Goal: Task Accomplishment & Management: Use online tool/utility

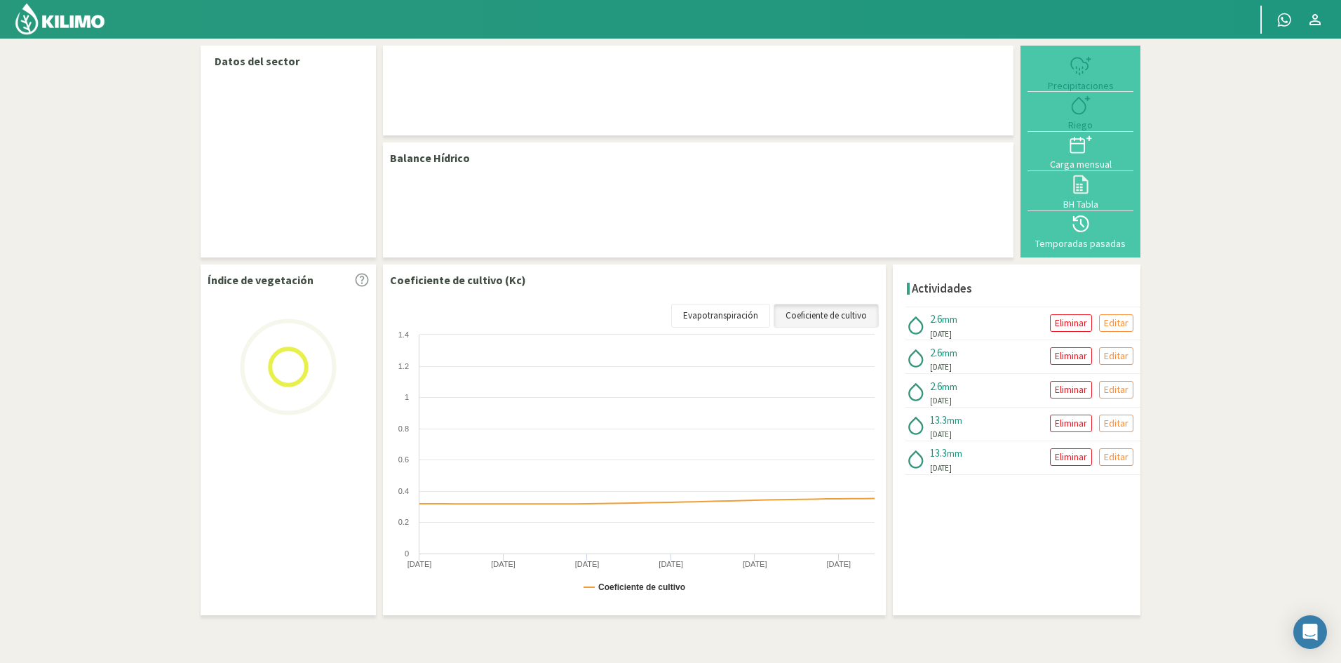
select select "5: Object"
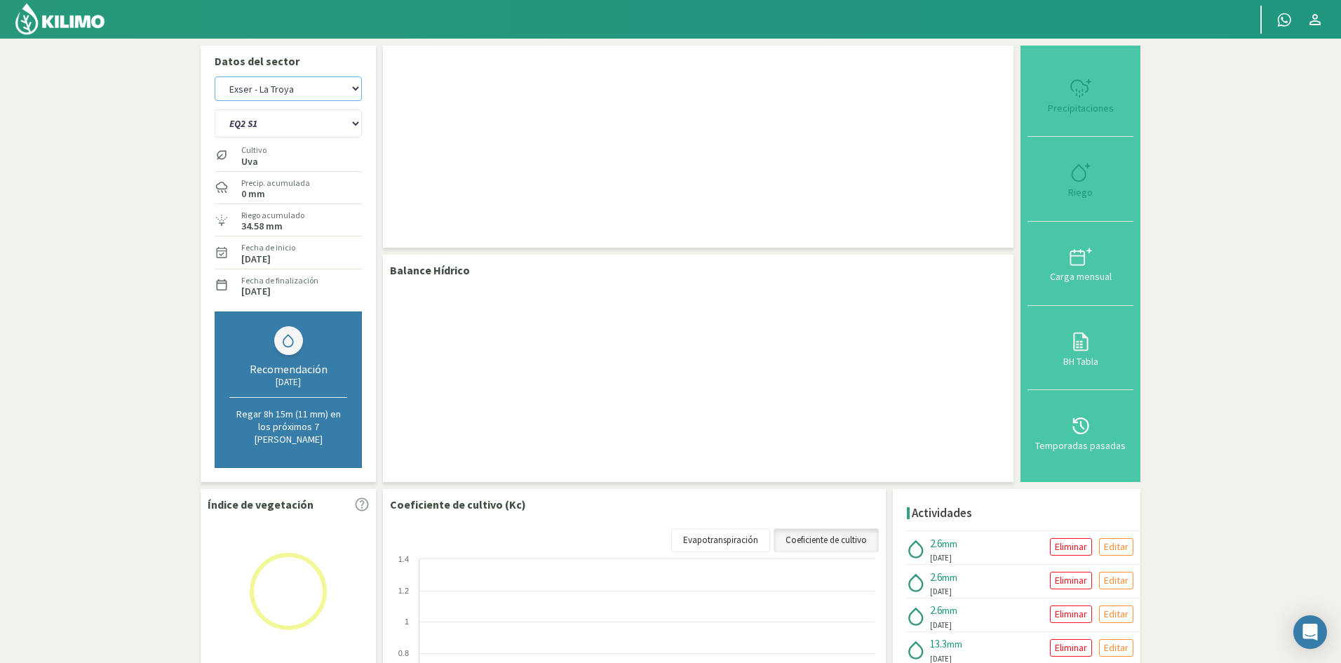
click at [358, 91] on select "Exser - La Troya Exser - Los Molles" at bounding box center [288, 88] width 147 height 25
click at [215, 76] on select "Exser - La Troya Exser - Los Molles" at bounding box center [288, 88] width 147 height 25
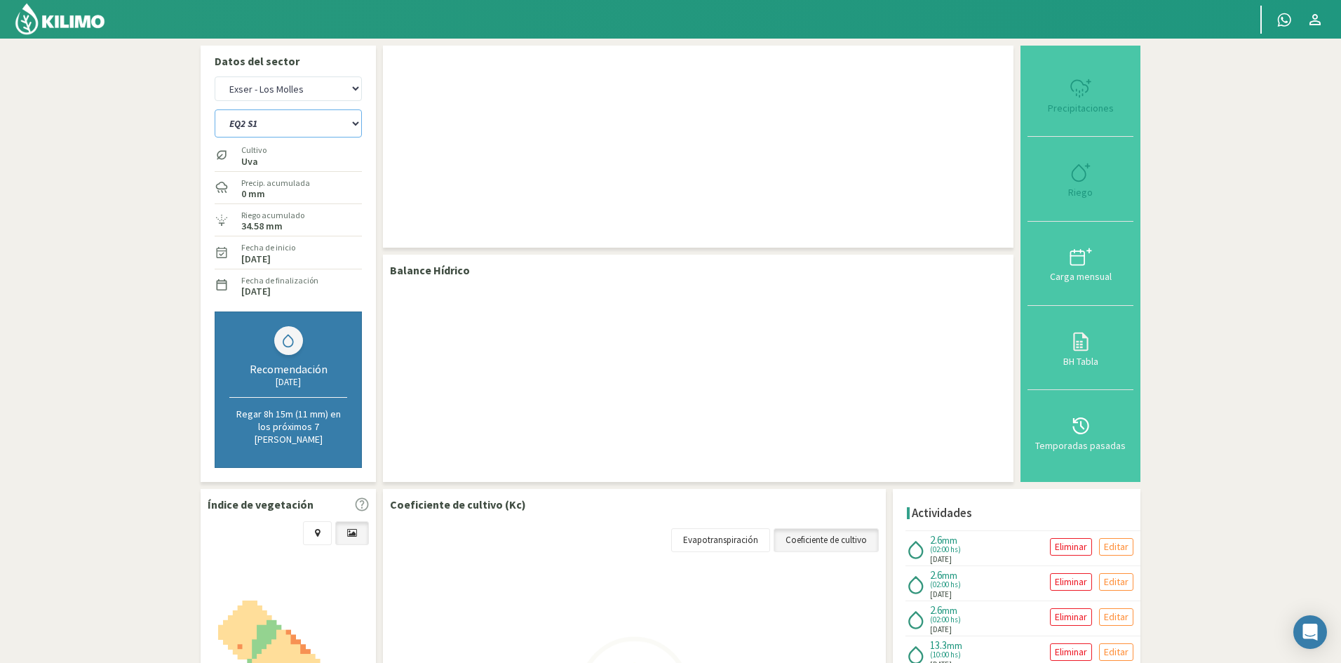
click at [268, 125] on select "EQ1 S1 EQ1 S2 EQ1 S3 EQ1 S4 EQ1 S5 EQ2 S1 EQ2 S2 EQ2 S3 EQ2 S4 EQ2 S5" at bounding box center [288, 123] width 147 height 28
click at [478, 147] on div at bounding box center [698, 147] width 630 height 202
click at [292, 89] on select "Exser - La Troya Exser - Los Molles" at bounding box center [288, 88] width 147 height 25
click at [215, 76] on select "Exser - La Troya Exser - Los Molles" at bounding box center [288, 88] width 147 height 25
select select "3: Object"
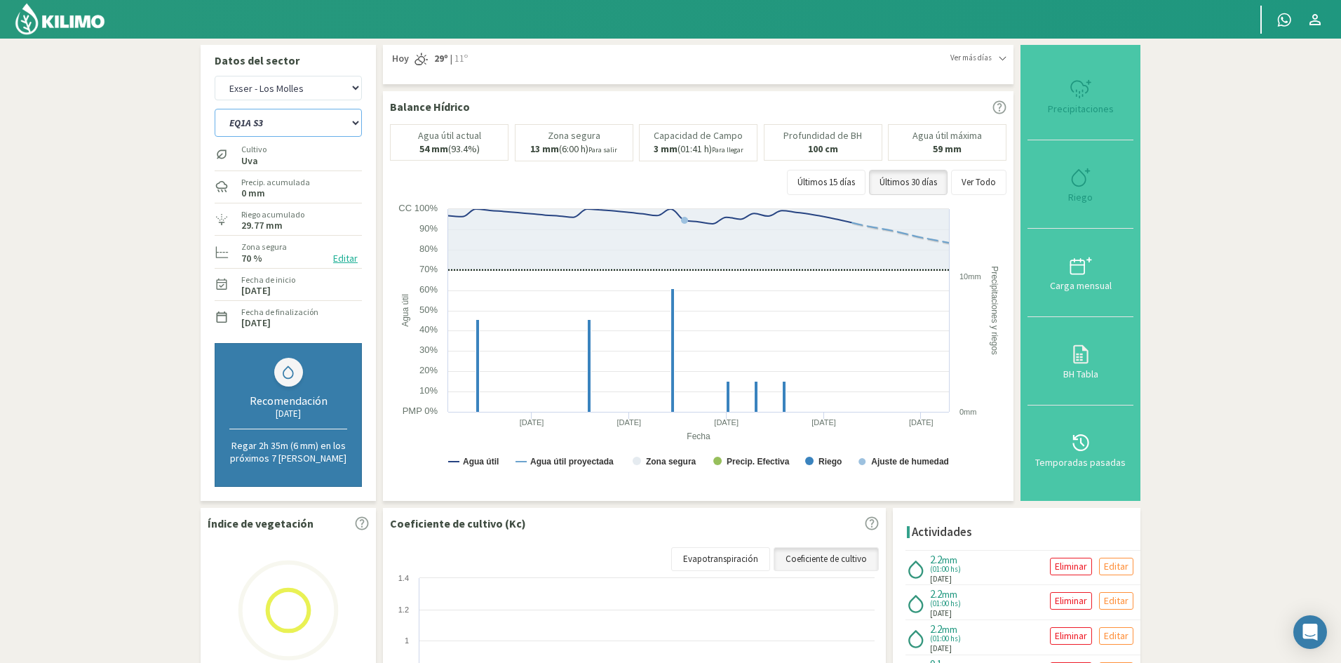
click at [329, 126] on select "EQ1A S3 EQ1A S4 EQ1A S5 EQ1B S1 EQ1B S2 EQ1B S3 EQ1B S4 EQ1B S5 EQ2 S1 EQ2 S3 E…" at bounding box center [288, 123] width 147 height 28
select select "13: Object"
click at [215, 109] on select "EQ1A S3 EQ1A S4 EQ1A S5 EQ1B S1 EQ1B S2 EQ1B S3 EQ1B S4 EQ1B S5 EQ2 S1 EQ2 S3 E…" at bounding box center [288, 123] width 147 height 28
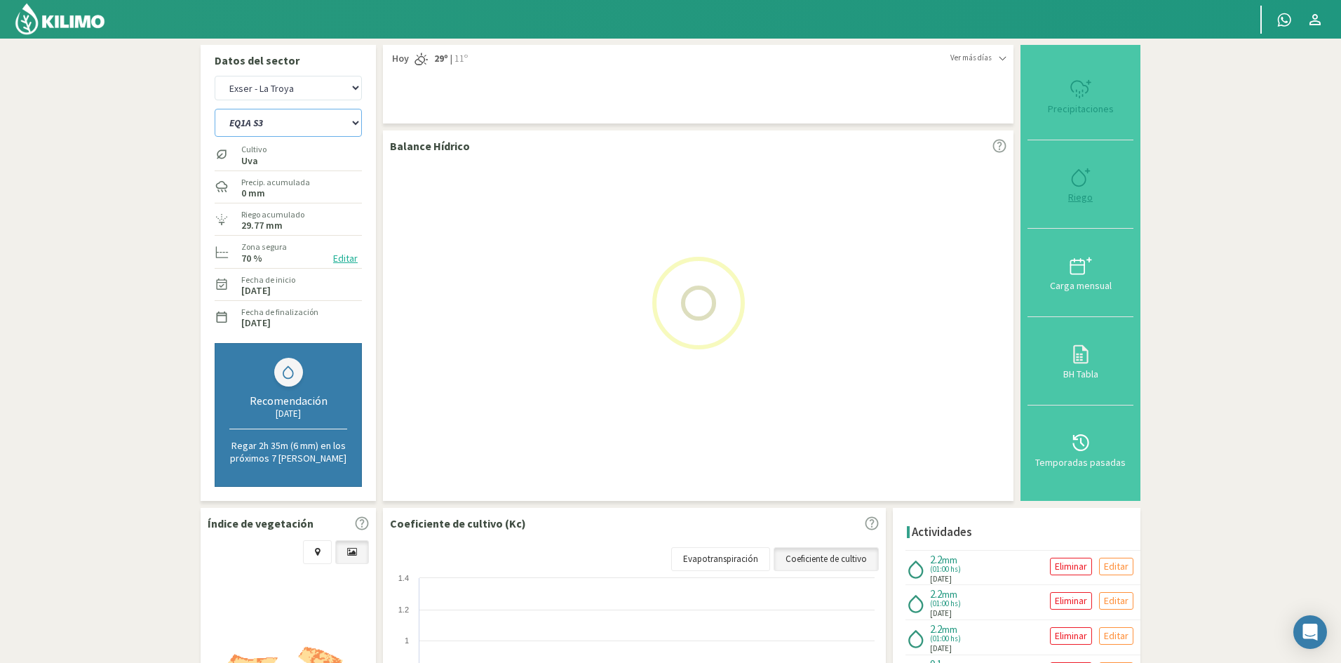
select select "5: Object"
select select "33: Object"
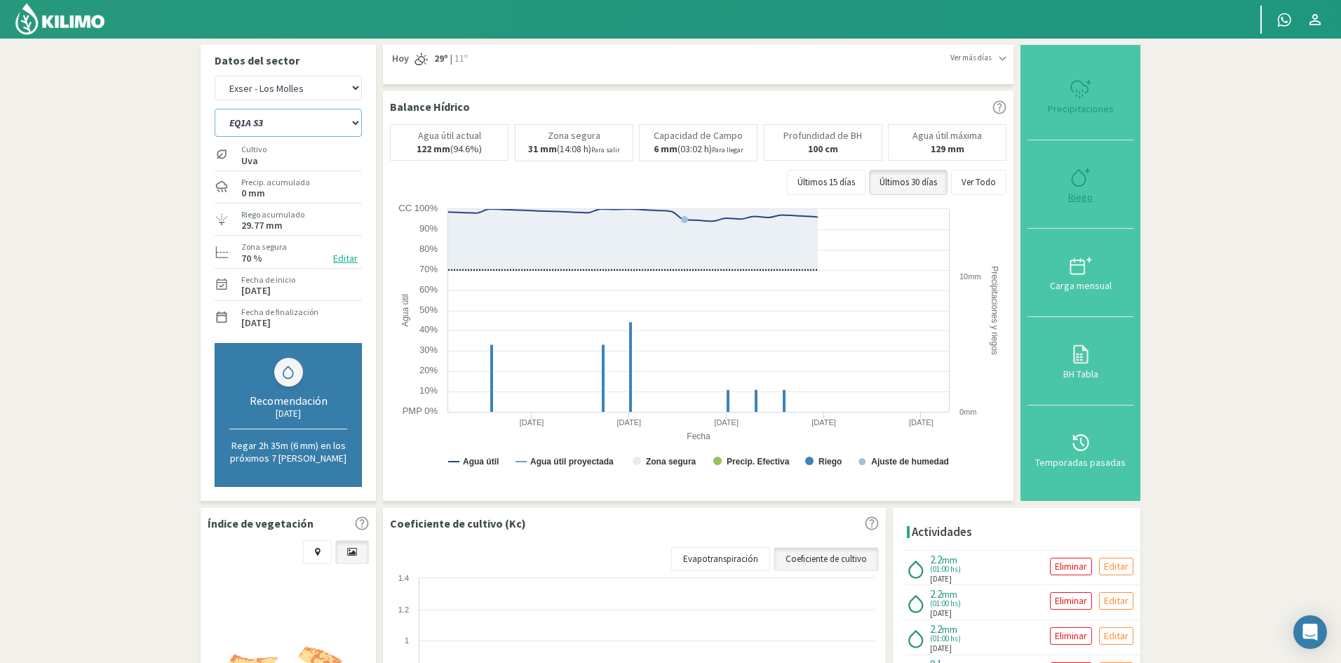
type input "1"
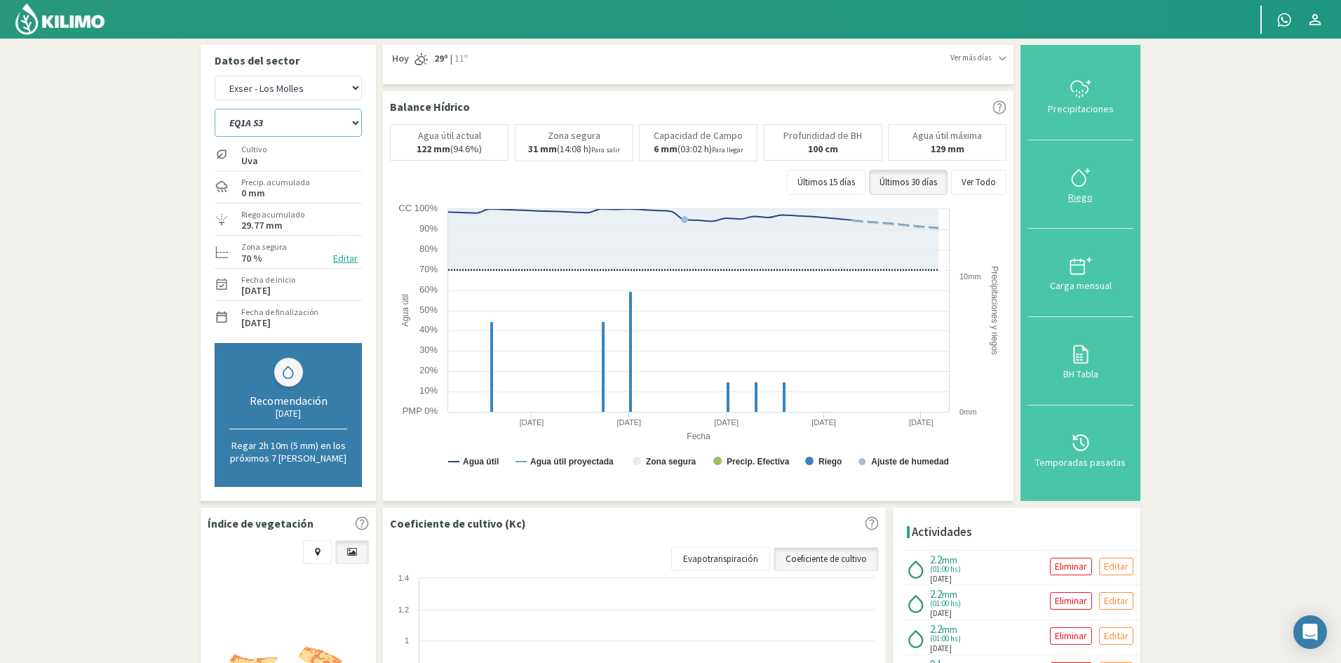
select select "36: Object"
click at [1083, 199] on div "Riego" at bounding box center [1080, 197] width 97 height 10
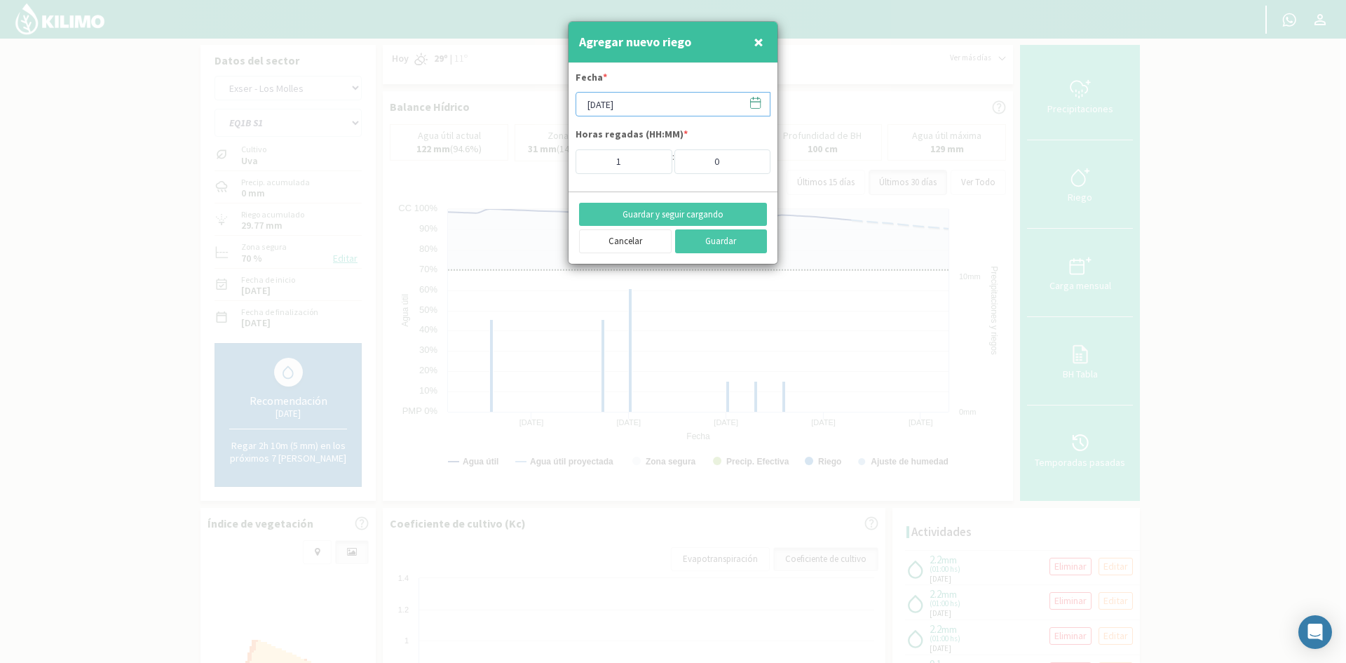
click at [650, 107] on input "[DATE]" at bounding box center [673, 104] width 195 height 25
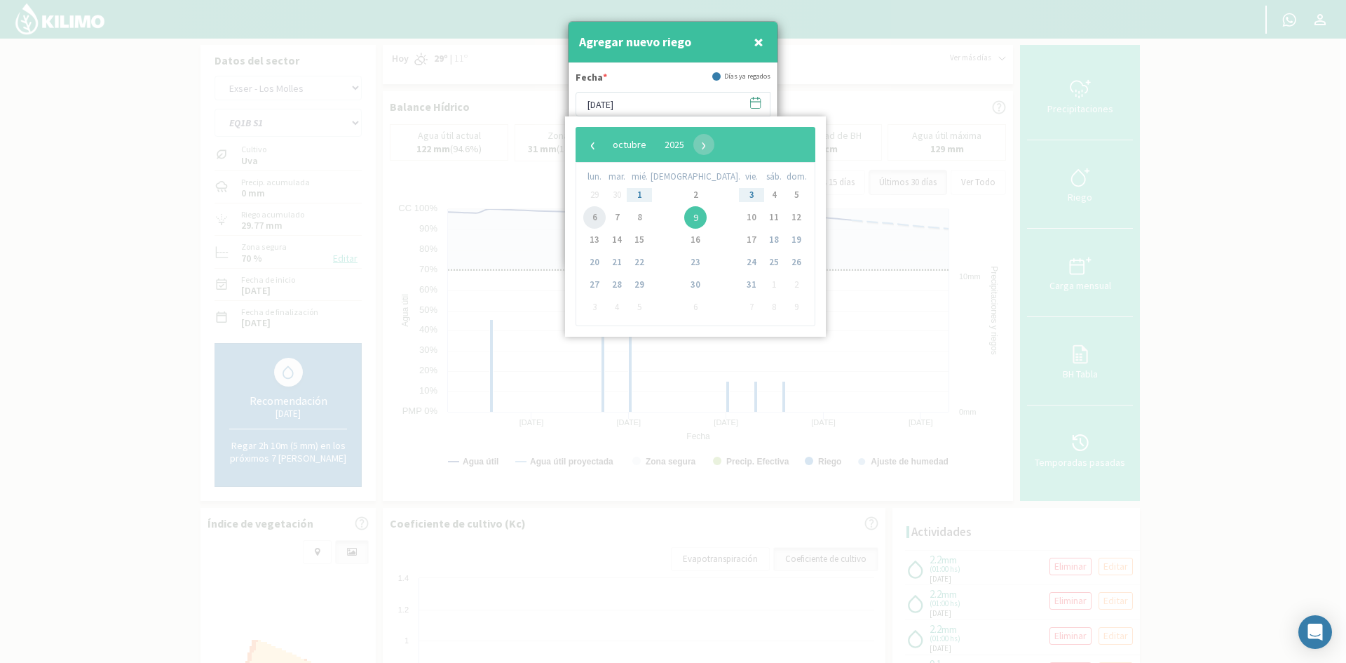
click at [602, 222] on span "6" at bounding box center [594, 217] width 22 height 22
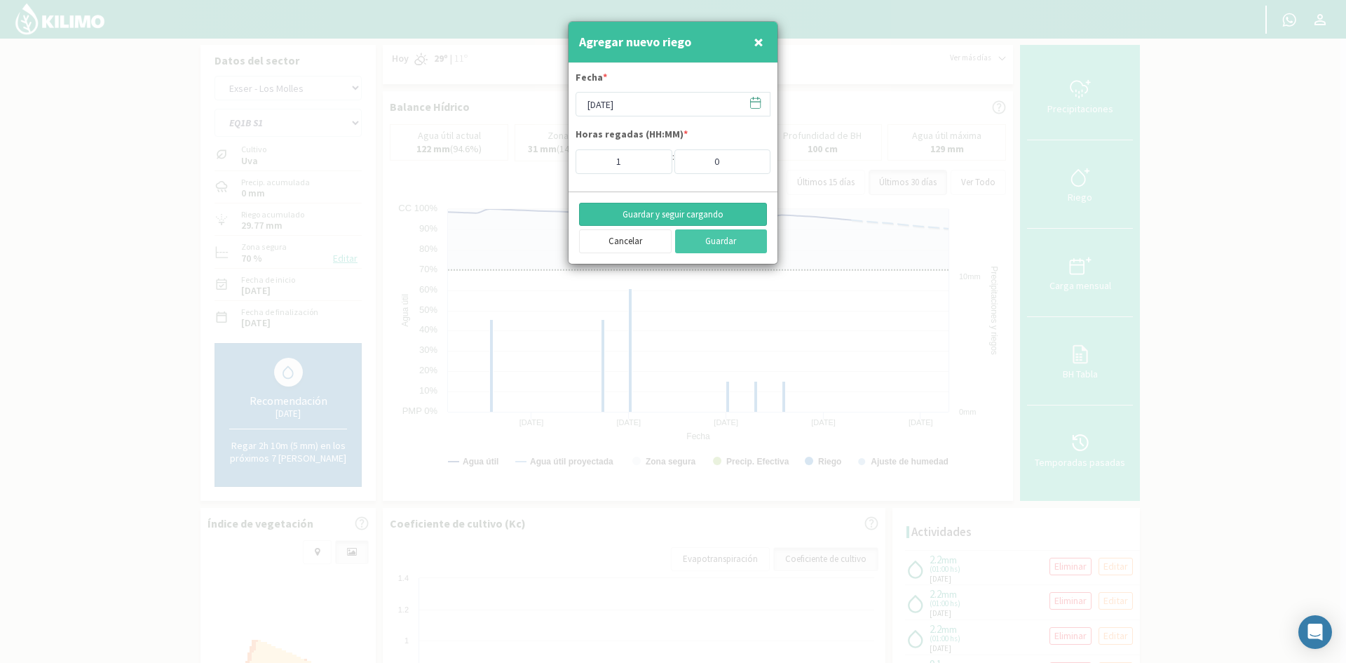
click at [685, 214] on button "Guardar y seguir cargando" at bounding box center [673, 215] width 188 height 24
click at [758, 43] on span "×" at bounding box center [759, 41] width 10 height 23
type input "[DATE]"
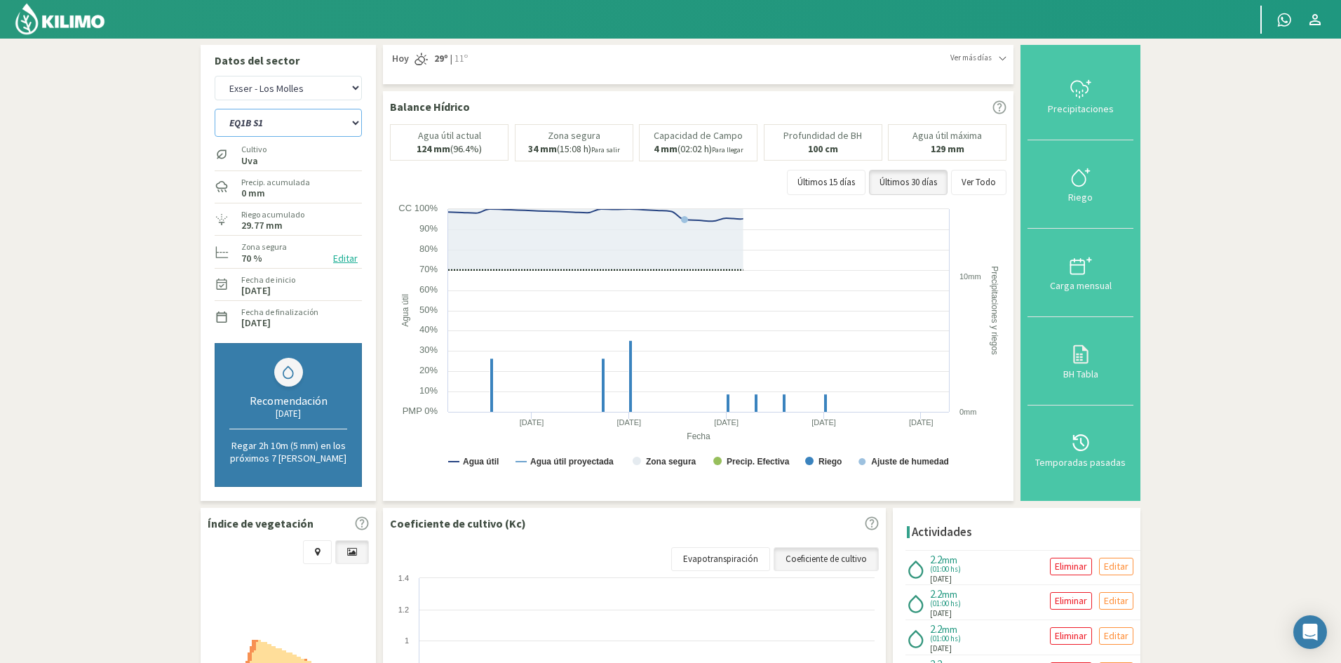
click at [278, 118] on select "EQ1A S3 EQ1A S4 EQ1A S5 EQ1B S1 EQ1B S2 EQ1B S3 EQ1B S4 EQ1B S5 EQ2 S1 EQ2 S3 E…" at bounding box center [288, 123] width 147 height 28
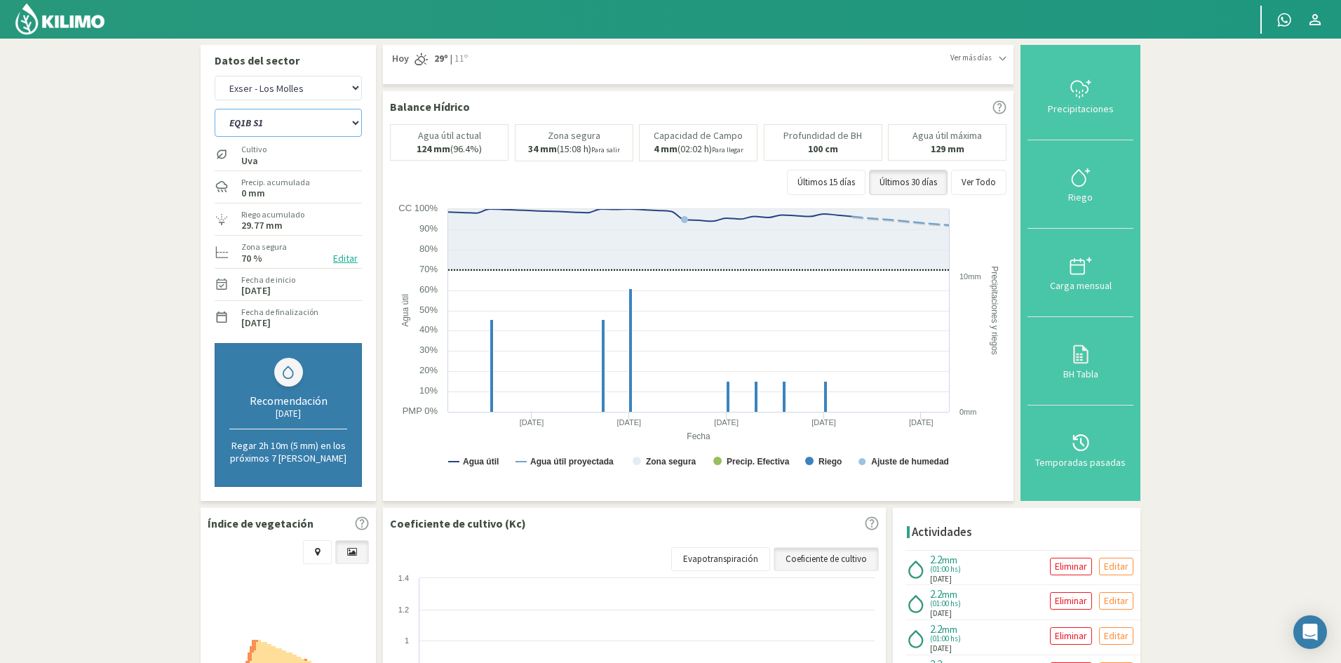
select select "37: Object"
click at [215, 109] on select "EQ1A S3 EQ1A S4 EQ1A S5 EQ1B S1 EQ1B S2 EQ1B S3 EQ1B S4 EQ1B S5 EQ2 S1 EQ2 S3 E…" at bounding box center [288, 123] width 147 height 28
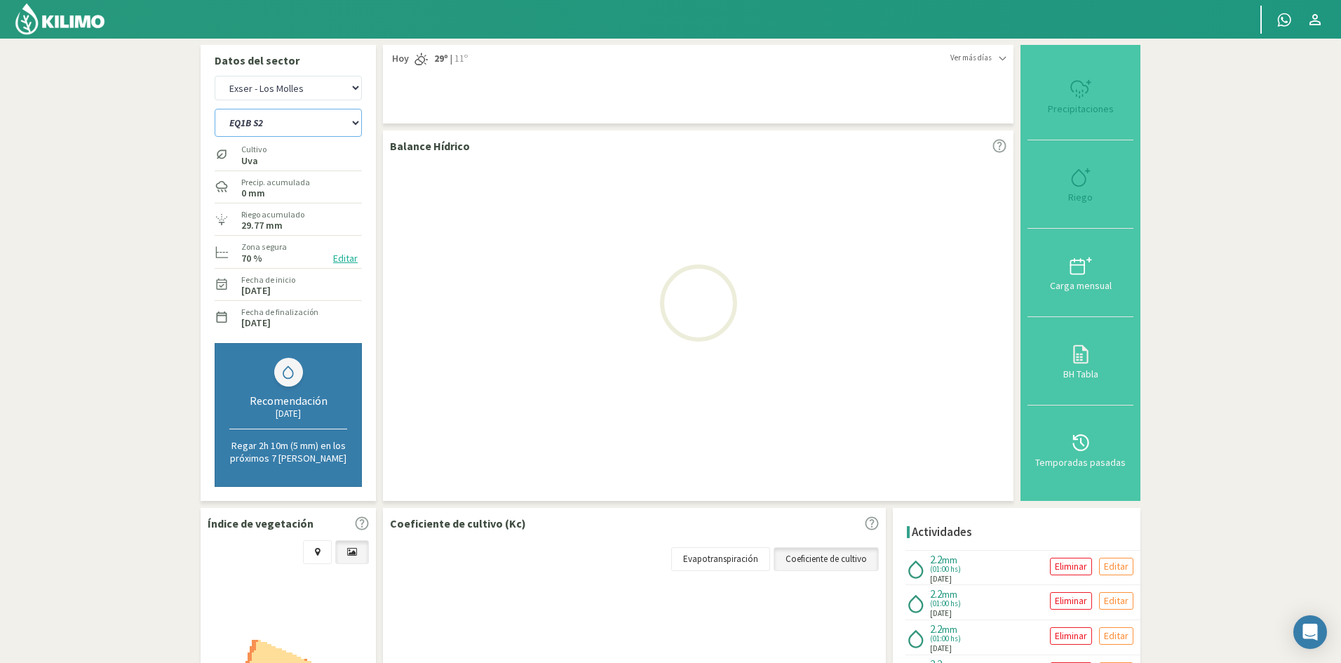
select select "7: Object"
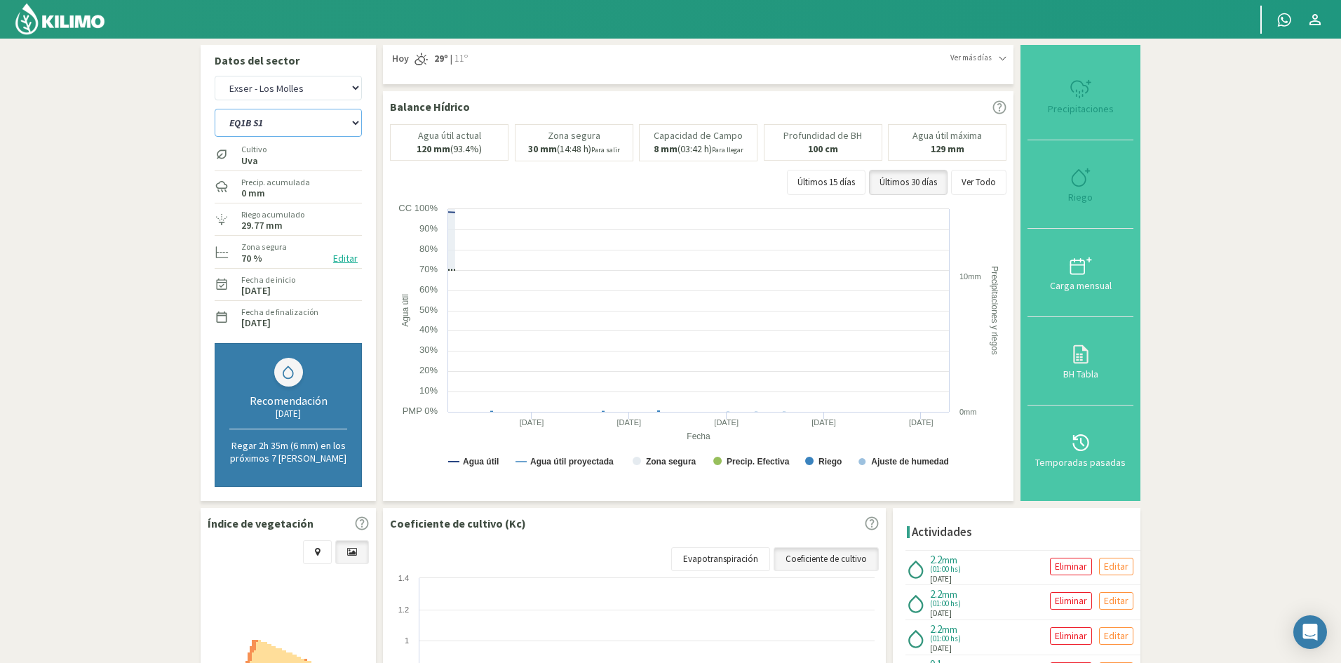
select select "60: Object"
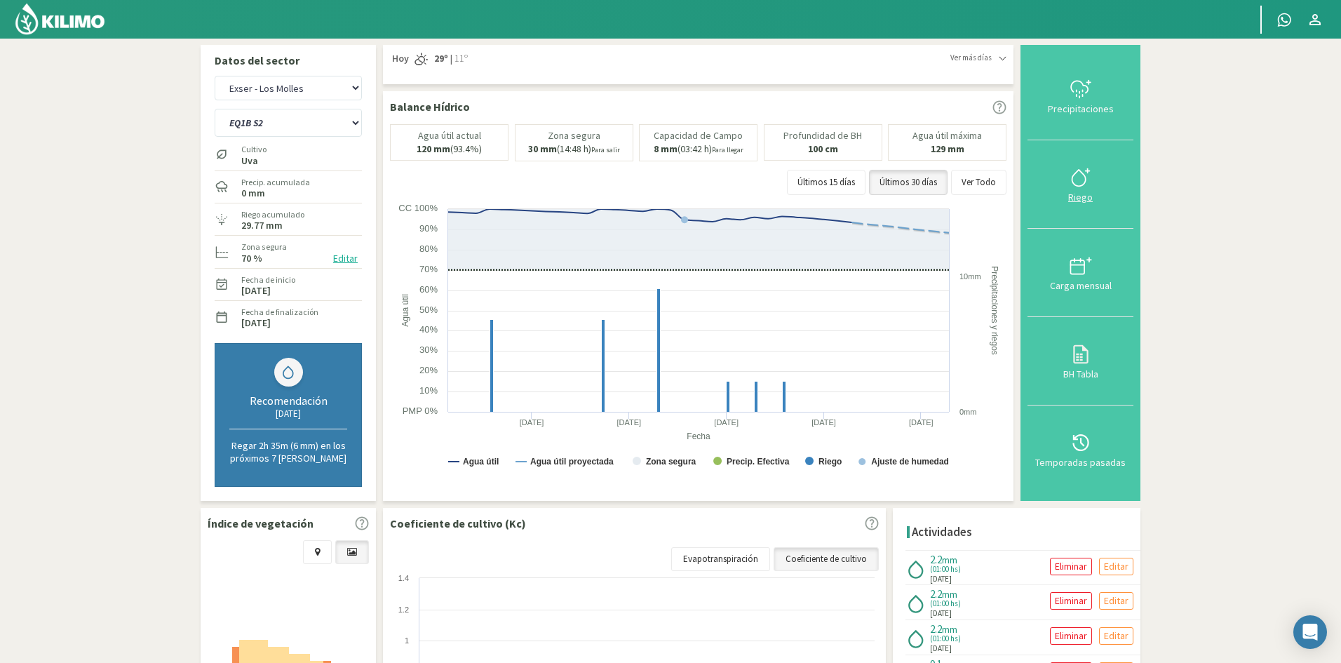
click at [1084, 200] on div "Riego" at bounding box center [1080, 197] width 97 height 10
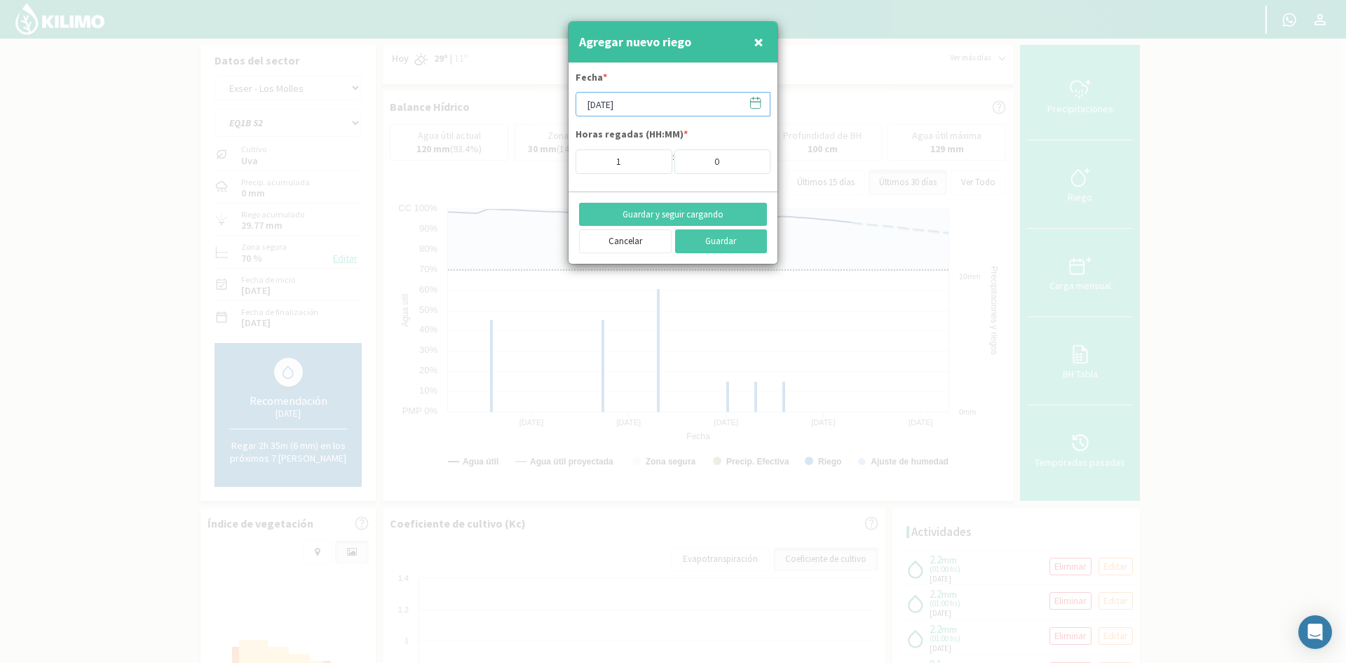
click at [603, 97] on input "[DATE]" at bounding box center [673, 104] width 195 height 25
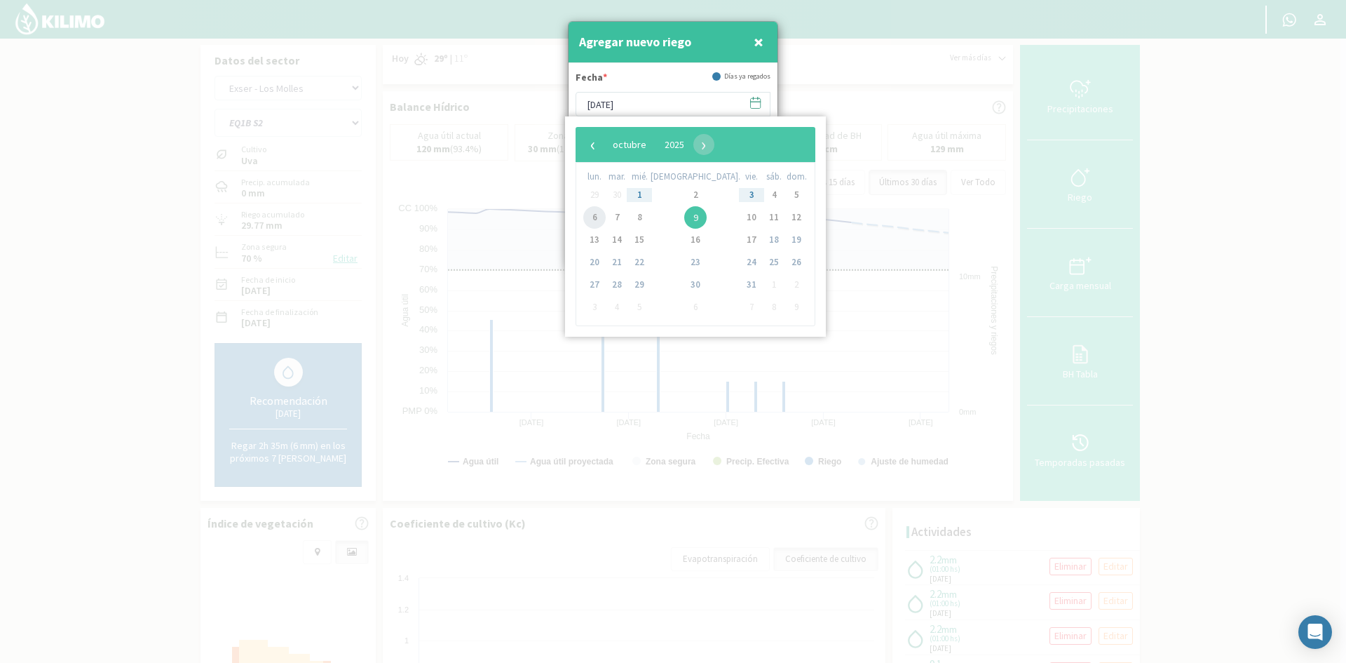
click at [595, 224] on span "6" at bounding box center [594, 217] width 22 height 22
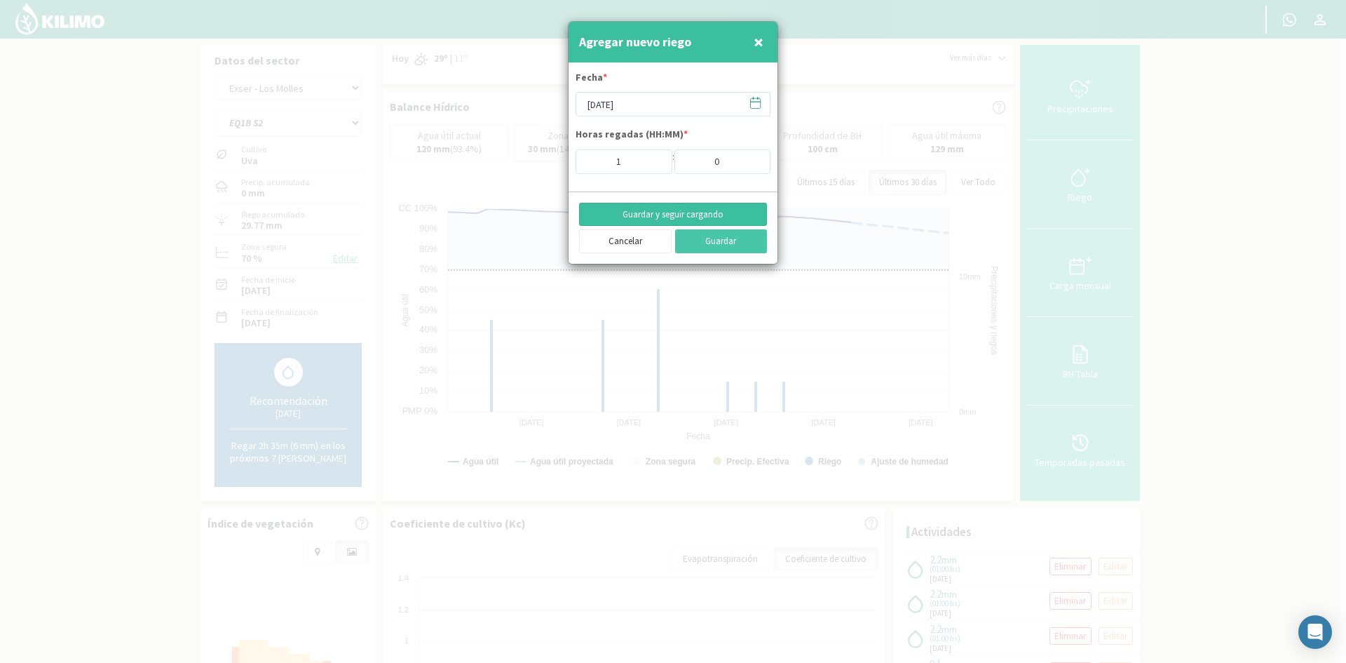
click at [659, 210] on button "Guardar y seguir cargando" at bounding box center [673, 215] width 188 height 24
click at [759, 43] on span "×" at bounding box center [759, 41] width 10 height 23
type input "[DATE]"
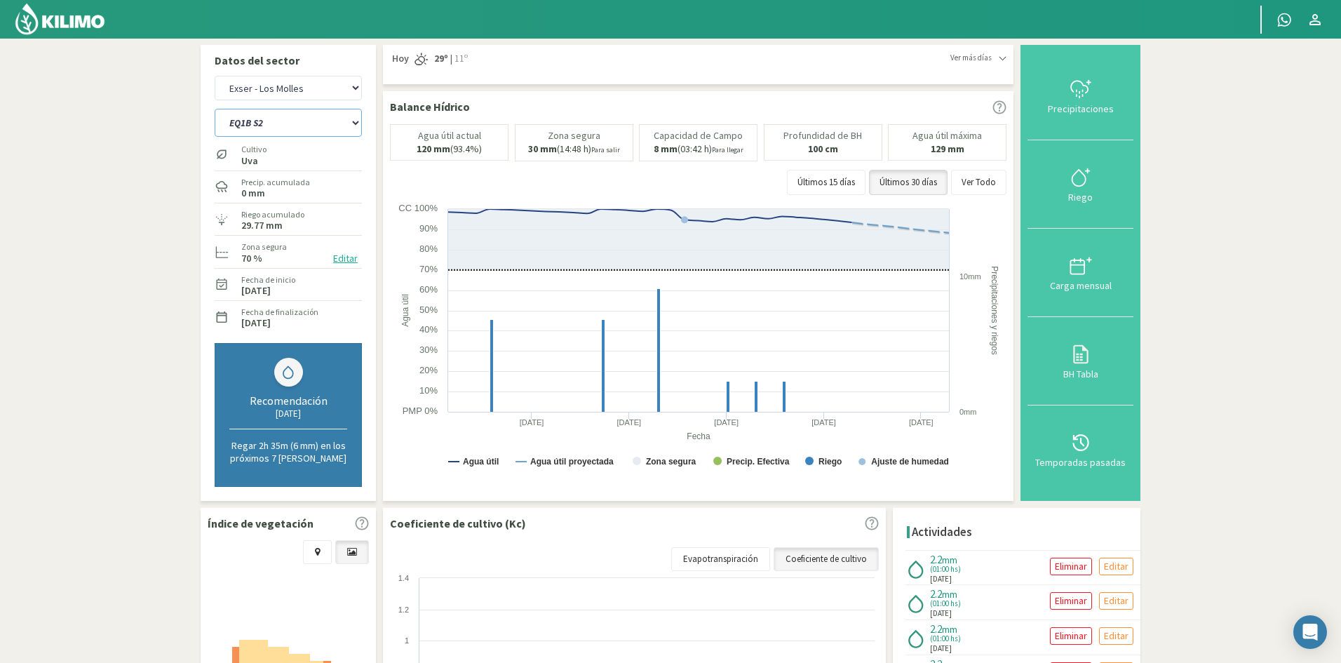
click at [305, 126] on select "EQ1A S3 EQ1A S4 EQ1A S5 EQ1B S1 EQ1B S2 EQ1B S3 EQ1B S4 EQ1B S5 EQ2 S1 EQ2 S3 E…" at bounding box center [288, 123] width 147 height 28
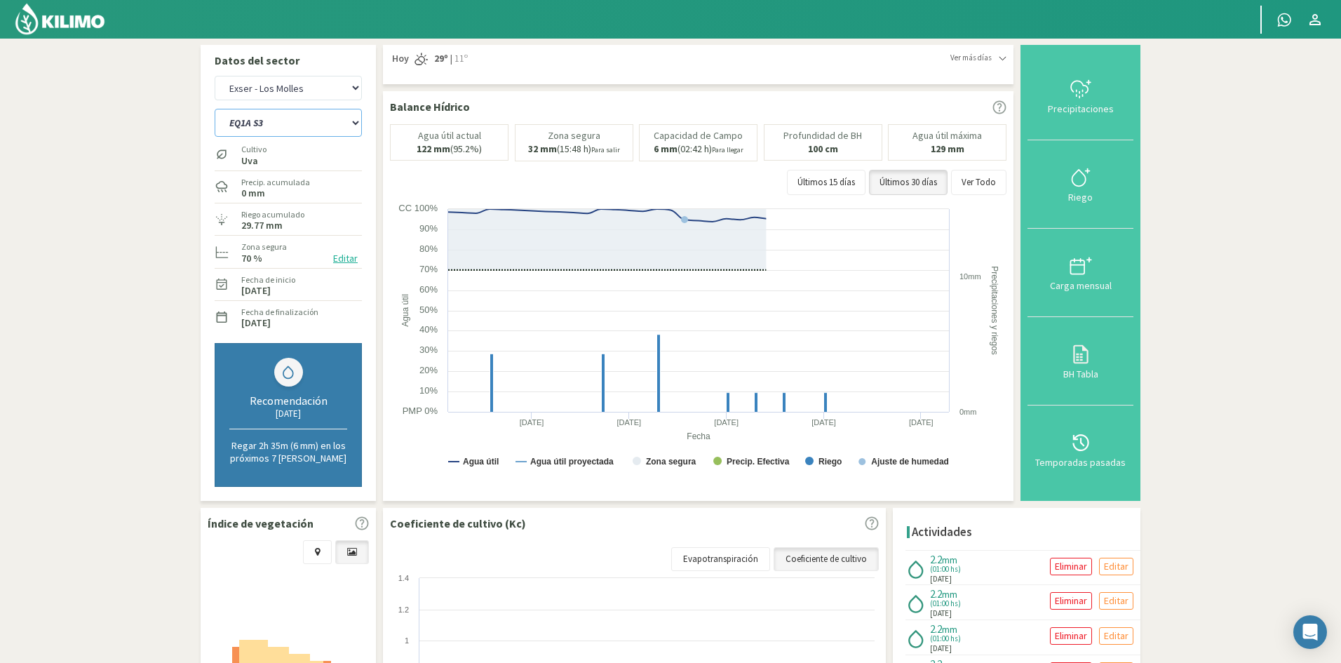
click at [215, 109] on select "EQ1A S3 EQ1A S4 EQ1A S5 EQ1B S1 EQ1B S2 EQ1B S3 EQ1B S4 EQ1B S5 EQ2 S1 EQ2 S3 E…" at bounding box center [288, 123] width 147 height 28
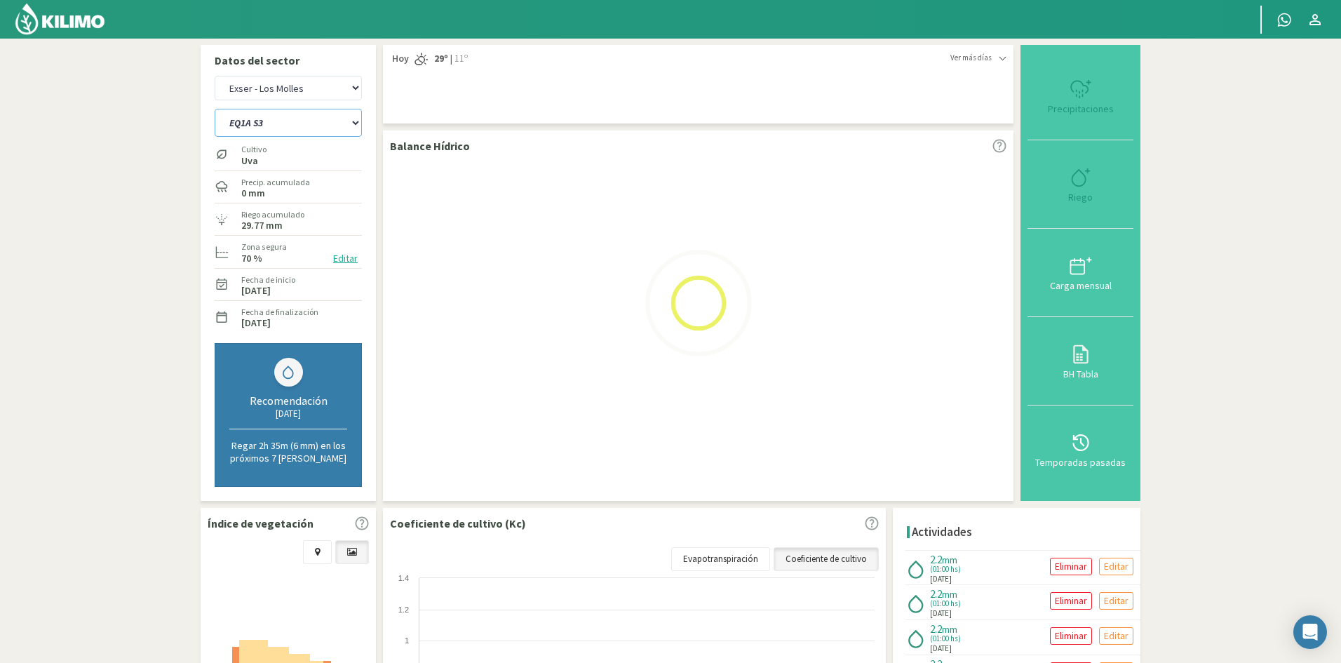
select select "60: Object"
select select "9: Object"
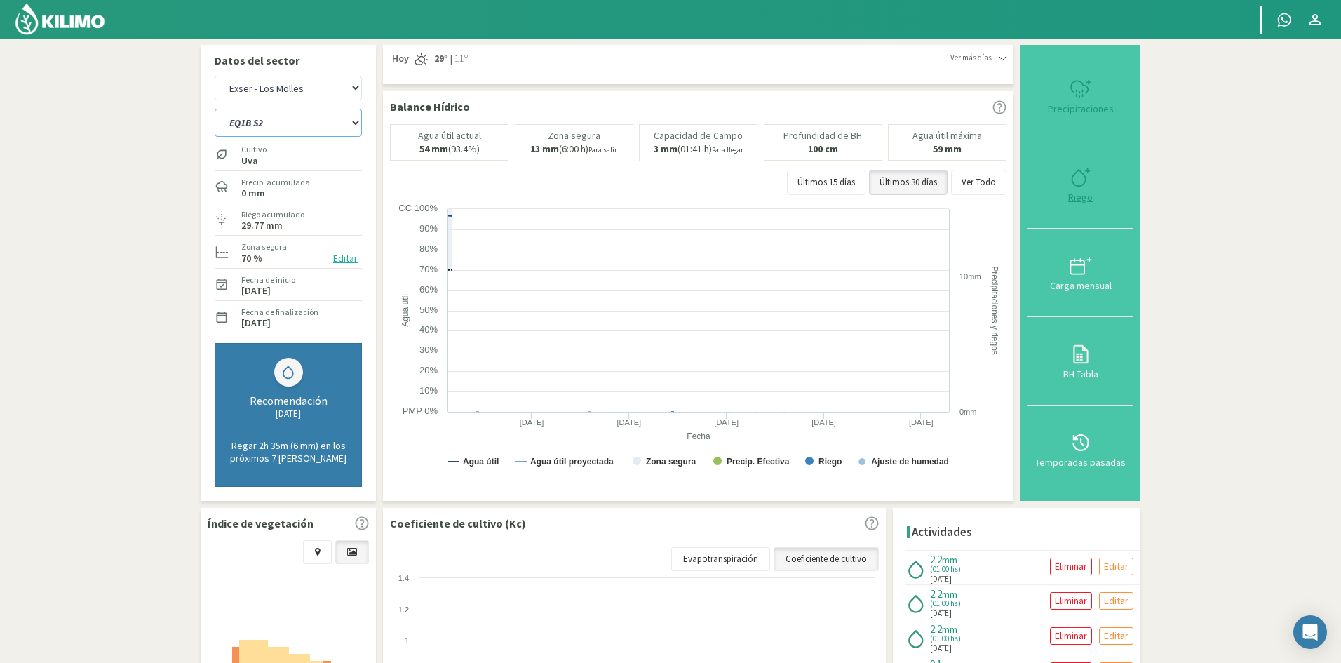
select select "79: Object"
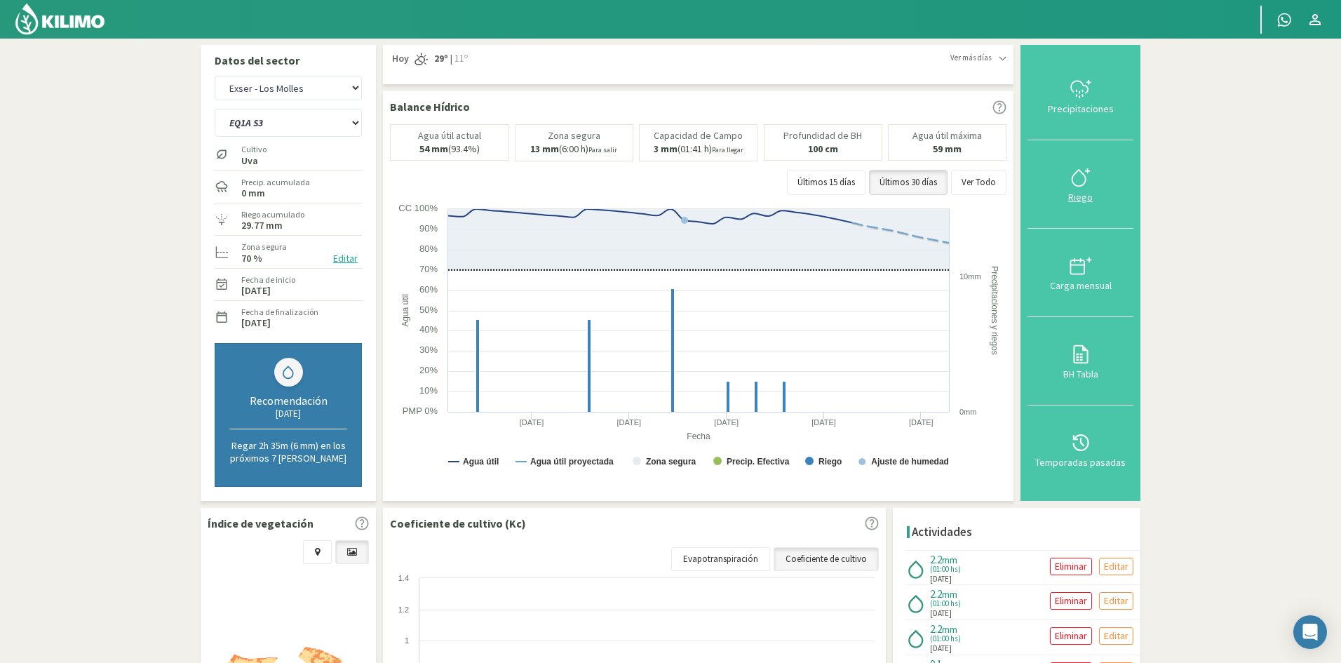
click at [1087, 197] on div "Riego" at bounding box center [1080, 197] width 97 height 10
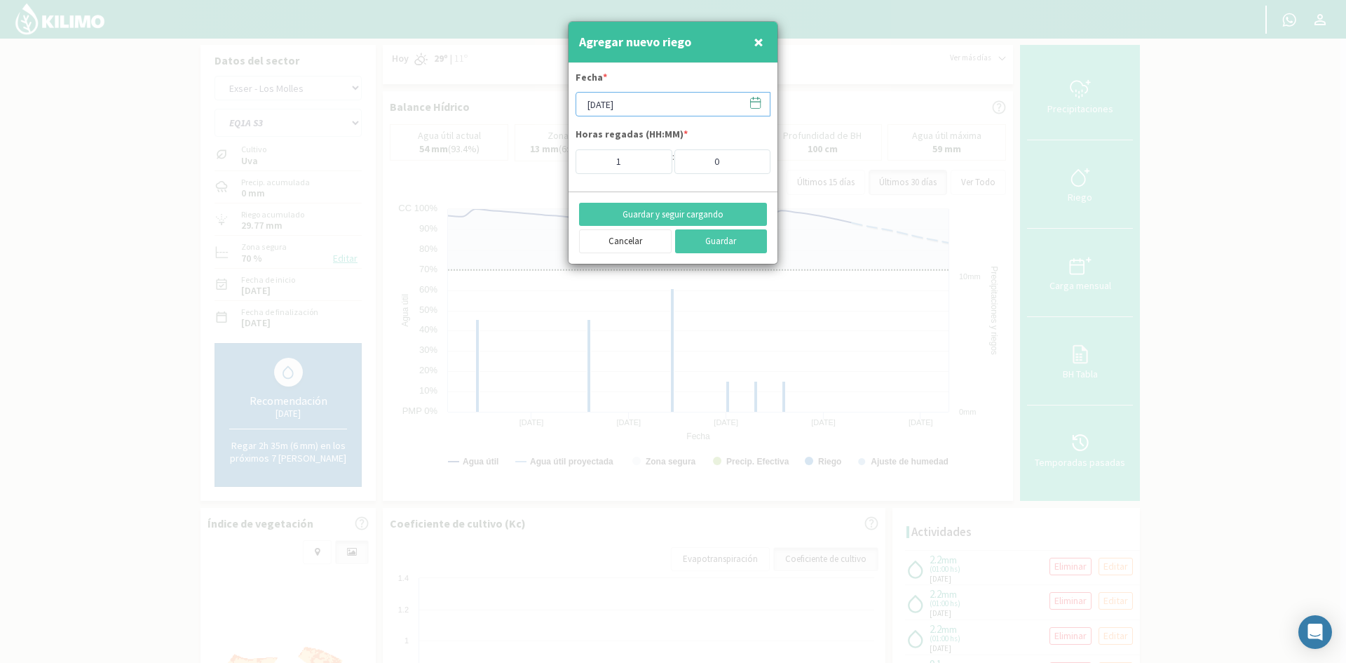
click at [644, 100] on input "[DATE]" at bounding box center [673, 104] width 195 height 25
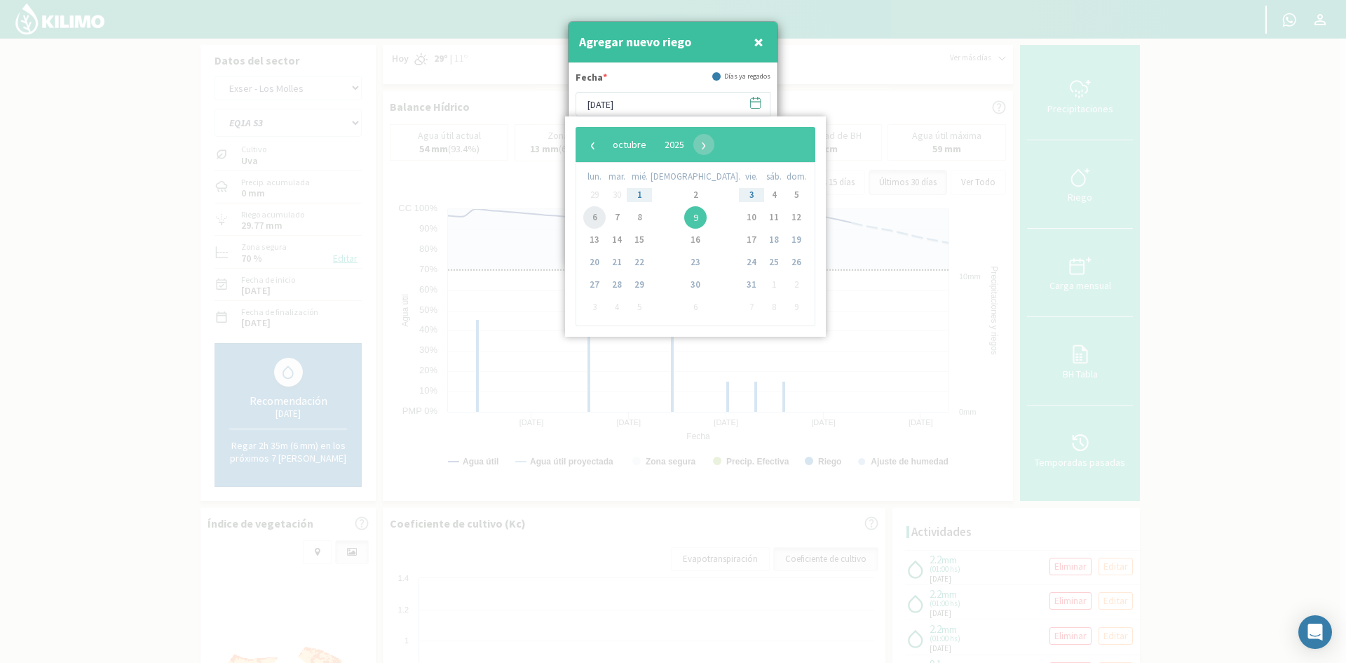
click at [601, 219] on span "6" at bounding box center [594, 217] width 22 height 22
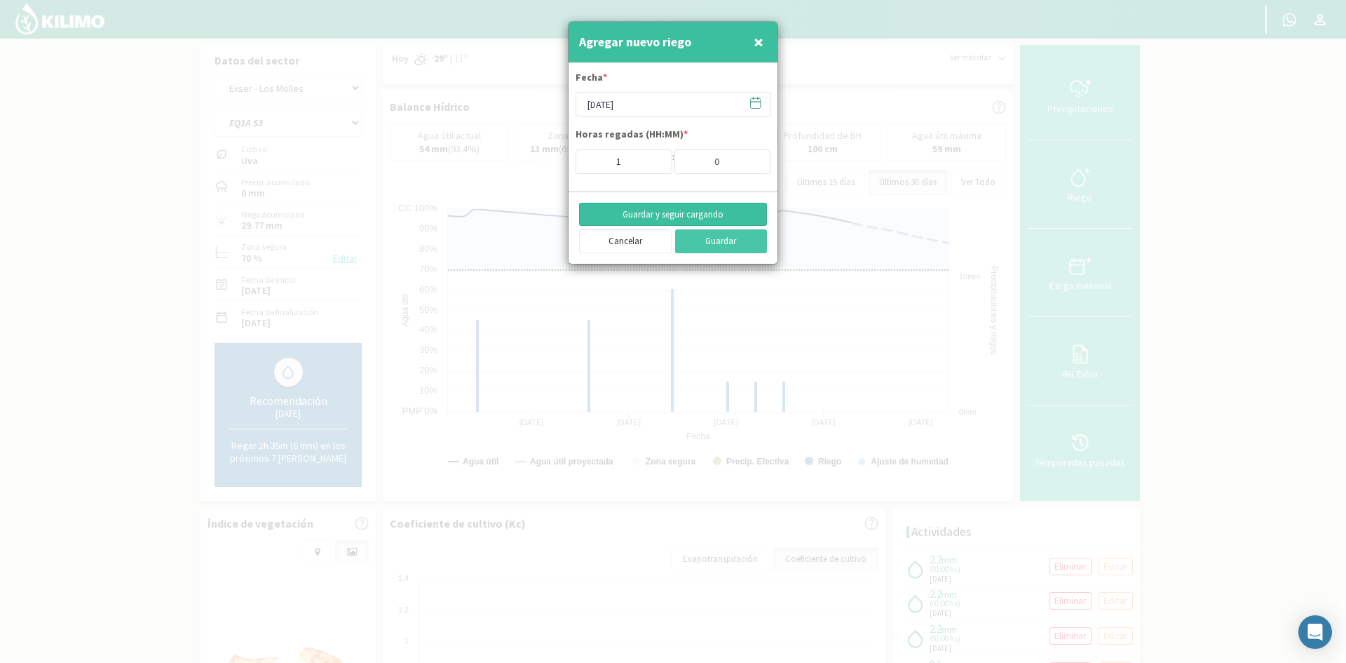
click at [641, 210] on button "Guardar y seguir cargando" at bounding box center [673, 215] width 188 height 24
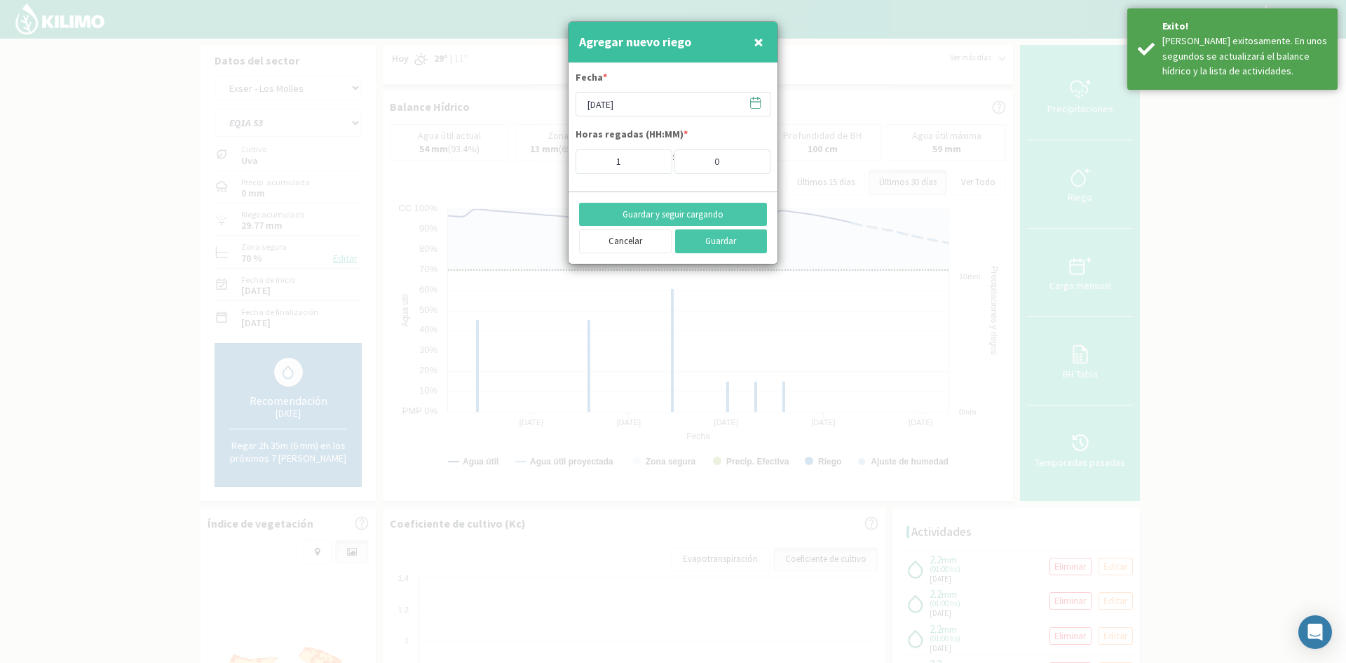
click at [762, 40] on span "×" at bounding box center [759, 41] width 10 height 23
type input "[DATE]"
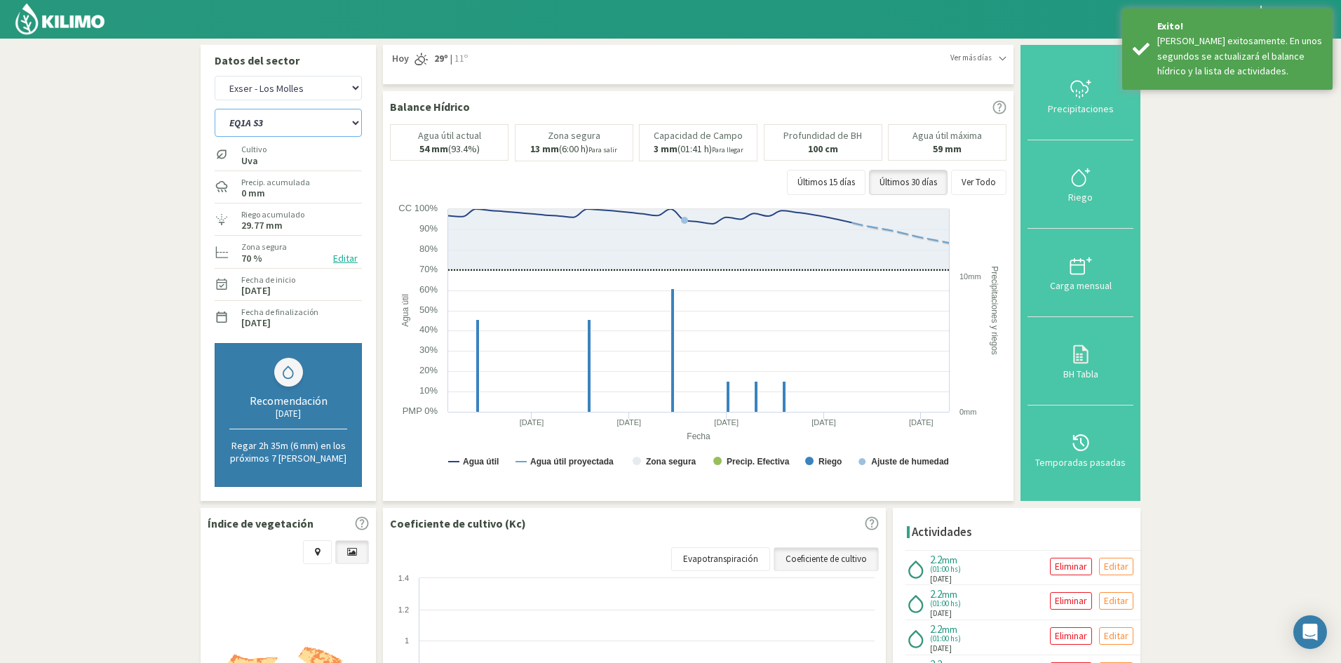
drag, startPoint x: 249, startPoint y: 126, endPoint x: 250, endPoint y: 134, distance: 8.5
click at [249, 126] on select "EQ1A S3 EQ1A S4 EQ1A S5 EQ1B S1 EQ1B S2 EQ1B S3 EQ1B S4 EQ1B S5 EQ2 S1 EQ2 S3 E…" at bounding box center [288, 123] width 147 height 28
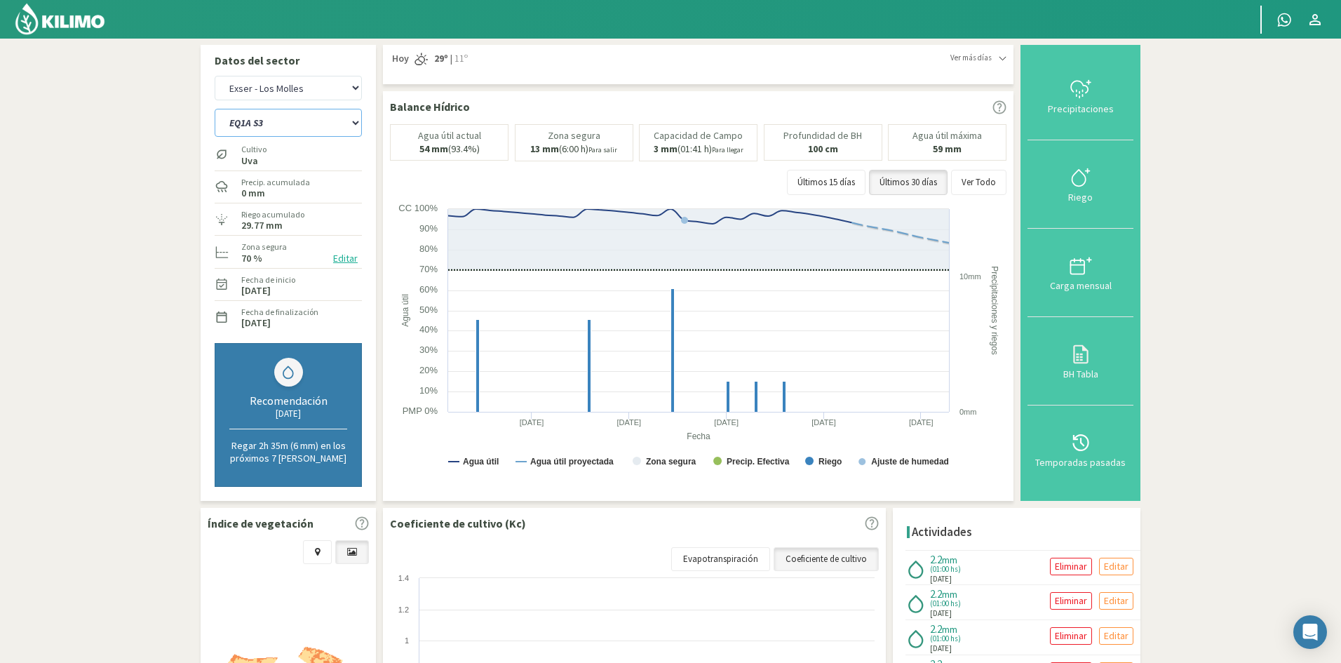
select select "84: Object"
click at [215, 109] on select "EQ1A S3 EQ1A S4 EQ1A S5 EQ1B S1 EQ1B S2 EQ1B S3 EQ1B S4 EQ1B S5 EQ2 S1 EQ2 S3 E…" at bounding box center [288, 123] width 147 height 28
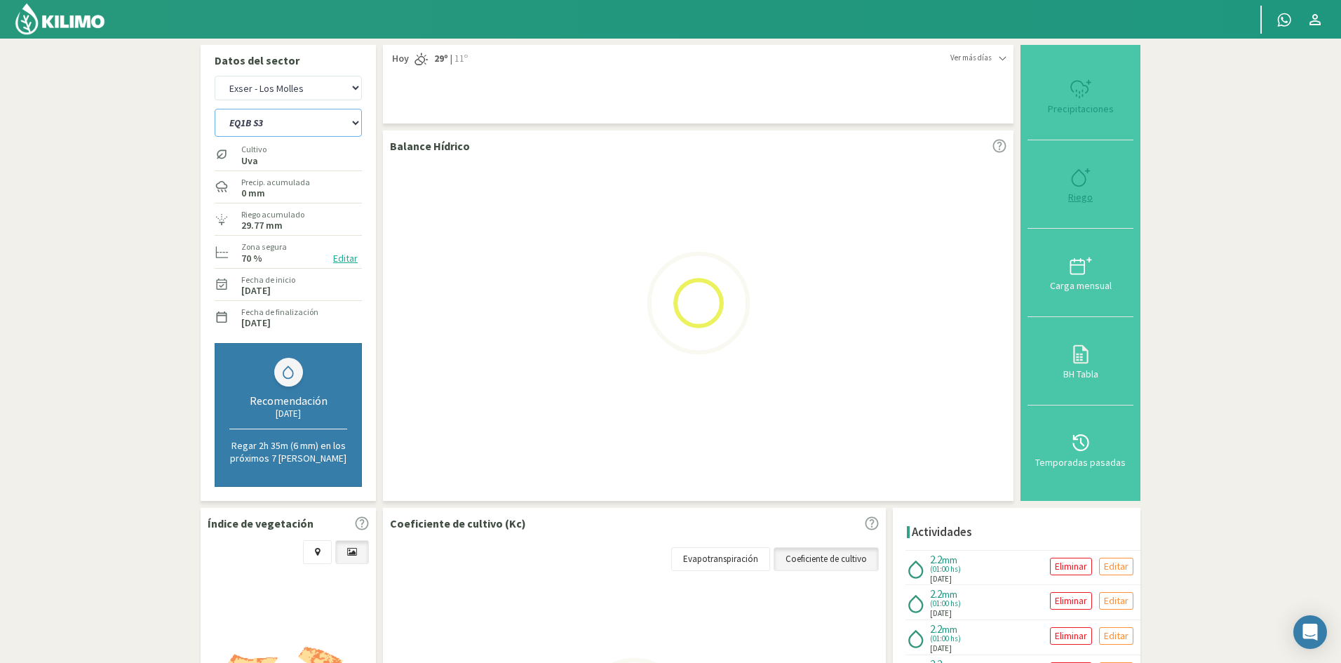
select select "11: Object"
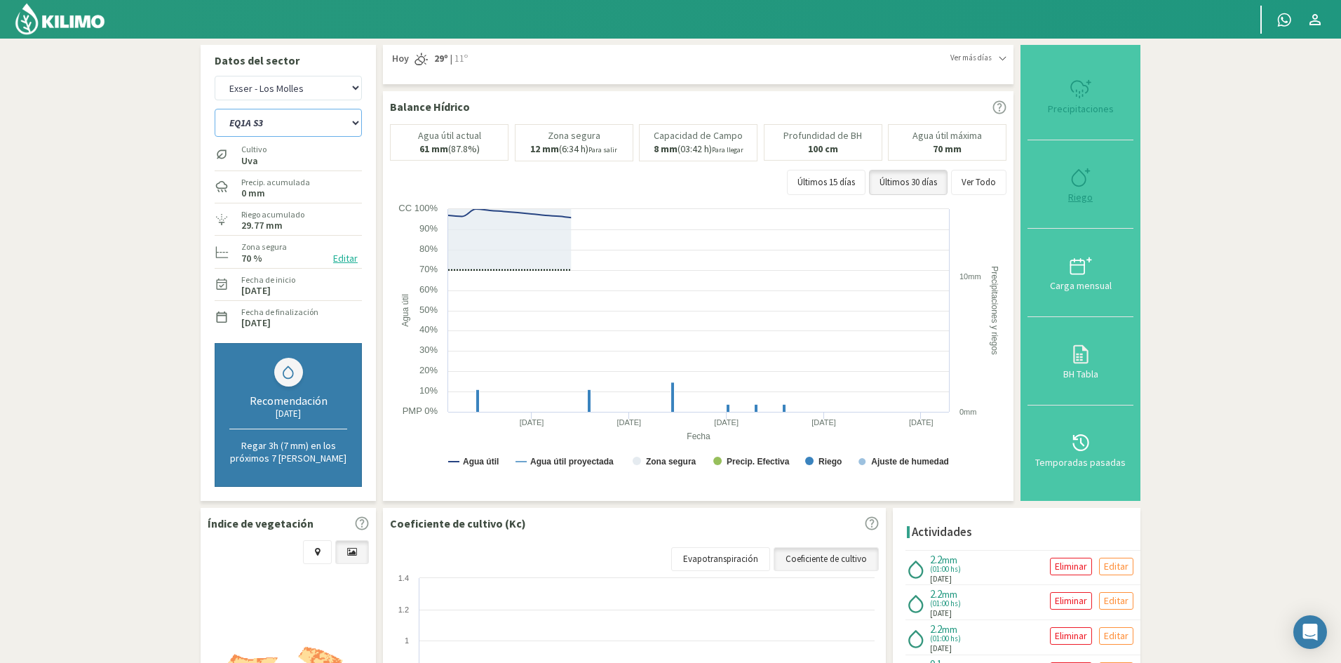
select select "107: Object"
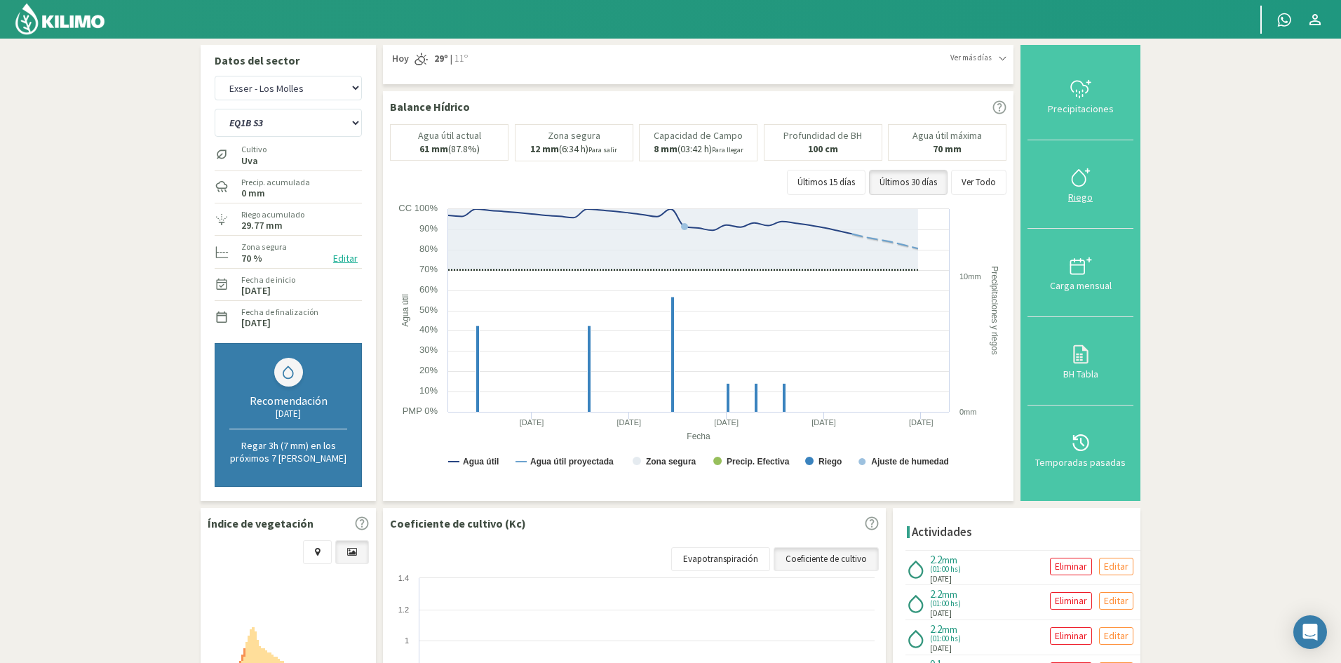
click at [1083, 198] on div "Riego" at bounding box center [1080, 197] width 97 height 10
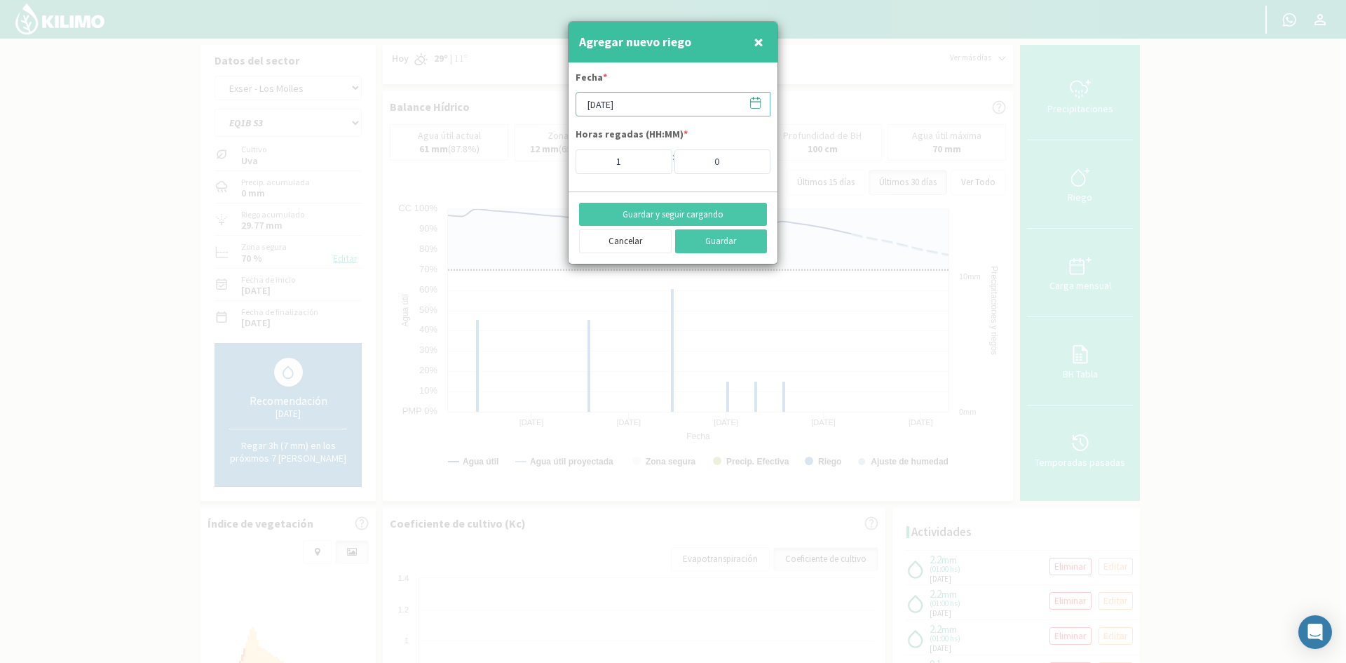
click at [612, 102] on input "[DATE]" at bounding box center [673, 104] width 195 height 25
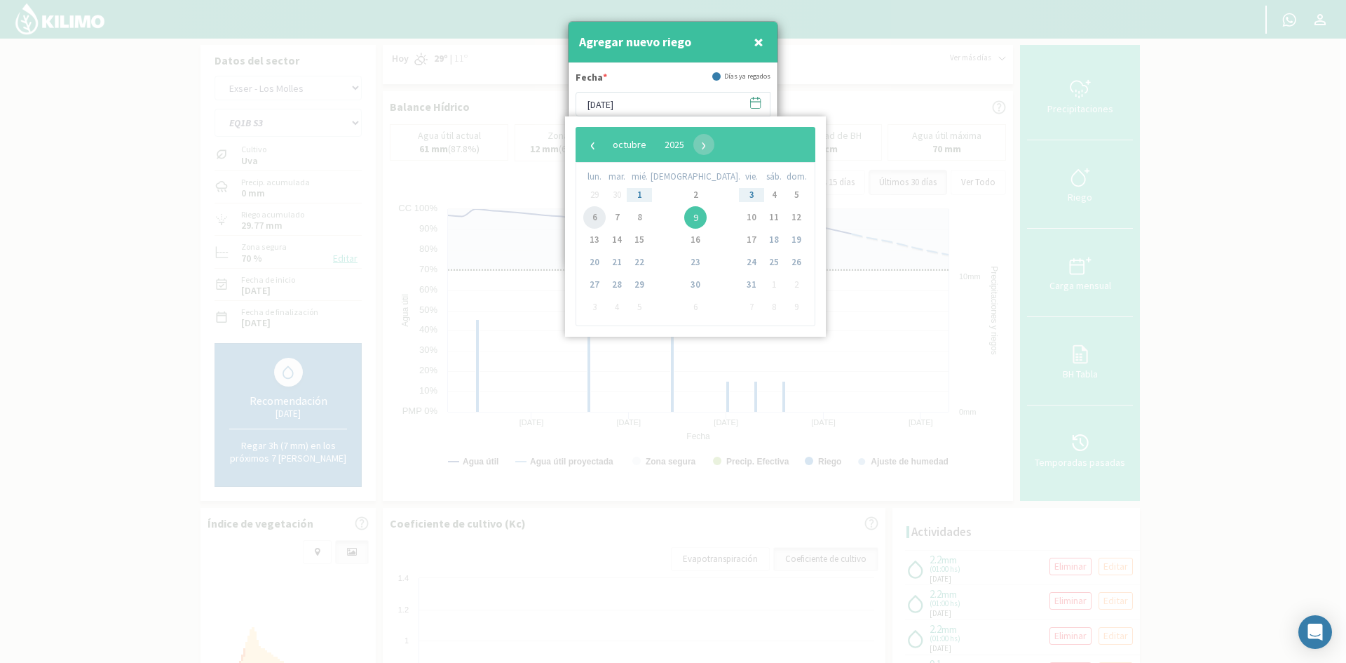
click at [595, 212] on span "6" at bounding box center [594, 217] width 22 height 22
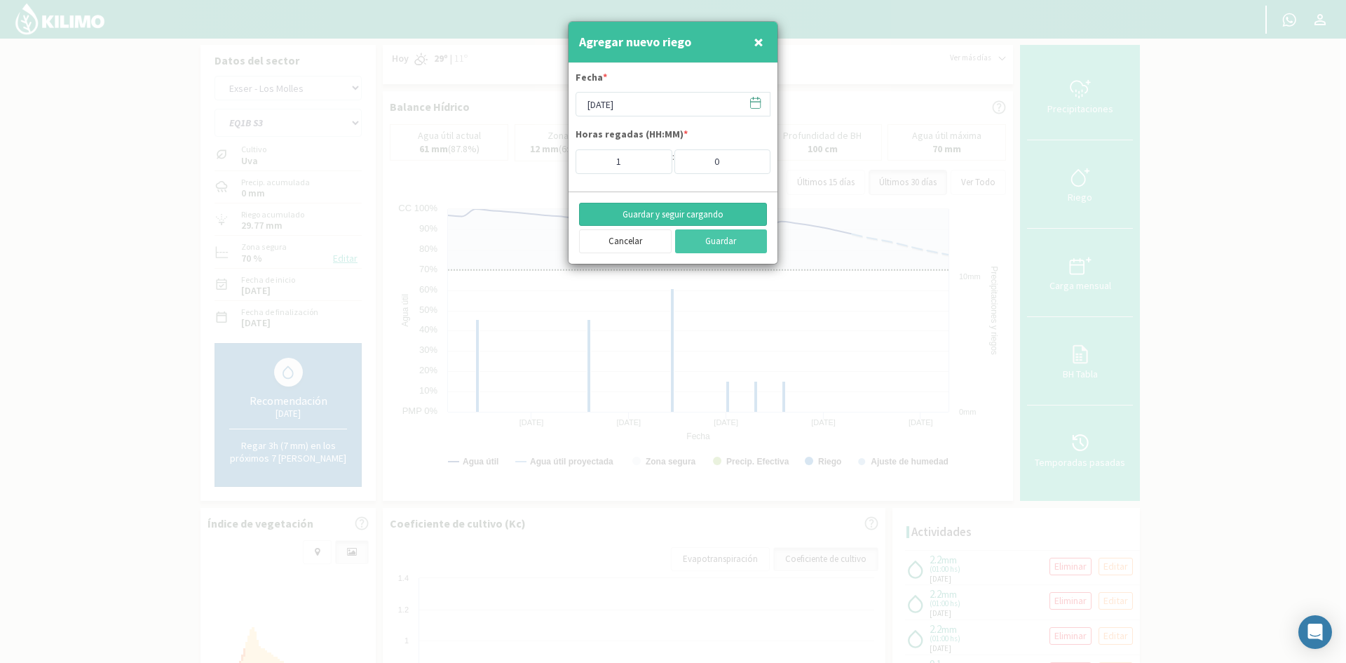
click at [633, 215] on button "Guardar y seguir cargando" at bounding box center [673, 215] width 188 height 24
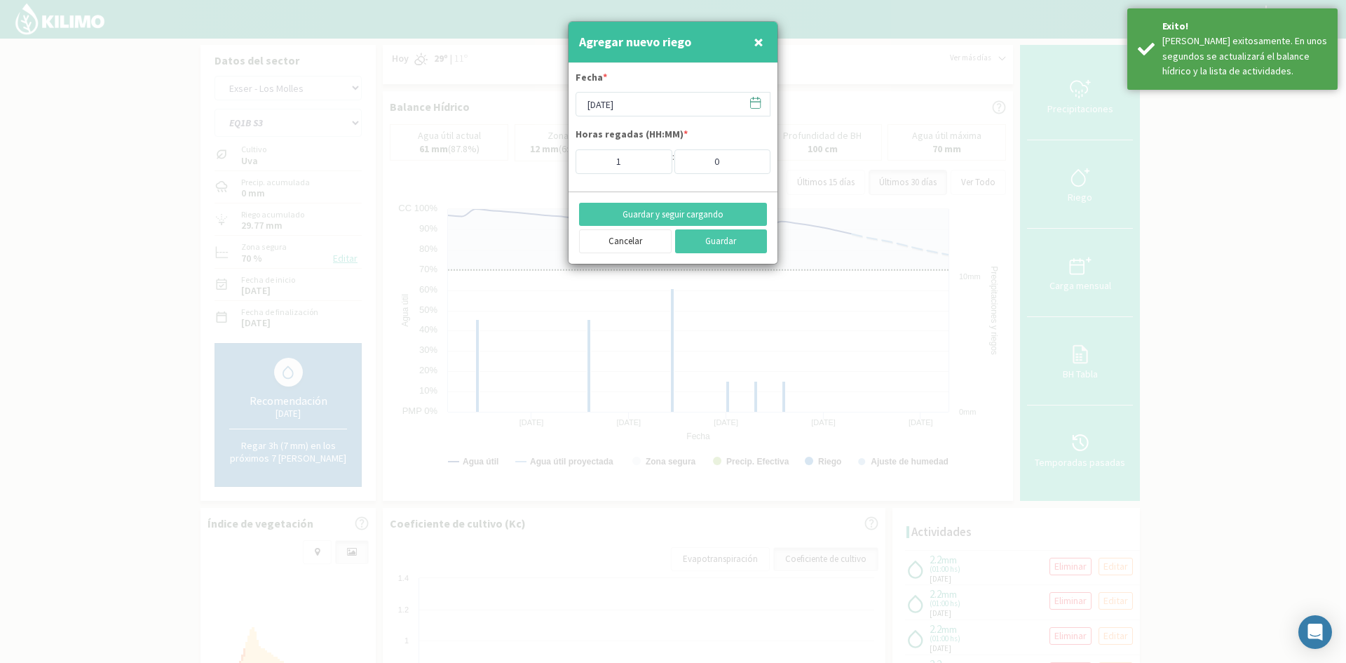
click at [754, 43] on span "×" at bounding box center [759, 41] width 10 height 23
type input "[DATE]"
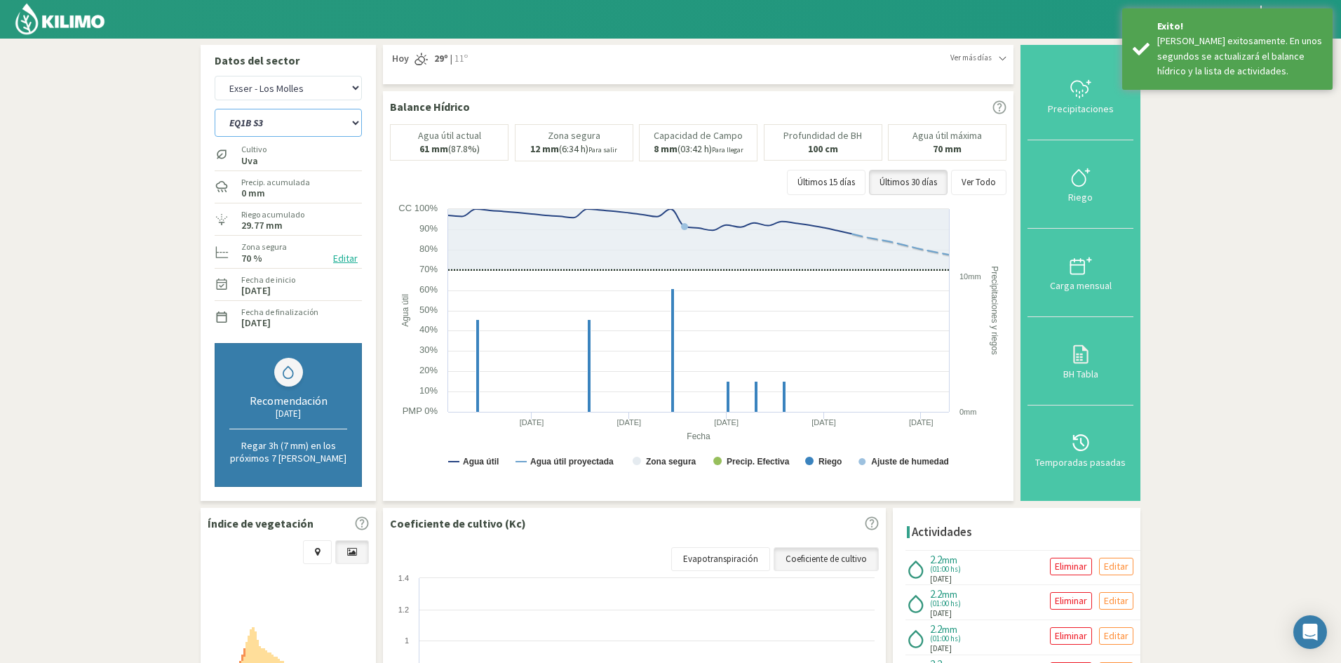
click at [257, 120] on select "EQ1A S3 EQ1A S4 EQ1A S5 EQ1B S1 EQ1B S2 EQ1B S3 EQ1B S4 EQ1B S5 EQ2 S1 EQ2 S3 E…" at bounding box center [288, 123] width 147 height 28
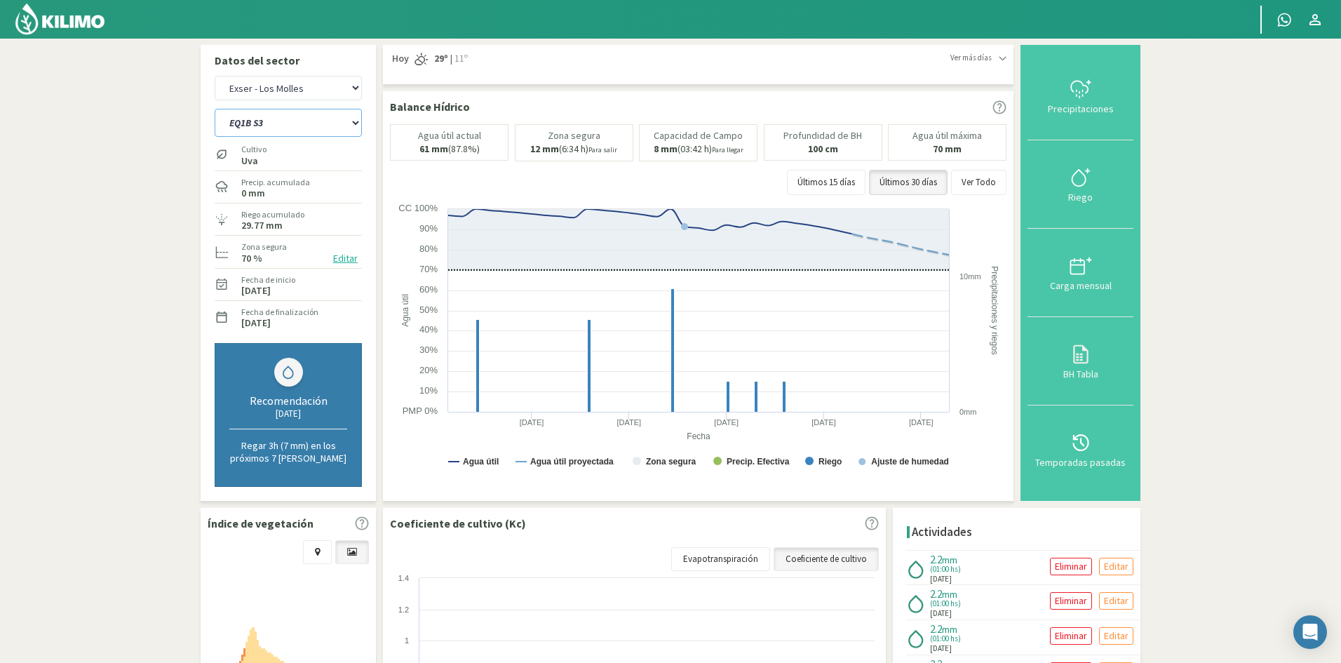
select select "103: Object"
click at [215, 109] on select "EQ1A S3 EQ1A S4 EQ1A S5 EQ1B S1 EQ1B S2 EQ1B S3 EQ1B S4 EQ1B S5 EQ2 S1 EQ2 S3 E…" at bounding box center [288, 123] width 147 height 28
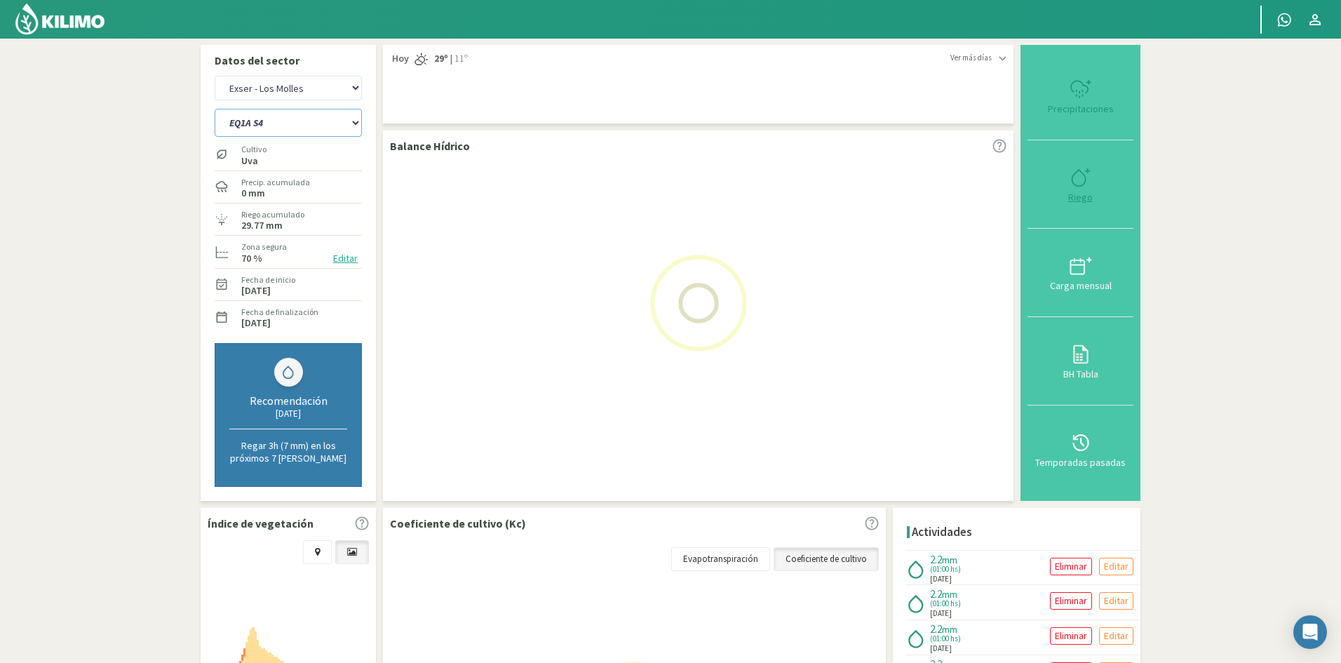
select select "13: Object"
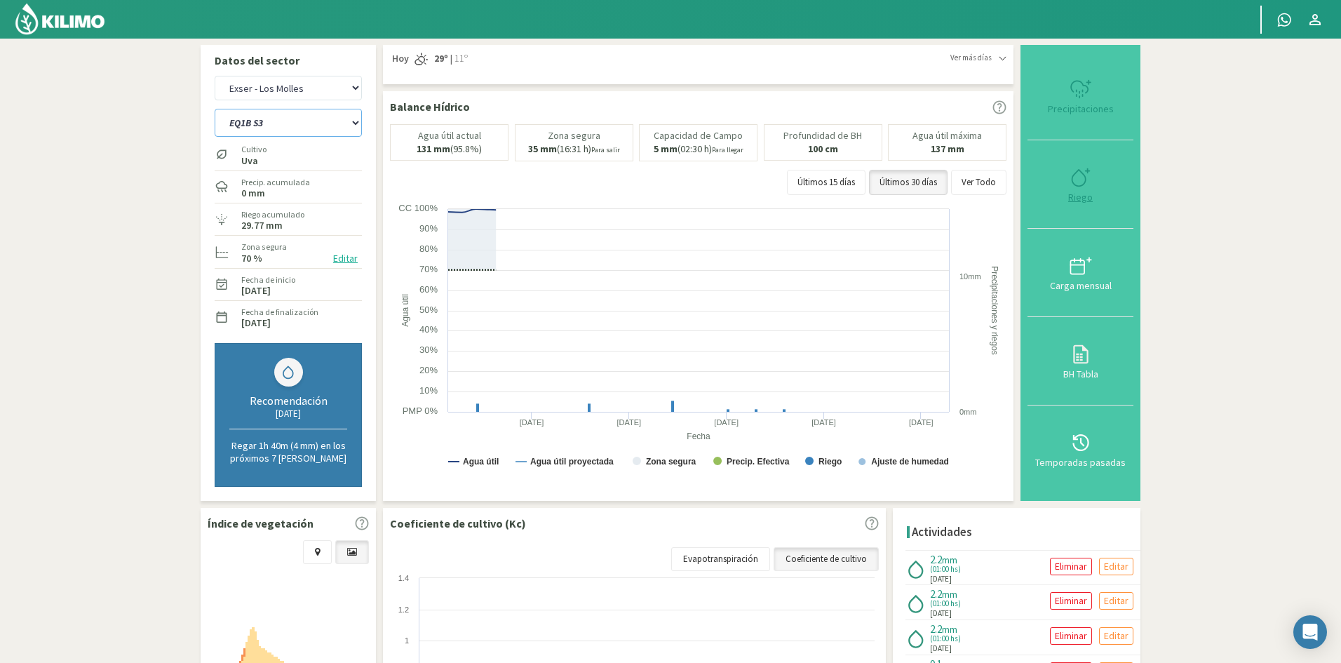
select select "126: Object"
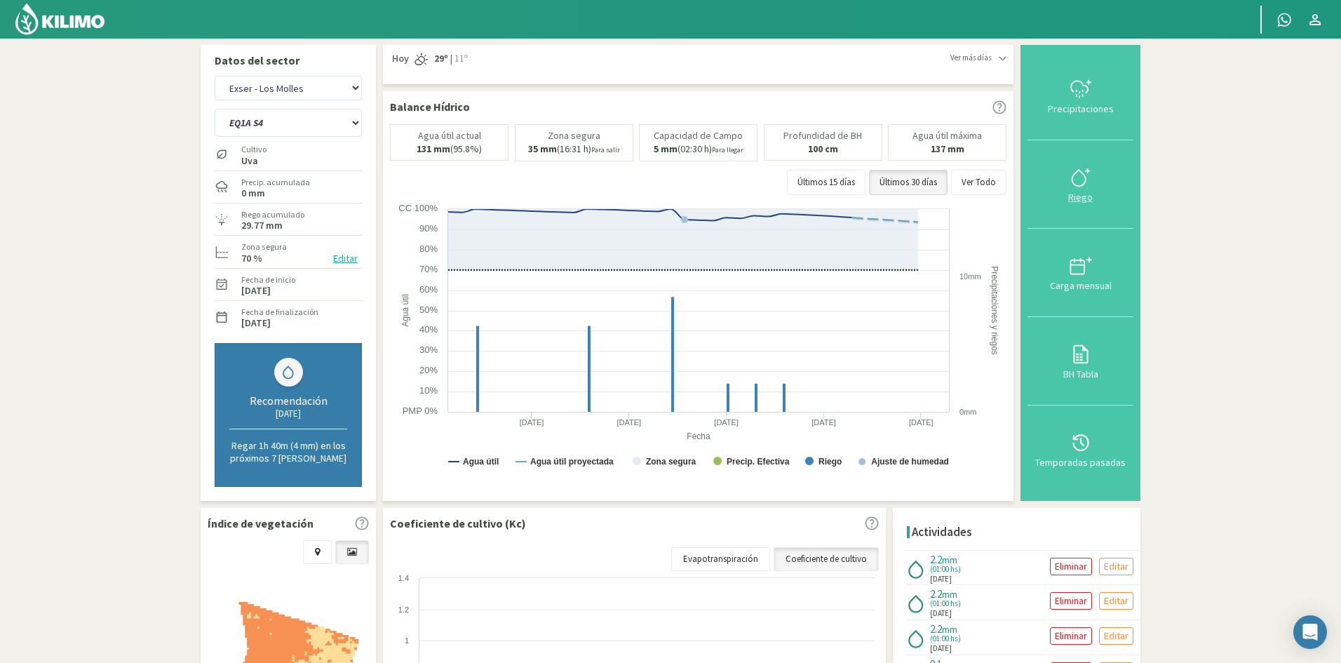
click at [1084, 198] on div "Riego" at bounding box center [1080, 197] width 97 height 10
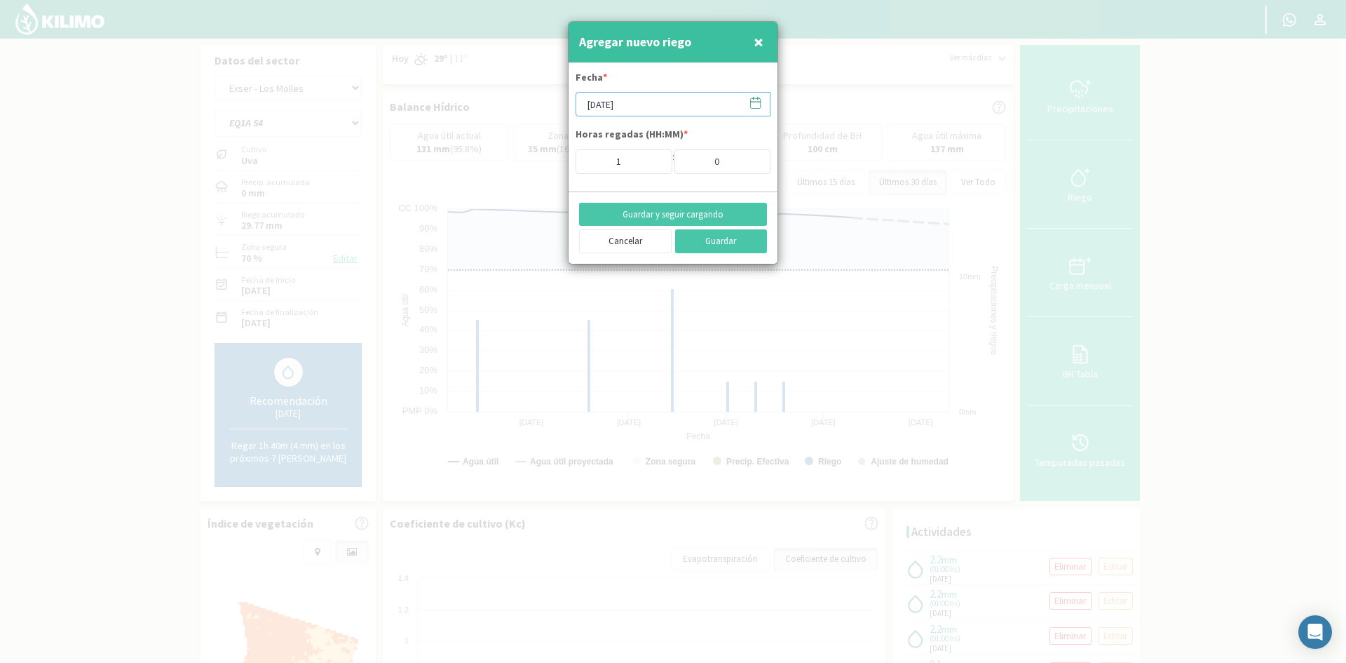
click at [635, 104] on input "[DATE]" at bounding box center [673, 104] width 195 height 25
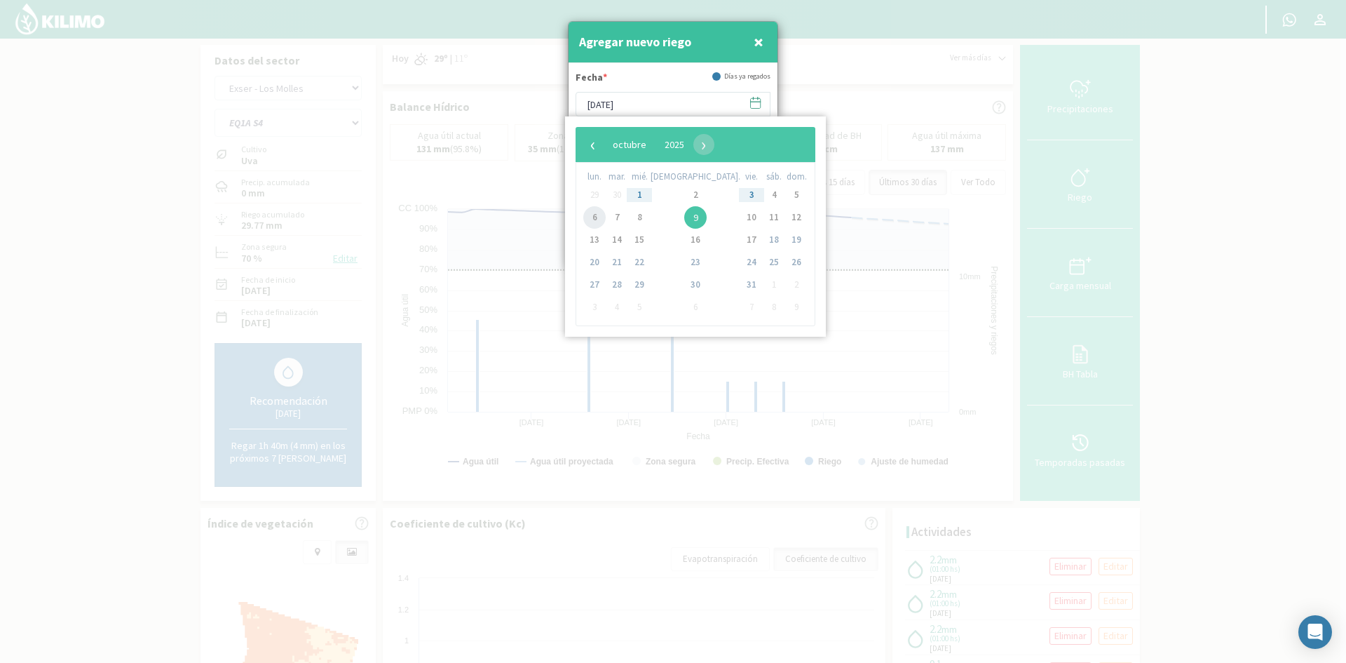
click at [593, 218] on span "6" at bounding box center [594, 217] width 22 height 22
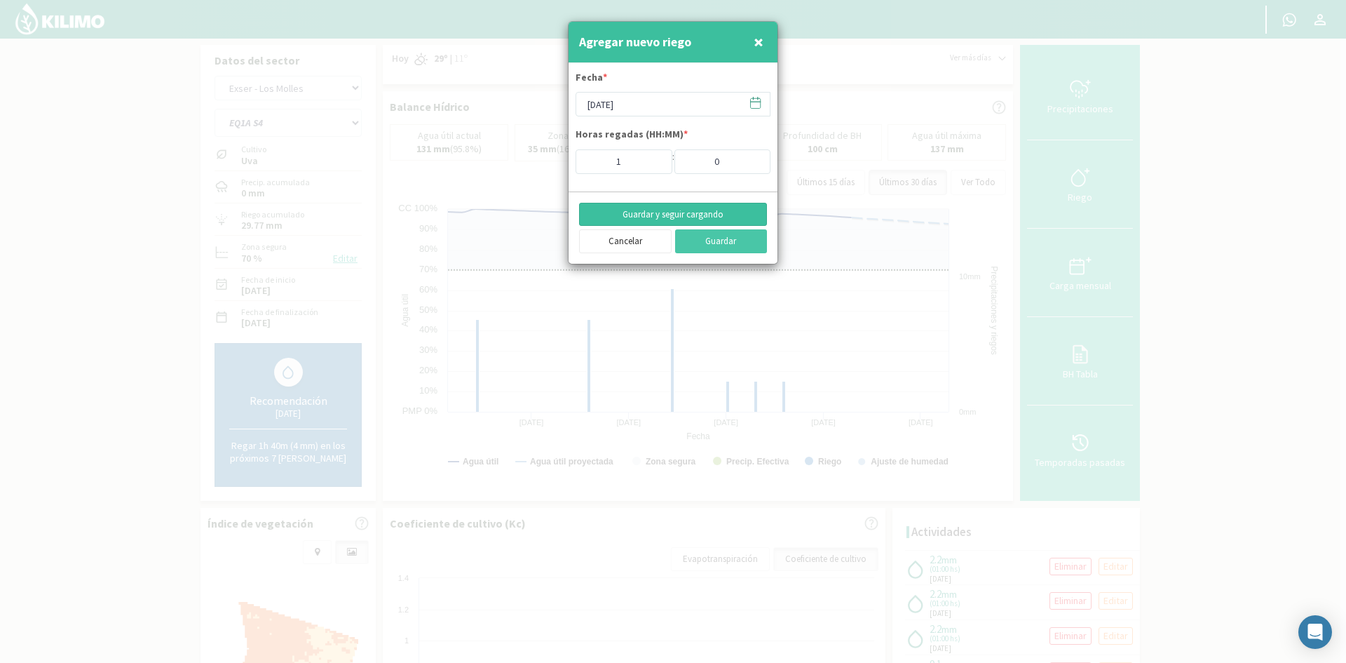
click at [625, 213] on button "Guardar y seguir cargando" at bounding box center [673, 215] width 188 height 24
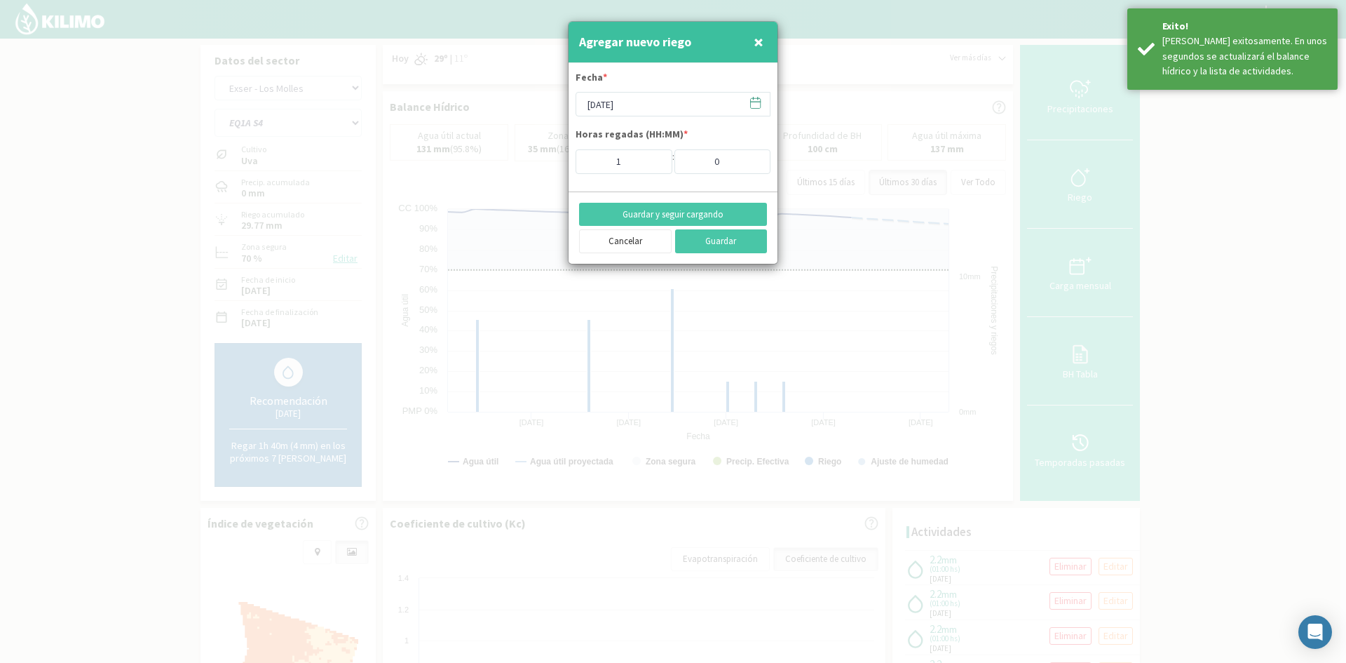
click at [758, 43] on span "×" at bounding box center [759, 41] width 10 height 23
type input "[DATE]"
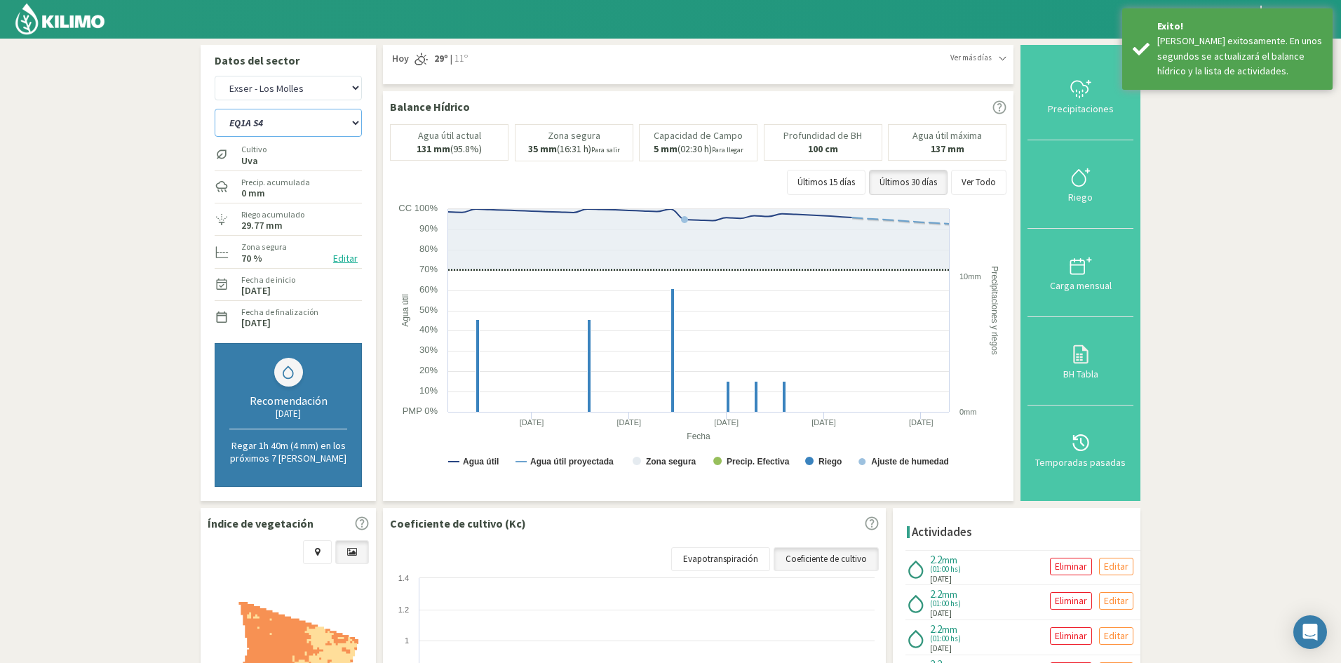
click at [253, 123] on select "EQ1A S3 EQ1A S4 EQ1A S5 EQ1B S1 EQ1B S2 EQ1B S3 EQ1B S4 EQ1B S5 EQ2 S1 EQ2 S3 E…" at bounding box center [288, 123] width 147 height 28
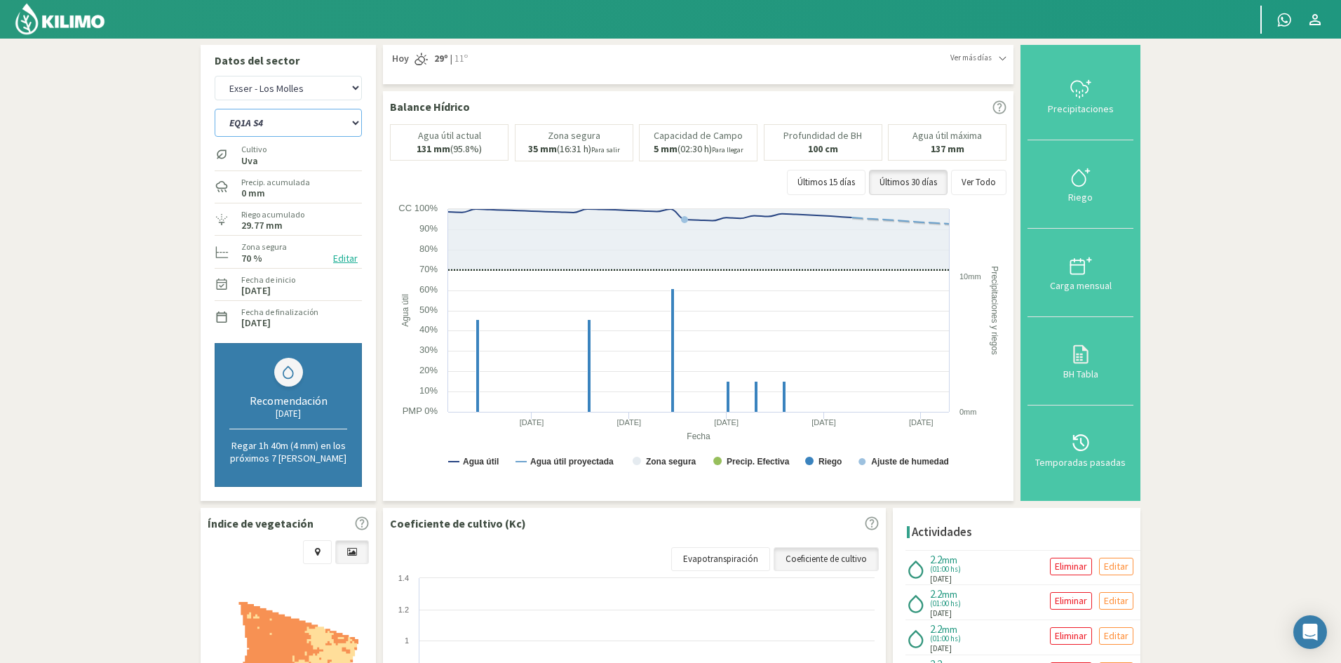
select select "131: Object"
click at [215, 109] on select "EQ1A S3 EQ1A S4 EQ1A S5 EQ1B S1 EQ1B S2 EQ1B S3 EQ1B S4 EQ1B S5 EQ2 S1 EQ2 S3 E…" at bounding box center [288, 123] width 147 height 28
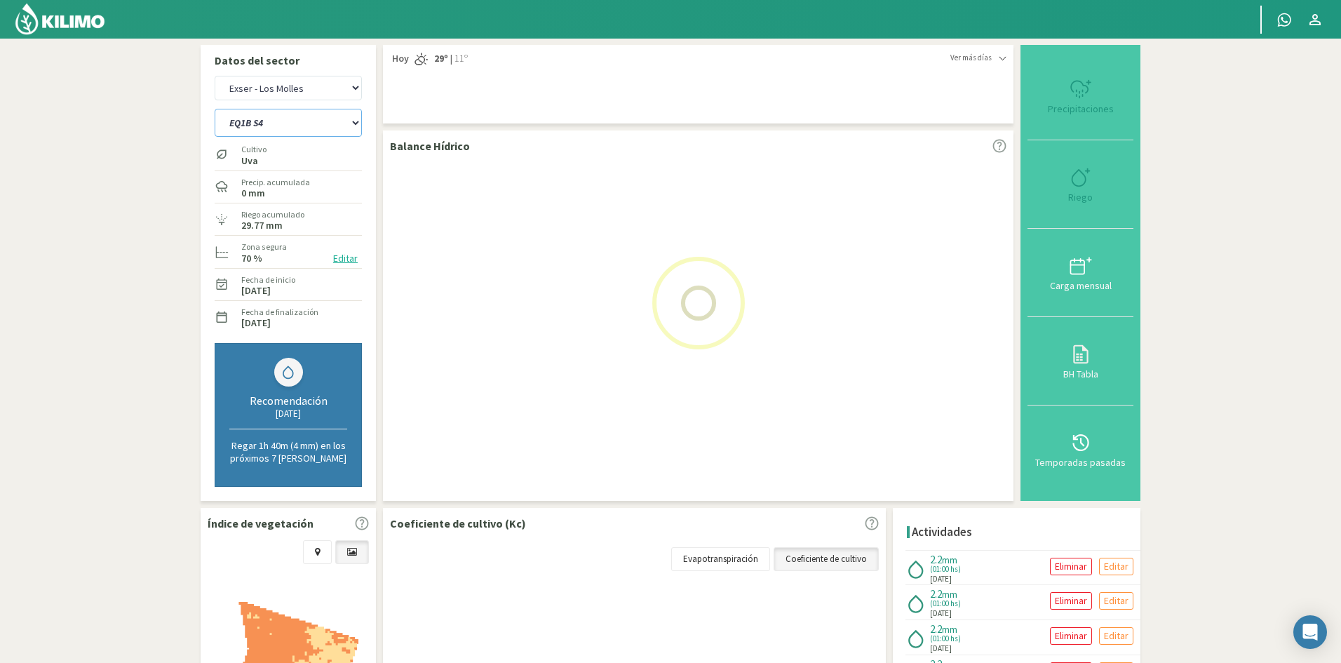
select select "15: Object"
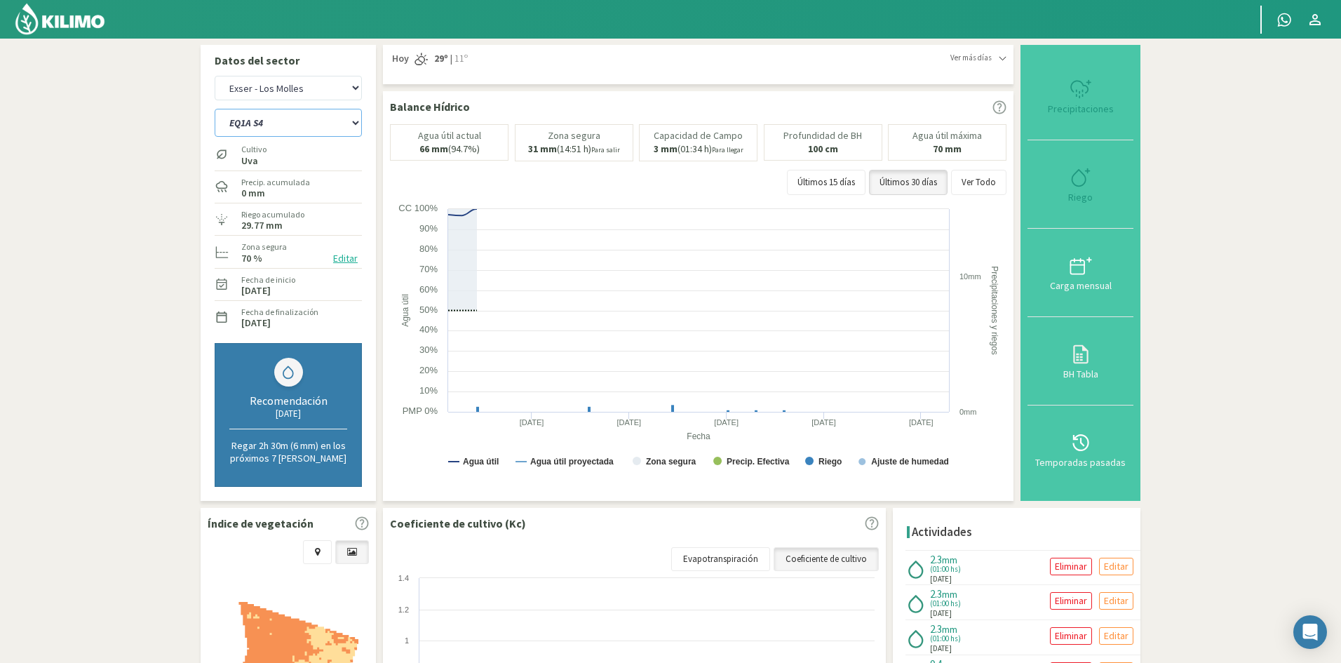
select select "154: Object"
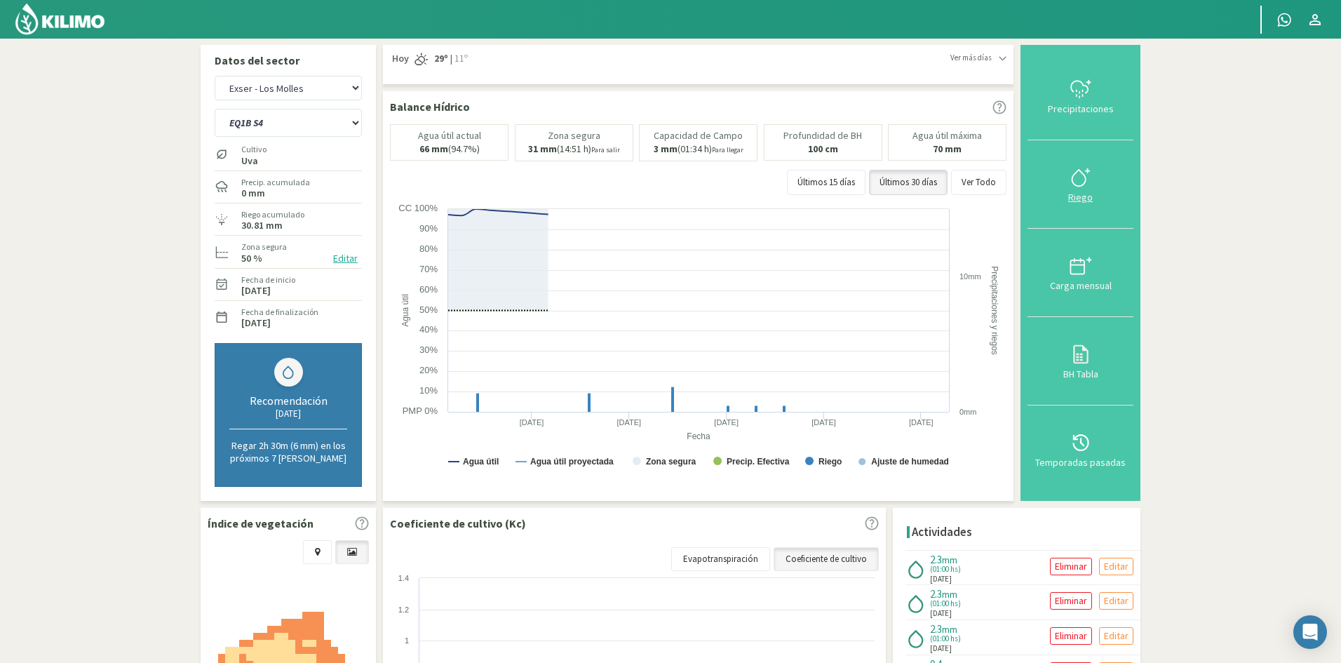
click at [1075, 198] on div "Riego" at bounding box center [1080, 197] width 97 height 10
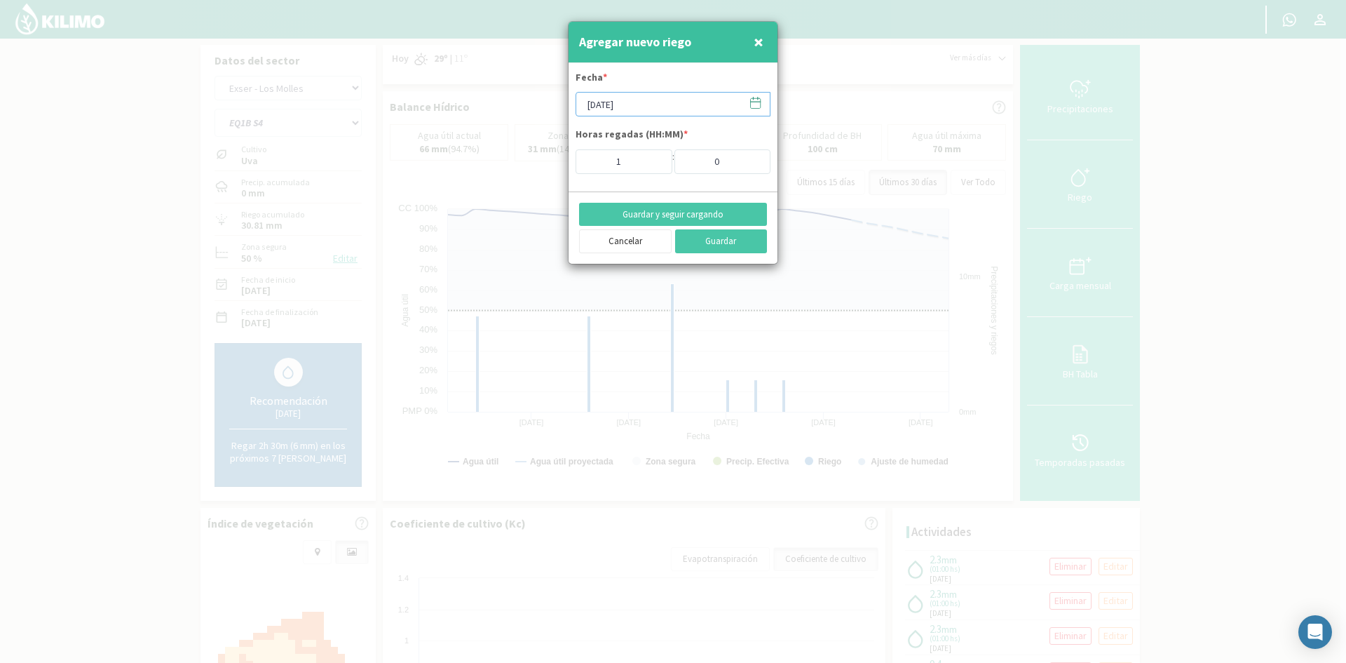
click at [622, 108] on input "[DATE]" at bounding box center [673, 104] width 195 height 25
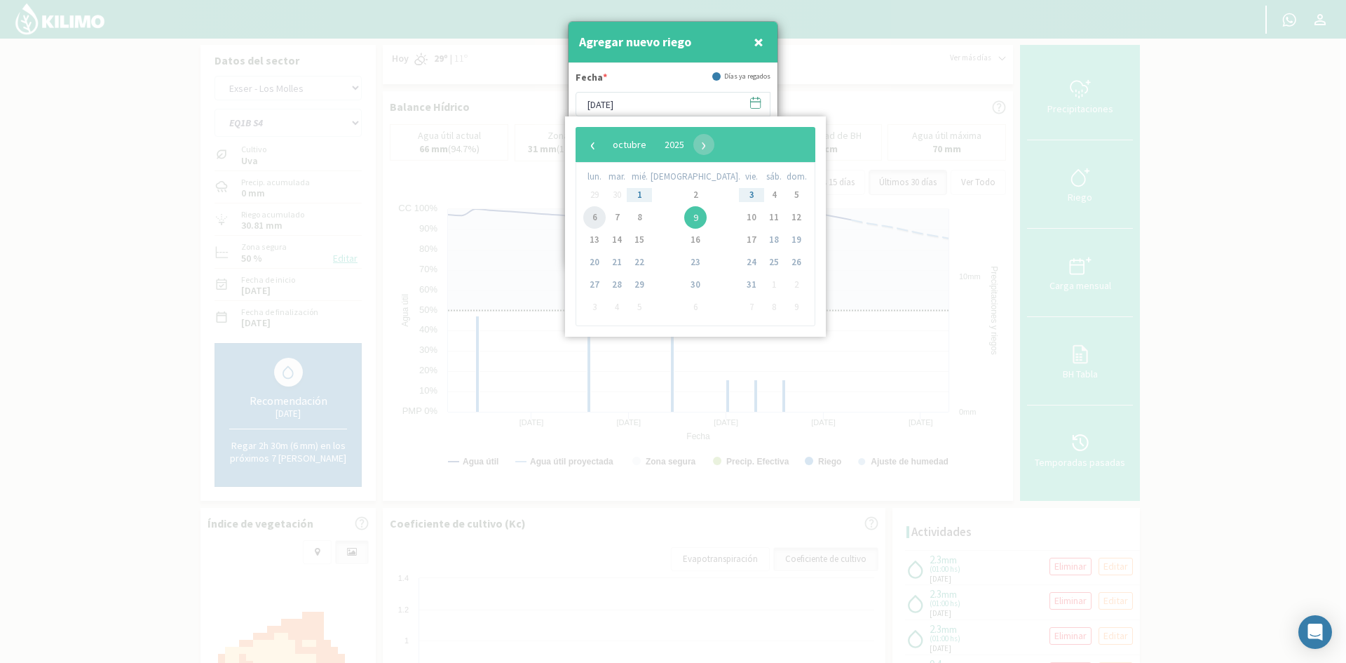
click at [593, 217] on span "6" at bounding box center [594, 217] width 22 height 22
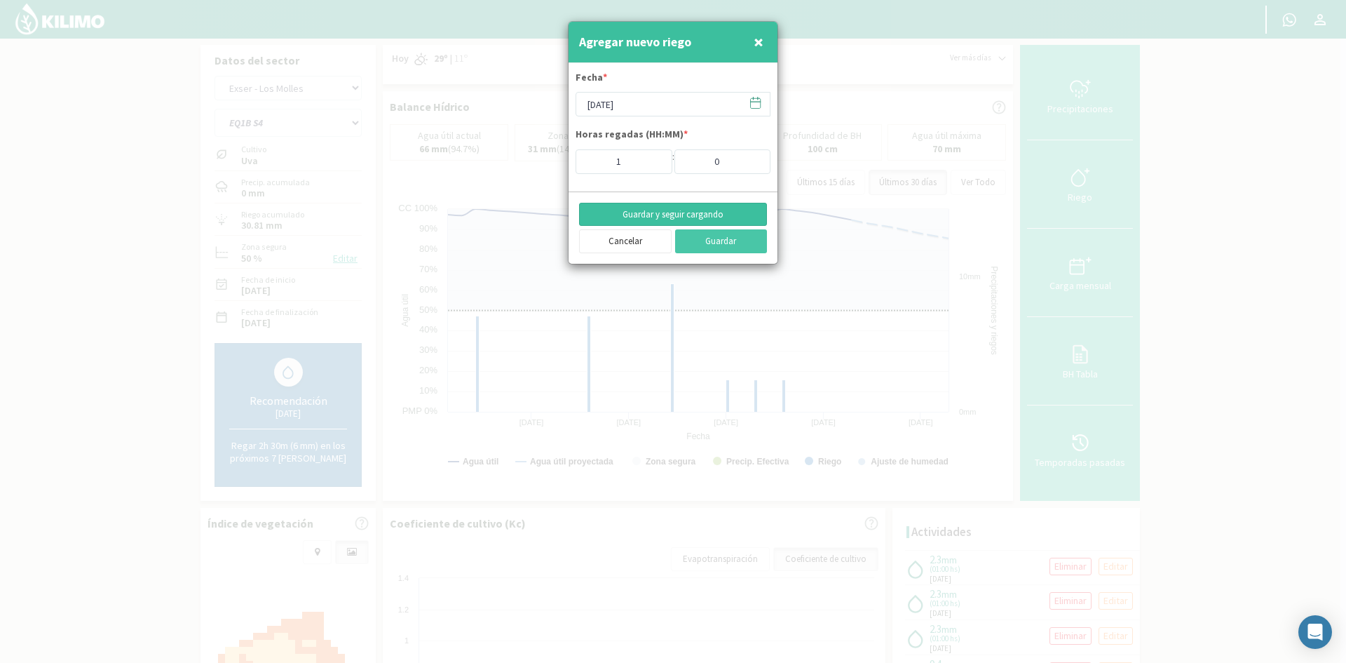
click at [630, 211] on button "Guardar y seguir cargando" at bounding box center [673, 215] width 188 height 24
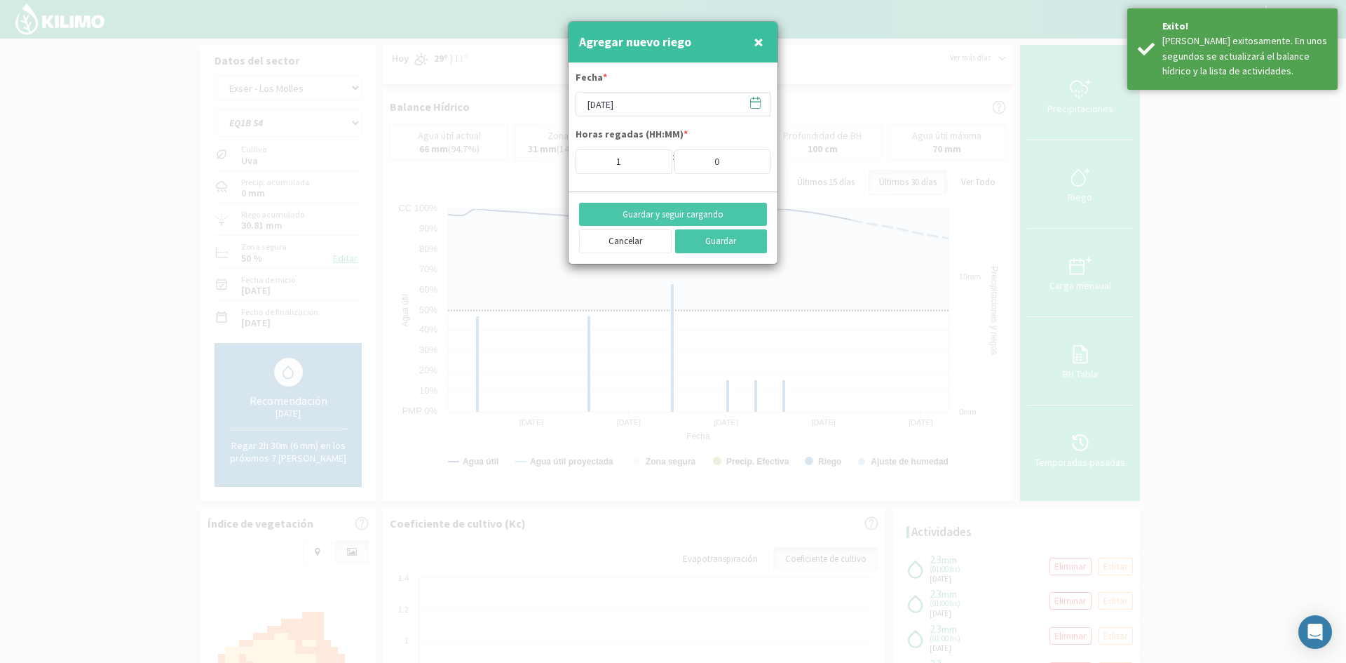
click at [764, 40] on button "×" at bounding box center [758, 42] width 17 height 28
type input "[DATE]"
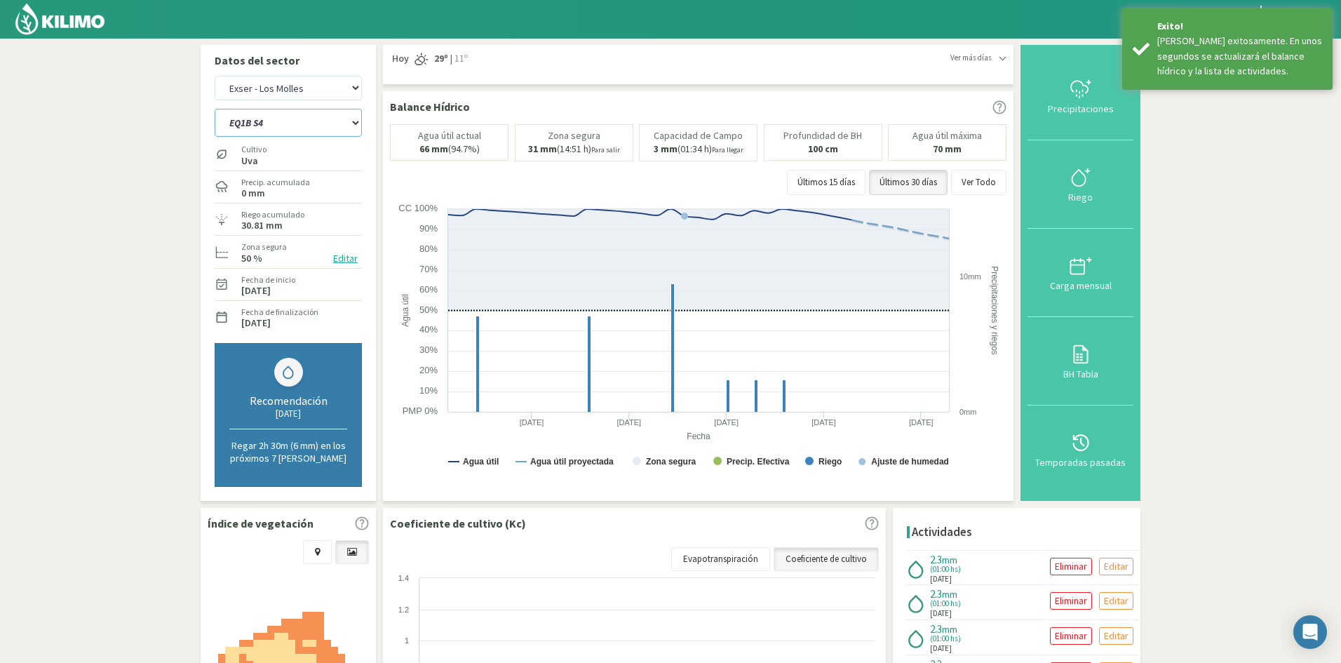
click at [308, 127] on select "EQ1A S3 EQ1A S4 EQ1A S5 EQ1B S1 EQ1B S2 EQ1B S3 EQ1B S4 EQ1B S5 EQ2 S1 EQ2 S3 E…" at bounding box center [288, 123] width 147 height 28
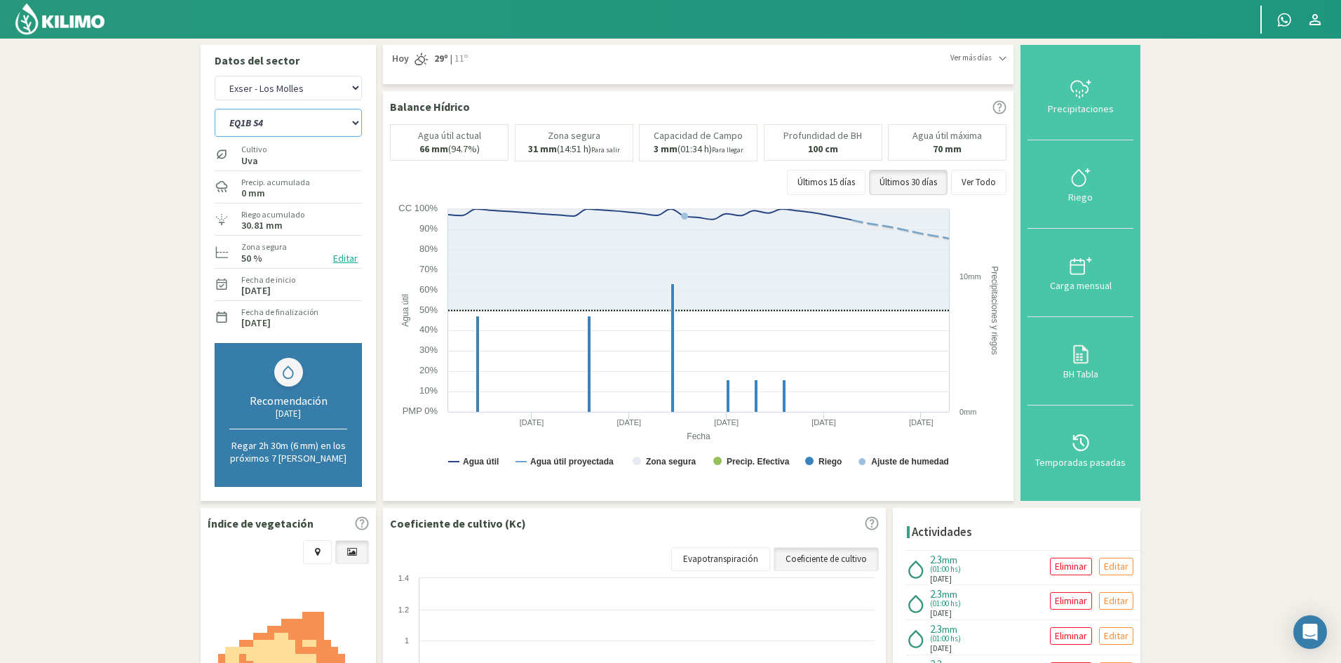
select select "150: Object"
click at [215, 109] on select "EQ1A S3 EQ1A S4 EQ1A S5 EQ1B S1 EQ1B S2 EQ1B S3 EQ1B S4 EQ1B S5 EQ2 S1 EQ2 S3 E…" at bounding box center [288, 123] width 147 height 28
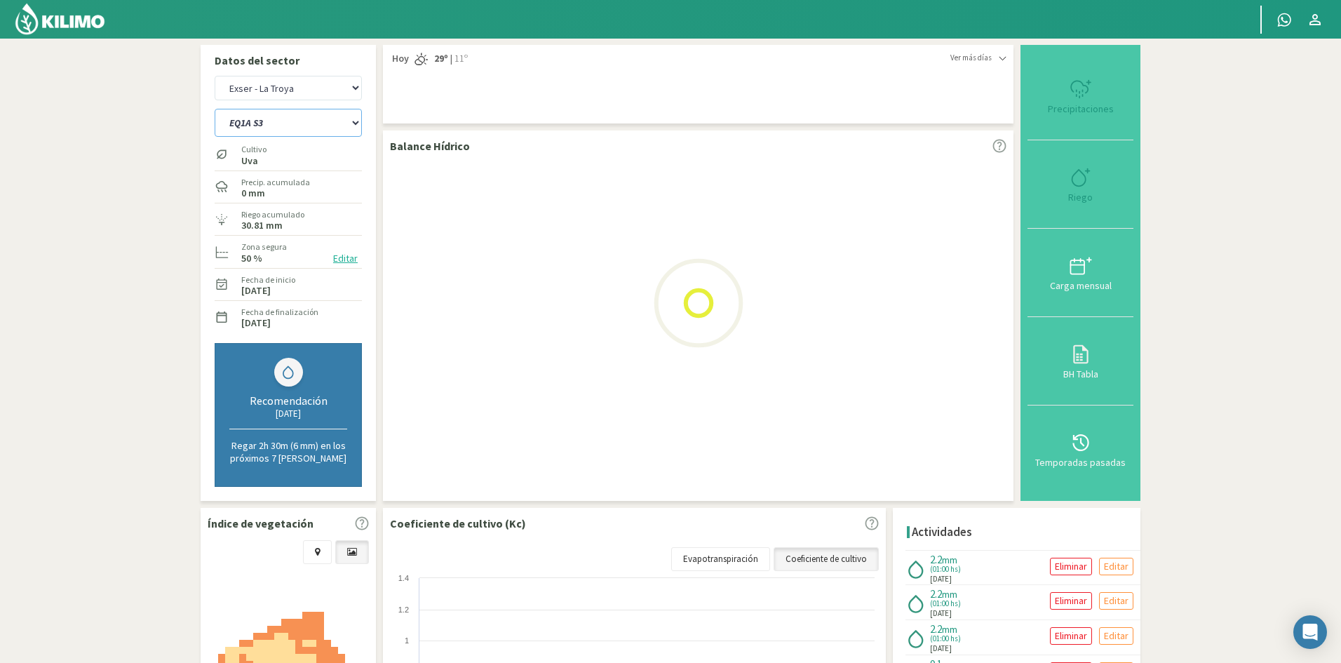
select select "17: Object"
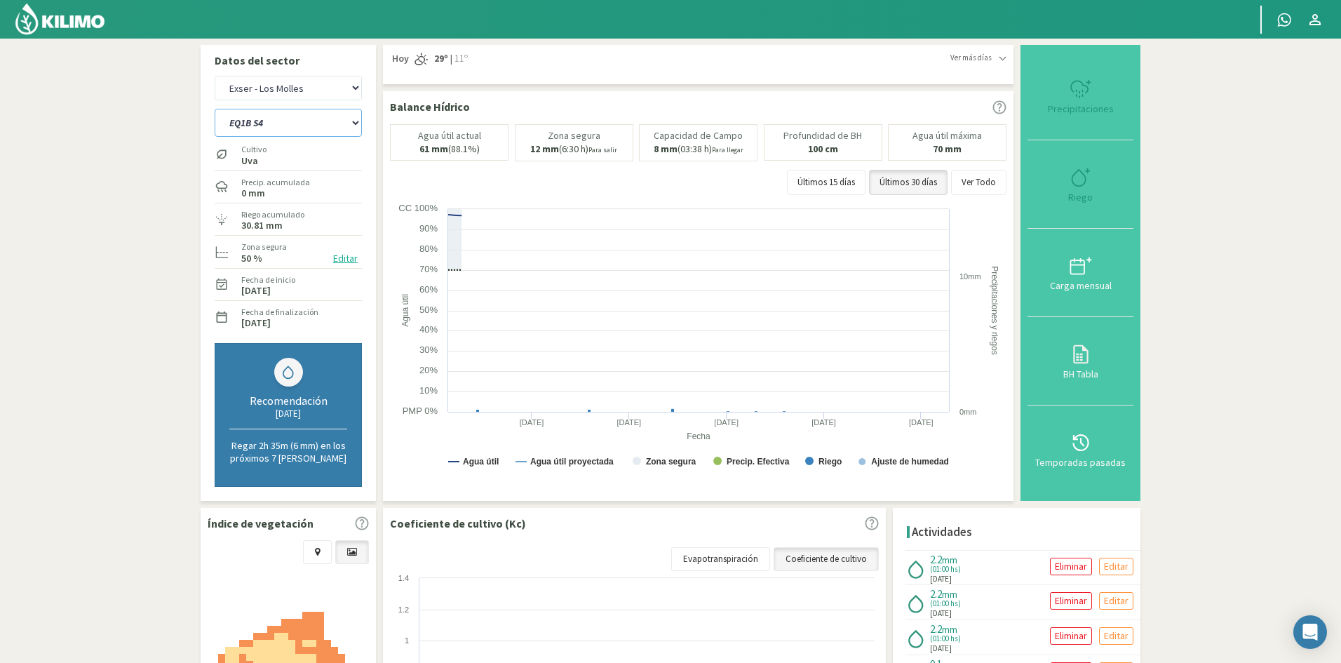
select select "173: Object"
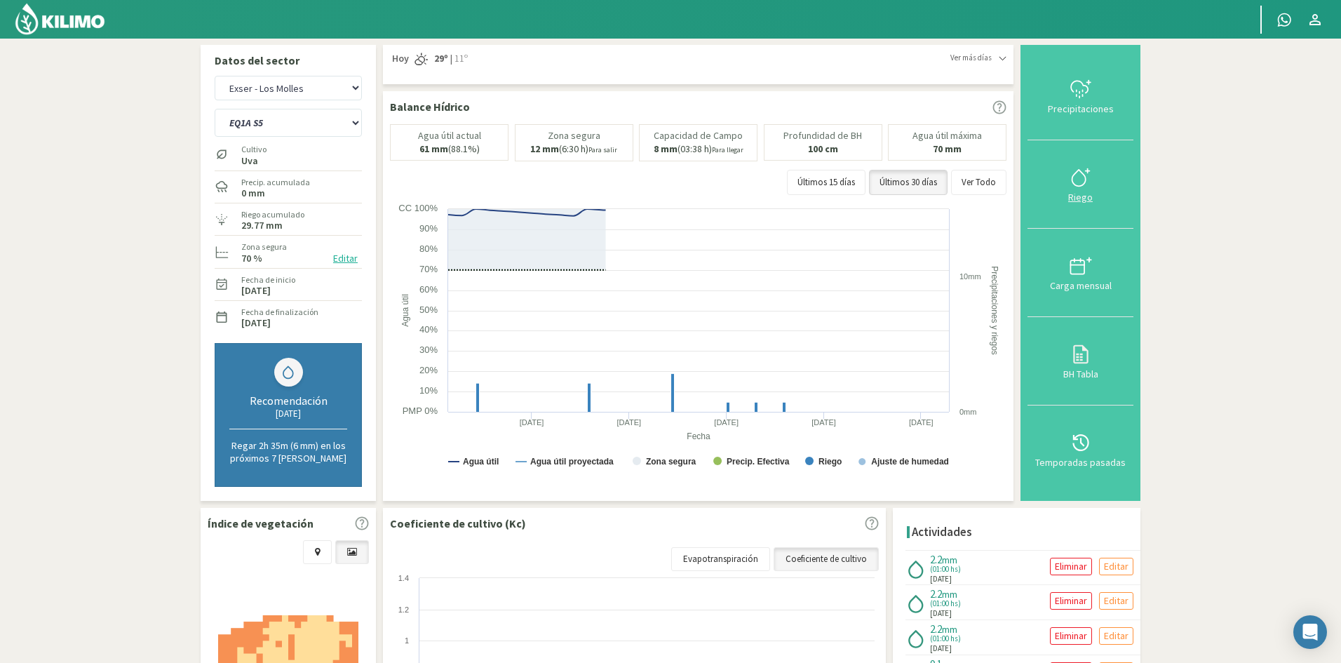
click at [1081, 198] on div "Riego" at bounding box center [1080, 197] width 97 height 10
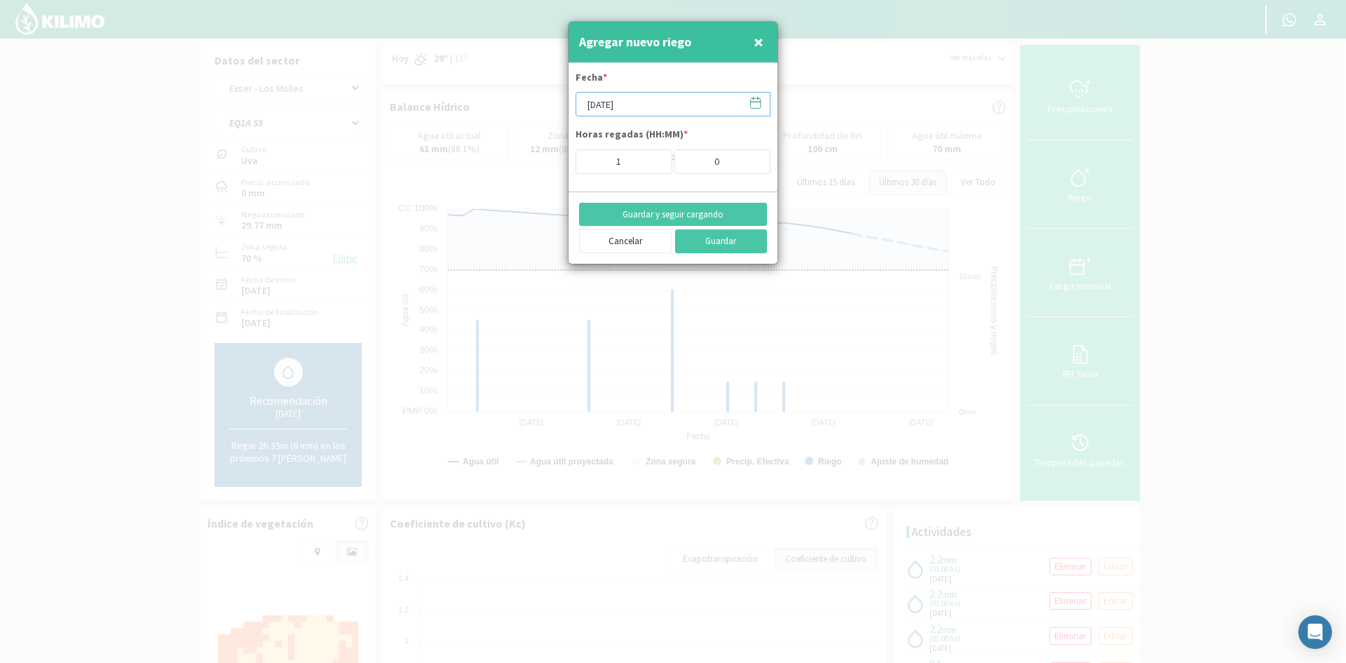
click at [609, 104] on input "[DATE]" at bounding box center [673, 104] width 195 height 25
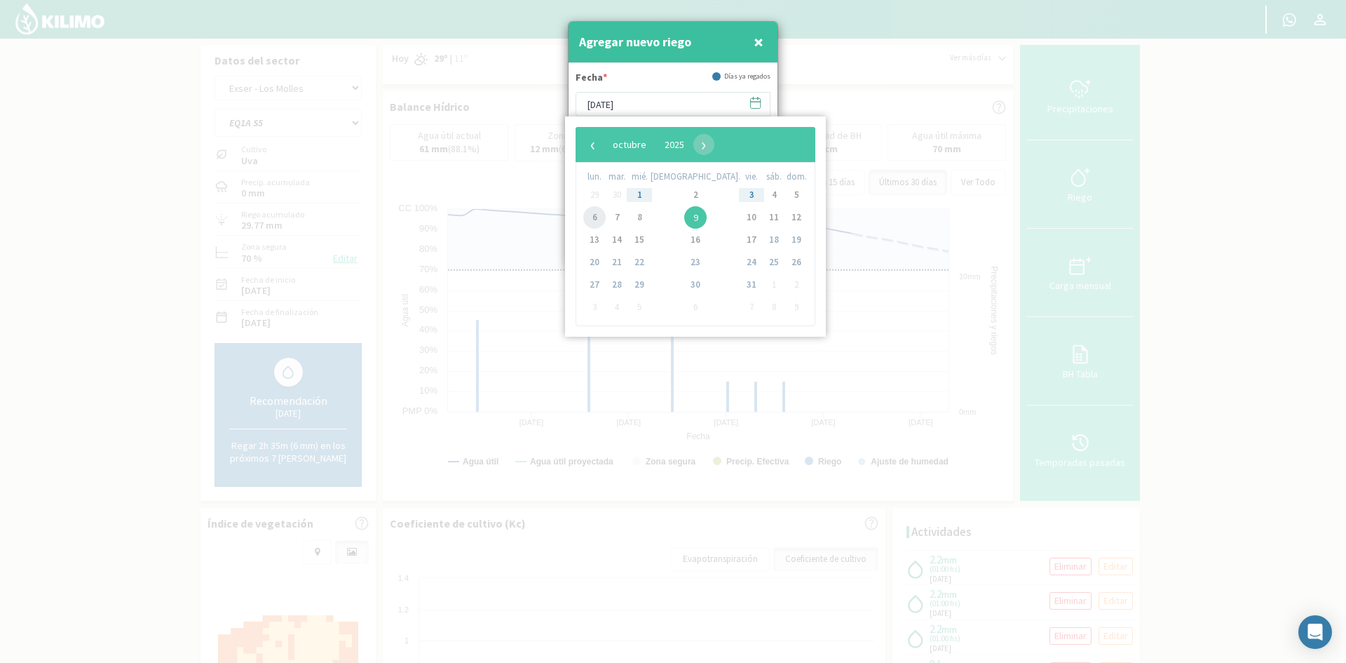
click at [600, 217] on span "6" at bounding box center [594, 217] width 22 height 22
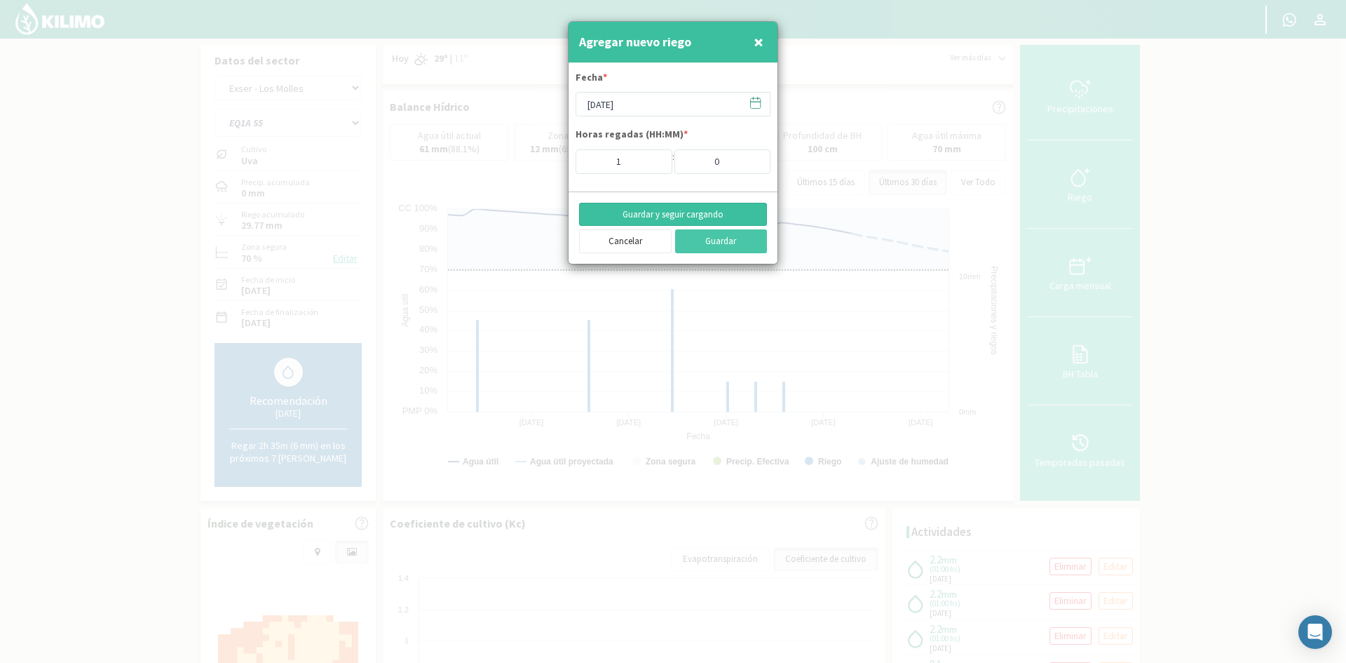
click at [652, 211] on button "Guardar y seguir cargando" at bounding box center [673, 215] width 188 height 24
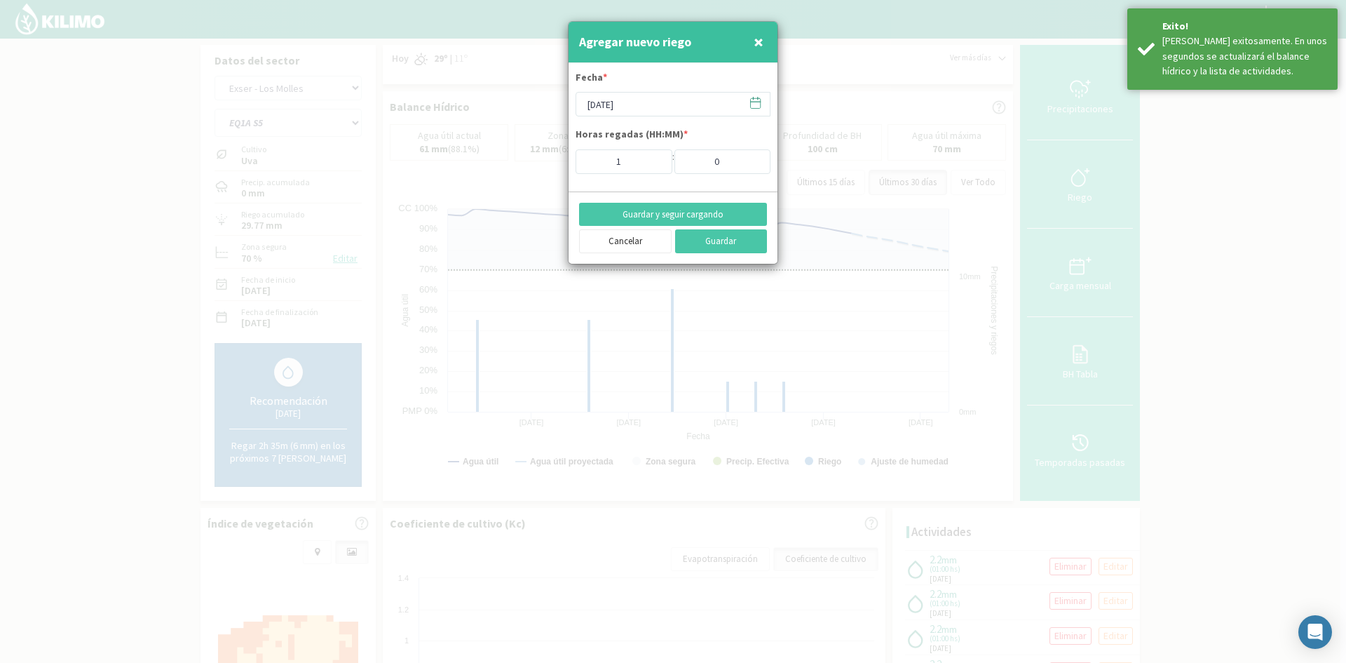
click at [757, 44] on span "×" at bounding box center [759, 41] width 10 height 23
type input "[DATE]"
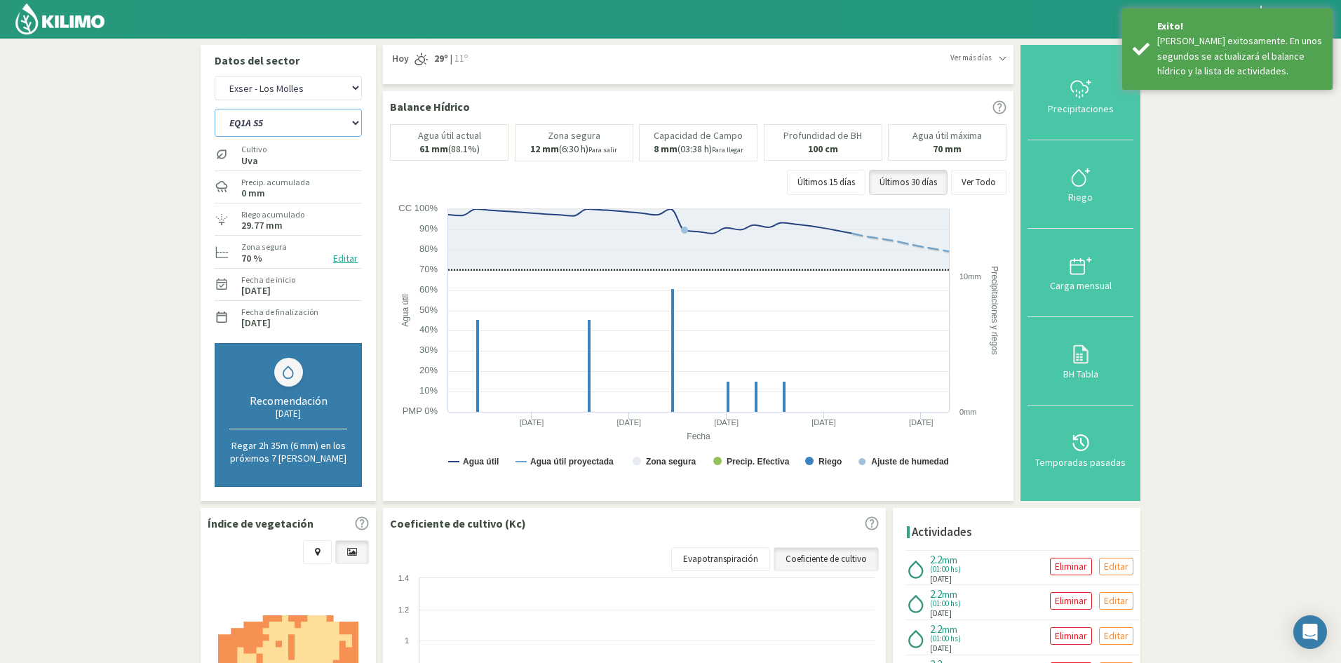
click at [285, 128] on select "EQ1A S3 EQ1A S4 EQ1A S5 EQ1B S1 EQ1B S2 EQ1B S3 EQ1B S4 EQ1B S5 EQ2 S1 EQ2 S3 E…" at bounding box center [288, 123] width 147 height 28
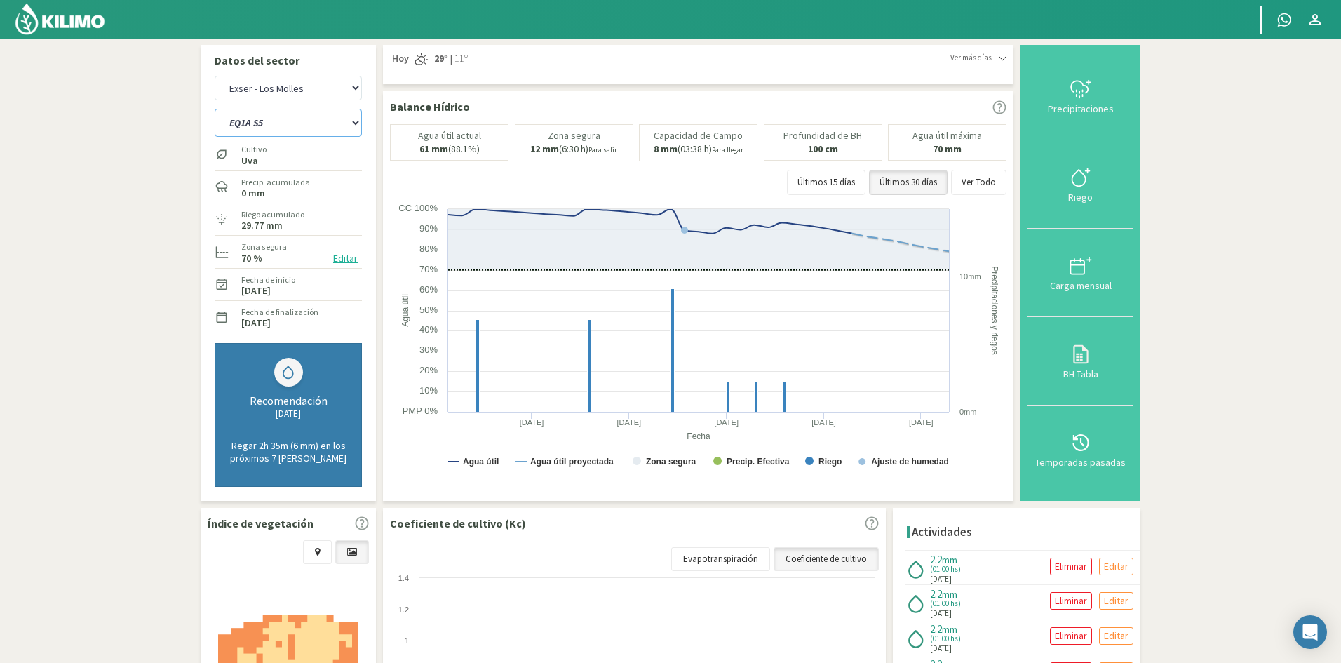
select select "178: Object"
click at [215, 109] on select "EQ1A S3 EQ1A S4 EQ1A S5 EQ1B S1 EQ1B S2 EQ1B S3 EQ1B S4 EQ1B S5 EQ2 S1 EQ2 S3 E…" at bounding box center [288, 123] width 147 height 28
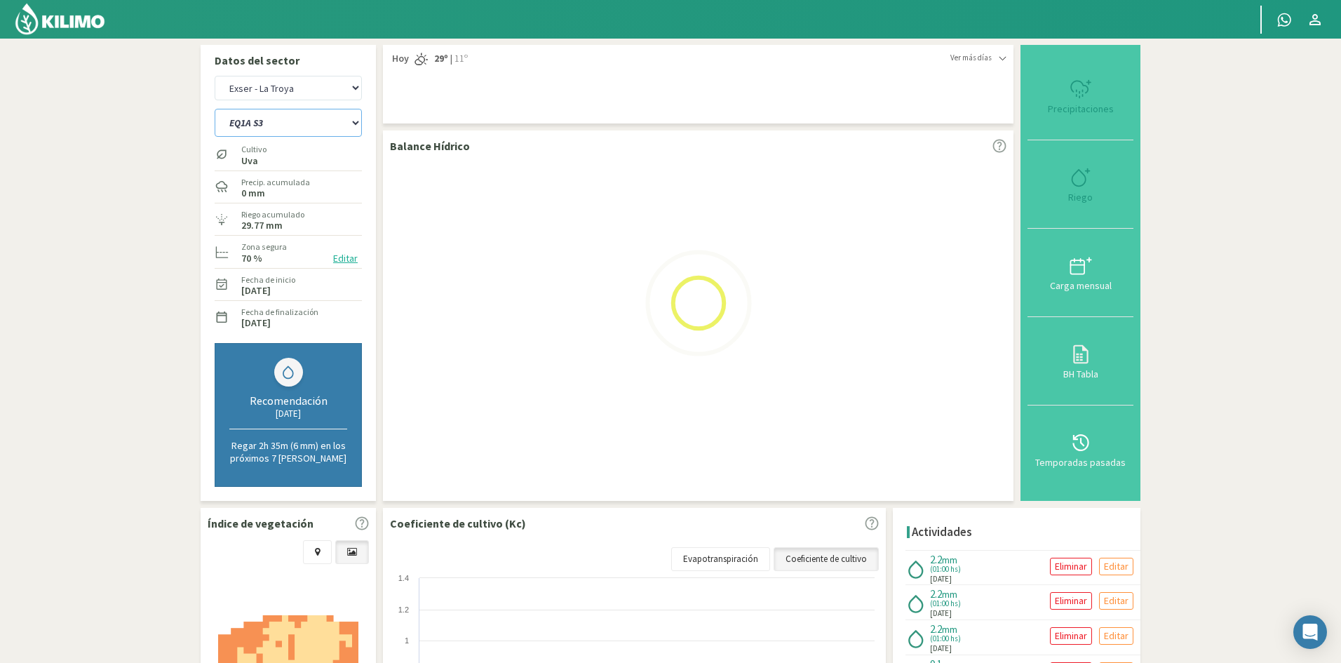
select select "19: Object"
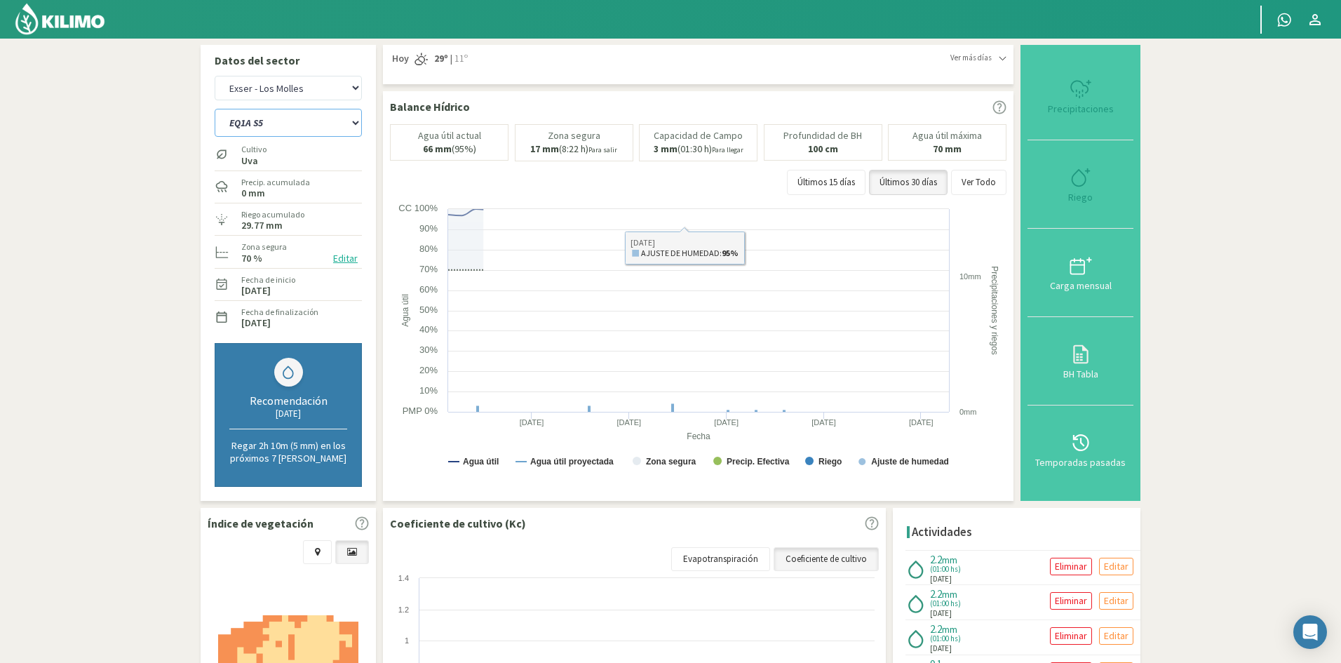
select select "201: Object"
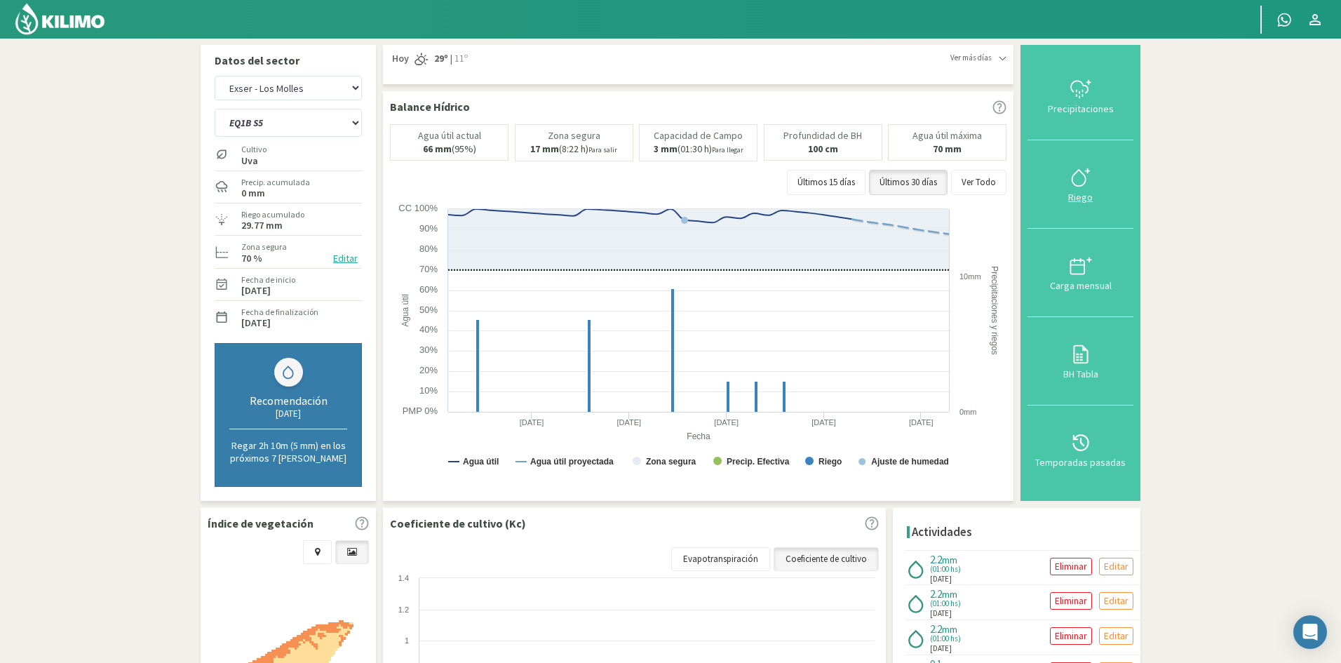
click at [1088, 199] on div "Riego" at bounding box center [1080, 197] width 97 height 10
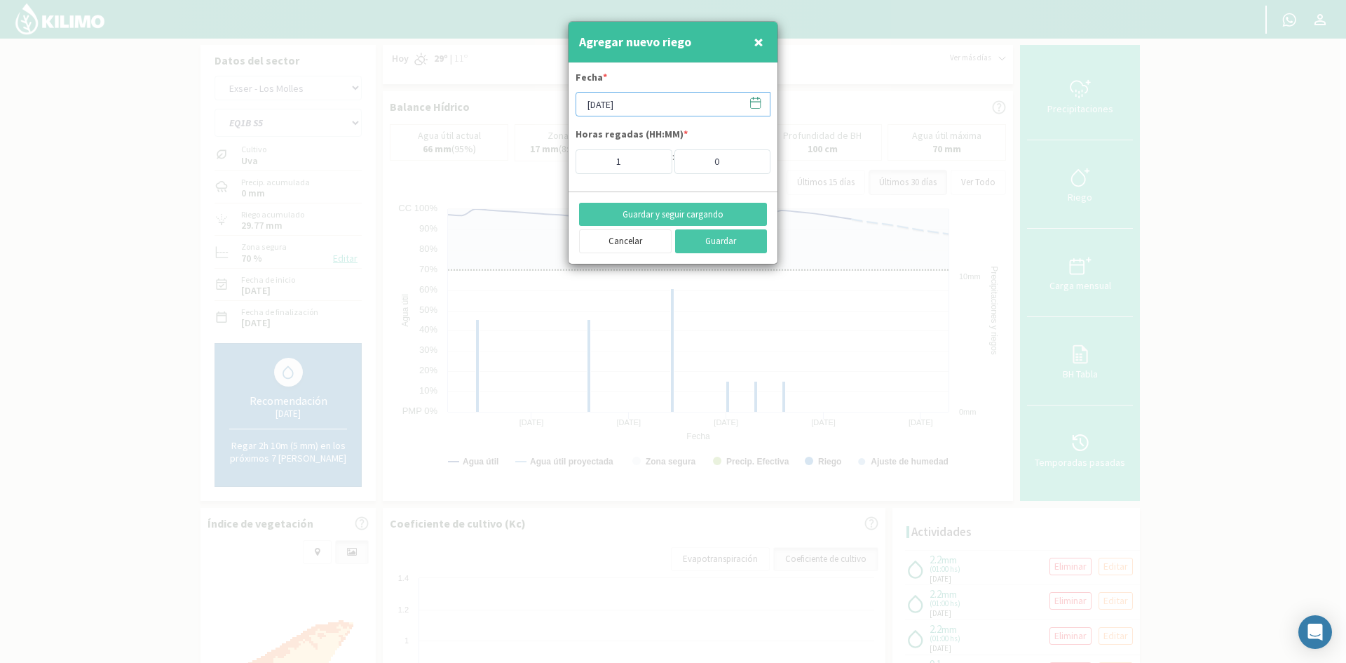
click at [612, 107] on input "[DATE]" at bounding box center [673, 104] width 195 height 25
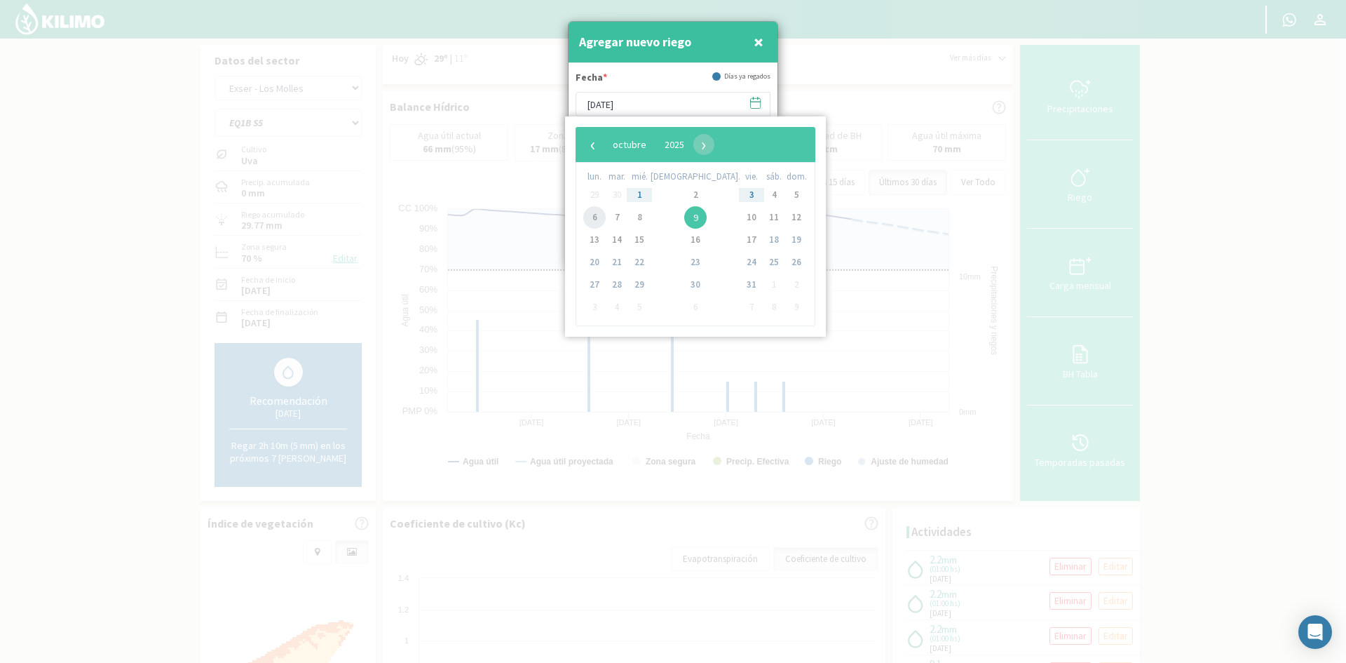
click at [600, 215] on span "6" at bounding box center [594, 217] width 22 height 22
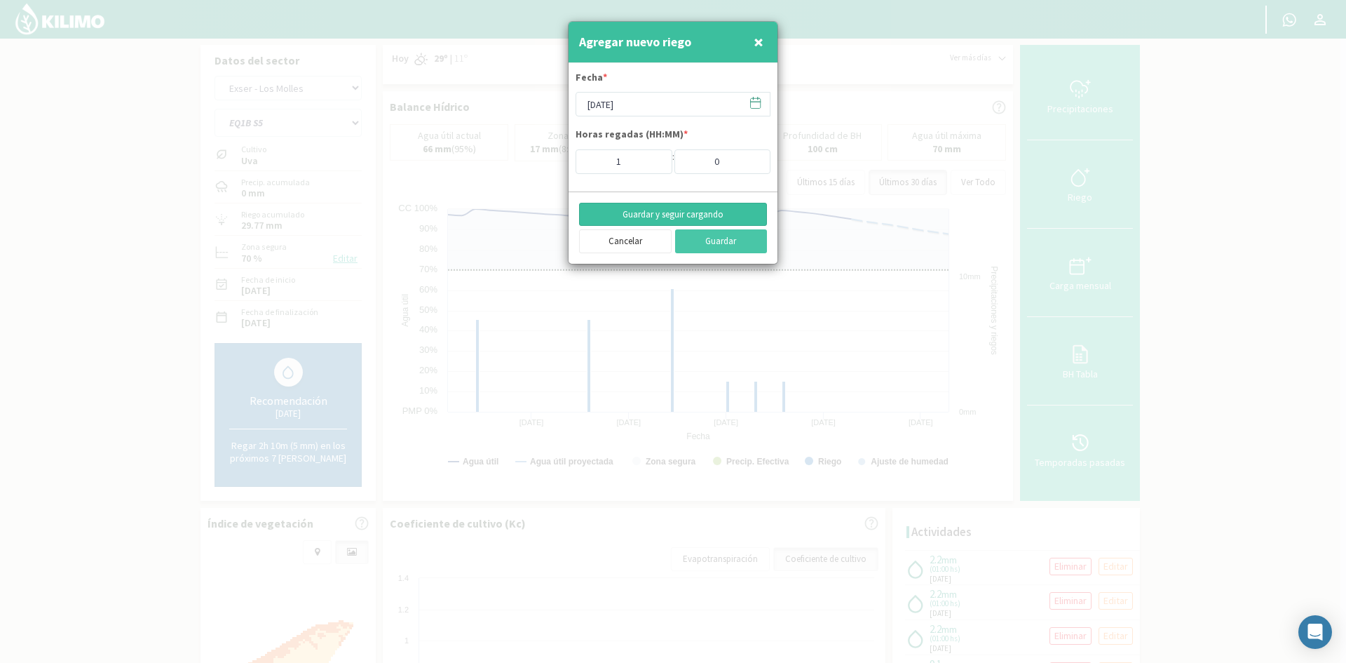
click at [621, 210] on button "Guardar y seguir cargando" at bounding box center [673, 215] width 188 height 24
click at [756, 48] on span "×" at bounding box center [759, 41] width 10 height 23
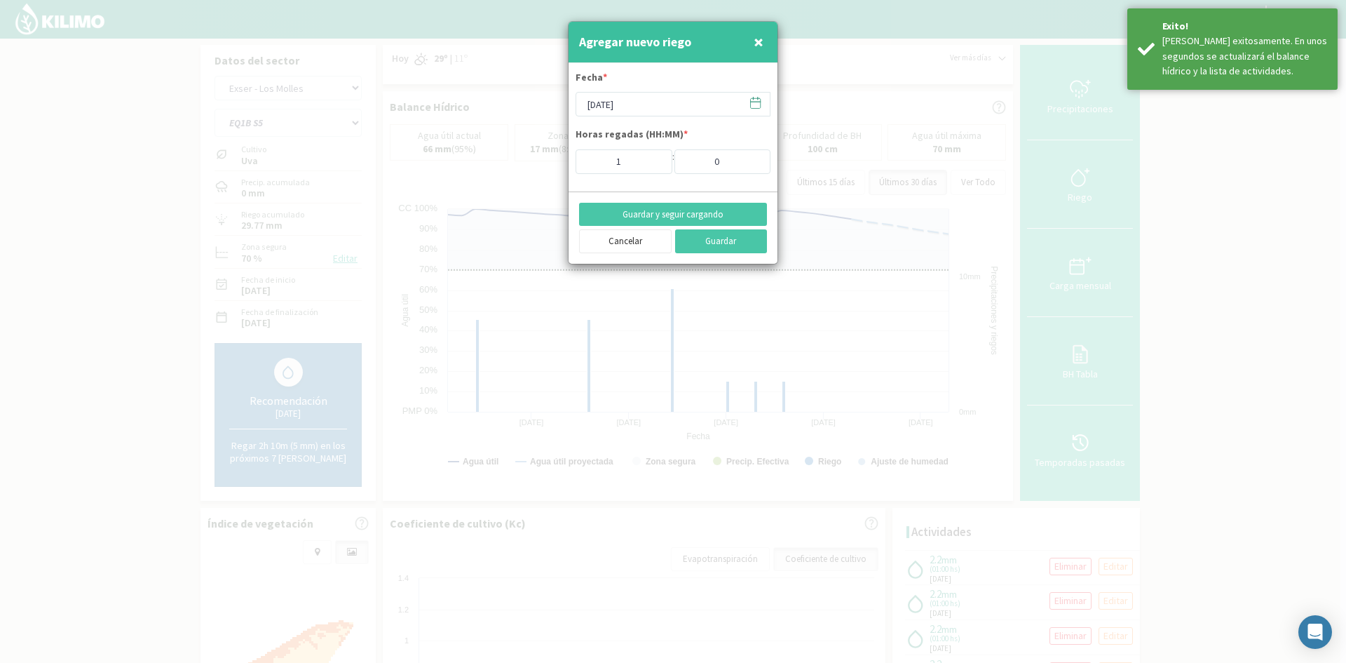
type input "[DATE]"
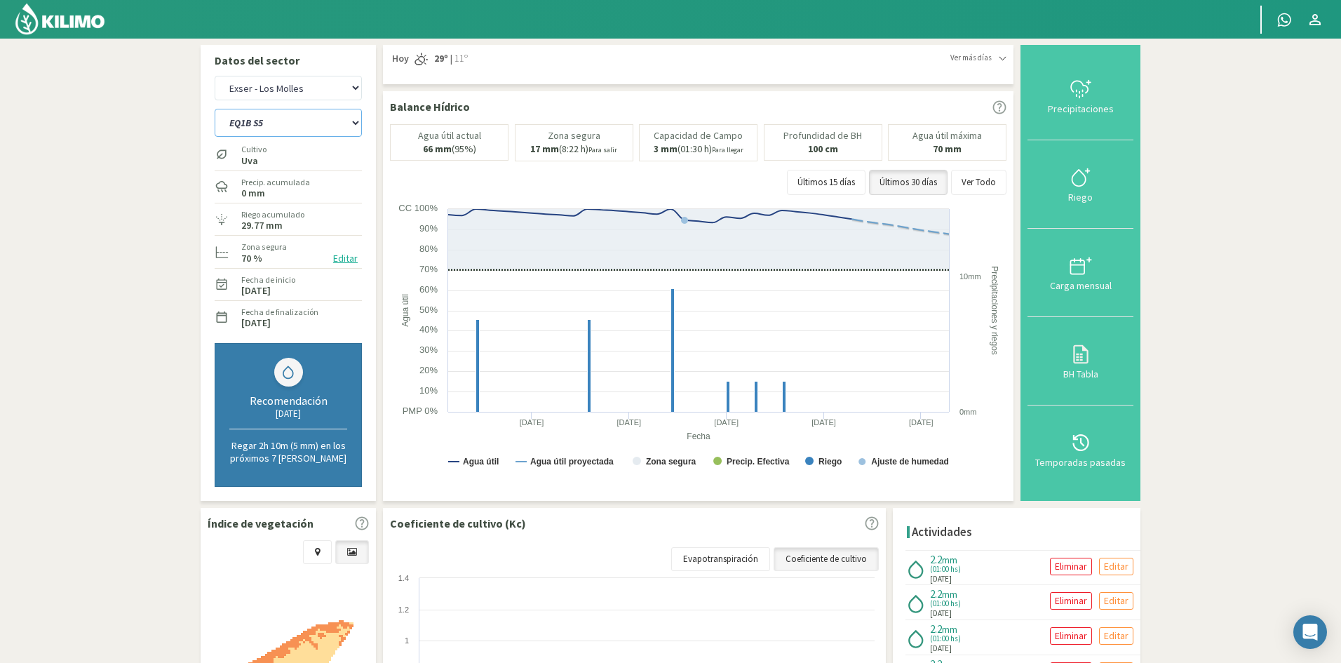
click at [286, 123] on select "EQ1A S3 EQ1A S4 EQ1A S5 EQ1B S1 EQ1B S2 EQ1B S3 EQ1B S4 EQ1B S5 EQ2 S1 EQ2 S3 E…" at bounding box center [288, 123] width 147 height 28
click at [215, 109] on select "EQ1A S3 EQ1A S4 EQ1A S5 EQ1B S1 EQ1B S2 EQ1B S3 EQ1B S4 EQ1B S5 EQ2 S1 EQ2 S3 E…" at bounding box center [288, 123] width 147 height 28
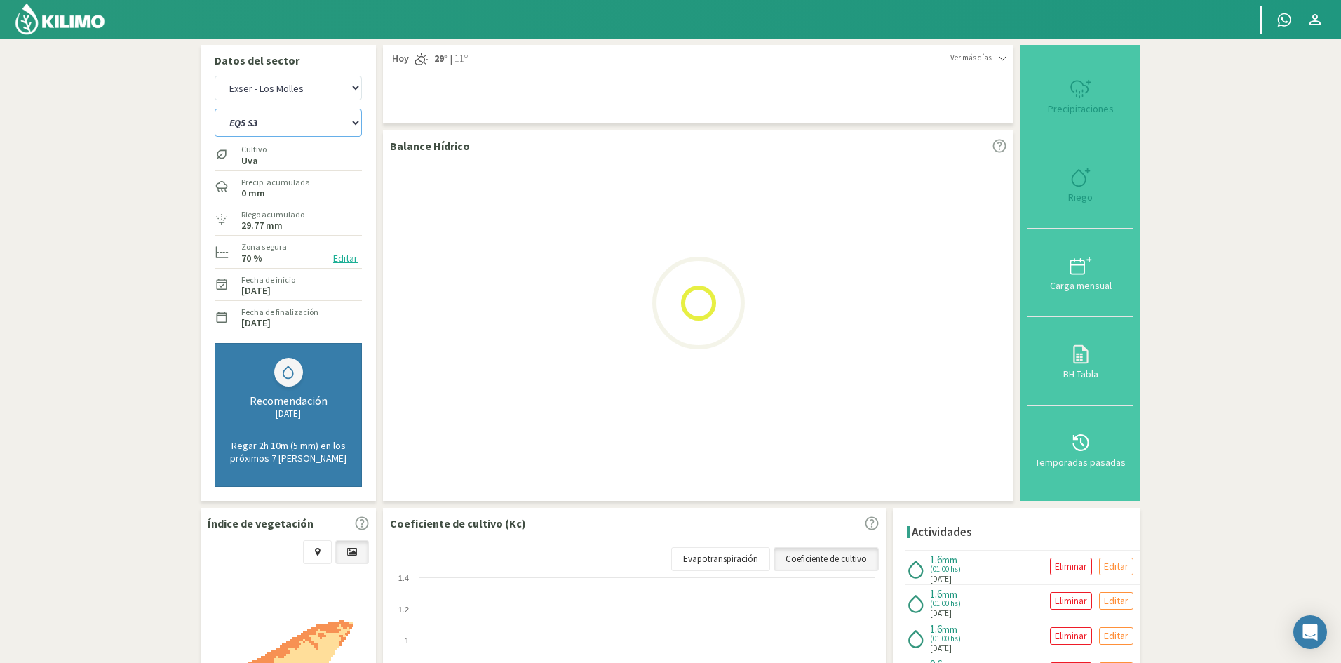
select select "201: Object"
select select "21: Object"
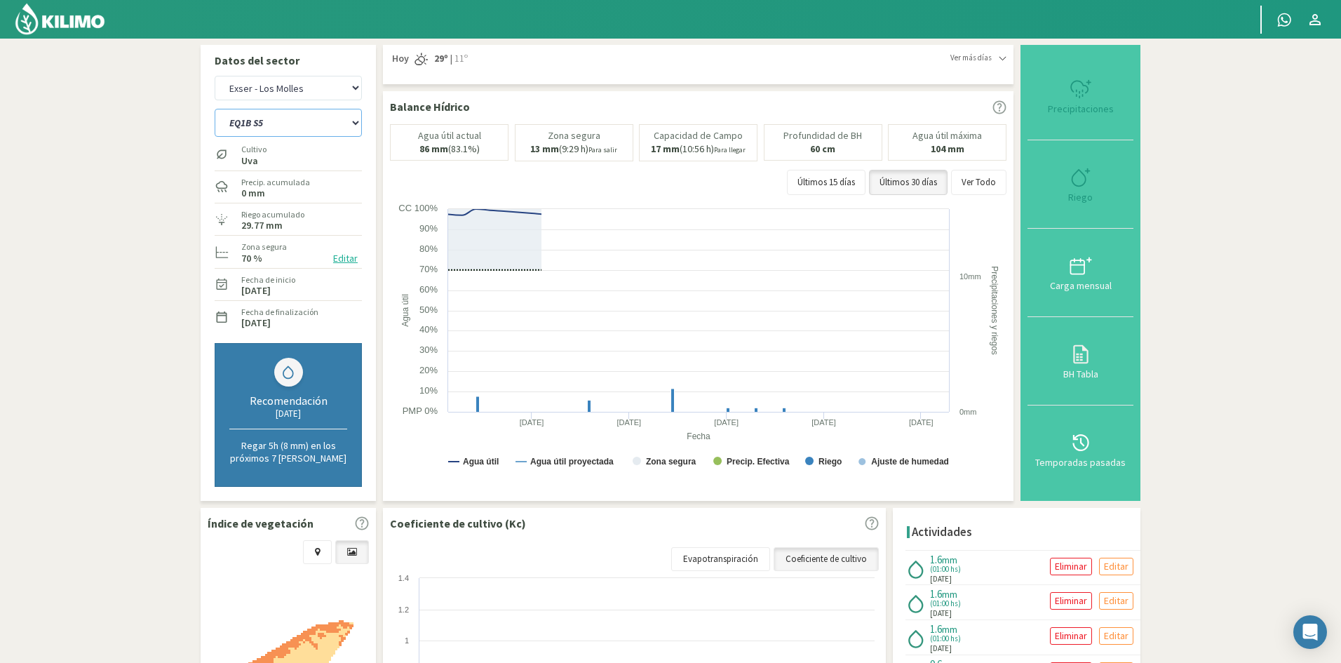
select select "235: Object"
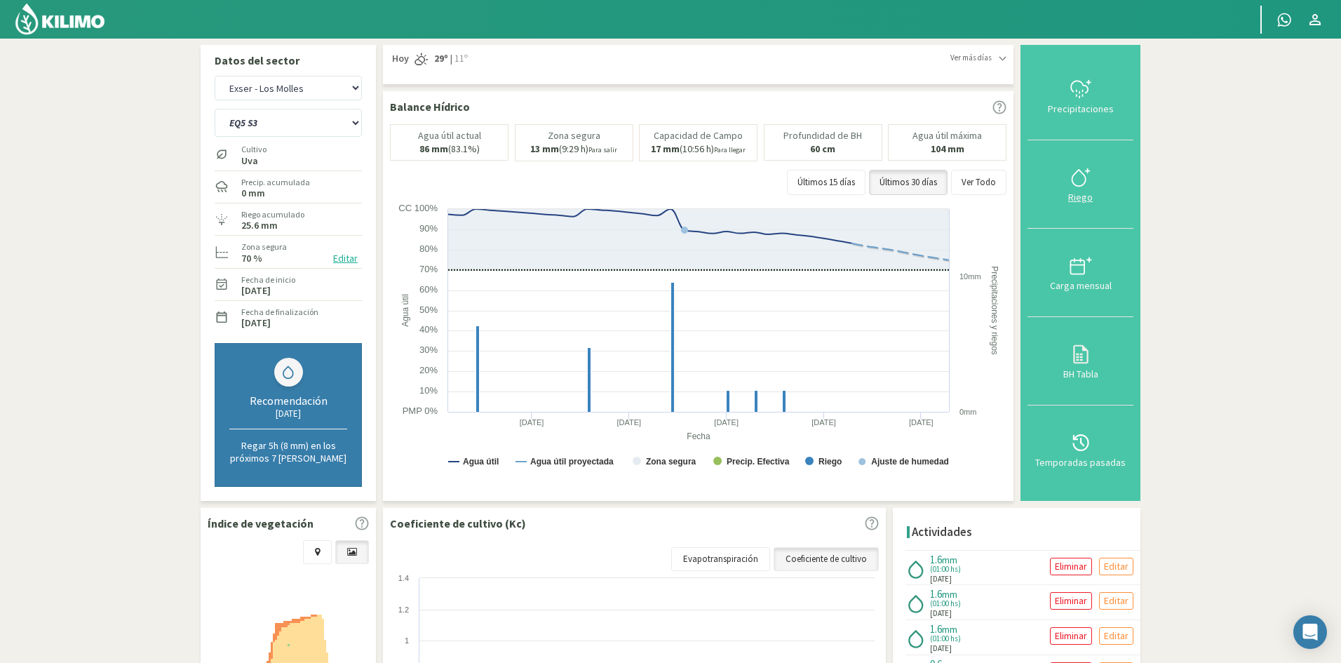
click at [1083, 200] on div "Riego" at bounding box center [1080, 197] width 97 height 10
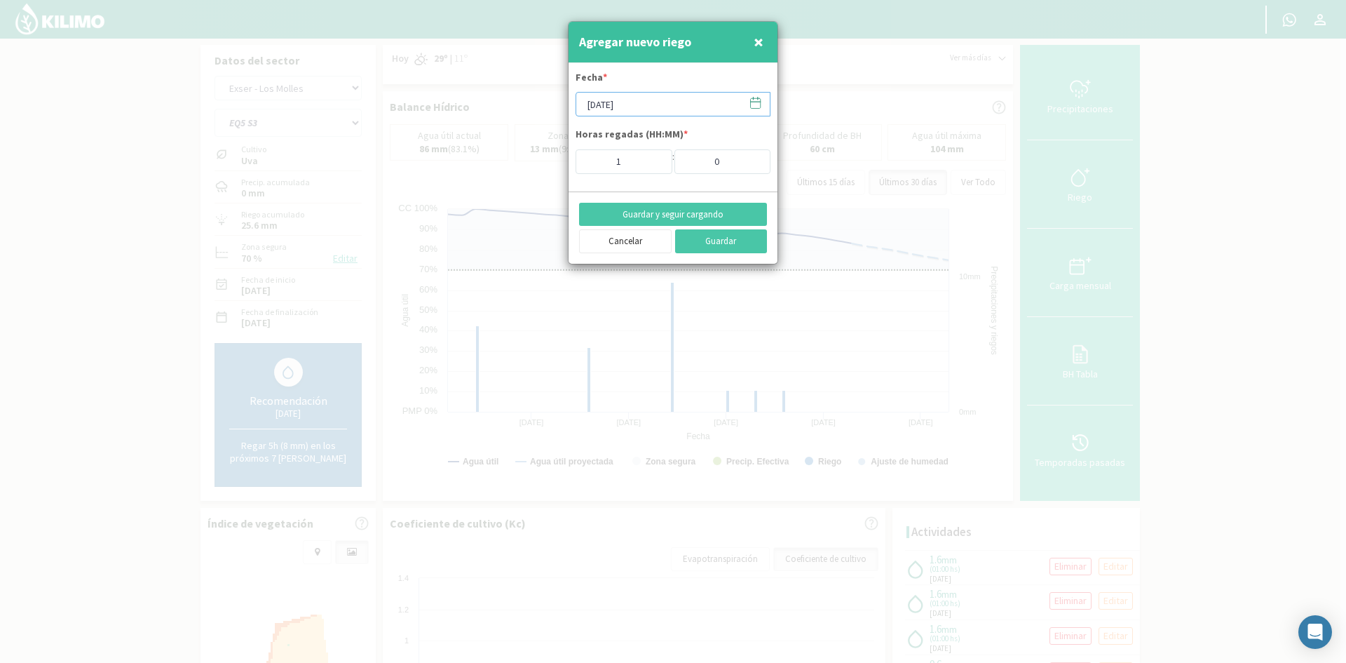
click at [634, 104] on input "[DATE]" at bounding box center [673, 104] width 195 height 25
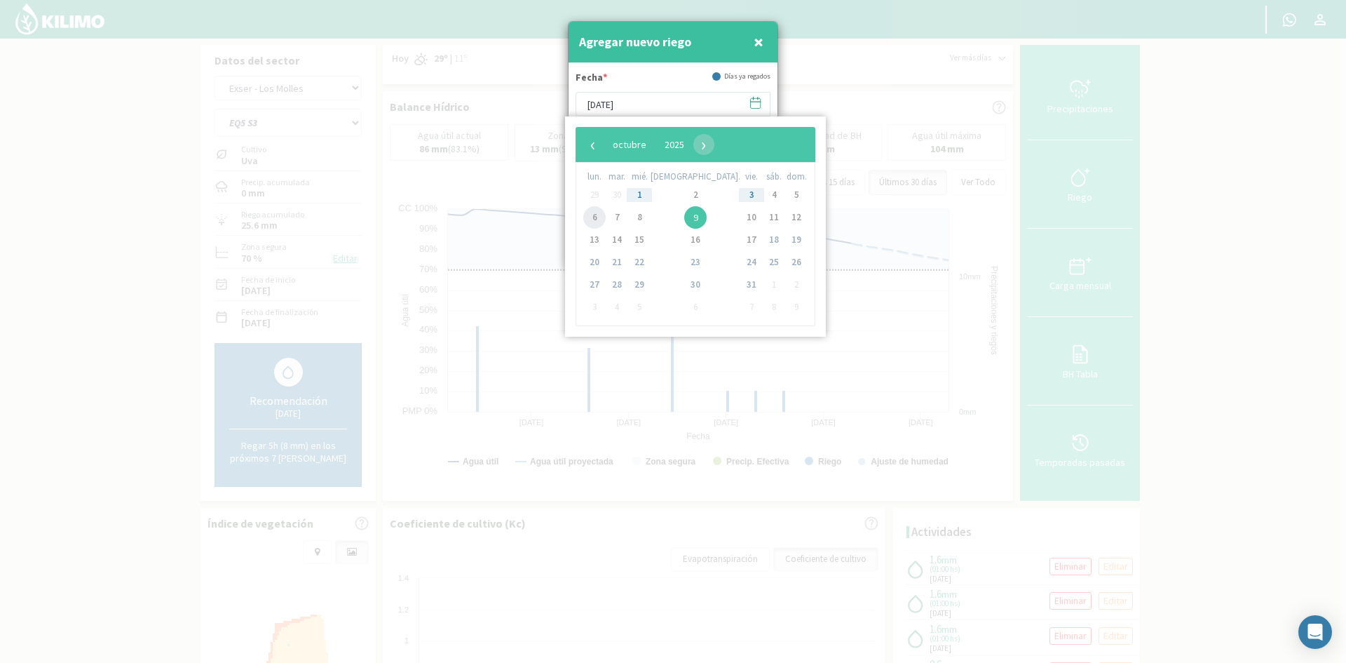
click at [593, 219] on span "6" at bounding box center [594, 217] width 22 height 22
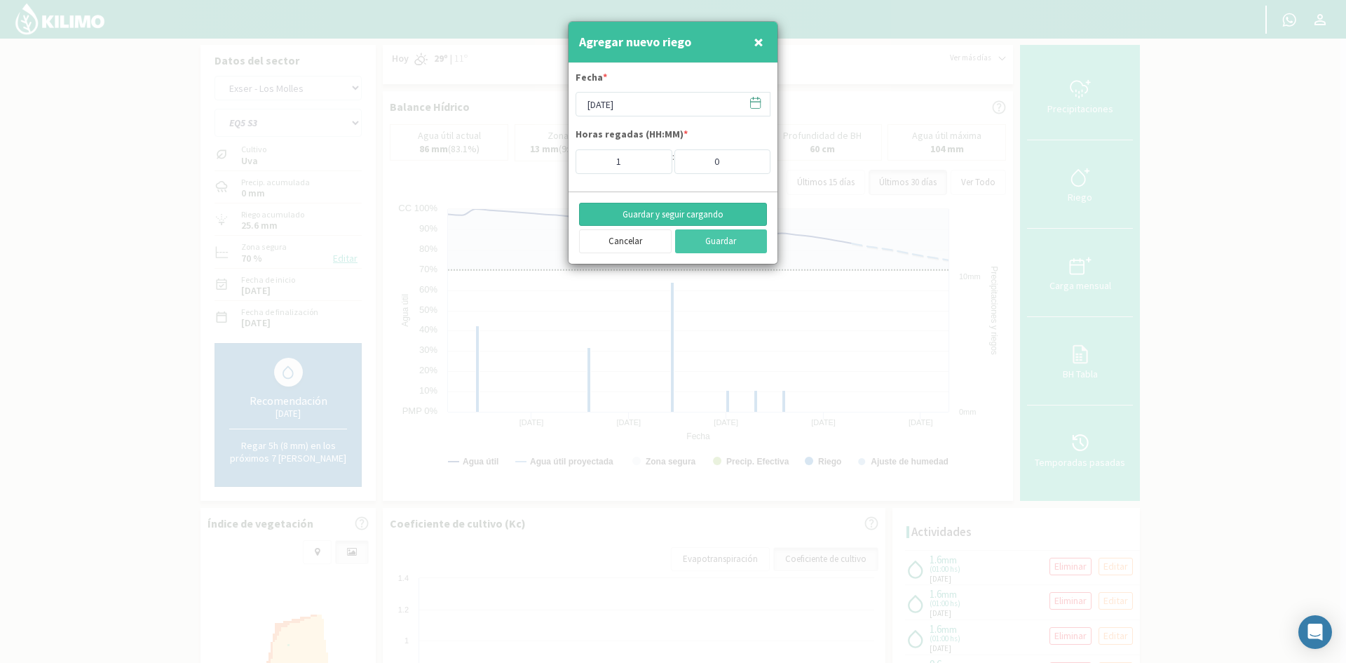
click at [620, 218] on button "Guardar y seguir cargando" at bounding box center [673, 215] width 188 height 24
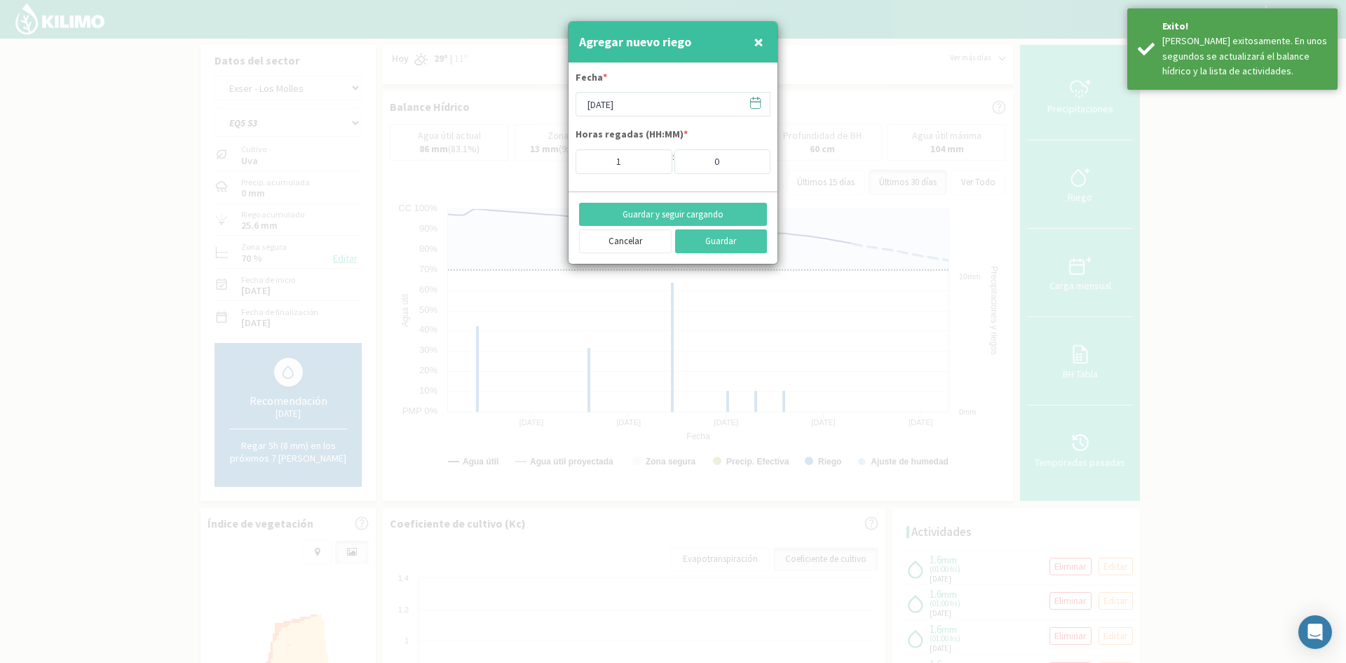
click at [762, 43] on span "×" at bounding box center [759, 41] width 10 height 23
type input "[DATE]"
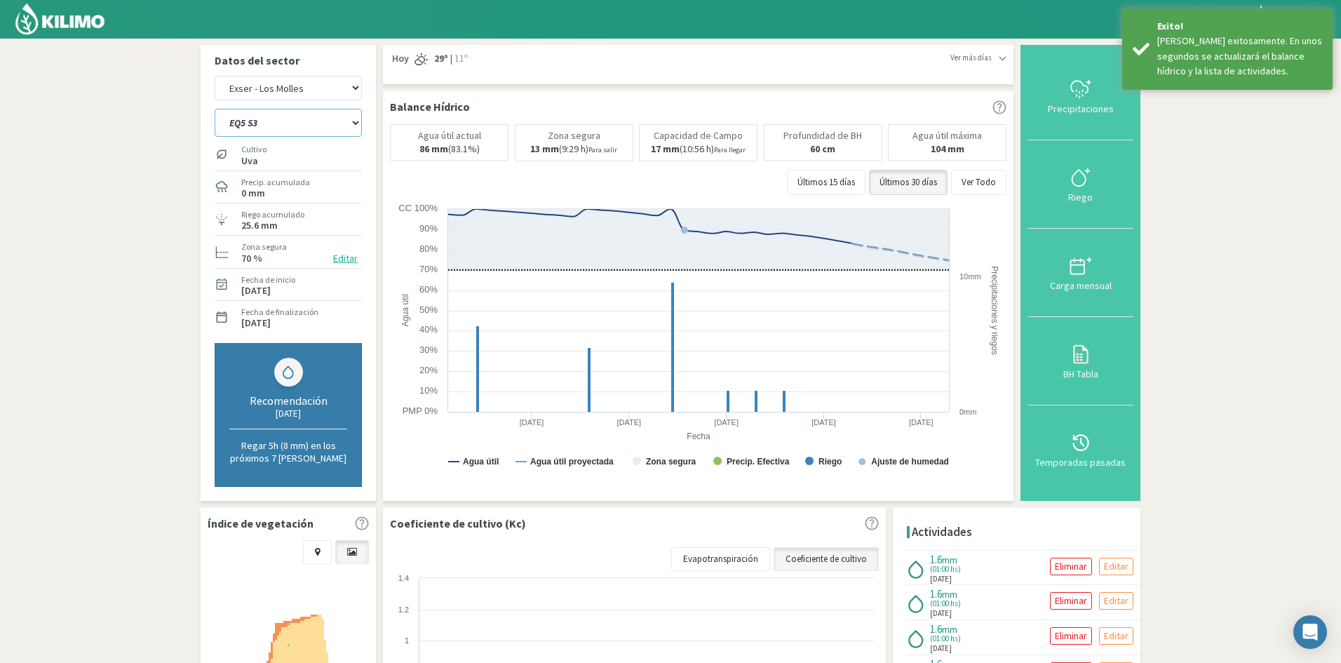
click at [280, 124] on select "EQ1A S3 EQ1A S4 EQ1A S5 EQ1B S1 EQ1B S2 EQ1B S3 EQ1B S4 EQ1B S5 EQ2 S1 EQ2 S3 E…" at bounding box center [288, 123] width 147 height 28
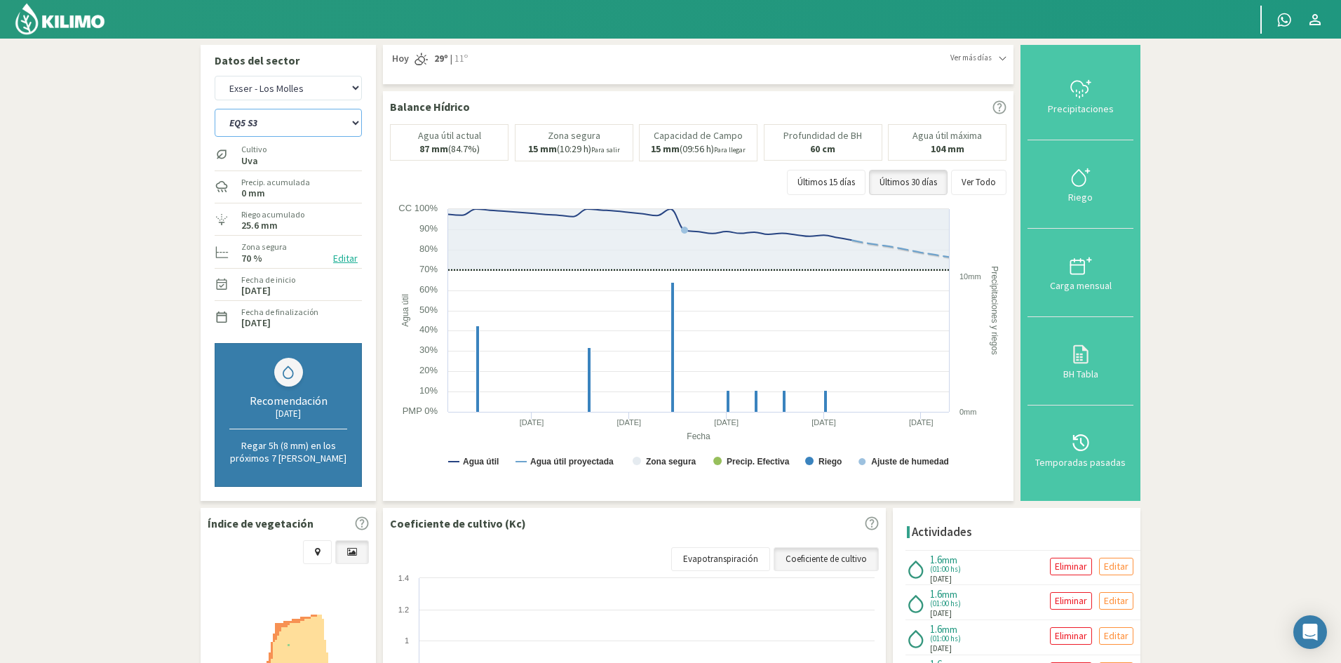
select select "238: Object"
click at [215, 109] on select "EQ1A S3 EQ1A S4 EQ1A S5 EQ1B S1 EQ1B S2 EQ1B S3 EQ1B S4 EQ1B S5 EQ2 S1 EQ2 S3 E…" at bounding box center [288, 123] width 147 height 28
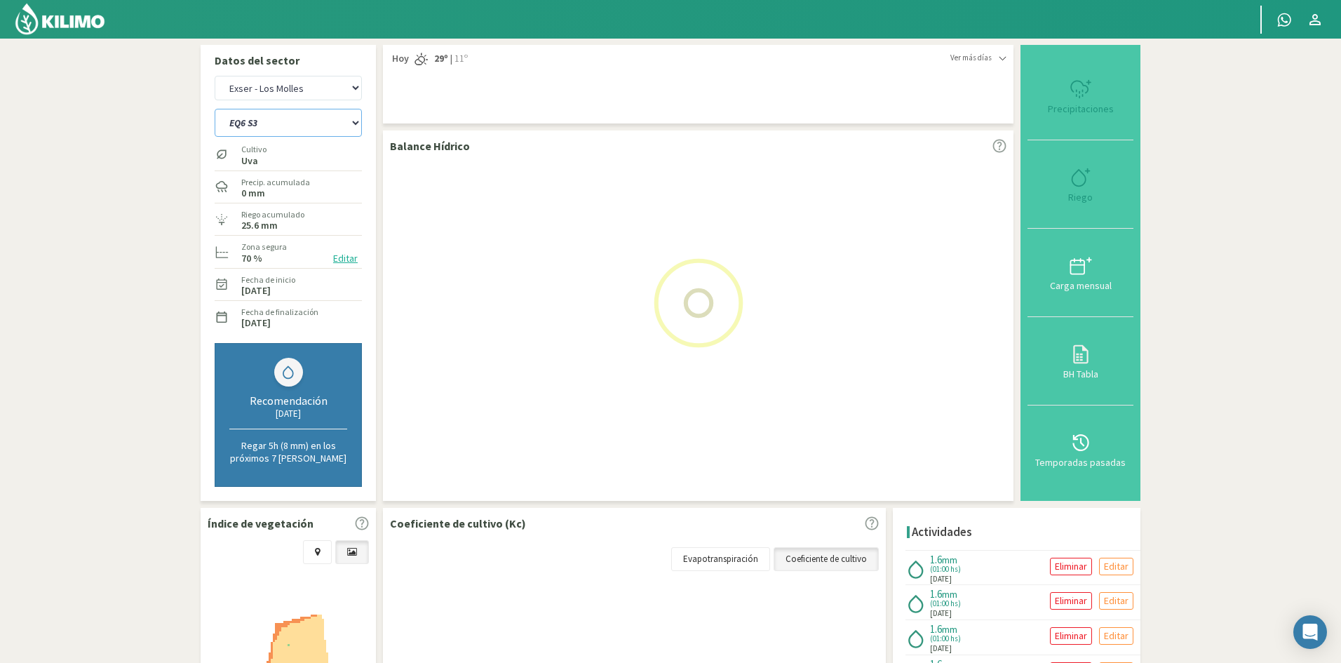
select select "23: Object"
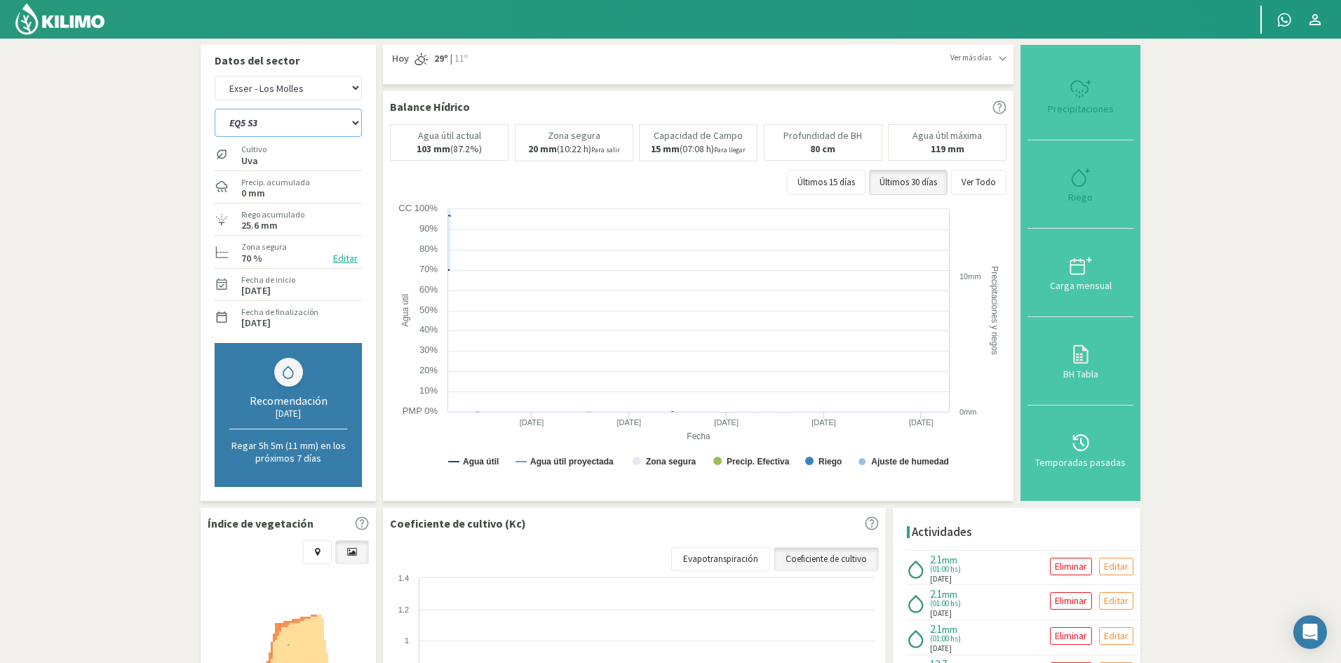
select select "261: Object"
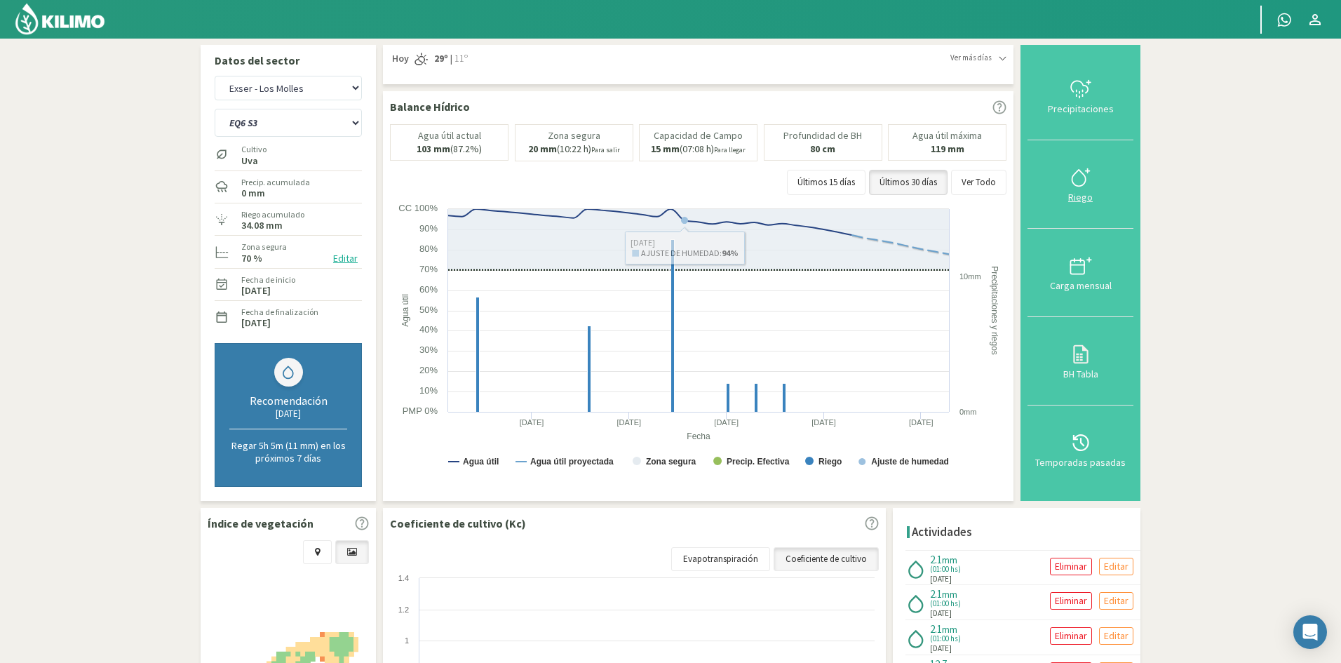
click at [1083, 199] on div "Riego" at bounding box center [1080, 197] width 97 height 10
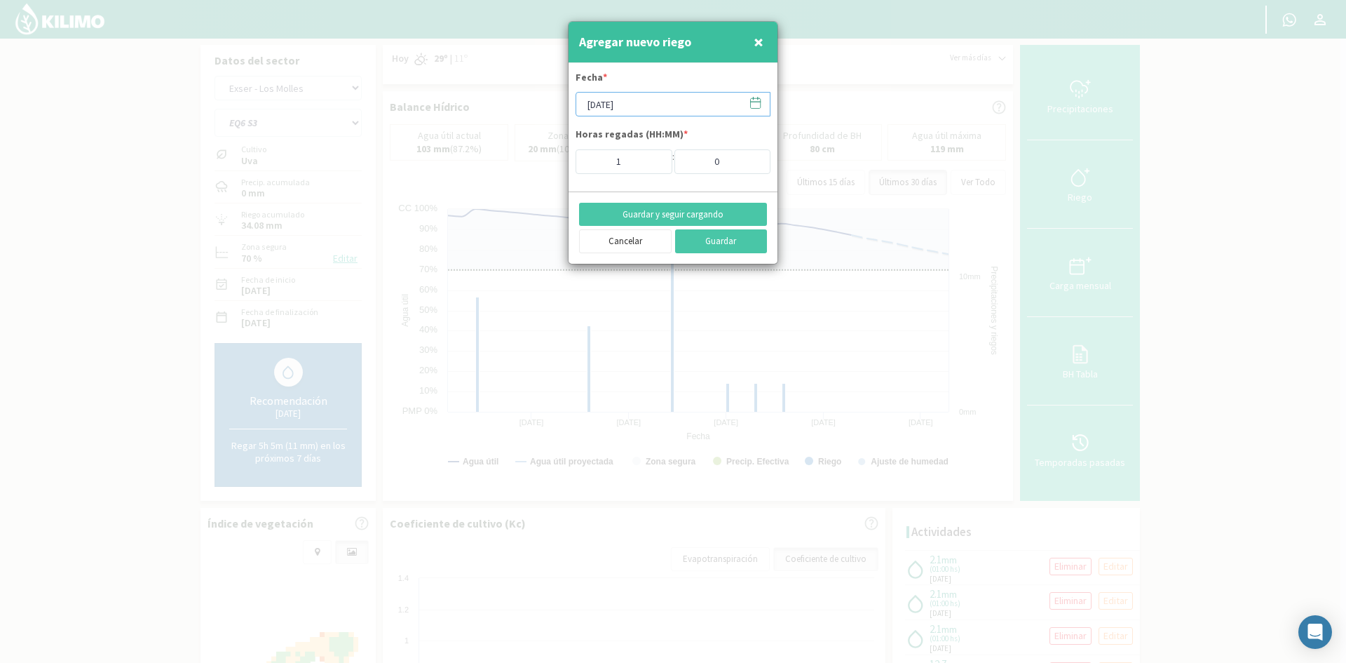
click at [658, 100] on input "[DATE]" at bounding box center [673, 104] width 195 height 25
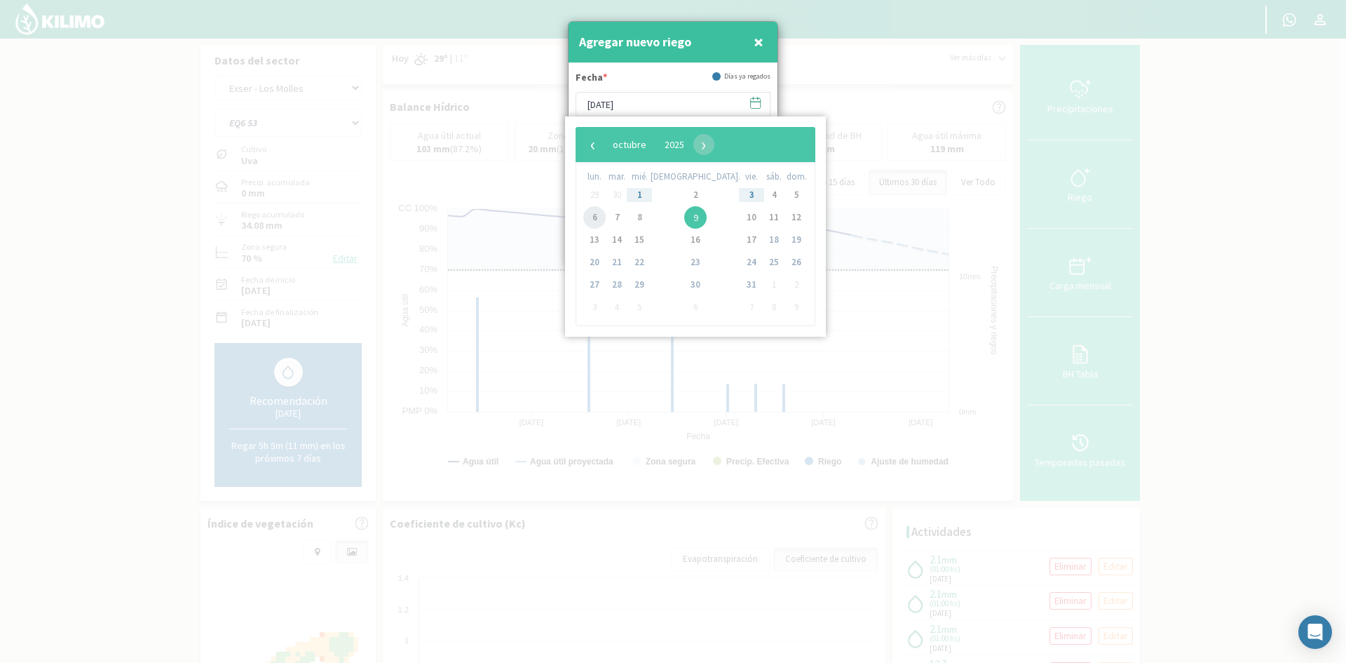
click at [598, 224] on span "6" at bounding box center [594, 217] width 22 height 22
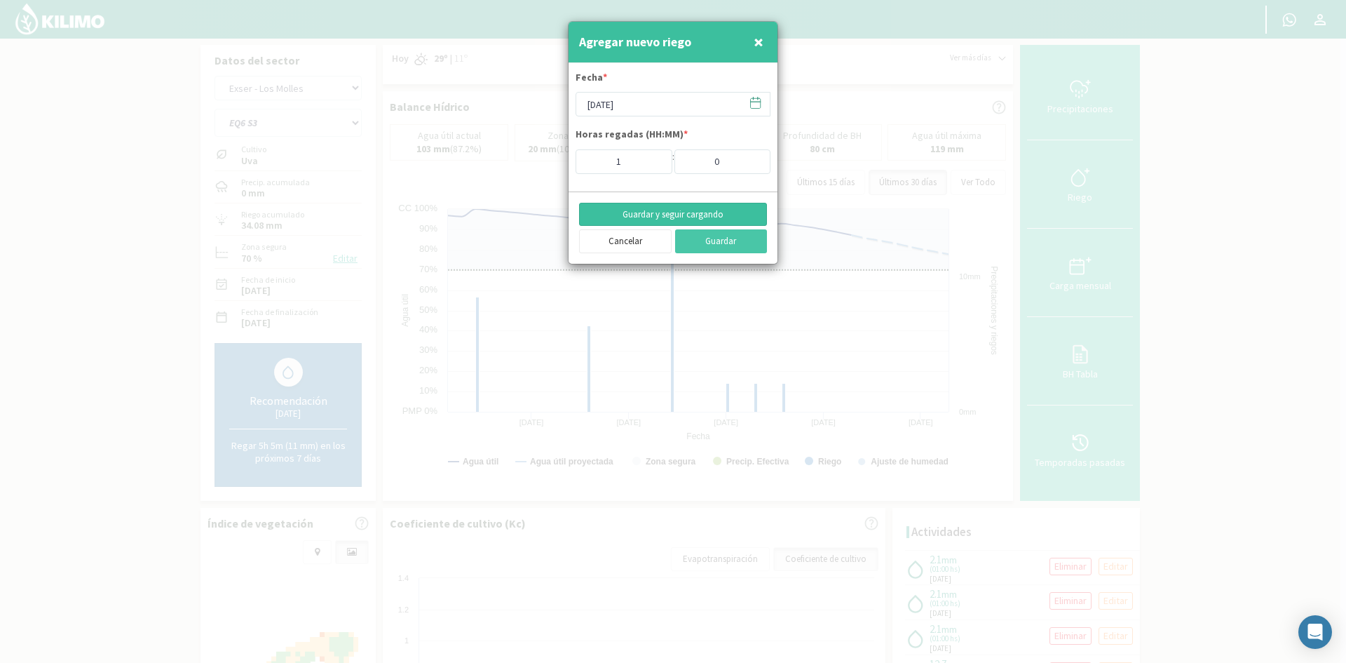
click at [667, 206] on button "Guardar y seguir cargando" at bounding box center [673, 215] width 188 height 24
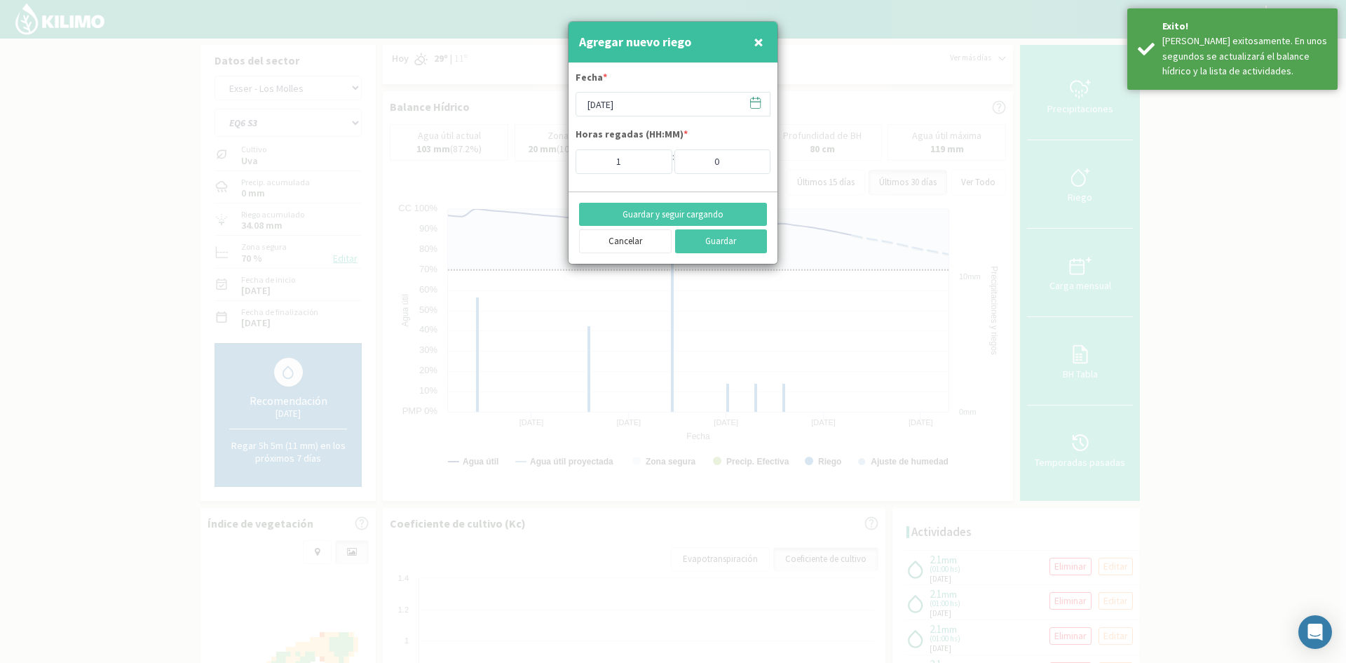
click at [764, 43] on button "×" at bounding box center [758, 42] width 17 height 28
type input "[DATE]"
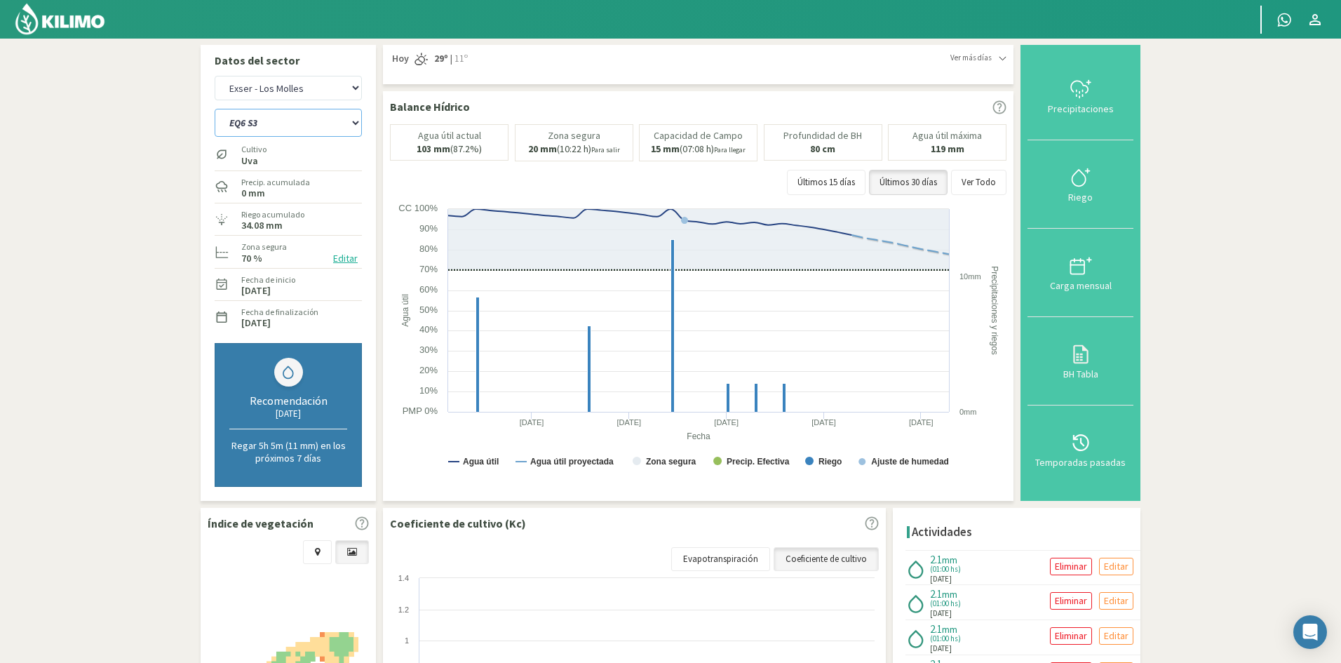
drag, startPoint x: 271, startPoint y: 126, endPoint x: 271, endPoint y: 135, distance: 9.1
click at [271, 126] on select "EQ1A S3 EQ1A S4 EQ1A S5 EQ1B S1 EQ1B S2 EQ1B S3 EQ1B S4 EQ1B S5 EQ2 S1 EQ2 S3 E…" at bounding box center [288, 123] width 147 height 28
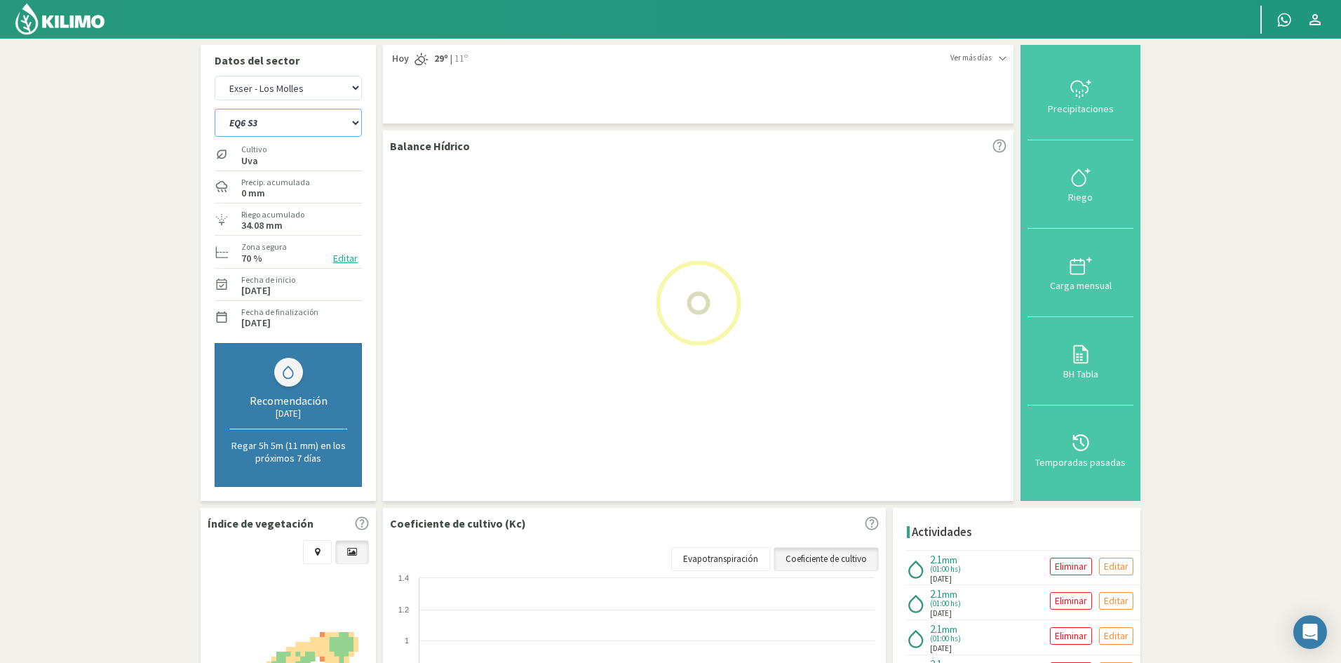
select select "262: Object"
click at [215, 109] on select "EQ1A S3 EQ1A S4 EQ1A S5 EQ1B S1 EQ1B S2 EQ1B S3 EQ1B S4 EQ1B S5 EQ2 S1 EQ2 S3 E…" at bounding box center [288, 123] width 147 height 28
select select "25: Object"
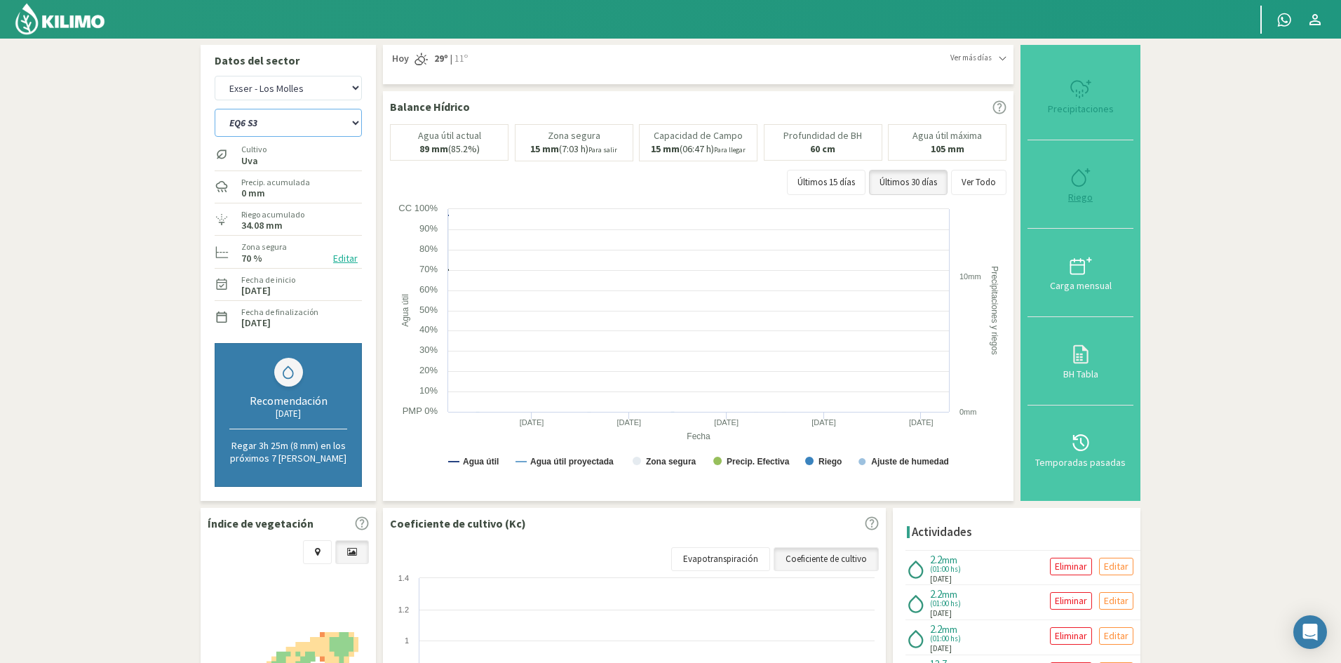
select select "285: Object"
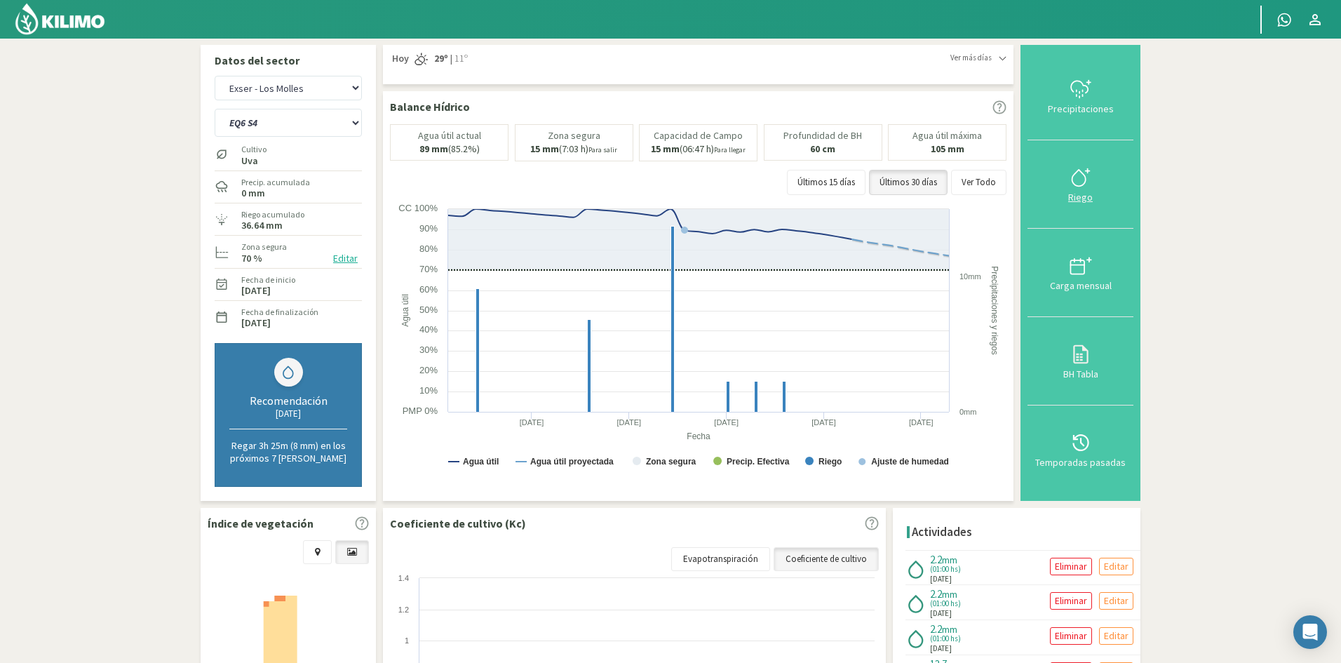
click at [1086, 200] on div "Riego" at bounding box center [1080, 197] width 97 height 10
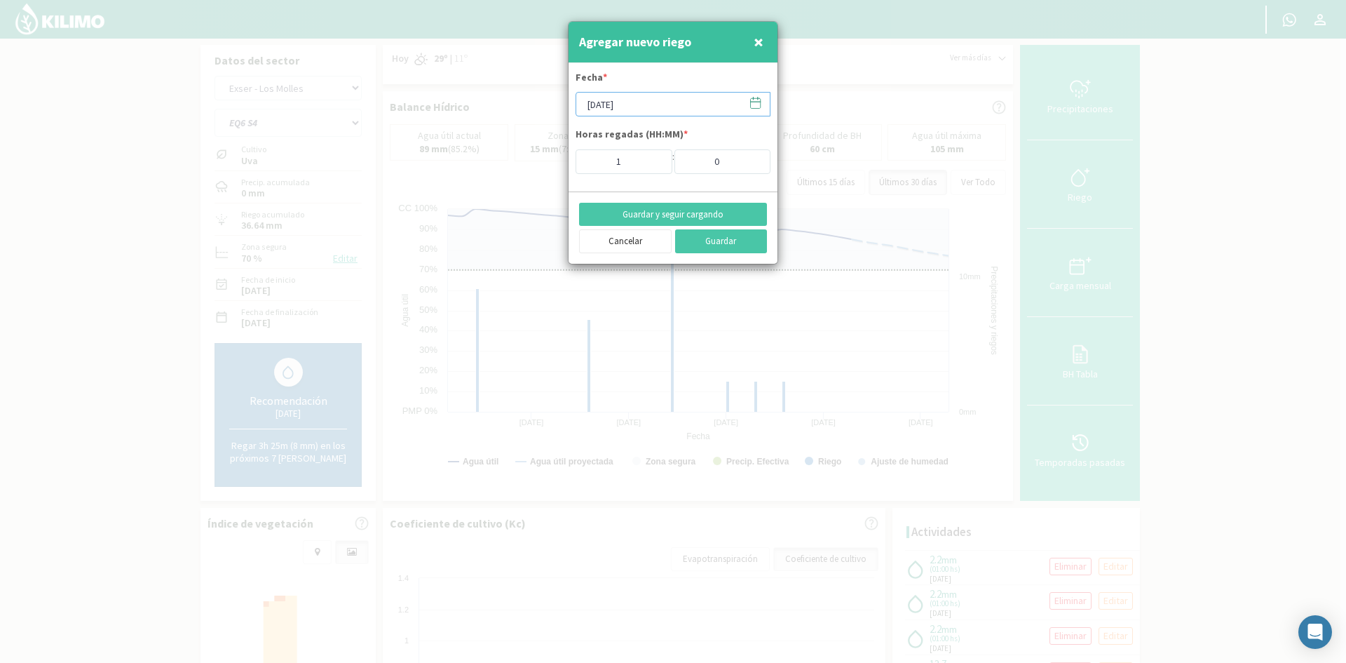
click at [646, 106] on input "[DATE]" at bounding box center [673, 104] width 195 height 25
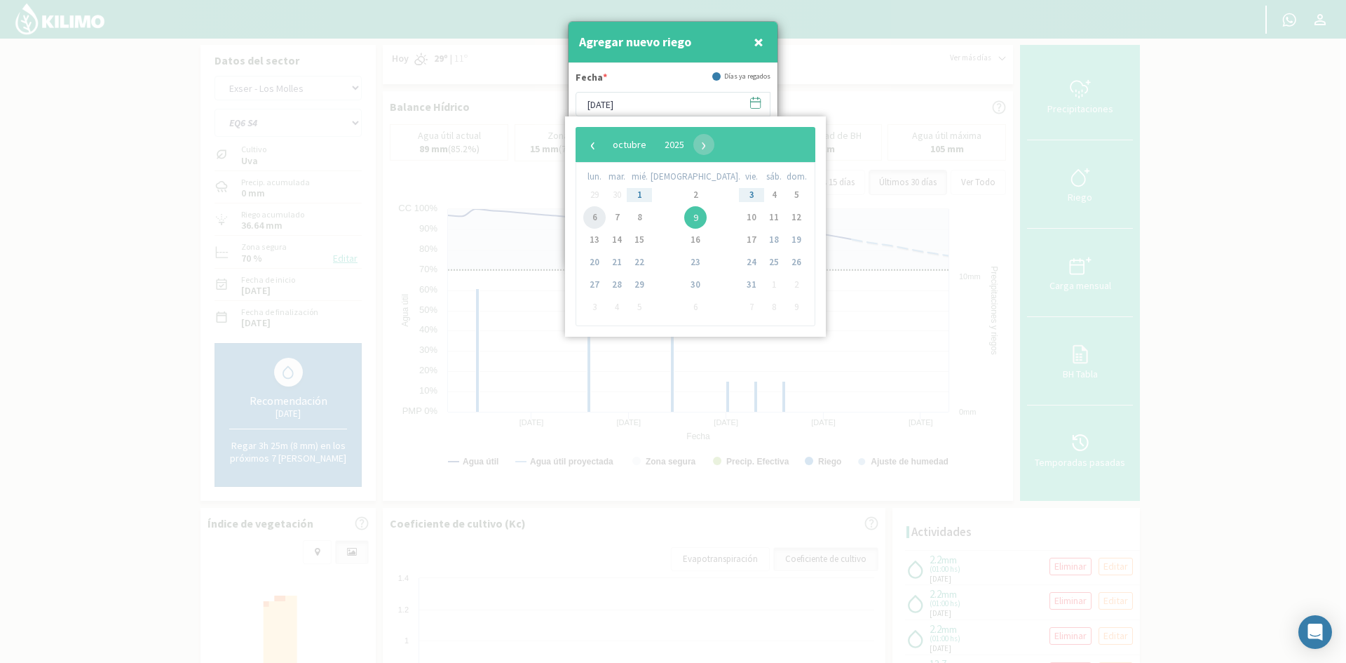
click at [597, 222] on span "6" at bounding box center [594, 217] width 22 height 22
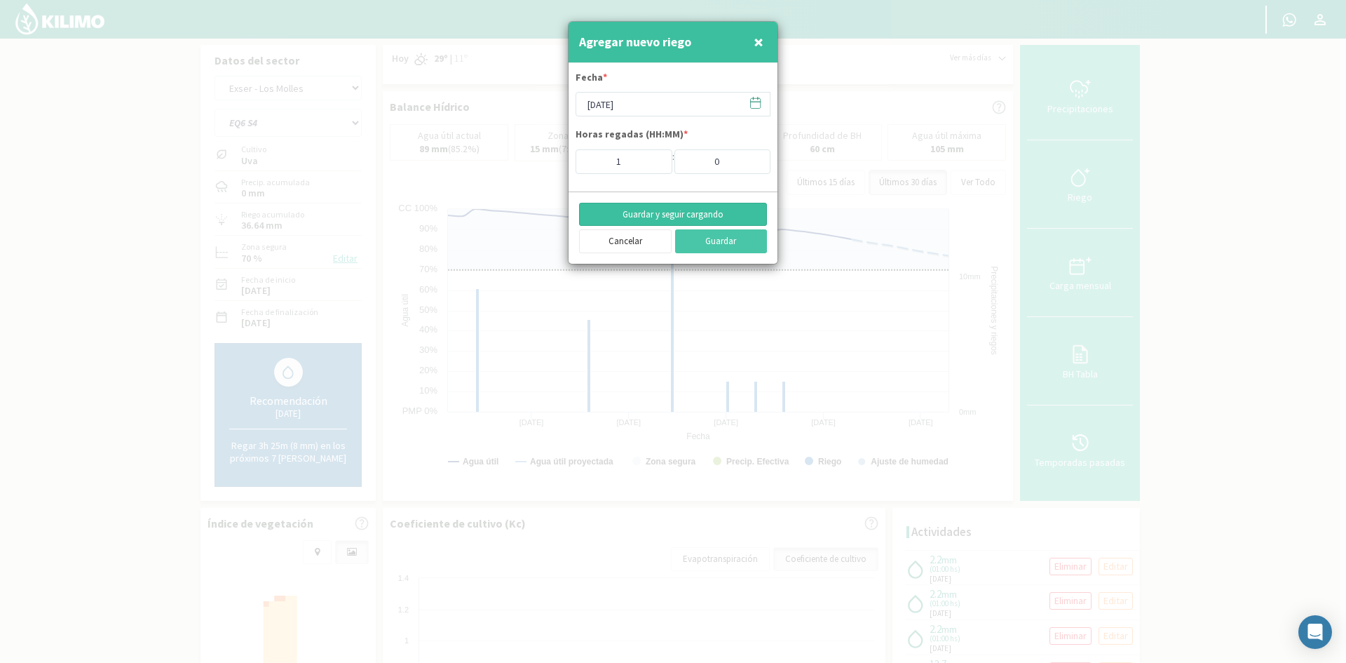
click at [622, 222] on button "Guardar y seguir cargando" at bounding box center [673, 215] width 188 height 24
click at [757, 47] on span "×" at bounding box center [759, 41] width 10 height 23
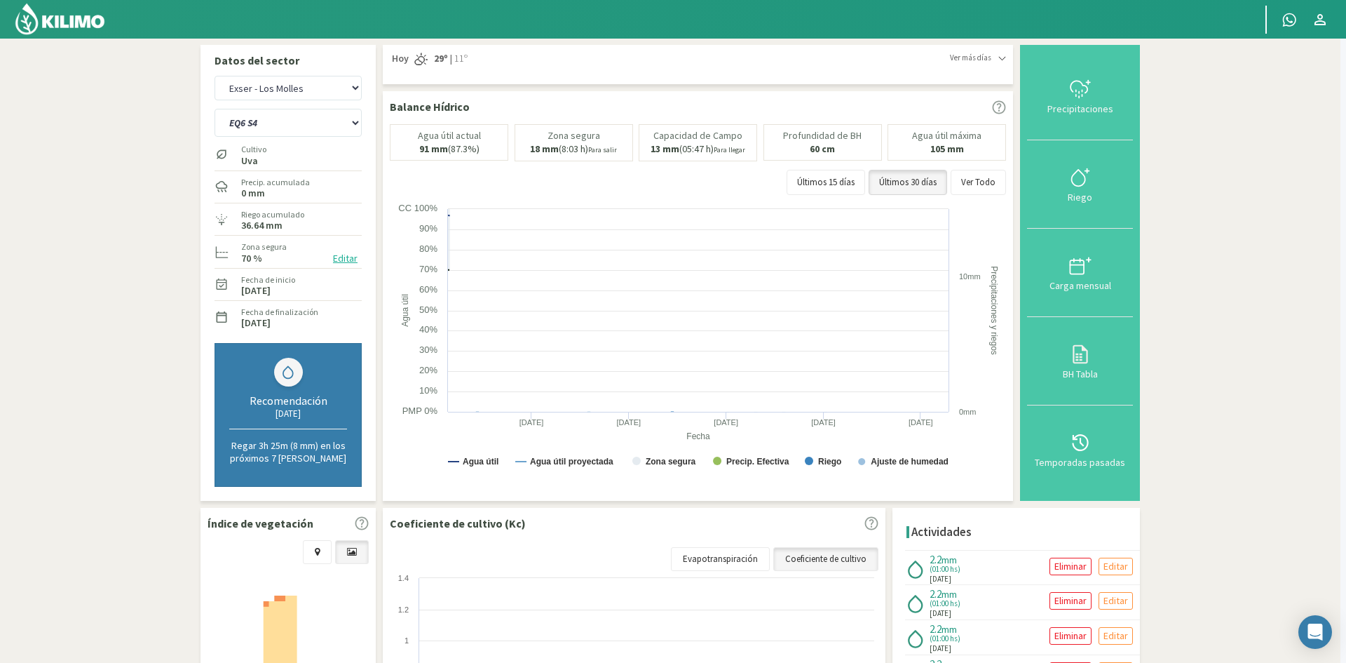
type input "[DATE]"
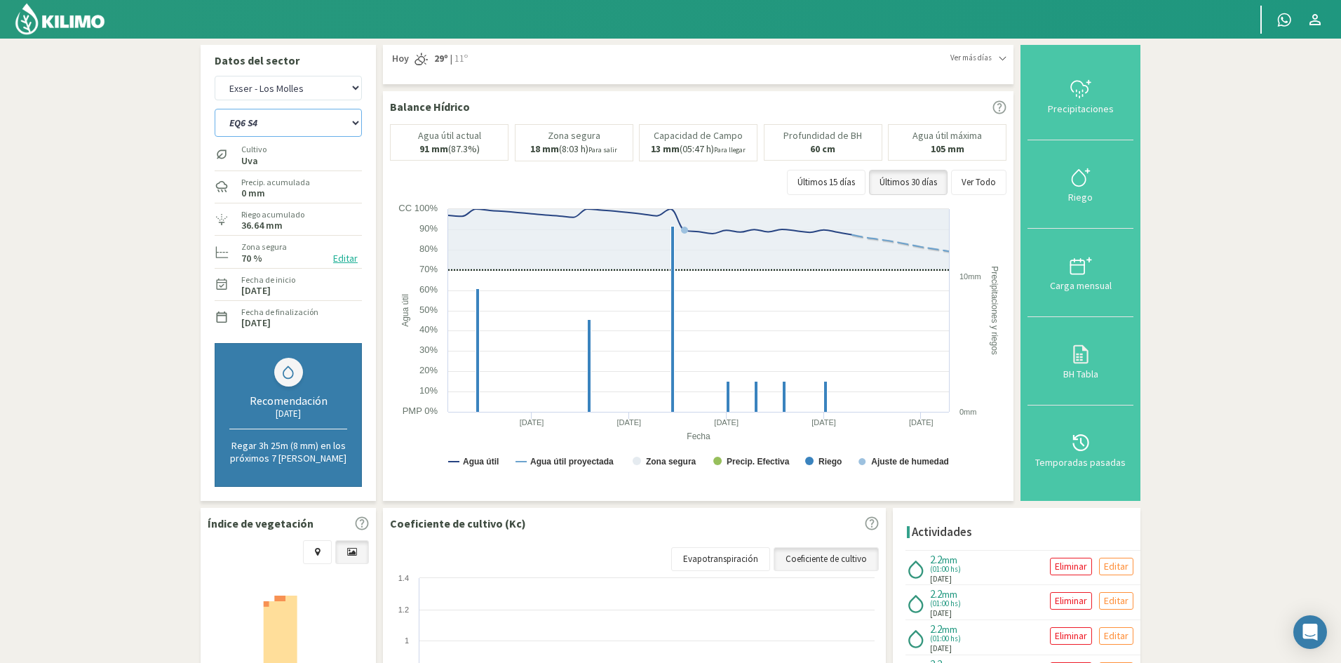
click at [248, 129] on select "EQ1A S3 EQ1A S4 EQ1A S5 EQ1B S1 EQ1B S2 EQ1B S3 EQ1B S4 EQ1B S5 EQ2 S1 EQ2 S3 E…" at bounding box center [288, 123] width 147 height 28
select select "271: Object"
click at [215, 109] on select "EQ1A S3 EQ1A S4 EQ1A S5 EQ1B S1 EQ1B S2 EQ1B S3 EQ1B S4 EQ1B S5 EQ2 S1 EQ2 S3 E…" at bounding box center [288, 123] width 147 height 28
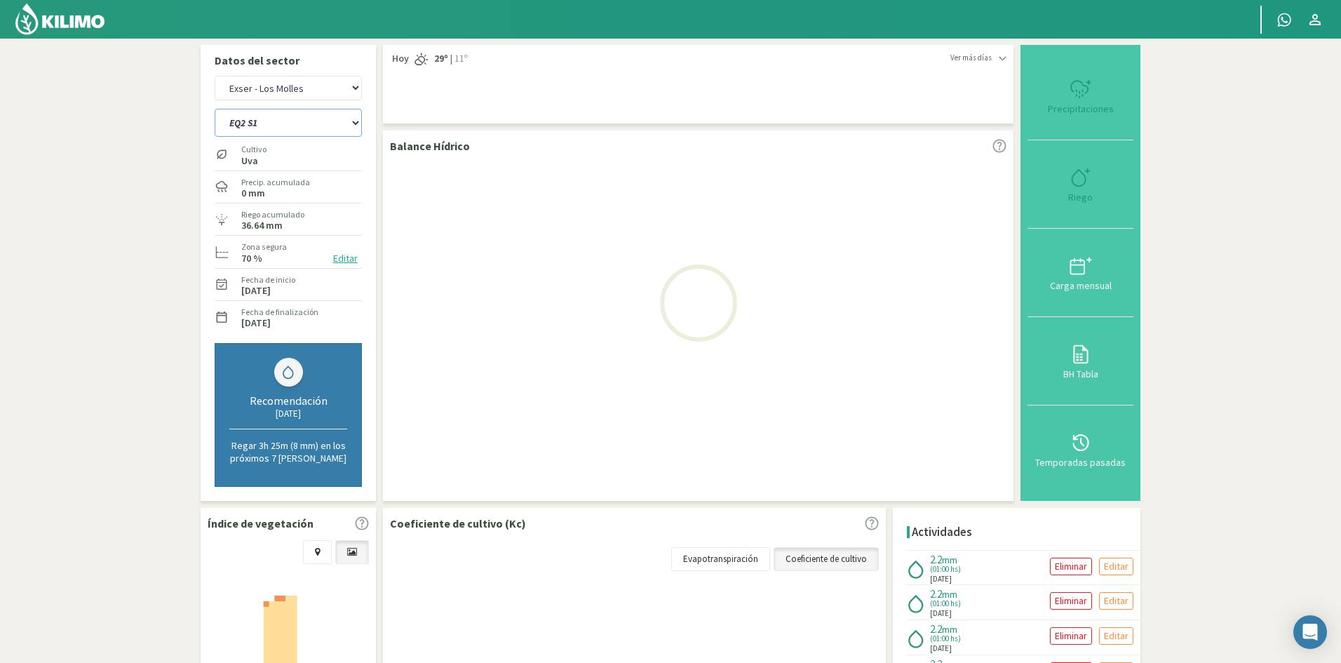
select select "27: Object"
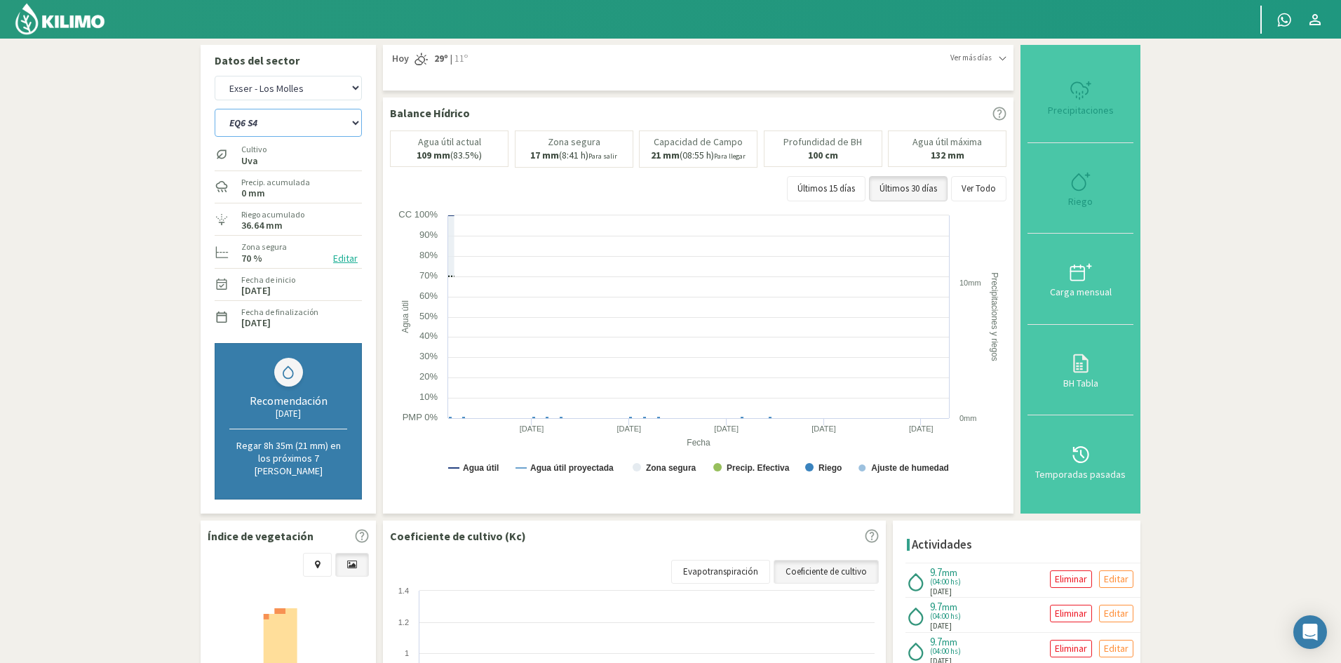
select select "294: Object"
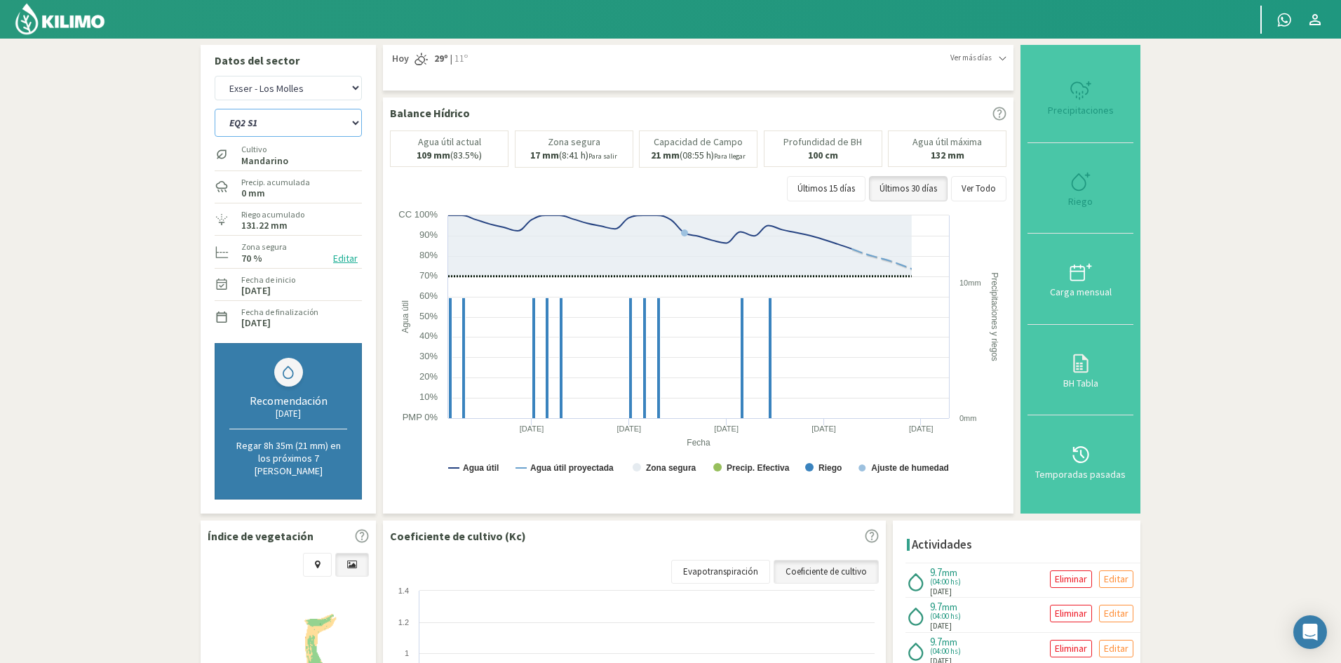
type input "4"
click at [1082, 196] on div "Riego" at bounding box center [1080, 201] width 97 height 10
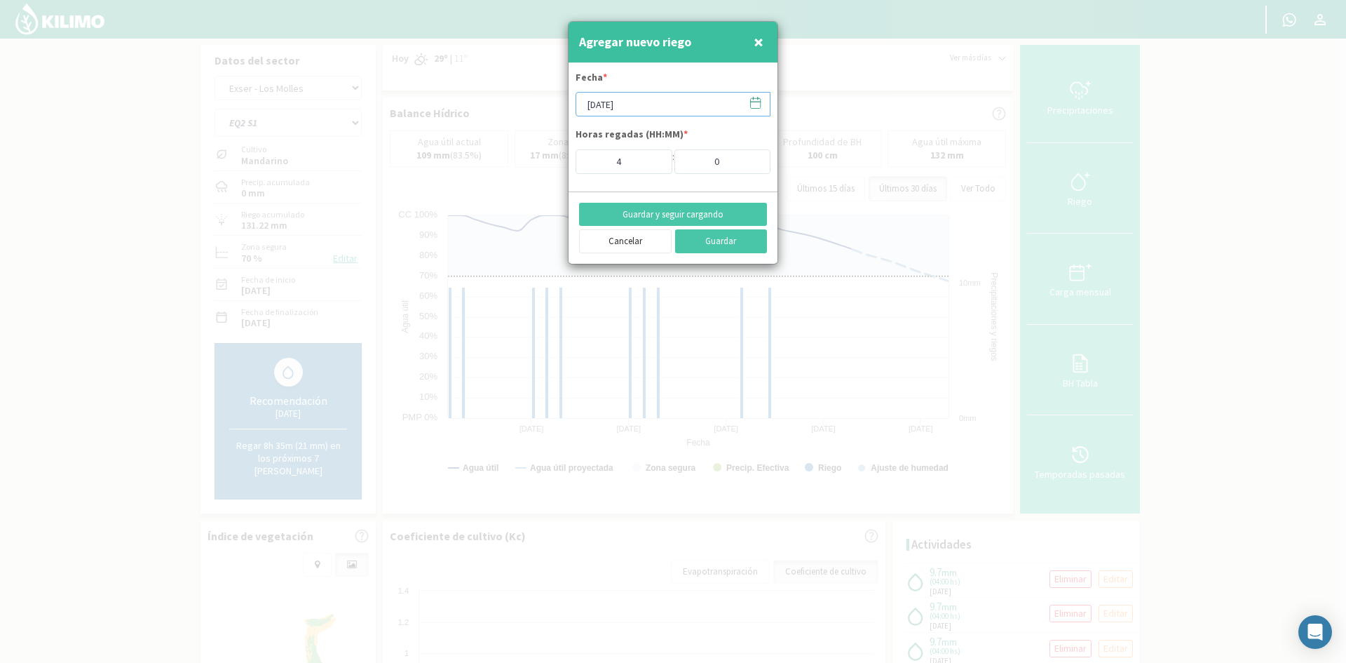
click at [677, 110] on input "[DATE]" at bounding box center [673, 104] width 195 height 25
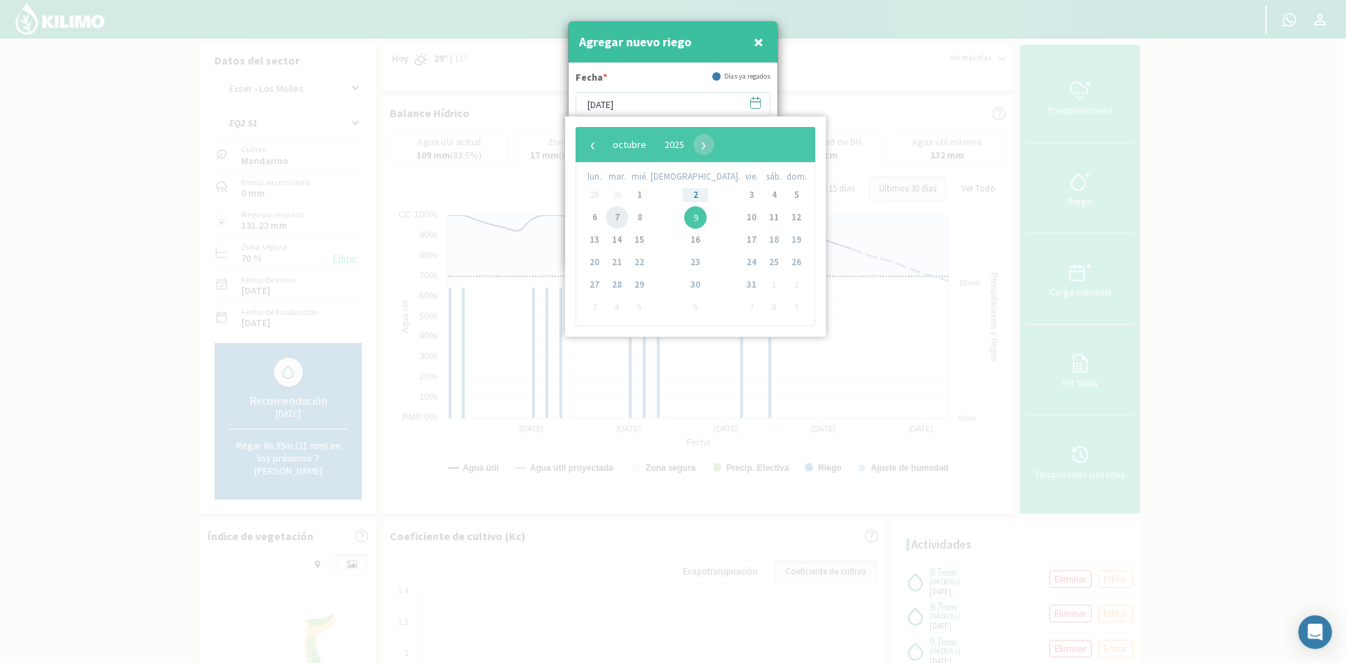
click at [619, 222] on span "7" at bounding box center [617, 217] width 22 height 22
type input "[DATE]"
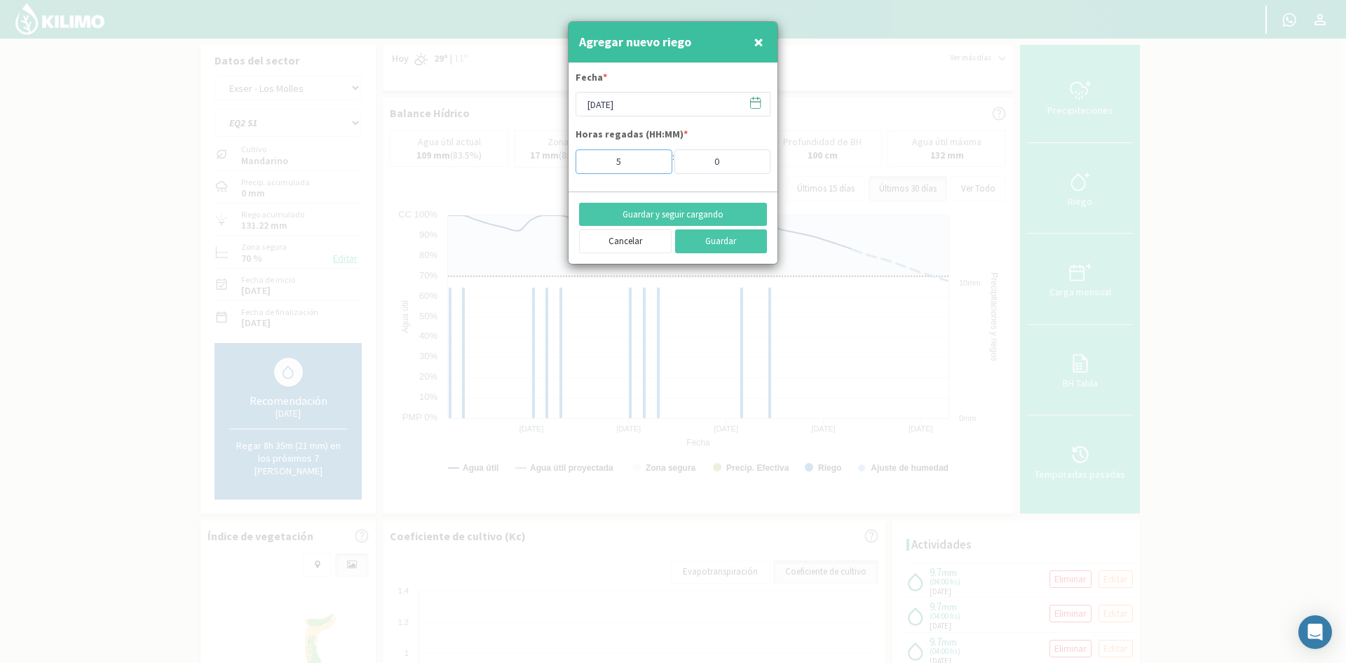
type input "5"
click at [652, 157] on input "5" at bounding box center [624, 161] width 97 height 25
click at [647, 212] on button "Guardar y seguir cargando" at bounding box center [673, 215] width 188 height 24
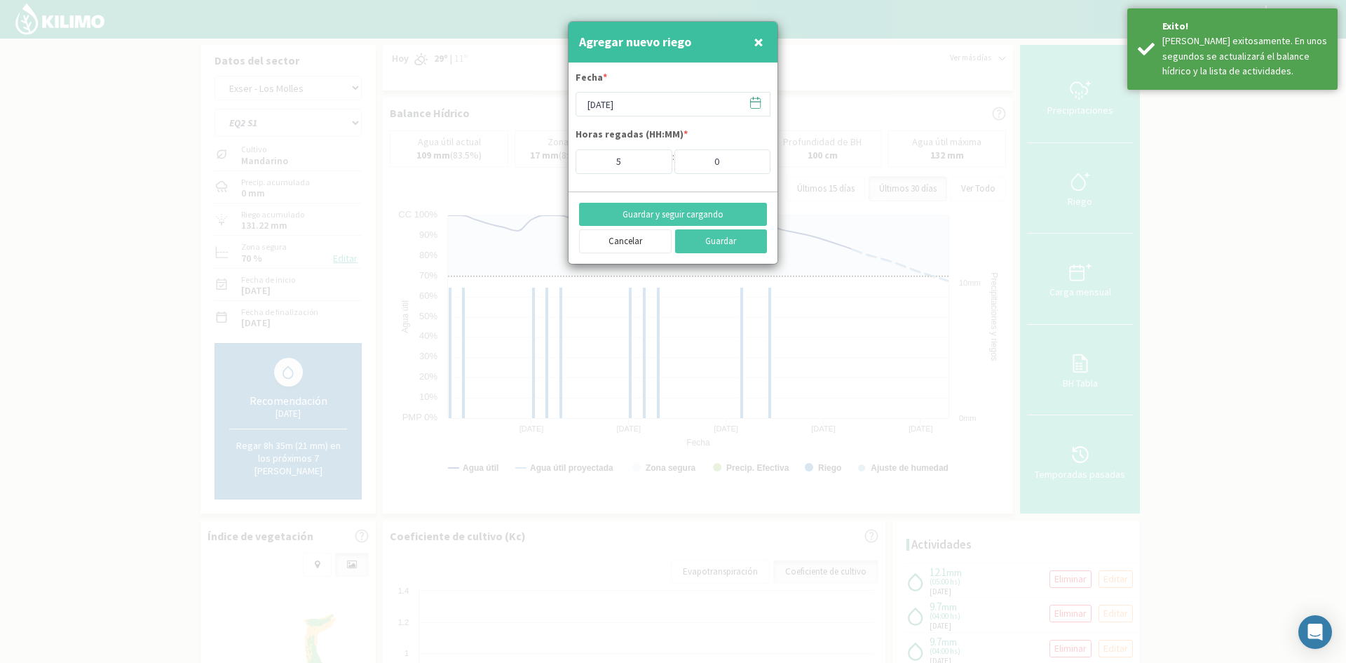
click at [763, 47] on span "×" at bounding box center [759, 41] width 10 height 23
type input "[DATE]"
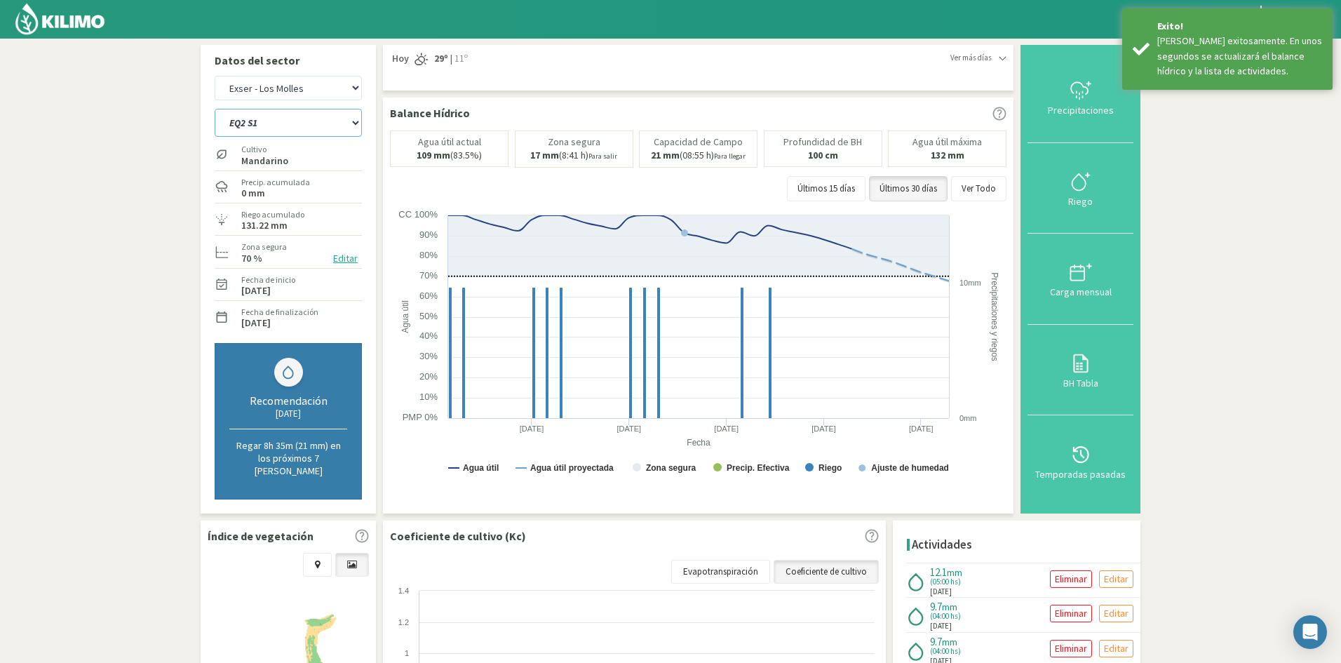
click at [235, 125] on select "EQ1A S3 EQ1A S4 EQ1A S5 EQ1B S1 EQ1B S2 EQ1B S3 EQ1B S4 EQ1B S5 EQ2 S1 EQ2 S3 E…" at bounding box center [288, 123] width 147 height 28
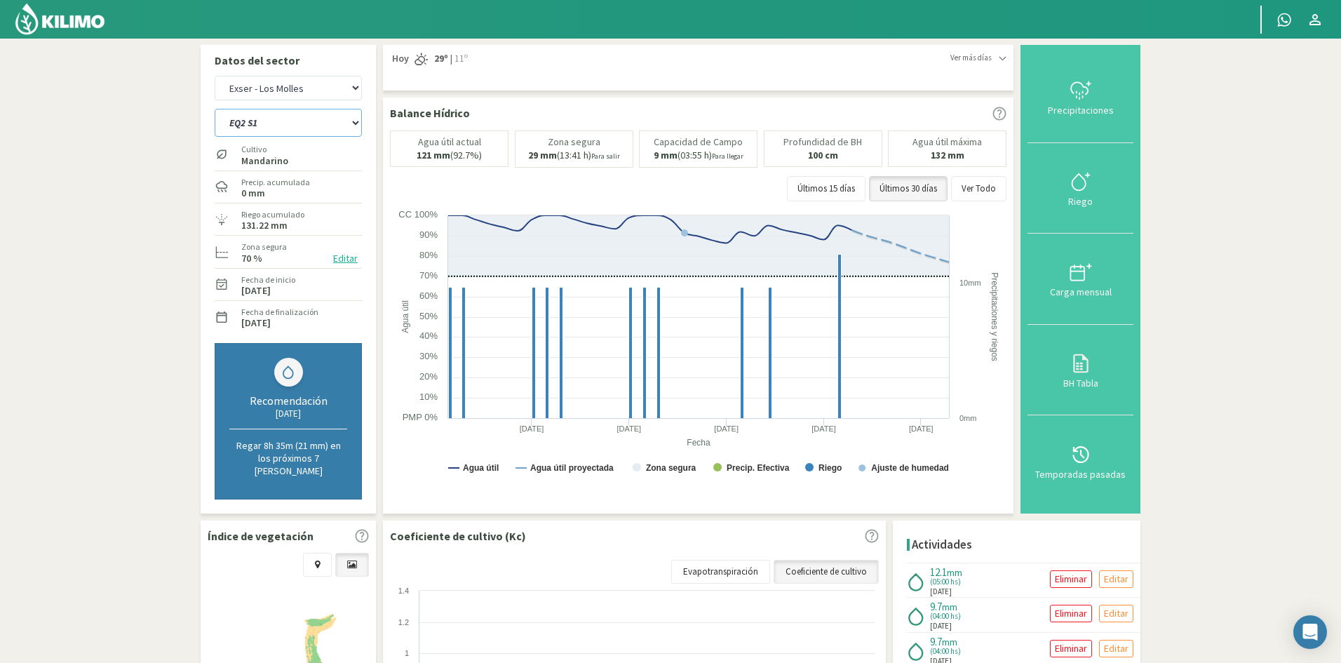
select select "295: Object"
click at [215, 109] on select "EQ1A S3 EQ1A S4 EQ1A S5 EQ1B S1 EQ1B S2 EQ1B S3 EQ1B S4 EQ1B S5 EQ2 S1 EQ2 S3 E…" at bounding box center [288, 123] width 147 height 28
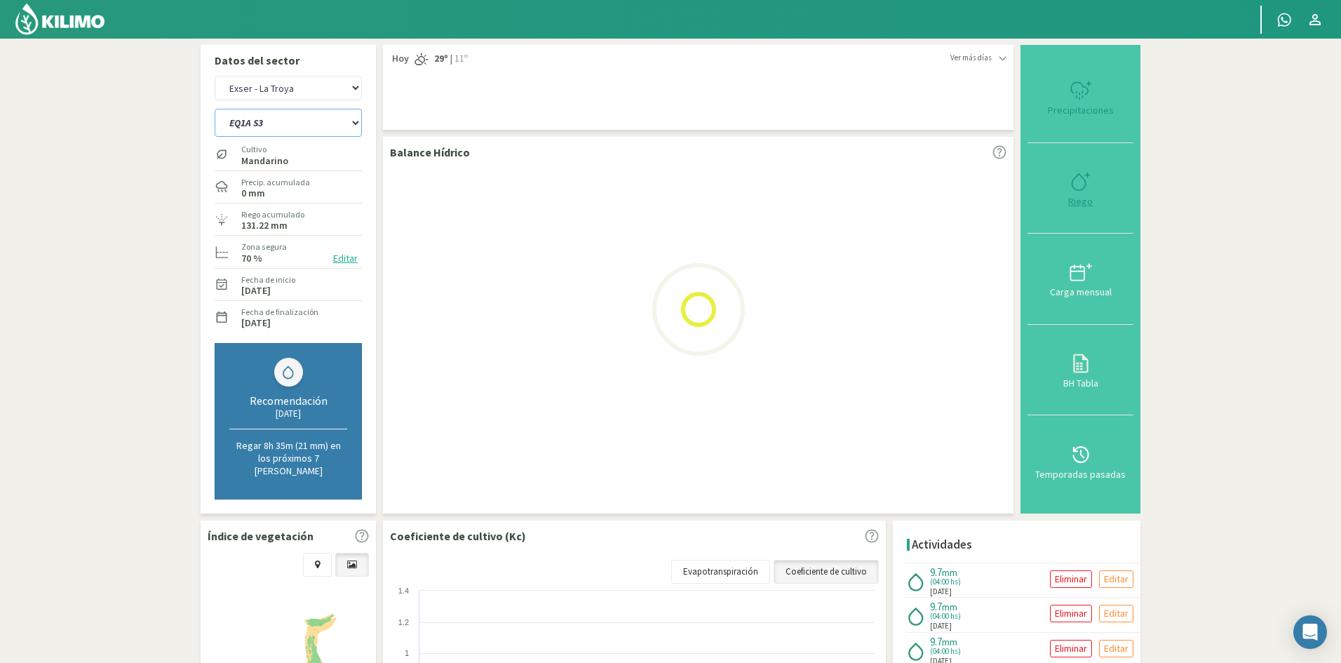
select select "29: Object"
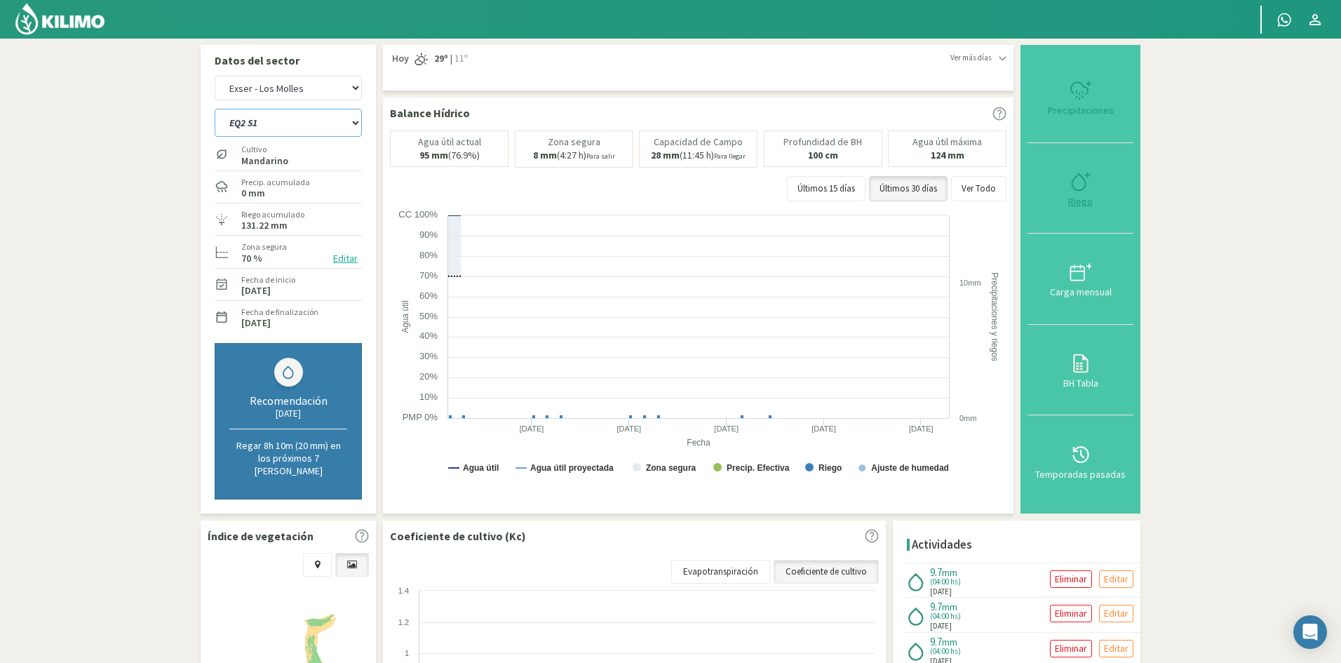
select select "318: Object"
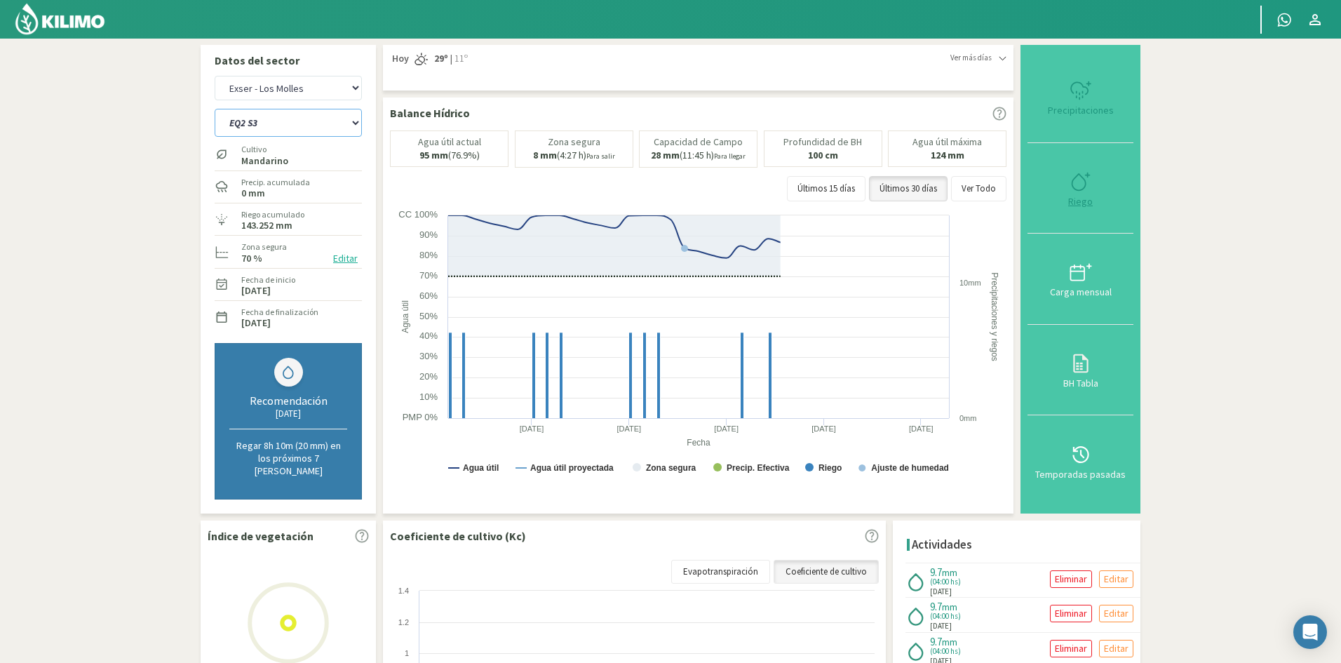
type input "4"
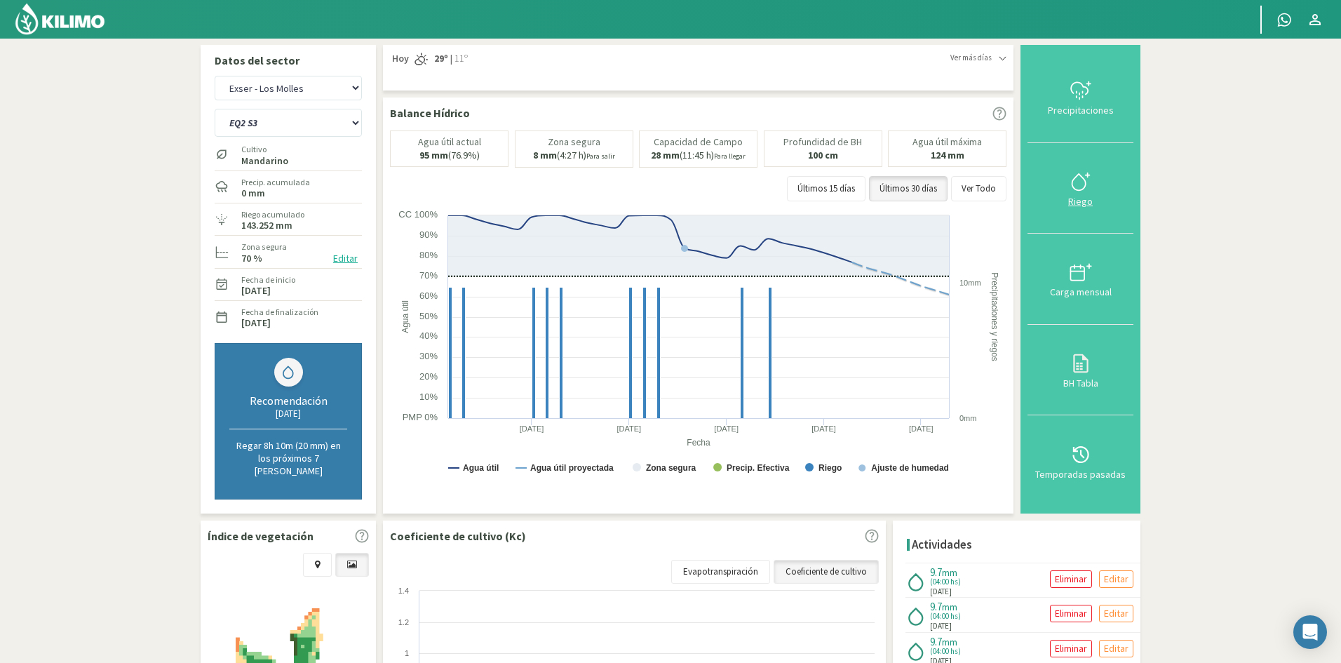
click at [1080, 201] on div "Riego" at bounding box center [1080, 201] width 97 height 10
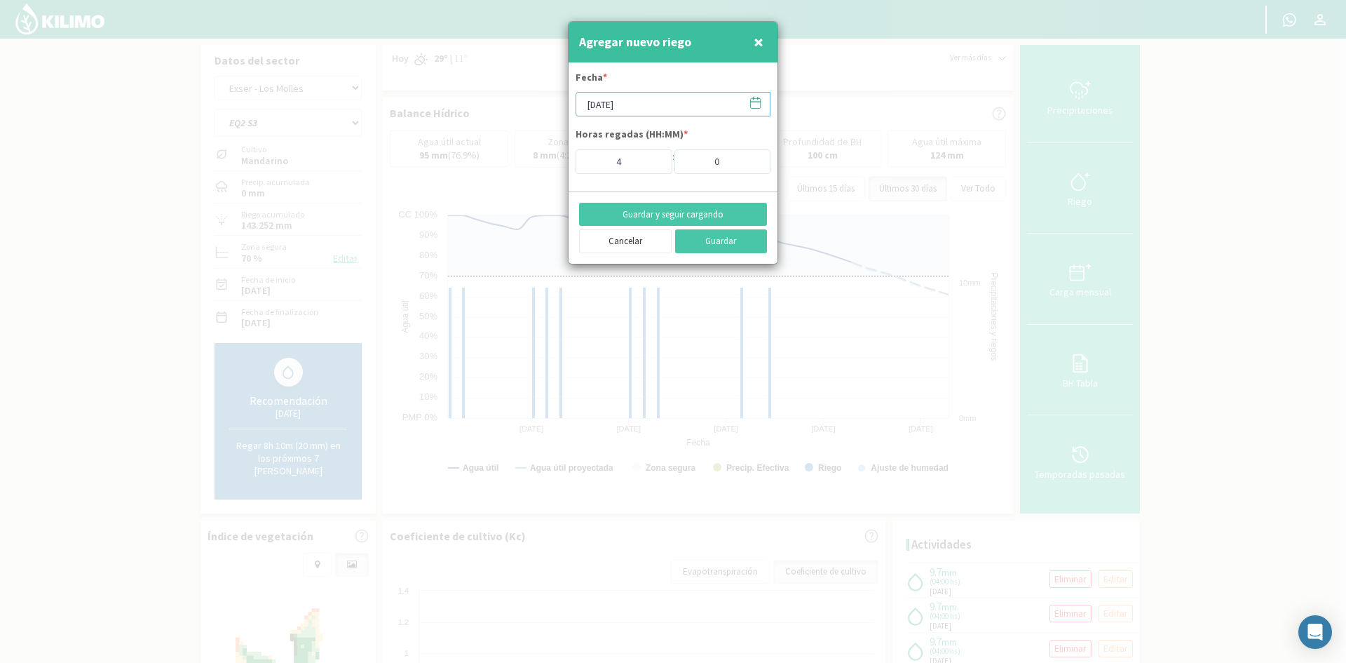
click at [621, 102] on input "[DATE]" at bounding box center [673, 104] width 195 height 25
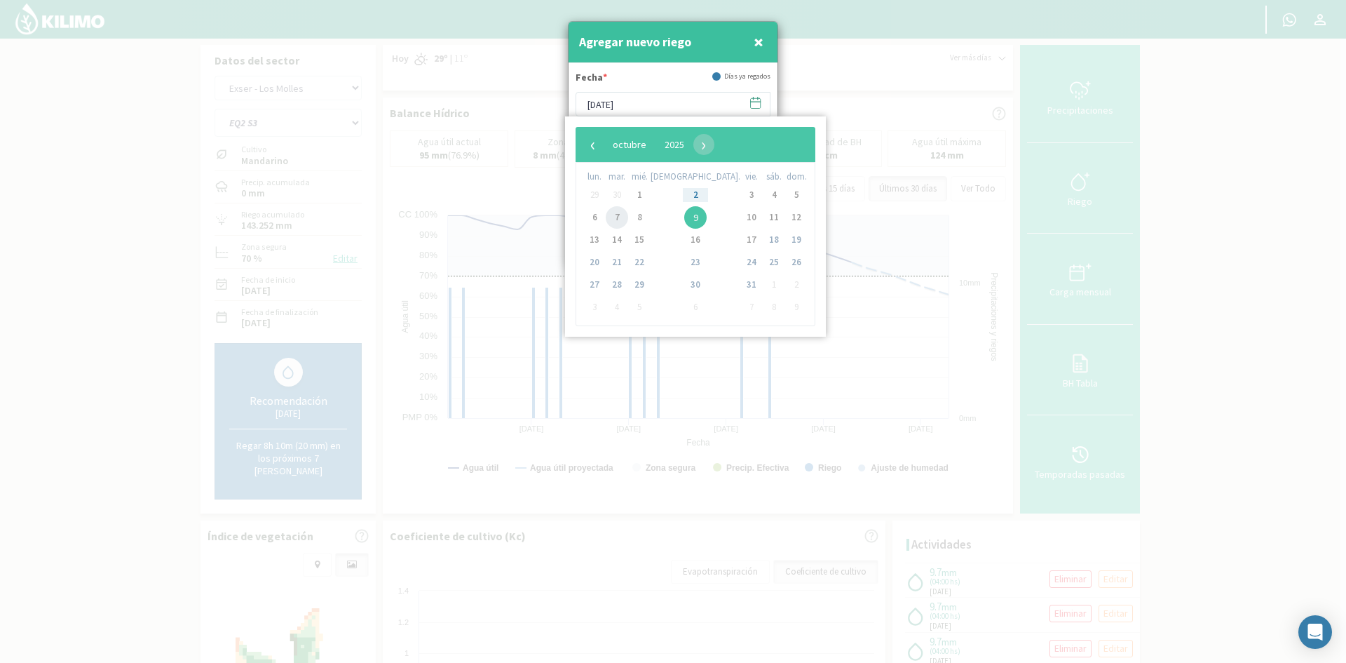
click at [628, 217] on span "7" at bounding box center [617, 217] width 22 height 22
type input "[DATE]"
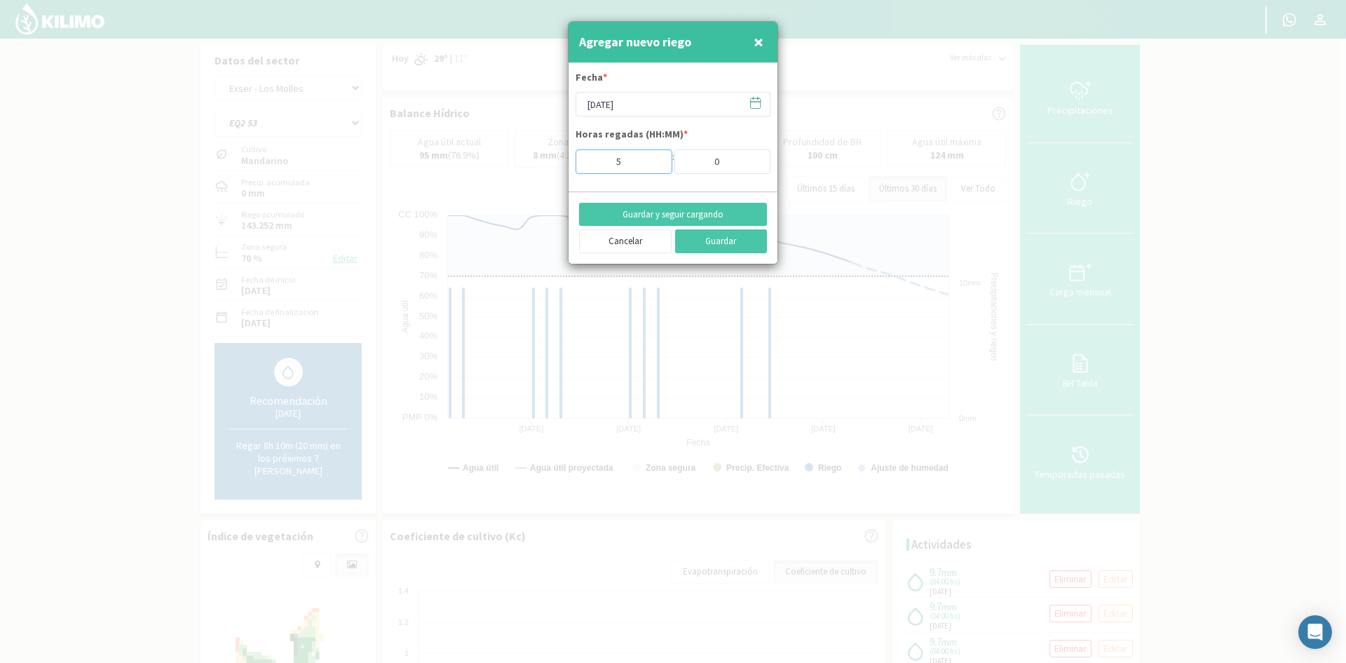
type input "5"
click at [651, 156] on input "5" at bounding box center [624, 161] width 97 height 25
click at [645, 212] on button "Guardar y seguir cargando" at bounding box center [673, 215] width 188 height 24
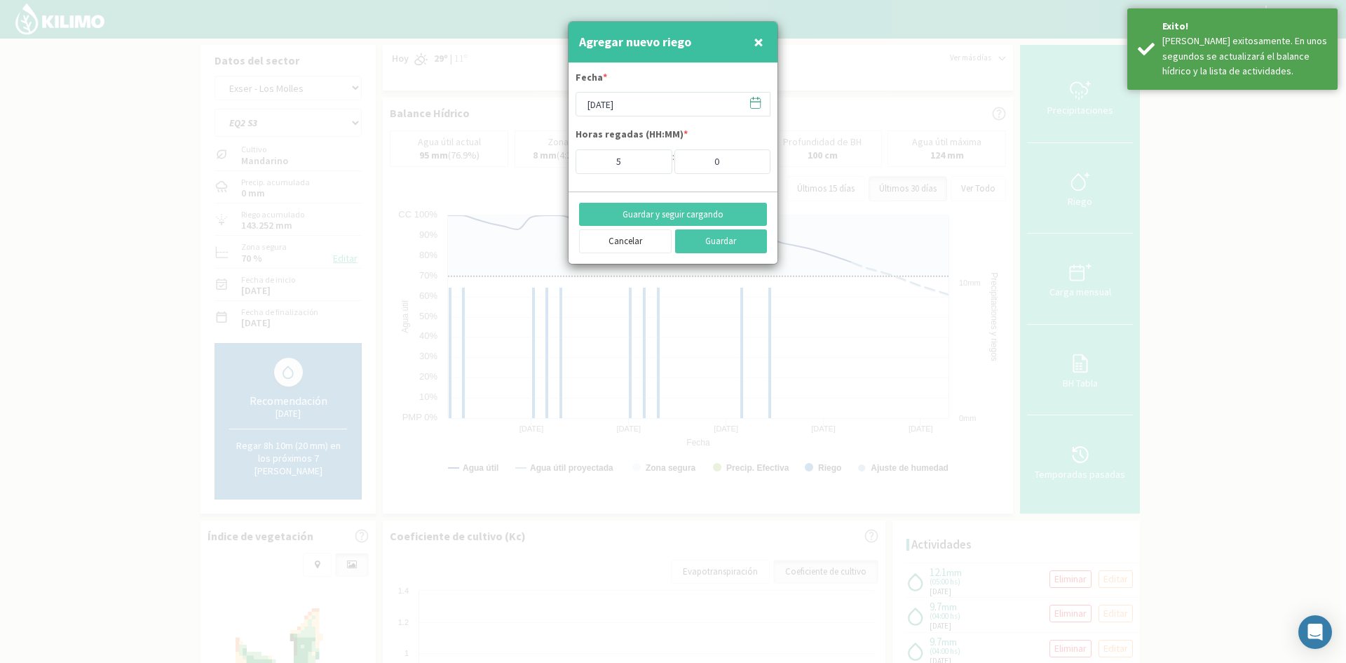
click at [759, 41] on span "×" at bounding box center [759, 41] width 10 height 23
type input "[DATE]"
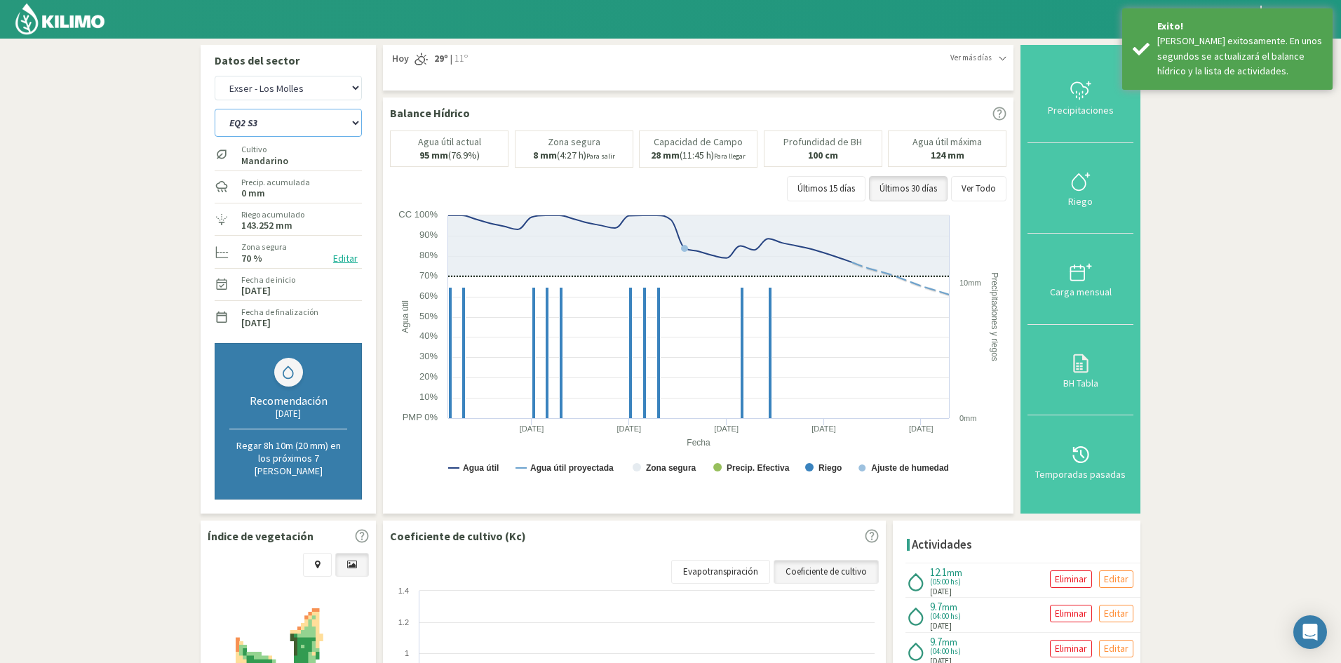
click at [282, 132] on select "EQ1A S3 EQ1A S4 EQ1A S5 EQ1B S1 EQ1B S2 EQ1B S3 EQ1B S4 EQ1B S5 EQ2 S1 EQ2 S3 E…" at bounding box center [288, 123] width 147 height 28
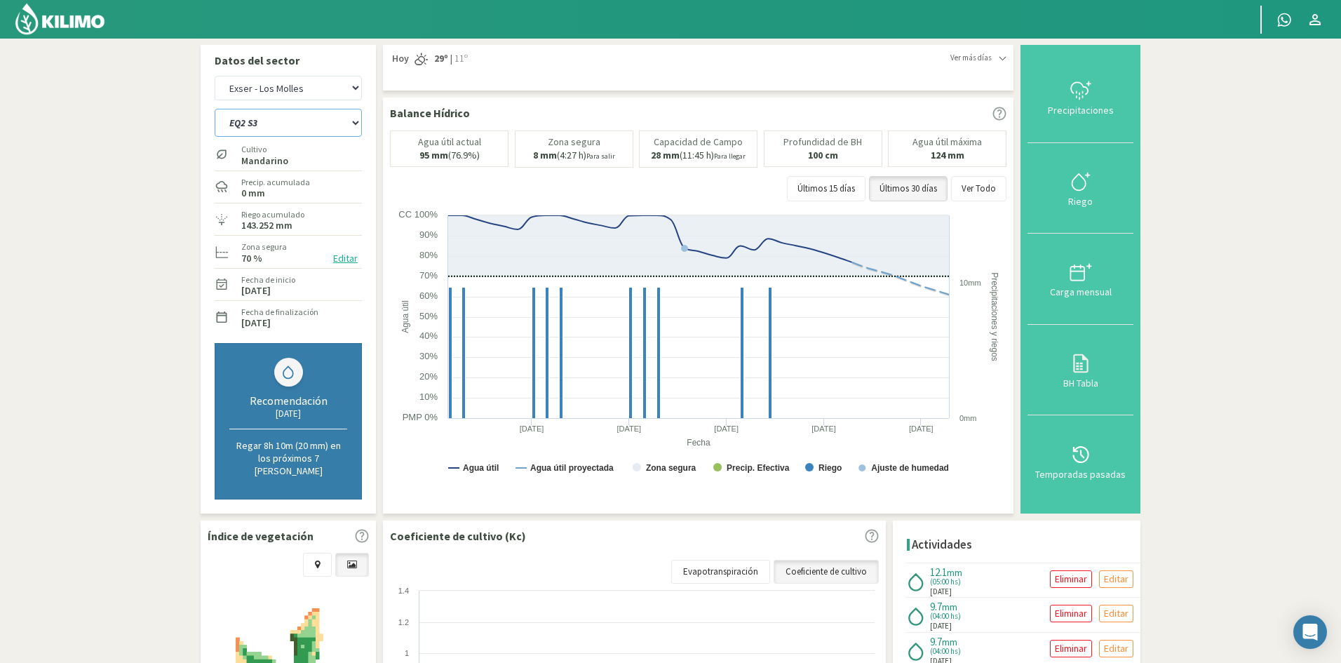
select select "319: Object"
click at [215, 109] on select "EQ1A S3 EQ1A S4 EQ1A S5 EQ1B S1 EQ1B S2 EQ1B S3 EQ1B S4 EQ1B S5 EQ2 S1 EQ2 S3 E…" at bounding box center [288, 123] width 147 height 28
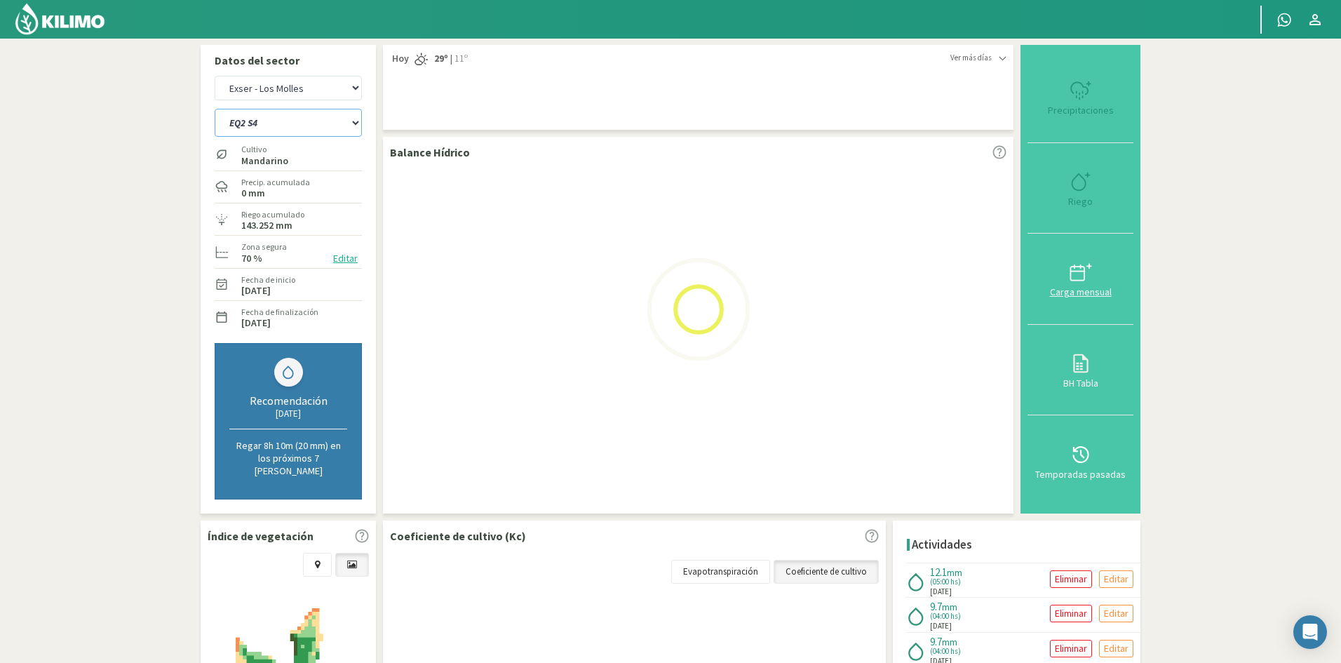
select select "31: Object"
select select "342: Object"
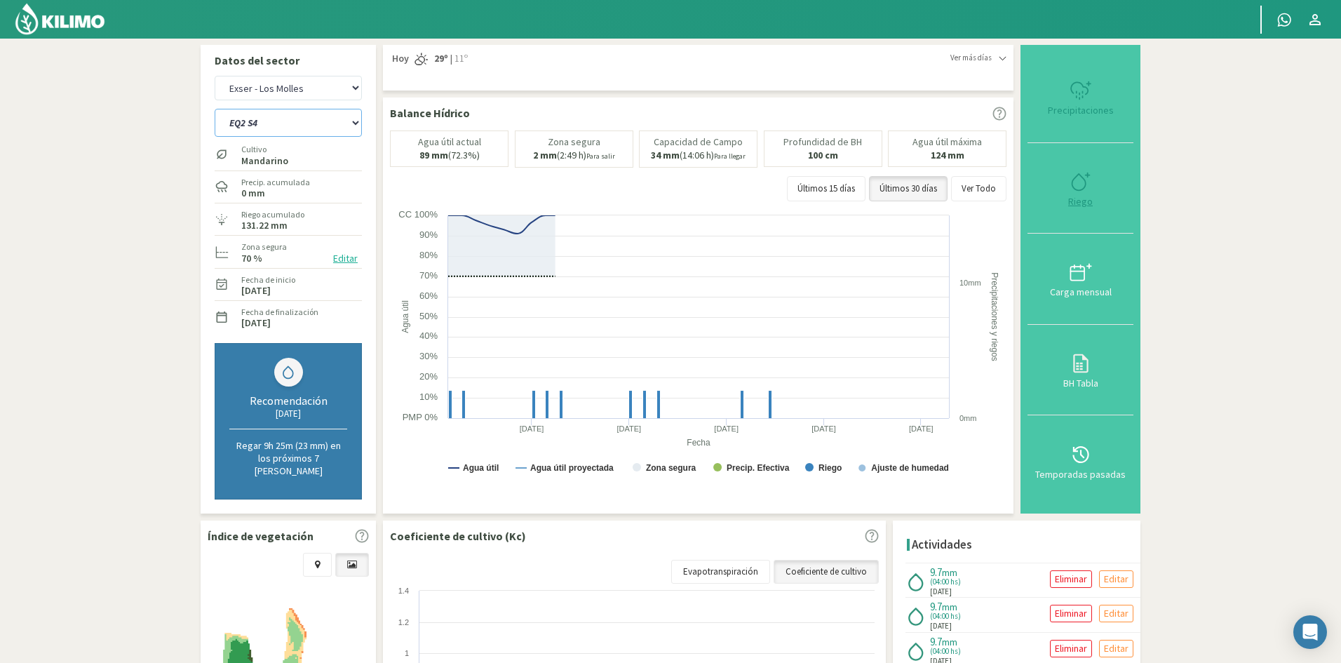
type input "4"
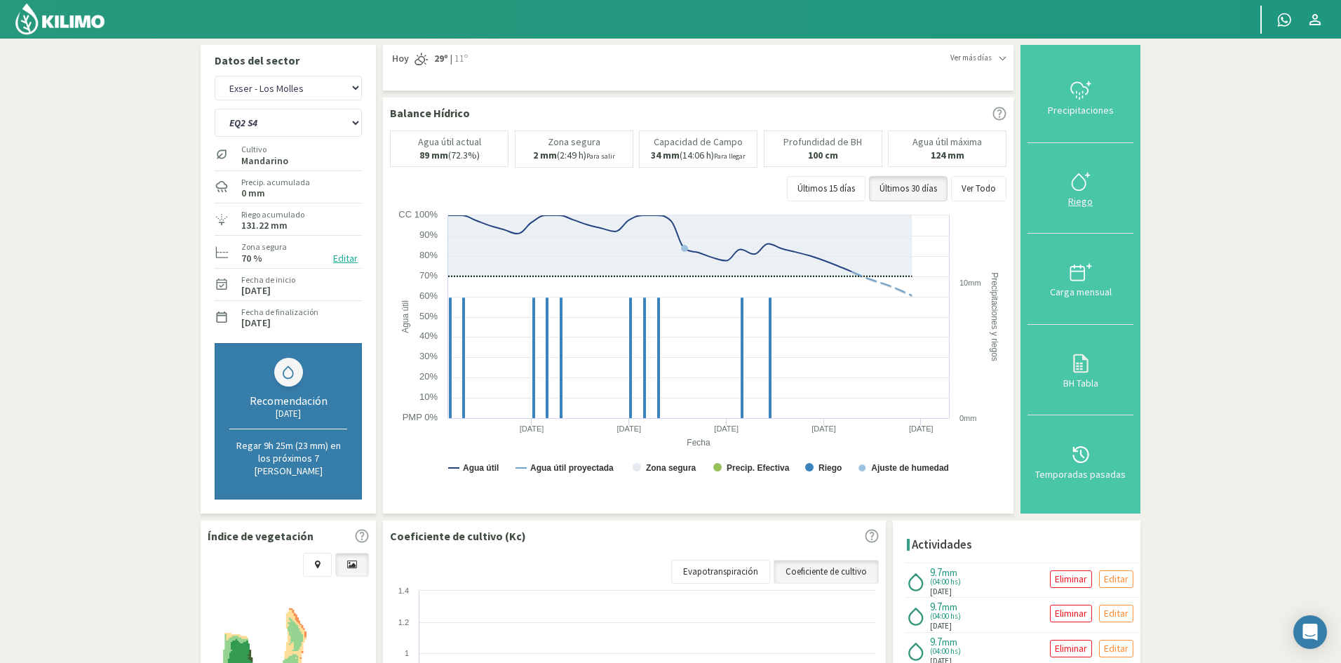
click at [1088, 199] on div "Riego" at bounding box center [1080, 201] width 97 height 10
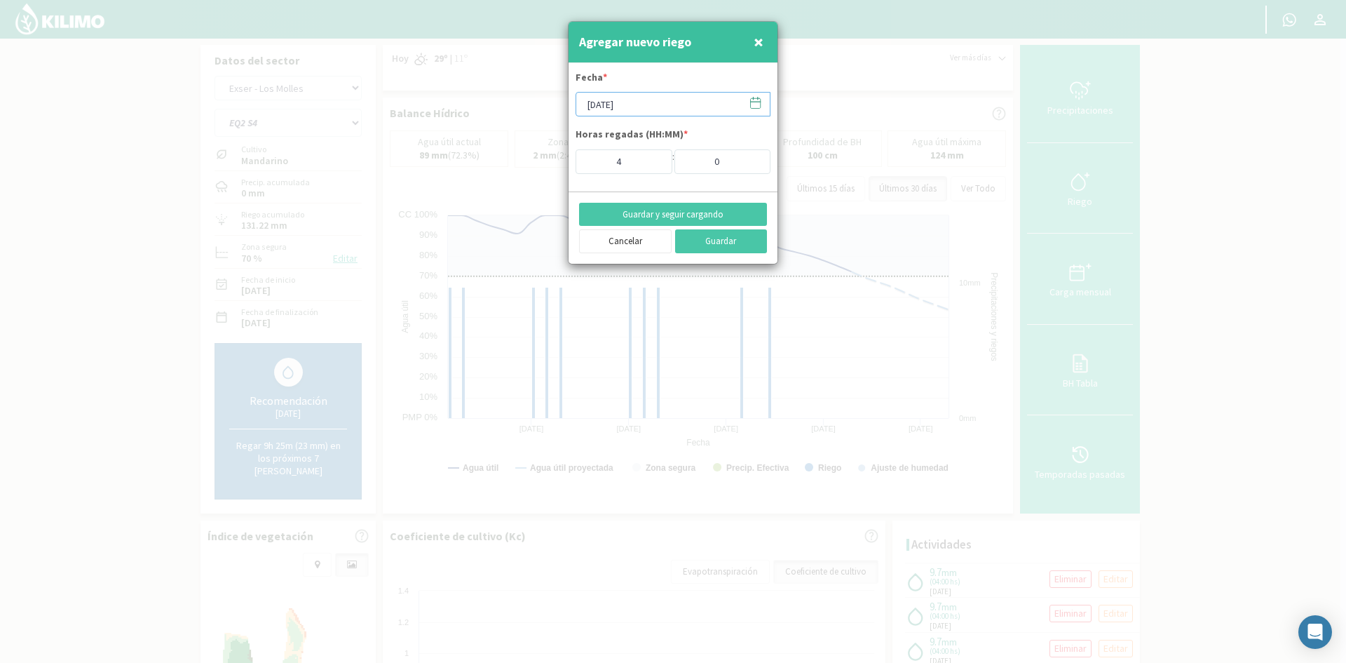
click at [629, 107] on input "[DATE]" at bounding box center [673, 104] width 195 height 25
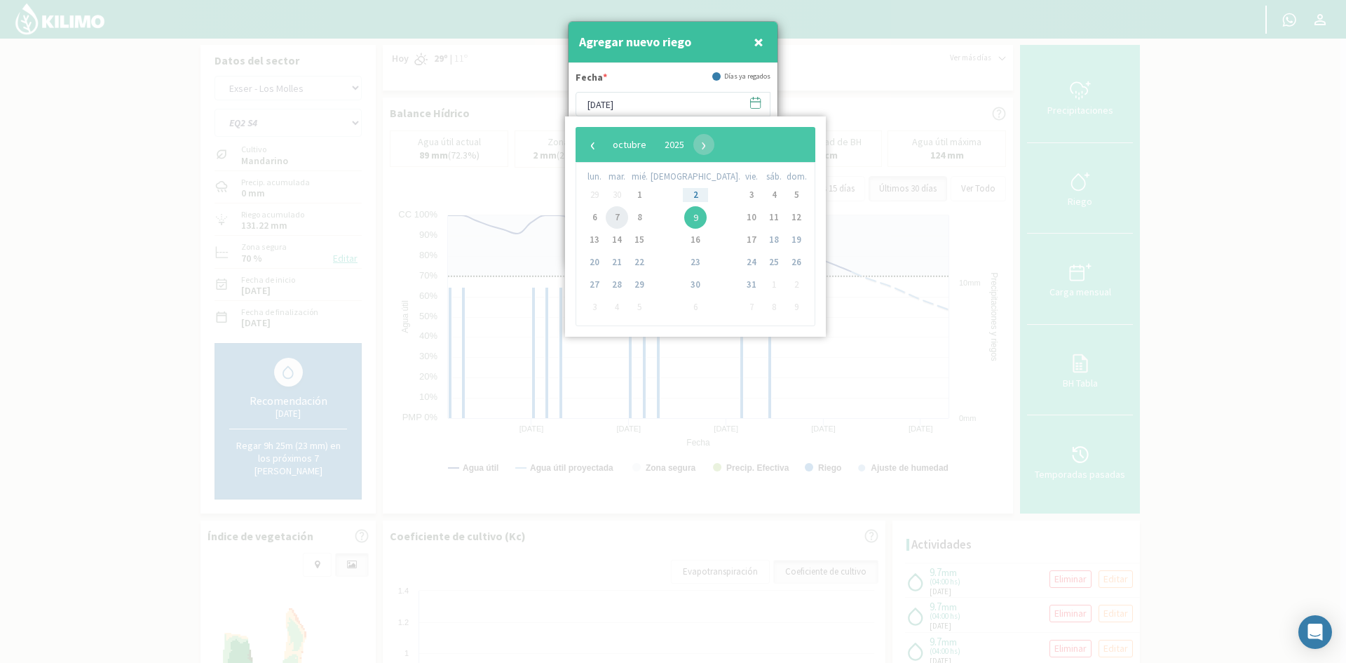
click at [628, 218] on span "7" at bounding box center [617, 217] width 22 height 22
type input "[DATE]"
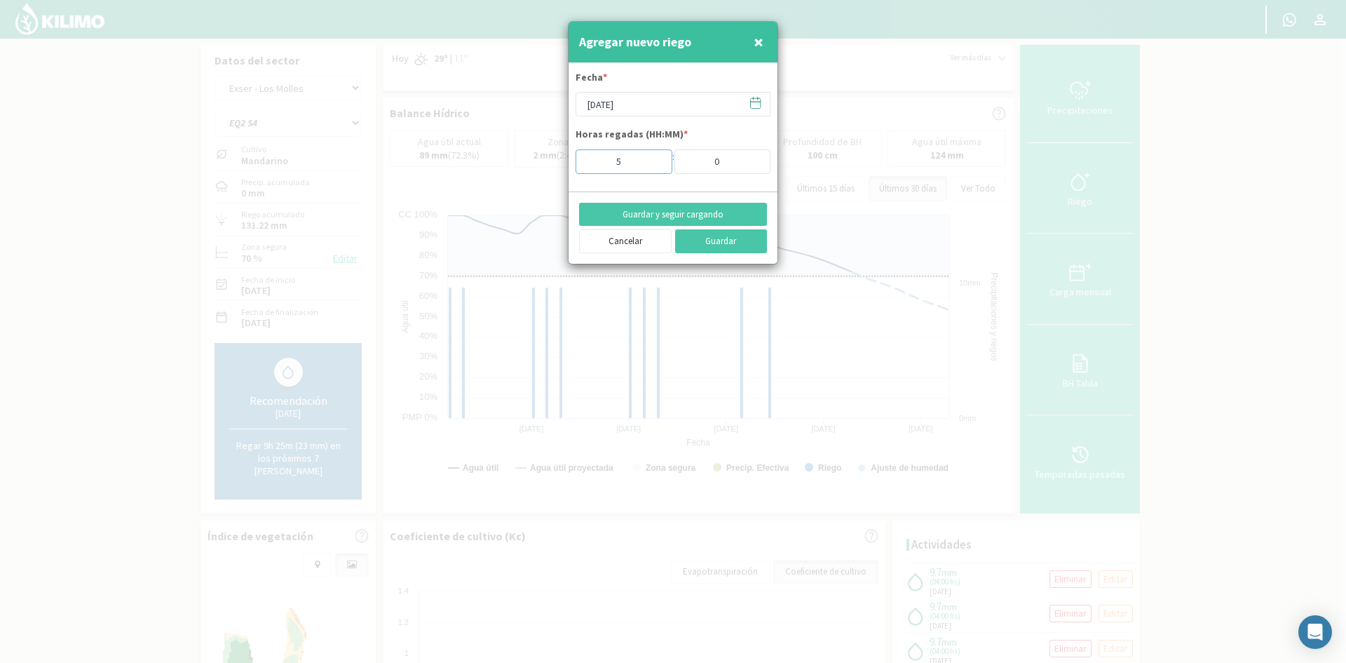
type input "5"
click at [651, 159] on input "5" at bounding box center [624, 161] width 97 height 25
click at [655, 209] on button "Guardar y seguir cargando" at bounding box center [673, 215] width 188 height 24
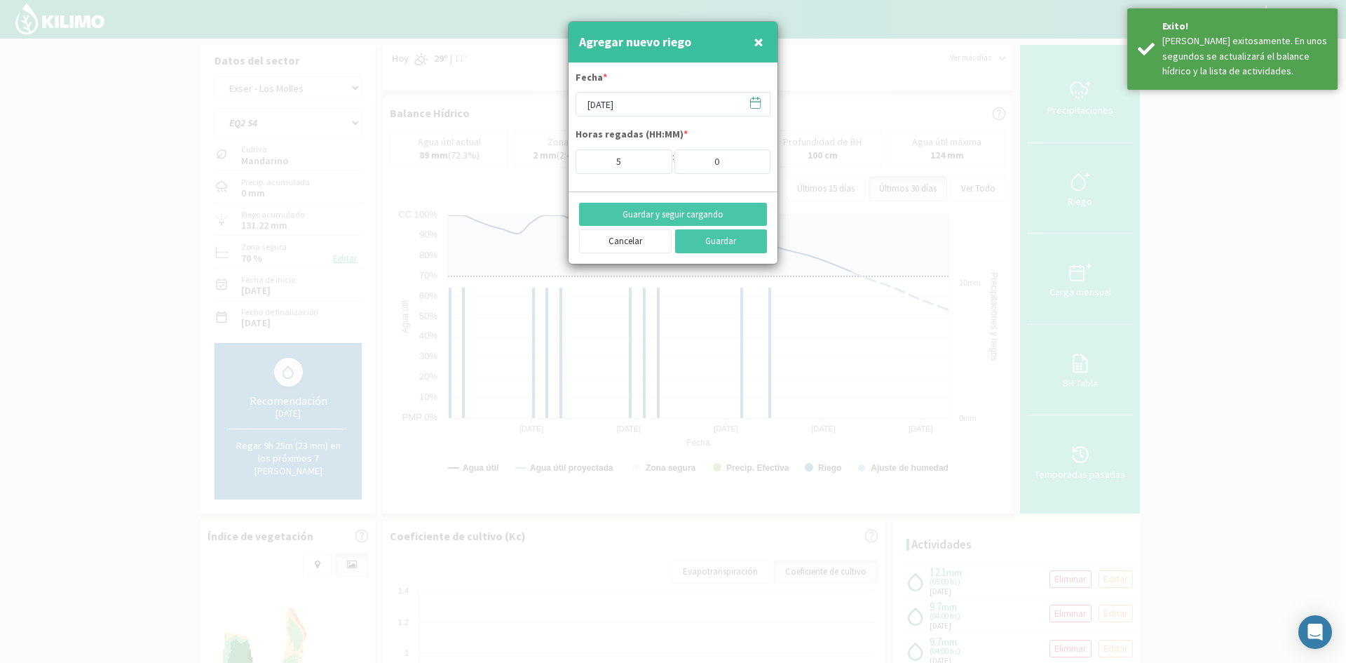
click at [756, 46] on span "×" at bounding box center [759, 41] width 10 height 23
type input "[DATE]"
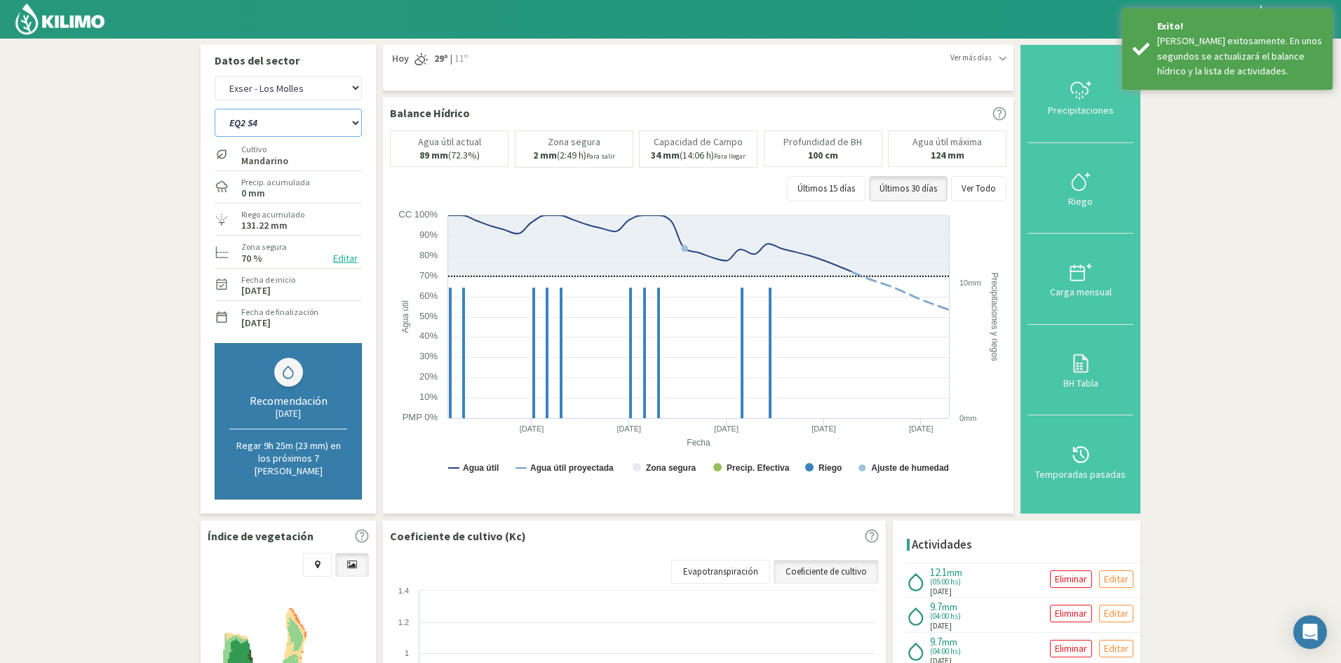
click at [308, 126] on select "EQ1A S3 EQ1A S4 EQ1A S5 EQ1B S1 EQ1B S2 EQ1B S3 EQ1B S4 EQ1B S5 EQ2 S1 EQ2 S3 E…" at bounding box center [288, 123] width 147 height 28
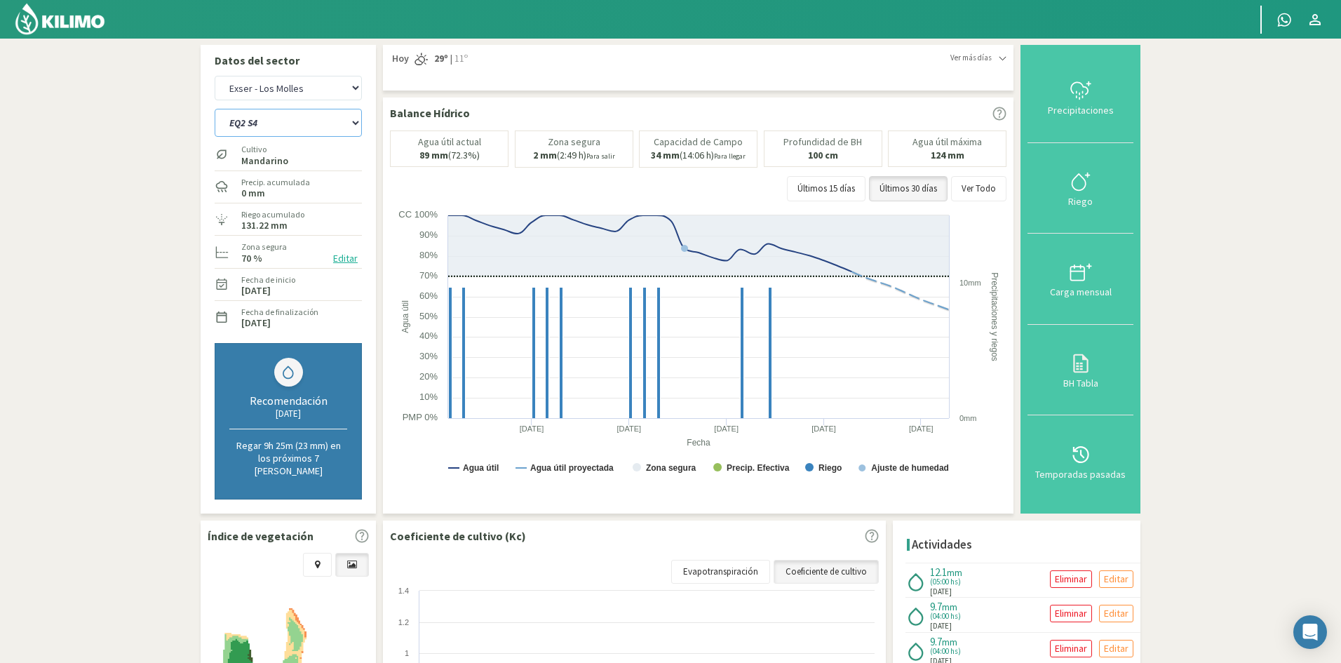
select select "343: Object"
click at [215, 109] on select "EQ1A S3 EQ1A S4 EQ1A S5 EQ1B S1 EQ1B S2 EQ1B S3 EQ1B S4 EQ1B S5 EQ2 S1 EQ2 S3 E…" at bounding box center [288, 123] width 147 height 28
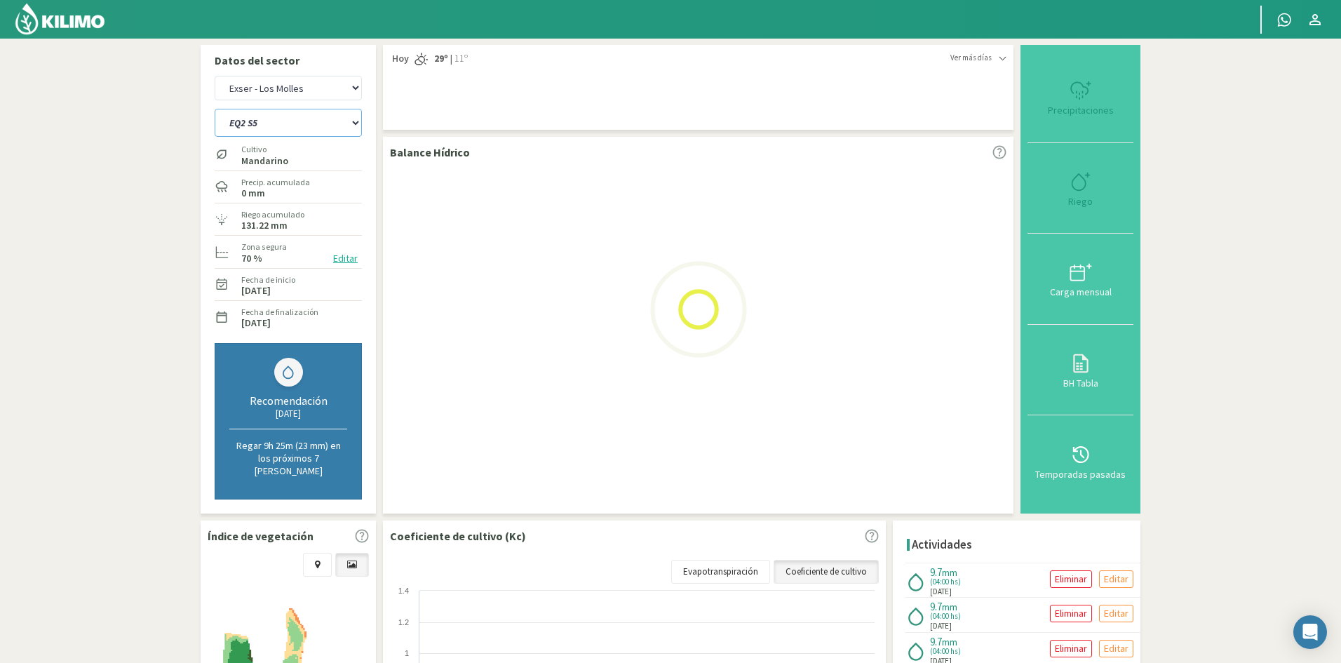
select select "33: Object"
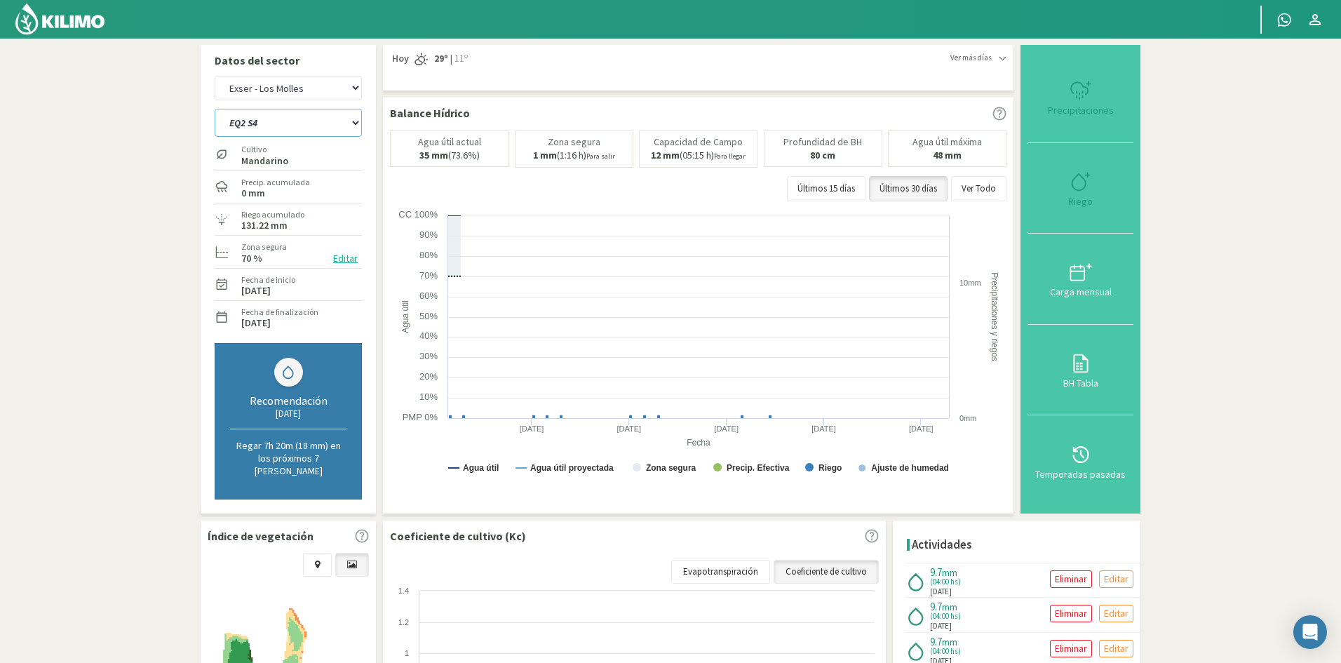
select select "366: Object"
type input "4"
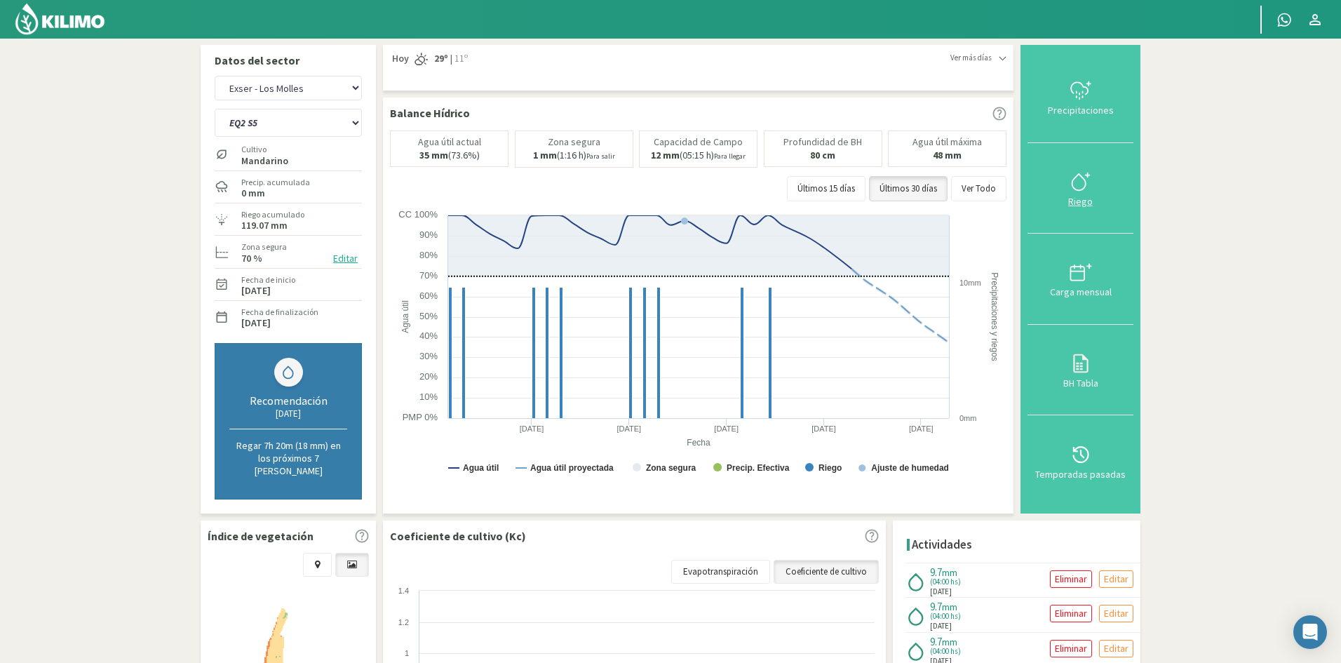
click at [1081, 201] on div "Riego" at bounding box center [1080, 201] width 97 height 10
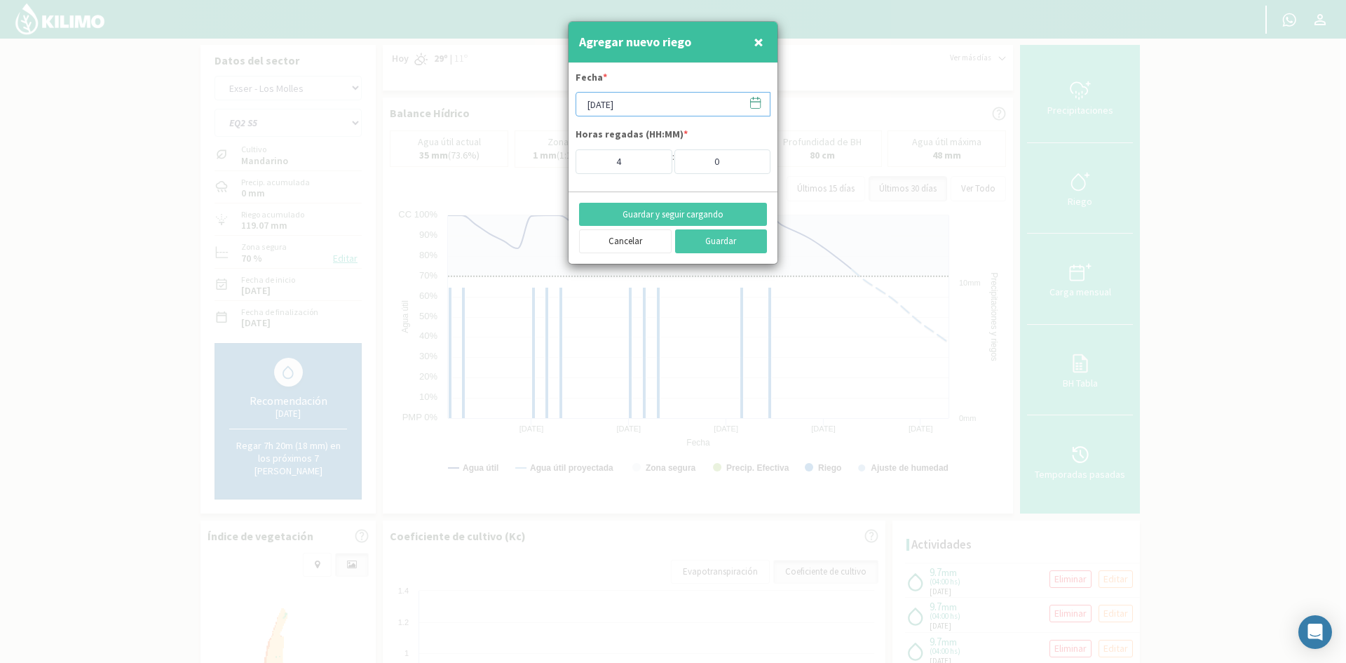
click at [613, 104] on input "[DATE]" at bounding box center [673, 104] width 195 height 25
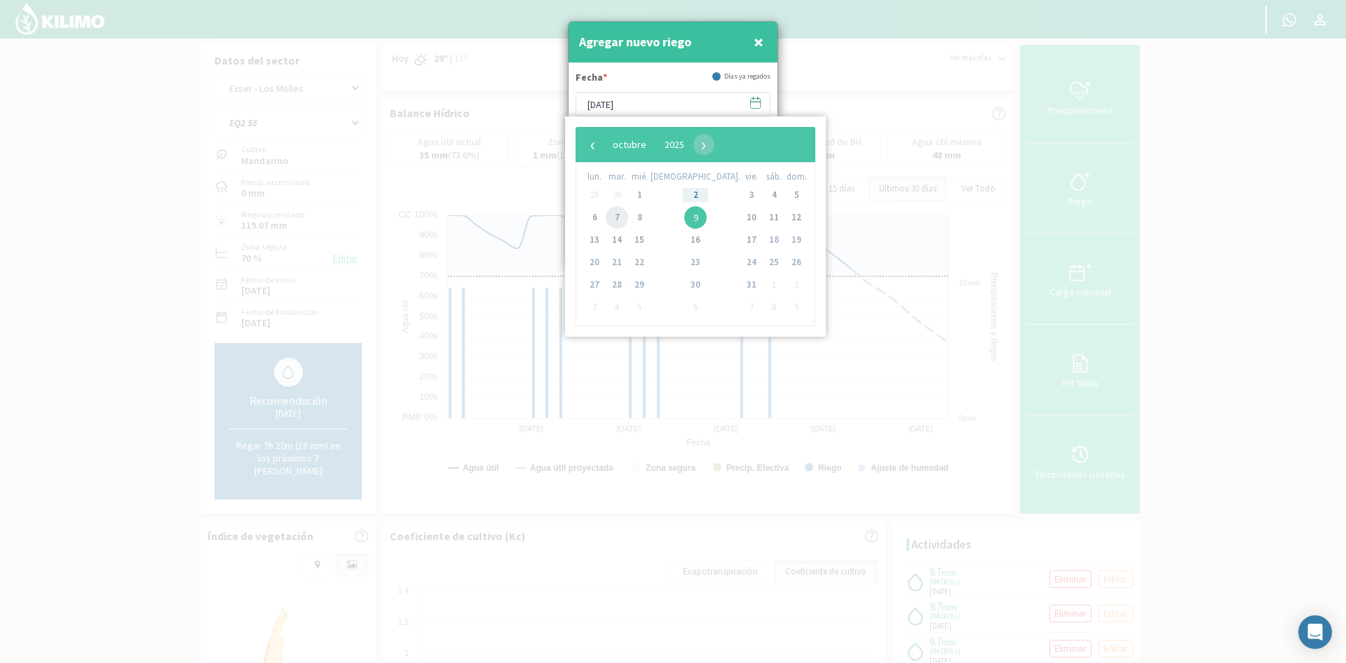
click at [614, 217] on span "7" at bounding box center [617, 217] width 22 height 22
type input "[DATE]"
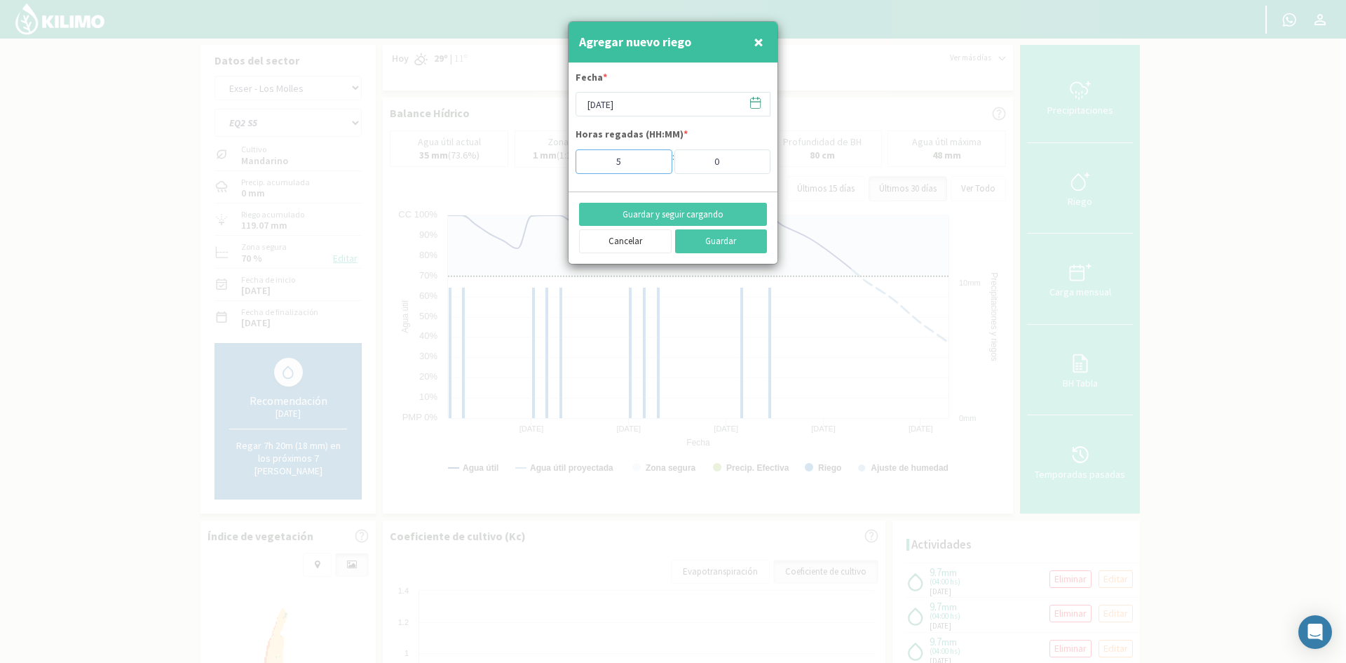
type input "5"
click at [654, 156] on input "5" at bounding box center [624, 161] width 97 height 25
click at [661, 214] on button "Guardar y seguir cargando" at bounding box center [673, 215] width 188 height 24
click at [759, 41] on span "×" at bounding box center [759, 41] width 10 height 23
type input "[DATE]"
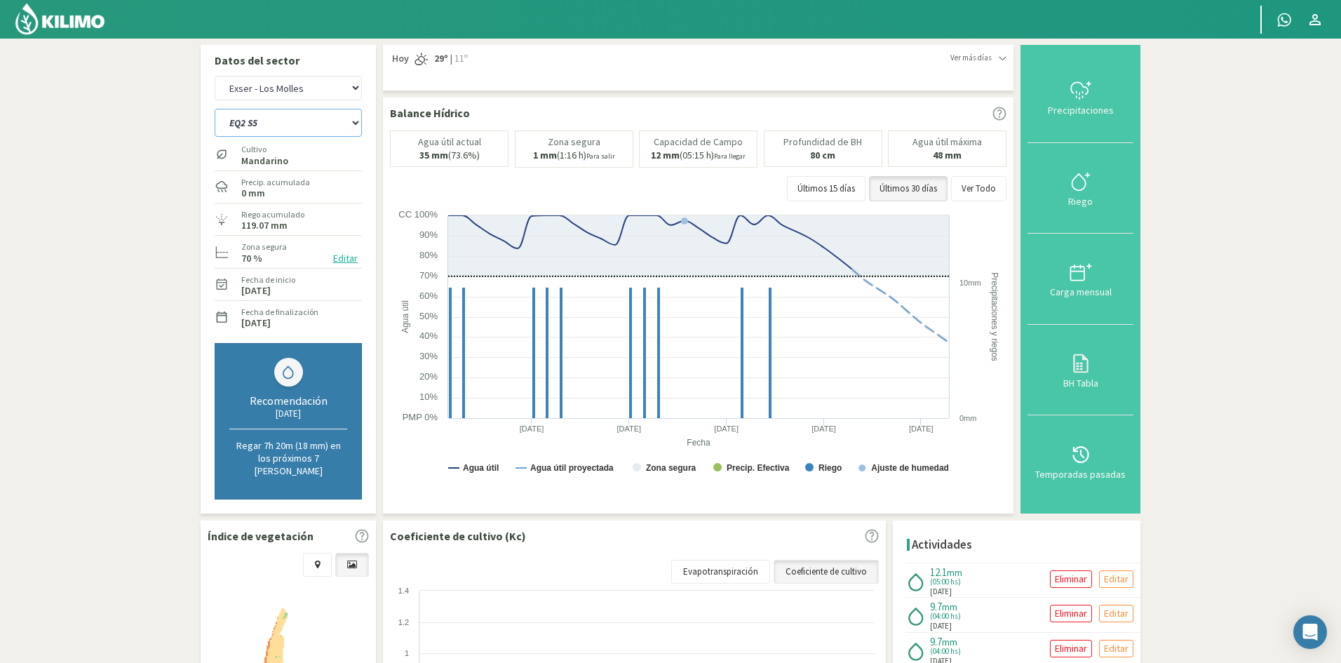
drag, startPoint x: 262, startPoint y: 124, endPoint x: 266, endPoint y: 136, distance: 12.6
click at [262, 124] on select "EQ1A S3 EQ1A S4 EQ1A S5 EQ1B S1 EQ1B S2 EQ1B S3 EQ1B S4 EQ1B S5 EQ2 S1 EQ2 S3 E…" at bounding box center [288, 123] width 147 height 28
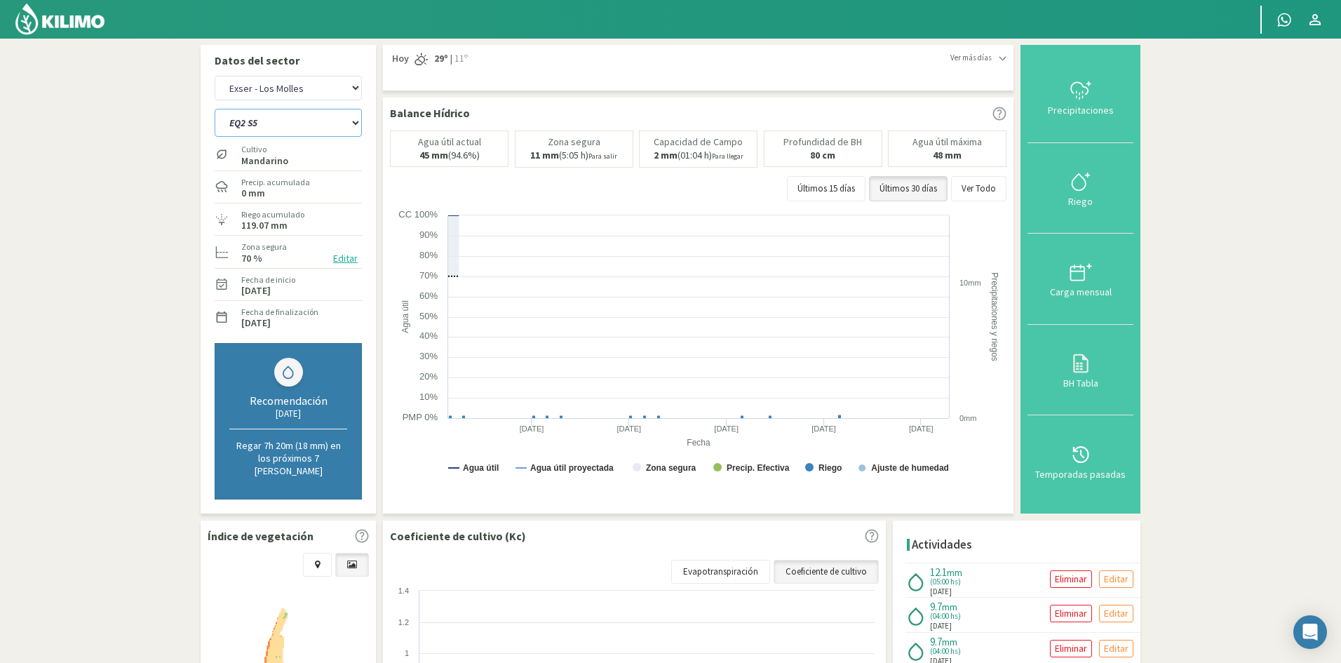
select select "367: Object"
click at [215, 109] on select "EQ1A S3 EQ1A S4 EQ1A S5 EQ1B S1 EQ1B S2 EQ1B S3 EQ1B S4 EQ1B S5 EQ2 S1 EQ2 S3 E…" at bounding box center [288, 123] width 147 height 28
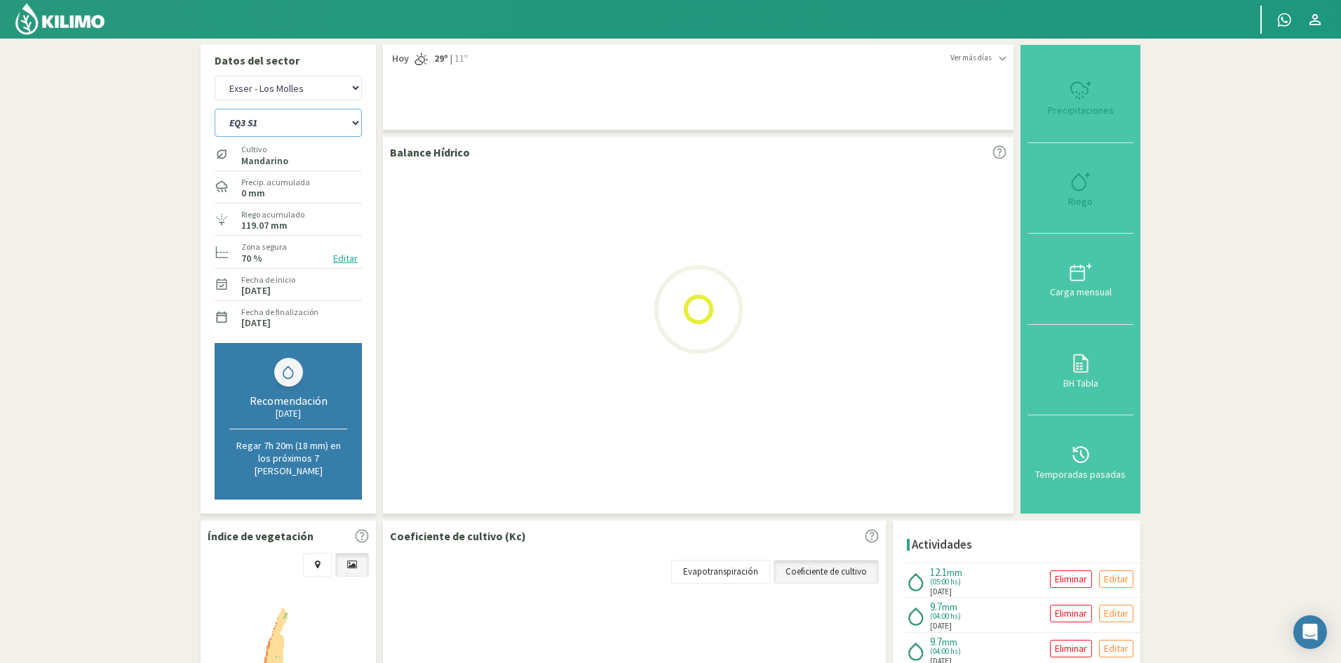
select select "35: Object"
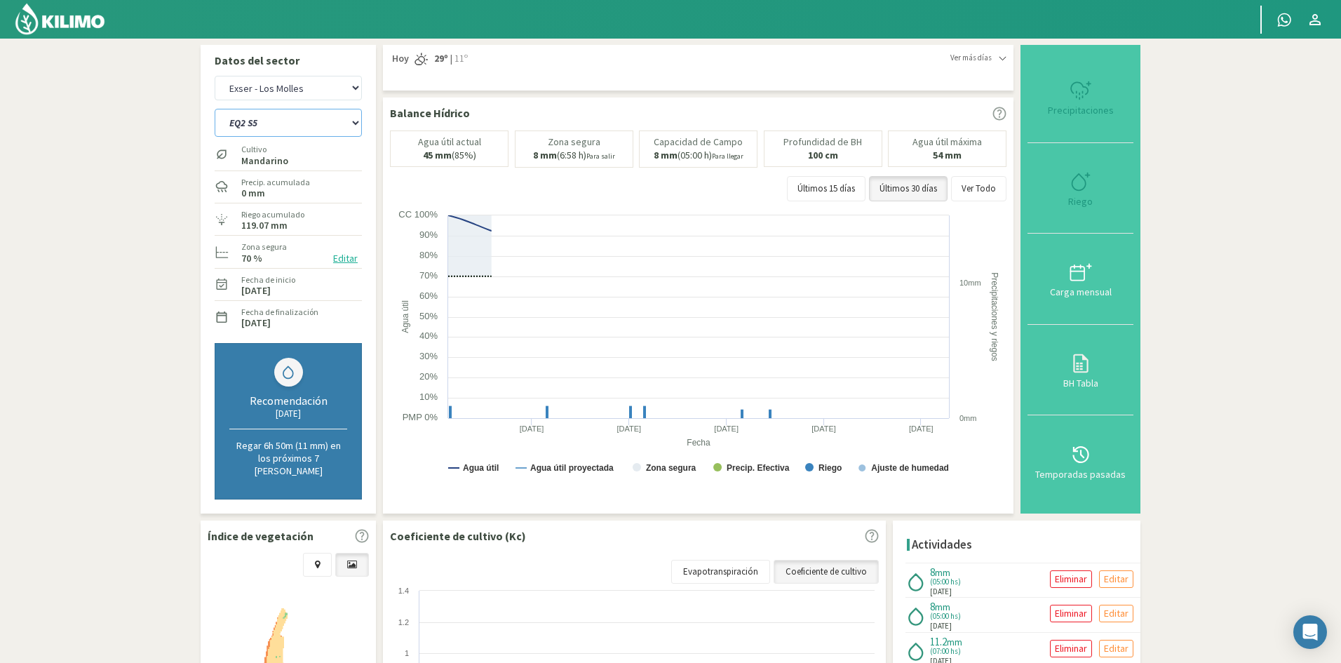
select select "390: Object"
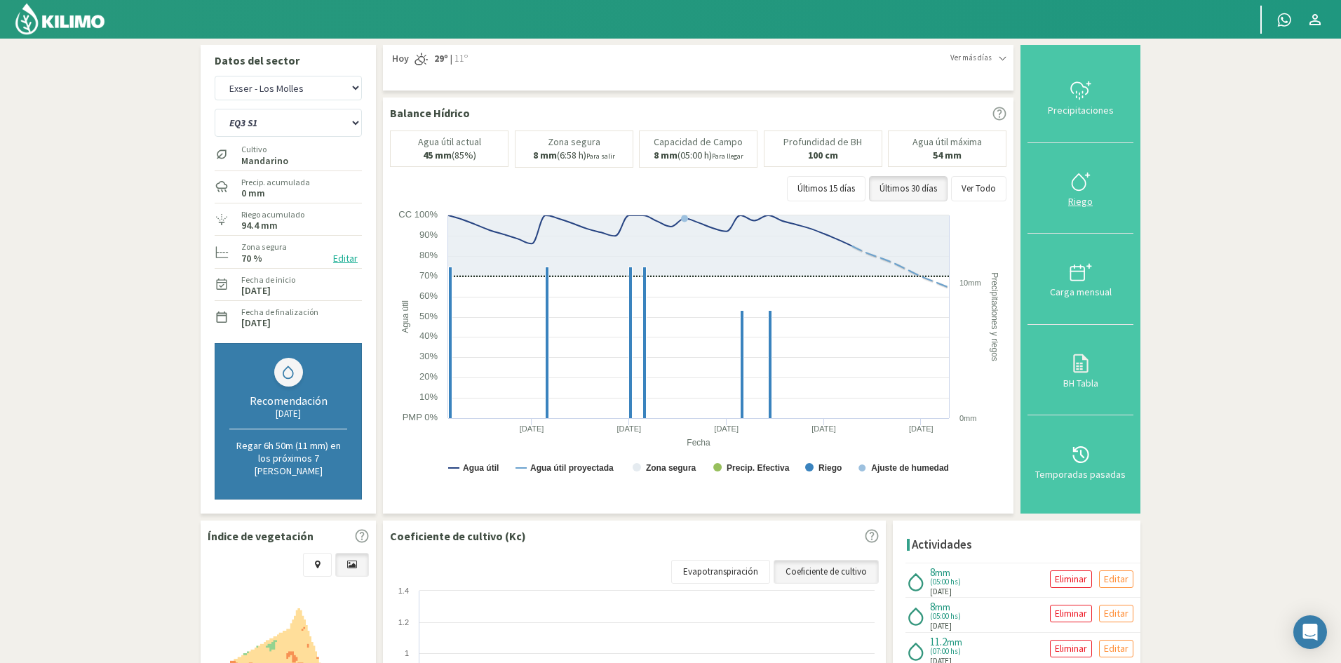
click at [1082, 197] on div "Riego" at bounding box center [1080, 201] width 97 height 10
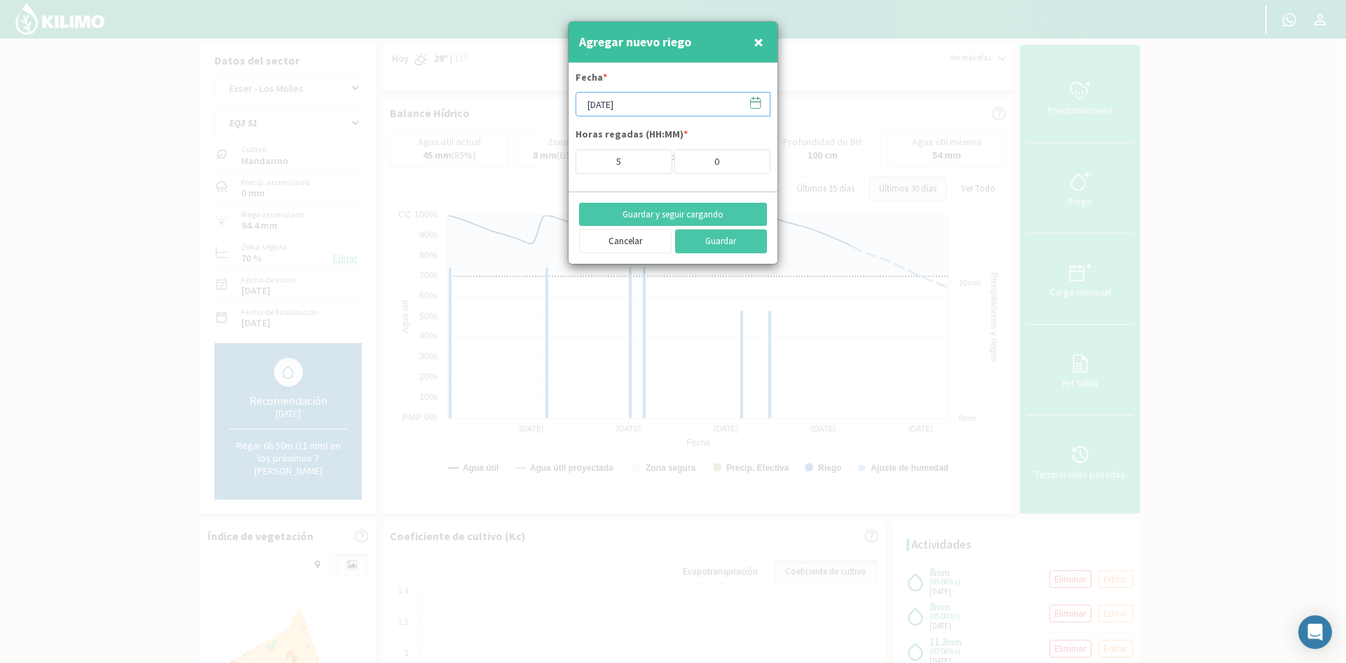
click at [647, 102] on input "[DATE]" at bounding box center [673, 104] width 195 height 25
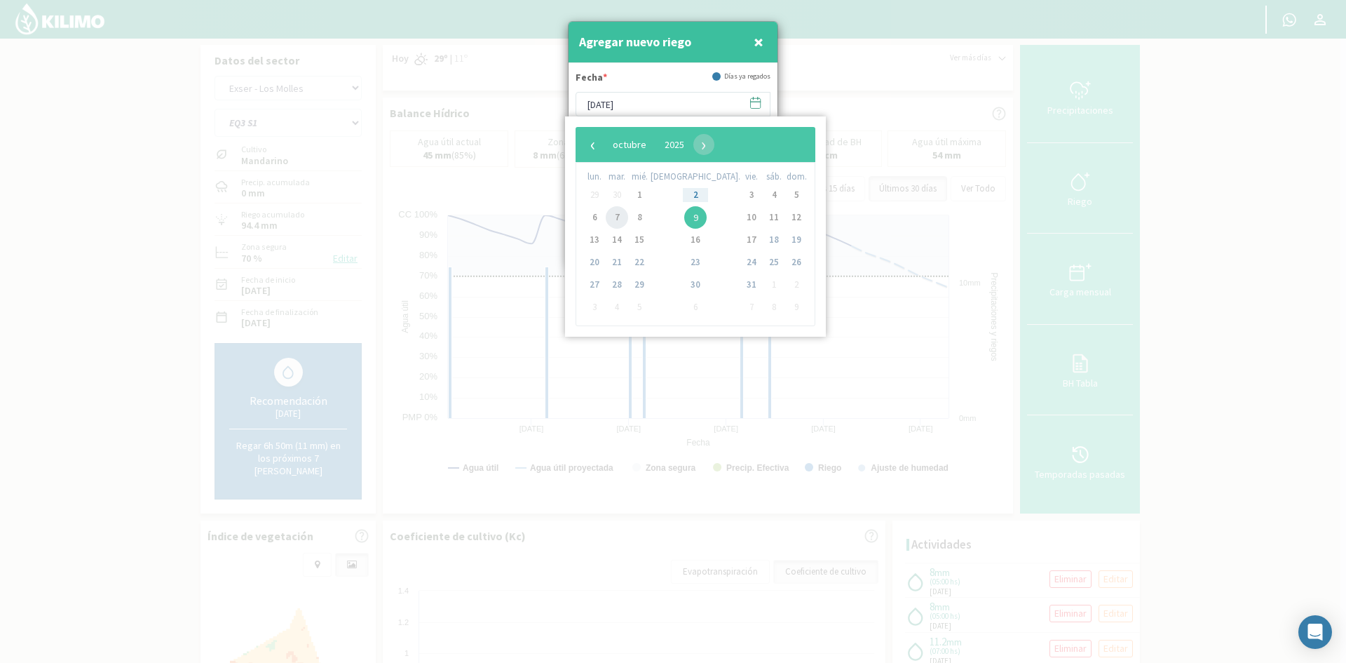
click at [621, 219] on span "7" at bounding box center [617, 217] width 22 height 22
type input "[DATE]"
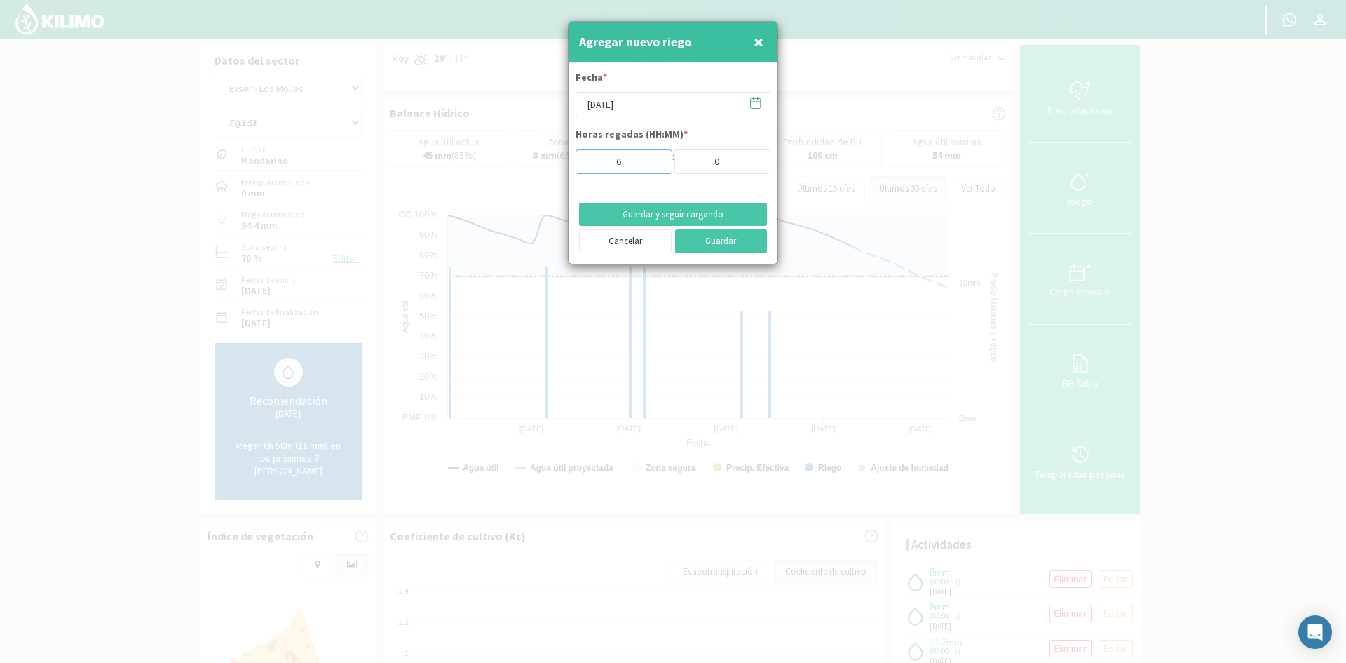
type input "6"
click at [654, 156] on input "6" at bounding box center [624, 161] width 97 height 25
click at [657, 214] on button "Guardar y seguir cargando" at bounding box center [673, 215] width 188 height 24
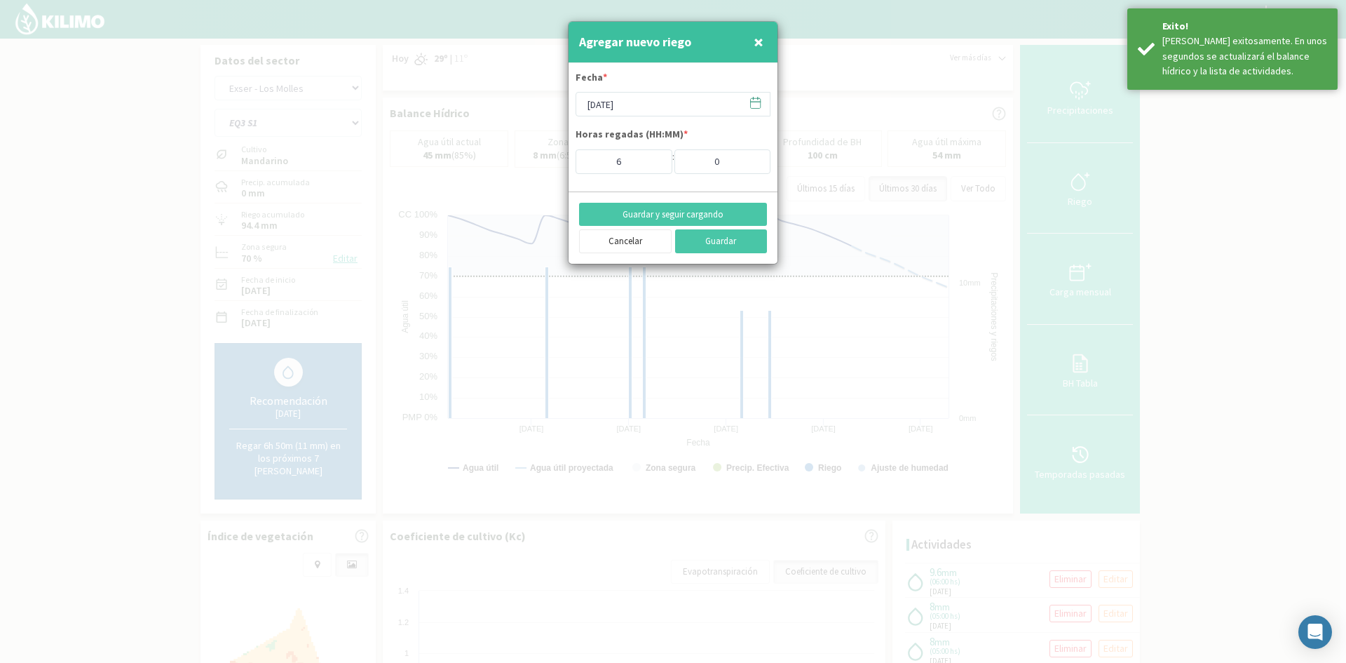
click at [760, 40] on span "×" at bounding box center [759, 41] width 10 height 23
type input "[DATE]"
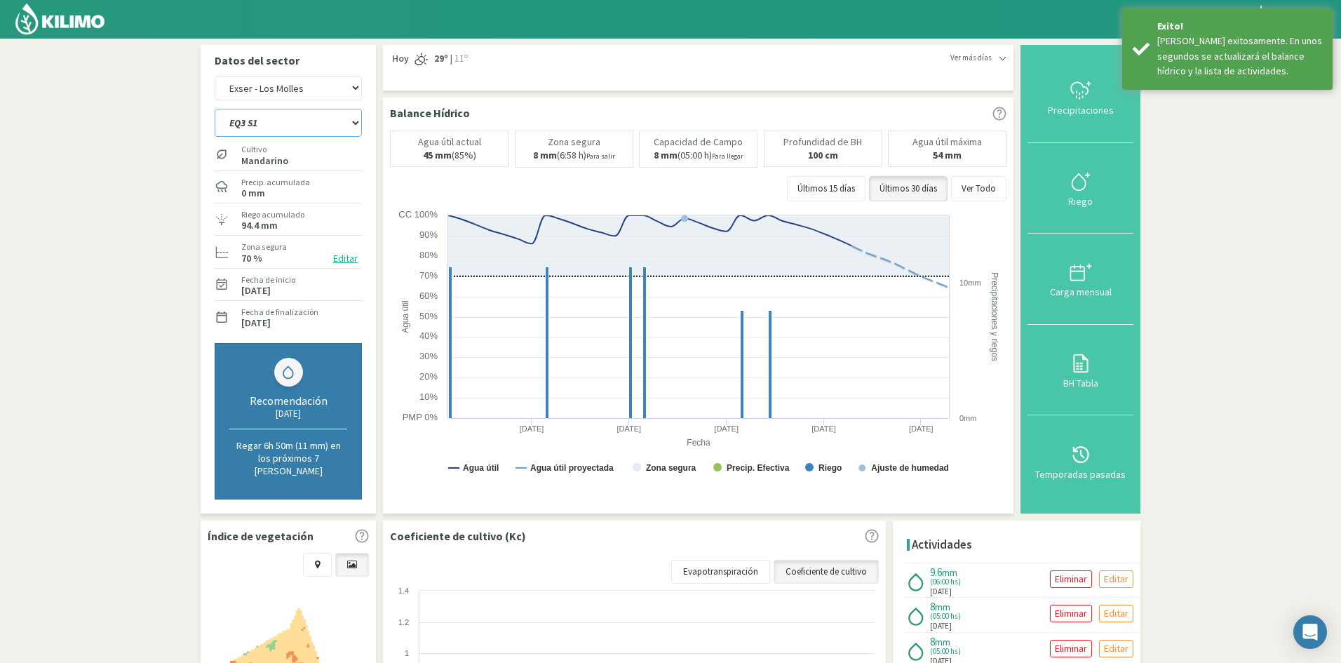
click at [267, 126] on select "EQ1A S3 EQ1A S4 EQ1A S5 EQ1B S1 EQ1B S2 EQ1B S3 EQ1B S4 EQ1B S5 EQ2 S1 EQ2 S3 E…" at bounding box center [288, 123] width 147 height 28
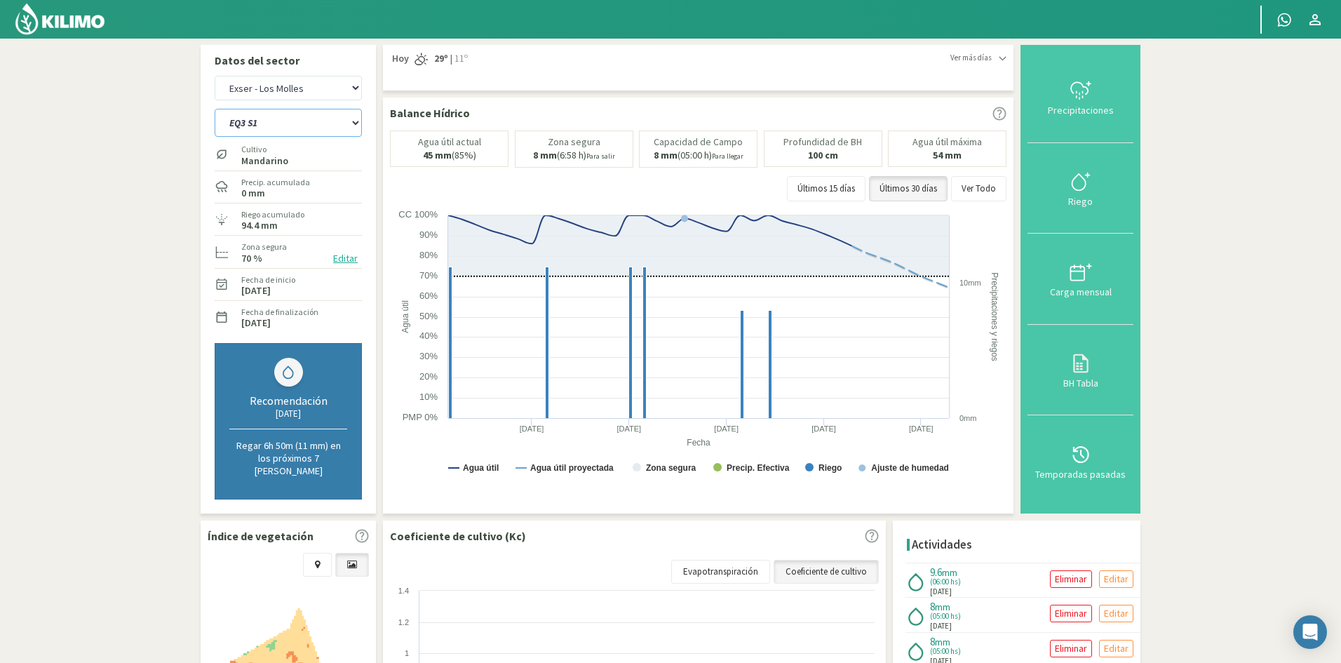
select select "391: Object"
click at [215, 109] on select "EQ1A S3 EQ1A S4 EQ1A S5 EQ1B S1 EQ1B S2 EQ1B S3 EQ1B S4 EQ1B S5 EQ2 S1 EQ2 S3 E…" at bounding box center [288, 123] width 147 height 28
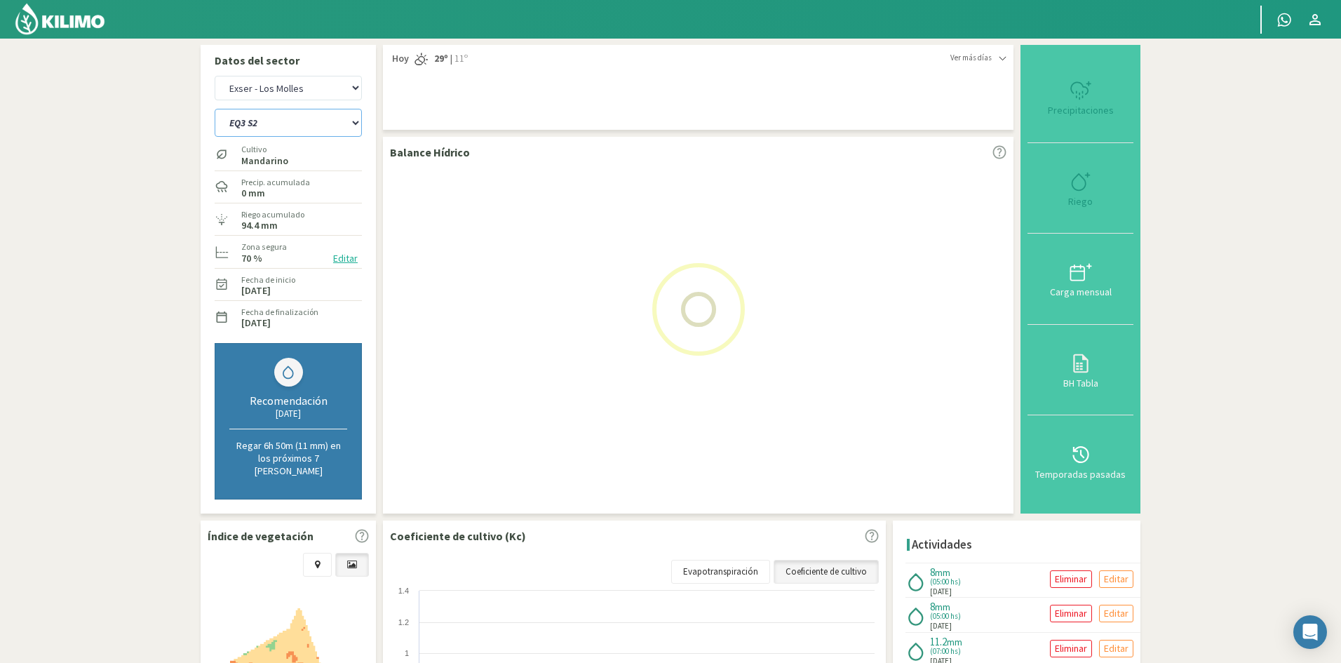
select select "37: Object"
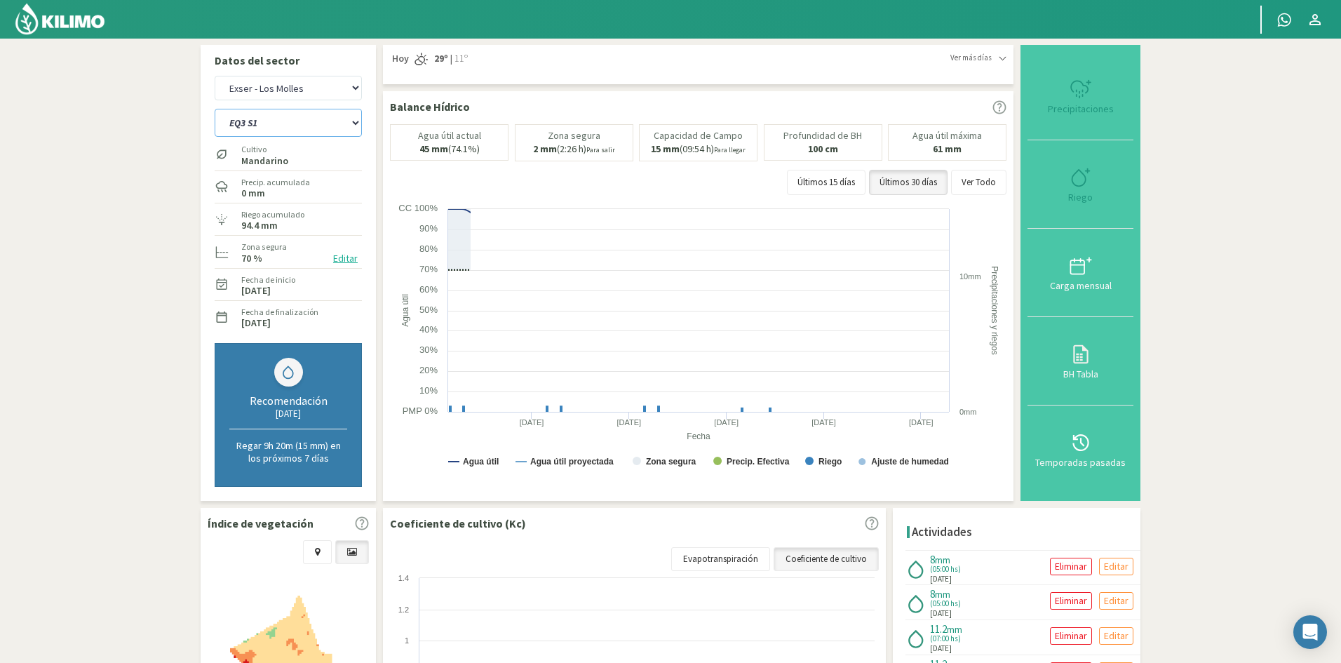
select select "414: Object"
type input "5"
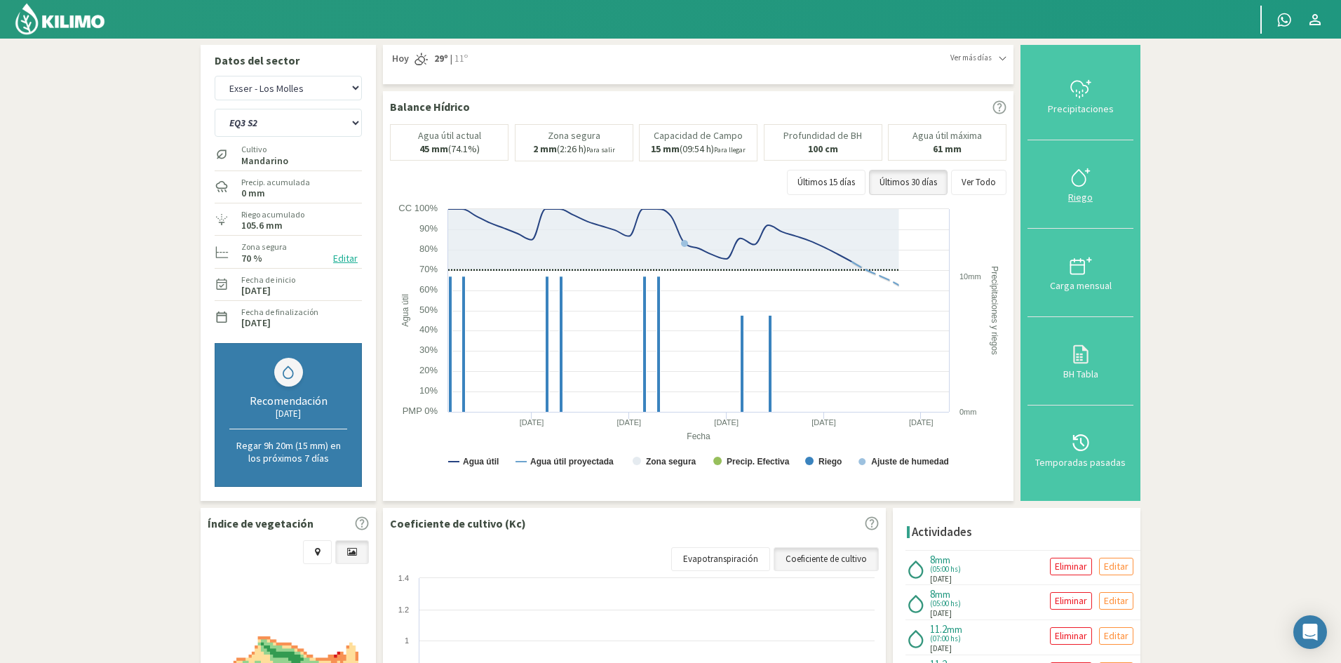
click at [1084, 197] on div "Riego" at bounding box center [1080, 197] width 97 height 10
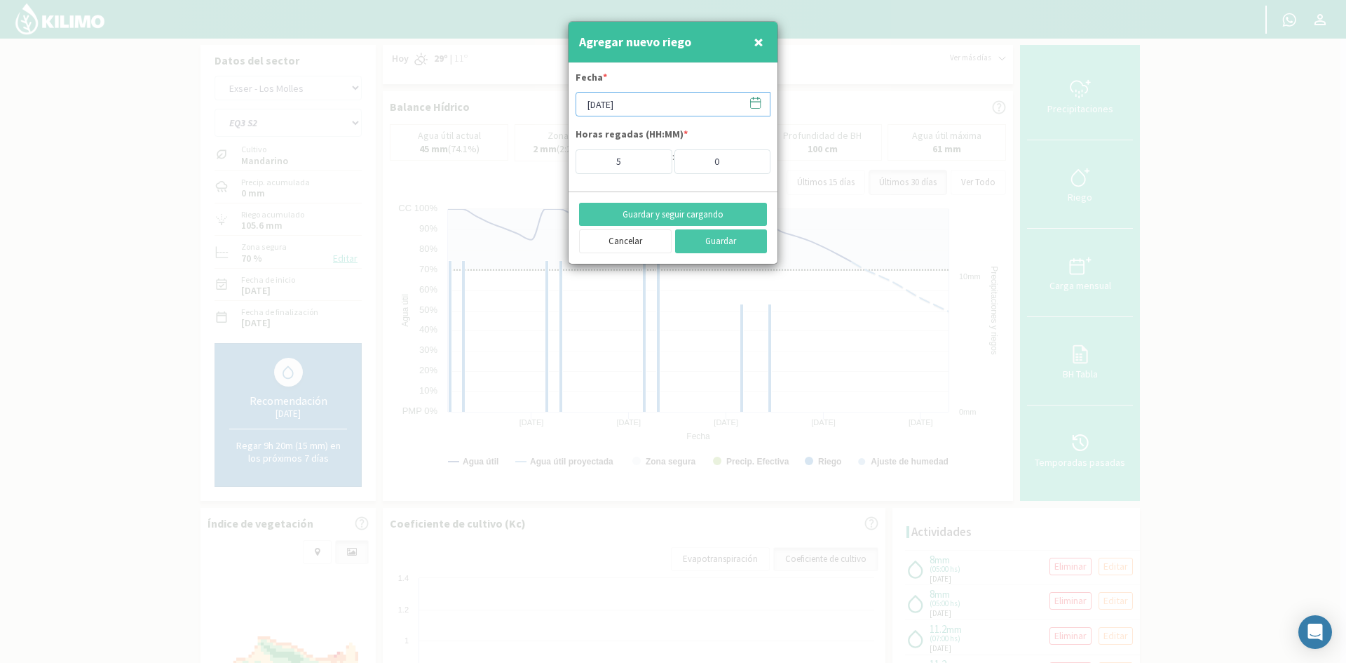
click at [663, 108] on input "[DATE]" at bounding box center [673, 104] width 195 height 25
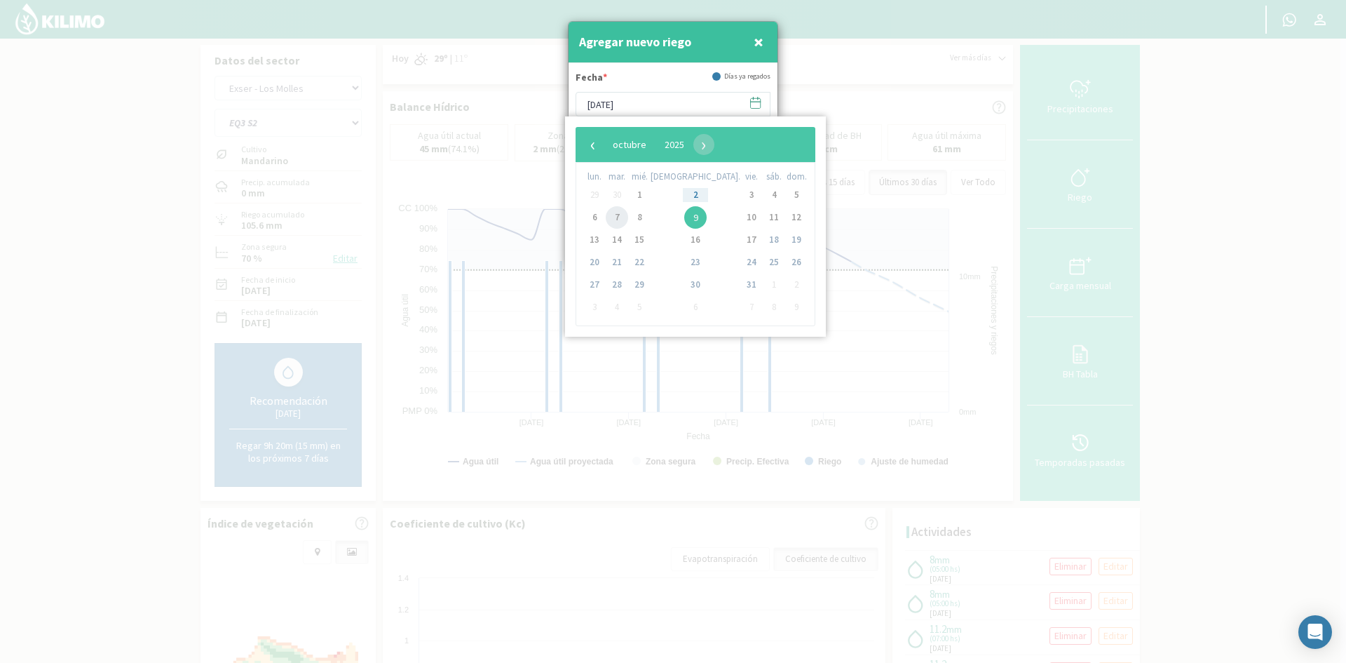
click at [628, 224] on span "7" at bounding box center [617, 217] width 22 height 22
type input "[DATE]"
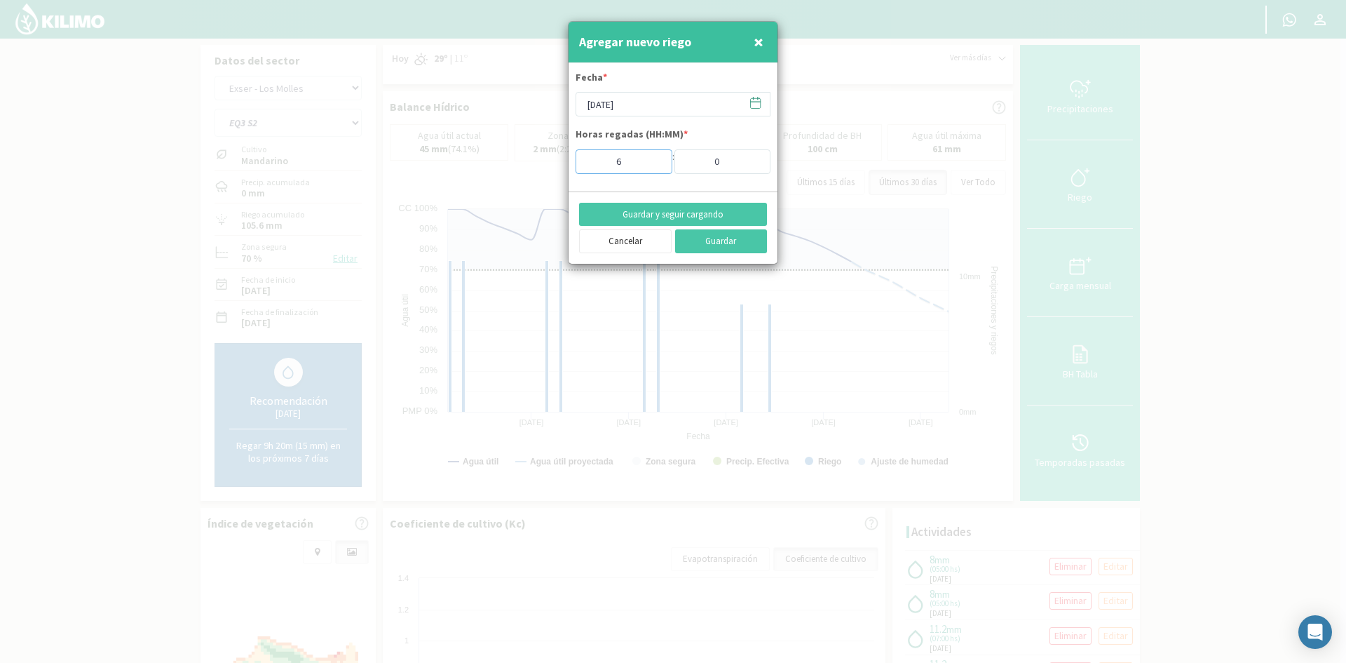
type input "6"
click at [649, 160] on input "6" at bounding box center [624, 161] width 97 height 25
click at [641, 216] on button "Guardar y seguir cargando" at bounding box center [673, 215] width 188 height 24
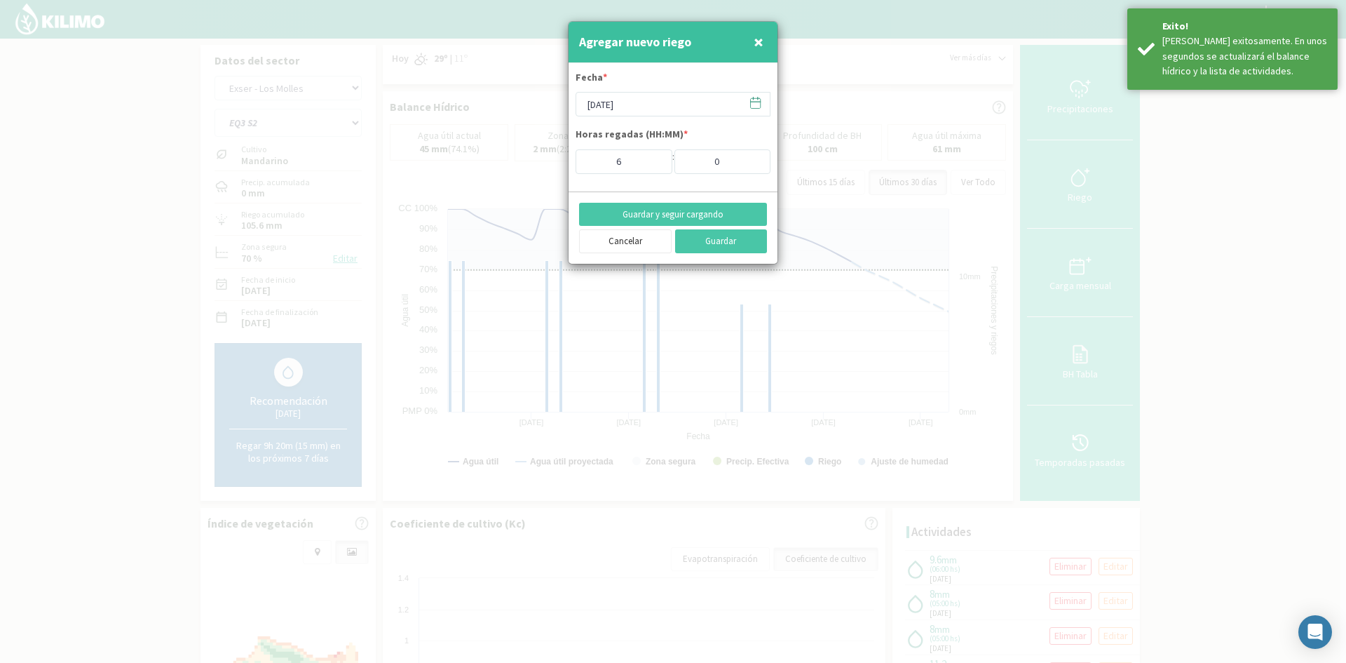
click at [756, 41] on span "×" at bounding box center [759, 41] width 10 height 23
type input "[DATE]"
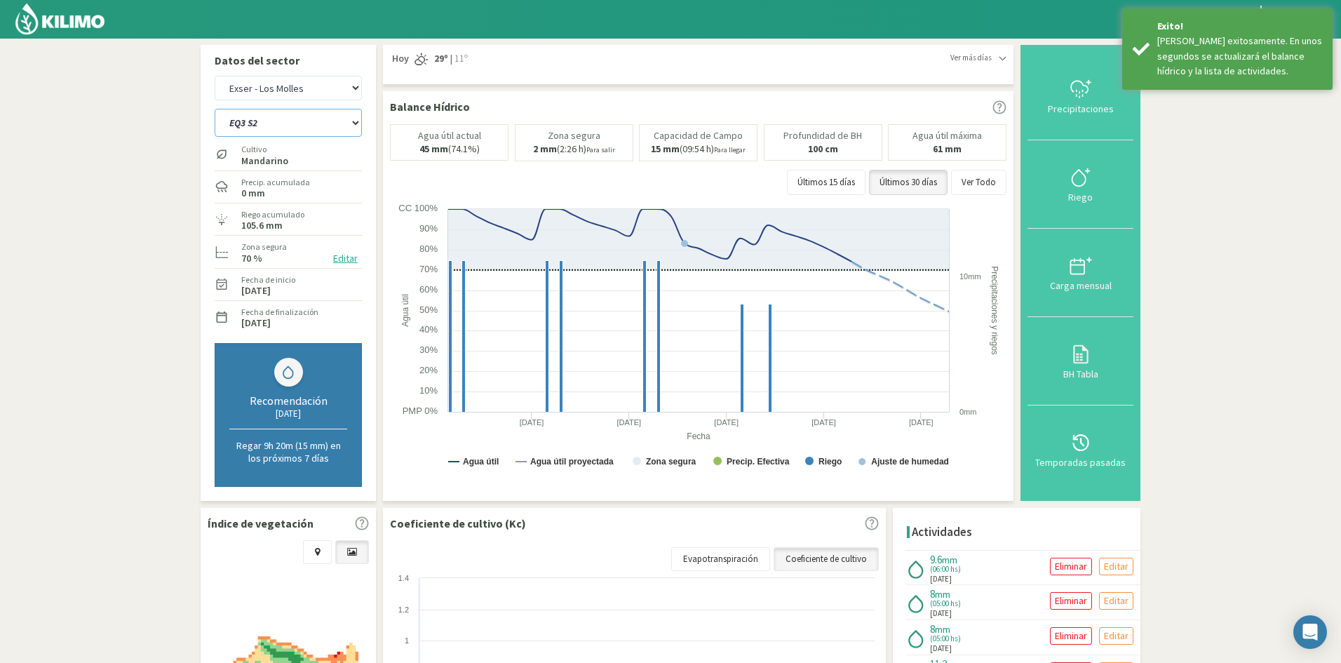
click at [234, 128] on select "EQ1A S3 EQ1A S4 EQ1A S5 EQ1B S1 EQ1B S2 EQ1B S3 EQ1B S4 EQ1B S5 EQ2 S1 EQ2 S3 E…" at bounding box center [288, 123] width 147 height 28
select select "415: Object"
click at [215, 109] on select "EQ1A S3 EQ1A S4 EQ1A S5 EQ1B S1 EQ1B S2 EQ1B S3 EQ1B S4 EQ1B S5 EQ2 S1 EQ2 S3 E…" at bounding box center [288, 123] width 147 height 28
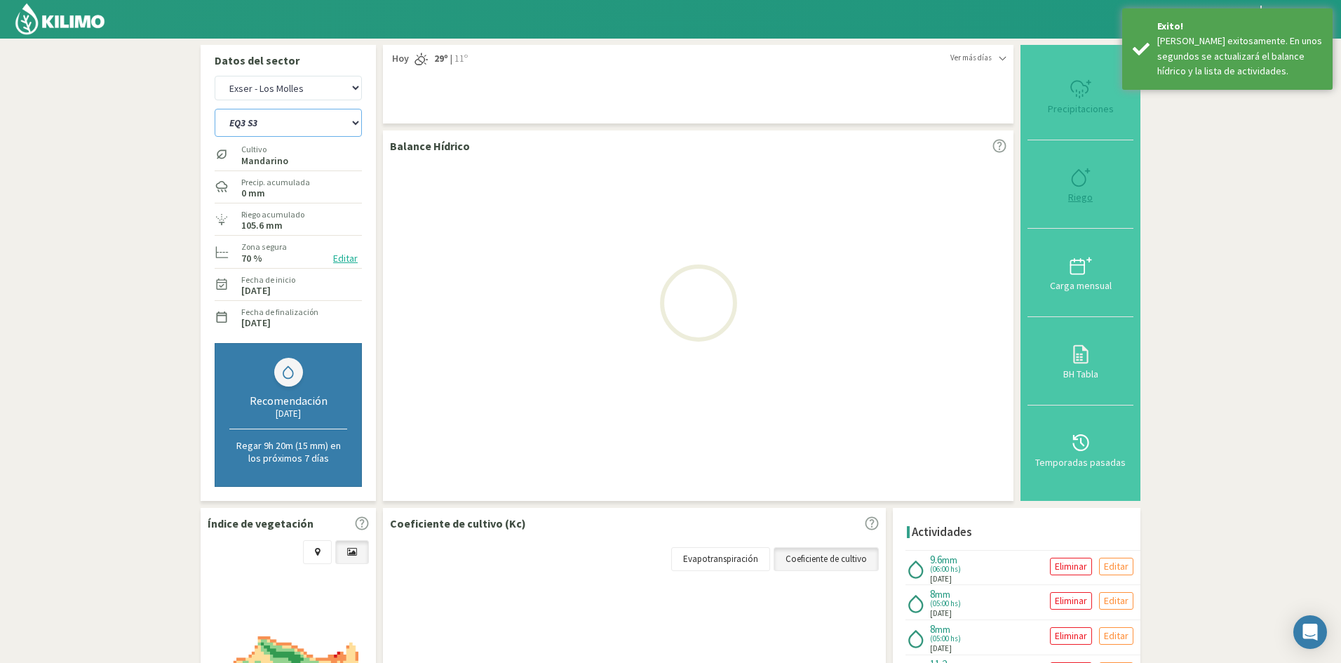
select select "39: Object"
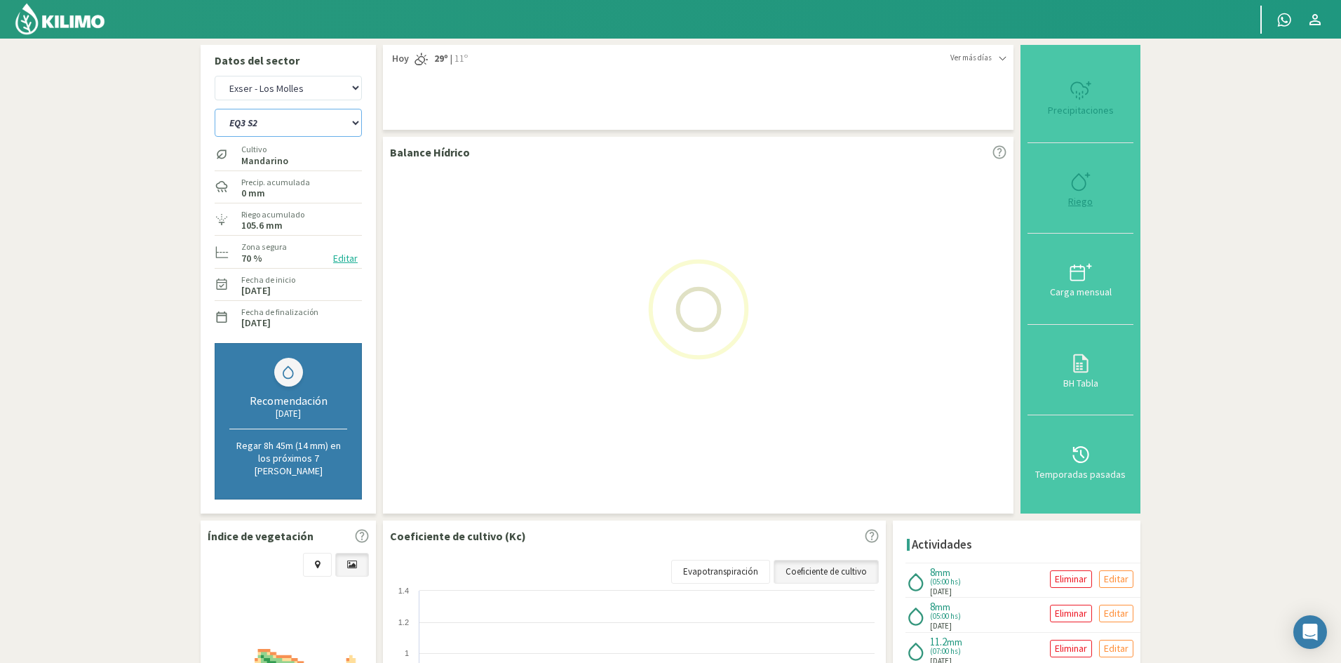
select select "438: Object"
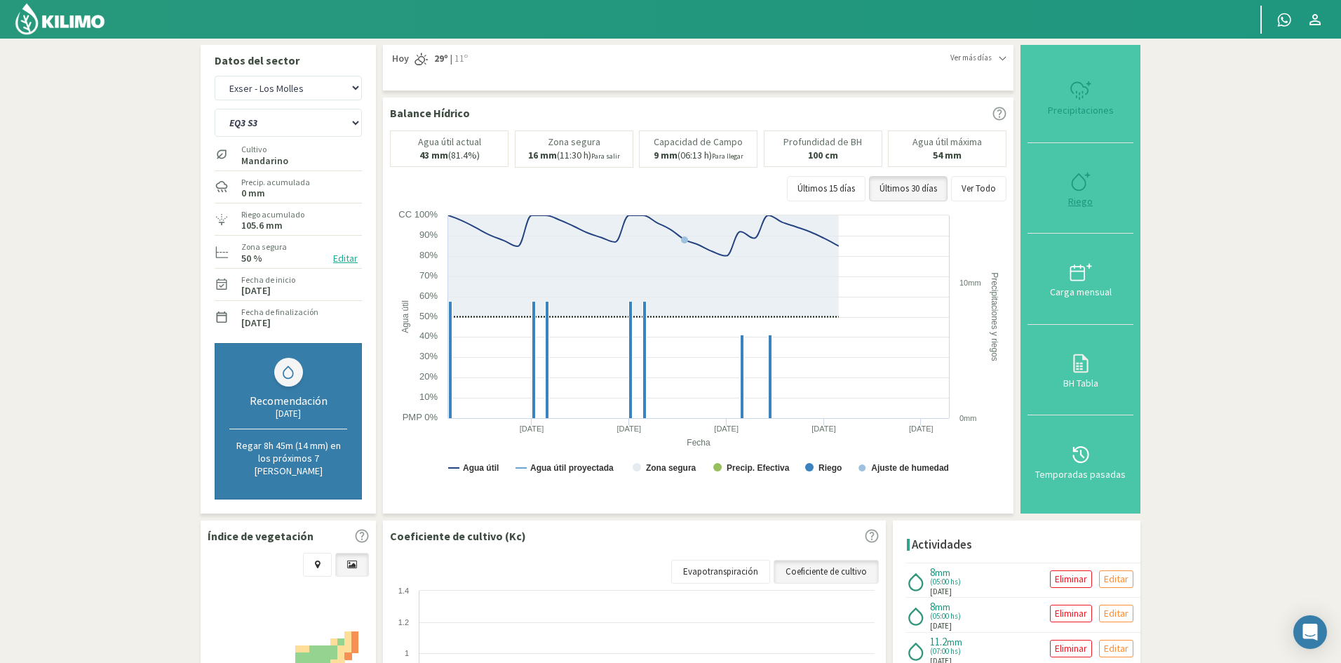
type input "5"
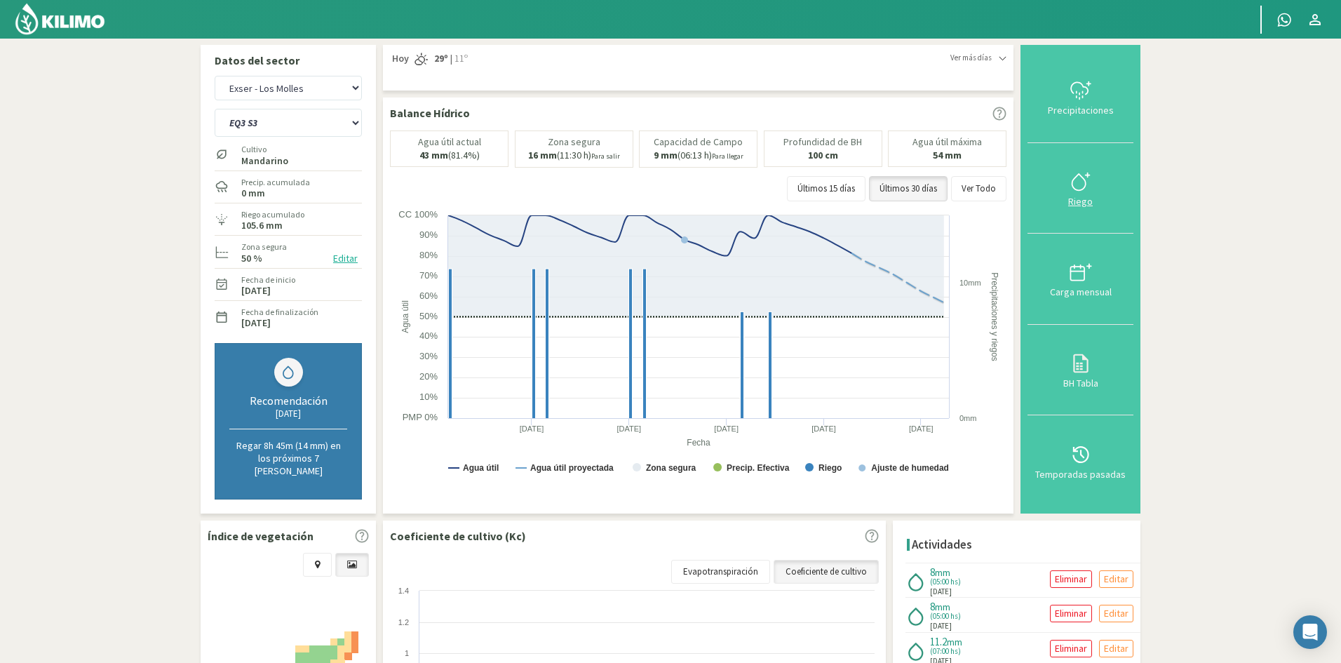
click at [1083, 200] on div "Riego" at bounding box center [1080, 201] width 97 height 10
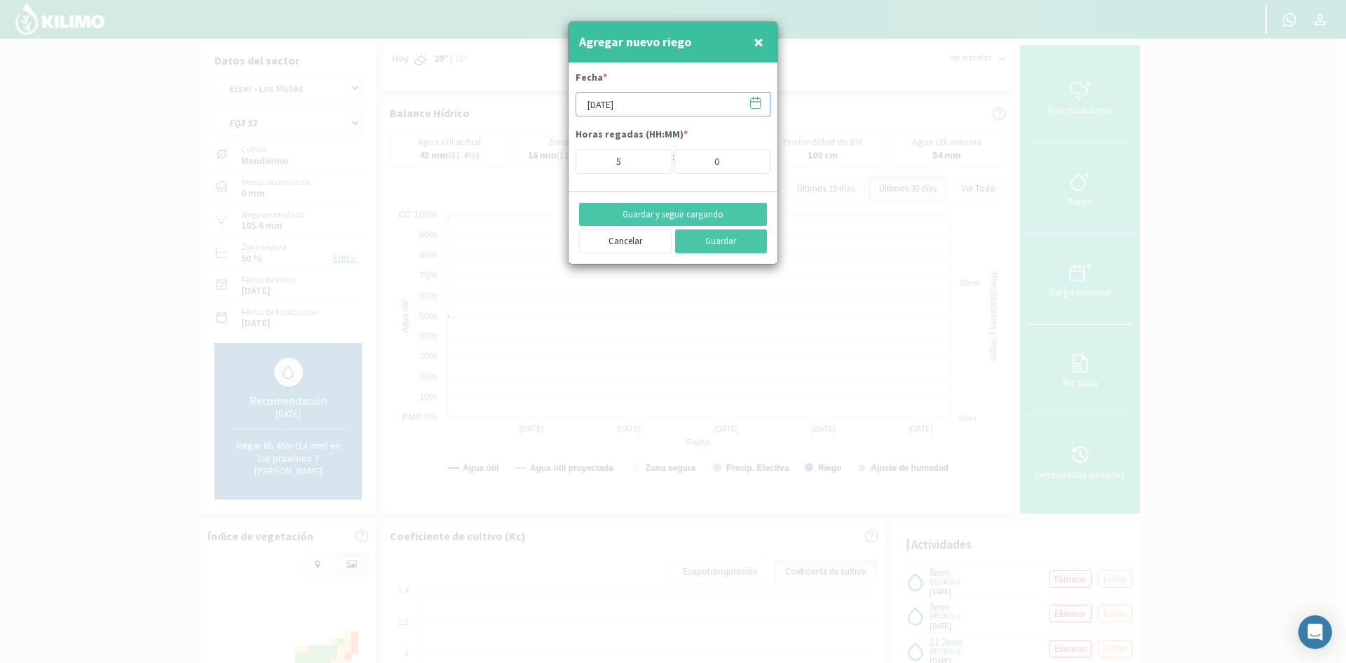
click at [668, 111] on input "[DATE]" at bounding box center [673, 104] width 195 height 25
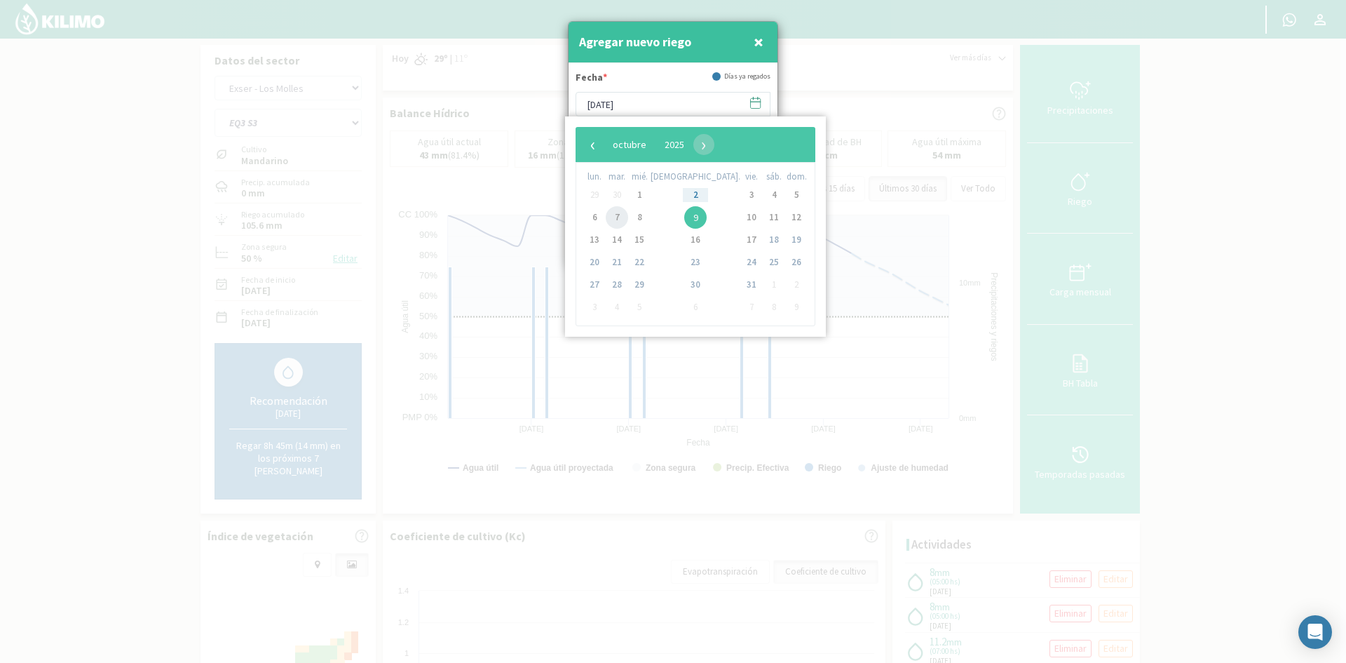
click at [628, 220] on span "7" at bounding box center [617, 217] width 22 height 22
type input "[DATE]"
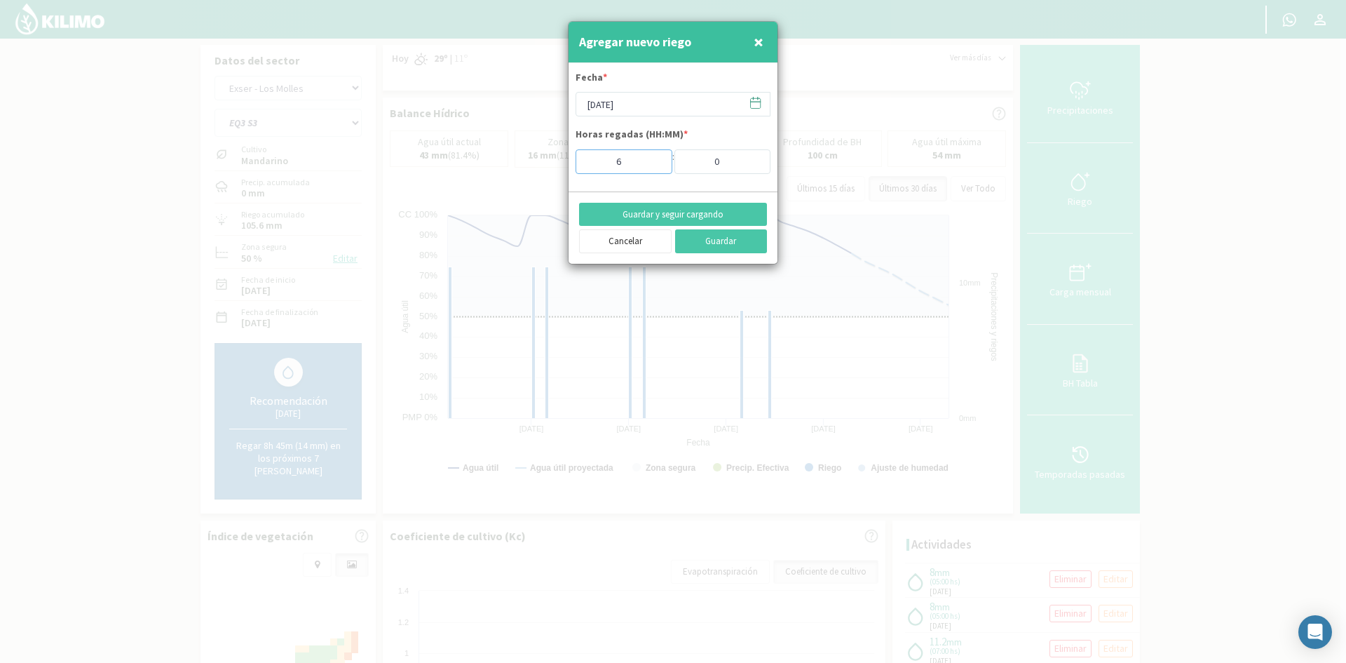
type input "6"
click at [653, 158] on input "6" at bounding box center [624, 161] width 97 height 25
click at [649, 216] on button "Guardar y seguir cargando" at bounding box center [673, 215] width 188 height 24
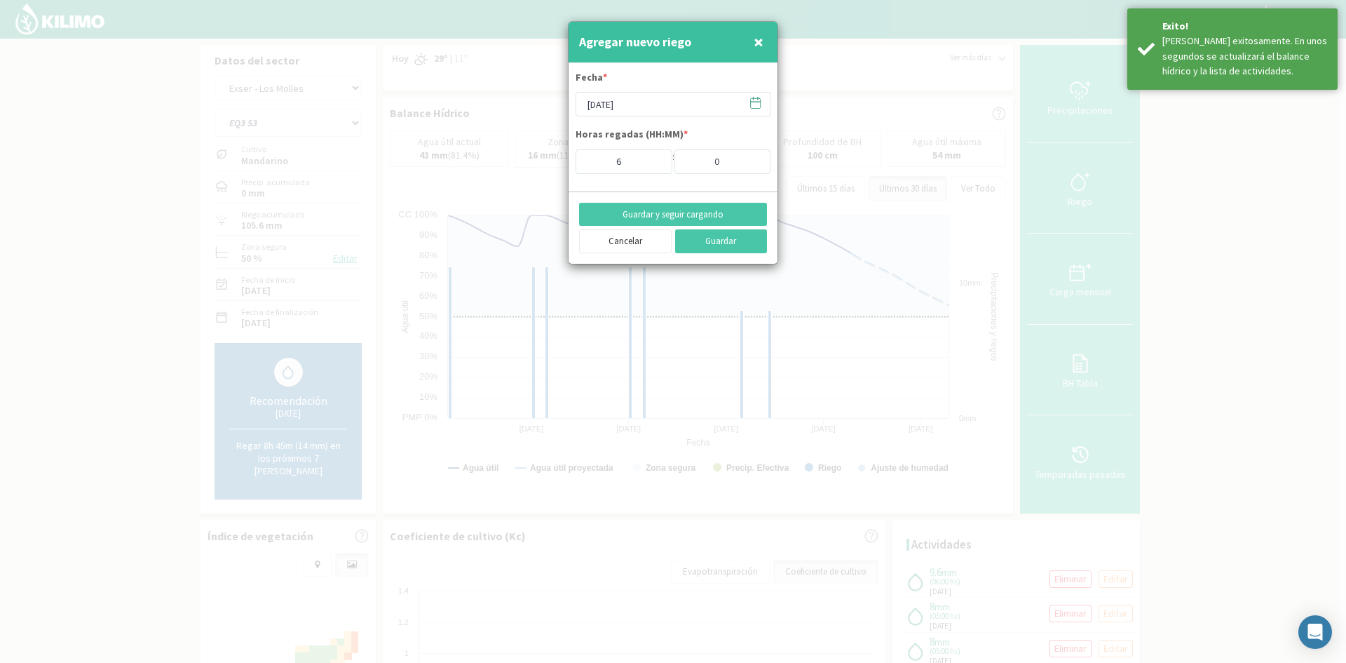
click at [758, 40] on span "×" at bounding box center [759, 41] width 10 height 23
type input "[DATE]"
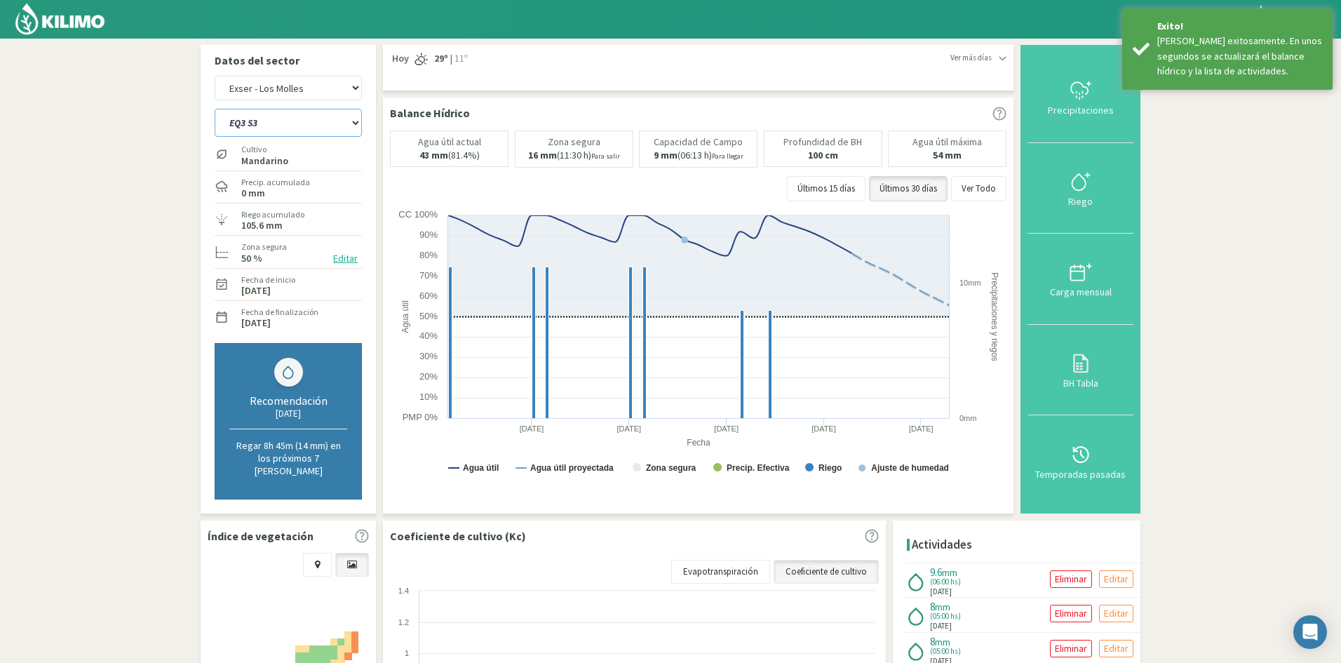
click at [231, 128] on select "EQ1A S3 EQ1A S4 EQ1A S5 EQ1B S1 EQ1B S2 EQ1B S3 EQ1B S4 EQ1B S5 EQ2 S1 EQ2 S3 E…" at bounding box center [288, 123] width 147 height 28
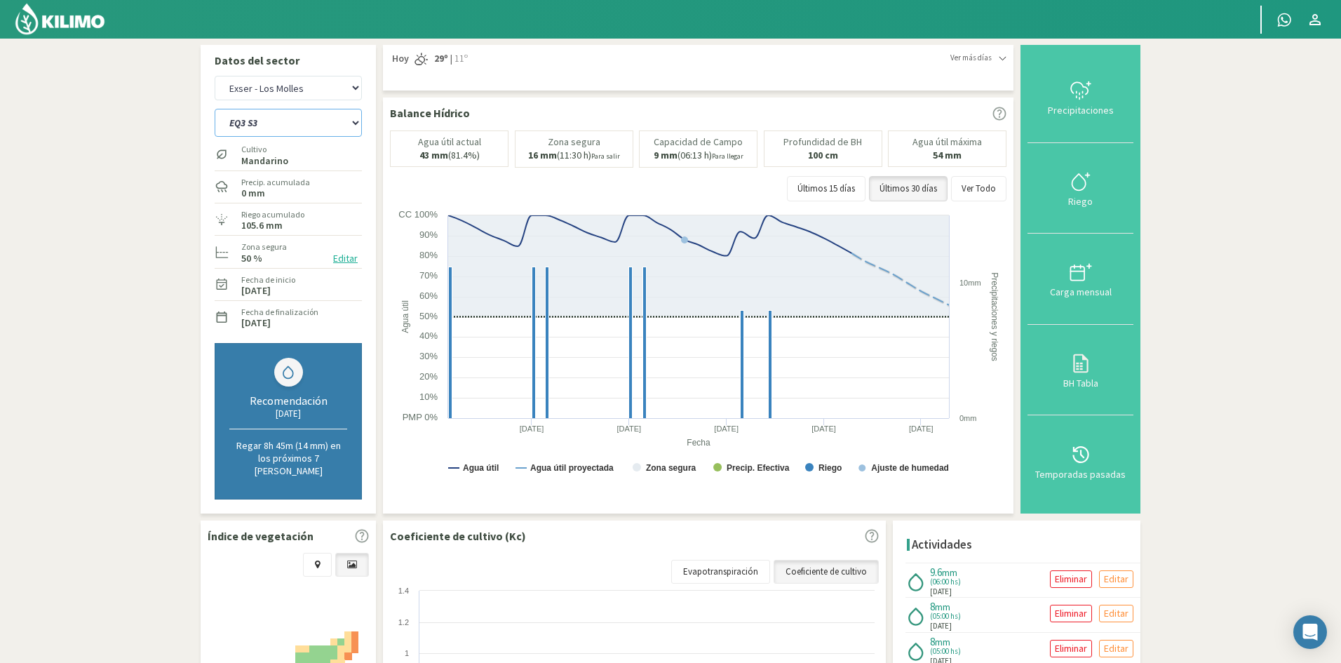
select select "439: Object"
click at [215, 109] on select "EQ1A S3 EQ1A S4 EQ1A S5 EQ1B S1 EQ1B S2 EQ1B S3 EQ1B S4 EQ1B S5 EQ2 S1 EQ2 S3 E…" at bounding box center [288, 123] width 147 height 28
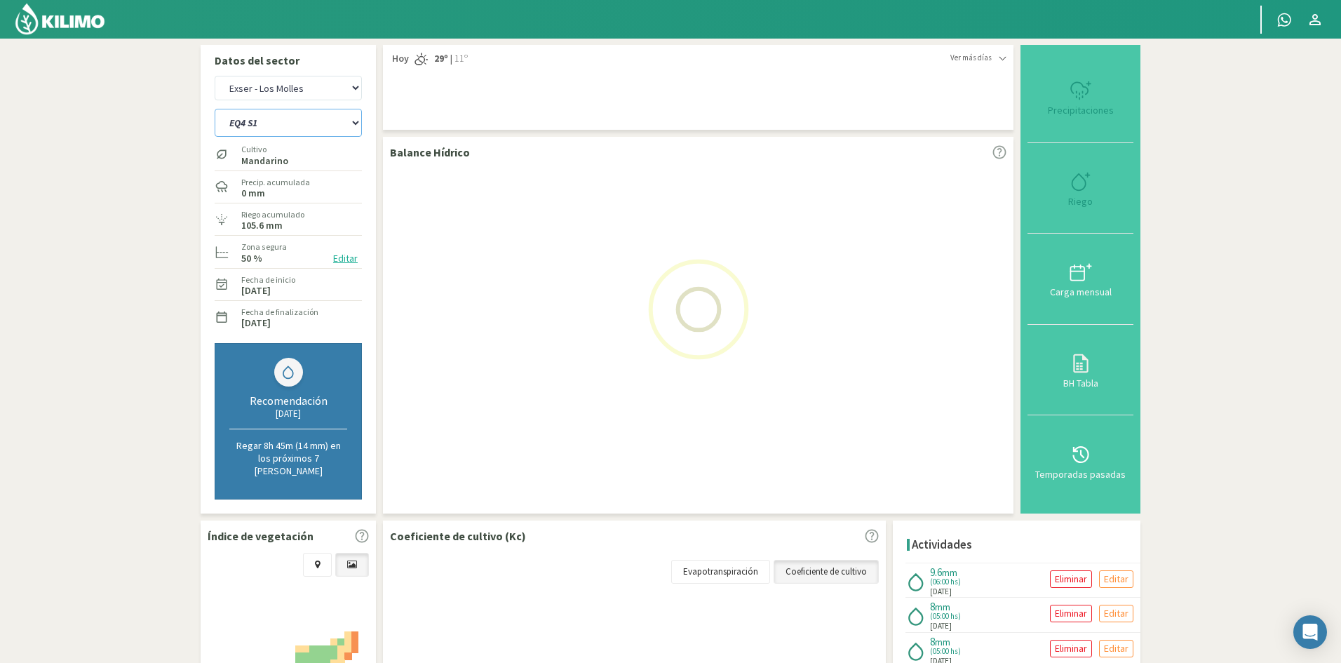
select select "41: Object"
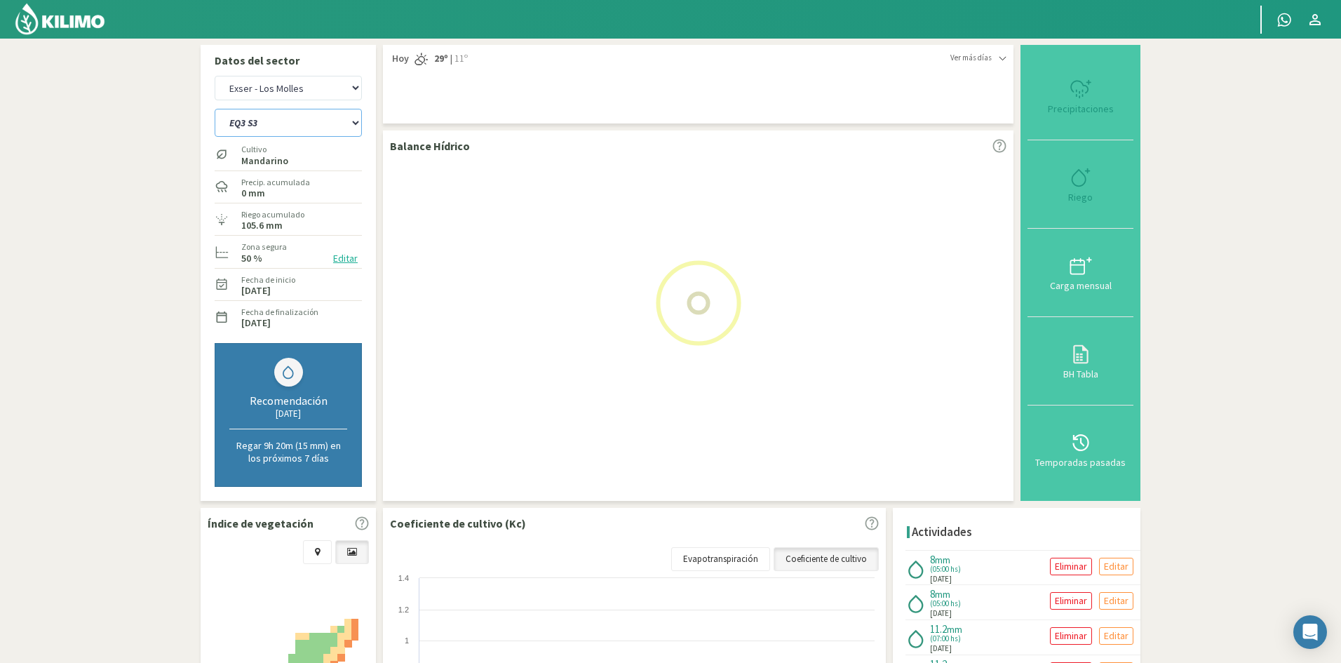
select select "462: Object"
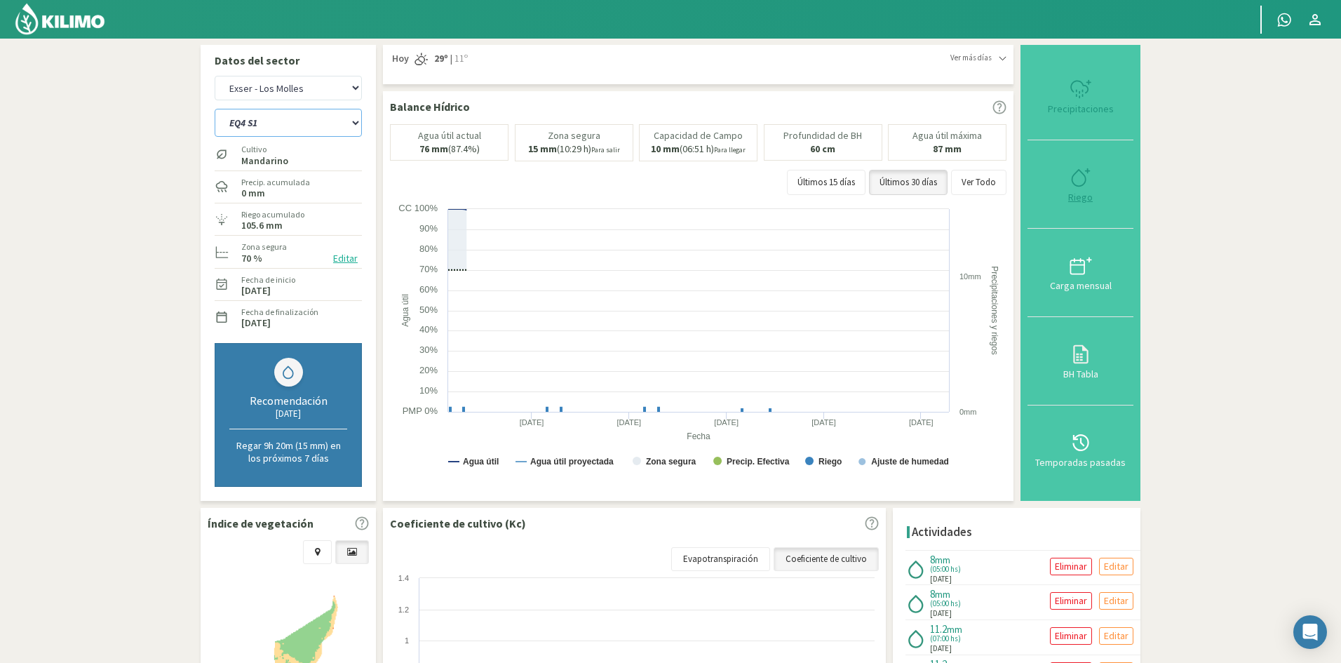
type input "5"
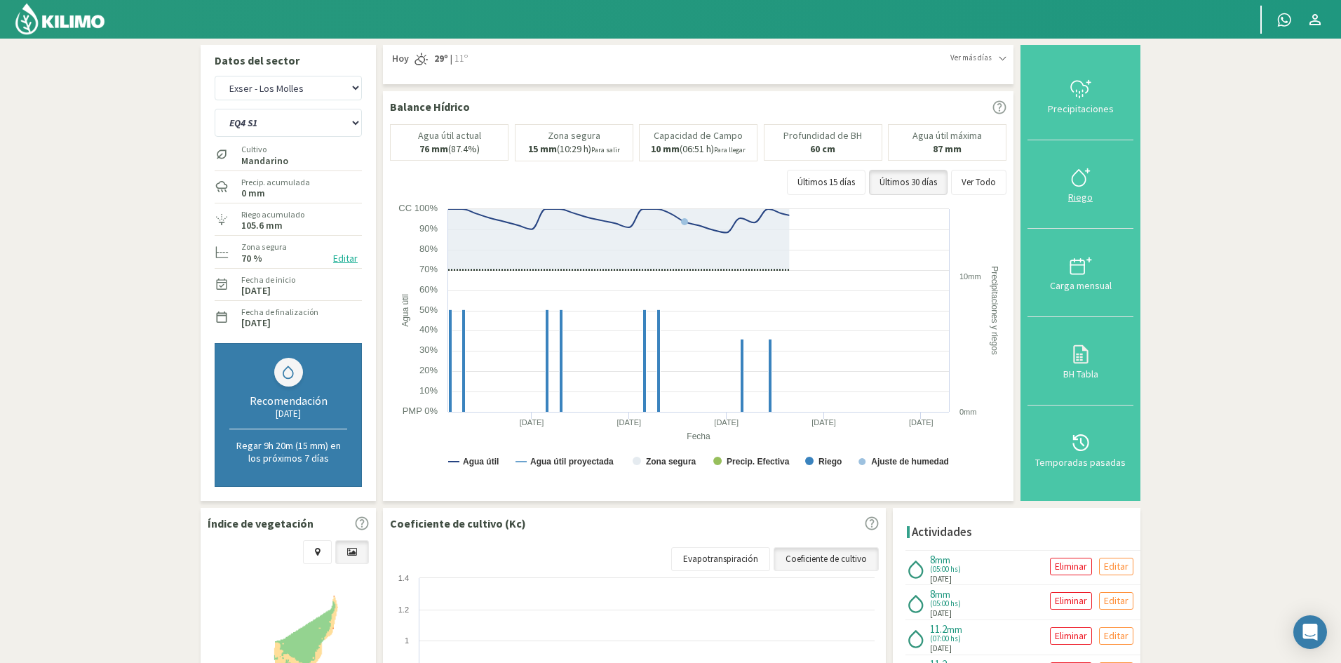
click at [1089, 190] on svg-icon at bounding box center [1080, 185] width 22 height 13
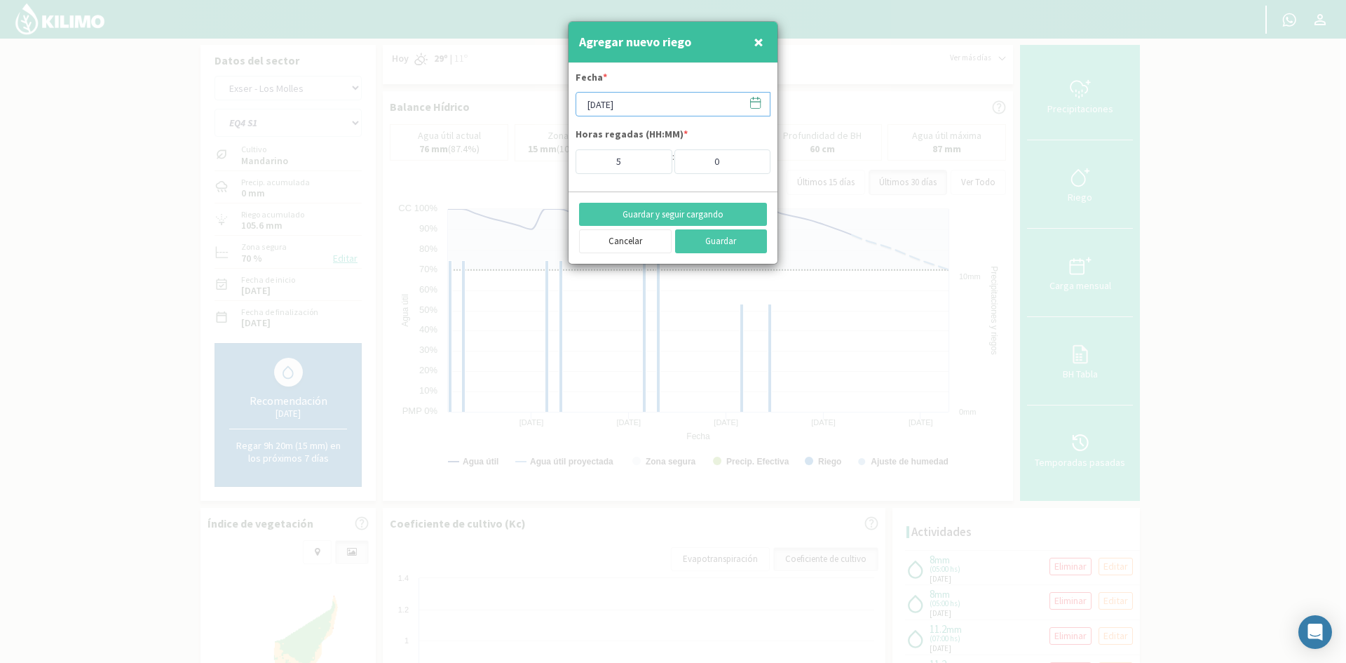
click at [647, 105] on input "[DATE]" at bounding box center [673, 104] width 195 height 25
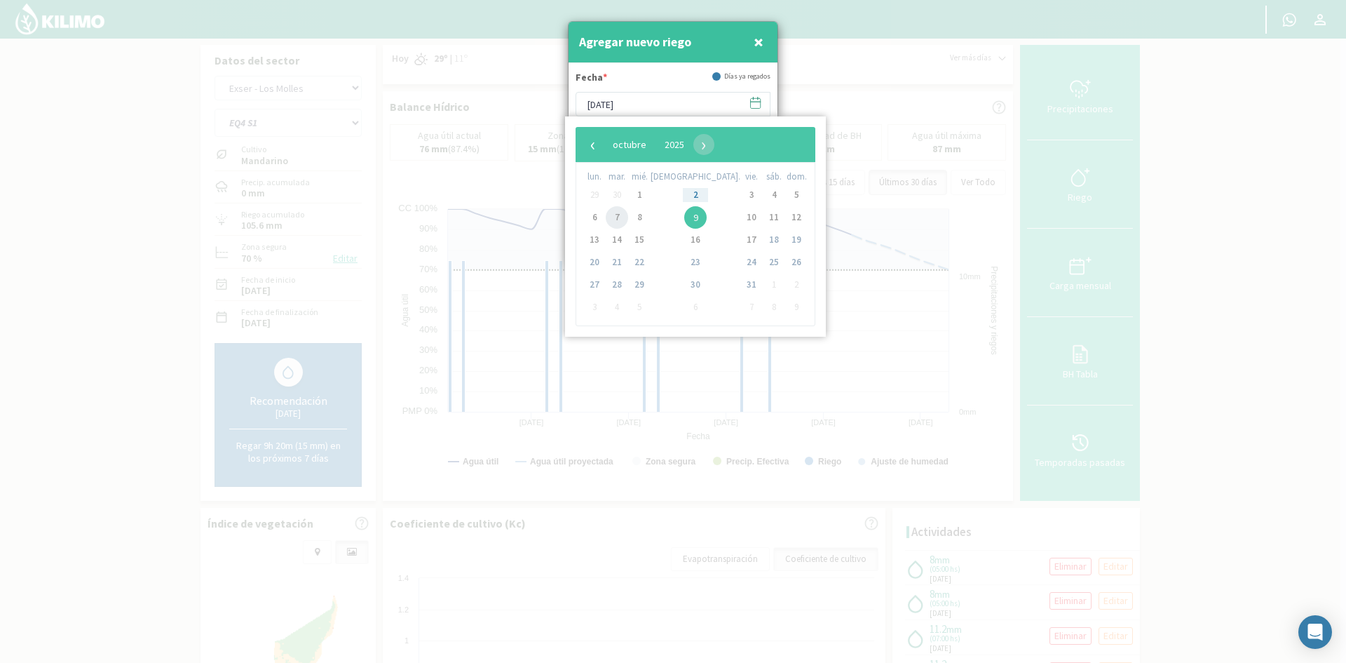
click at [623, 219] on span "7" at bounding box center [617, 217] width 22 height 22
type input "[DATE]"
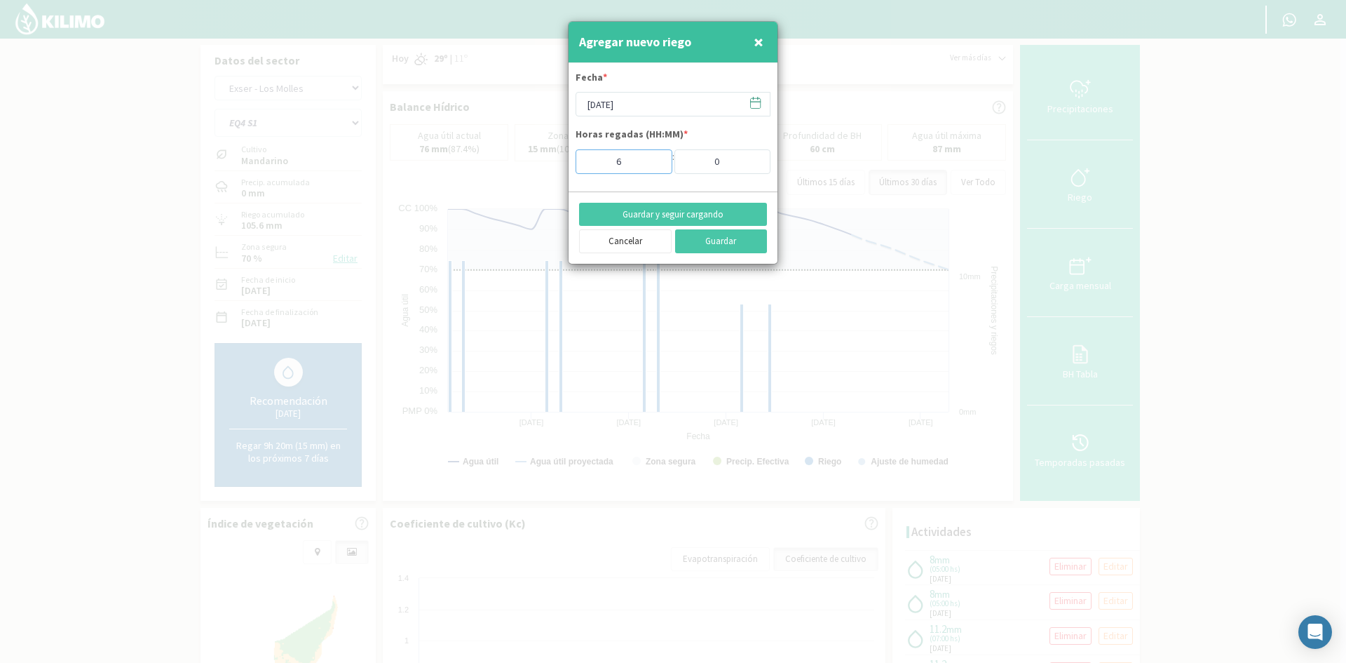
type input "6"
click at [657, 158] on input "6" at bounding box center [624, 161] width 97 height 25
click at [673, 213] on button "Guardar y seguir cargando" at bounding box center [673, 215] width 188 height 24
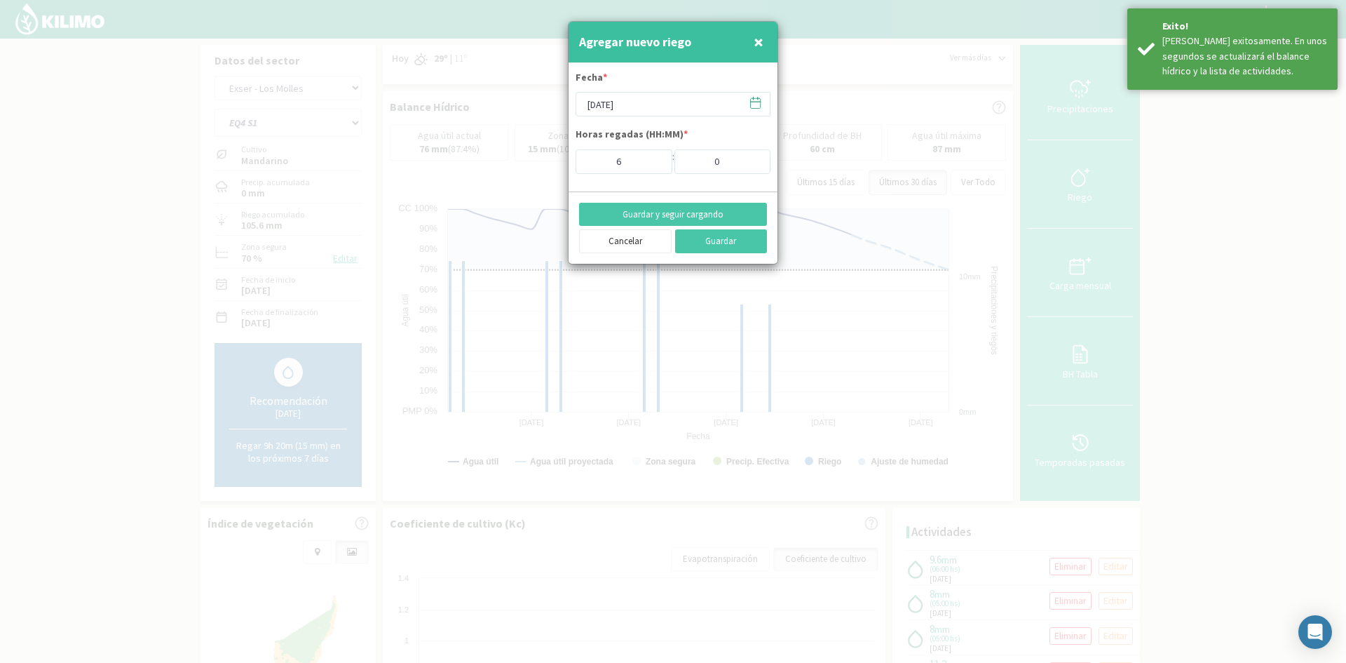
click at [762, 40] on span "×" at bounding box center [759, 41] width 10 height 23
type input "[DATE]"
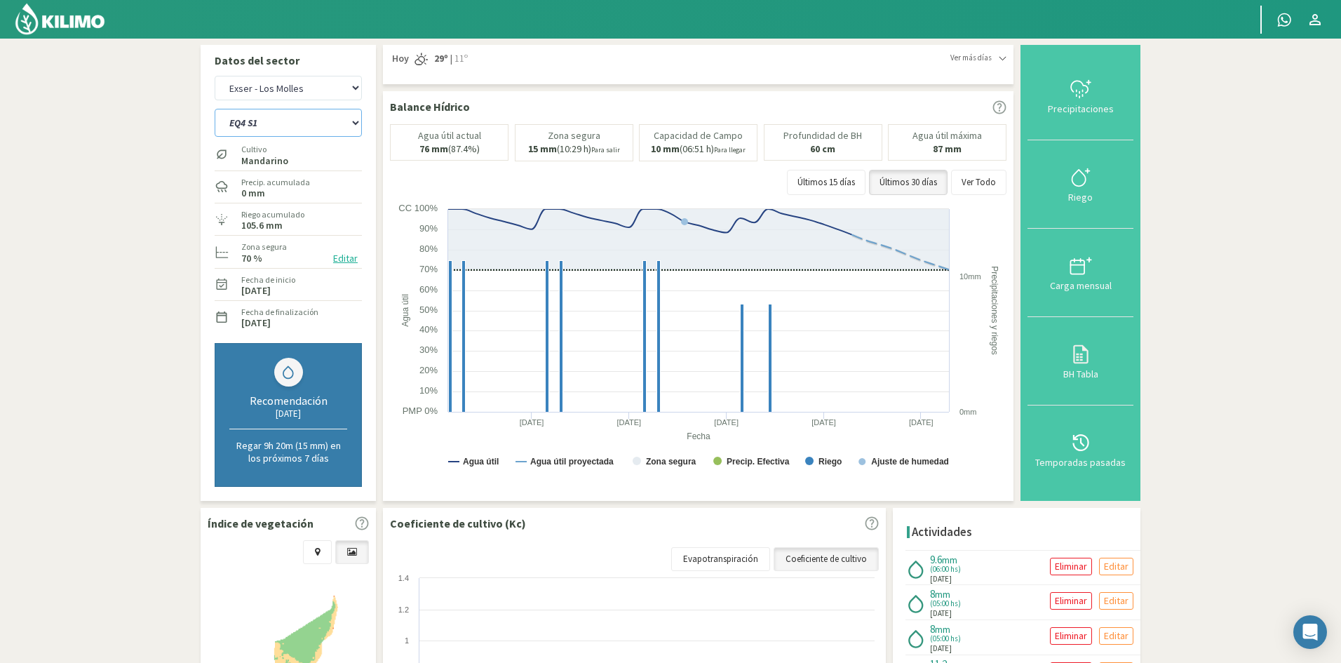
click at [302, 121] on select "EQ1A S3 EQ1A S4 EQ1A S5 EQ1B S1 EQ1B S2 EQ1B S3 EQ1B S4 EQ1B S5 EQ2 S1 EQ2 S3 E…" at bounding box center [288, 123] width 147 height 28
select select "463: Object"
click at [215, 109] on select "EQ1A S3 EQ1A S4 EQ1A S5 EQ1B S1 EQ1B S2 EQ1B S3 EQ1B S4 EQ1B S5 EQ2 S1 EQ2 S3 E…" at bounding box center [288, 123] width 147 height 28
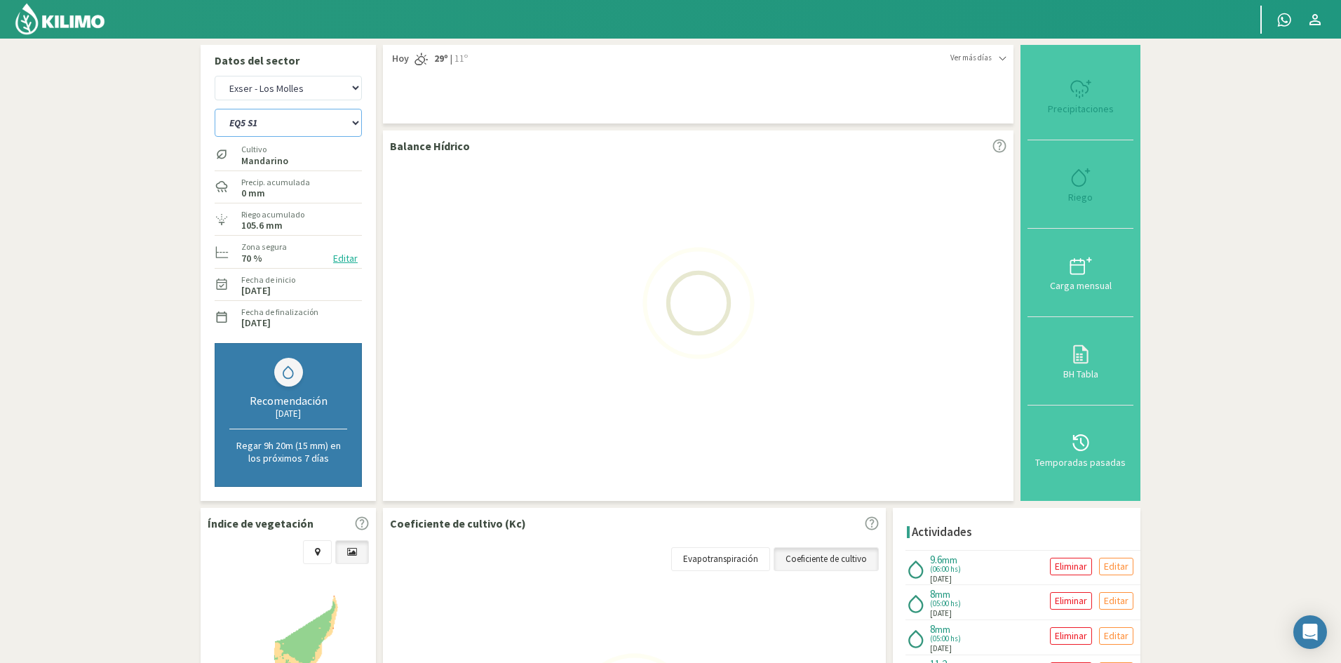
select select "43: Object"
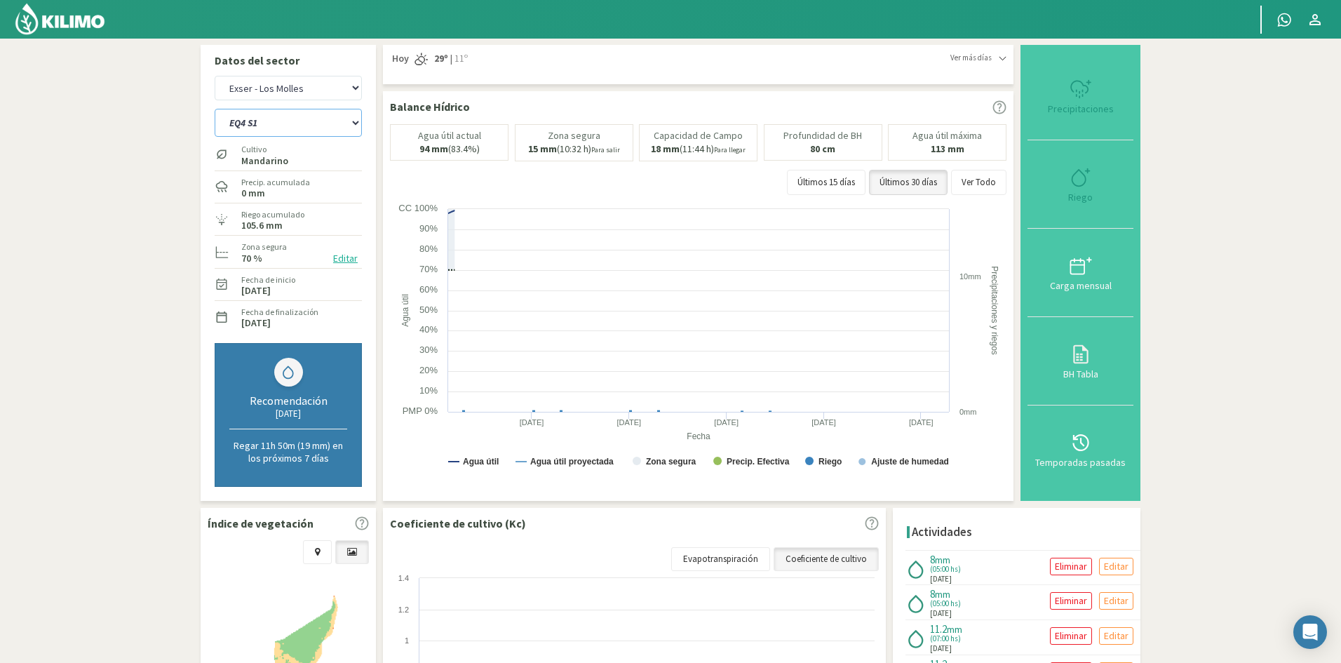
select select "486: Object"
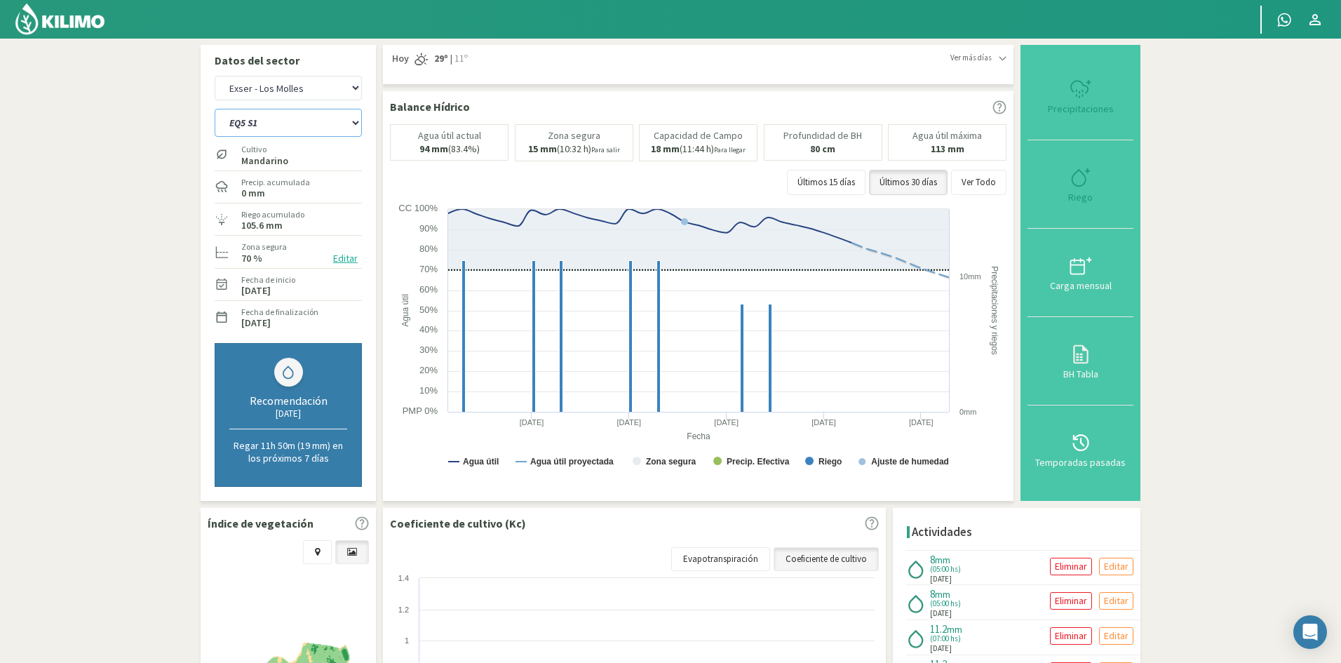
type input "5"
click at [1074, 198] on div "Riego" at bounding box center [1080, 197] width 97 height 10
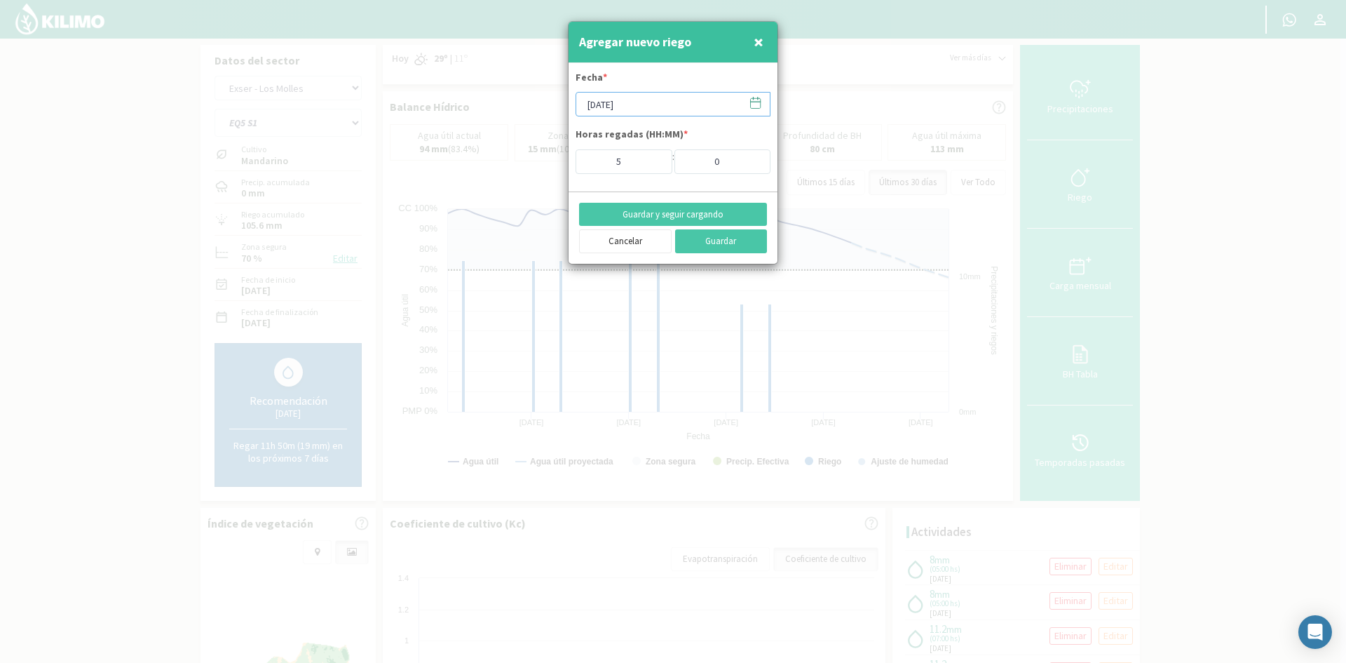
click at [637, 92] on input "[DATE]" at bounding box center [673, 104] width 195 height 25
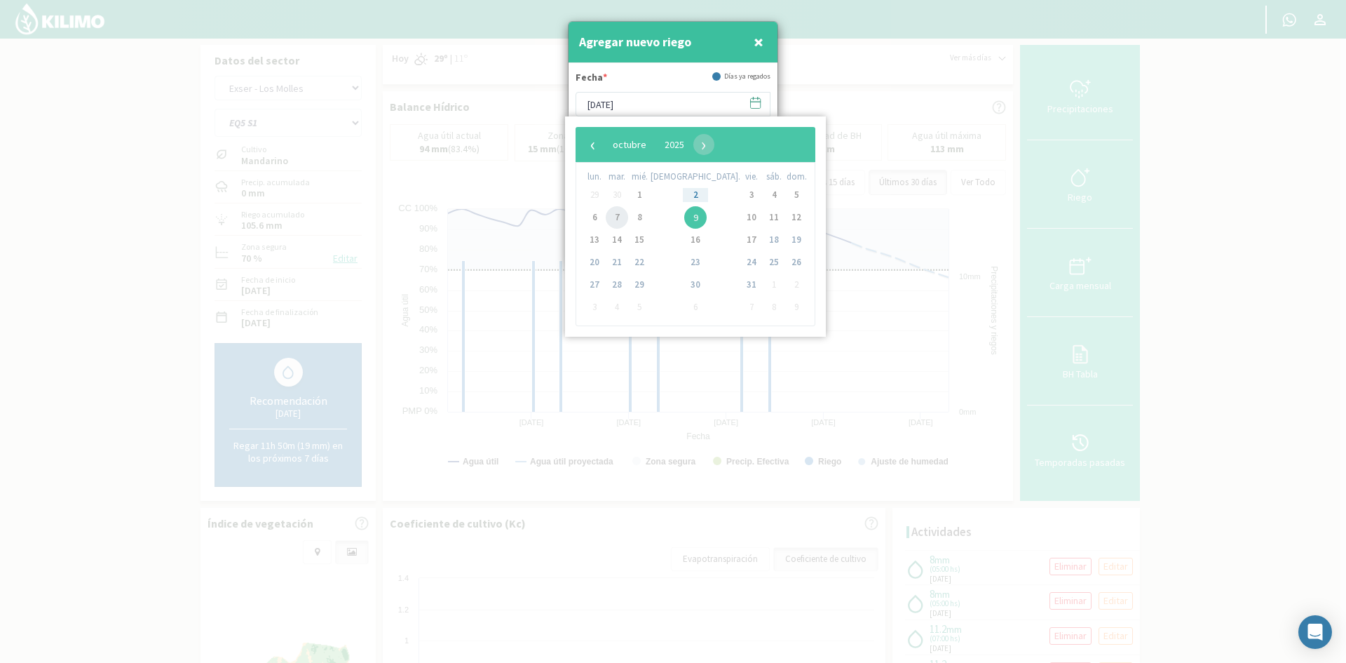
click at [620, 222] on span "7" at bounding box center [617, 217] width 22 height 22
type input "[DATE]"
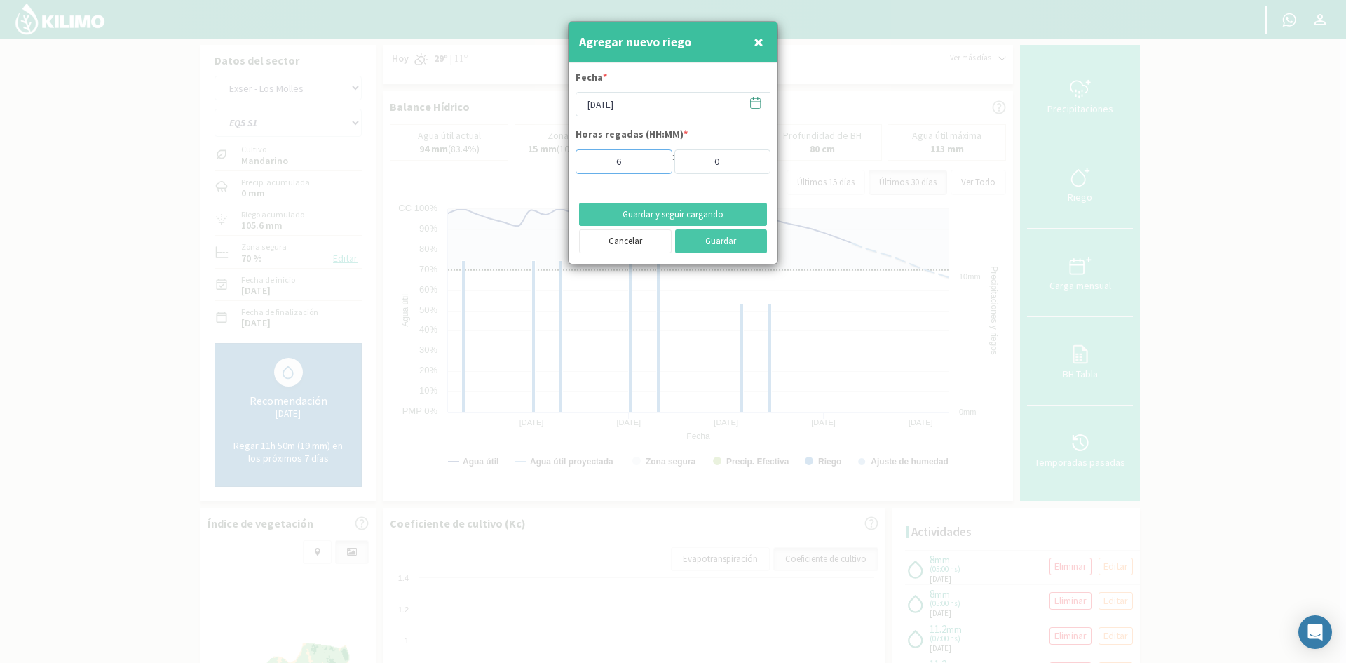
type input "6"
click at [656, 159] on input "6" at bounding box center [624, 161] width 97 height 25
click at [661, 213] on button "Guardar y seguir cargando" at bounding box center [673, 215] width 188 height 24
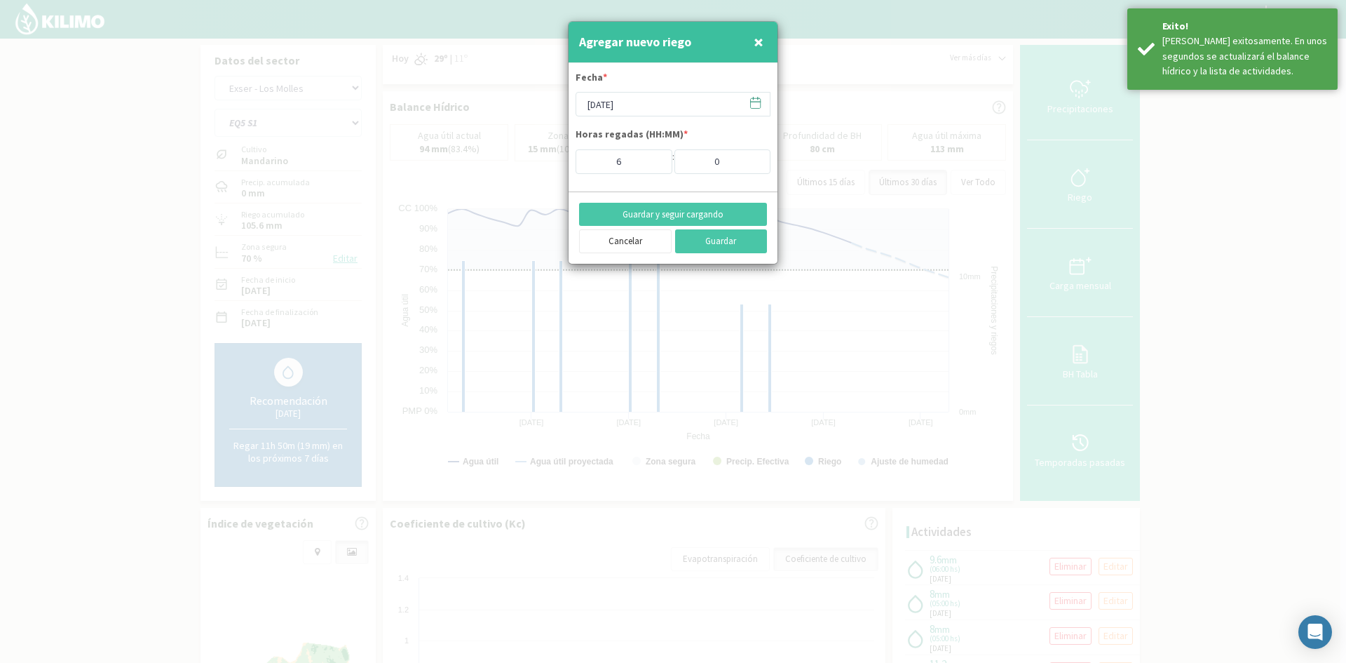
click at [758, 43] on span "×" at bounding box center [759, 41] width 10 height 23
type input "[DATE]"
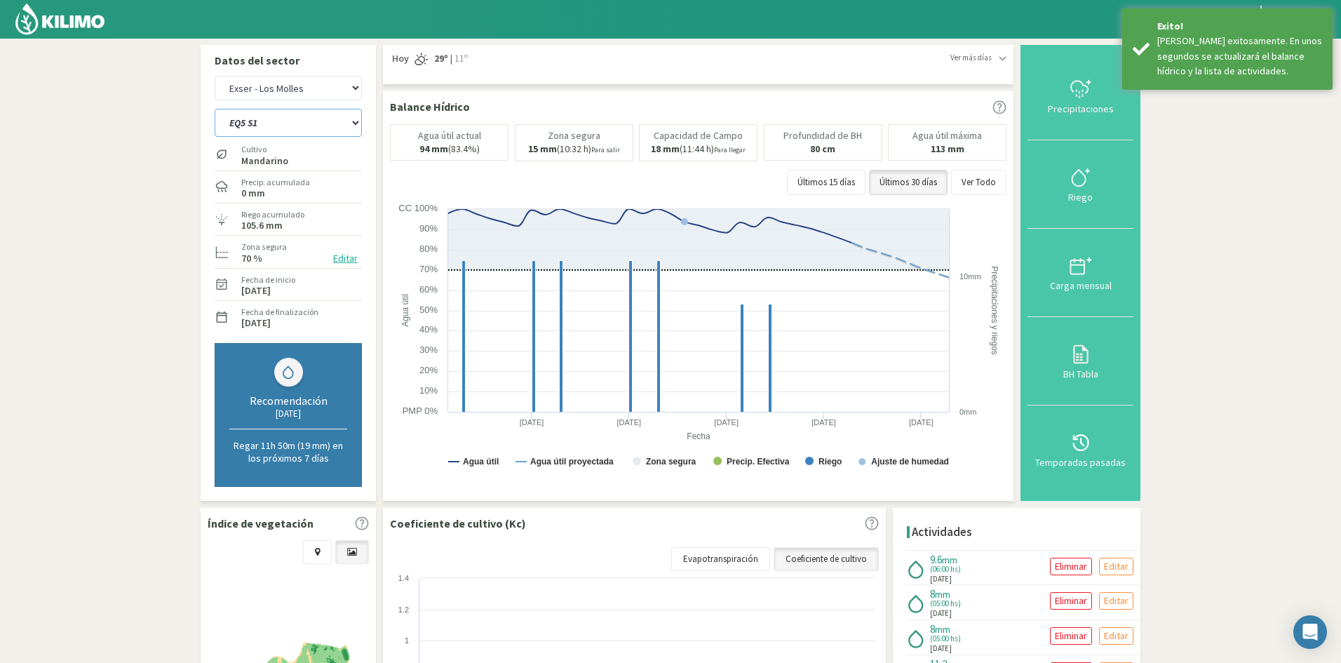
click at [299, 124] on select "EQ1A S3 EQ1A S4 EQ1A S5 EQ1B S1 EQ1B S2 EQ1B S3 EQ1B S4 EQ1B S5 EQ2 S1 EQ2 S3 E…" at bounding box center [288, 123] width 147 height 28
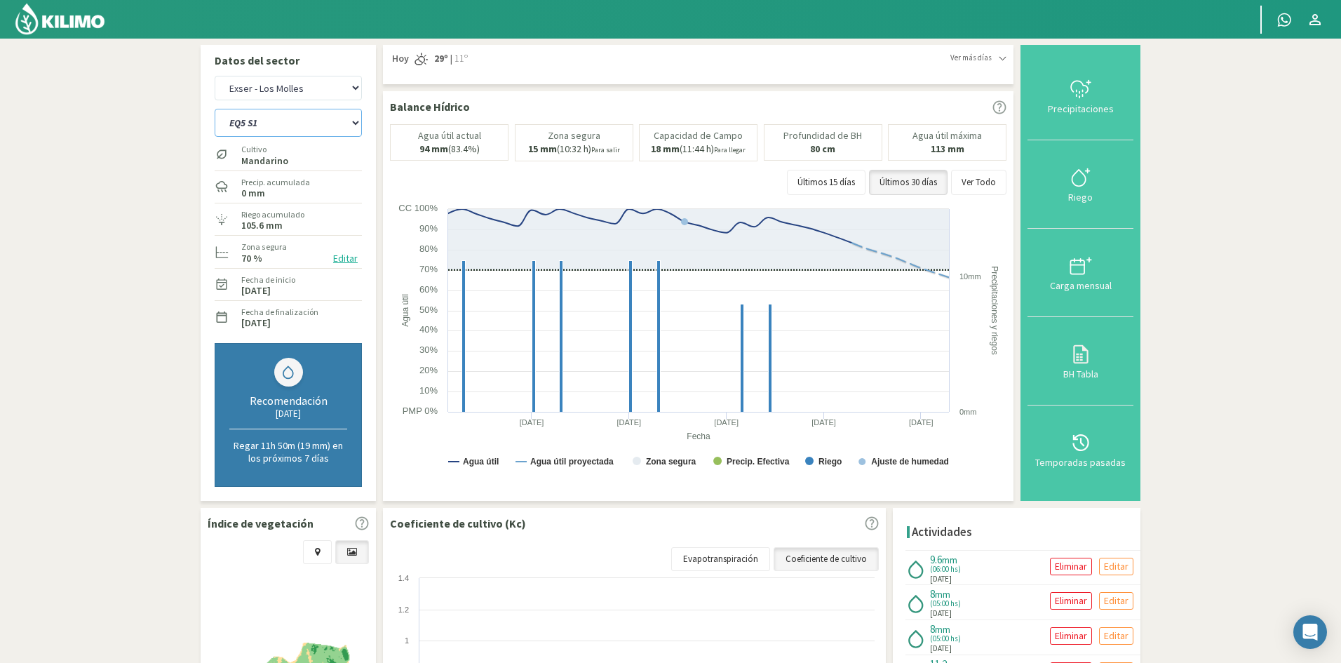
select select "487: Object"
click at [215, 109] on select "EQ1A S3 EQ1A S4 EQ1A S5 EQ1B S1 EQ1B S2 EQ1B S3 EQ1B S4 EQ1B S5 EQ2 S1 EQ2 S3 E…" at bounding box center [288, 123] width 147 height 28
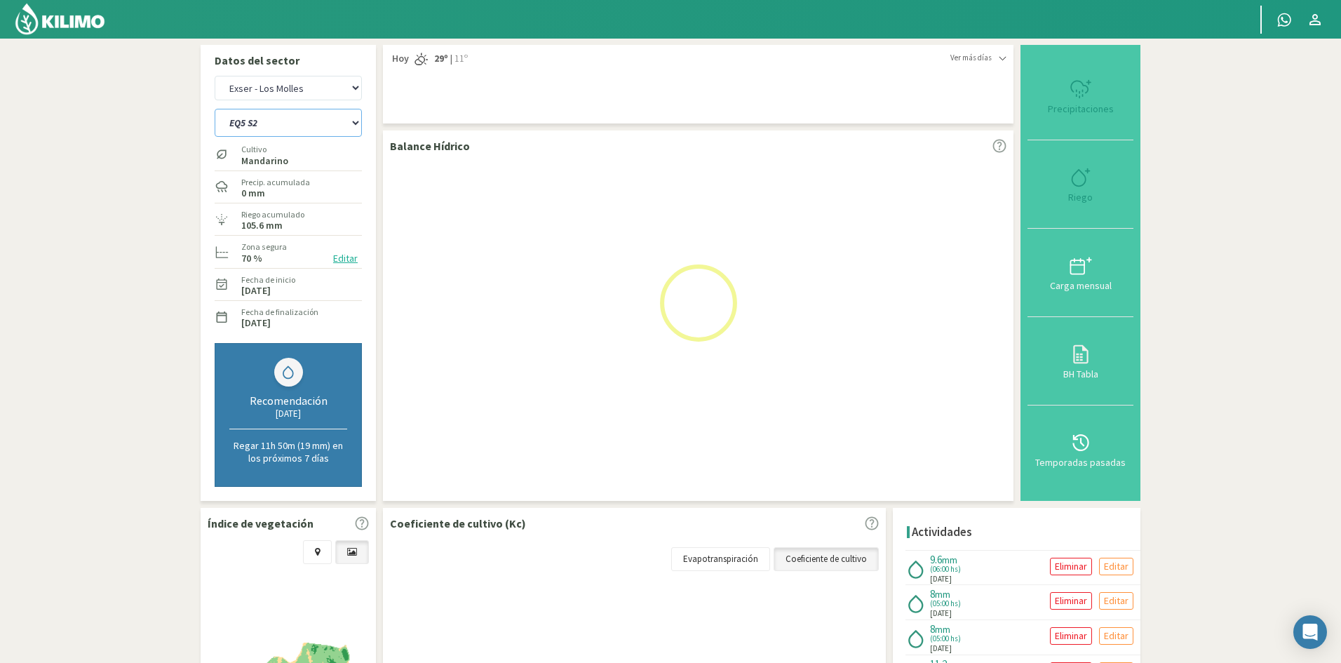
select select "45: Object"
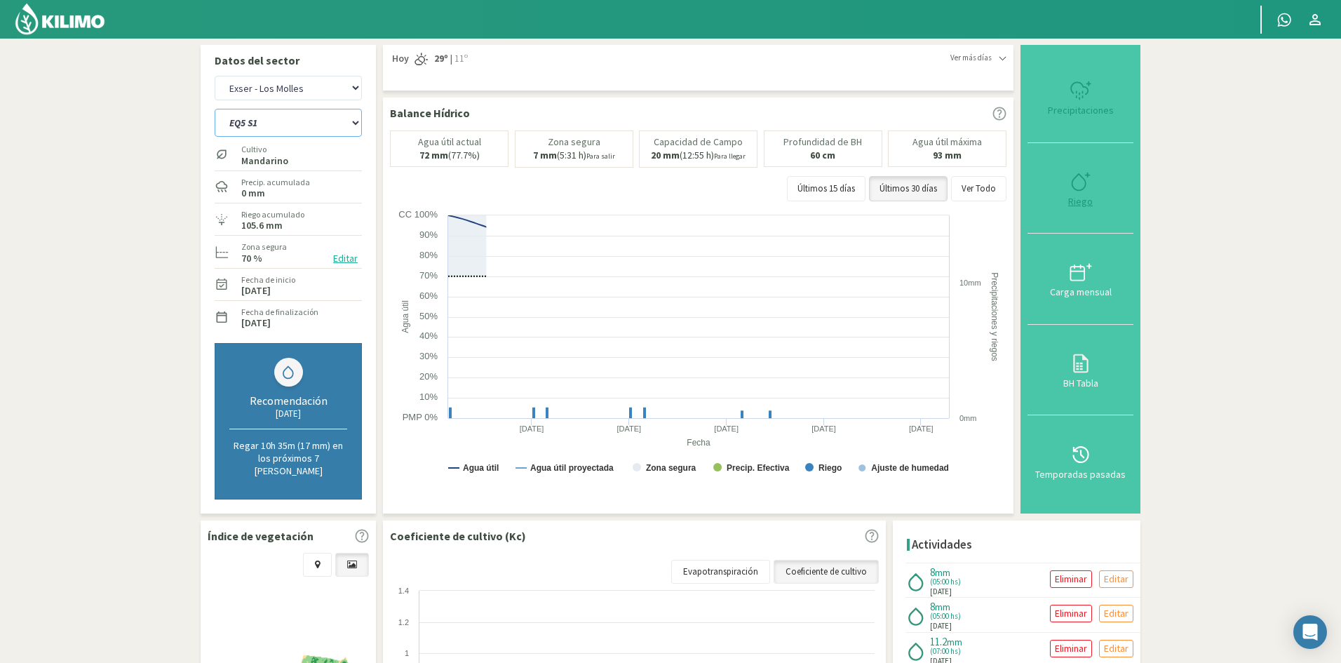
select select "510: Object"
click at [1078, 198] on div "Riego" at bounding box center [1080, 201] width 97 height 10
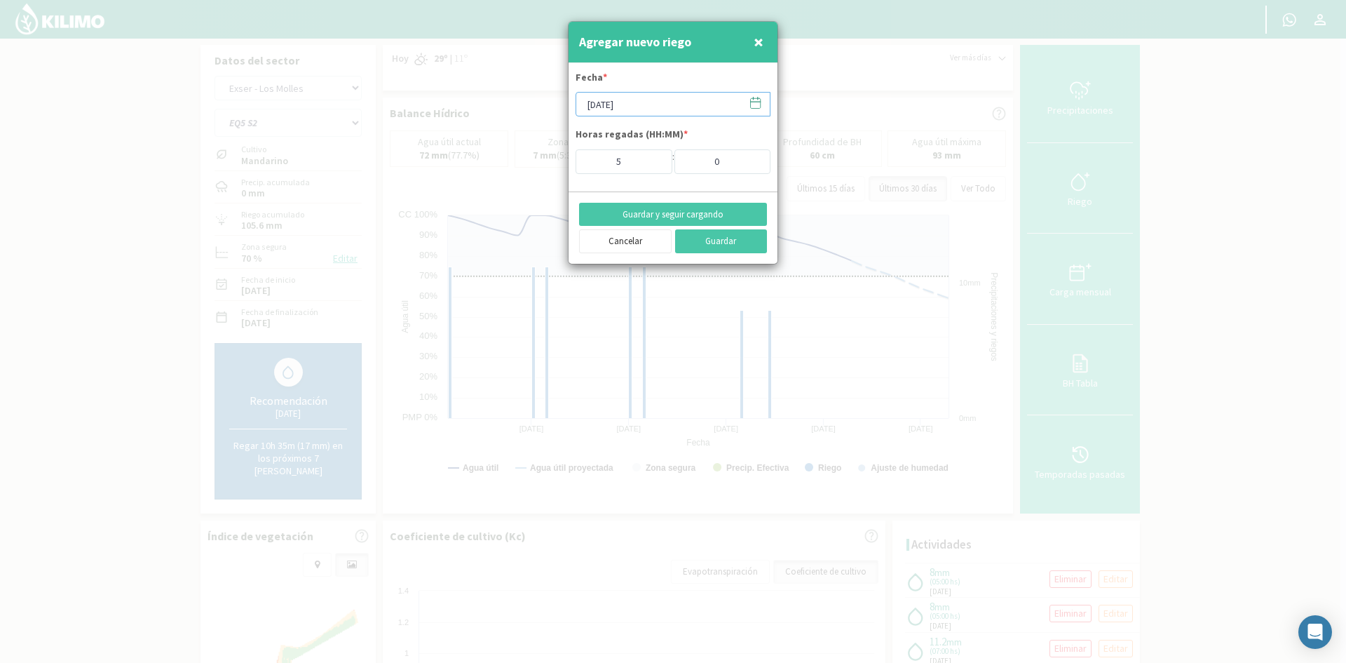
click at [640, 102] on input "[DATE]" at bounding box center [673, 104] width 195 height 25
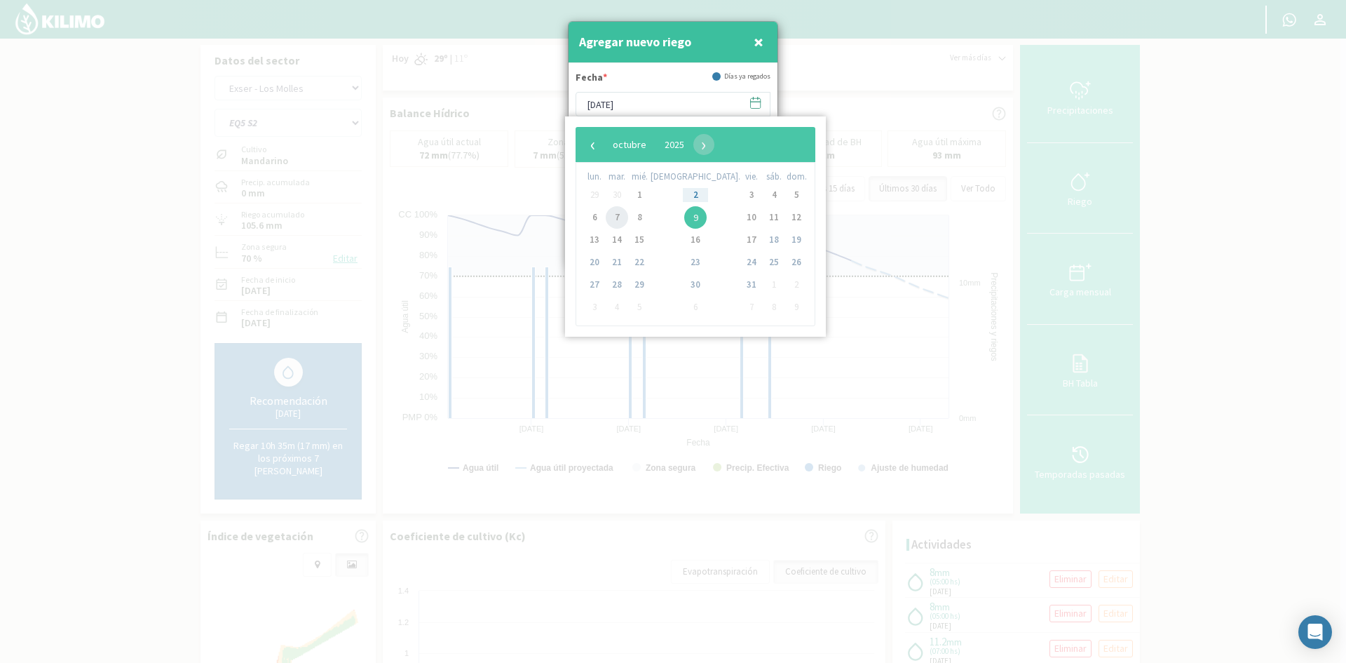
drag, startPoint x: 617, startPoint y: 205, endPoint x: 619, endPoint y: 218, distance: 13.5
click at [619, 218] on span "7" at bounding box center [617, 217] width 22 height 22
type input "[DATE]"
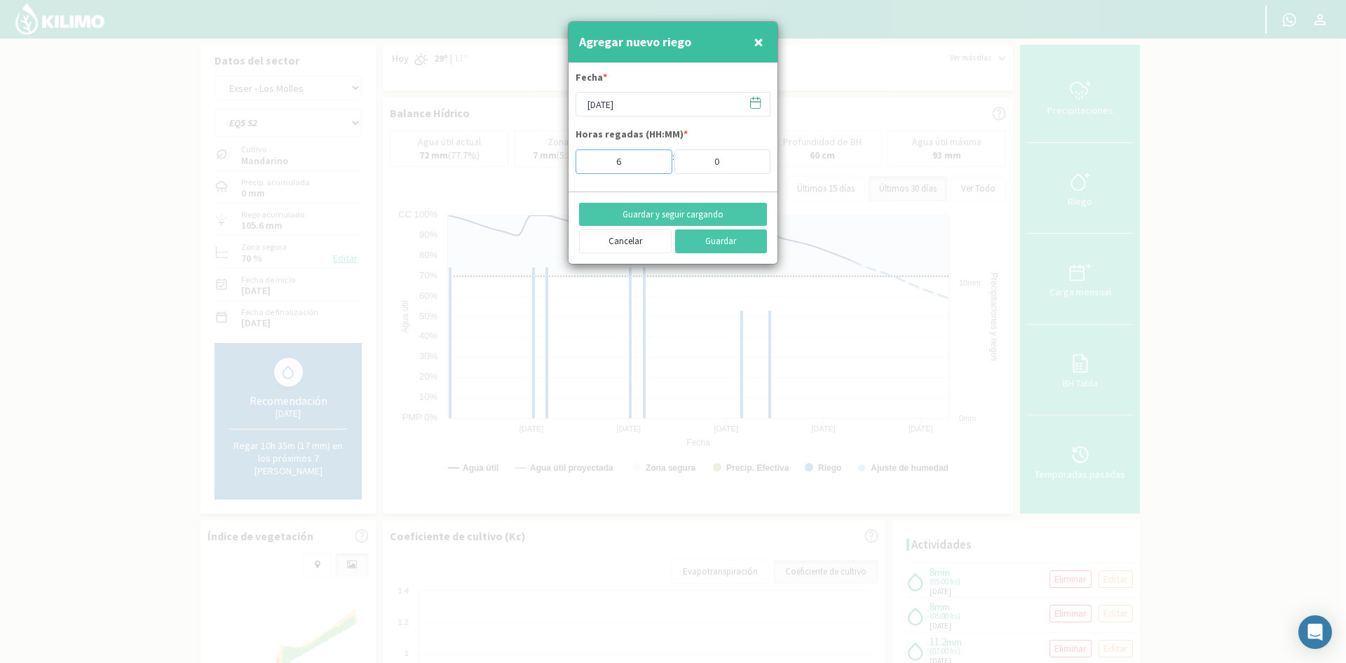
type input "6"
click at [652, 159] on input "6" at bounding box center [624, 161] width 97 height 25
click at [653, 212] on button "Guardar y seguir cargando" at bounding box center [673, 215] width 188 height 24
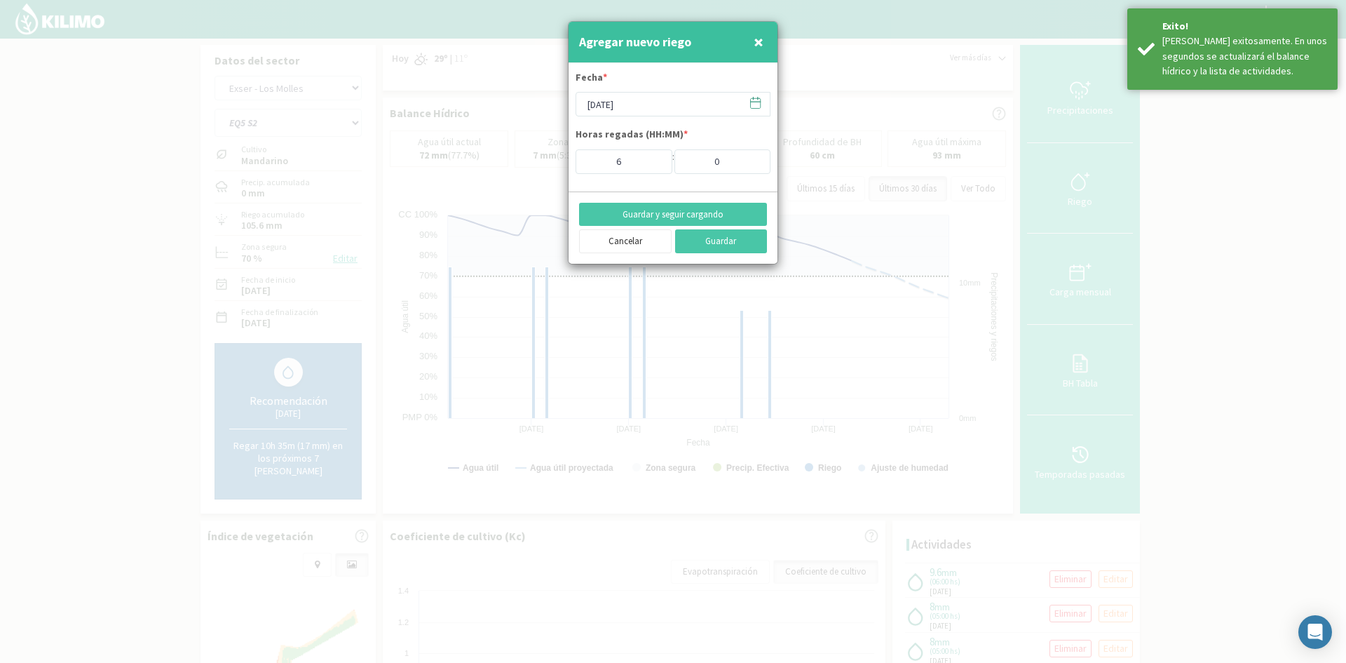
click at [757, 46] on span "×" at bounding box center [759, 41] width 10 height 23
type input "[DATE]"
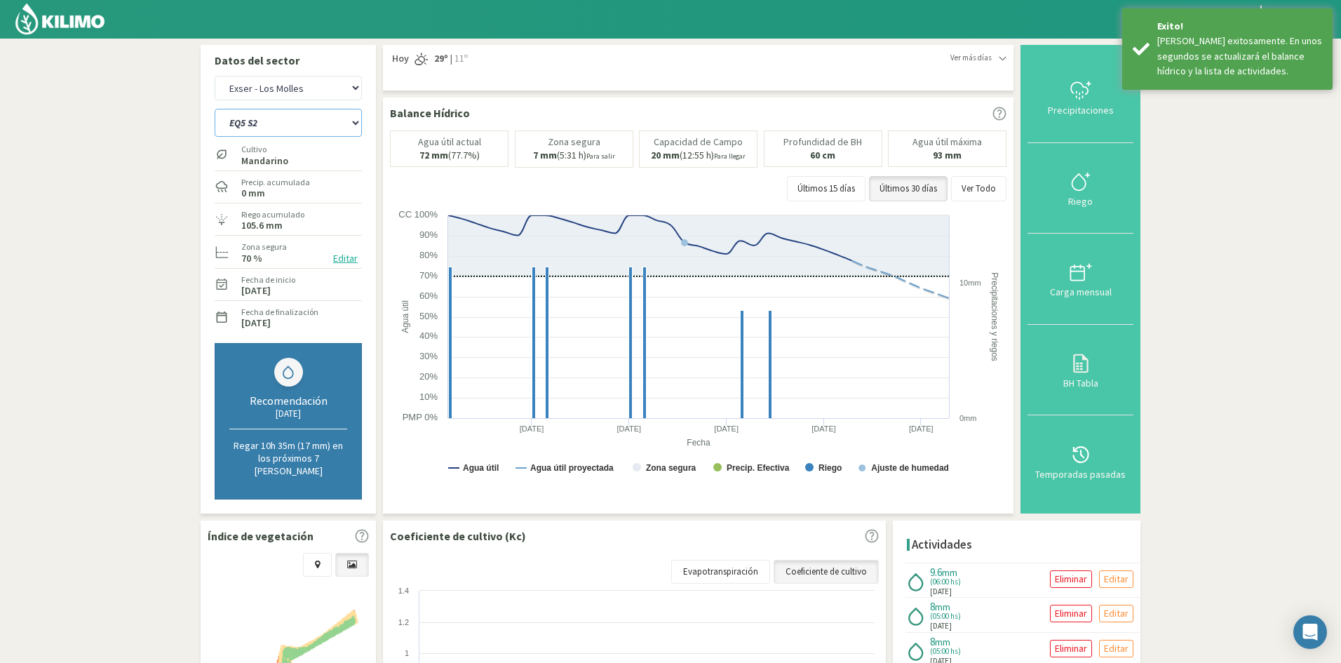
drag, startPoint x: 275, startPoint y: 123, endPoint x: 275, endPoint y: 133, distance: 10.5
click at [275, 123] on select "EQ1A S3 EQ1A S4 EQ1A S5 EQ1B S1 EQ1B S2 EQ1B S3 EQ1B S4 EQ1B S5 EQ2 S1 EQ2 S3 E…" at bounding box center [288, 123] width 147 height 28
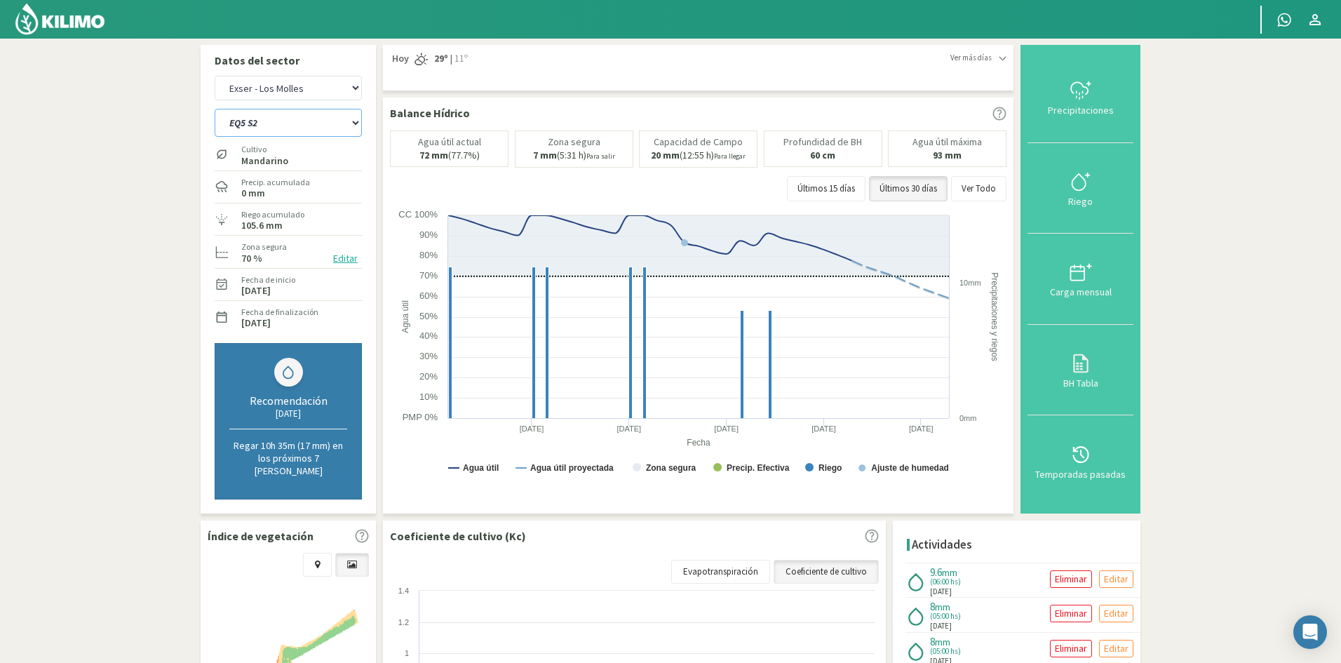
select select "512: Object"
click at [215, 109] on select "EQ1A S3 EQ1A S4 EQ1A S5 EQ1B S1 EQ1B S2 EQ1B S3 EQ1B S4 EQ1B S5 EQ2 S1 EQ2 S3 E…" at bounding box center [288, 123] width 147 height 28
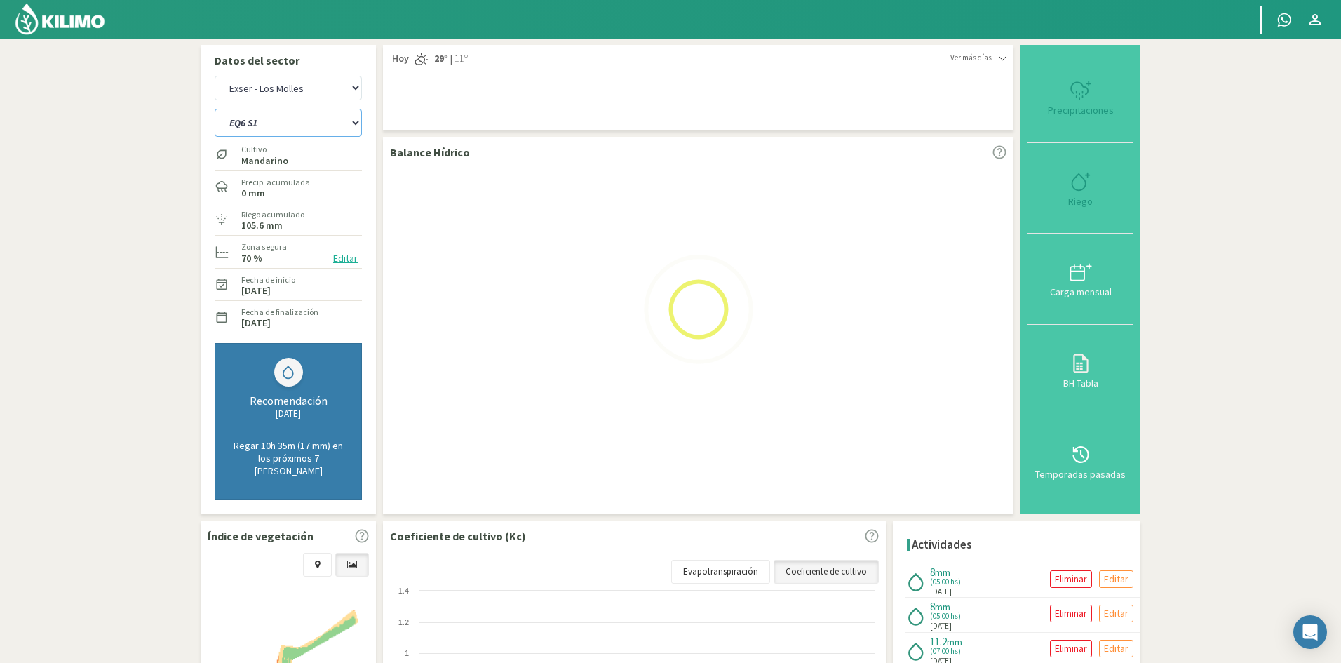
select select "47: Object"
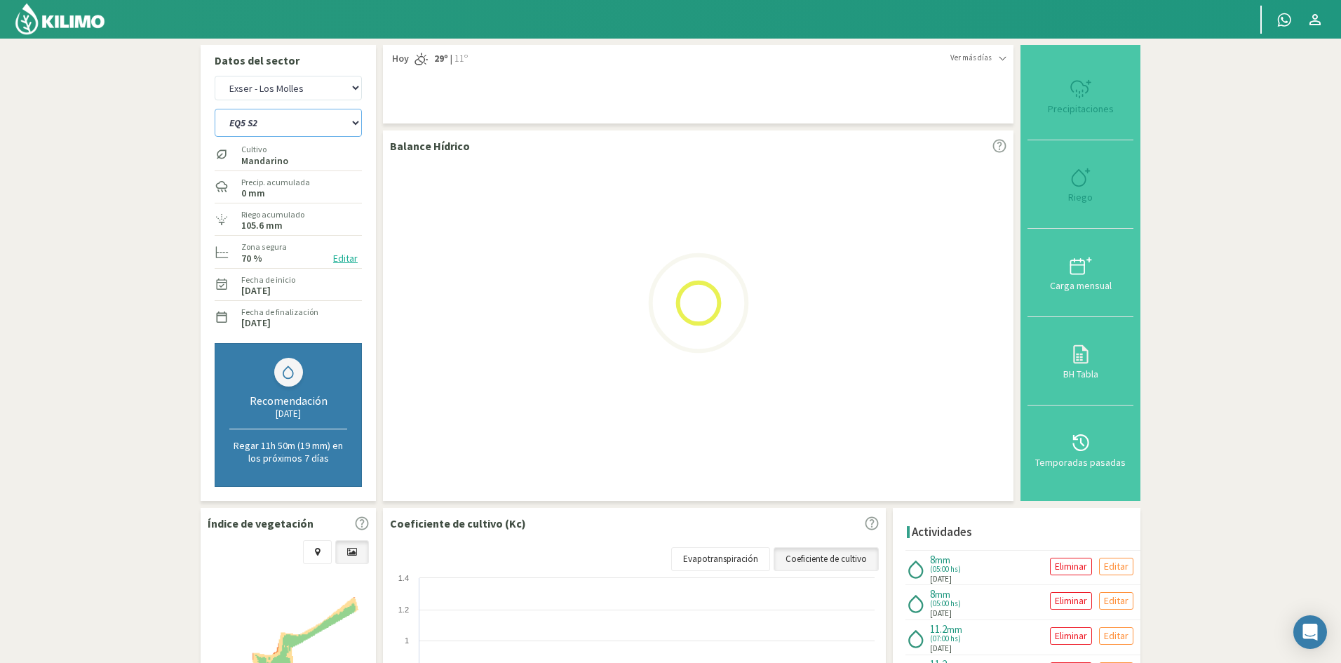
select select "535: Object"
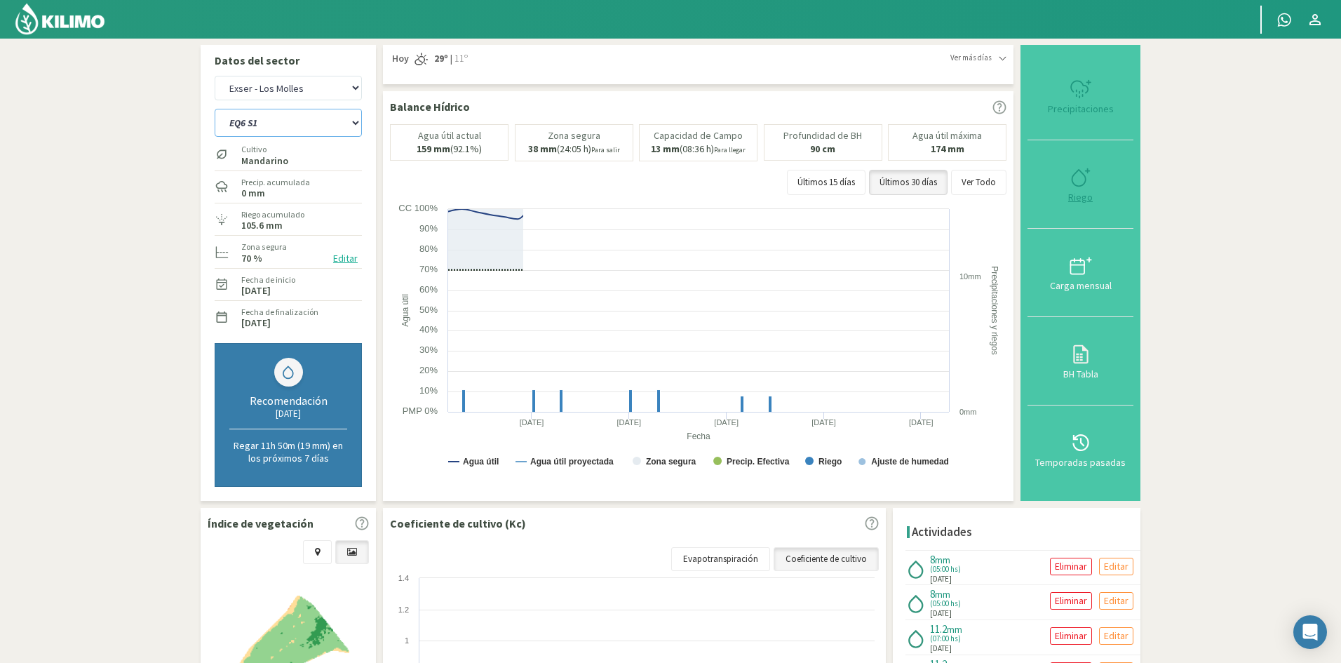
type input "5"
click at [1081, 196] on div "Riego" at bounding box center [1080, 197] width 97 height 10
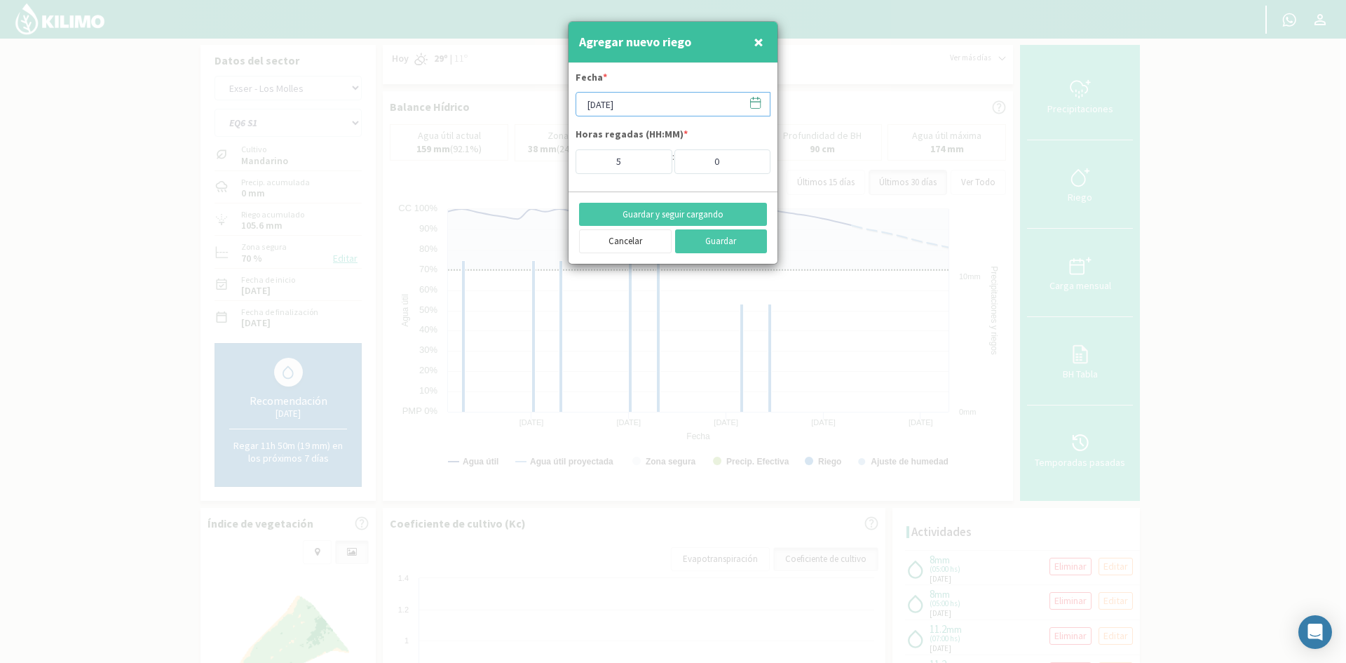
click at [634, 97] on input "[DATE]" at bounding box center [673, 104] width 195 height 25
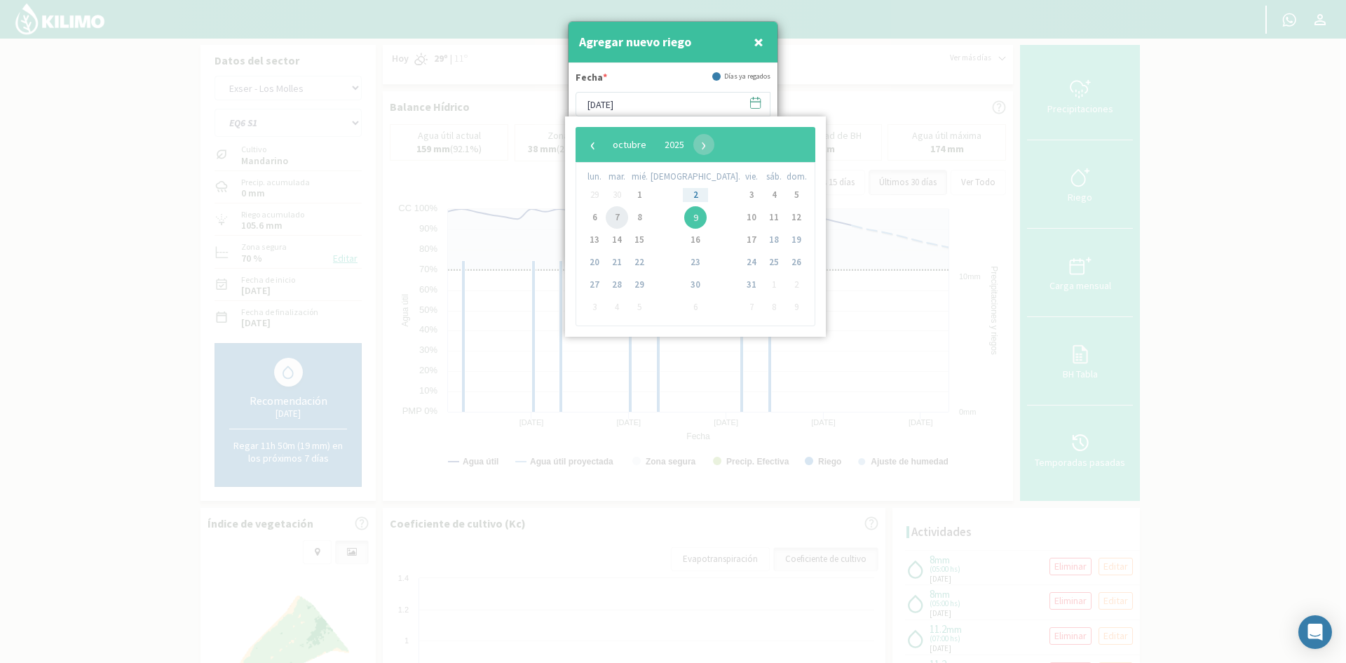
click at [617, 217] on span "7" at bounding box center [617, 217] width 22 height 22
type input "[DATE]"
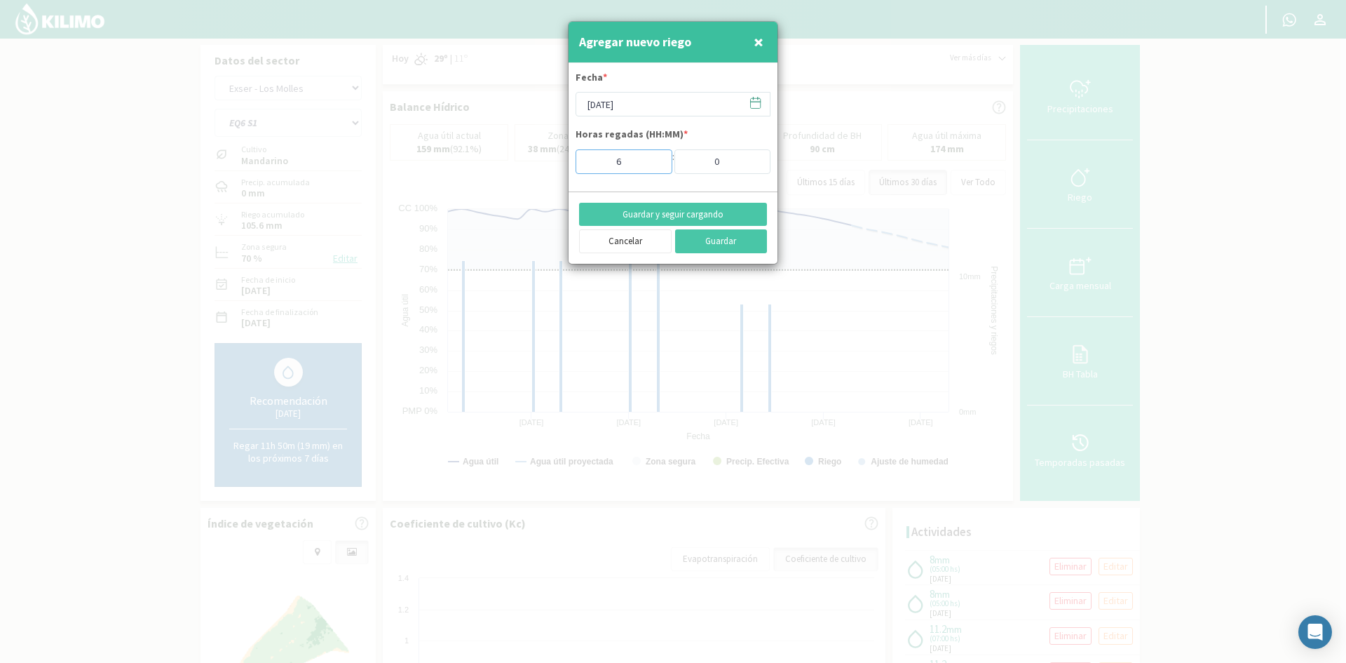
type input "6"
click at [651, 156] on input "6" at bounding box center [624, 161] width 97 height 25
click at [650, 217] on button "Guardar y seguir cargando" at bounding box center [673, 215] width 188 height 24
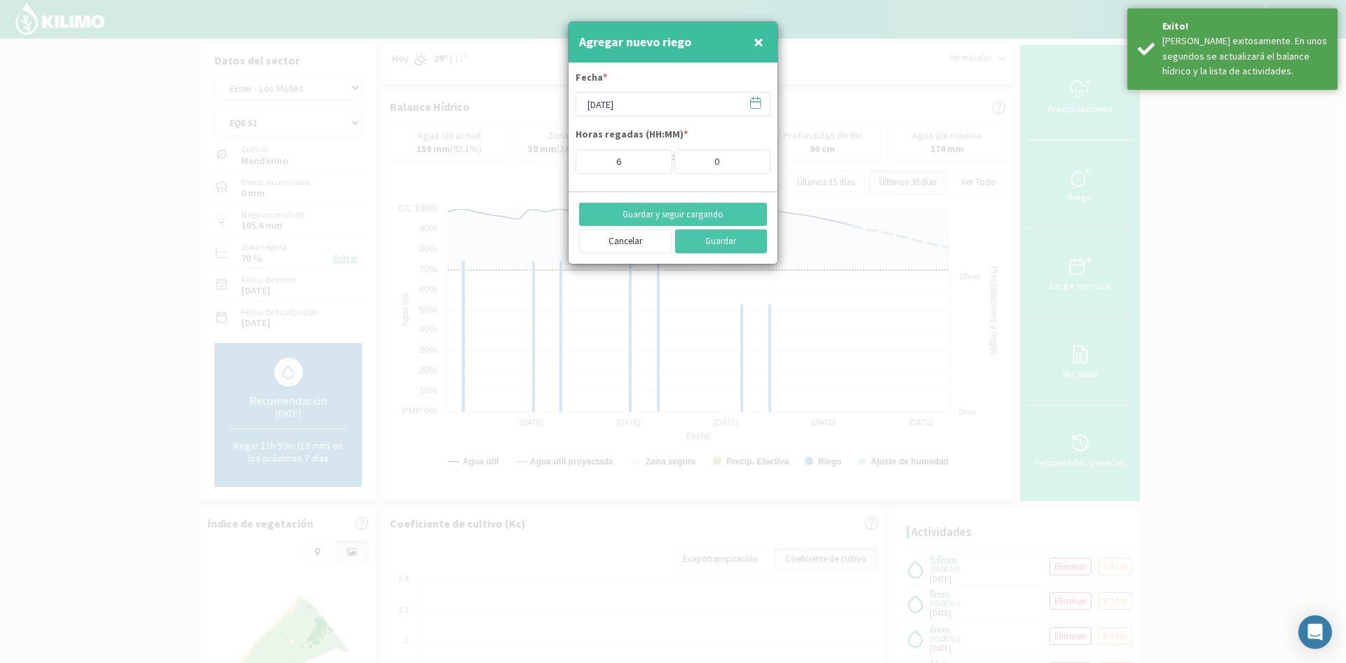
click at [757, 42] on span "×" at bounding box center [759, 41] width 10 height 23
type input "[DATE]"
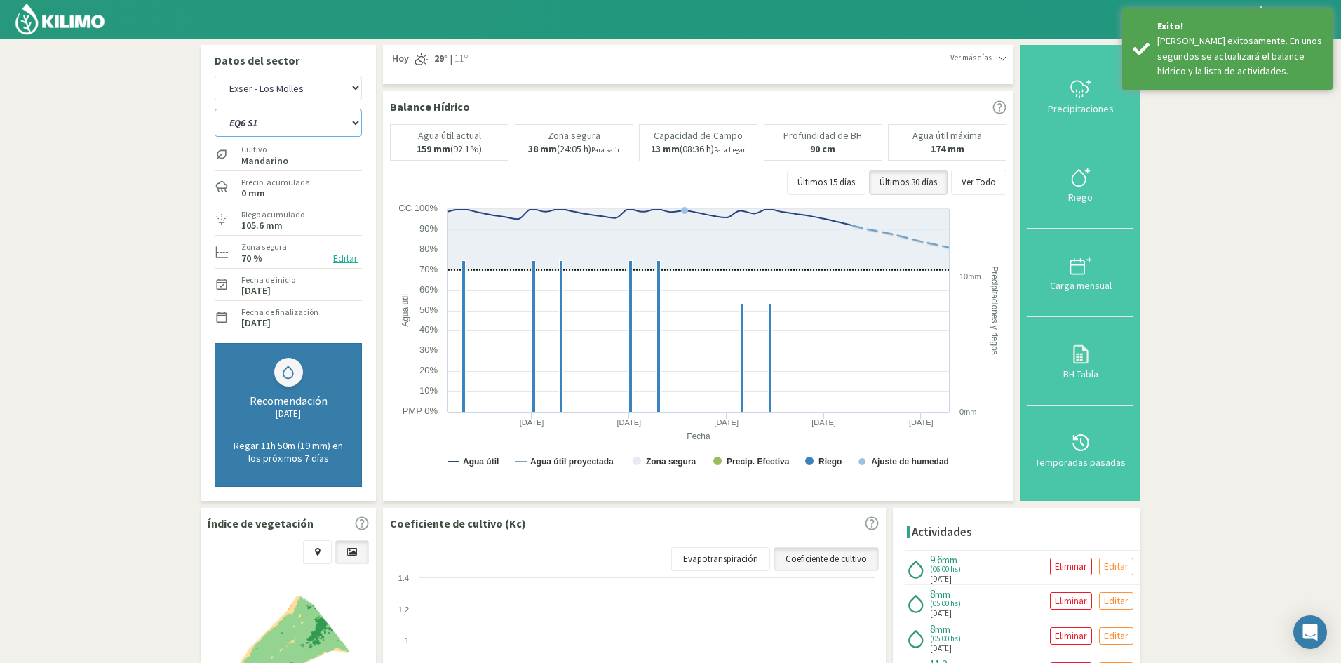
click at [245, 126] on select "EQ1A S3 EQ1A S4 EQ1A S5 EQ1B S1 EQ1B S2 EQ1B S3 EQ1B S4 EQ1B S5 EQ2 S1 EQ2 S3 E…" at bounding box center [288, 123] width 147 height 28
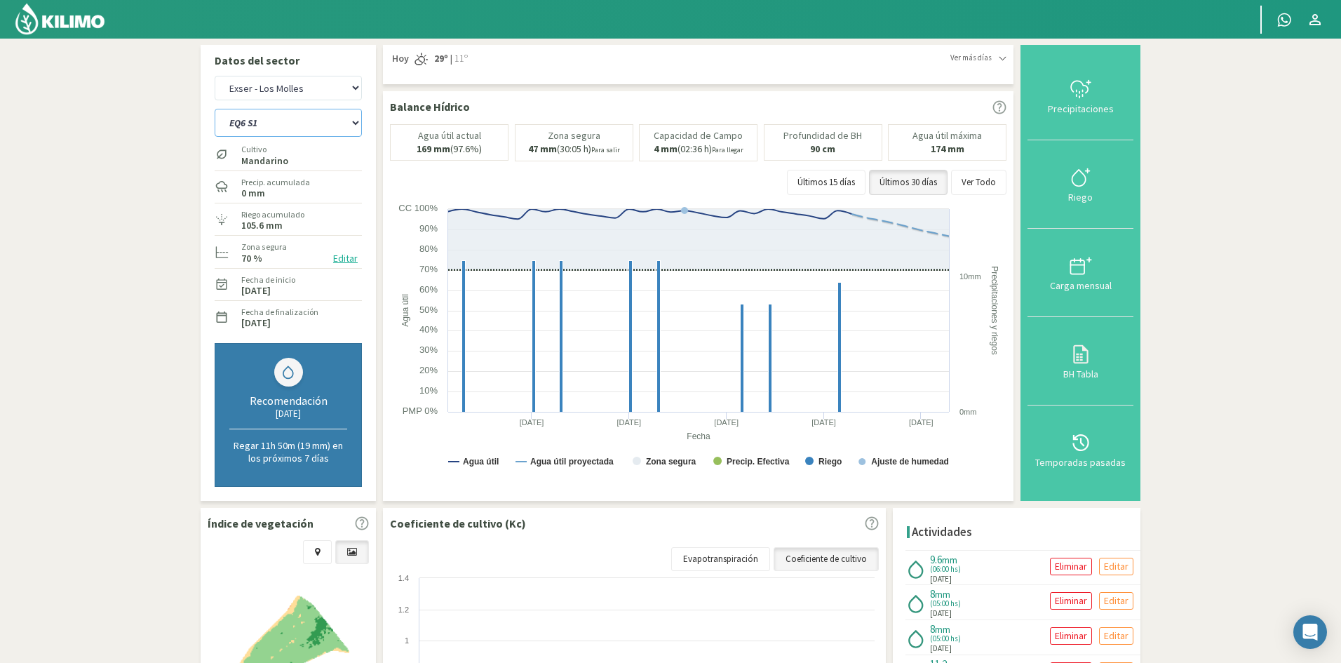
select select "536: Object"
click at [215, 109] on select "EQ1A S3 EQ1A S4 EQ1A S5 EQ1B S1 EQ1B S2 EQ1B S3 EQ1B S4 EQ1B S5 EQ2 S1 EQ2 S3 E…" at bounding box center [288, 123] width 147 height 28
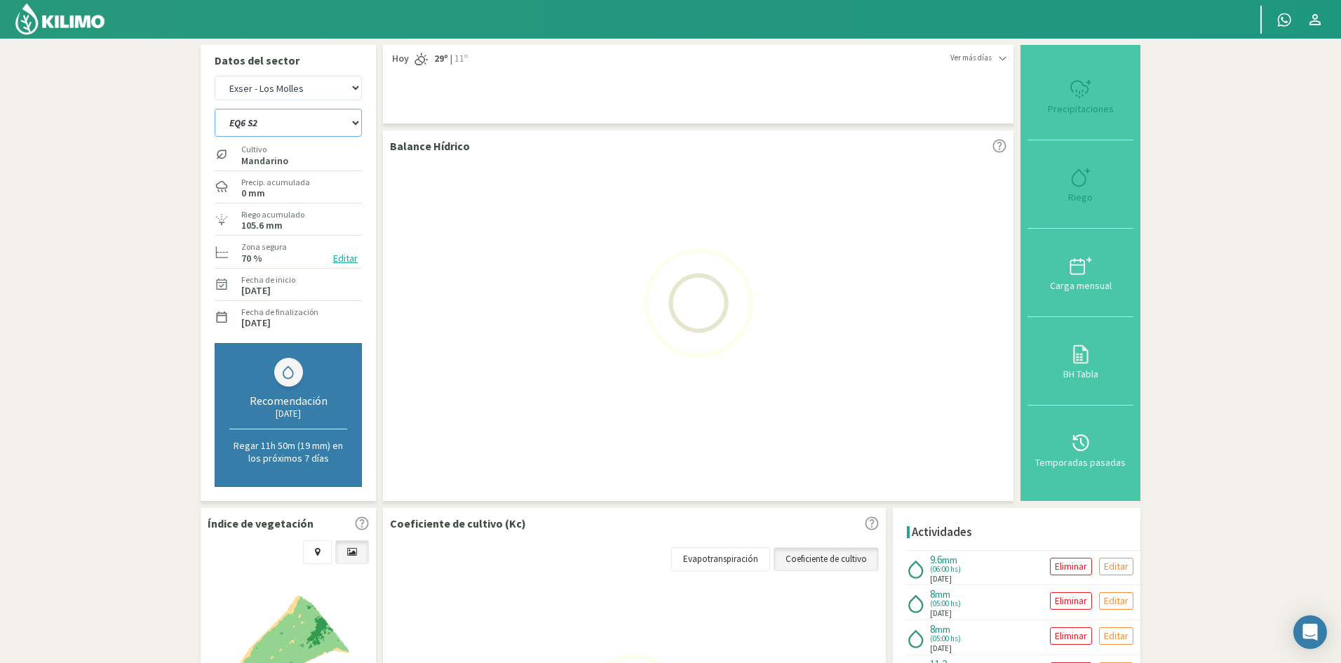
select select "49: Object"
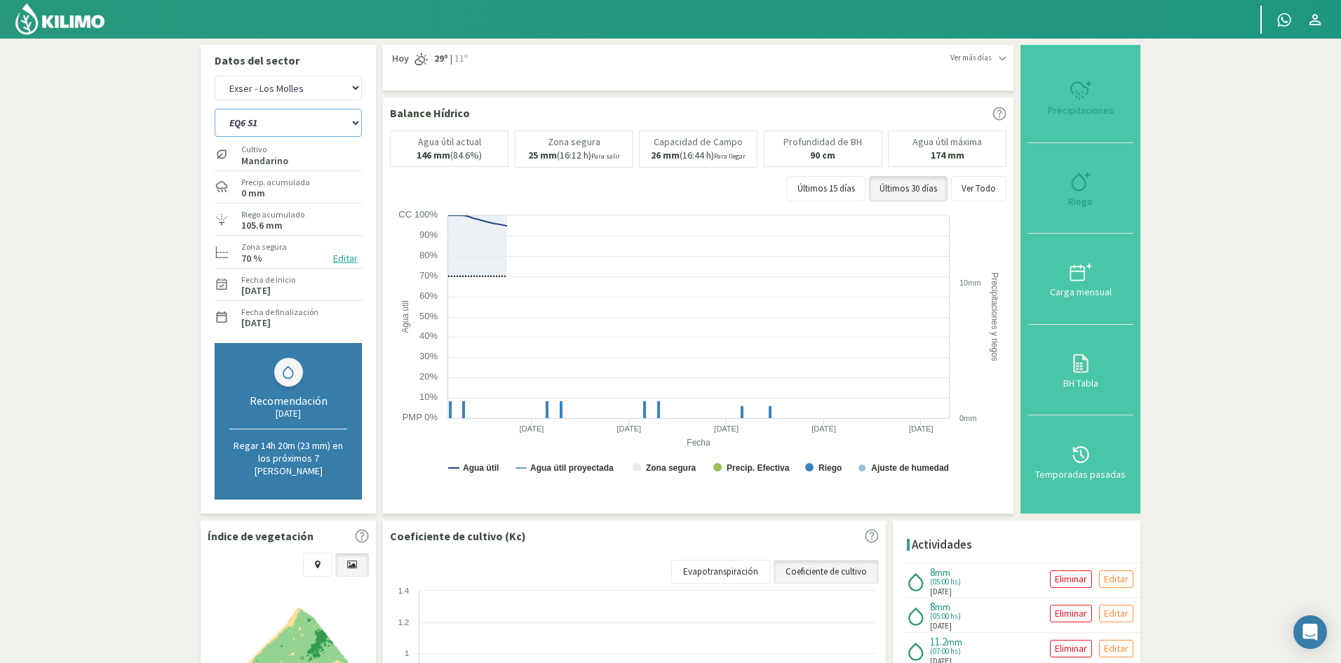
select select "559: Object"
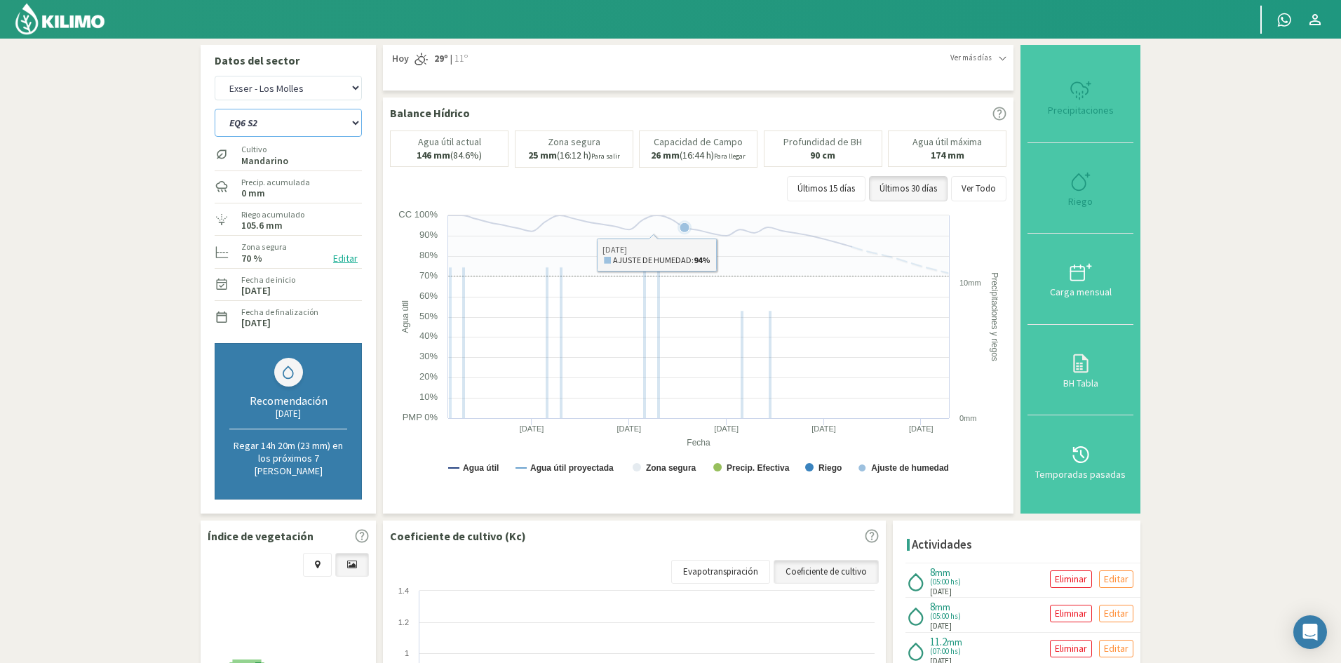
type input "5"
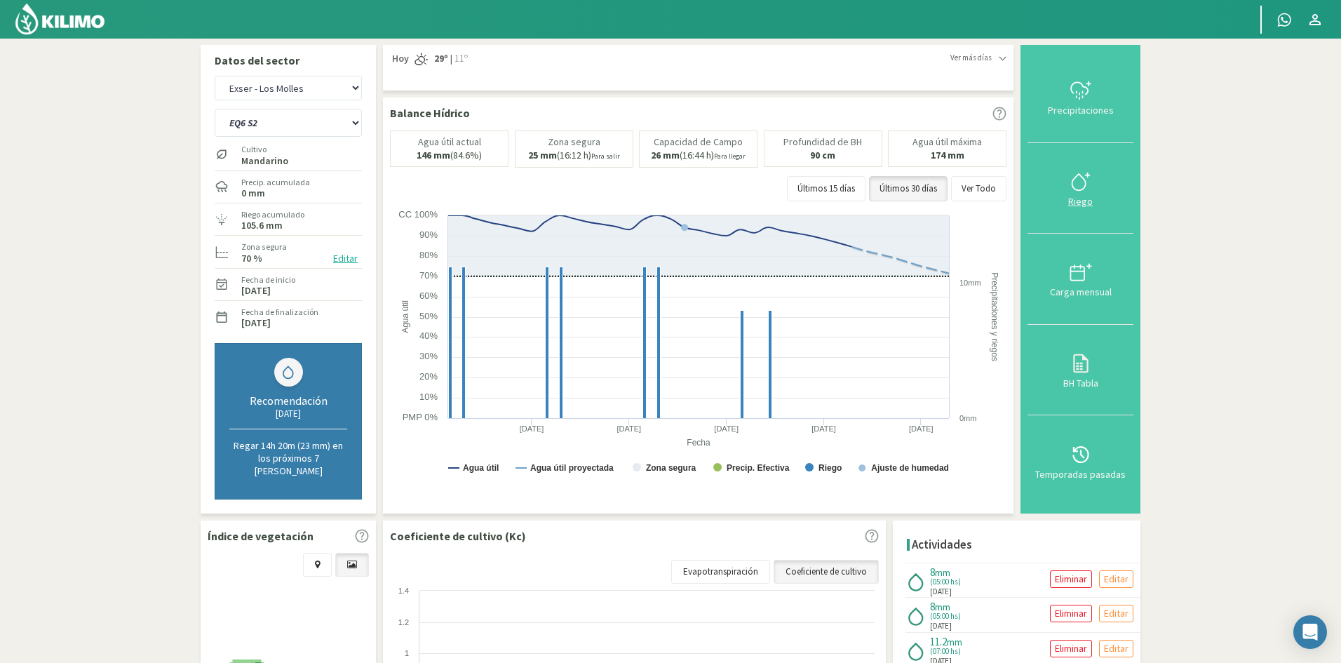
click at [1081, 196] on div "Riego" at bounding box center [1080, 201] width 97 height 10
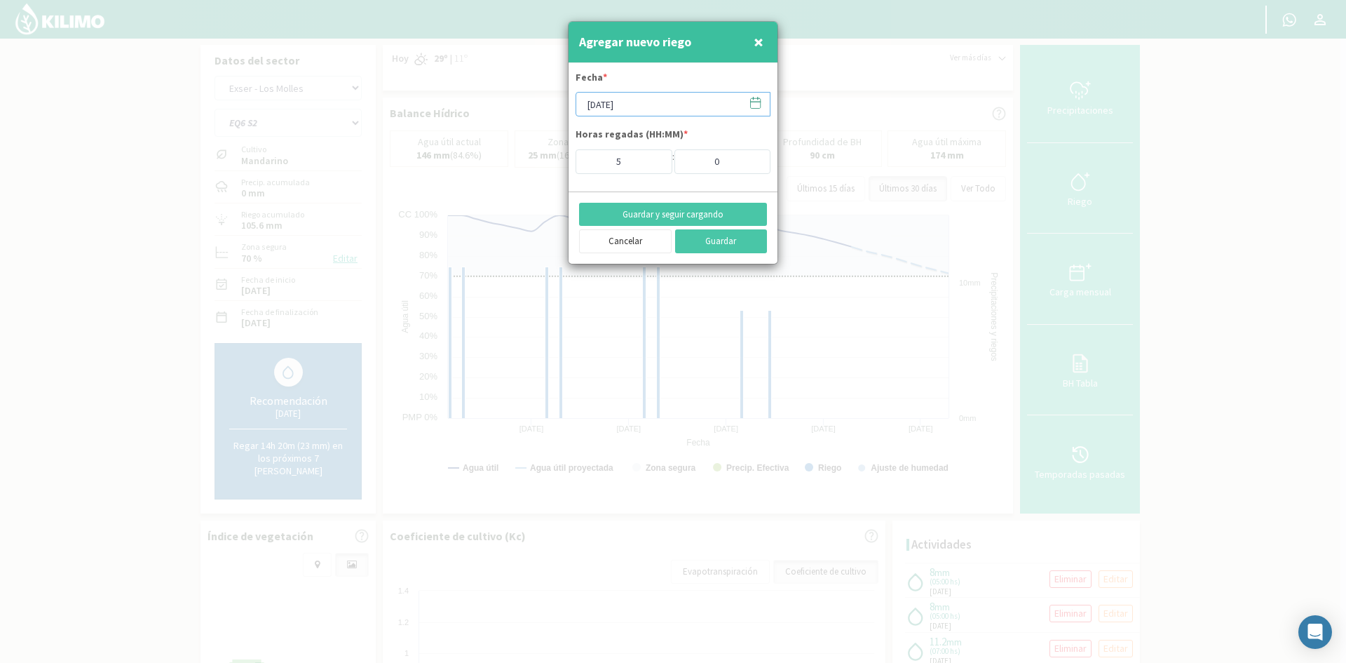
click at [619, 98] on input "[DATE]" at bounding box center [673, 104] width 195 height 25
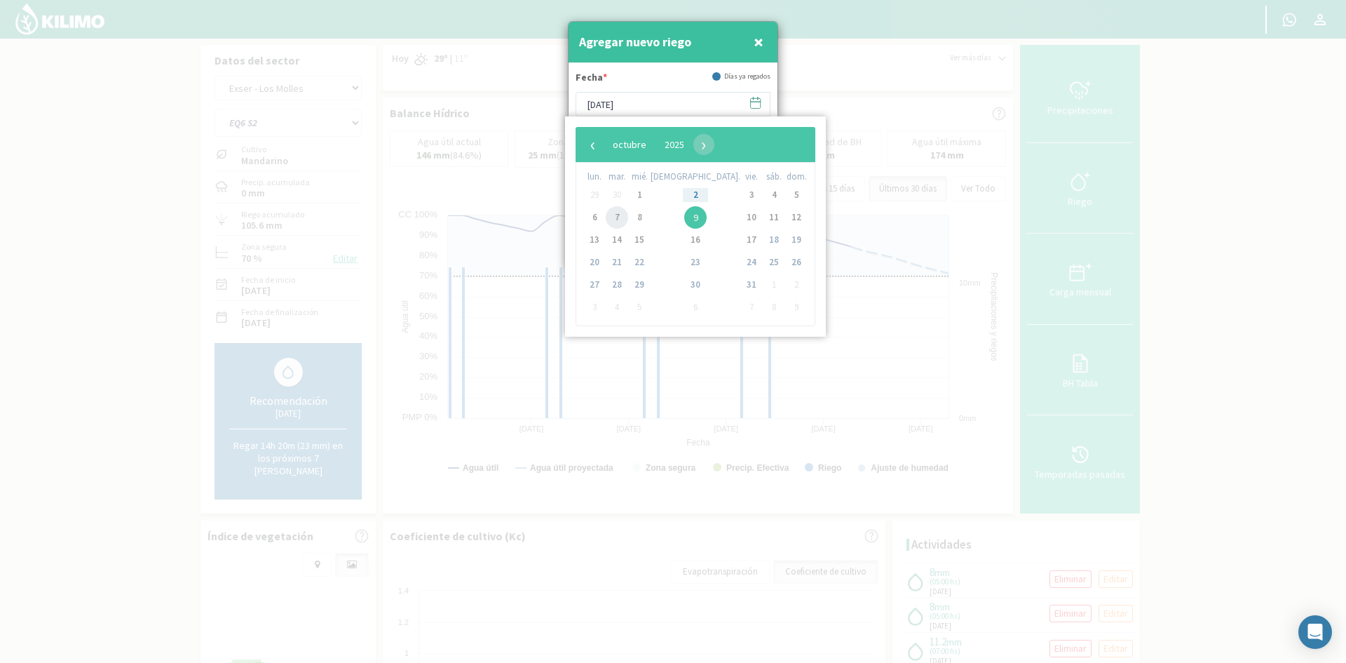
click at [618, 217] on span "7" at bounding box center [617, 217] width 22 height 22
type input "[DATE]"
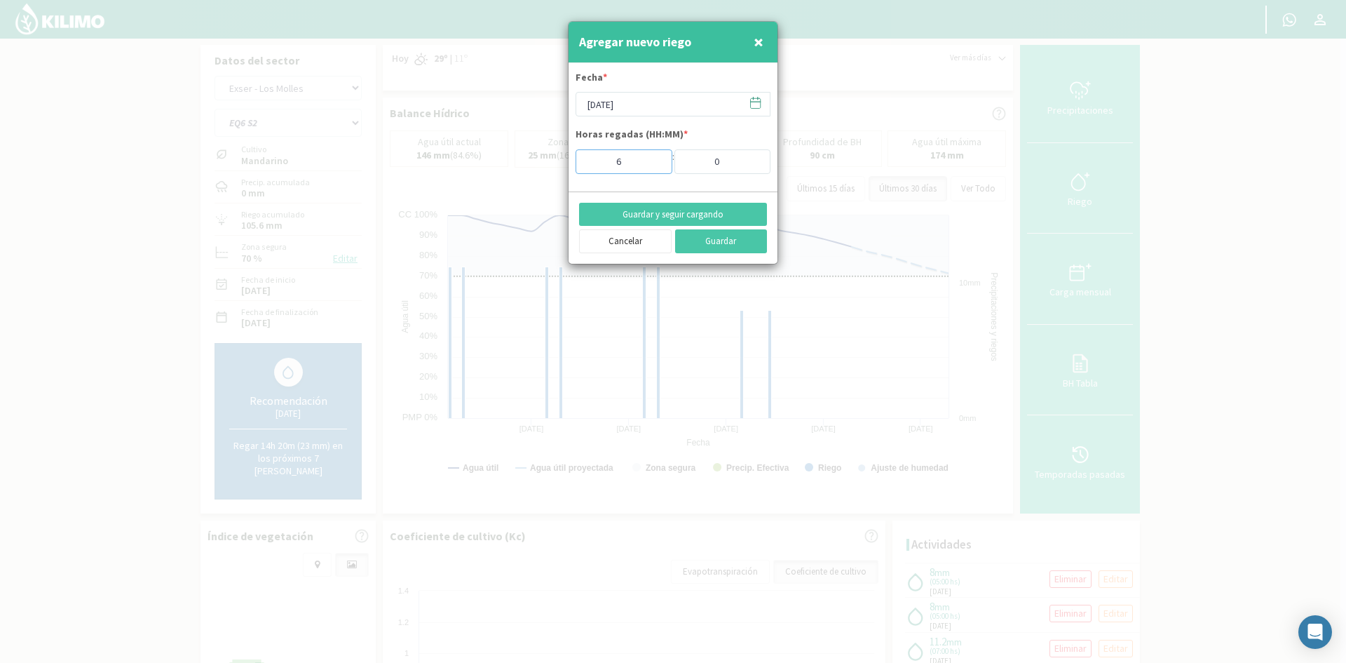
type input "6"
click at [651, 158] on input "6" at bounding box center [624, 161] width 97 height 25
click at [637, 215] on button "Guardar y seguir cargando" at bounding box center [673, 215] width 188 height 24
click at [759, 43] on span "×" at bounding box center [759, 41] width 10 height 23
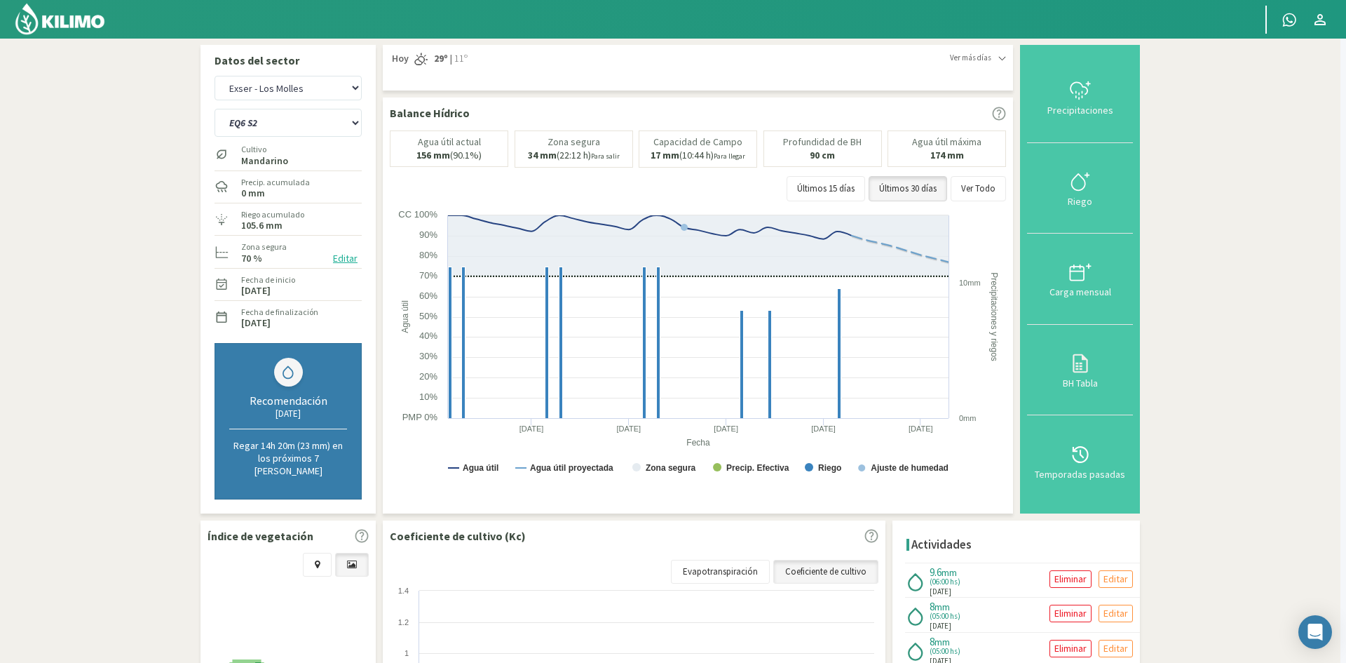
type input "[DATE]"
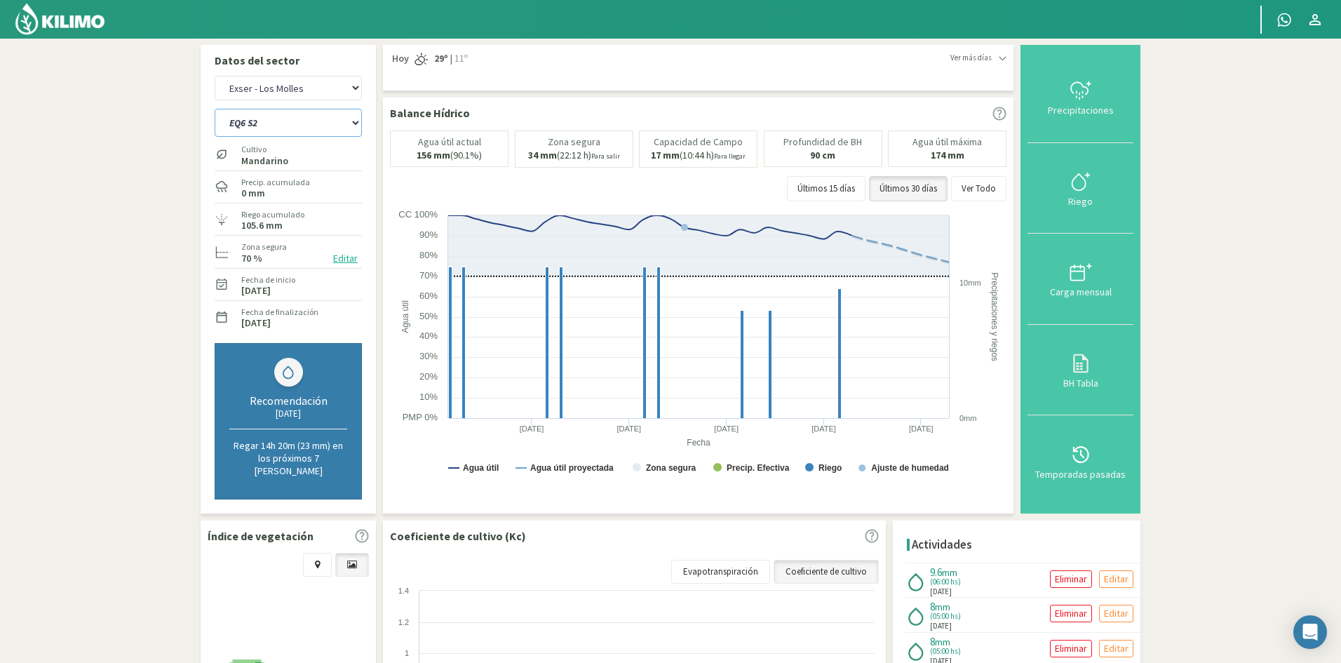
click at [238, 120] on select "EQ1A S3 EQ1A S4 EQ1A S5 EQ1B S1 EQ1B S2 EQ1B S3 EQ1B S4 EQ1B S5 EQ2 S1 EQ2 S3 E…" at bounding box center [288, 123] width 147 height 28
click at [215, 109] on select "EQ1A S3 EQ1A S4 EQ1A S5 EQ1B S1 EQ1B S2 EQ1B S3 EQ1B S4 EQ1B S5 EQ2 S1 EQ2 S3 E…" at bounding box center [288, 123] width 147 height 28
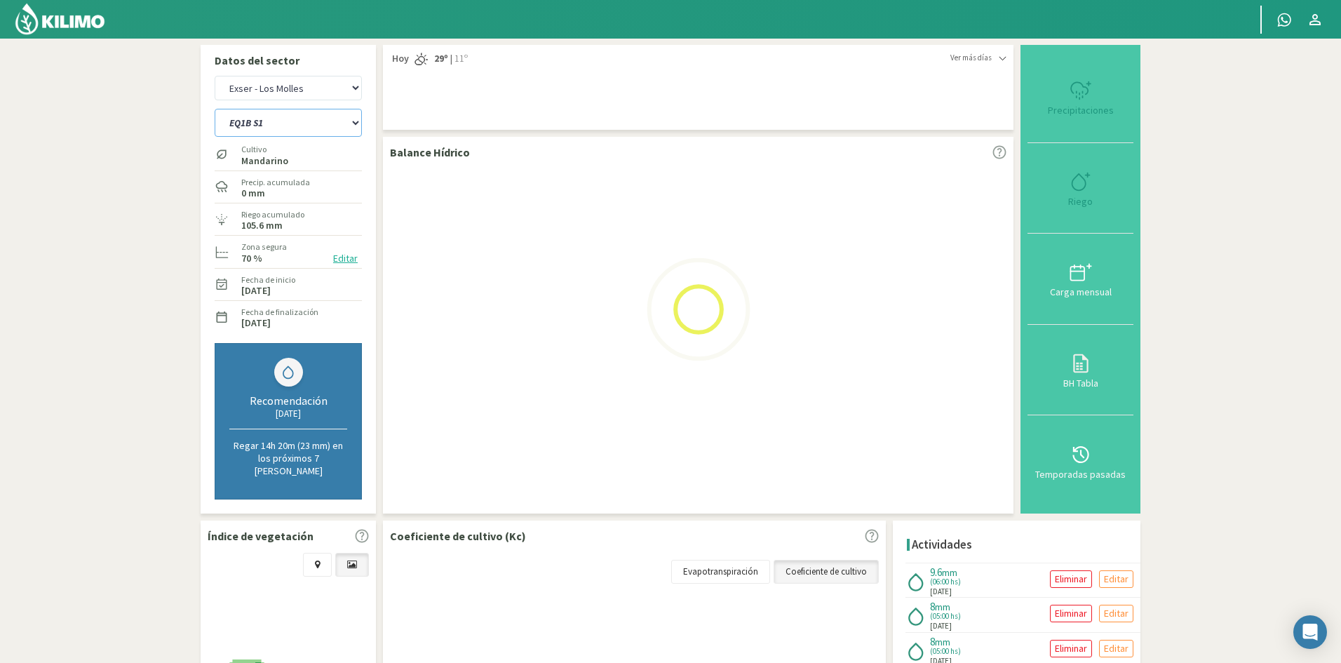
select select "559: Object"
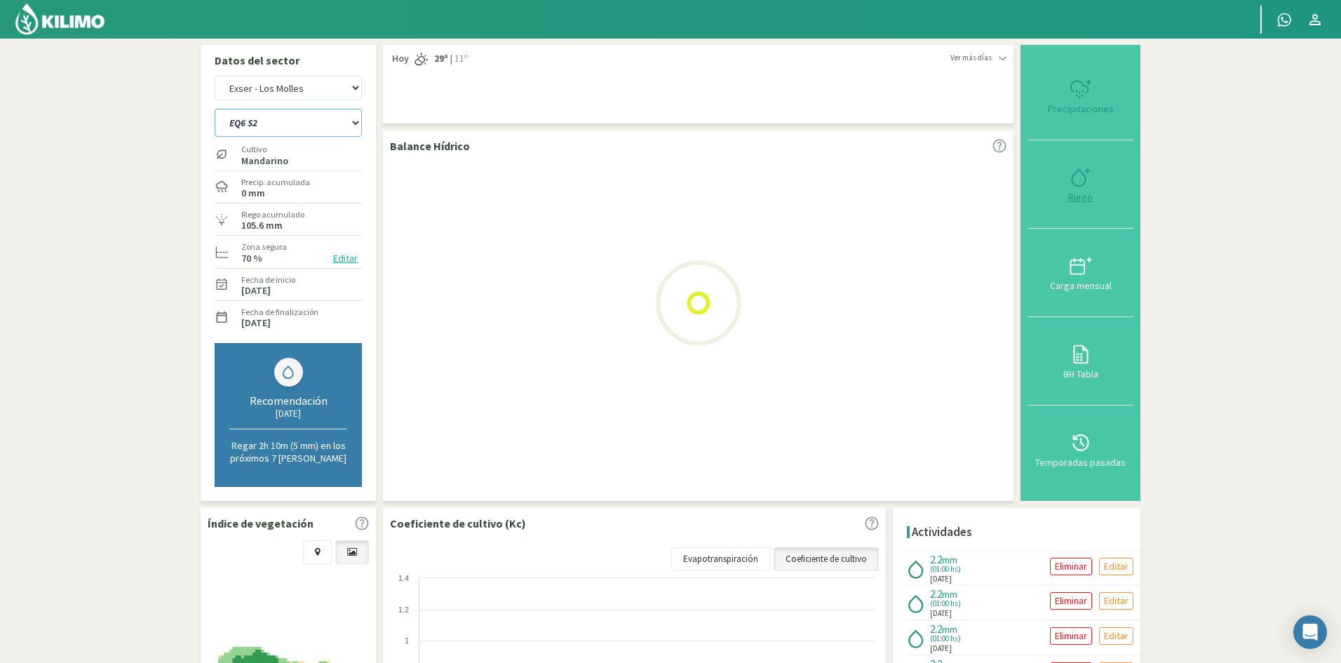
select select "51: Object"
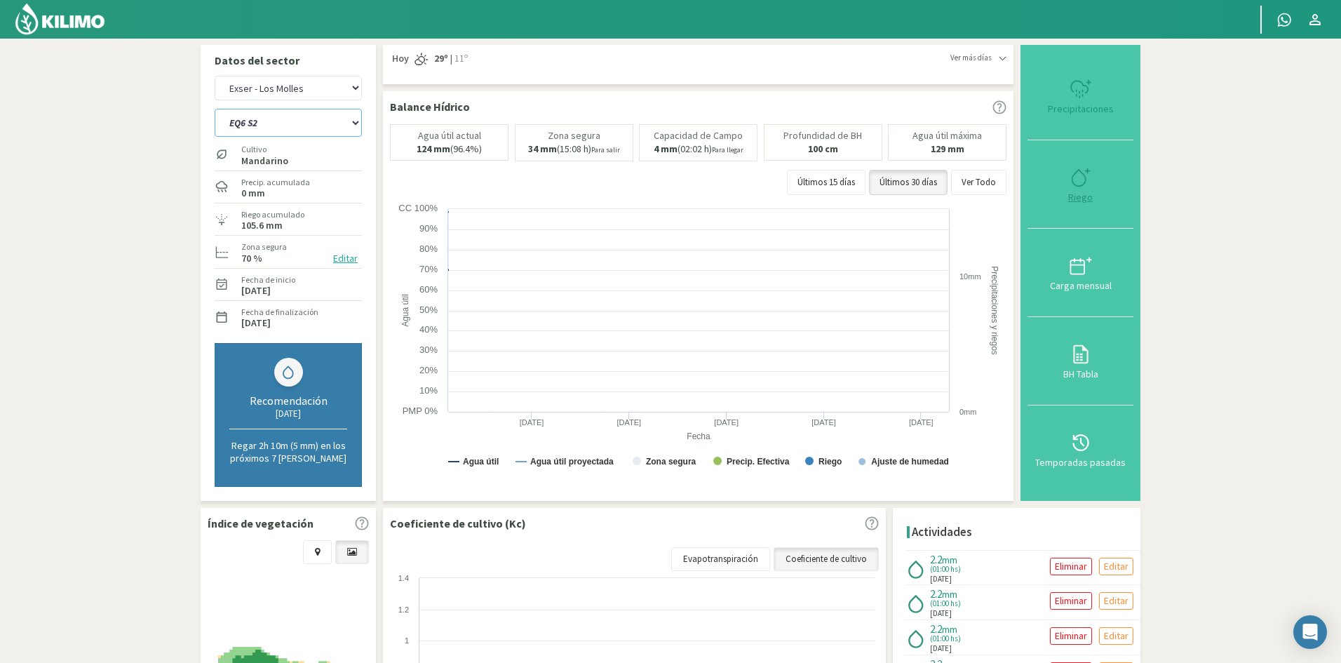
select select "565: Object"
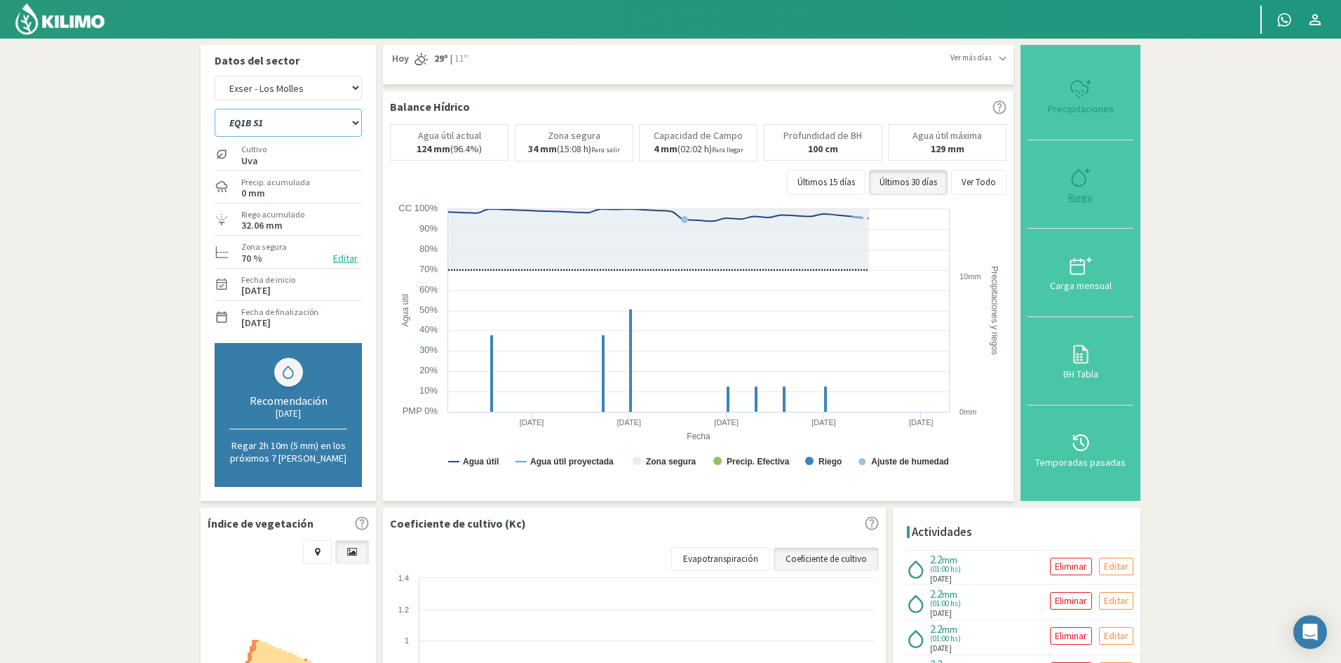
type input "1"
click at [1073, 199] on div "Riego" at bounding box center [1080, 197] width 97 height 10
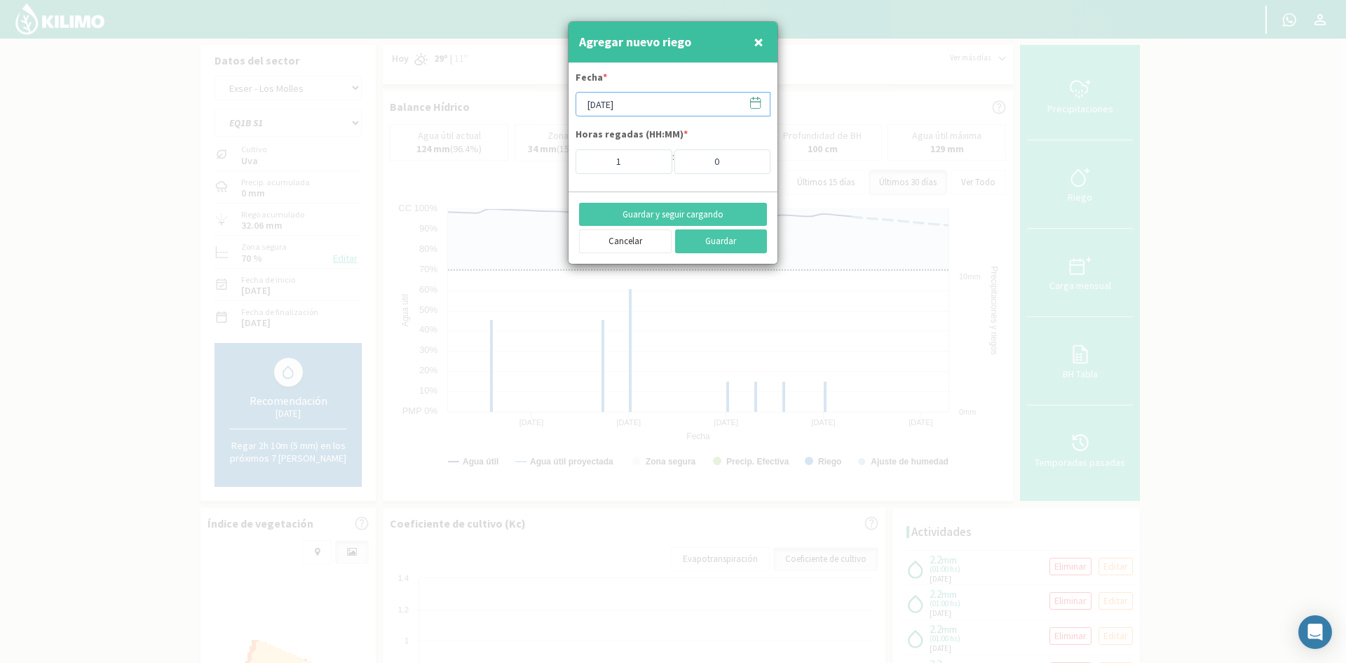
click at [654, 109] on input "[DATE]" at bounding box center [673, 104] width 195 height 25
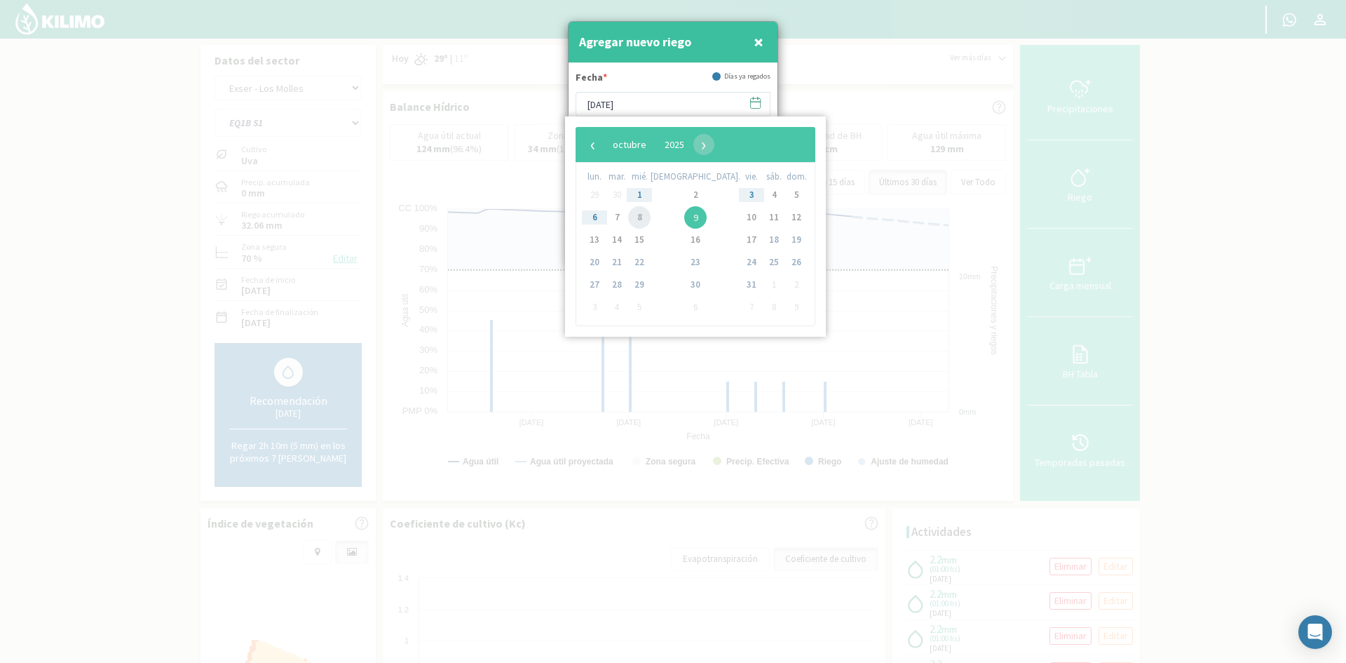
click at [649, 216] on span "8" at bounding box center [639, 217] width 22 height 22
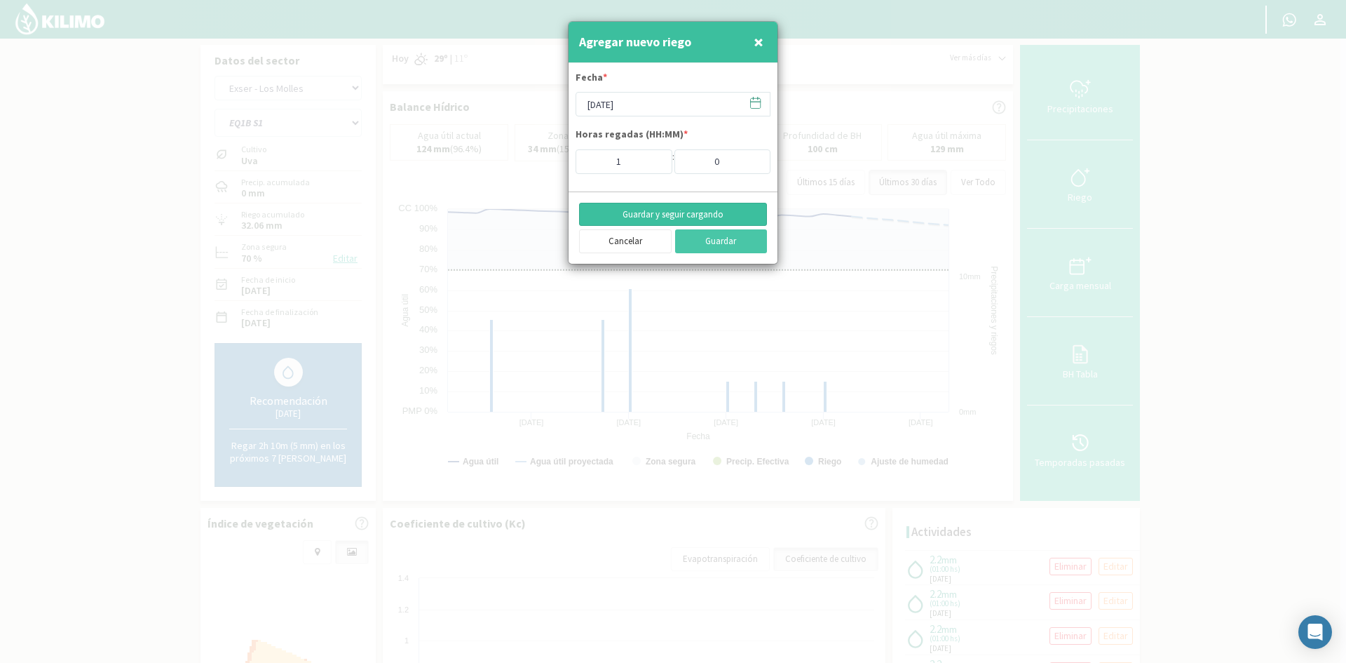
click at [662, 212] on button "Guardar y seguir cargando" at bounding box center [673, 215] width 188 height 24
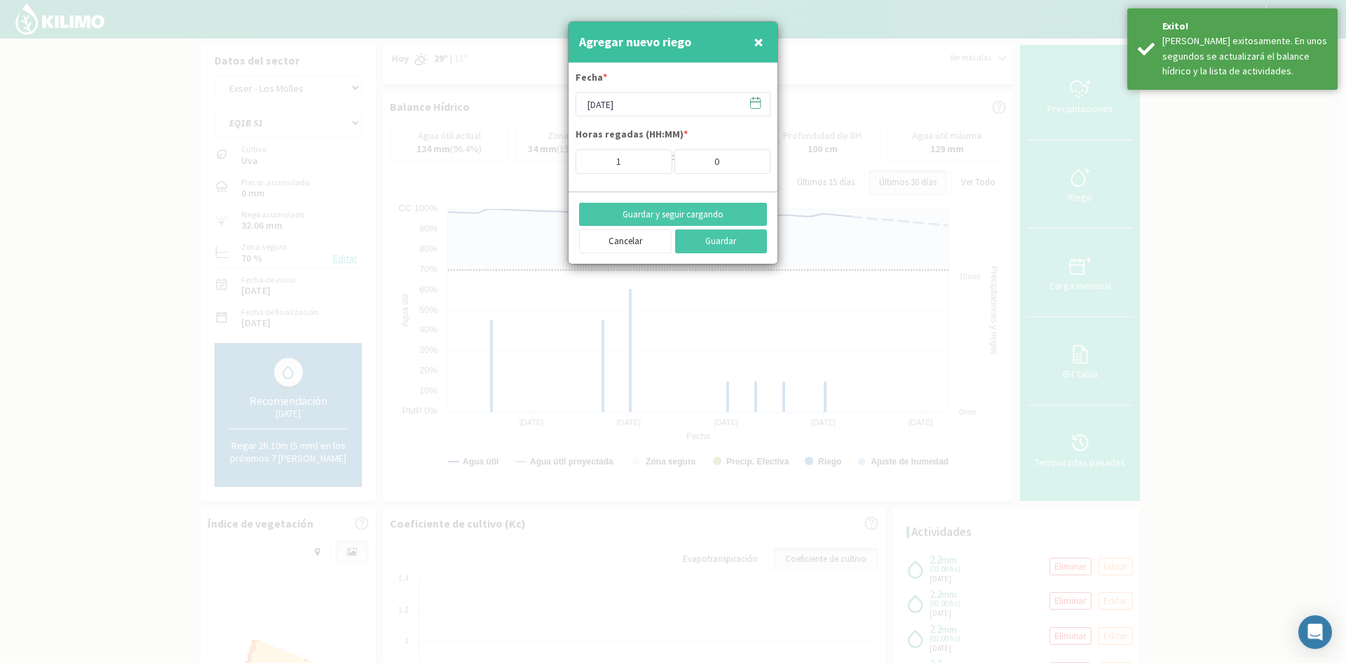
click at [758, 48] on span "×" at bounding box center [759, 41] width 10 height 23
type input "[DATE]"
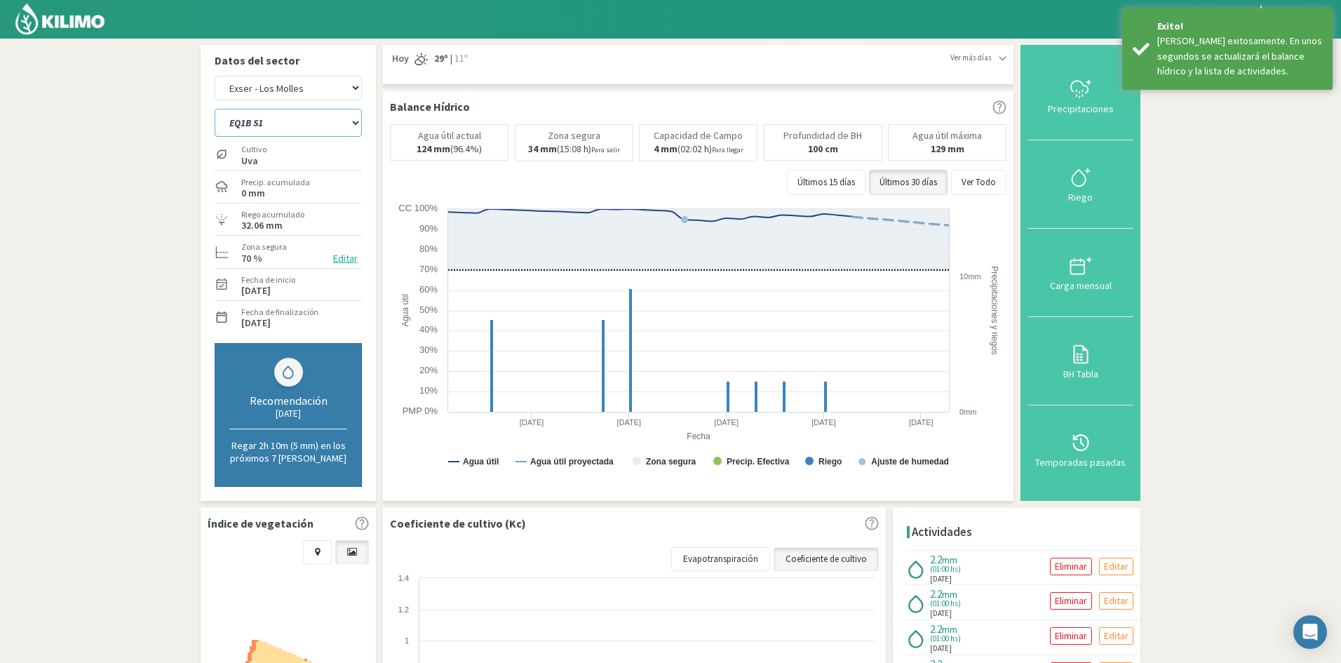
click at [296, 126] on select "EQ1A S3 EQ1A S4 EQ1A S5 EQ1B S1 EQ1B S2 EQ1B S3 EQ1B S4 EQ1B S5 EQ2 S1 EQ2 S3 E…" at bounding box center [288, 123] width 147 height 28
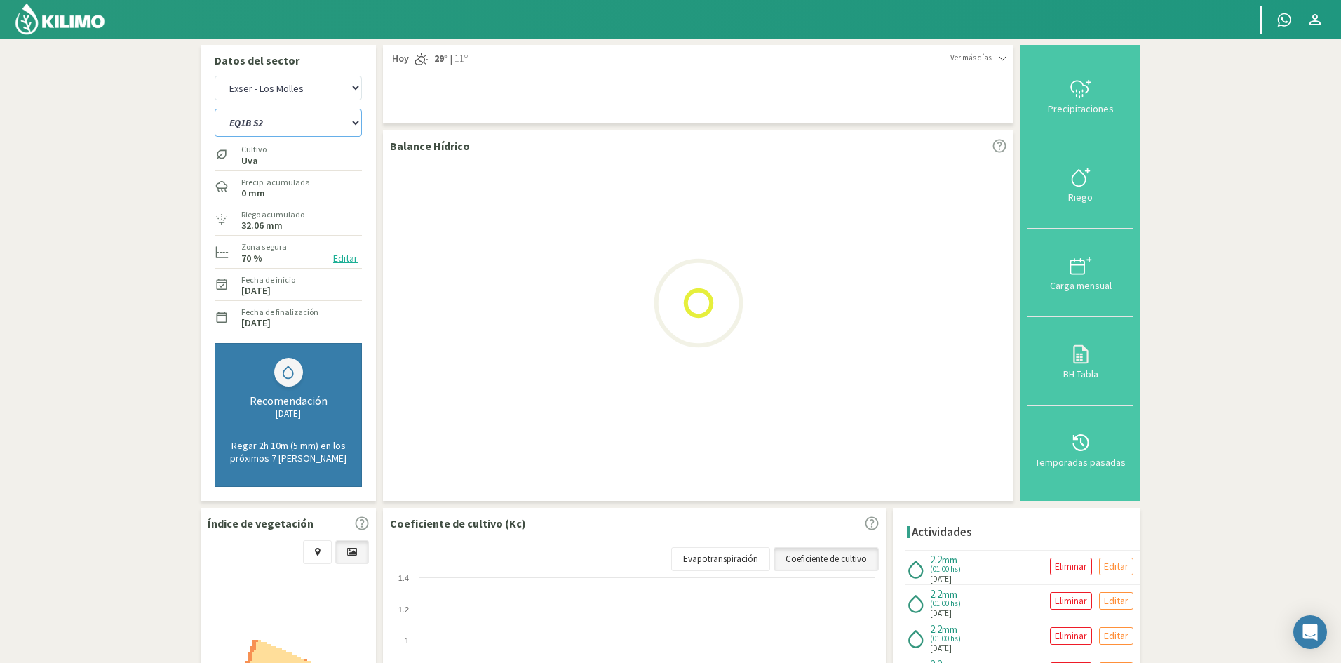
click at [215, 109] on select "EQ1A S3 EQ1A S4 EQ1A S5 EQ1B S1 EQ1B S2 EQ1B S3 EQ1B S4 EQ1B S5 EQ2 S1 EQ2 S3 E…" at bounding box center [288, 123] width 147 height 28
select select "565: Object"
select select "53: Object"
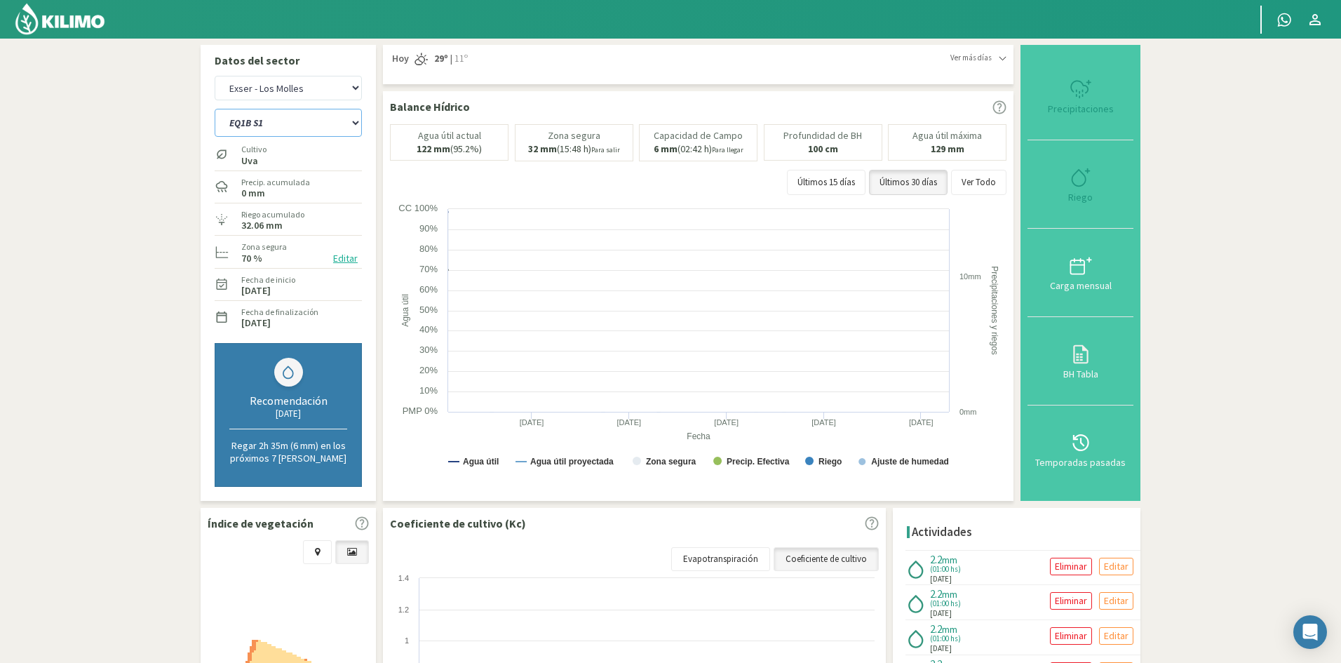
select select "589: Object"
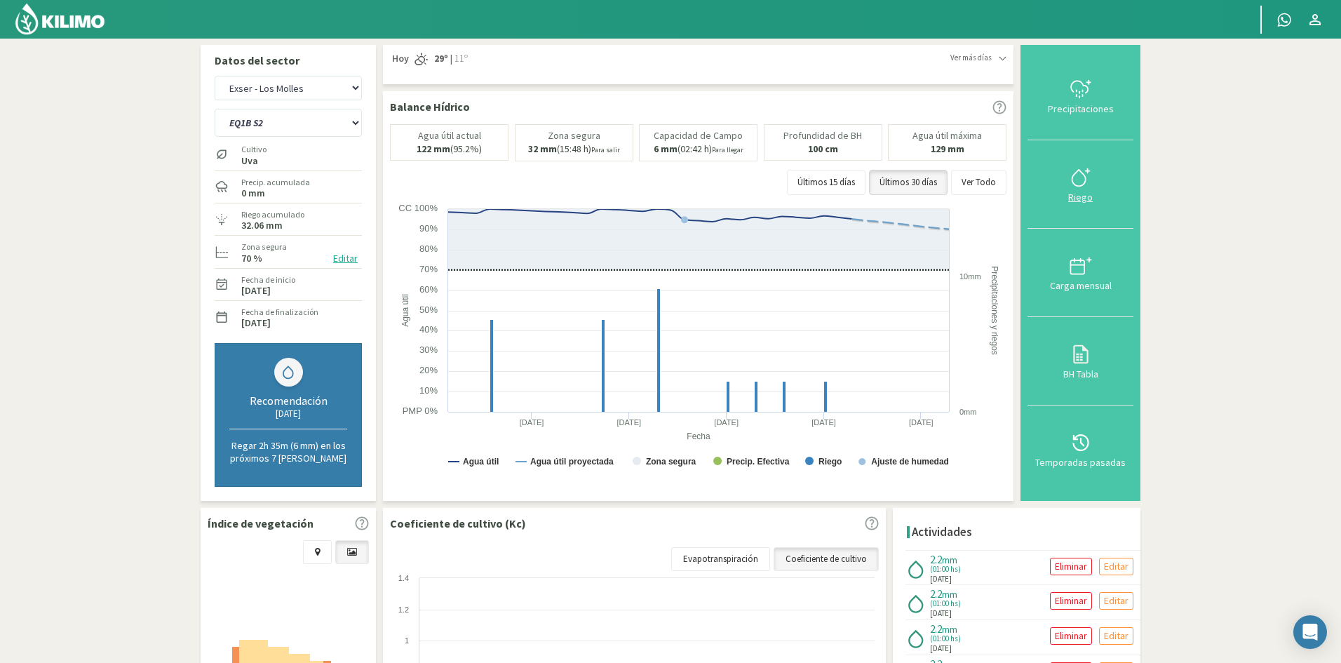
click at [1082, 201] on div "Riego" at bounding box center [1080, 197] width 97 height 10
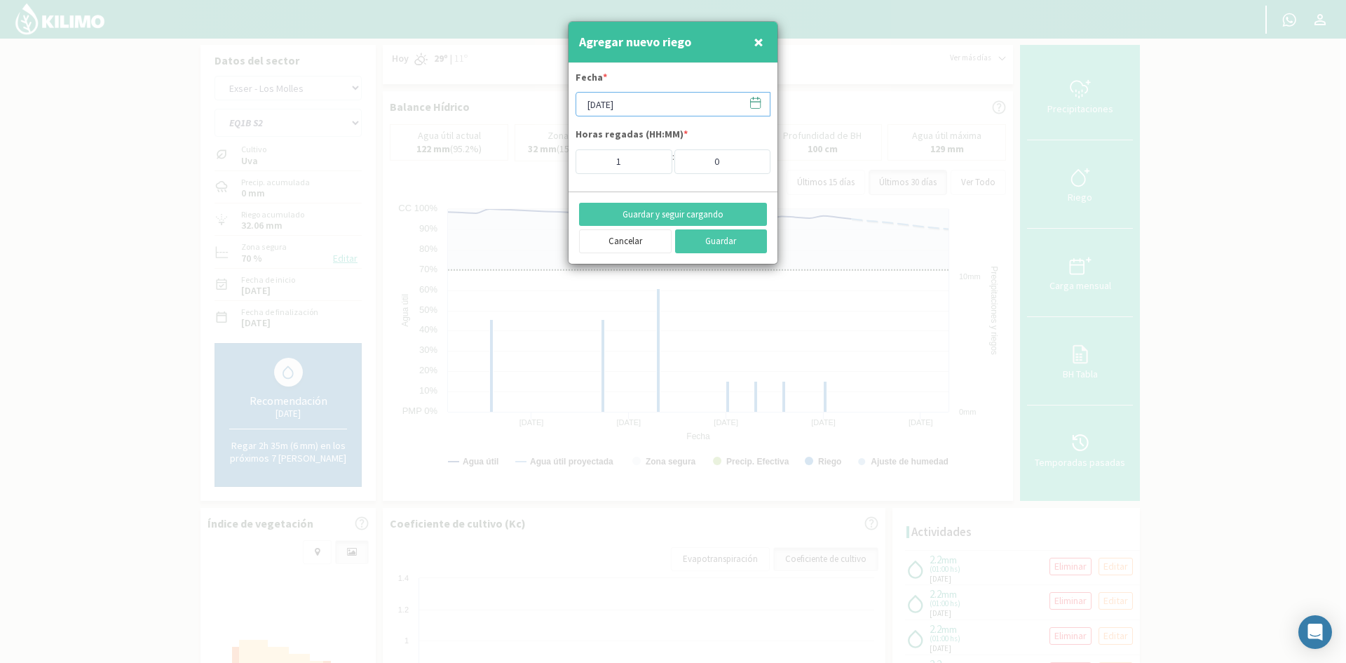
click at [615, 100] on input "[DATE]" at bounding box center [673, 104] width 195 height 25
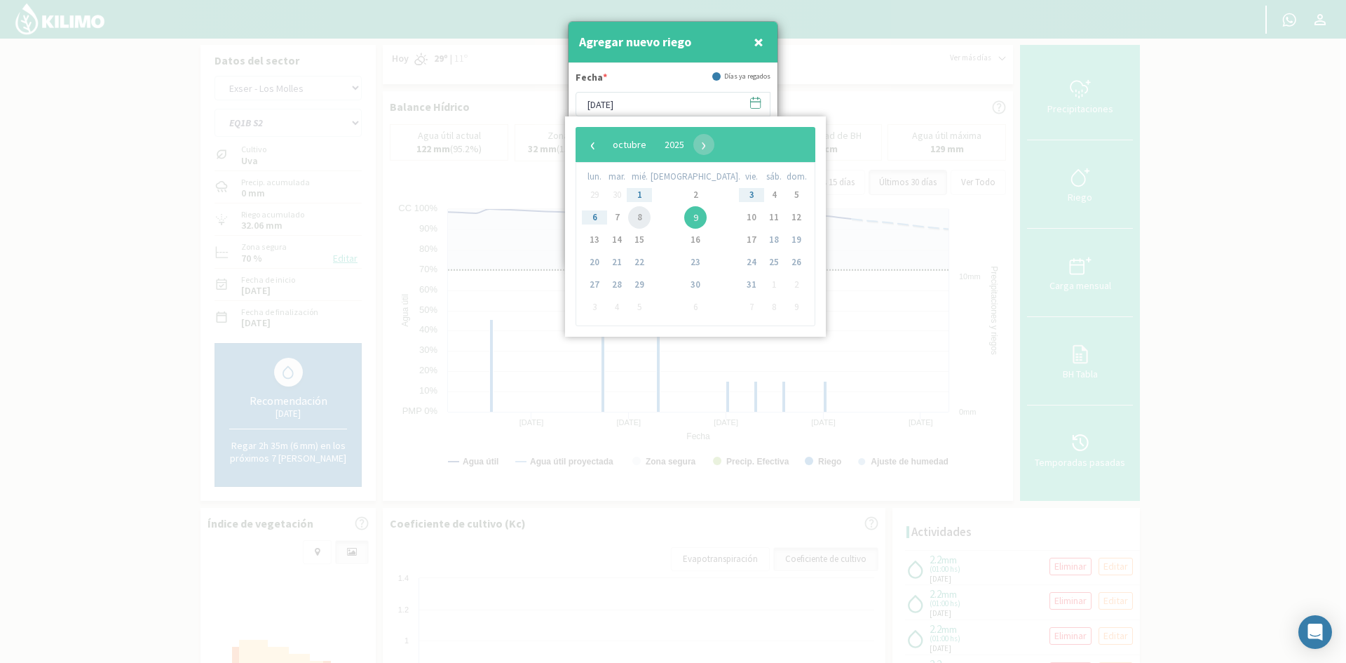
click at [650, 217] on span "8" at bounding box center [639, 217] width 22 height 22
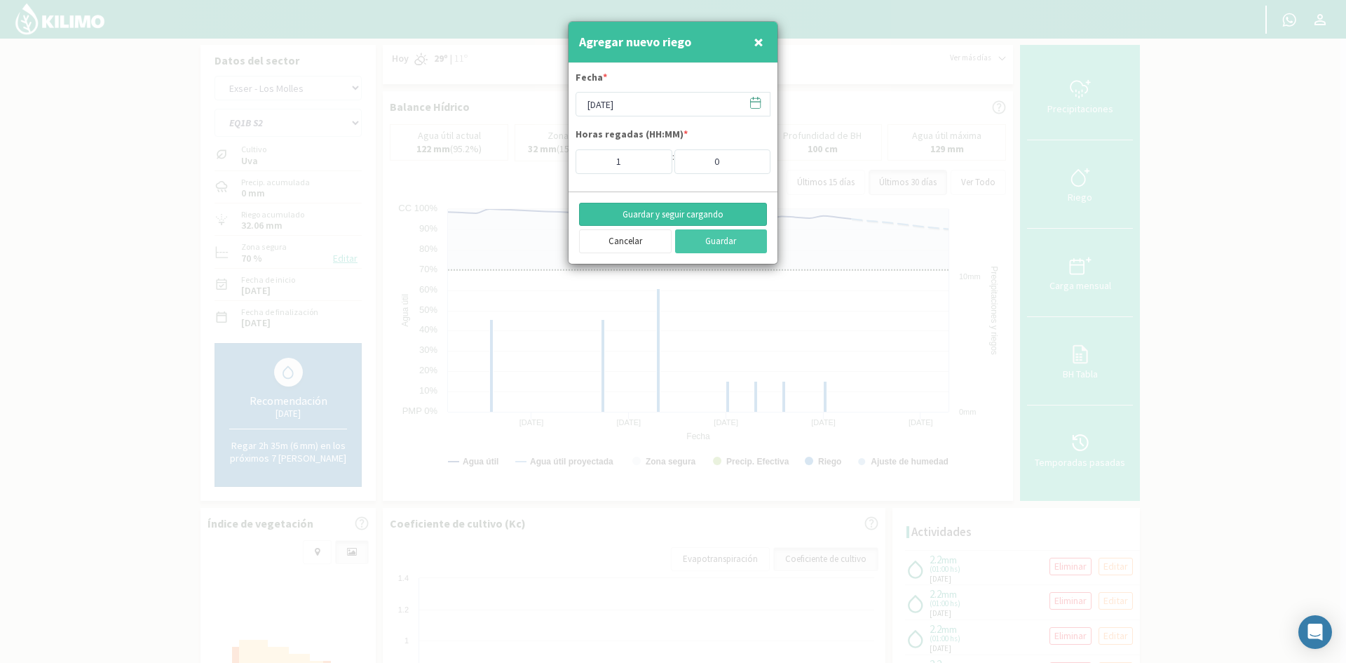
click at [658, 207] on button "Guardar y seguir cargando" at bounding box center [673, 215] width 188 height 24
click at [757, 41] on span "×" at bounding box center [759, 41] width 10 height 23
type input "[DATE]"
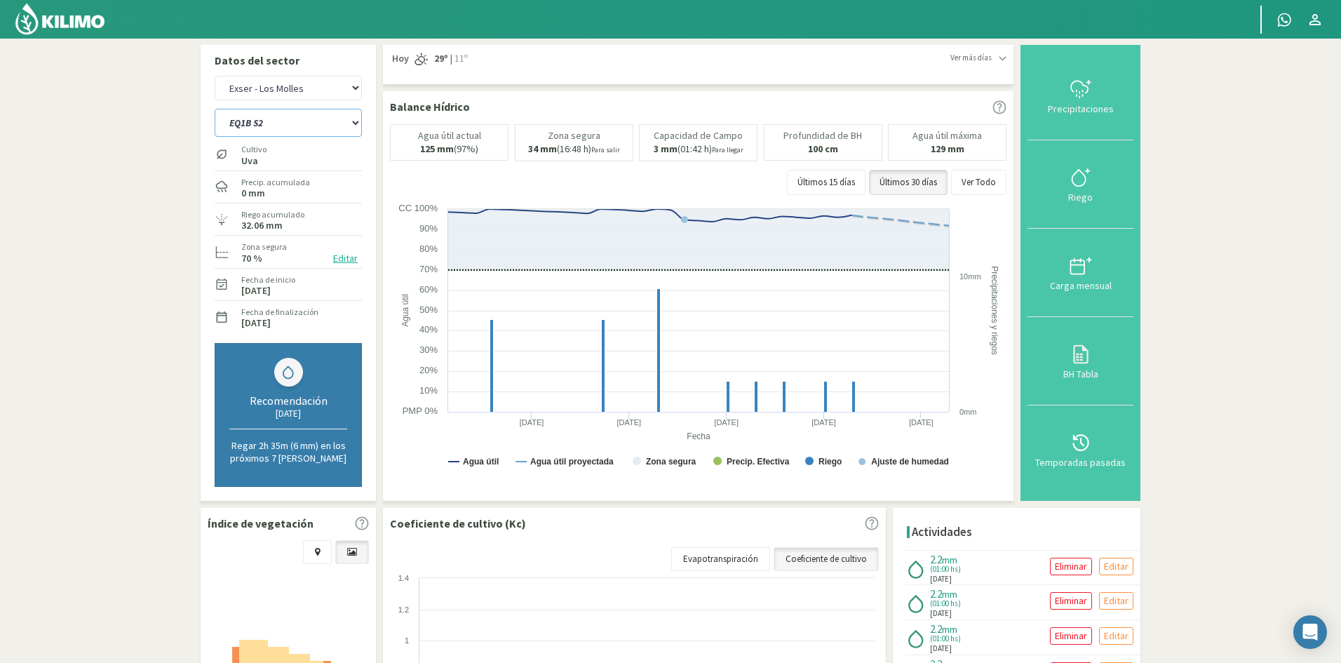
drag, startPoint x: 258, startPoint y: 123, endPoint x: 266, endPoint y: 135, distance: 14.6
click at [258, 123] on select "EQ1A S3 EQ1A S4 EQ1A S5 EQ1B S1 EQ1B S2 EQ1B S3 EQ1B S4 EQ1B S5 EQ2 S1 EQ2 S3 E…" at bounding box center [288, 123] width 147 height 28
click at [215, 109] on select "EQ1A S3 EQ1A S4 EQ1A S5 EQ1B S1 EQ1B S2 EQ1B S3 EQ1B S4 EQ1B S5 EQ2 S1 EQ2 S3 E…" at bounding box center [288, 123] width 147 height 28
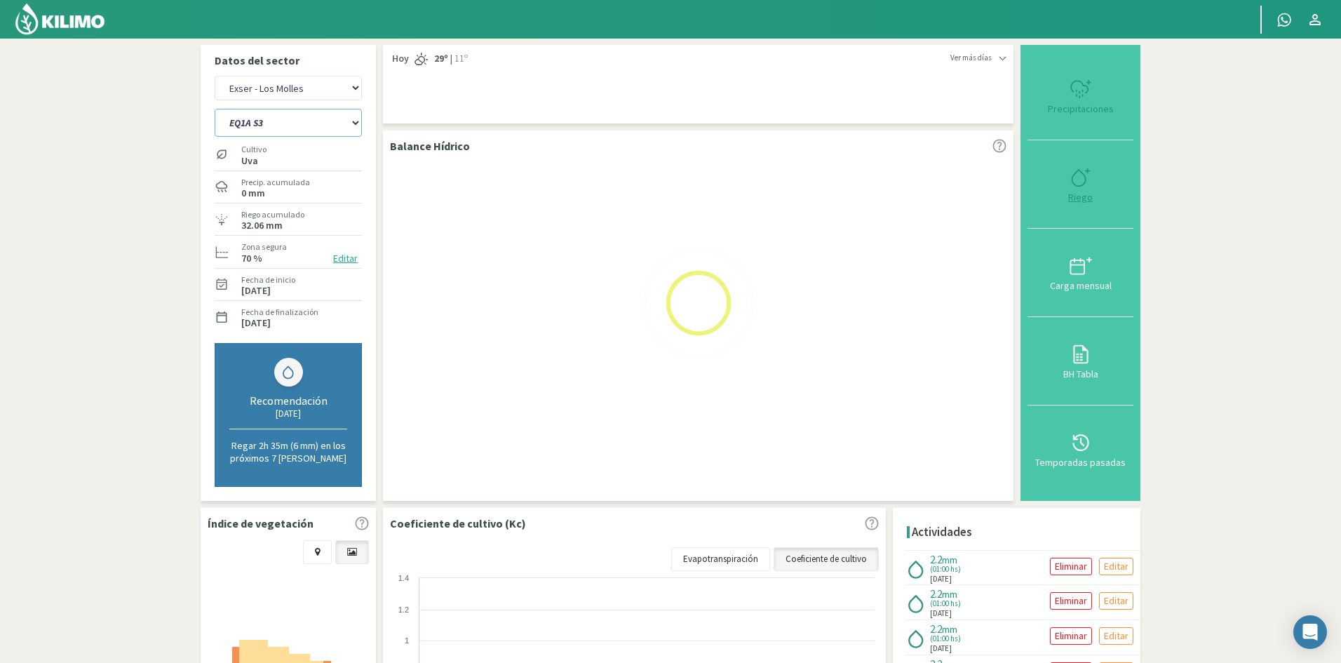
select select "589: Object"
select select "55: Object"
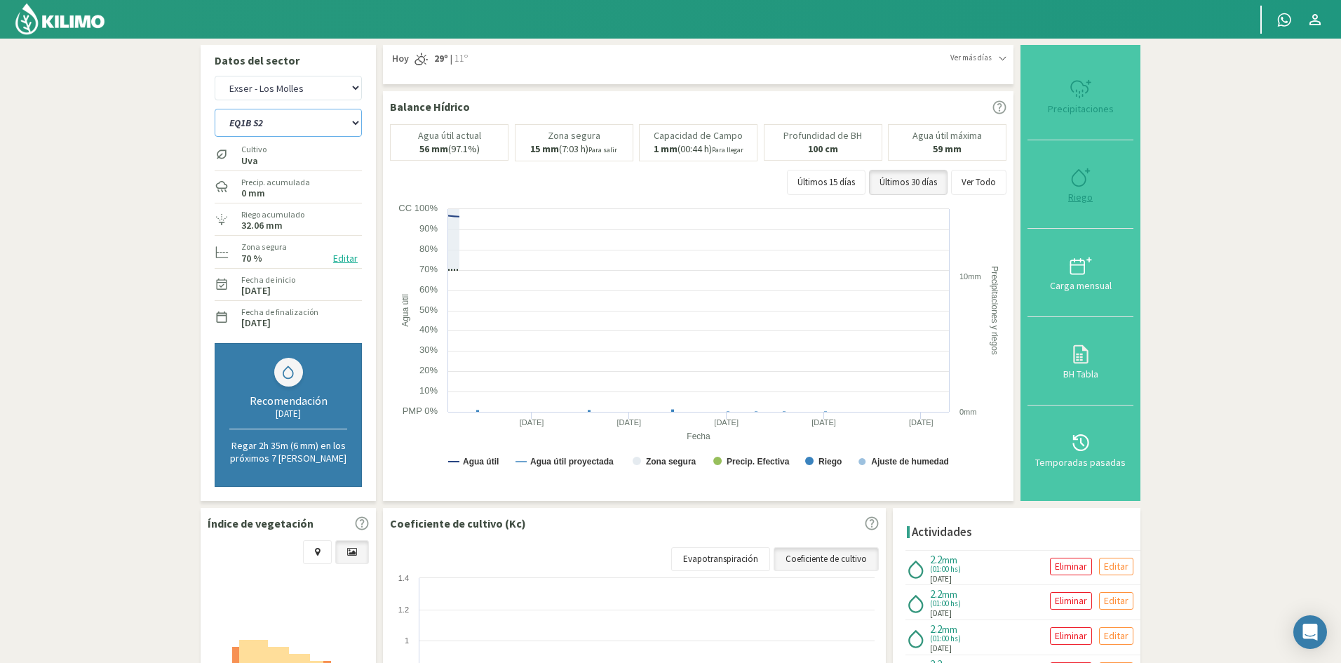
select select "608: Object"
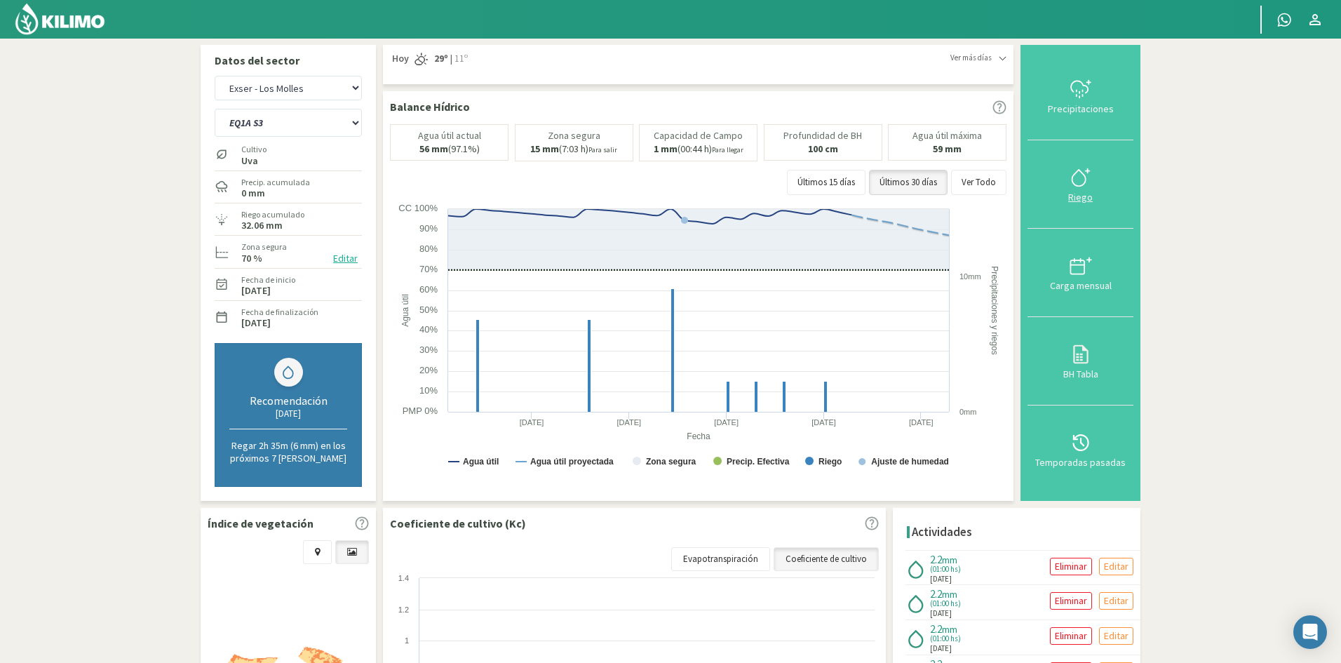
click at [1082, 201] on div "Riego" at bounding box center [1080, 197] width 97 height 10
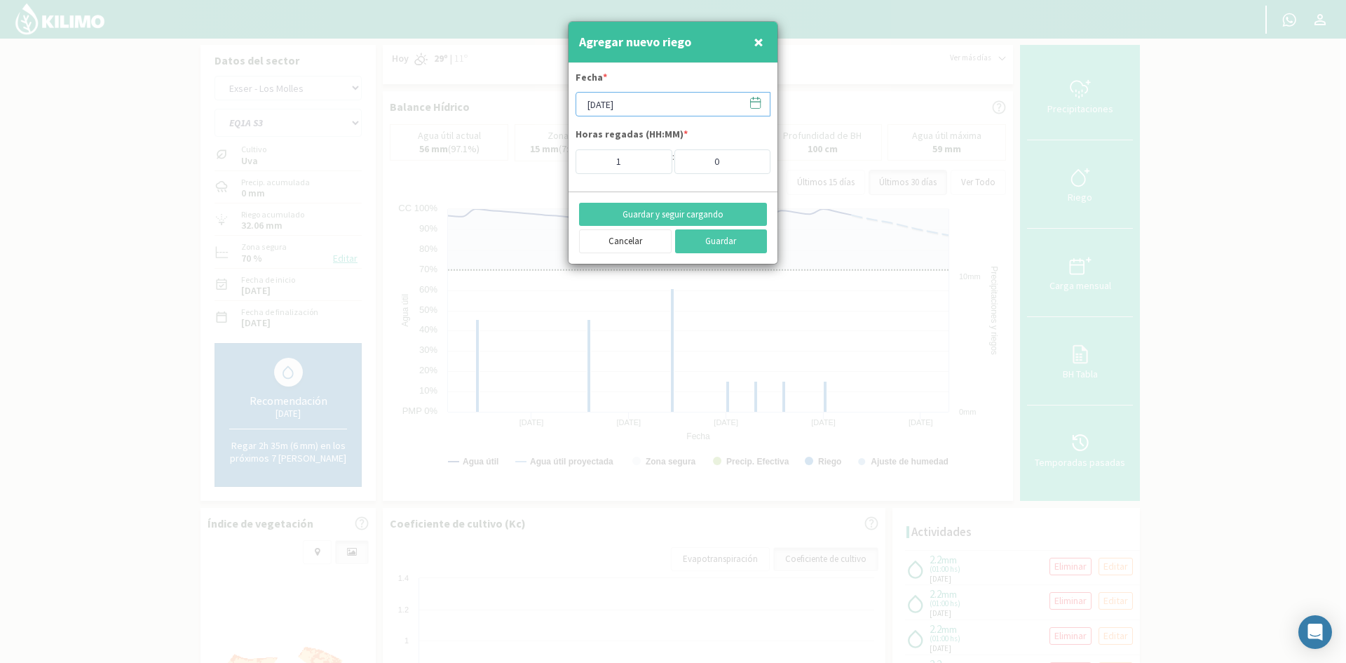
click at [650, 106] on input "[DATE]" at bounding box center [673, 104] width 195 height 25
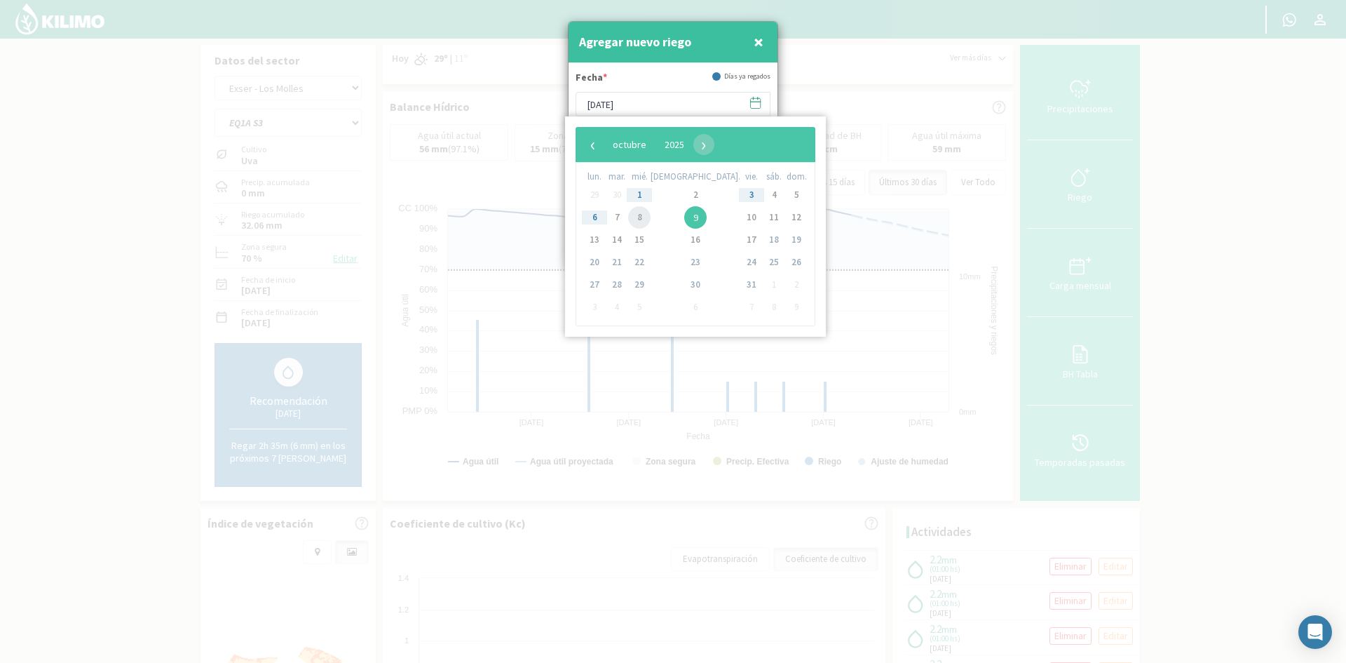
click at [647, 220] on span "8" at bounding box center [639, 217] width 22 height 22
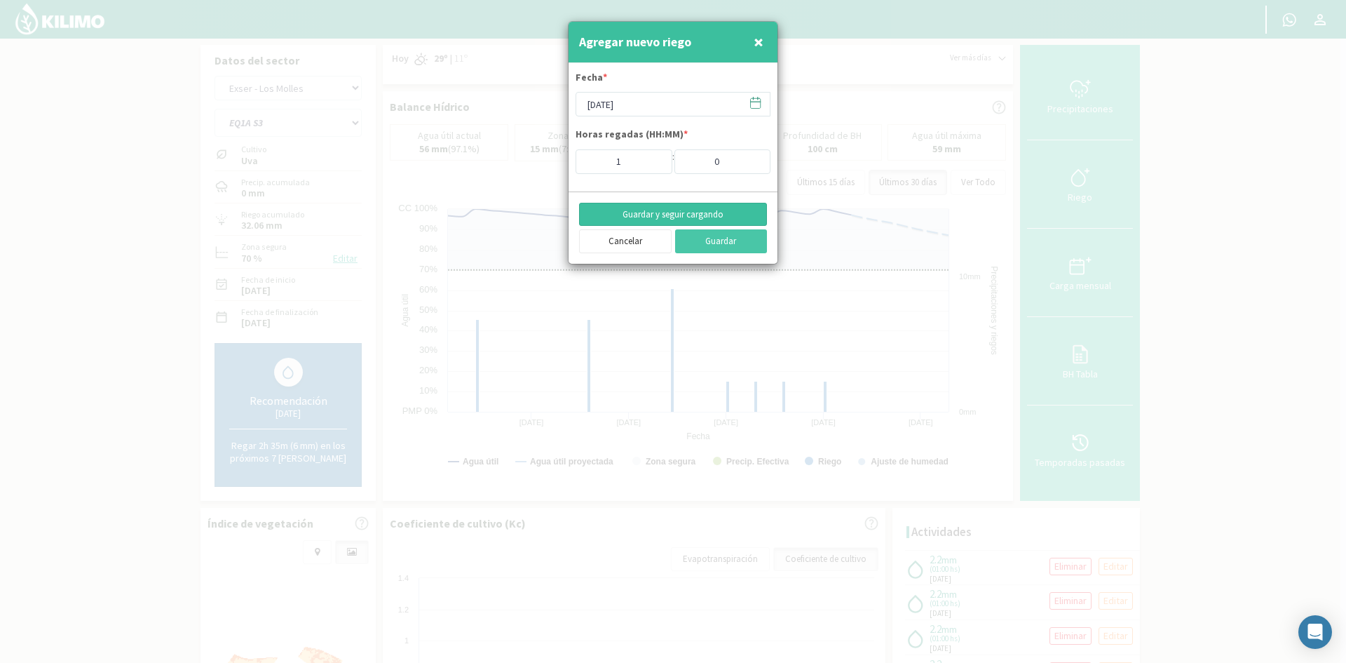
click at [643, 208] on button "Guardar y seguir cargando" at bounding box center [673, 215] width 188 height 24
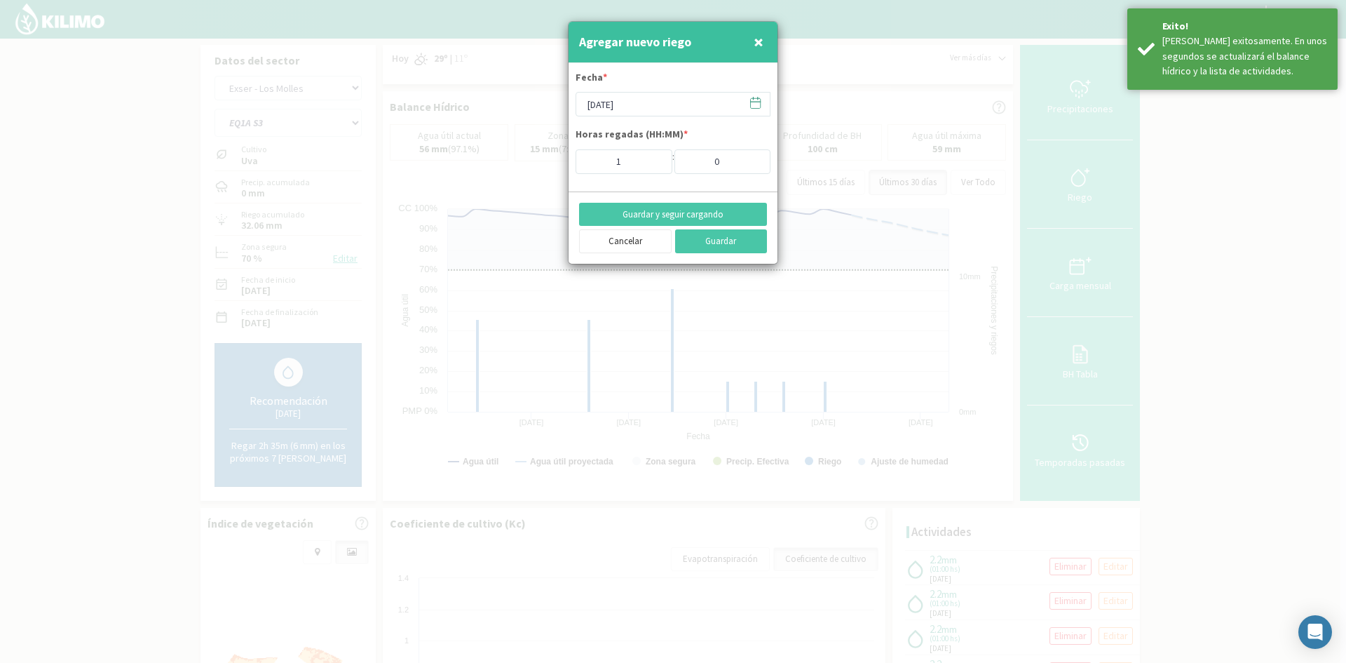
click at [757, 42] on span "×" at bounding box center [759, 41] width 10 height 23
type input "[DATE]"
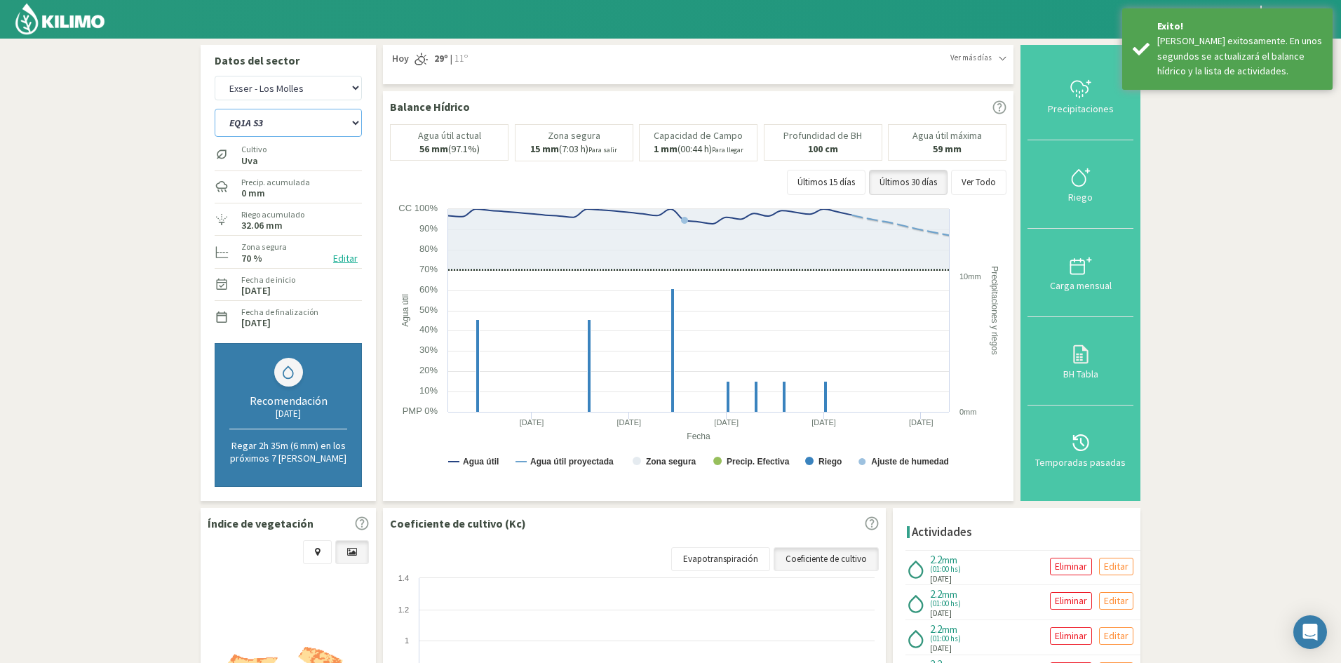
click at [264, 129] on select "EQ1A S3 EQ1A S4 EQ1A S5 EQ1B S1 EQ1B S2 EQ1B S3 EQ1B S4 EQ1B S5 EQ2 S1 EQ2 S3 E…" at bounding box center [288, 123] width 147 height 28
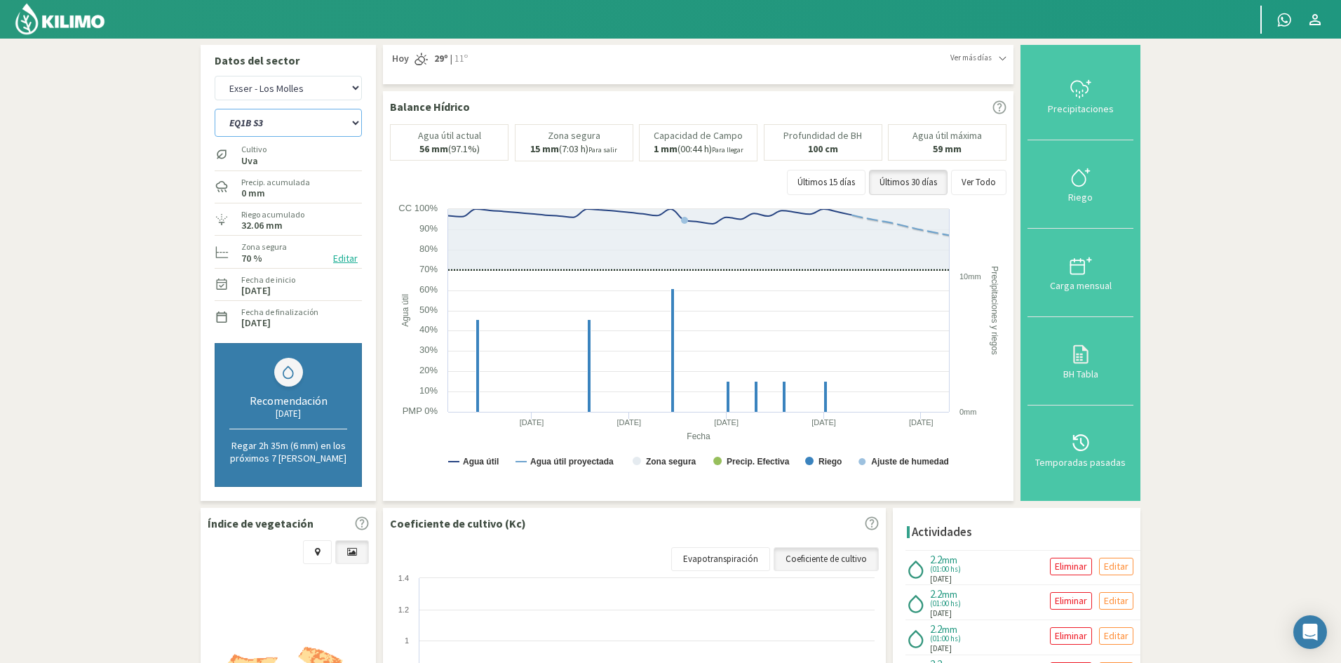
click at [215, 109] on select "EQ1A S3 EQ1A S4 EQ1A S5 EQ1B S1 EQ1B S2 EQ1B S3 EQ1B S4 EQ1B S5 EQ2 S1 EQ2 S3 E…" at bounding box center [288, 123] width 147 height 28
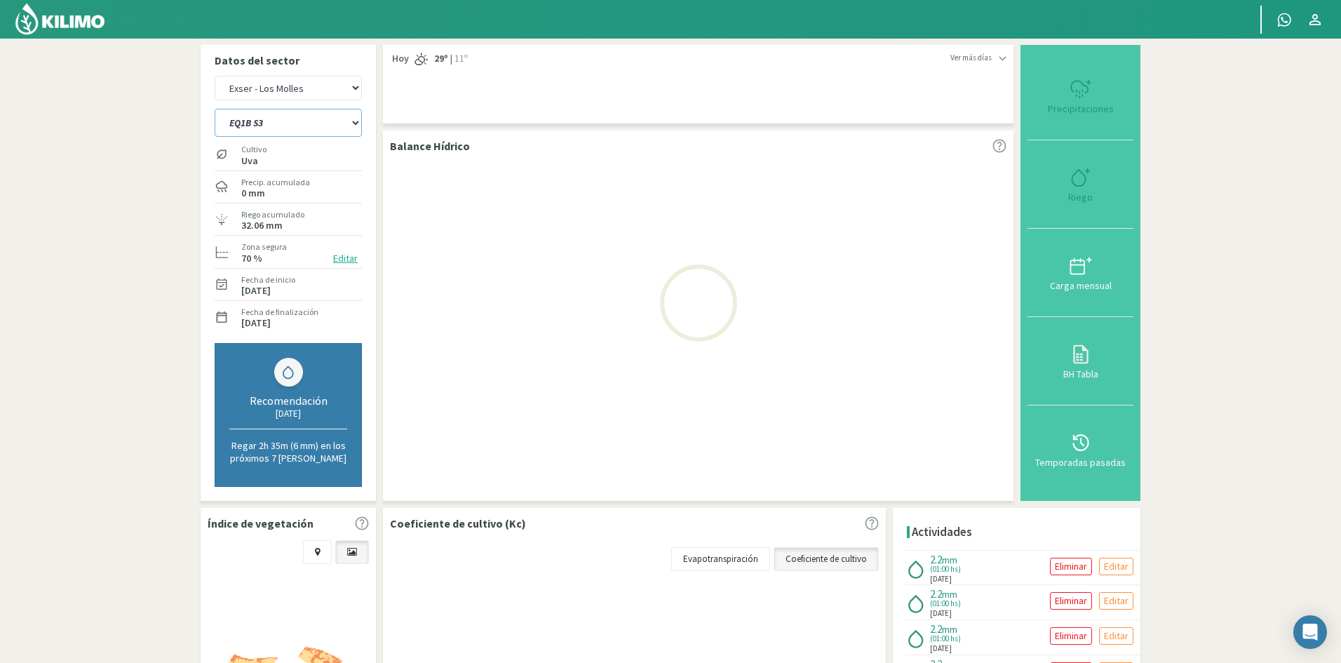
select select "608: Object"
select select "57: Object"
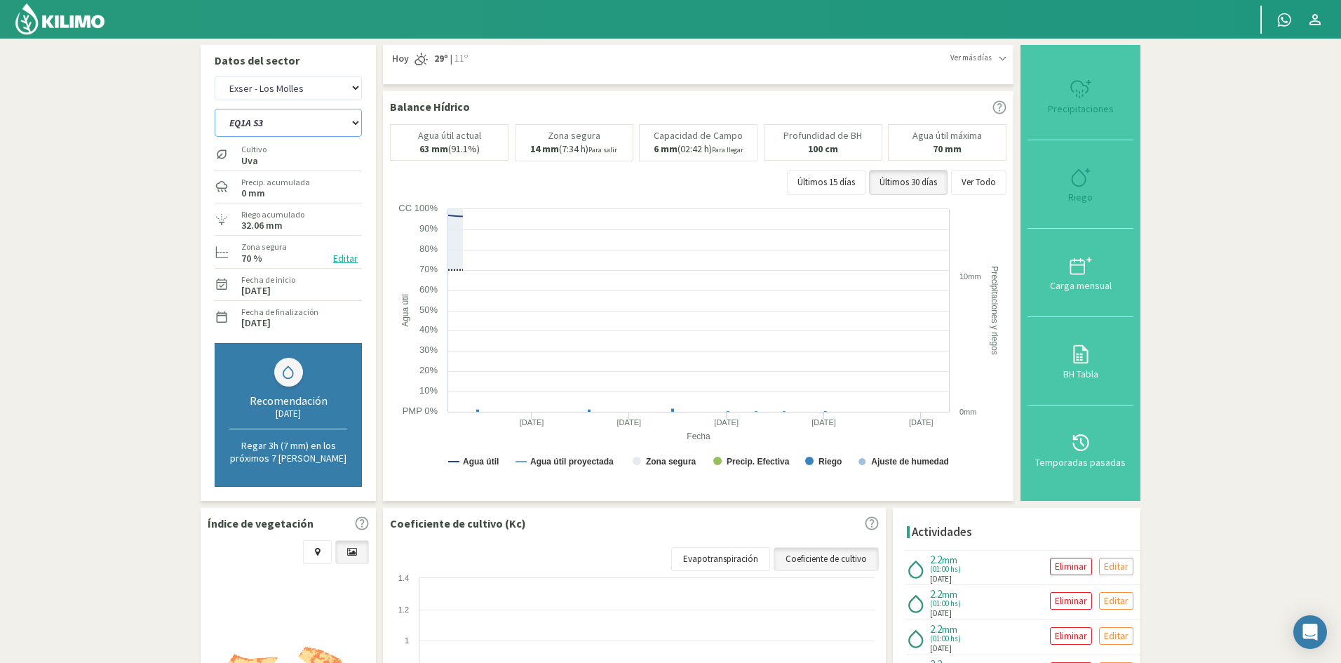
select select "636: Object"
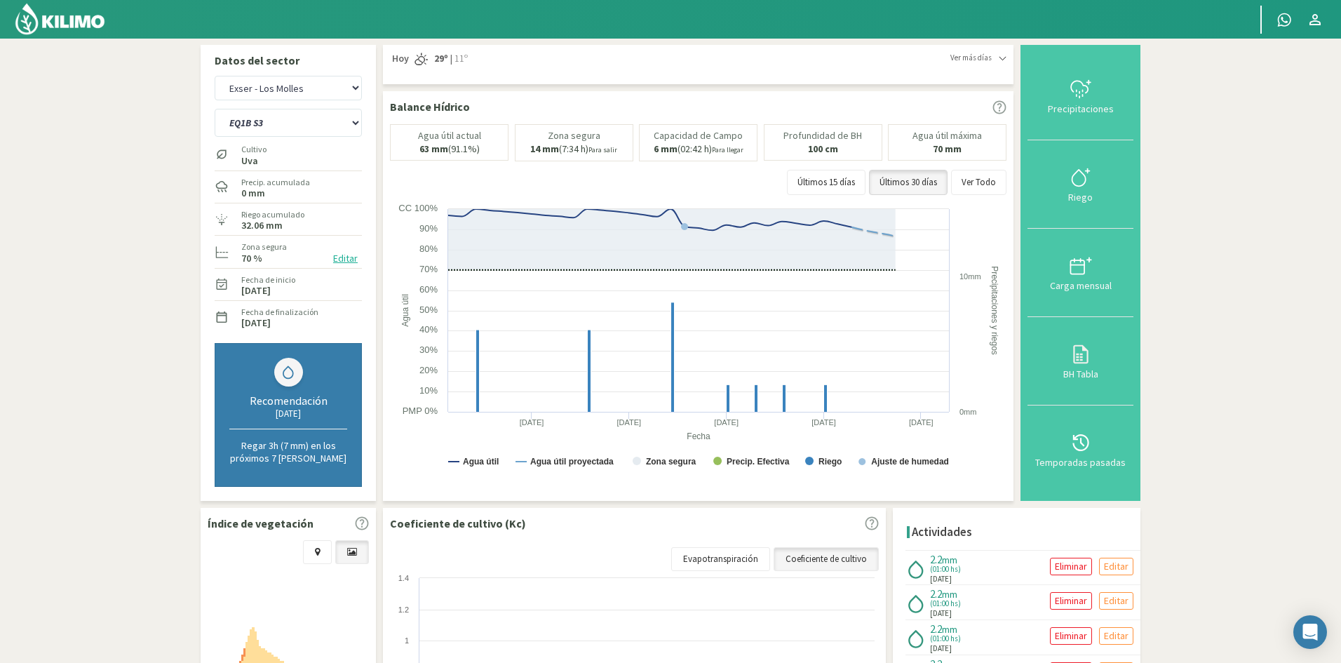
click at [1088, 197] on div "Riego" at bounding box center [1080, 197] width 97 height 10
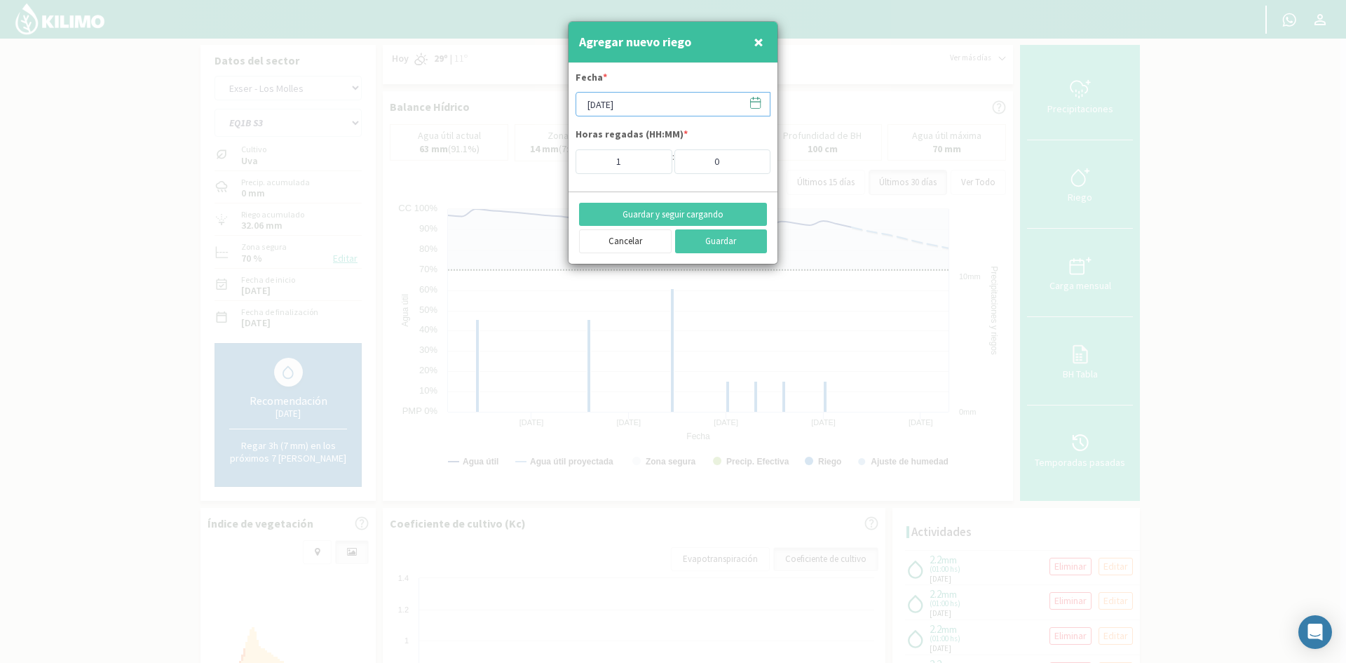
click at [619, 107] on input "[DATE]" at bounding box center [673, 104] width 195 height 25
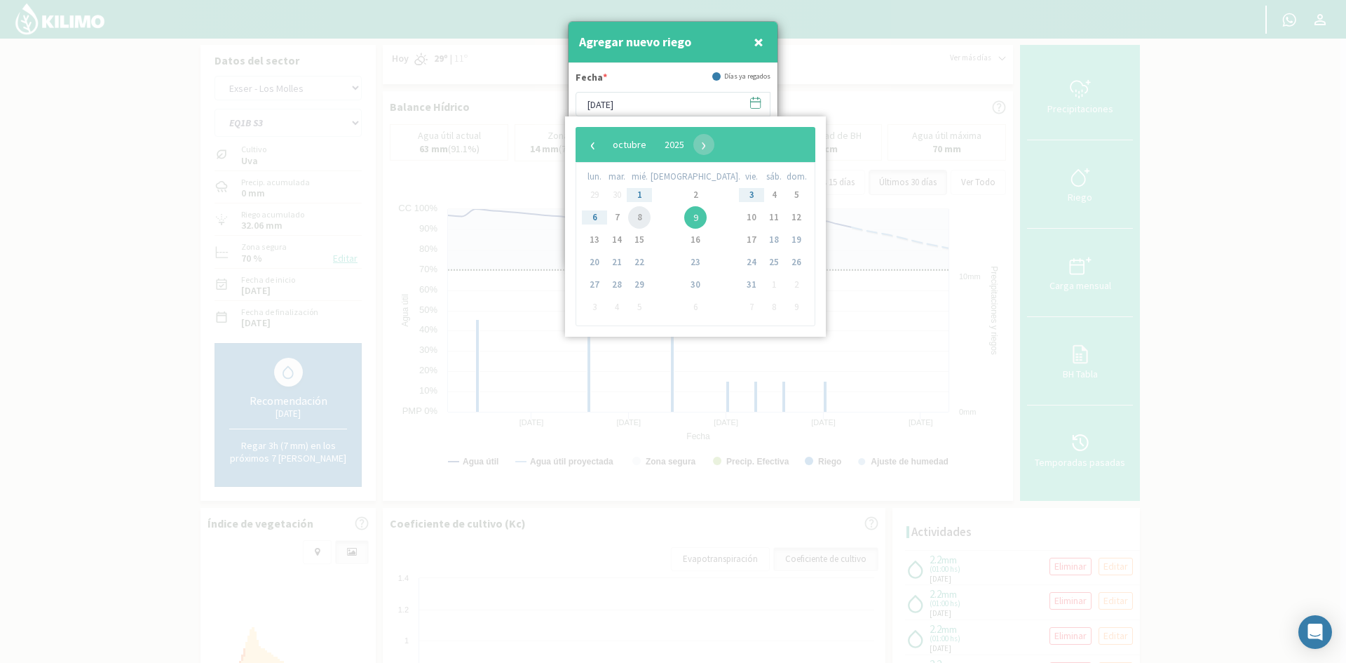
click at [651, 218] on span "8" at bounding box center [639, 217] width 22 height 22
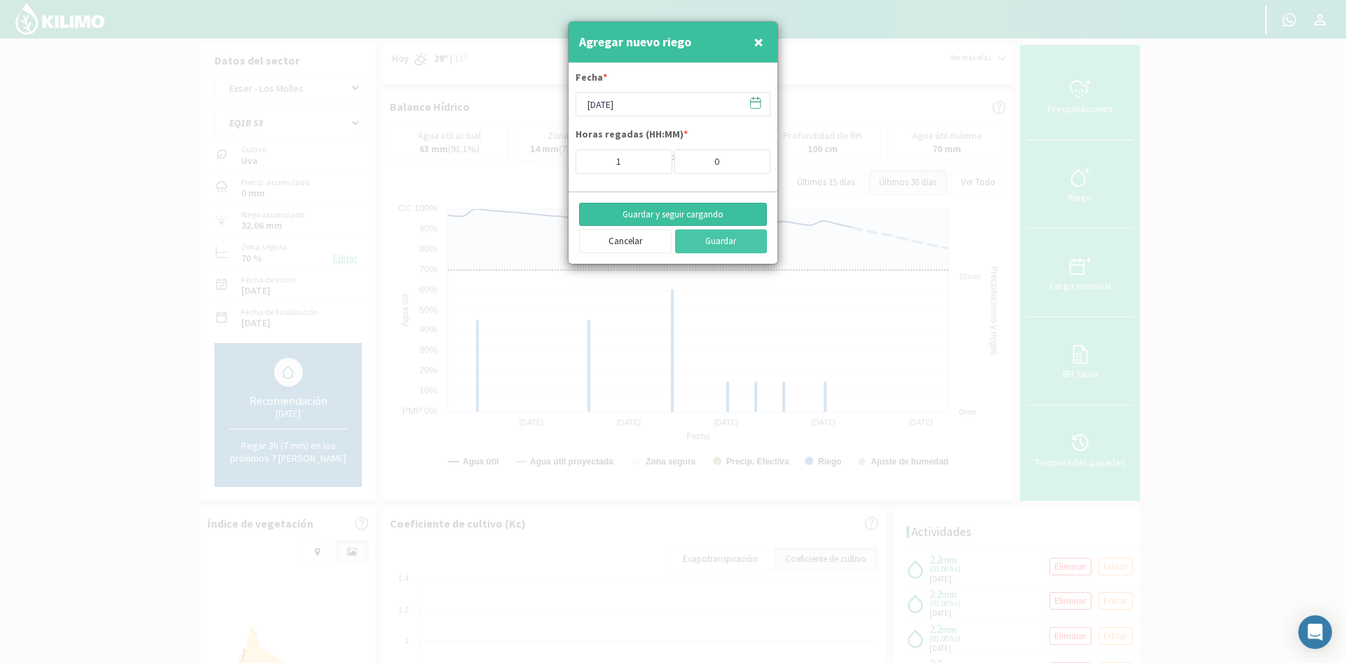
click at [630, 210] on button "Guardar y seguir cargando" at bounding box center [673, 215] width 188 height 24
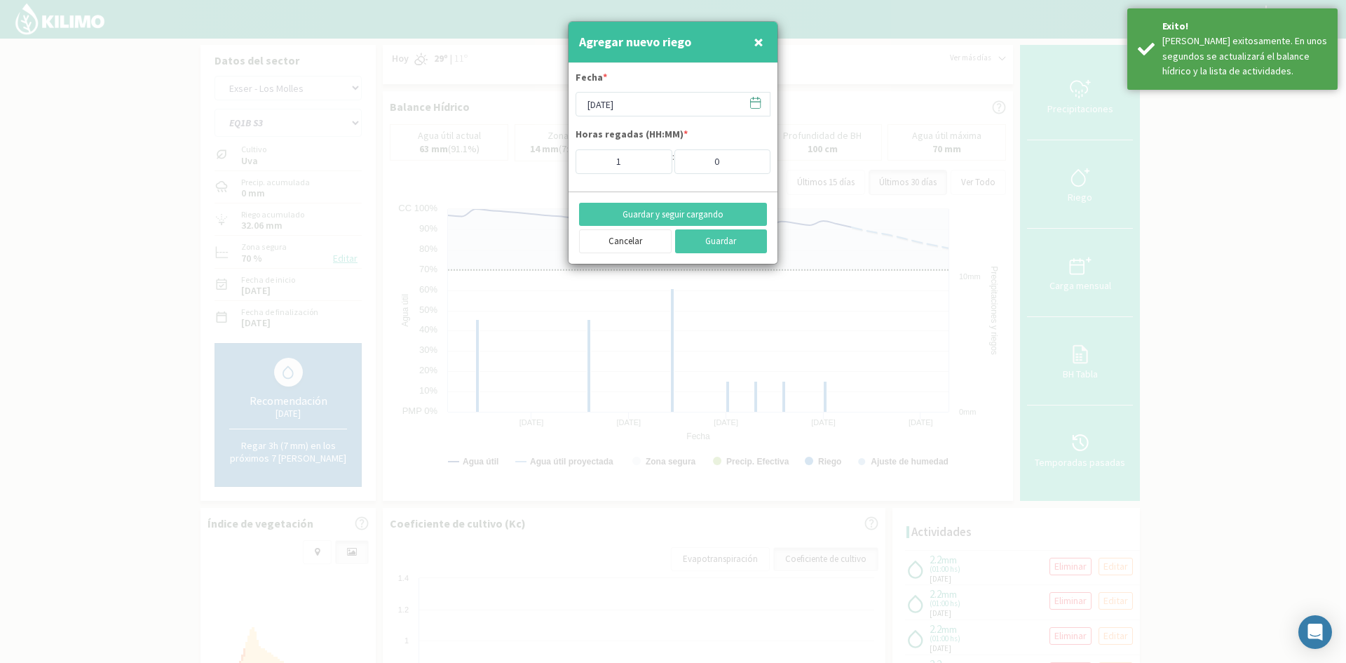
click at [757, 44] on span "×" at bounding box center [759, 41] width 10 height 23
type input "[DATE]"
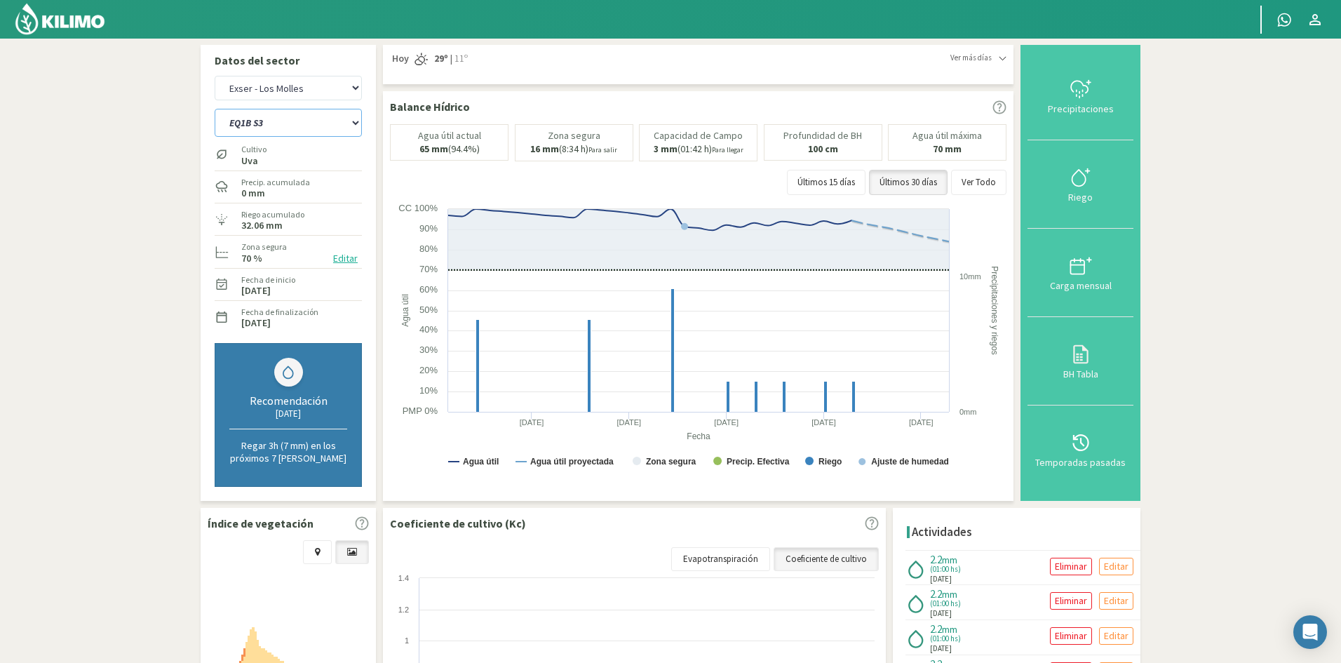
click at [271, 120] on select "EQ1A S3 EQ1A S4 EQ1A S5 EQ1B S1 EQ1B S2 EQ1B S3 EQ1B S4 EQ1B S5 EQ2 S1 EQ2 S3 E…" at bounding box center [288, 123] width 147 height 28
click at [215, 109] on select "EQ1A S3 EQ1A S4 EQ1A S5 EQ1B S1 EQ1B S2 EQ1B S3 EQ1B S4 EQ1B S5 EQ2 S1 EQ2 S3 E…" at bounding box center [288, 123] width 147 height 28
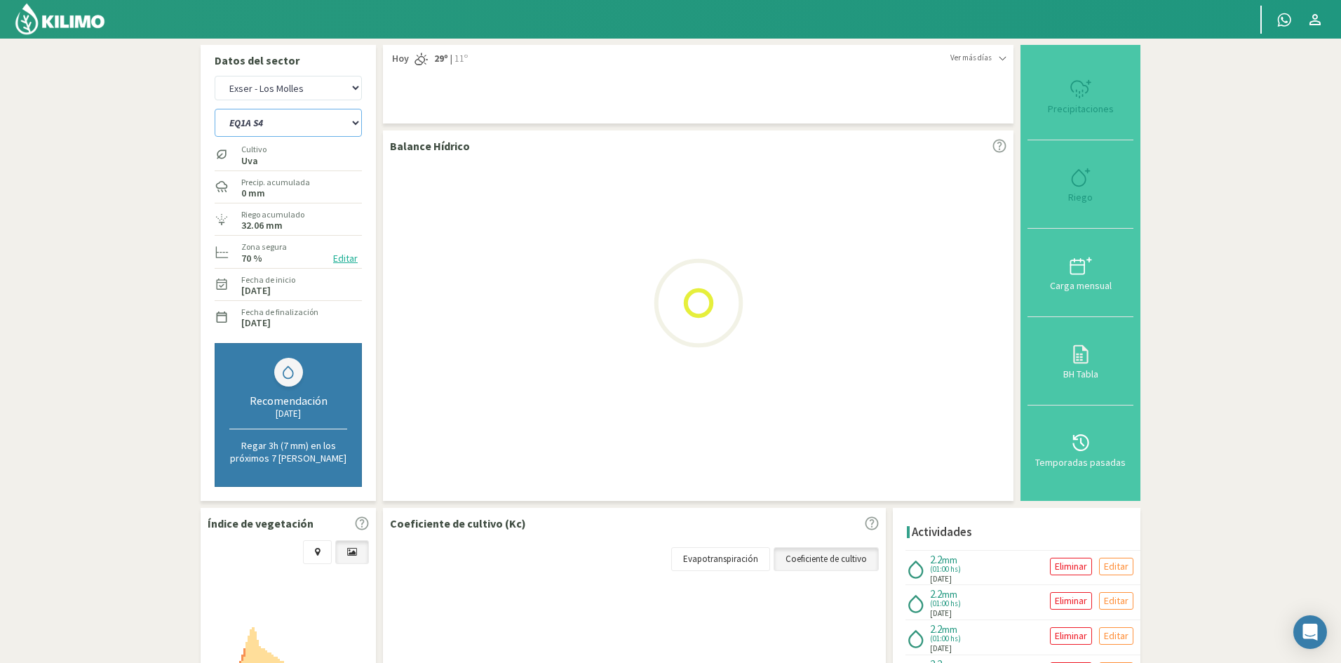
select select "636: Object"
select select "59: Object"
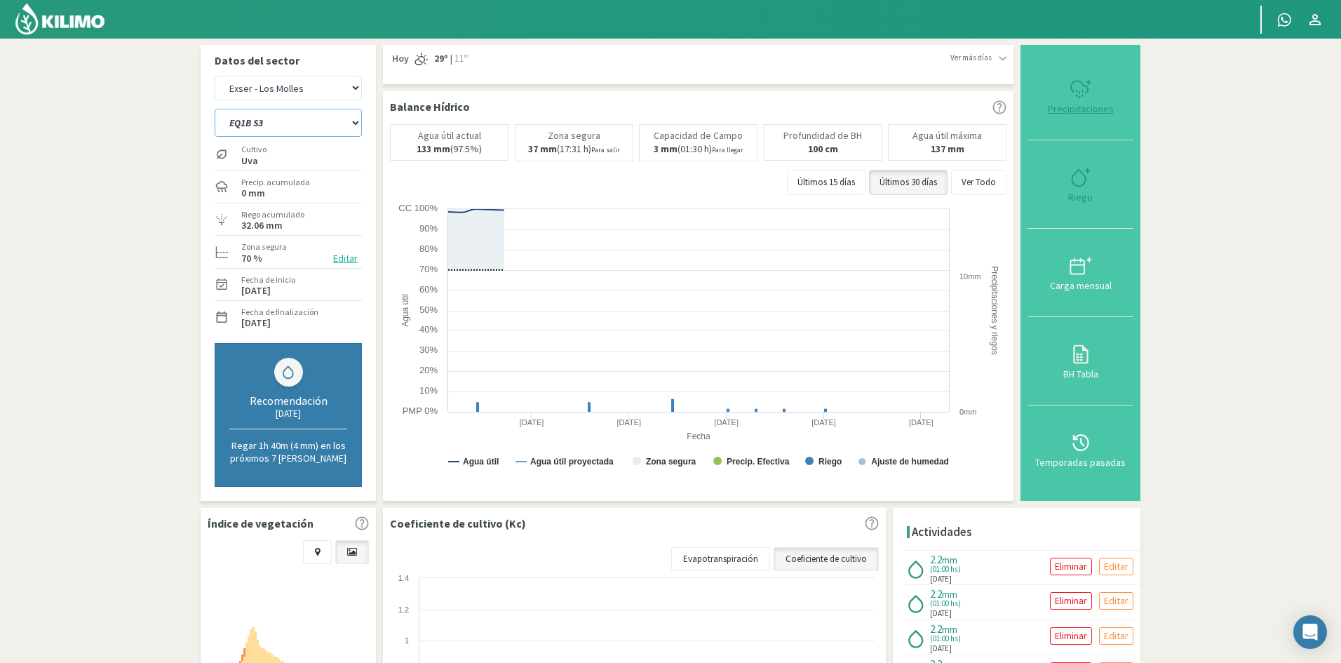
select select "655: Object"
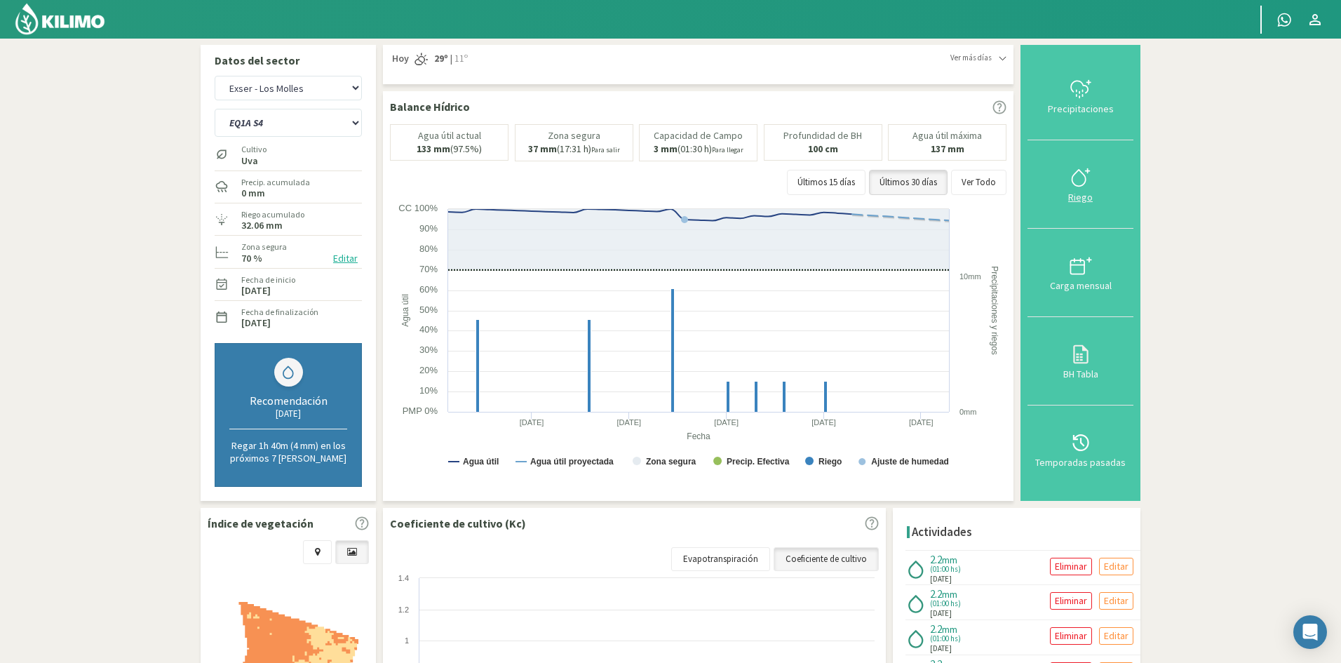
click at [1086, 200] on div "Riego" at bounding box center [1080, 197] width 97 height 10
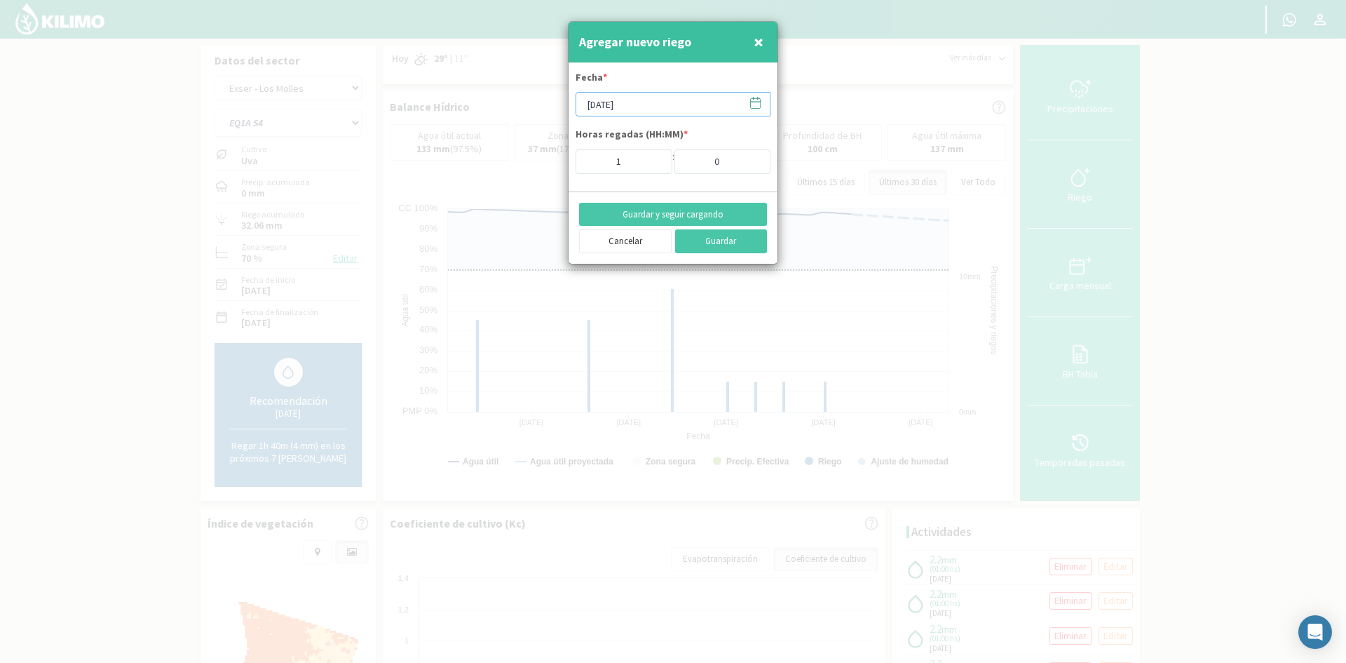
click at [607, 108] on input "[DATE]" at bounding box center [673, 104] width 195 height 25
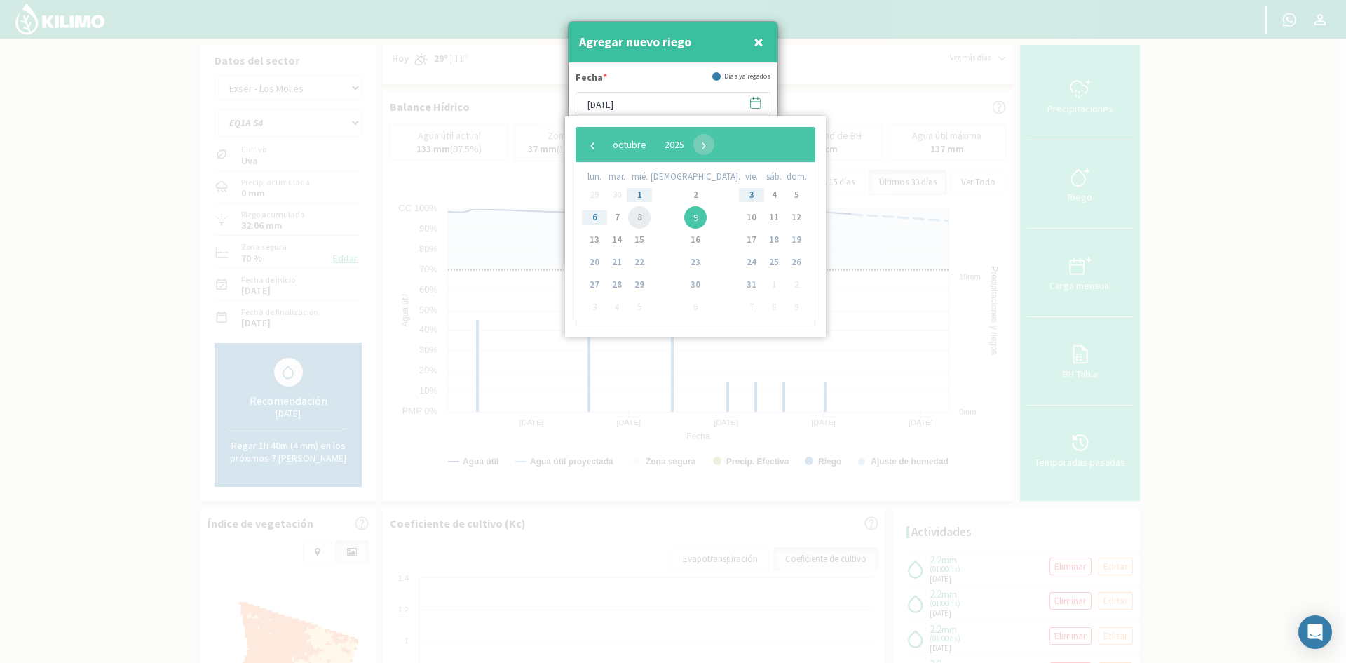
click at [648, 212] on span "8" at bounding box center [639, 217] width 22 height 22
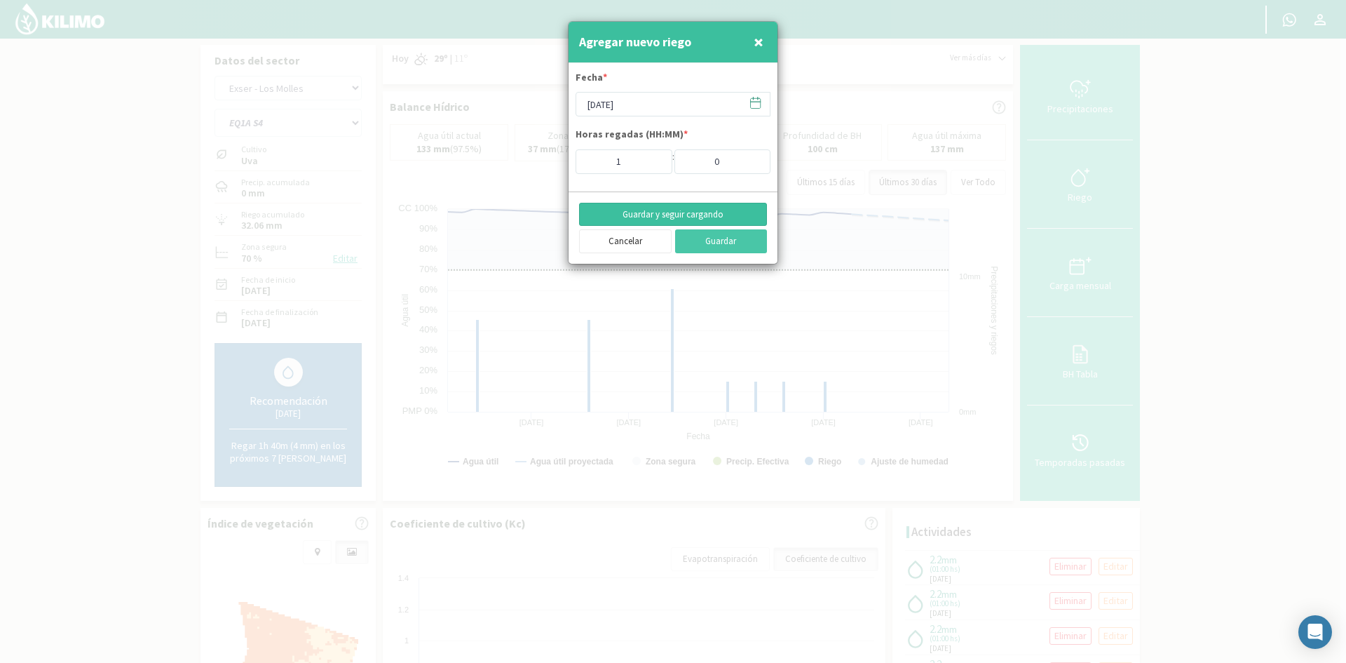
click at [651, 214] on button "Guardar y seguir cargando" at bounding box center [673, 215] width 188 height 24
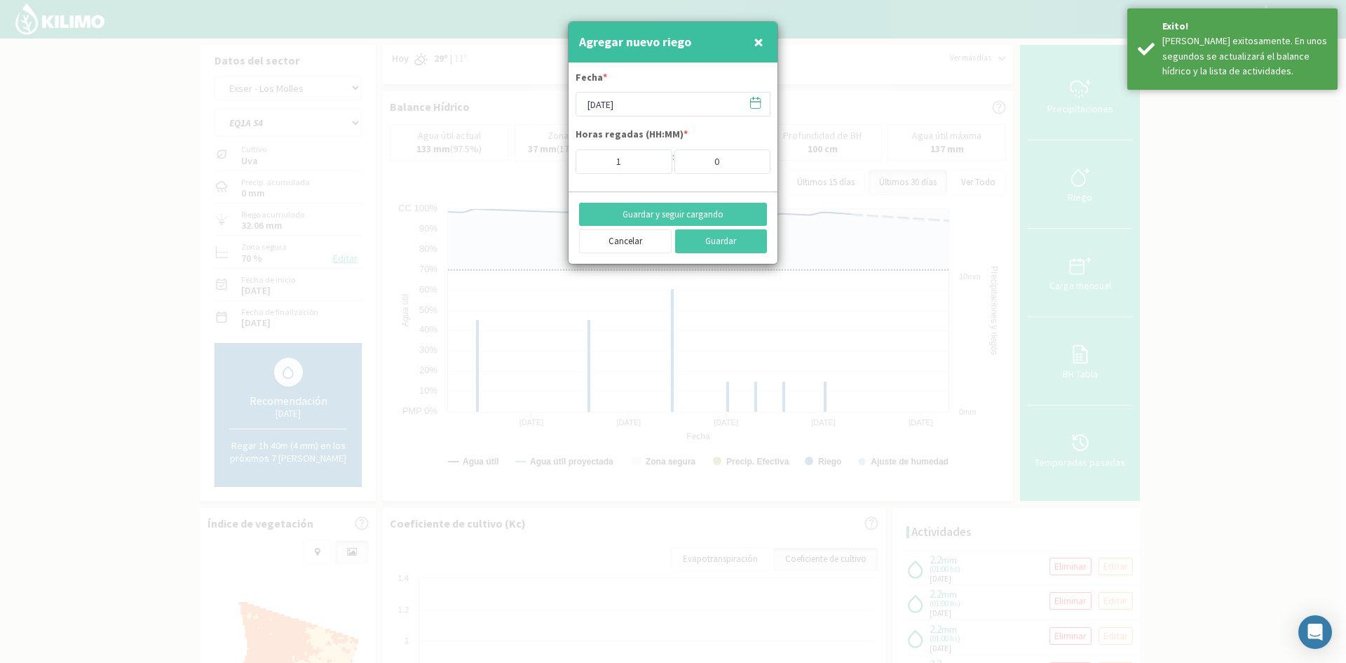
click at [763, 41] on span "×" at bounding box center [759, 41] width 10 height 23
type input "[DATE]"
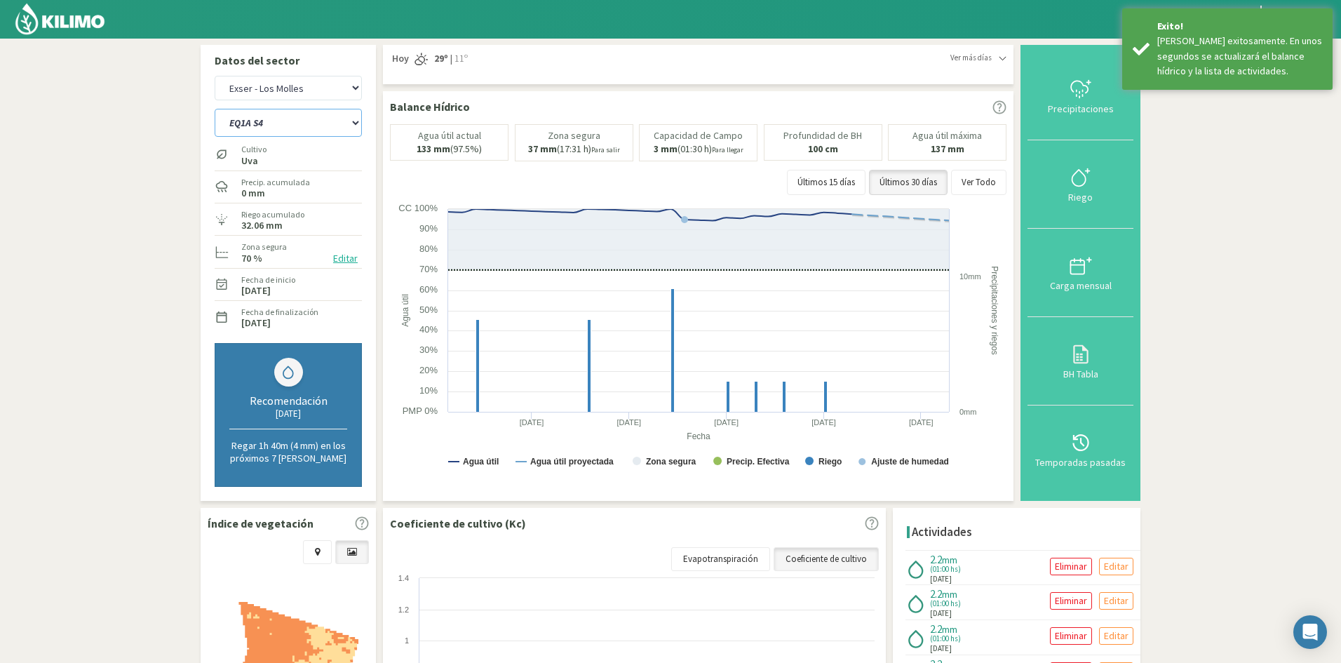
click at [281, 126] on select "EQ1A S3 EQ1A S4 EQ1A S5 EQ1B S1 EQ1B S2 EQ1B S3 EQ1B S4 EQ1B S5 EQ2 S1 EQ2 S3 E…" at bounding box center [288, 123] width 147 height 28
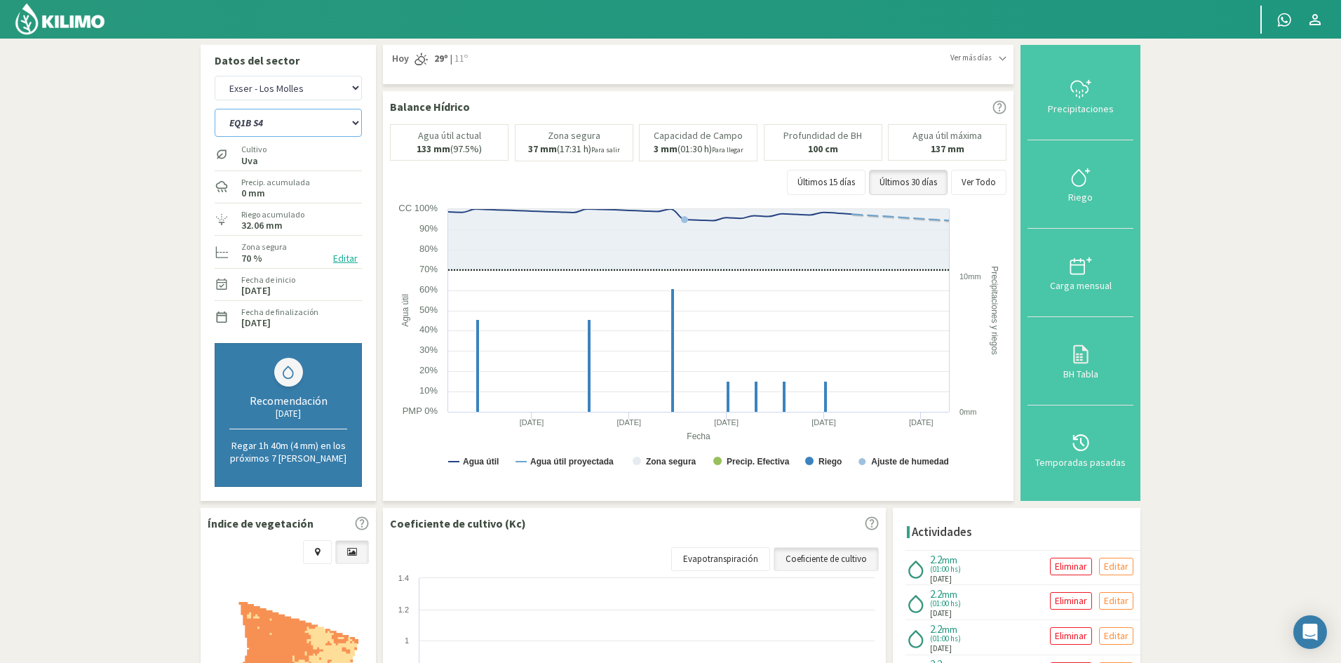
click at [215, 109] on select "EQ1A S3 EQ1A S4 EQ1A S5 EQ1B S1 EQ1B S2 EQ1B S3 EQ1B S4 EQ1B S5 EQ2 S1 EQ2 S3 E…" at bounding box center [288, 123] width 147 height 28
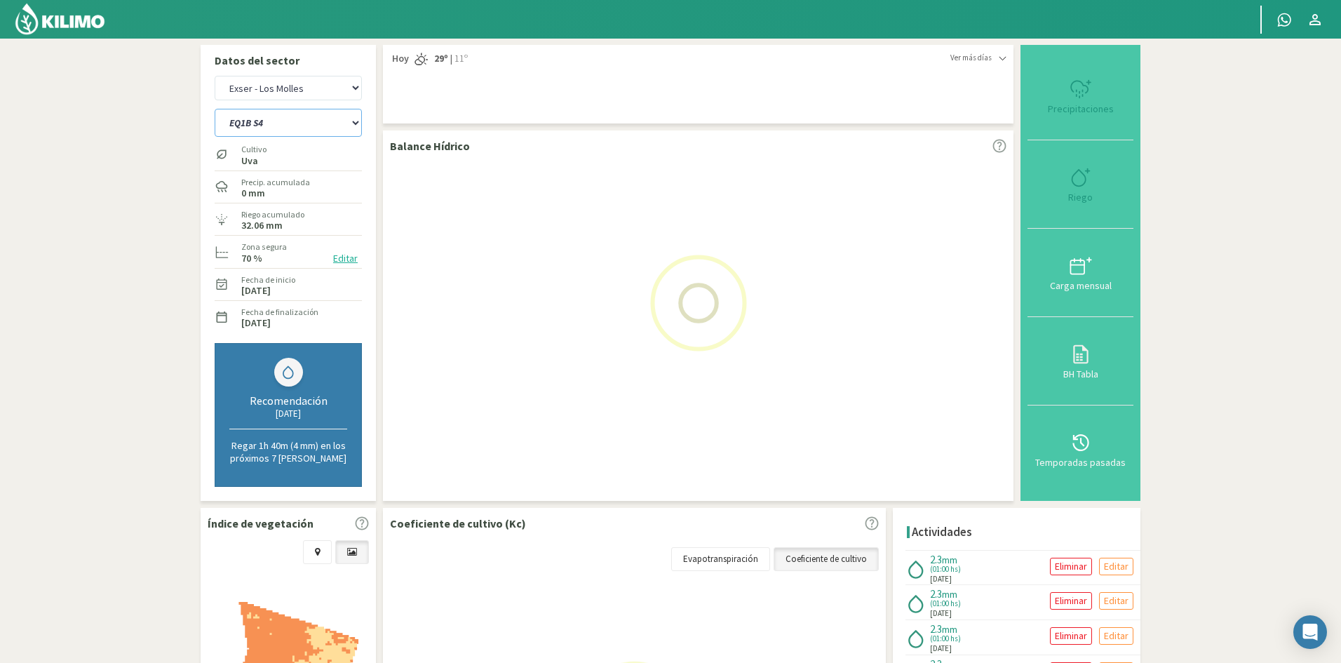
select select "655: Object"
select select "61: Object"
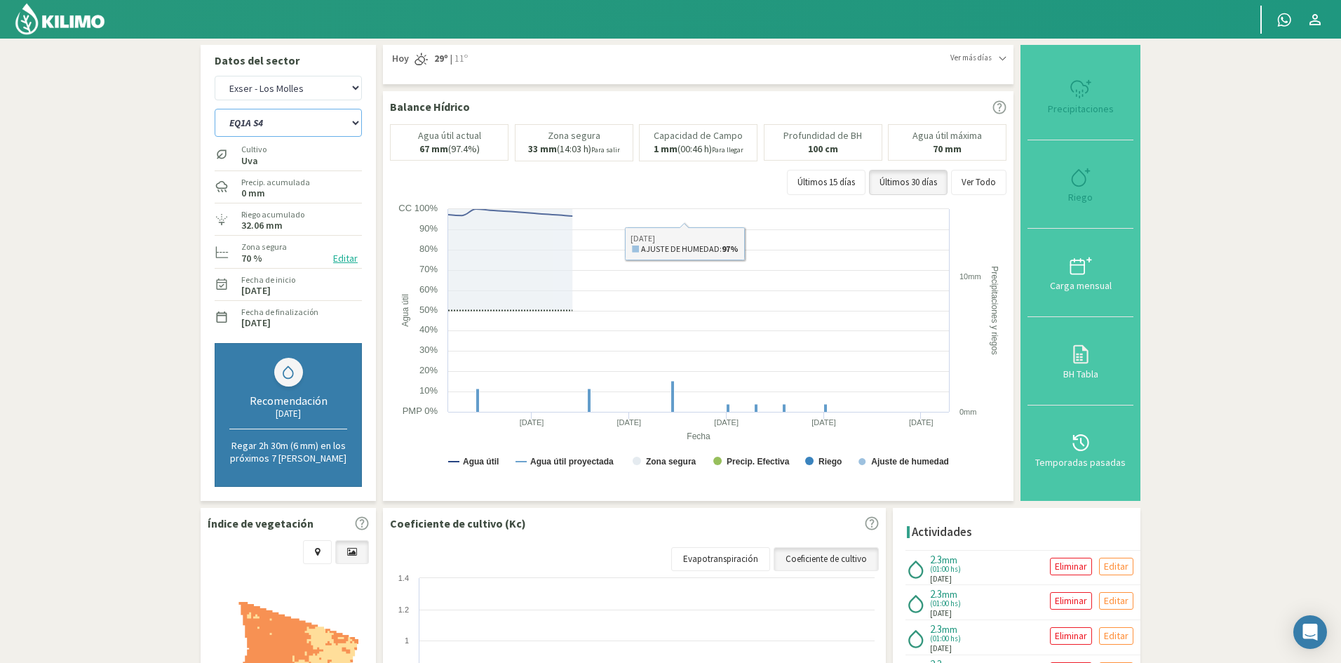
select select "683: Object"
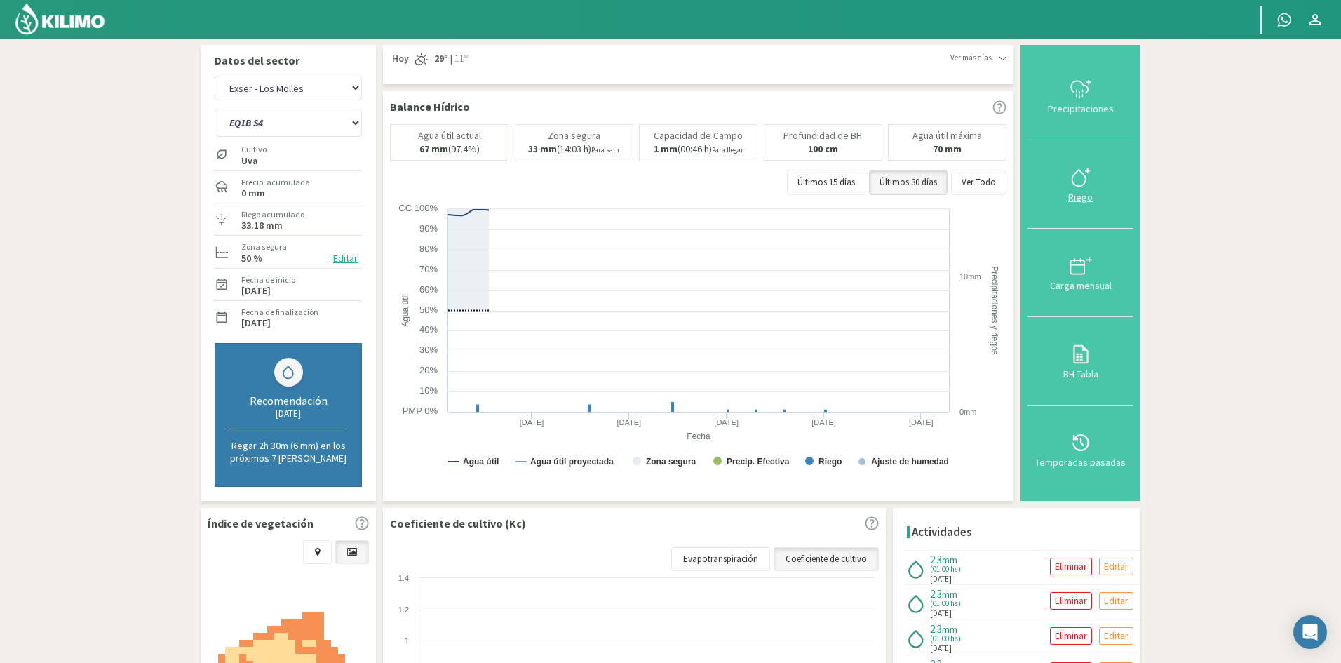
click at [1084, 195] on div "Riego" at bounding box center [1080, 197] width 97 height 10
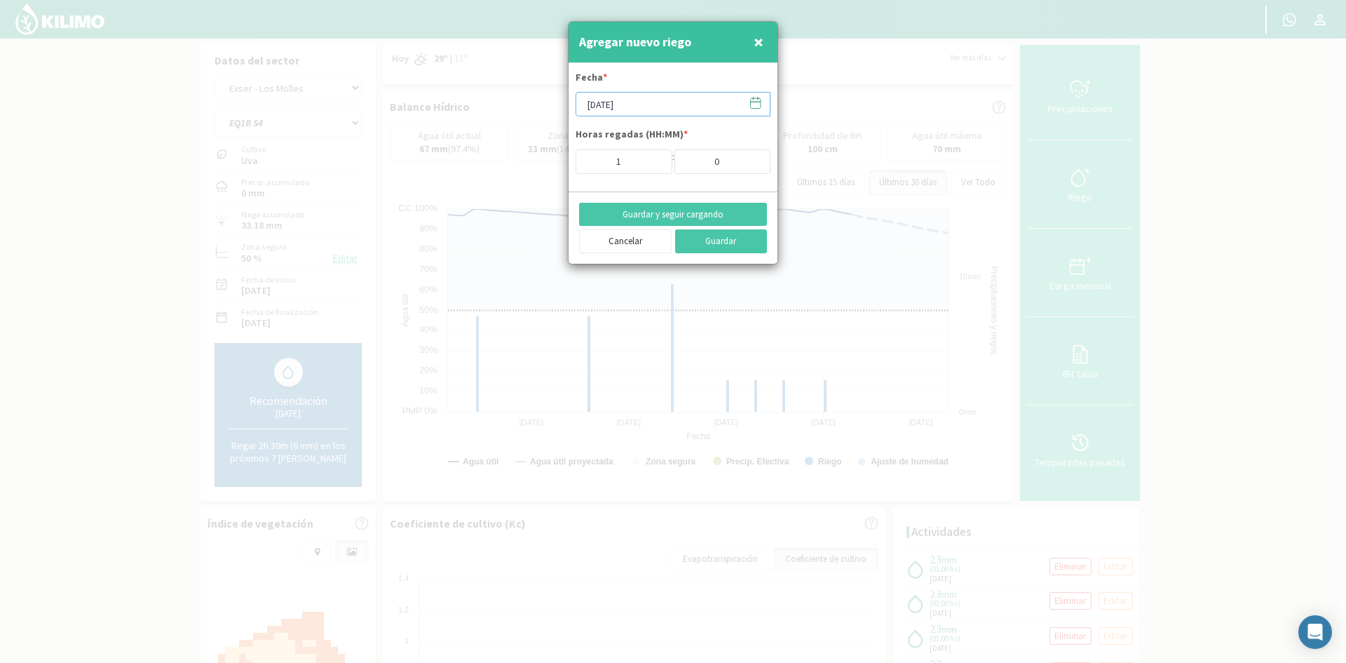
click at [617, 109] on input "[DATE]" at bounding box center [673, 104] width 195 height 25
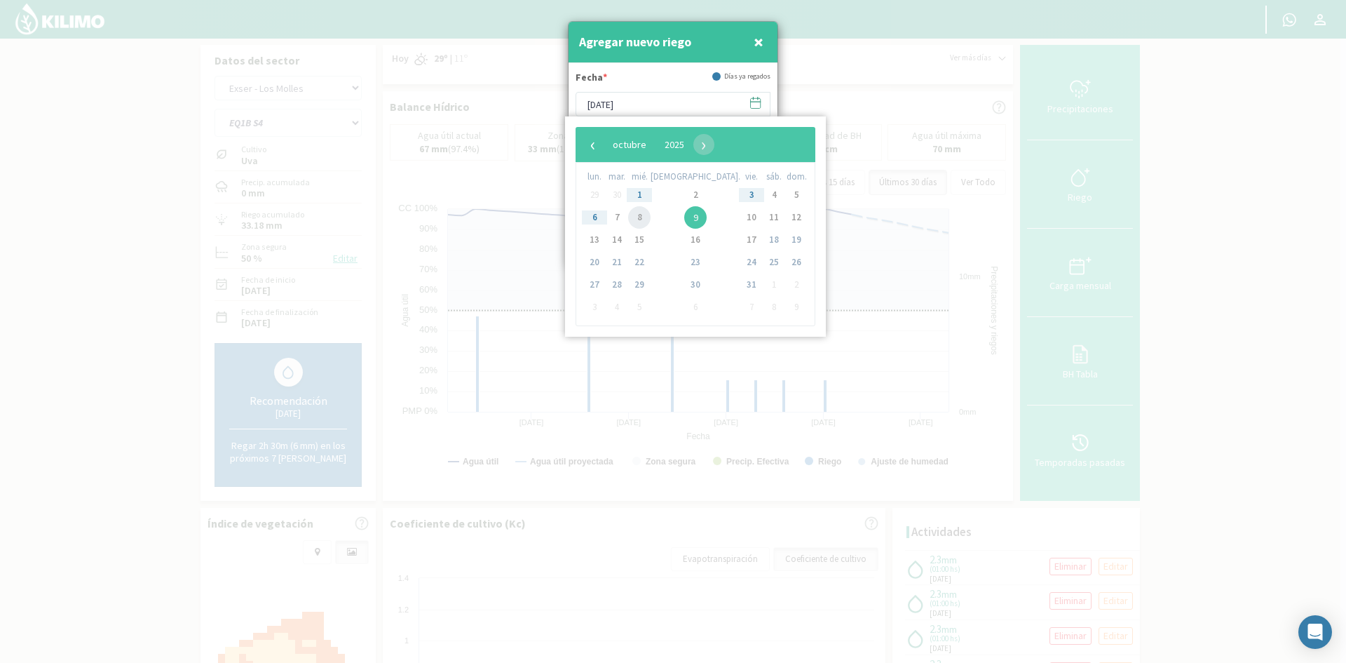
click at [644, 219] on span "8" at bounding box center [639, 217] width 22 height 22
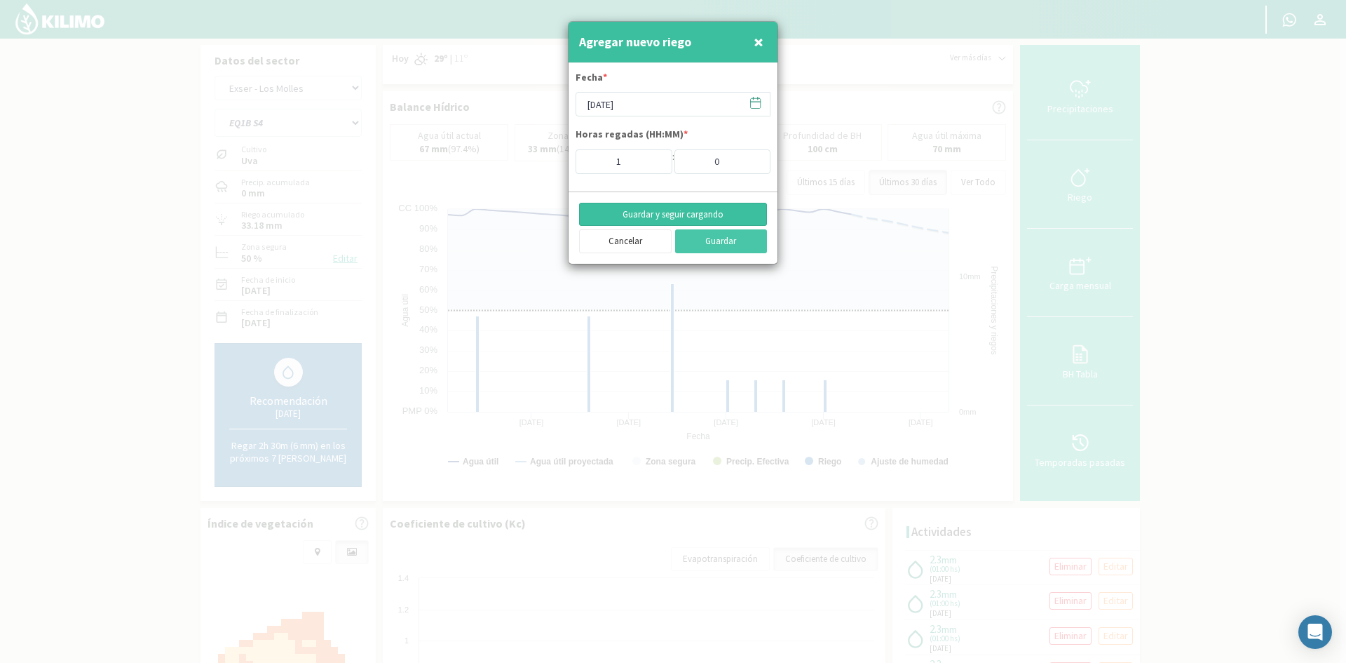
click at [644, 218] on button "Guardar y seguir cargando" at bounding box center [673, 215] width 188 height 24
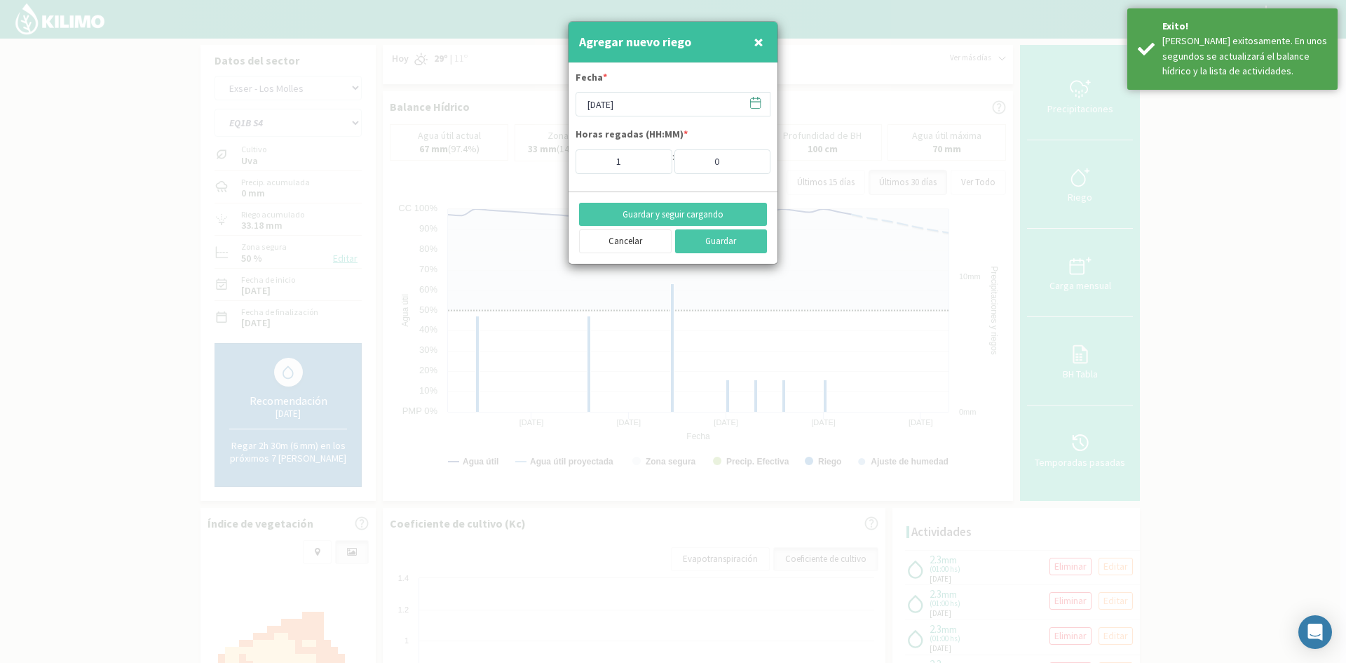
click at [762, 38] on span "×" at bounding box center [759, 41] width 10 height 23
type input "[DATE]"
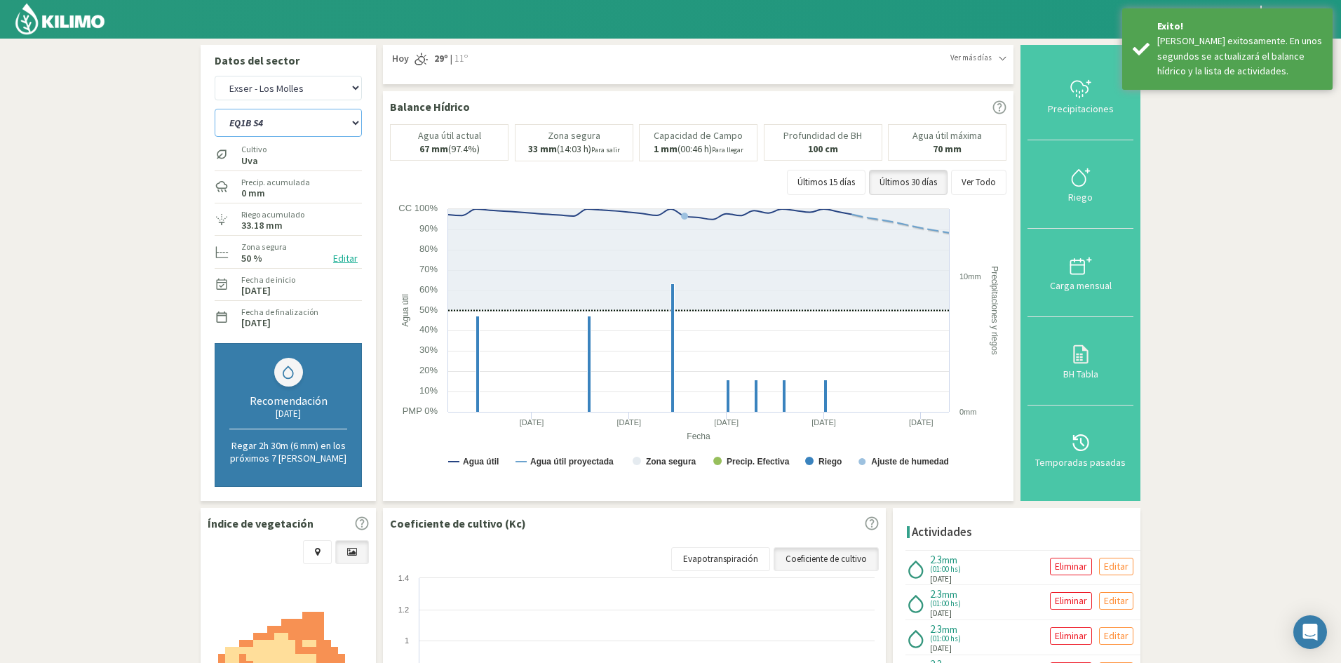
click at [290, 121] on select "EQ1A S3 EQ1A S4 EQ1A S5 EQ1B S1 EQ1B S2 EQ1B S3 EQ1B S4 EQ1B S5 EQ2 S1 EQ2 S3 E…" at bounding box center [288, 123] width 147 height 28
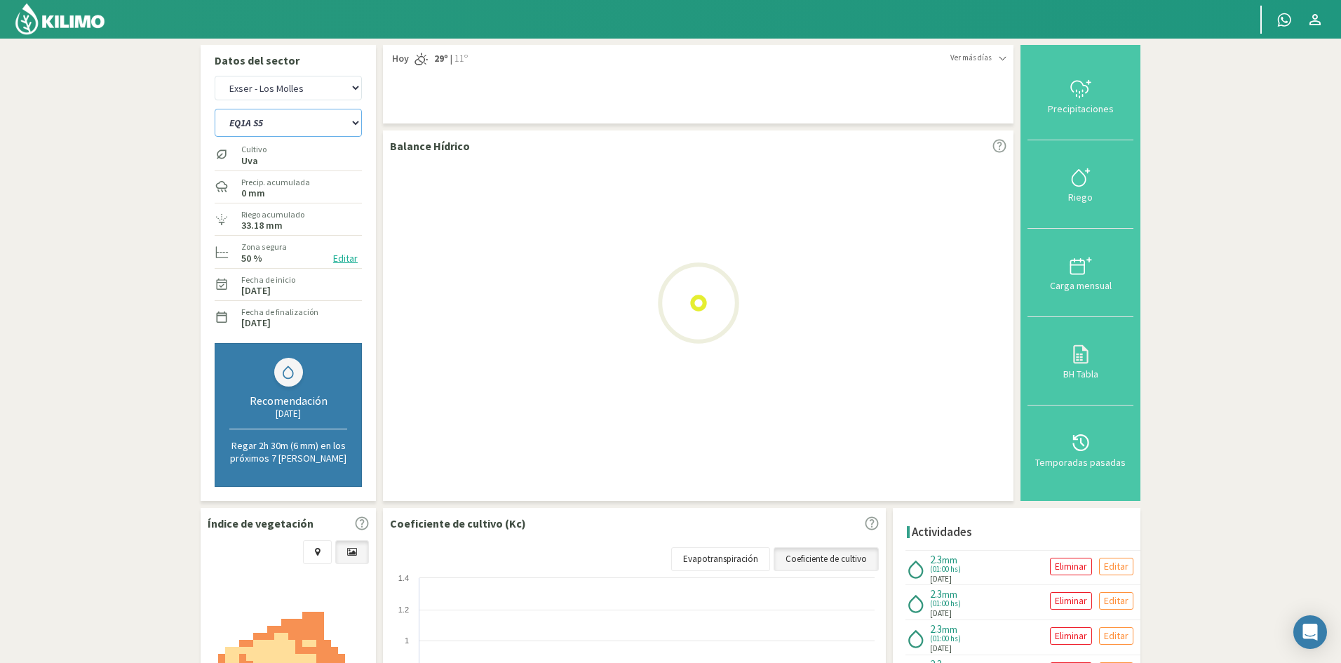
click at [215, 109] on select "EQ1A S3 EQ1A S4 EQ1A S5 EQ1B S1 EQ1B S2 EQ1B S3 EQ1B S4 EQ1B S5 EQ2 S1 EQ2 S3 E…" at bounding box center [288, 123] width 147 height 28
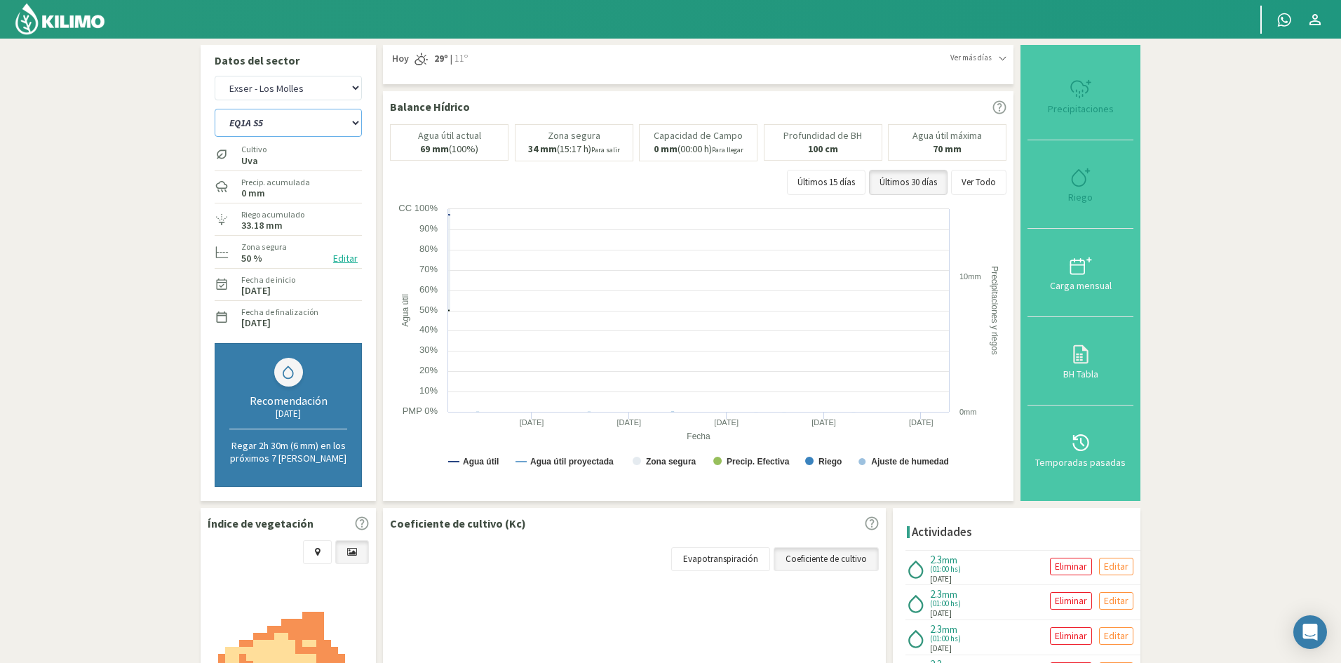
select select "683: Object"
select select "63: Object"
select select "702: Object"
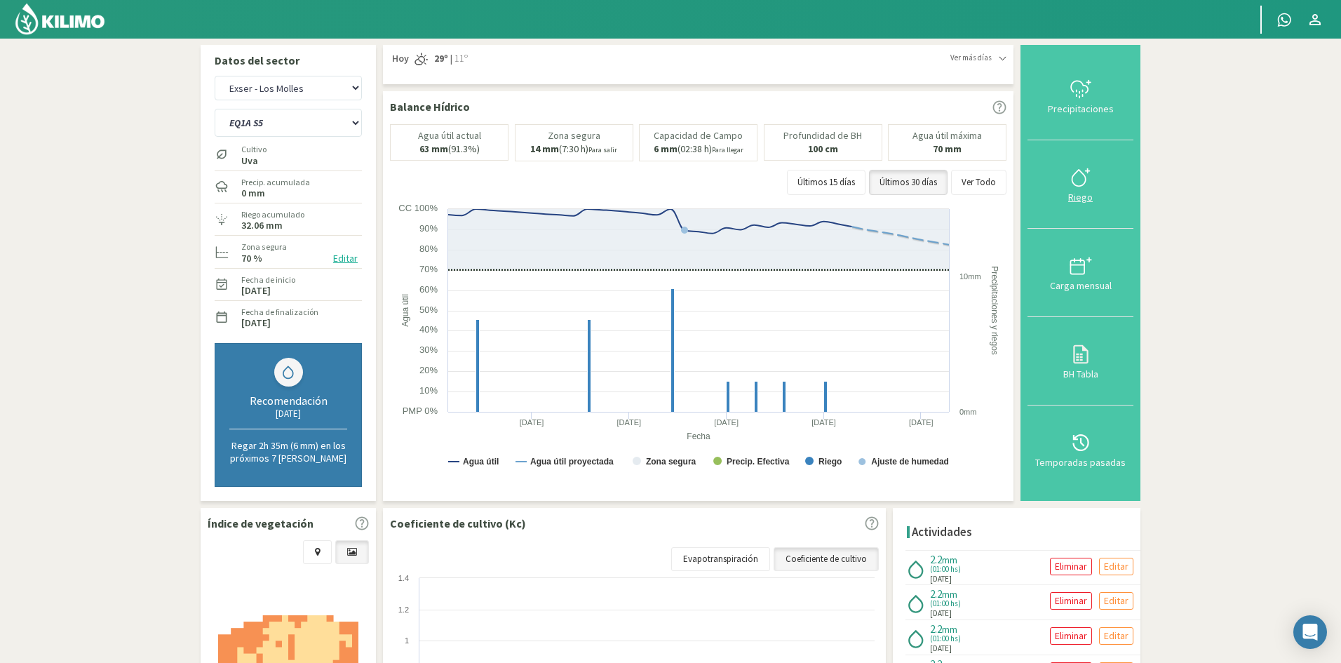
click at [1079, 201] on div "Riego" at bounding box center [1080, 197] width 97 height 10
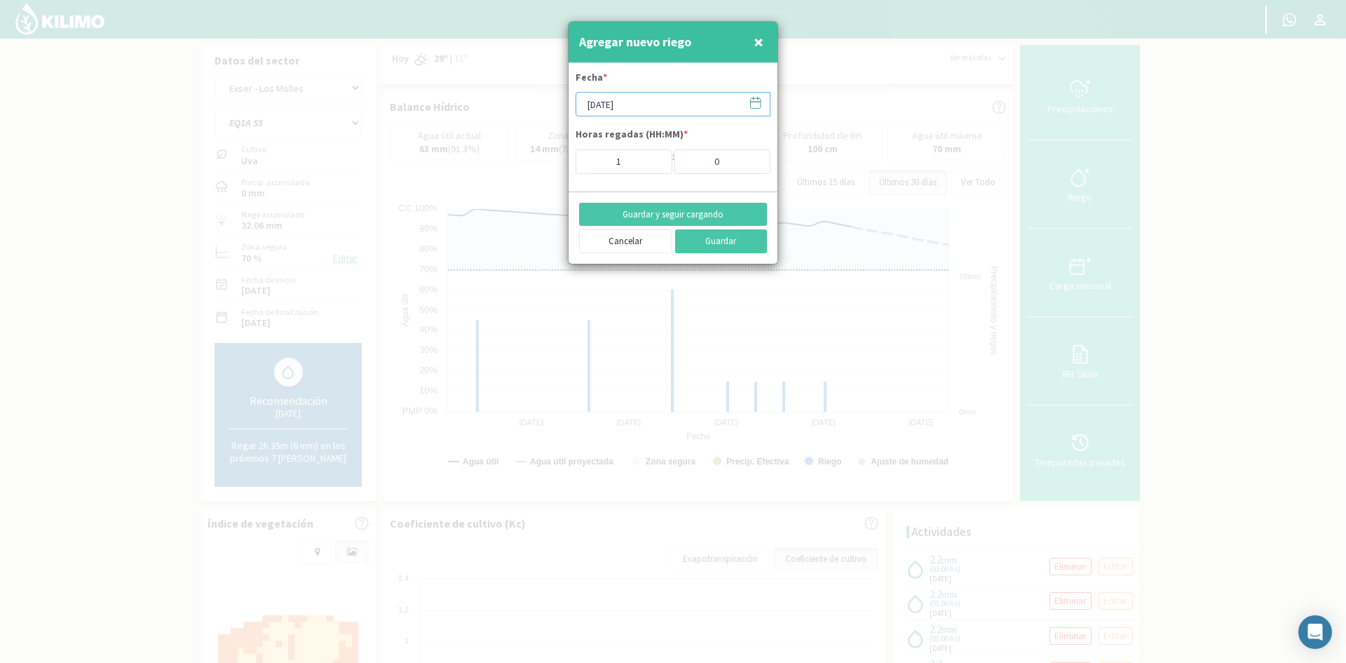
click at [622, 102] on input "[DATE]" at bounding box center [673, 104] width 195 height 25
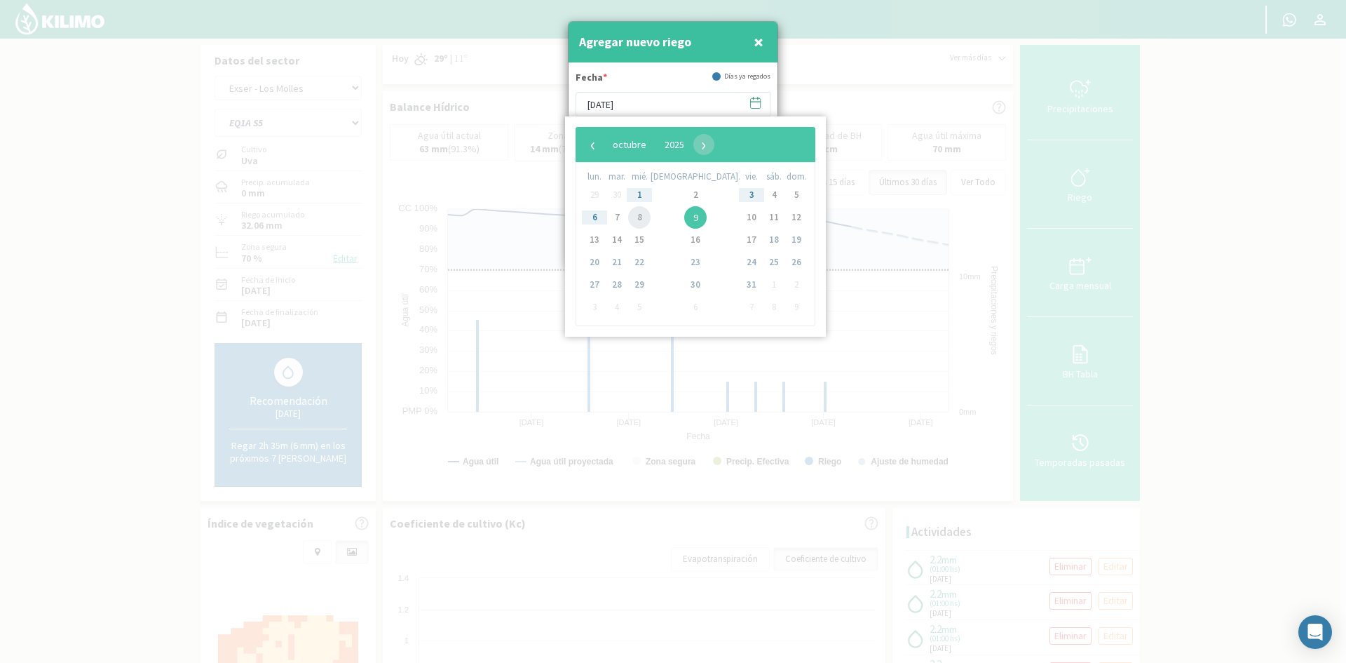
drag, startPoint x: 658, startPoint y: 214, endPoint x: 647, endPoint y: 216, distance: 11.4
click at [647, 216] on span "8" at bounding box center [639, 217] width 22 height 22
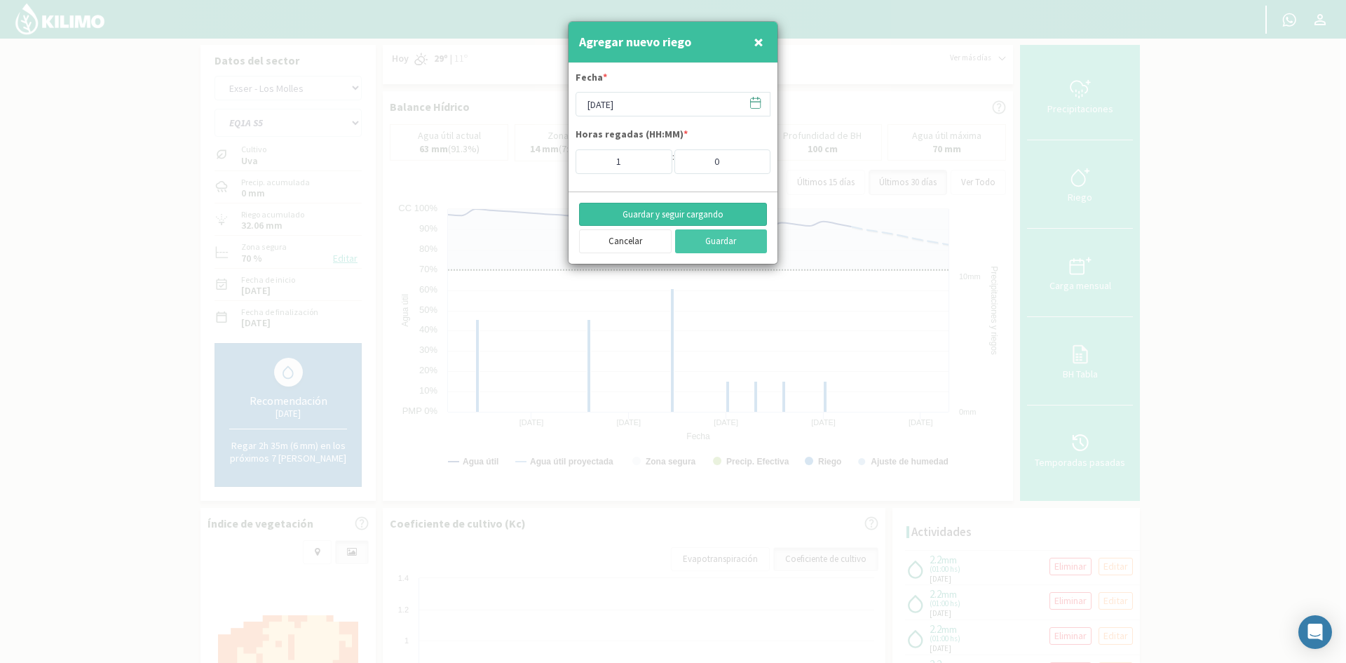
click at [635, 216] on button "Guardar y seguir cargando" at bounding box center [673, 215] width 188 height 24
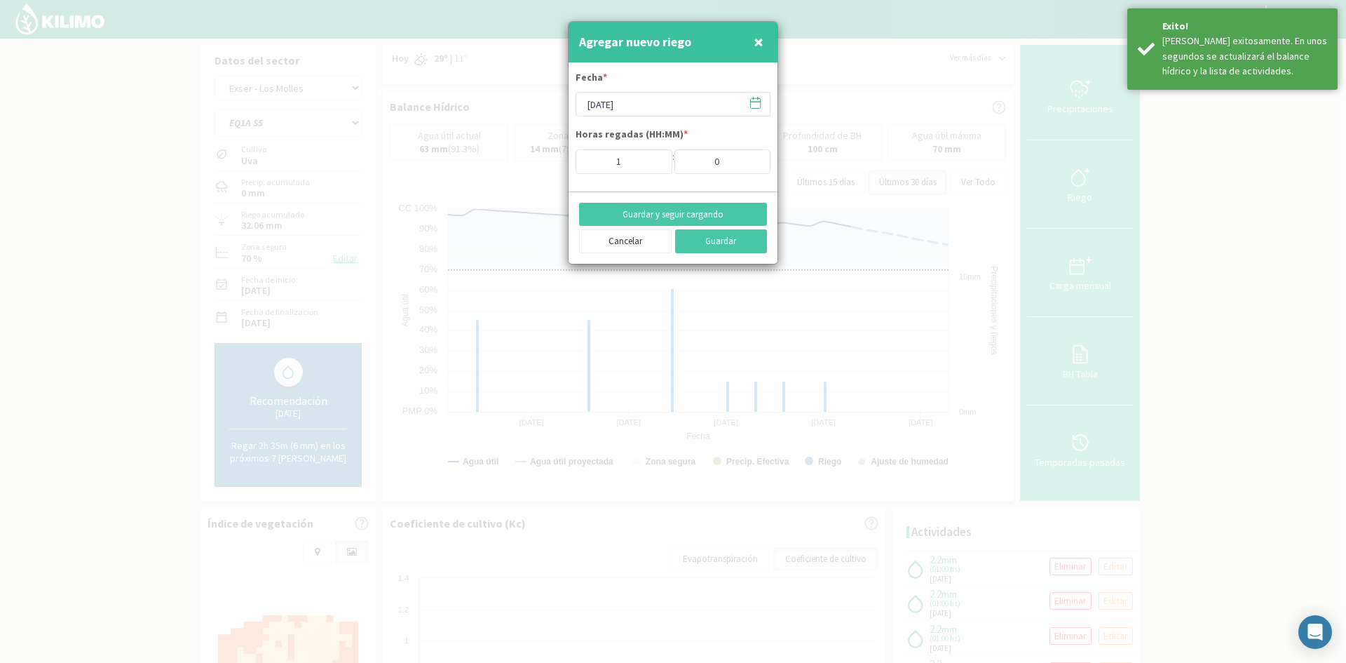
click at [761, 45] on span "×" at bounding box center [759, 41] width 10 height 23
type input "[DATE]"
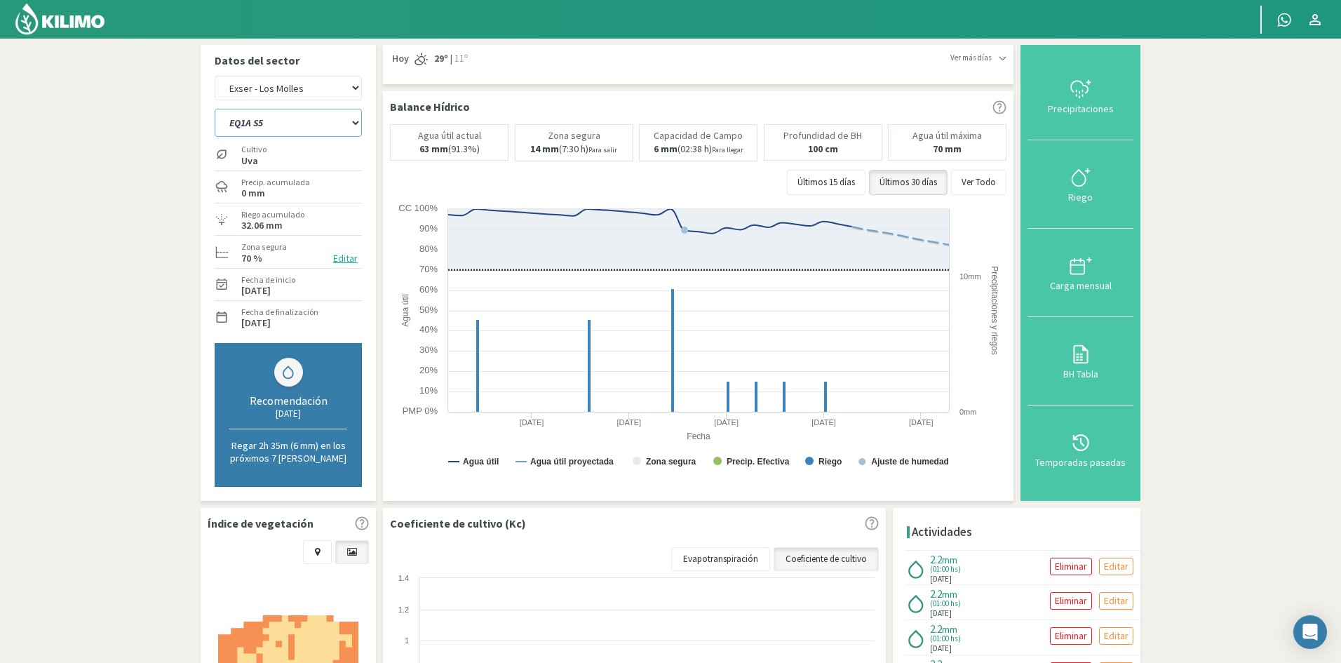
click at [305, 123] on select "EQ1A S3 EQ1A S4 EQ1A S5 EQ1B S1 EQ1B S2 EQ1B S3 EQ1B S4 EQ1B S5 EQ2 S1 EQ2 S3 E…" at bounding box center [288, 123] width 147 height 28
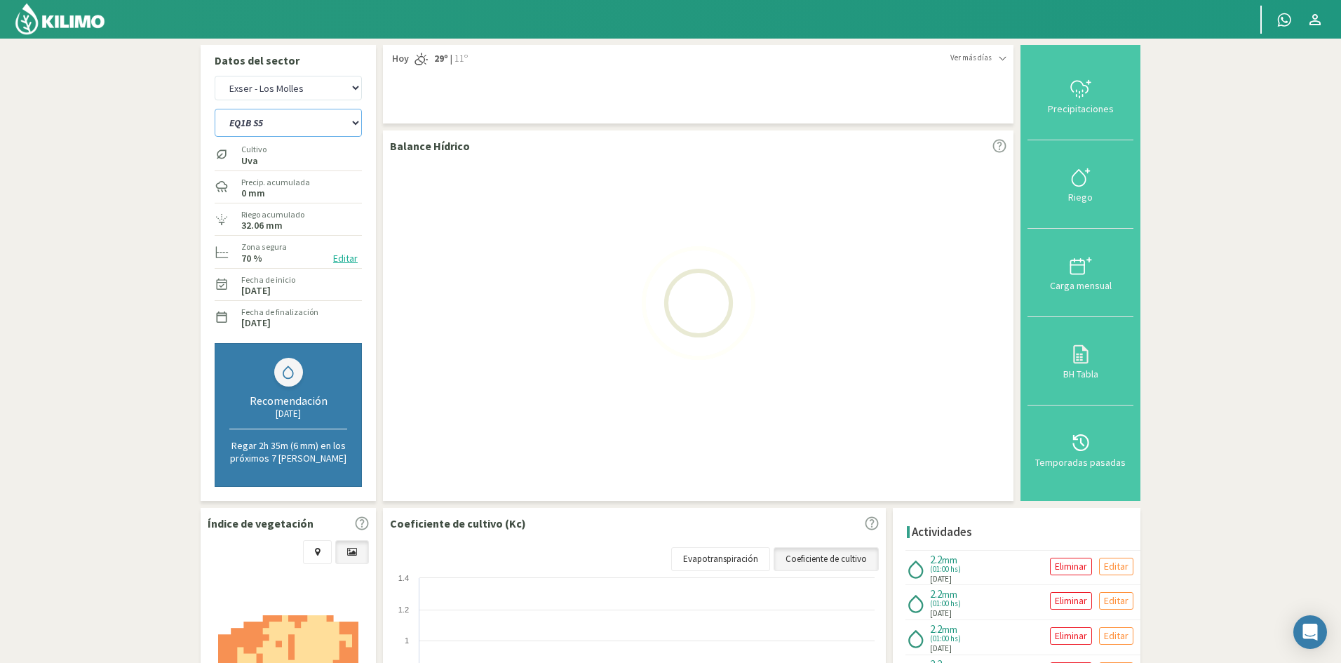
click at [215, 109] on select "EQ1A S3 EQ1A S4 EQ1A S5 EQ1B S1 EQ1B S2 EQ1B S3 EQ1B S4 EQ1B S5 EQ2 S1 EQ2 S3 E…" at bounding box center [288, 123] width 147 height 28
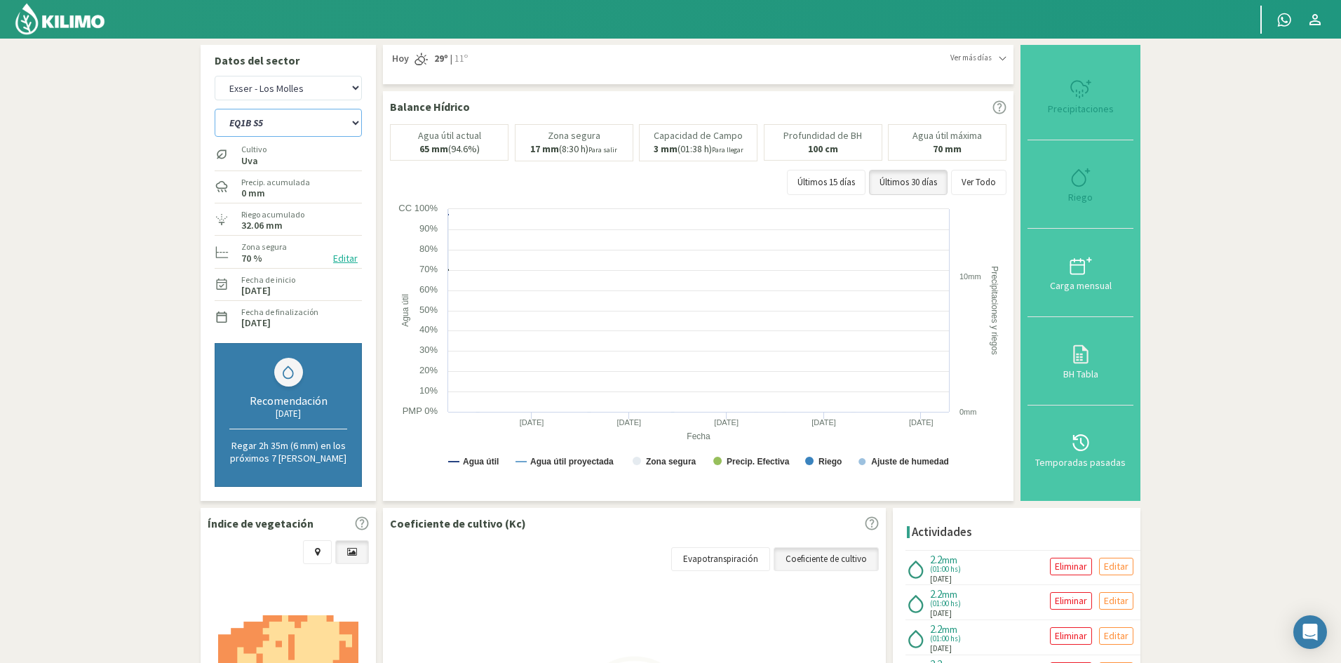
select select "702: Object"
select select "65: Object"
select select "730: Object"
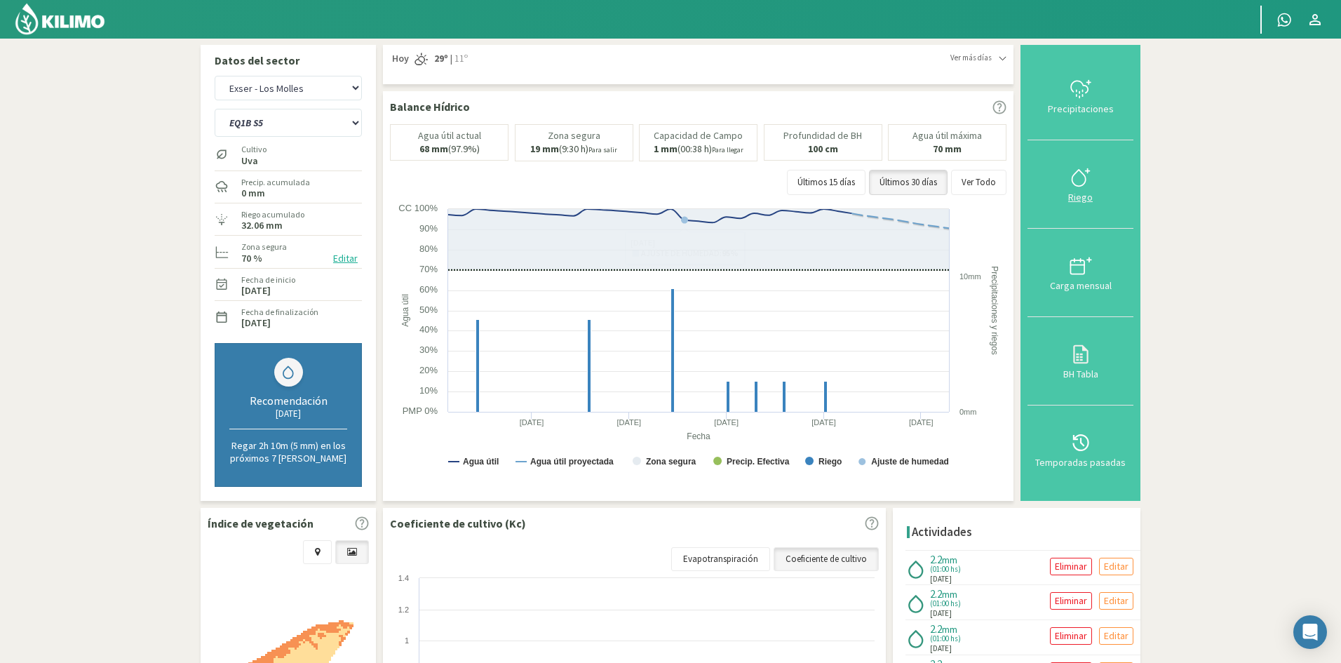
click at [1074, 197] on div "Riego" at bounding box center [1080, 197] width 97 height 10
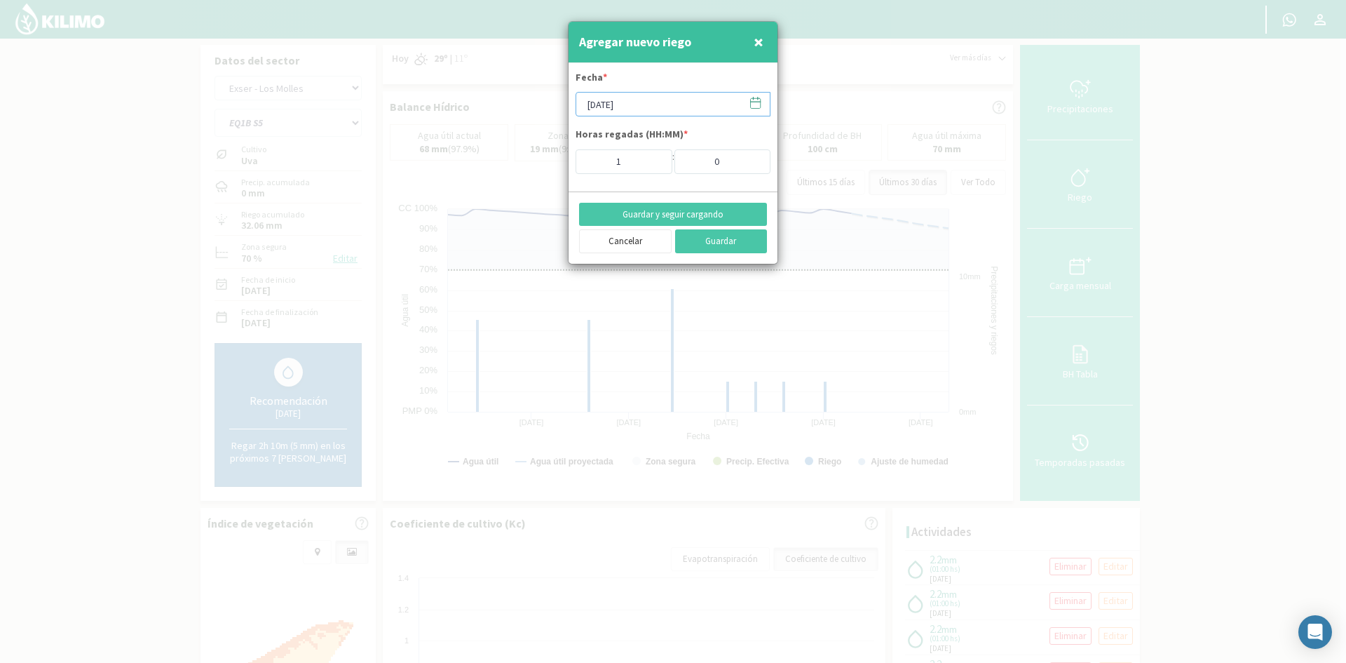
click at [619, 107] on input "[DATE]" at bounding box center [673, 104] width 195 height 25
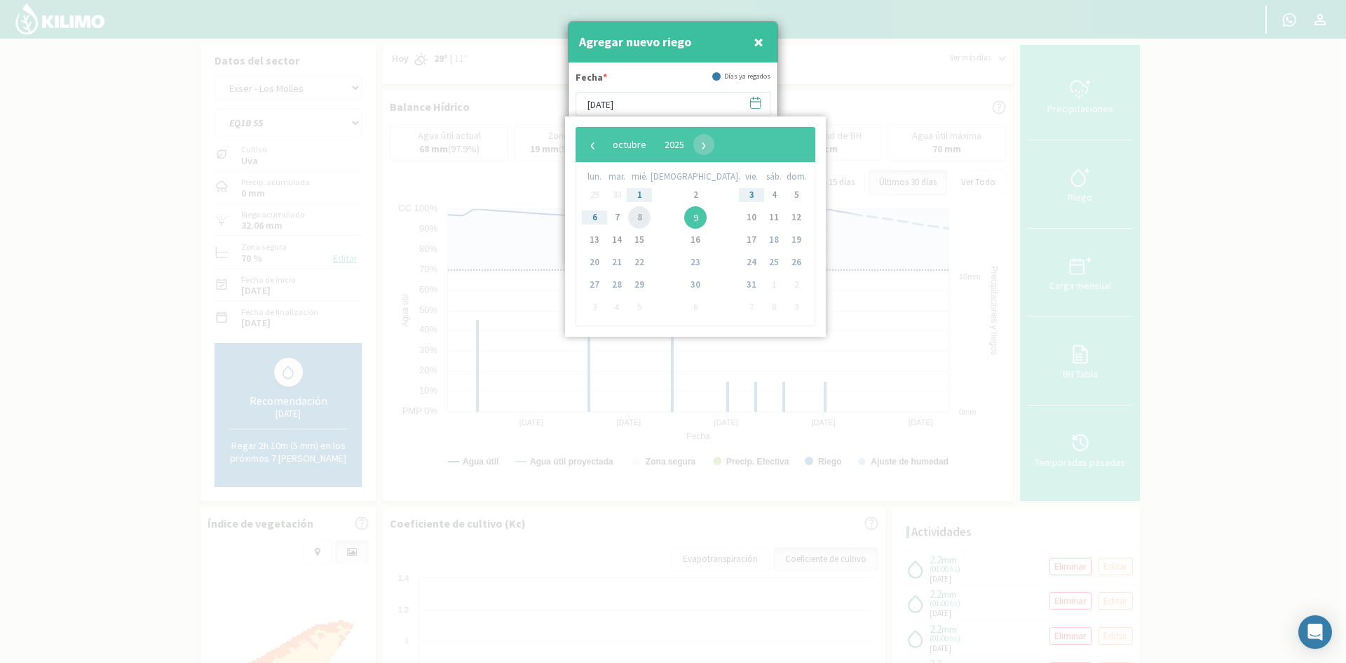
click at [642, 222] on span "8" at bounding box center [639, 217] width 22 height 22
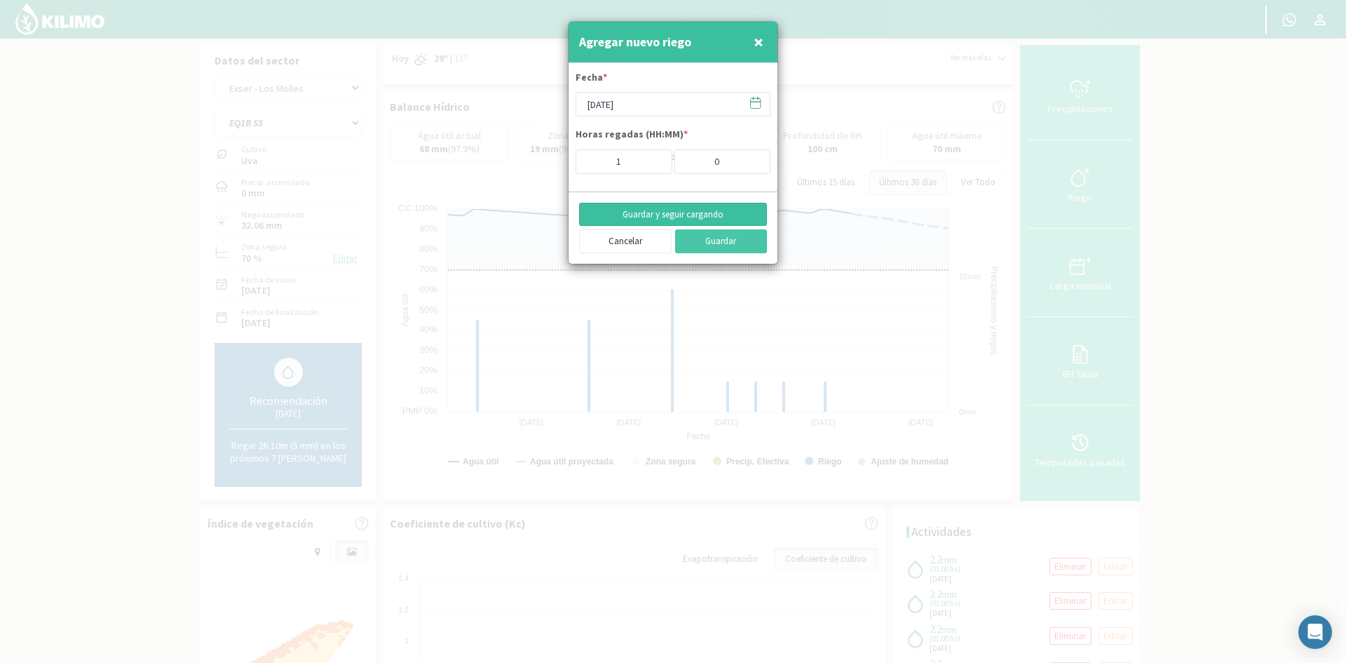
click at [635, 210] on button "Guardar y seguir cargando" at bounding box center [673, 215] width 188 height 24
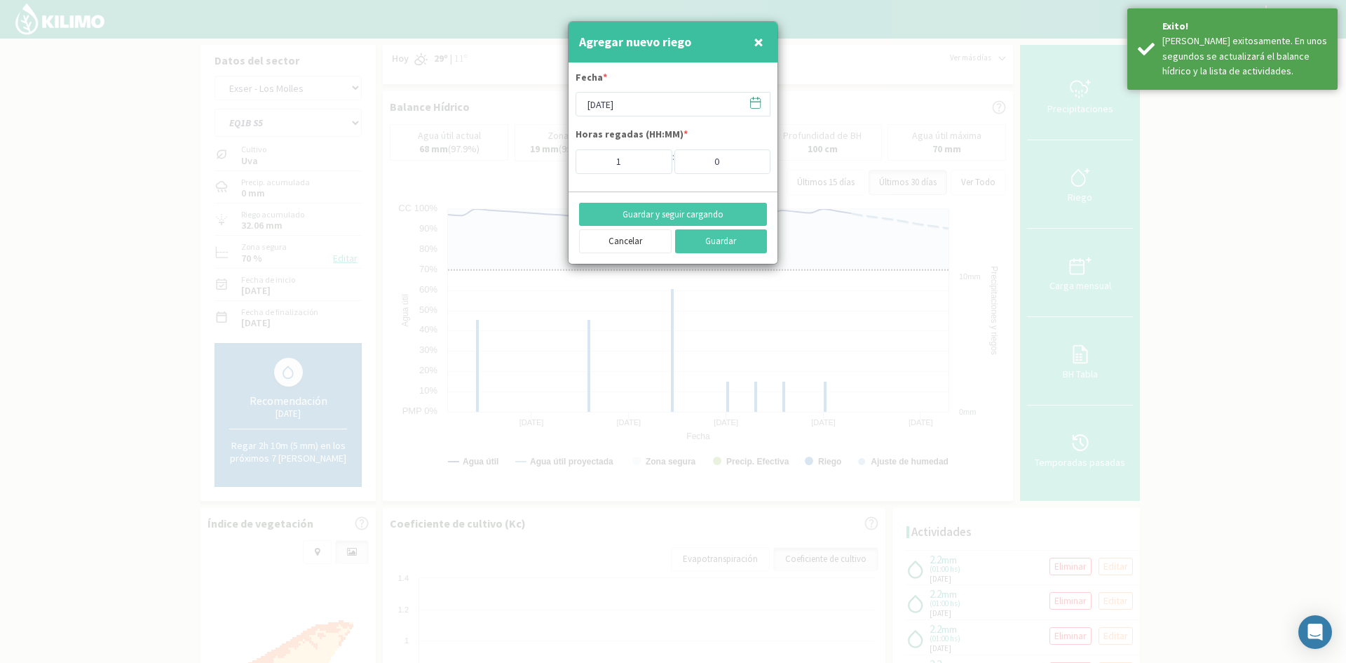
click at [758, 46] on span "×" at bounding box center [759, 41] width 10 height 23
type input "[DATE]"
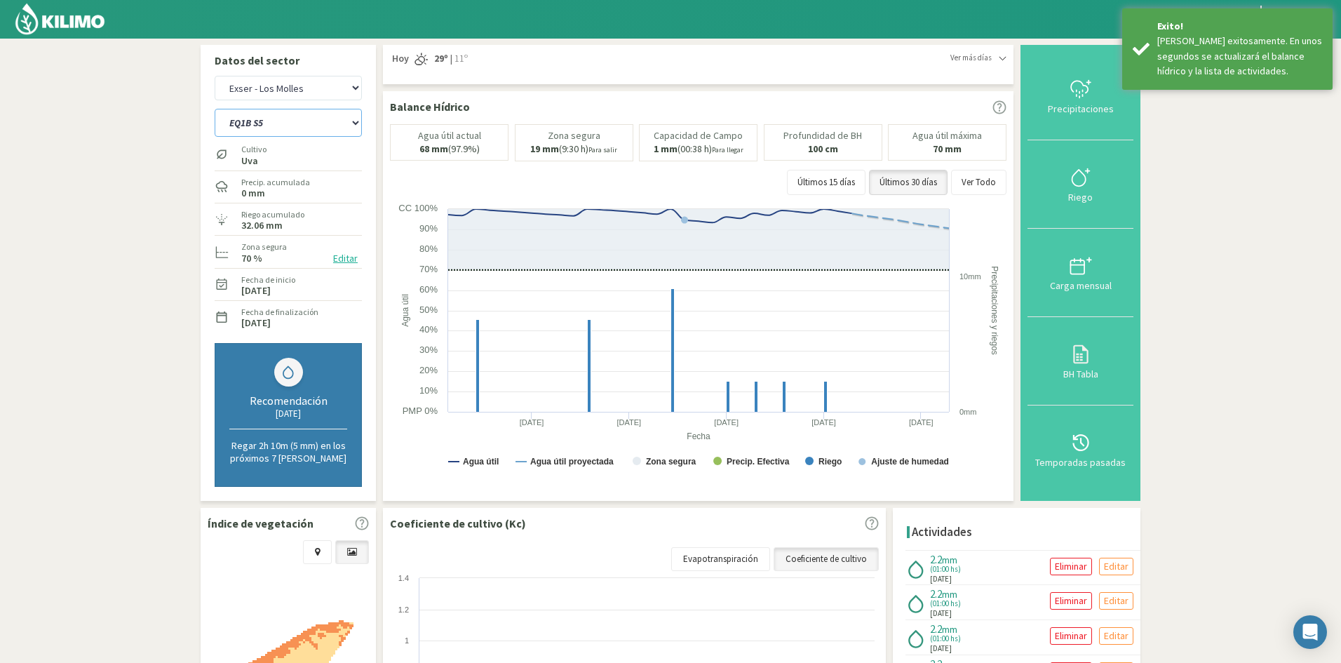
click at [288, 128] on select "EQ1A S3 EQ1A S4 EQ1A S5 EQ1B S1 EQ1B S2 EQ1B S3 EQ1B S4 EQ1B S5 EQ2 S1 EQ2 S3 E…" at bounding box center [288, 123] width 147 height 28
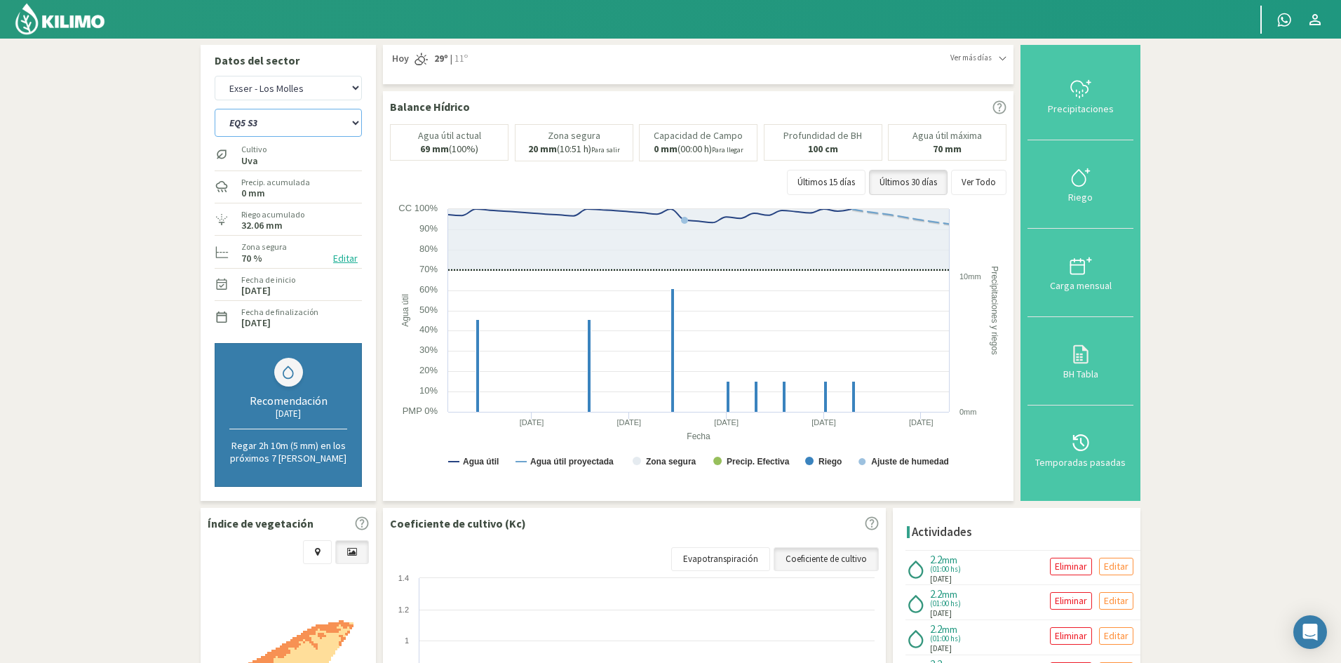
click at [215, 109] on select "EQ1A S3 EQ1A S4 EQ1A S5 EQ1B S1 EQ1B S2 EQ1B S3 EQ1B S4 EQ1B S5 EQ2 S1 EQ2 S3 E…" at bounding box center [288, 123] width 147 height 28
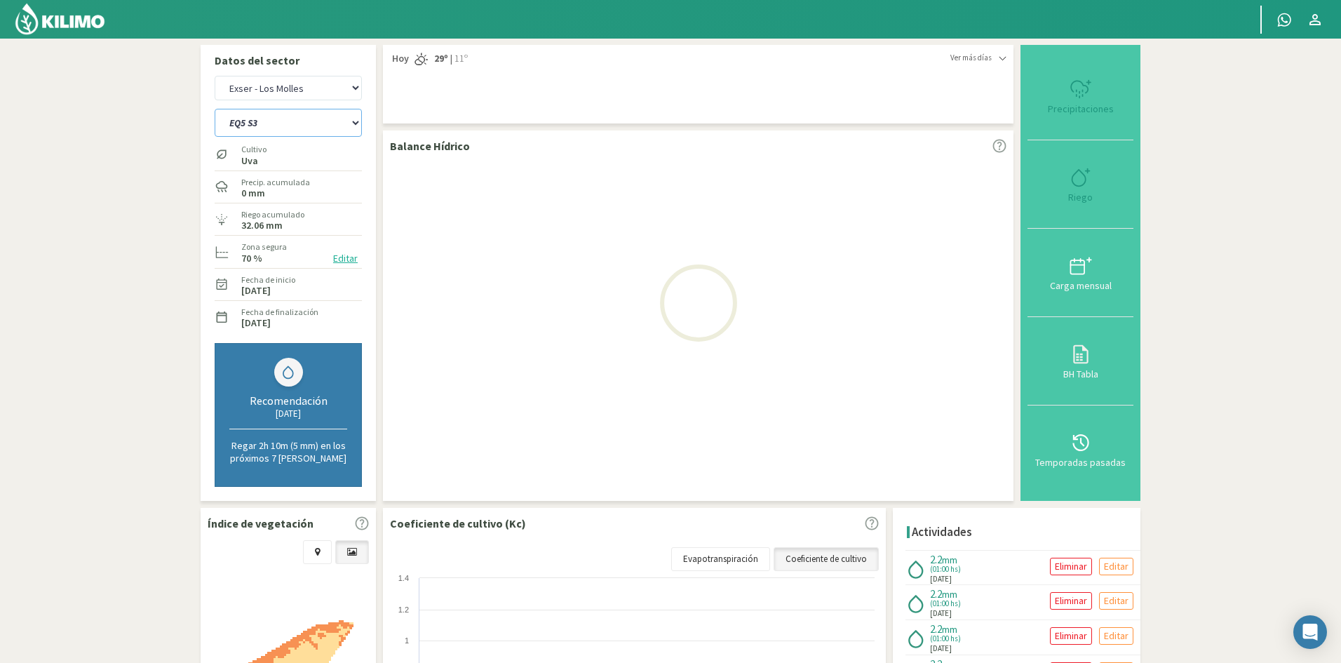
select select "730: Object"
select select "67: Object"
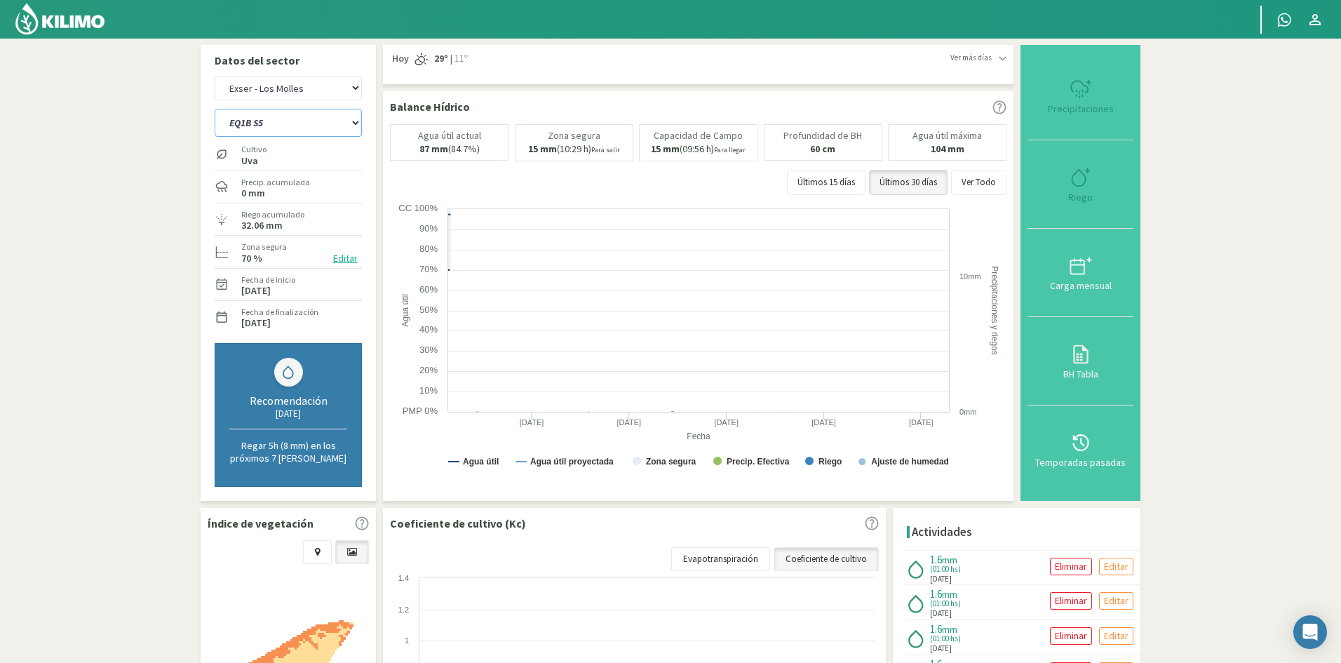
select select "764: Object"
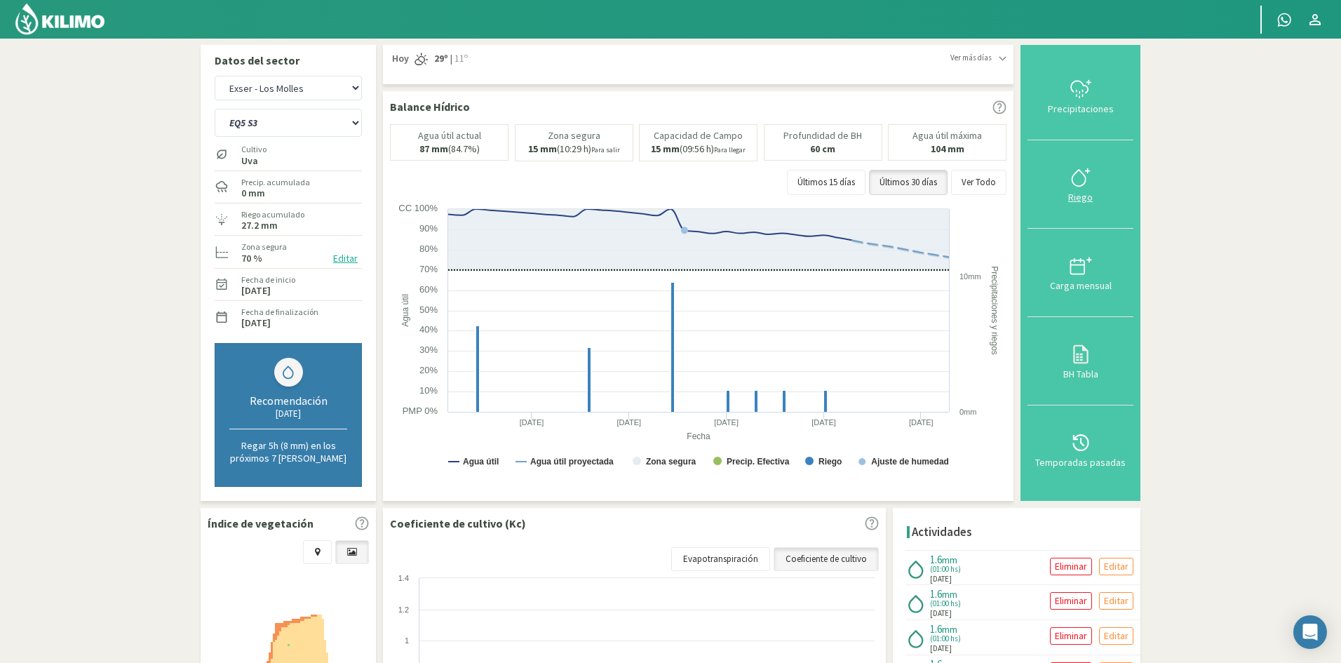
click at [1083, 197] on div "Riego" at bounding box center [1080, 197] width 97 height 10
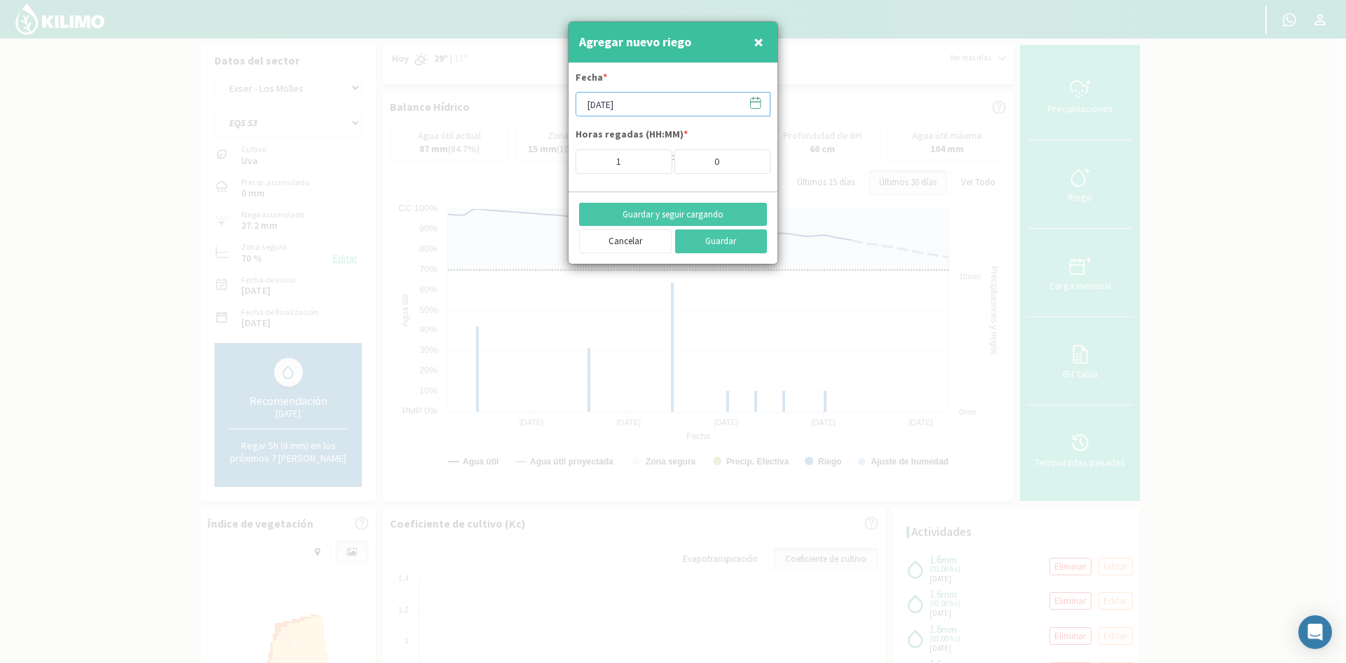
click at [637, 104] on input "[DATE]" at bounding box center [673, 104] width 195 height 25
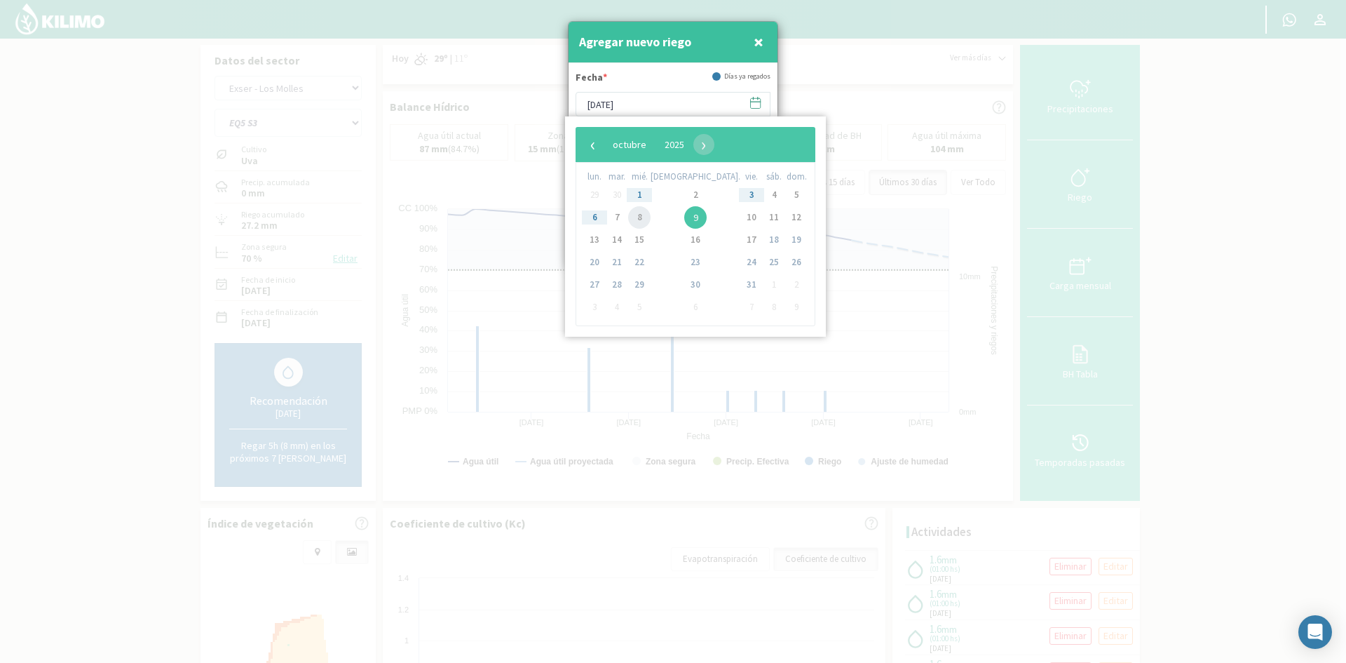
click at [643, 217] on span "8" at bounding box center [639, 217] width 22 height 22
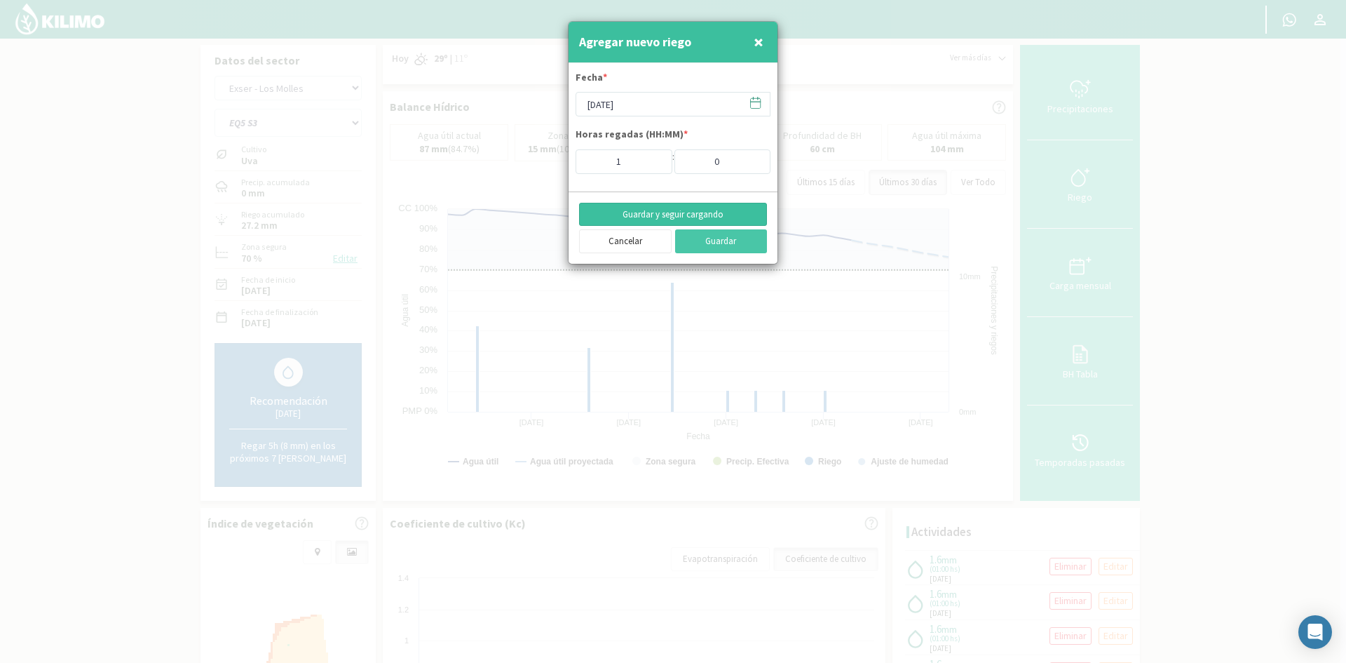
click at [630, 215] on button "Guardar y seguir cargando" at bounding box center [673, 215] width 188 height 24
click at [760, 45] on span "×" at bounding box center [759, 41] width 10 height 23
type input "[DATE]"
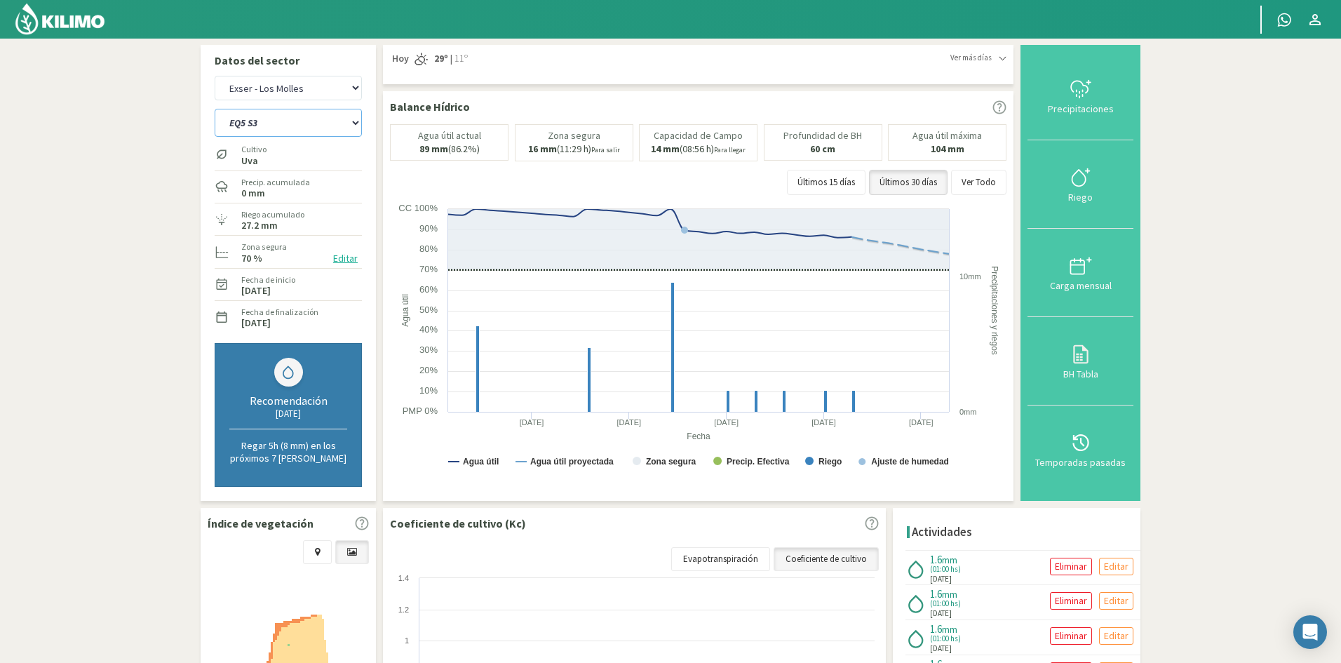
click at [238, 121] on select "EQ1A S3 EQ1A S4 EQ1A S5 EQ1B S1 EQ1B S2 EQ1B S3 EQ1B S4 EQ1B S5 EQ2 S1 EQ2 S3 E…" at bounding box center [288, 123] width 147 height 28
click at [215, 109] on select "EQ1A S3 EQ1A S4 EQ1A S5 EQ1B S1 EQ1B S2 EQ1B S3 EQ1B S4 EQ1B S5 EQ2 S1 EQ2 S3 E…" at bounding box center [288, 123] width 147 height 28
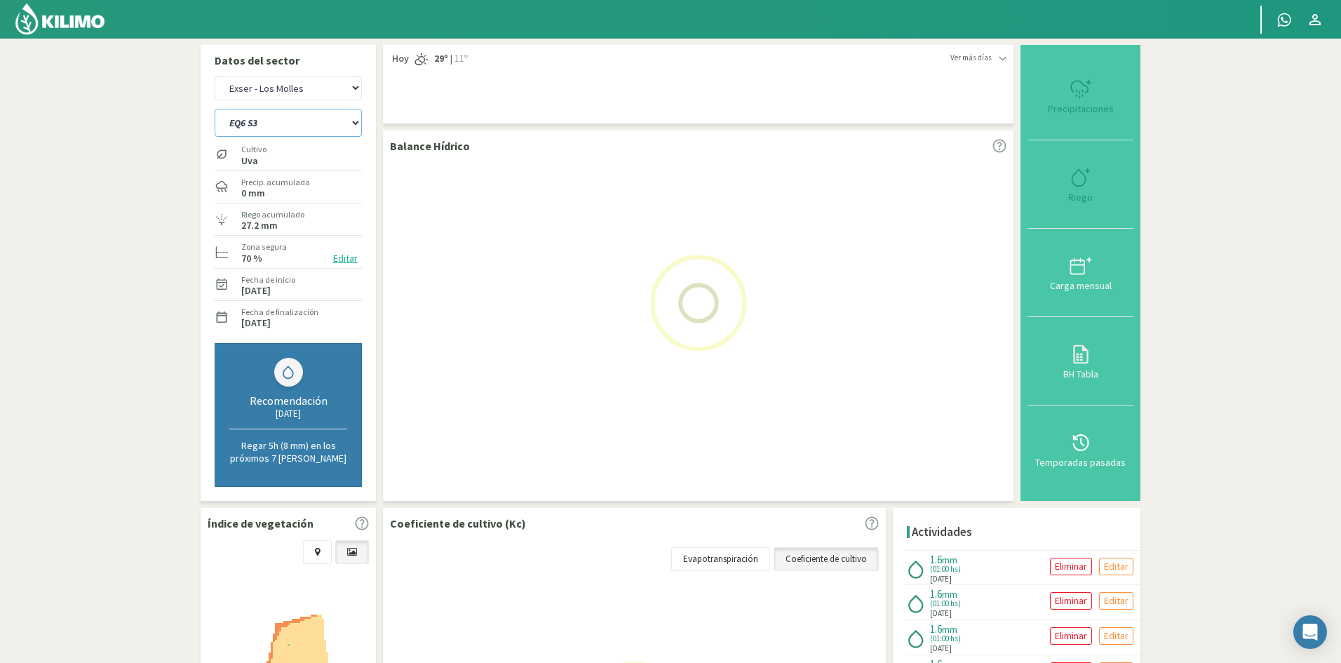
select select "764: Object"
select select "69: Object"
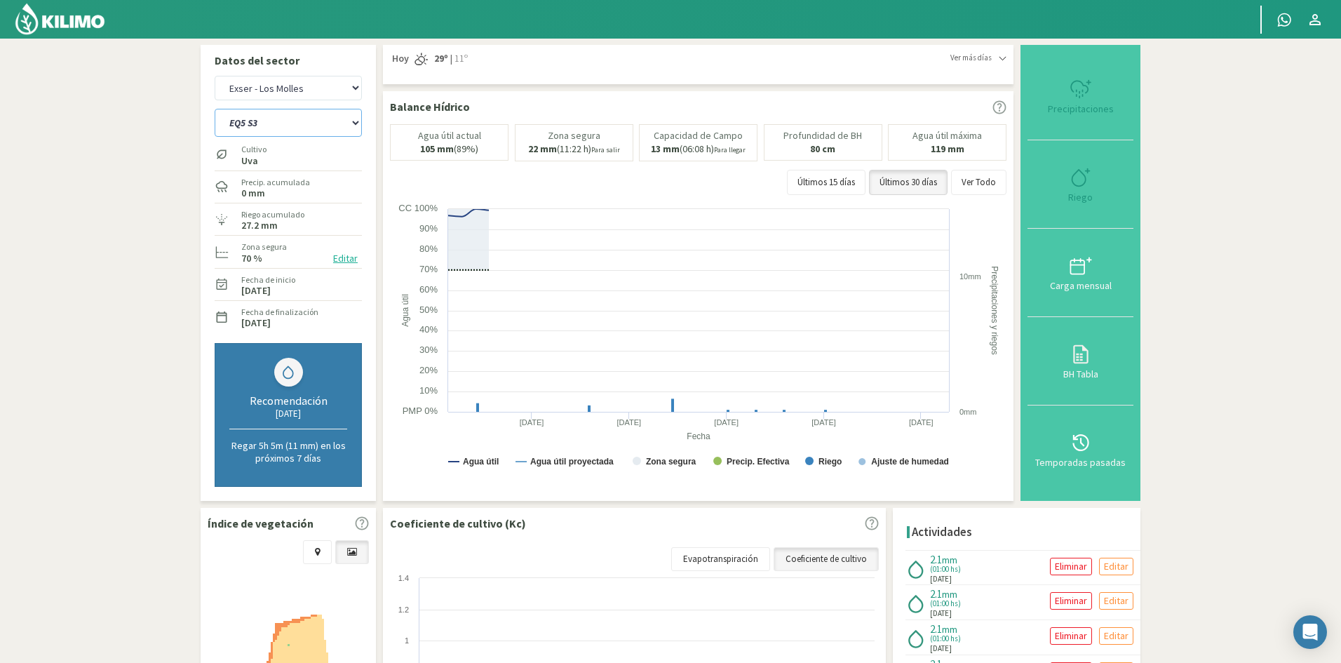
select select "790: Object"
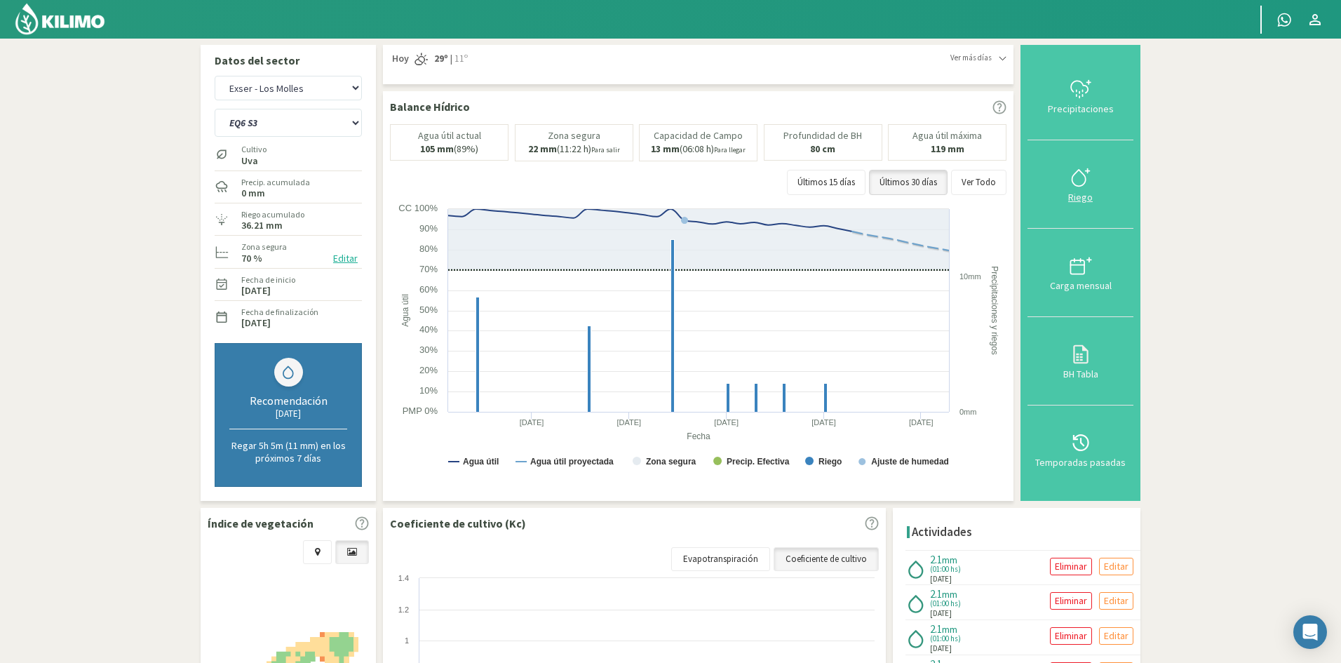
click at [1082, 196] on div "Riego" at bounding box center [1080, 197] width 97 height 10
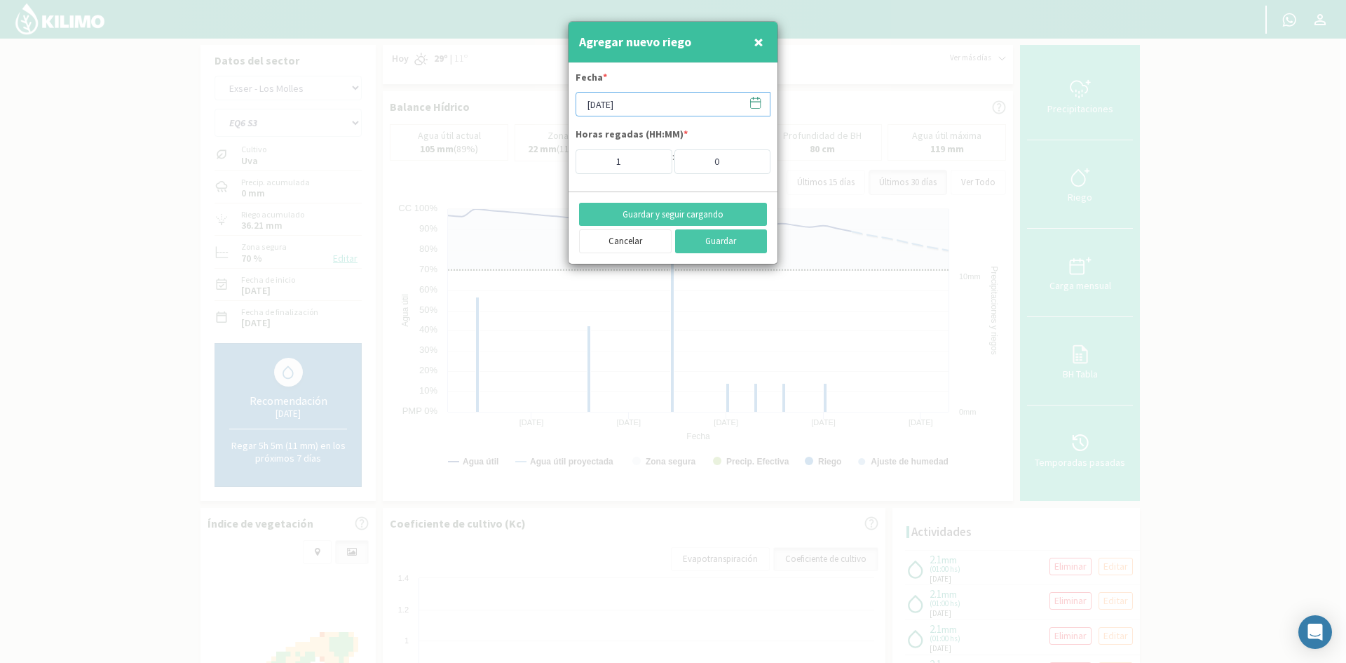
click at [633, 108] on input "[DATE]" at bounding box center [673, 104] width 195 height 25
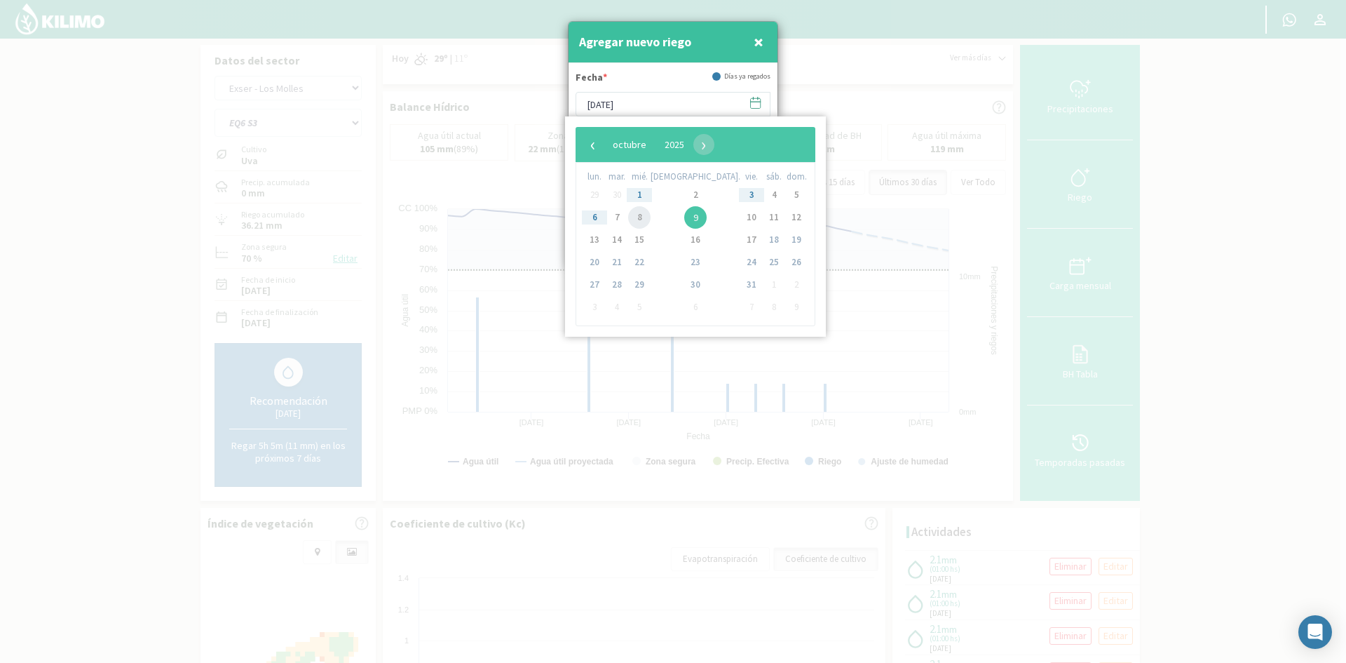
click at [647, 219] on span "8" at bounding box center [639, 217] width 22 height 22
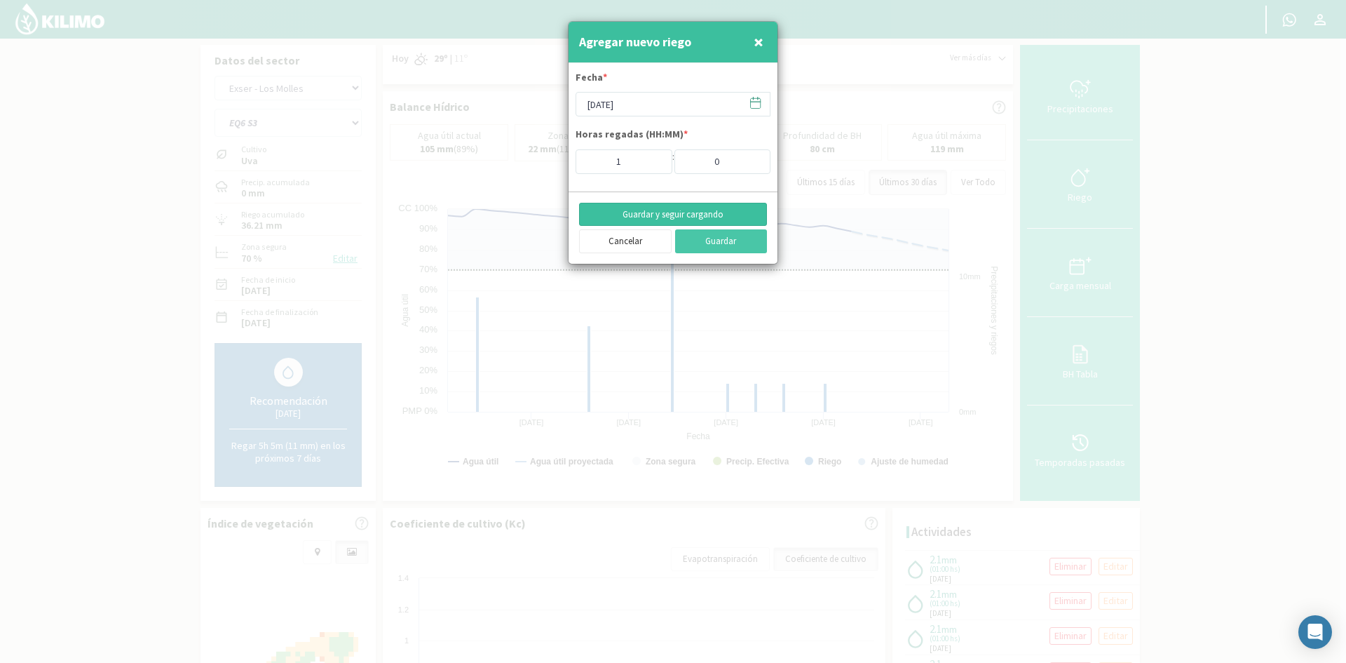
click at [649, 210] on button "Guardar y seguir cargando" at bounding box center [673, 215] width 188 height 24
click at [764, 46] on button "×" at bounding box center [758, 42] width 17 height 28
type input "[DATE]"
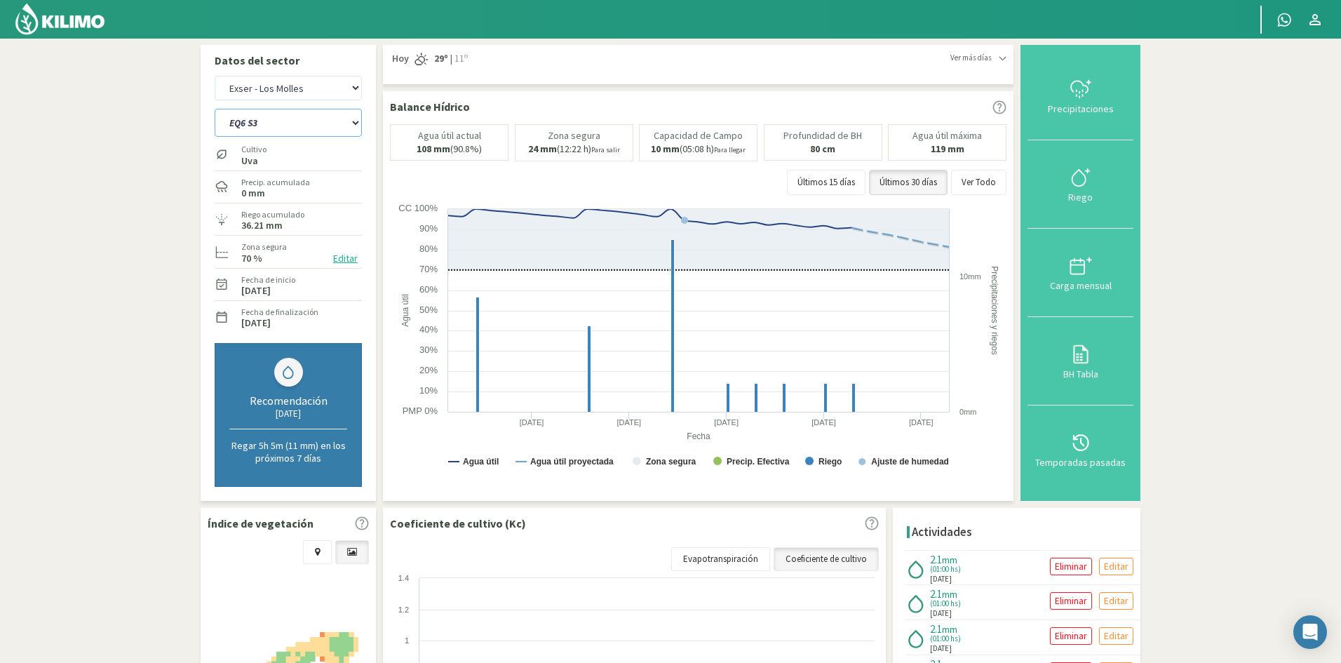
click at [292, 131] on select "EQ1A S3 EQ1A S4 EQ1A S5 EQ1B S1 EQ1B S2 EQ1B S3 EQ1B S4 EQ1B S5 EQ2 S1 EQ2 S3 E…" at bounding box center [288, 123] width 147 height 28
click at [215, 109] on select "EQ1A S3 EQ1A S4 EQ1A S5 EQ1B S1 EQ1B S2 EQ1B S3 EQ1B S4 EQ1B S5 EQ2 S1 EQ2 S3 E…" at bounding box center [288, 123] width 147 height 28
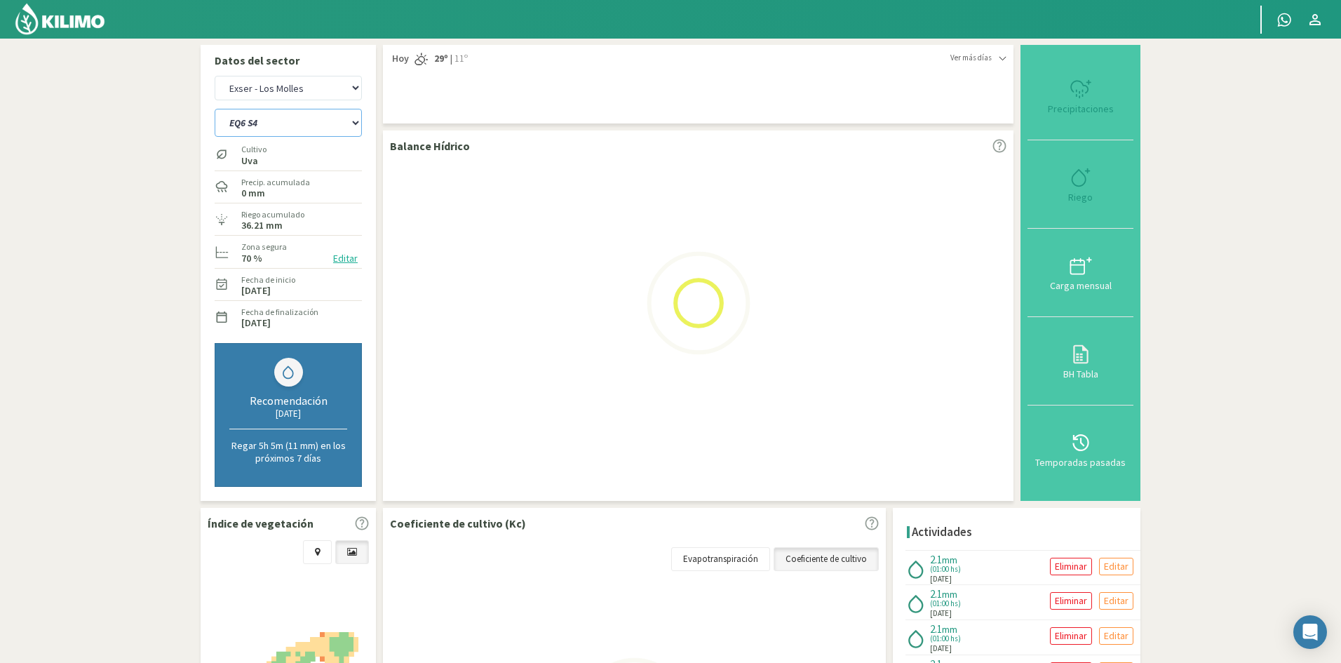
select select "790: Object"
select select "71: Object"
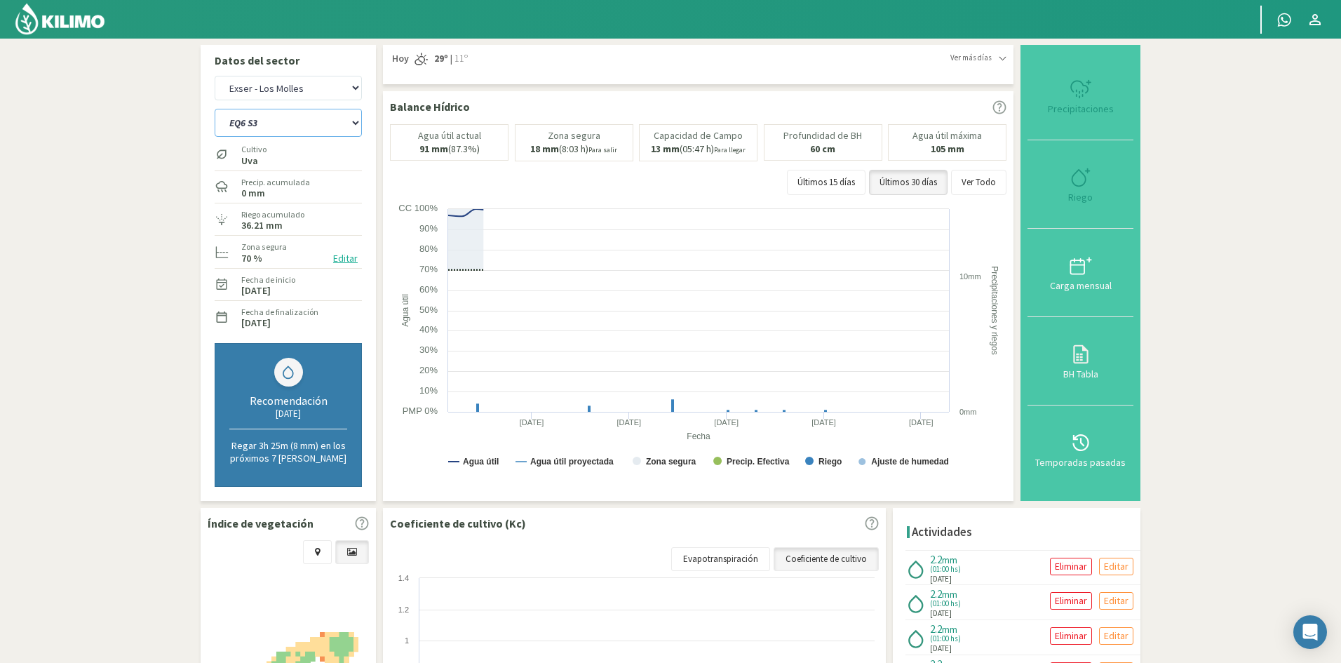
select select "814: Object"
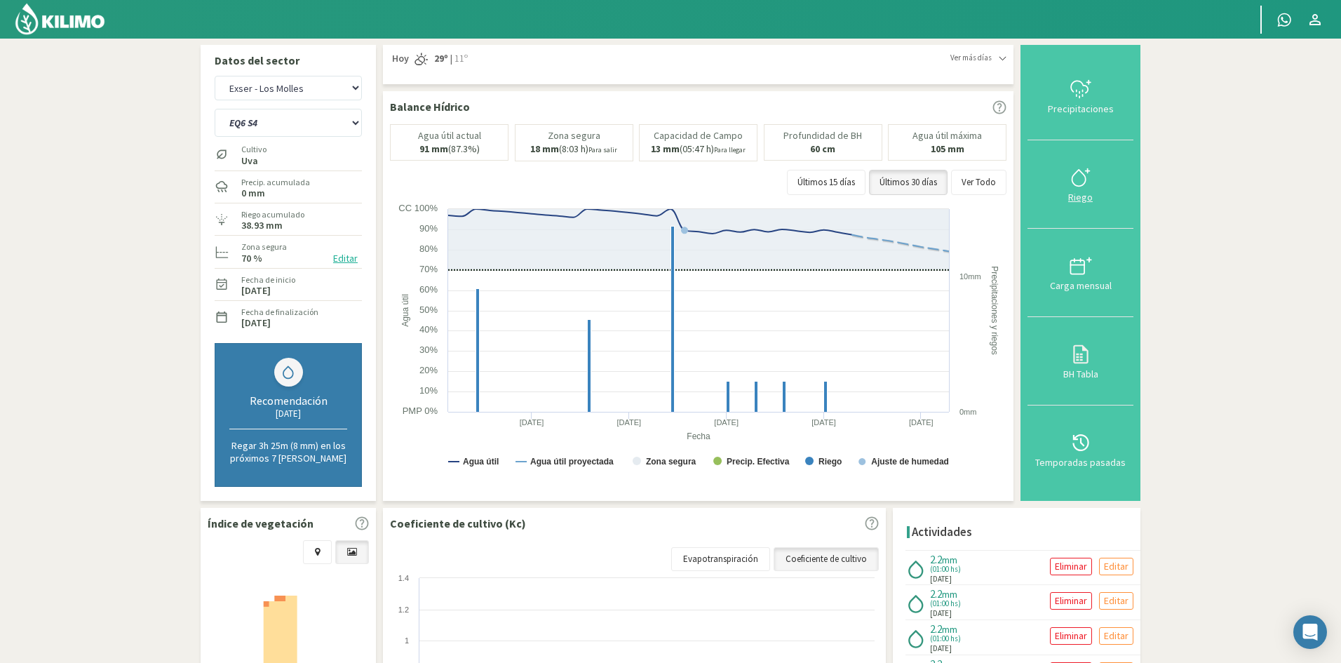
click at [1084, 201] on div "Riego" at bounding box center [1080, 197] width 97 height 10
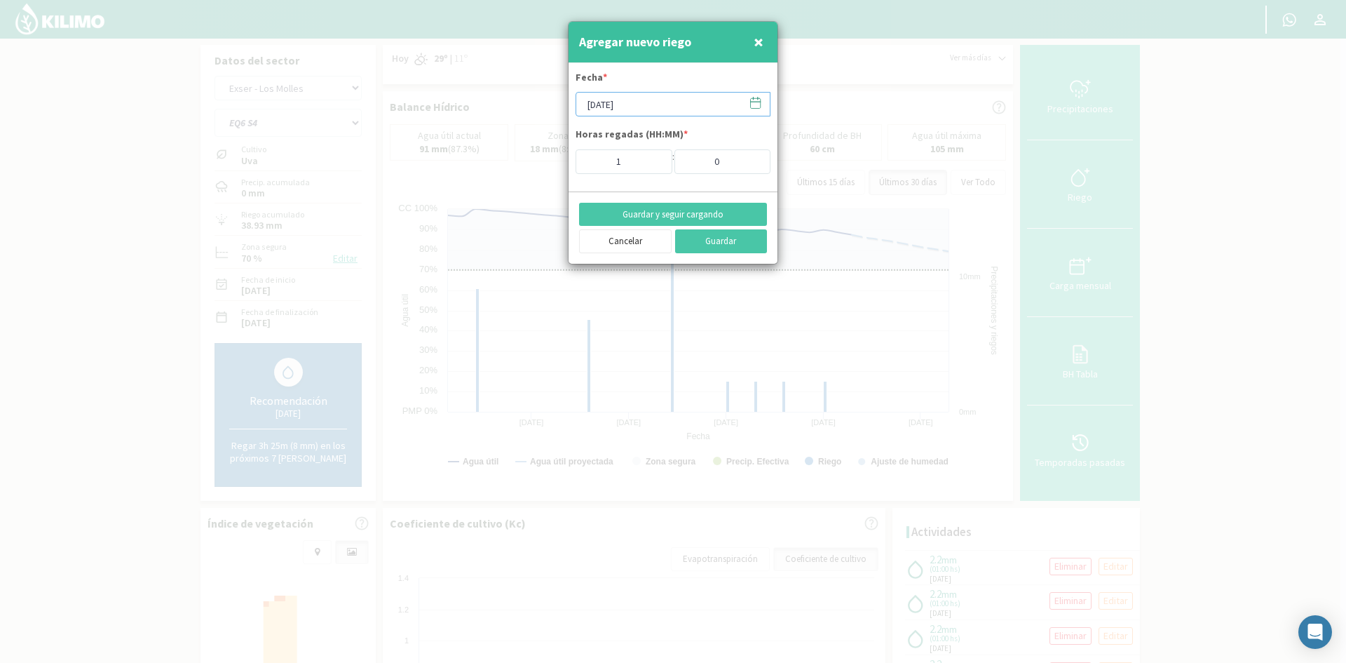
click at [619, 100] on input "[DATE]" at bounding box center [673, 104] width 195 height 25
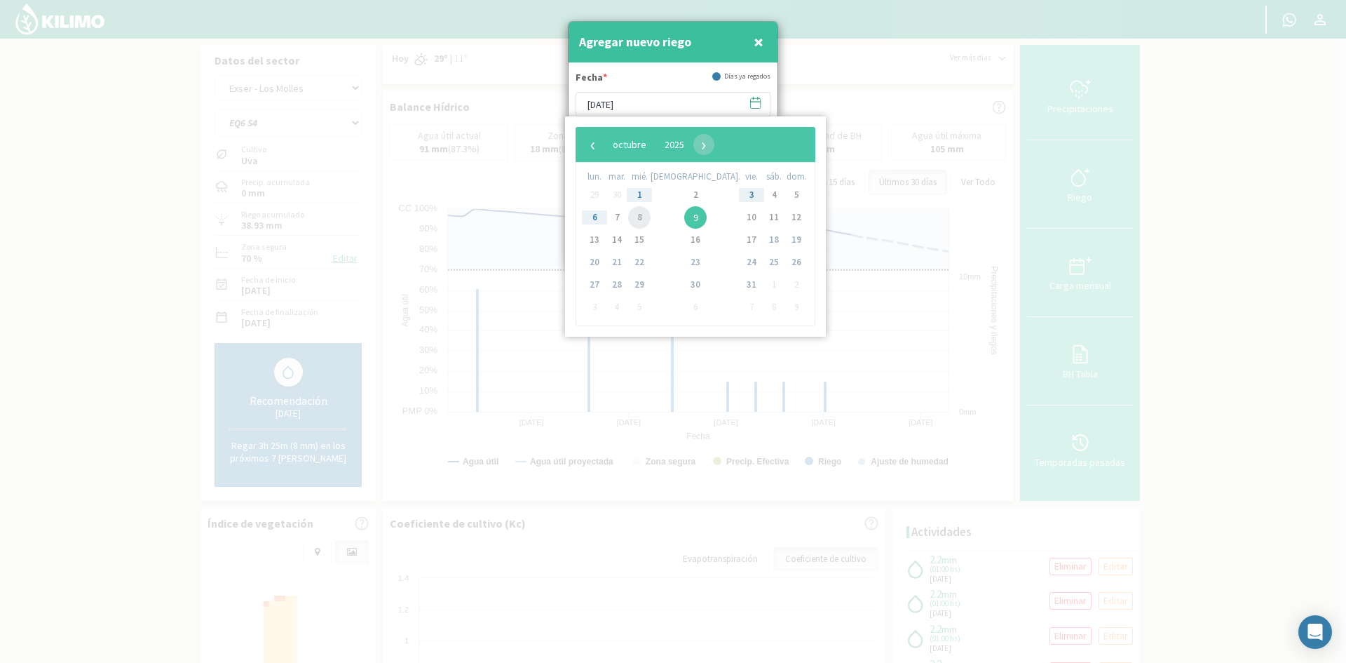
click at [647, 222] on span "8" at bounding box center [639, 217] width 22 height 22
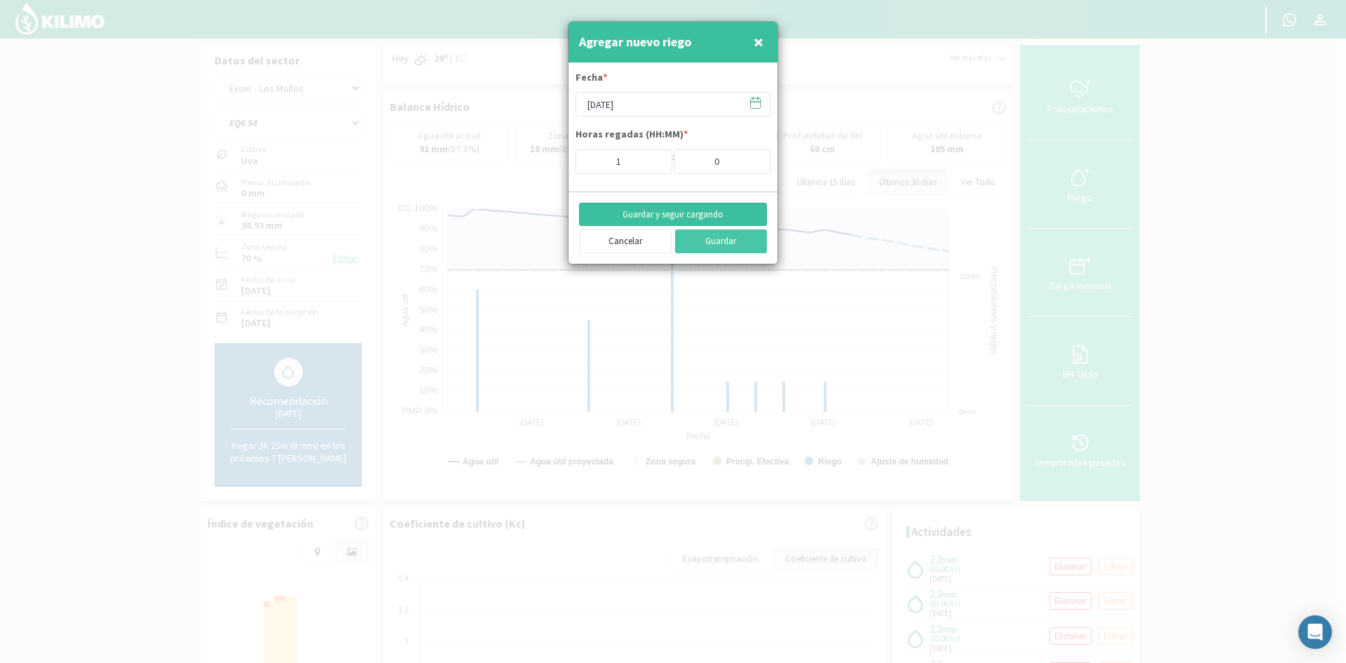
click at [635, 214] on button "Guardar y seguir cargando" at bounding box center [673, 215] width 188 height 24
click at [756, 45] on span "×" at bounding box center [759, 41] width 10 height 23
type input "[DATE]"
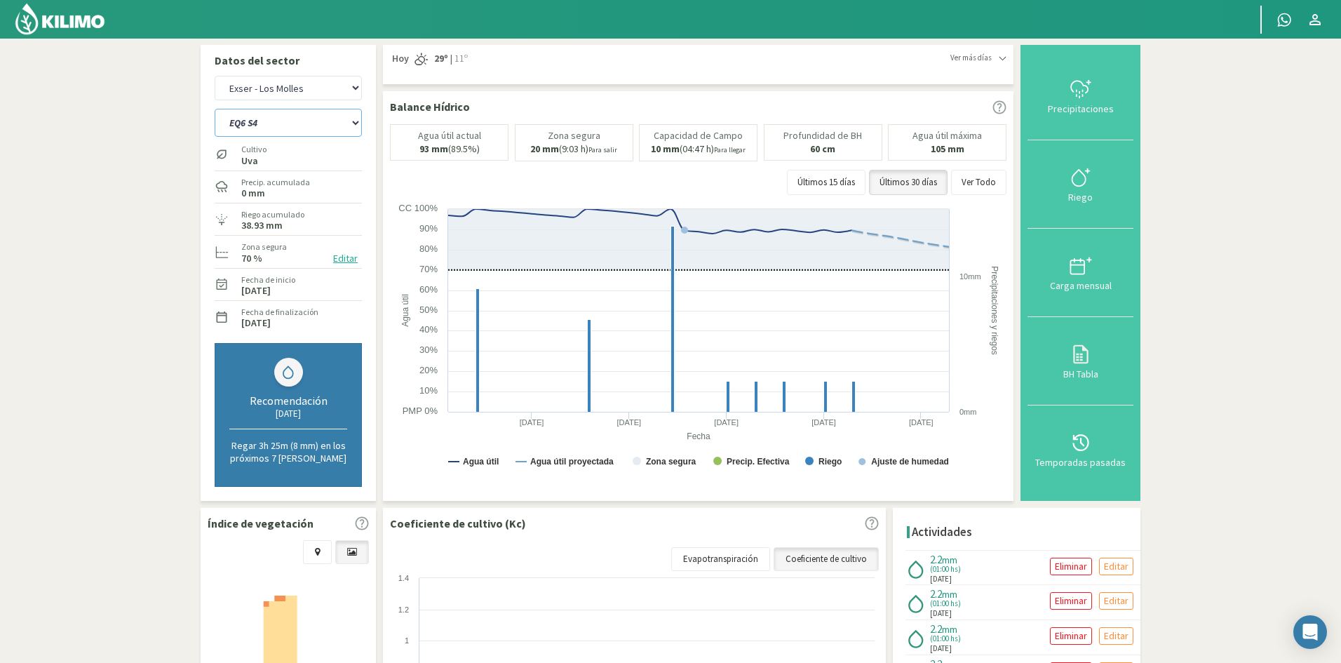
click at [281, 128] on select "EQ1A S3 EQ1A S4 EQ1A S5 EQ1B S1 EQ1B S2 EQ1B S3 EQ1B S4 EQ1B S5 EQ2 S1 EQ2 S3 E…" at bounding box center [288, 123] width 147 height 28
click at [215, 109] on select "EQ1A S3 EQ1A S4 EQ1A S5 EQ1B S1 EQ1B S2 EQ1B S3 EQ1B S4 EQ1B S5 EQ2 S1 EQ2 S3 E…" at bounding box center [288, 123] width 147 height 28
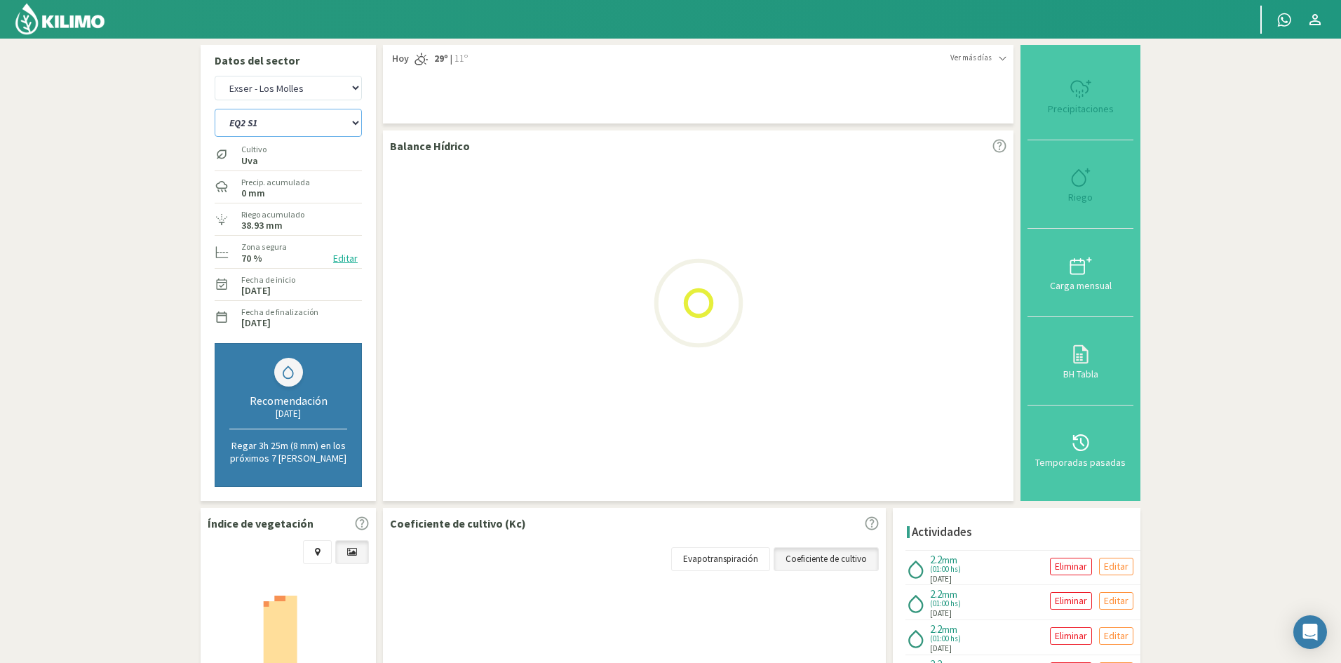
select select "814: Object"
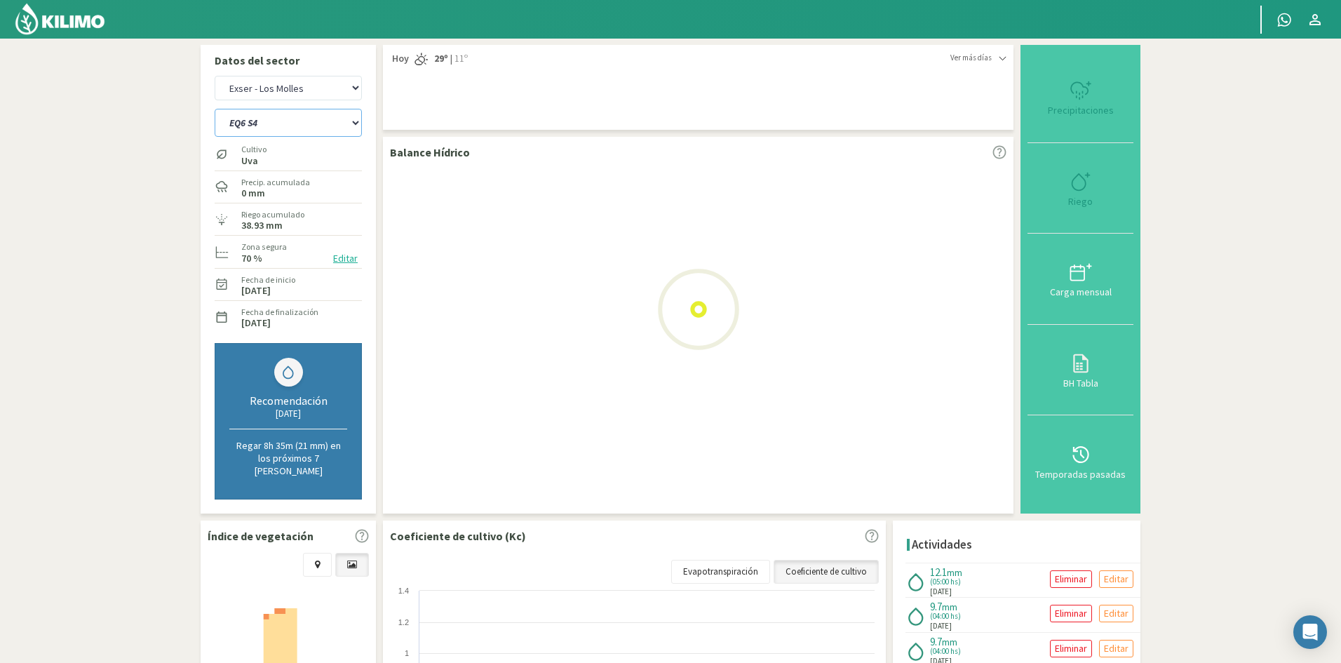
select select "73: Object"
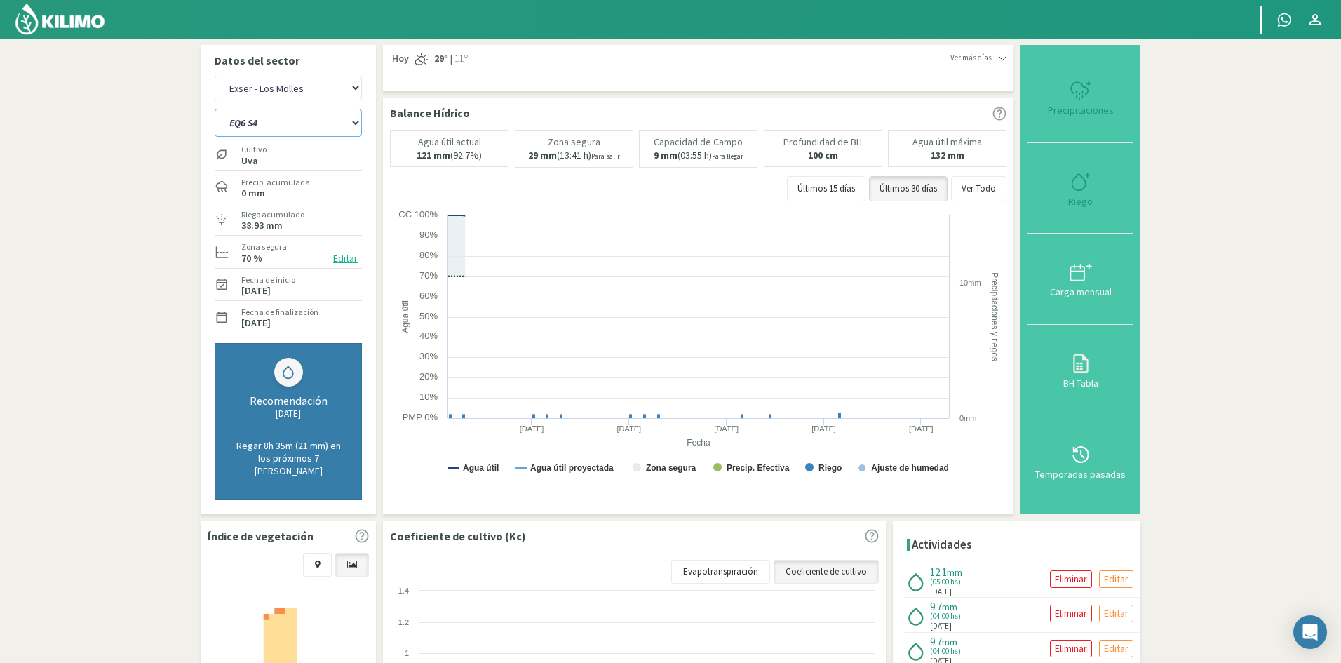
select select "823: Object"
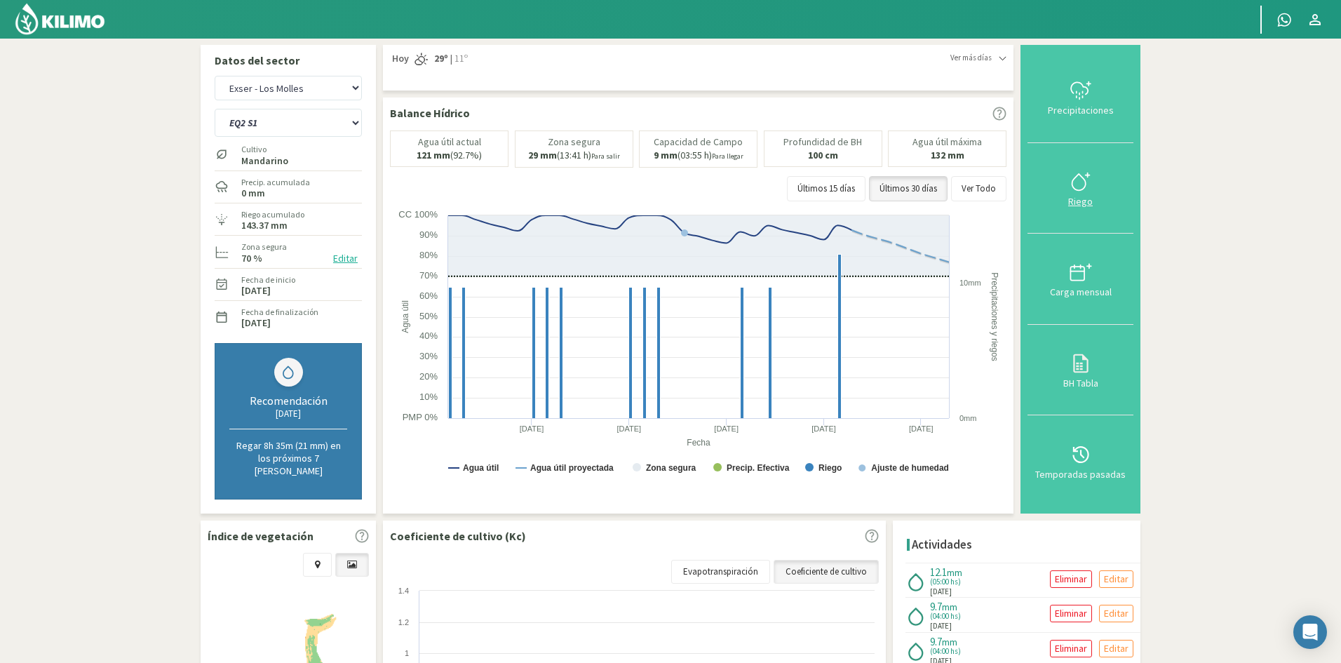
click at [1088, 197] on div "Riego" at bounding box center [1080, 201] width 97 height 10
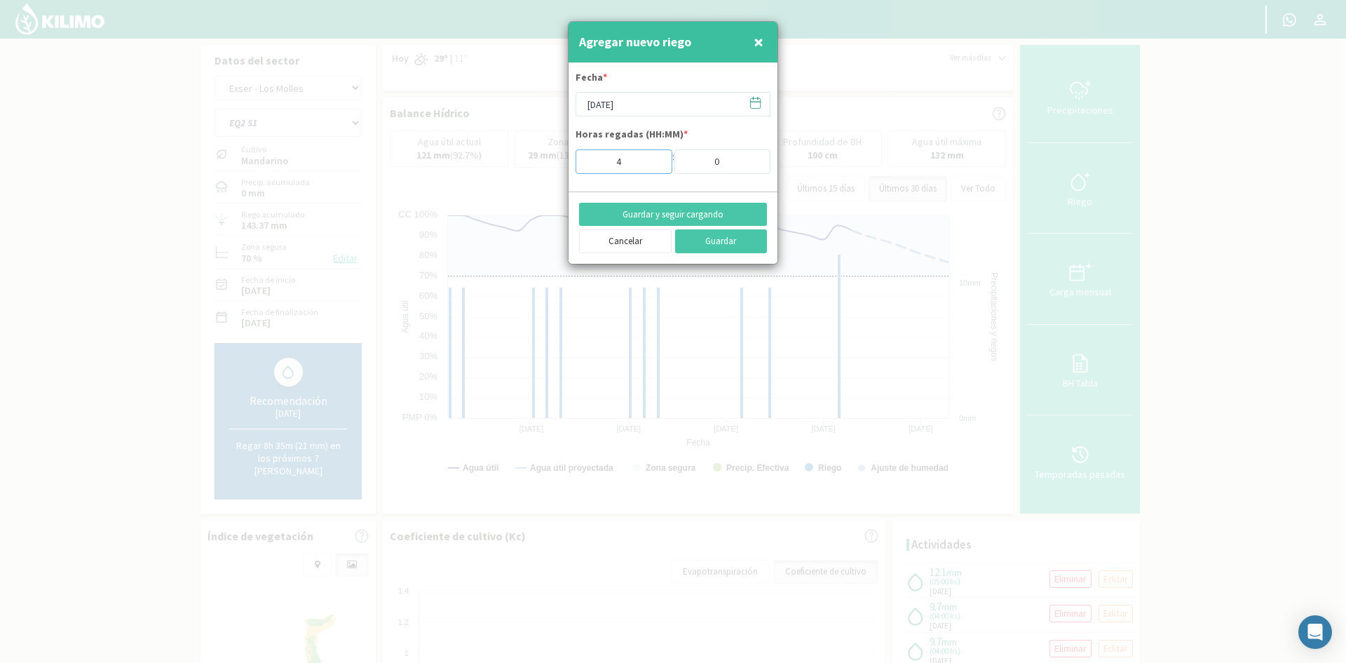
type input "4"
click at [649, 163] on input "4" at bounding box center [624, 161] width 97 height 25
click at [637, 207] on button "Guardar y seguir cargando" at bounding box center [673, 215] width 188 height 24
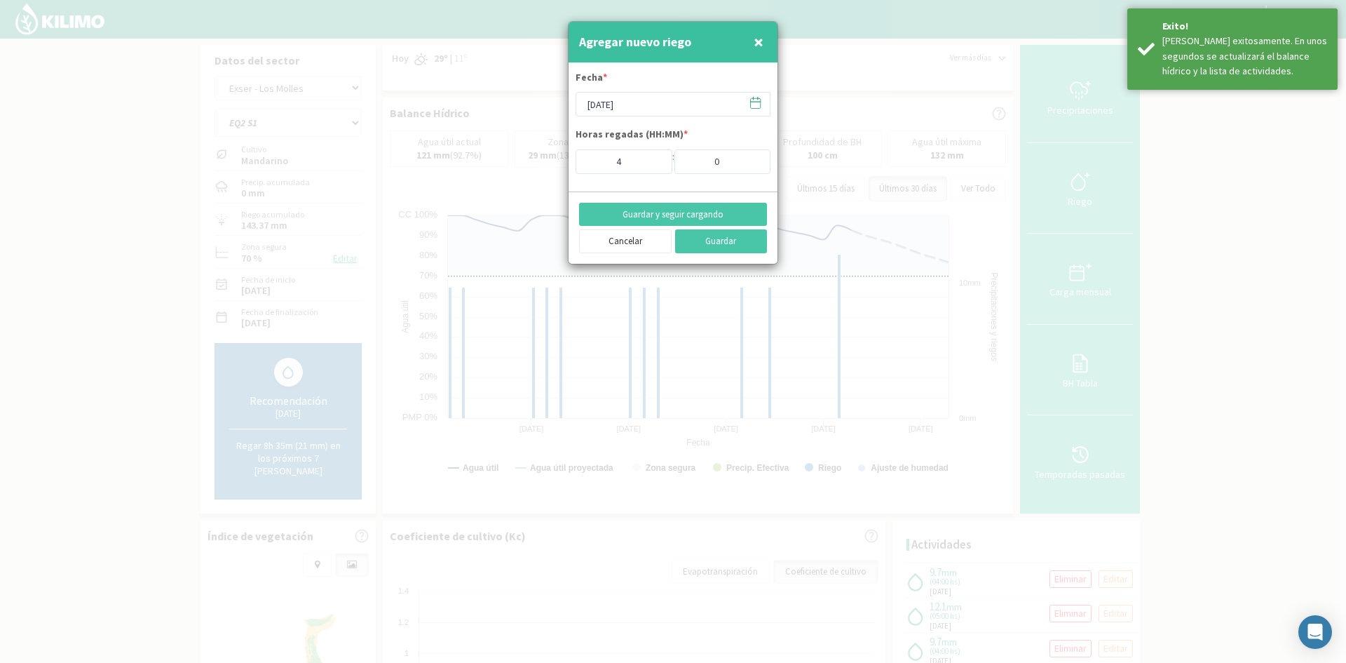
drag, startPoint x: 762, startPoint y: 43, endPoint x: 697, endPoint y: 70, distance: 70.1
click at [761, 43] on span "×" at bounding box center [759, 41] width 10 height 23
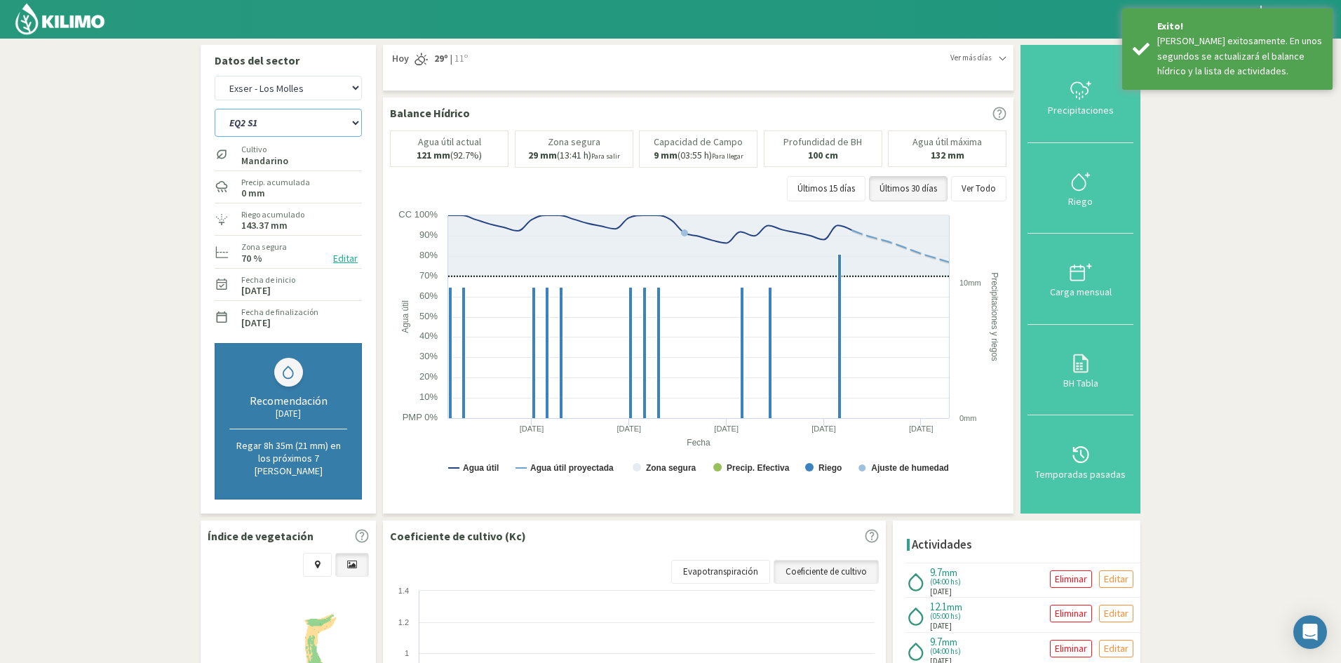
click at [255, 128] on select "EQ1A S3 EQ1A S4 EQ1A S5 EQ1B S1 EQ1B S2 EQ1B S3 EQ1B S4 EQ1B S5 EQ2 S1 EQ2 S3 E…" at bounding box center [288, 123] width 147 height 28
click at [215, 109] on select "EQ1A S3 EQ1A S4 EQ1A S5 EQ1B S1 EQ1B S2 EQ1B S3 EQ1B S4 EQ1B S5 EQ2 S1 EQ2 S3 E…" at bounding box center [288, 123] width 147 height 28
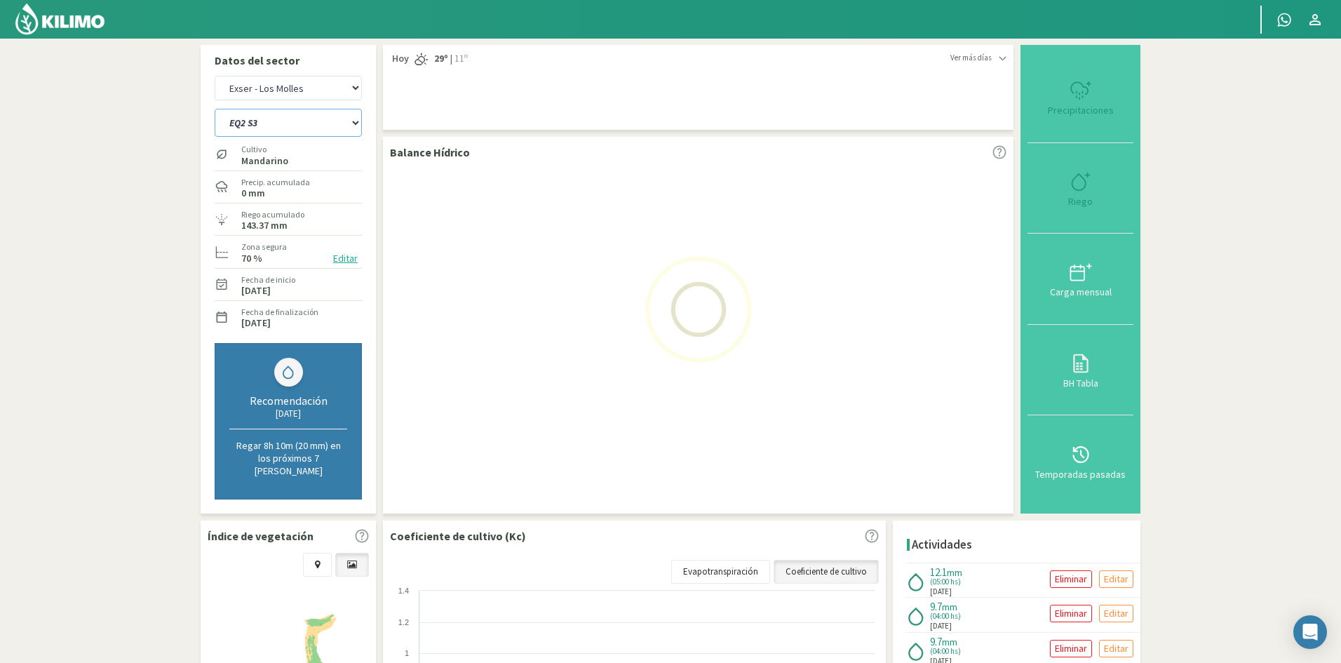
select select "823: Object"
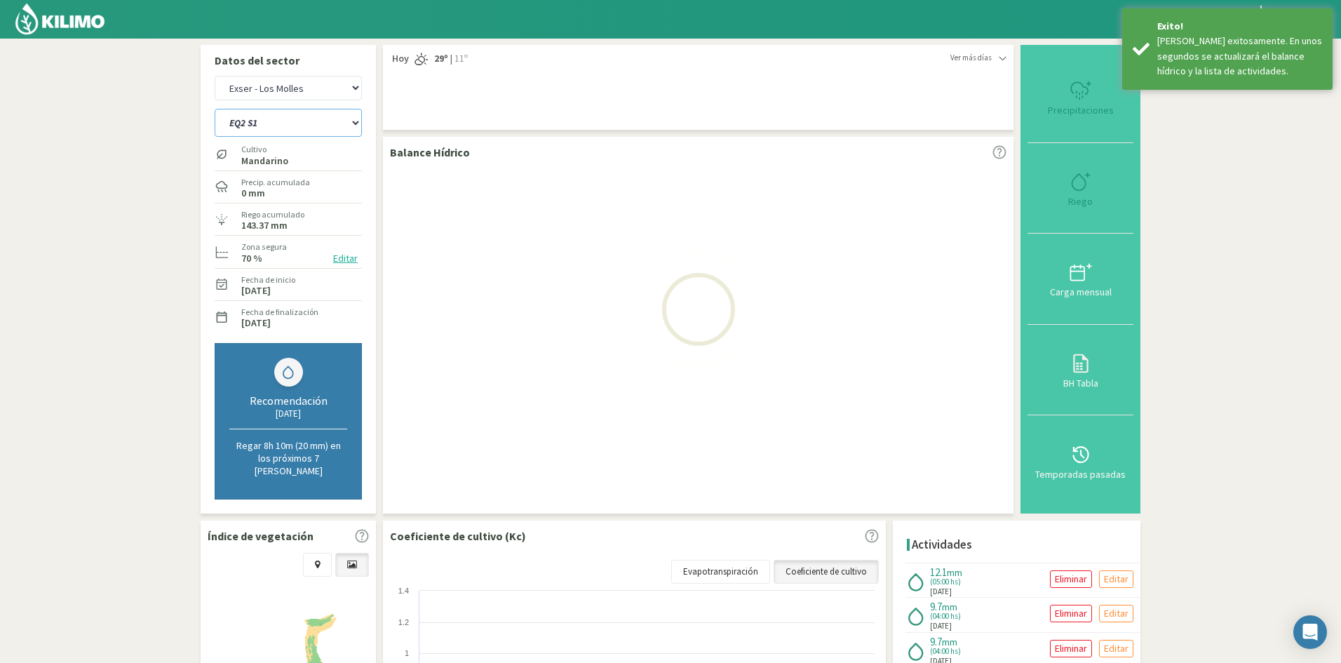
select select "75: Object"
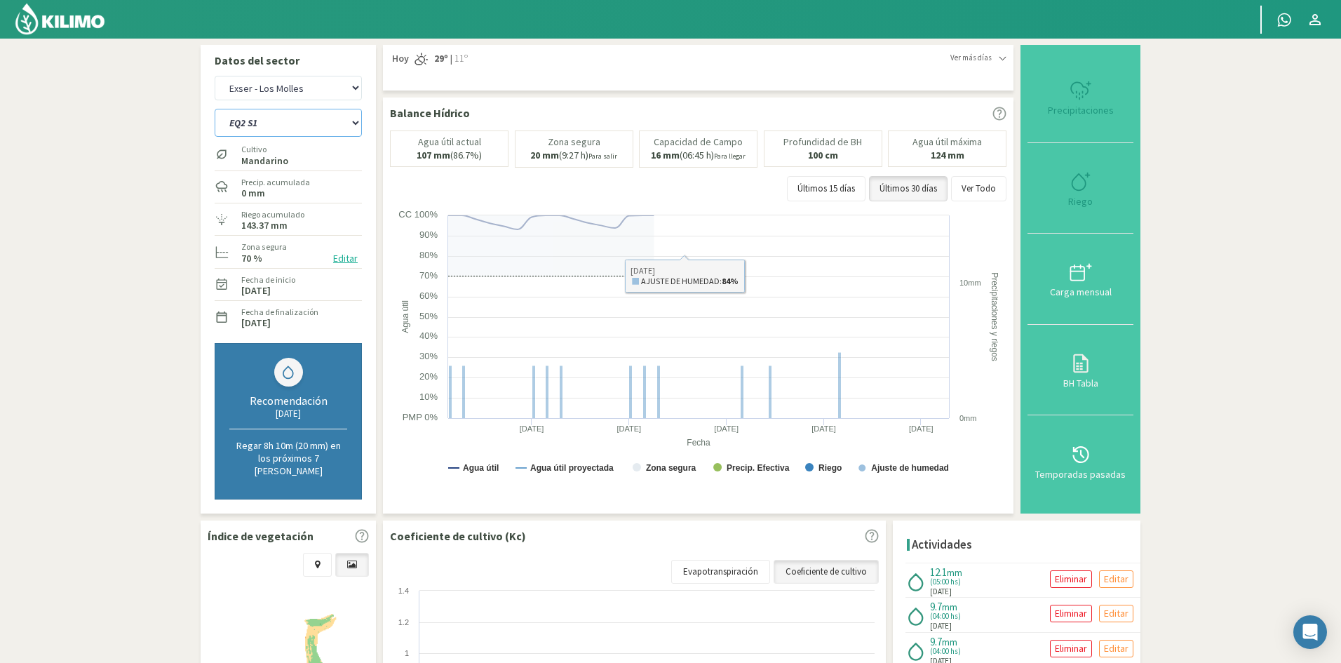
select select "847: Object"
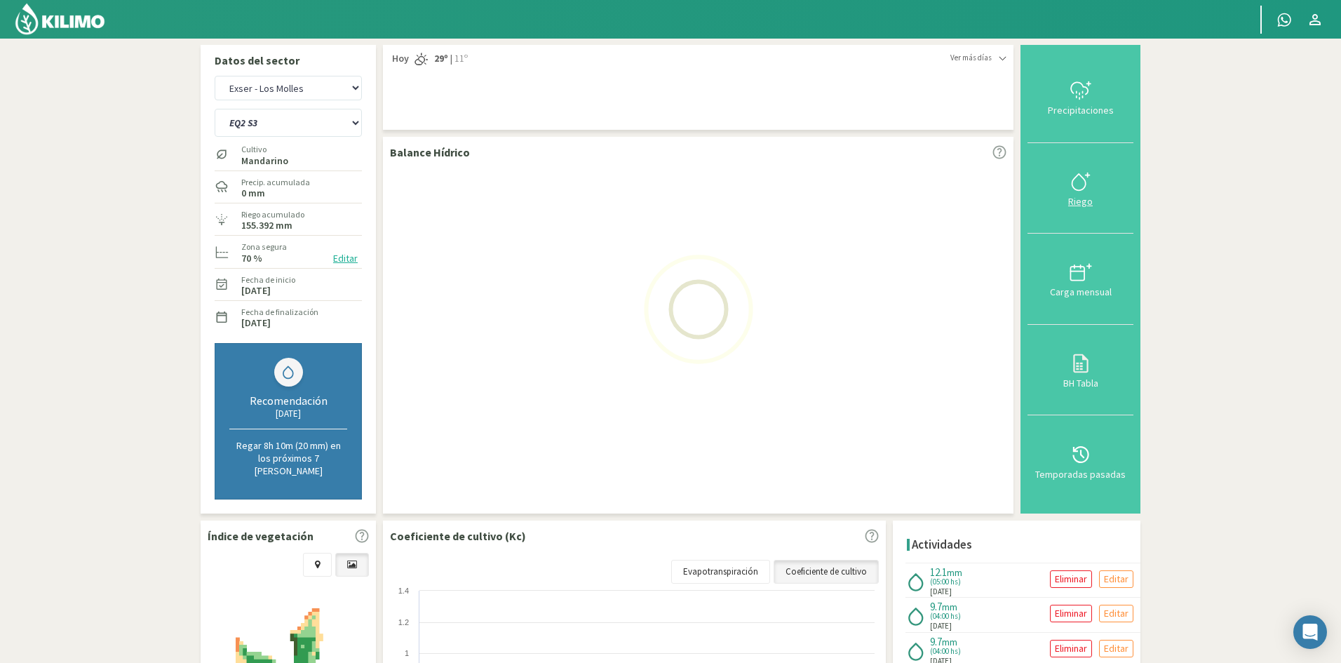
click at [1083, 203] on button "Riego" at bounding box center [1080, 188] width 106 height 91
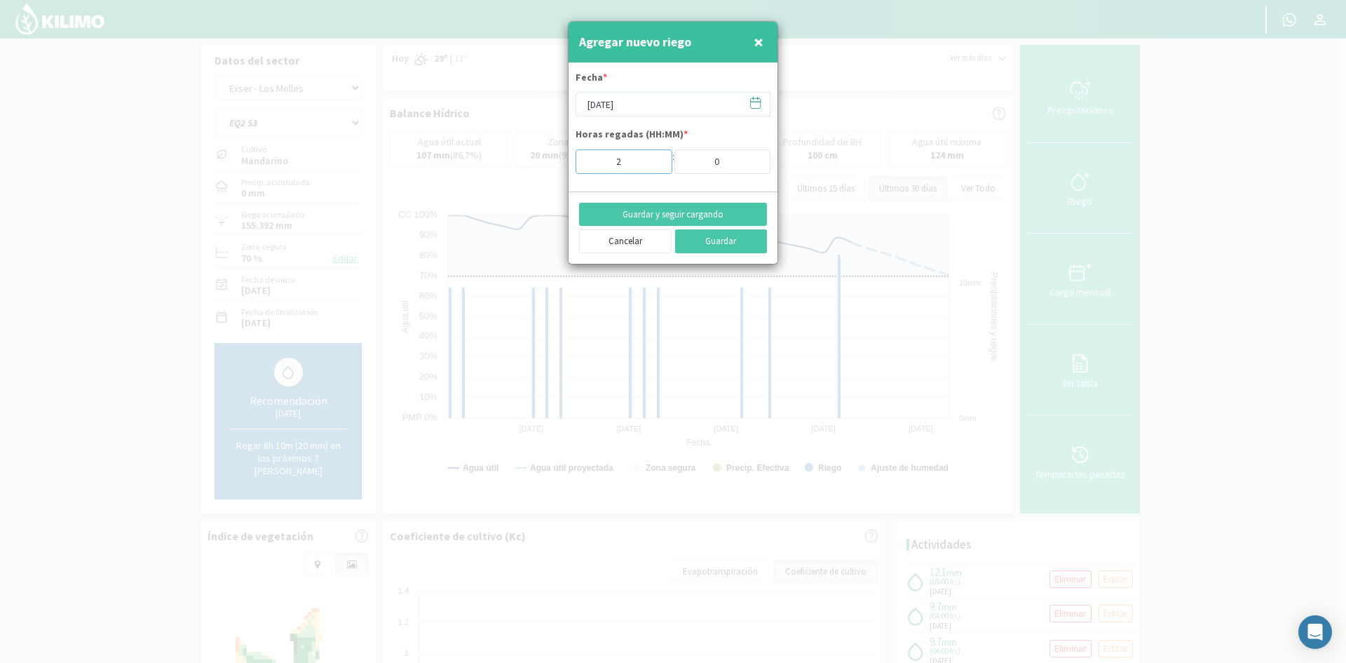
click at [652, 166] on input "2" at bounding box center [624, 161] width 97 height 25
click at [651, 158] on input "3" at bounding box center [624, 161] width 97 height 25
type input "4"
click at [651, 158] on input "4" at bounding box center [624, 161] width 97 height 25
click at [651, 217] on button "Guardar y seguir cargando" at bounding box center [673, 215] width 188 height 24
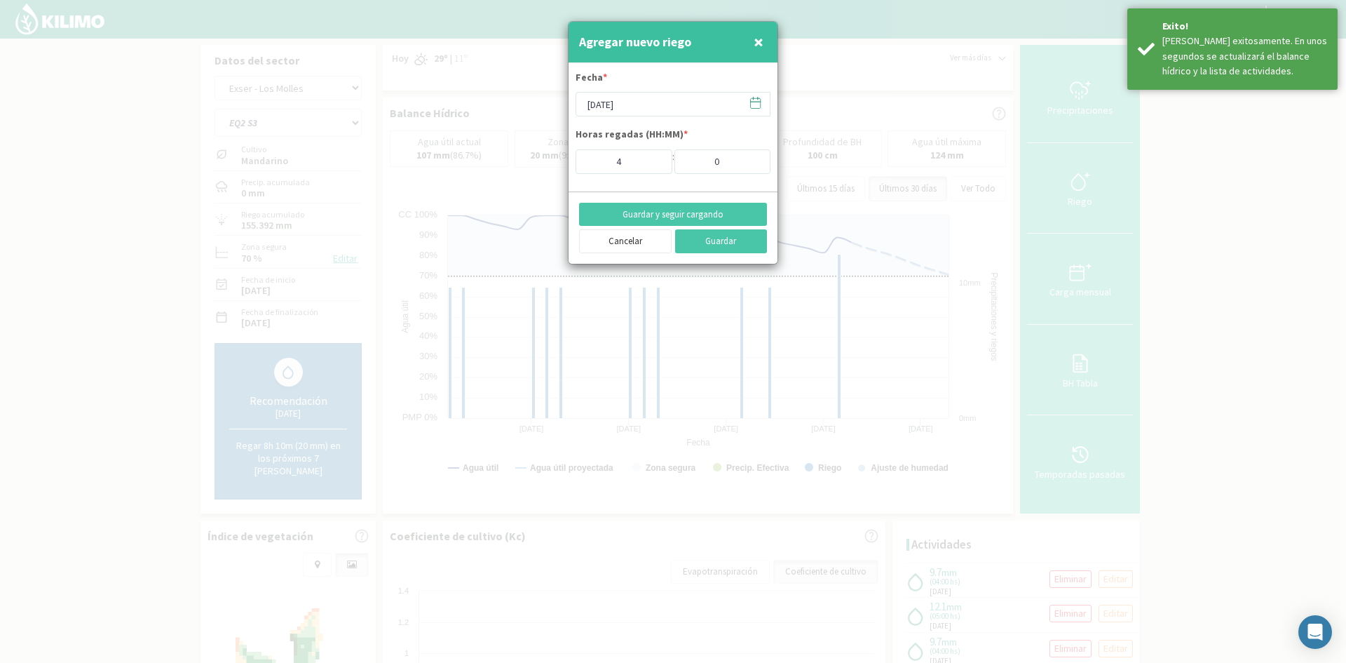
click at [760, 43] on span "×" at bounding box center [759, 41] width 10 height 23
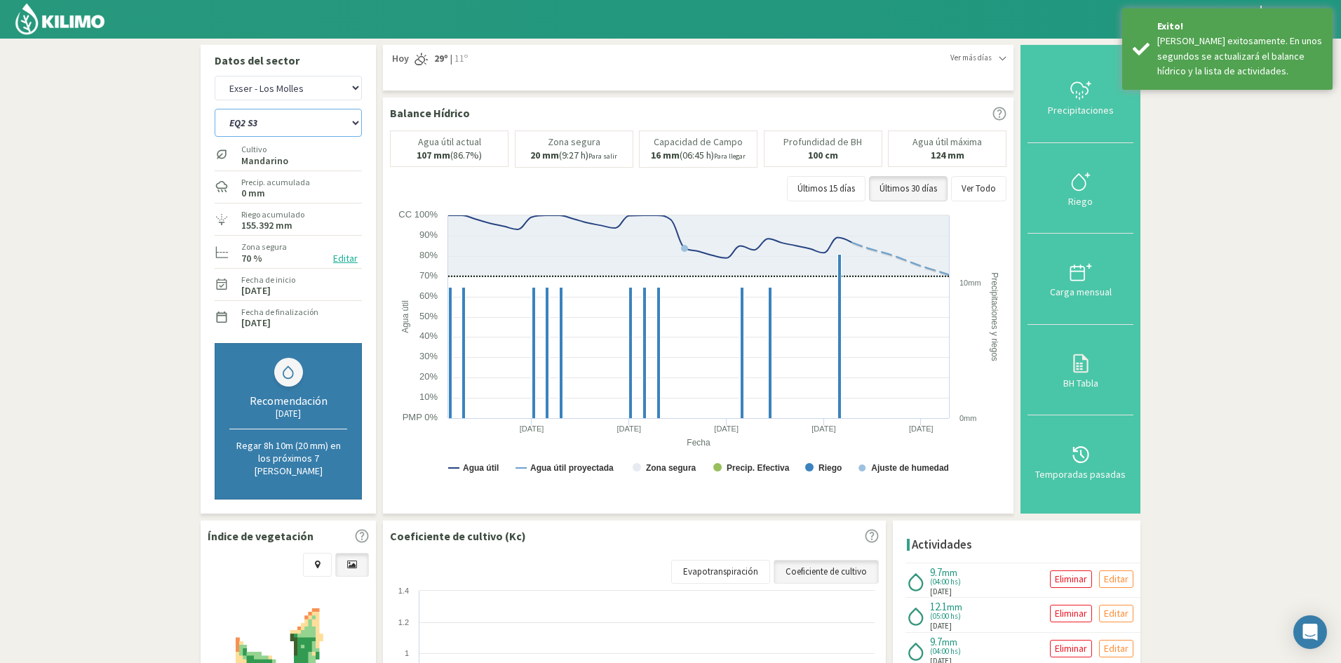
drag, startPoint x: 270, startPoint y: 119, endPoint x: 269, endPoint y: 126, distance: 7.2
click at [270, 119] on select "EQ1A S3 EQ1A S4 EQ1A S5 EQ1B S1 EQ1B S2 EQ1B S3 EQ1B S4 EQ1B S5 EQ2 S1 EQ2 S3 E…" at bounding box center [288, 123] width 147 height 28
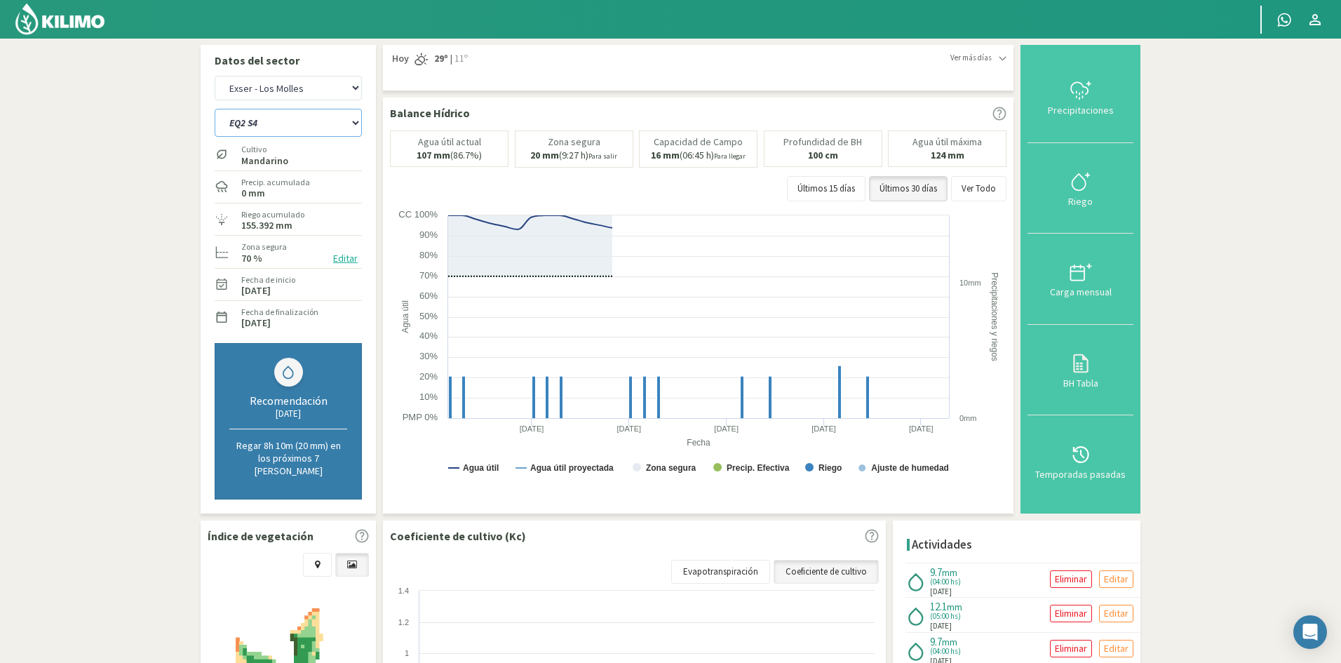
click at [215, 109] on select "EQ1A S3 EQ1A S4 EQ1A S5 EQ1B S1 EQ1B S2 EQ1B S3 EQ1B S4 EQ1B S5 EQ2 S1 EQ2 S3 E…" at bounding box center [288, 123] width 147 height 28
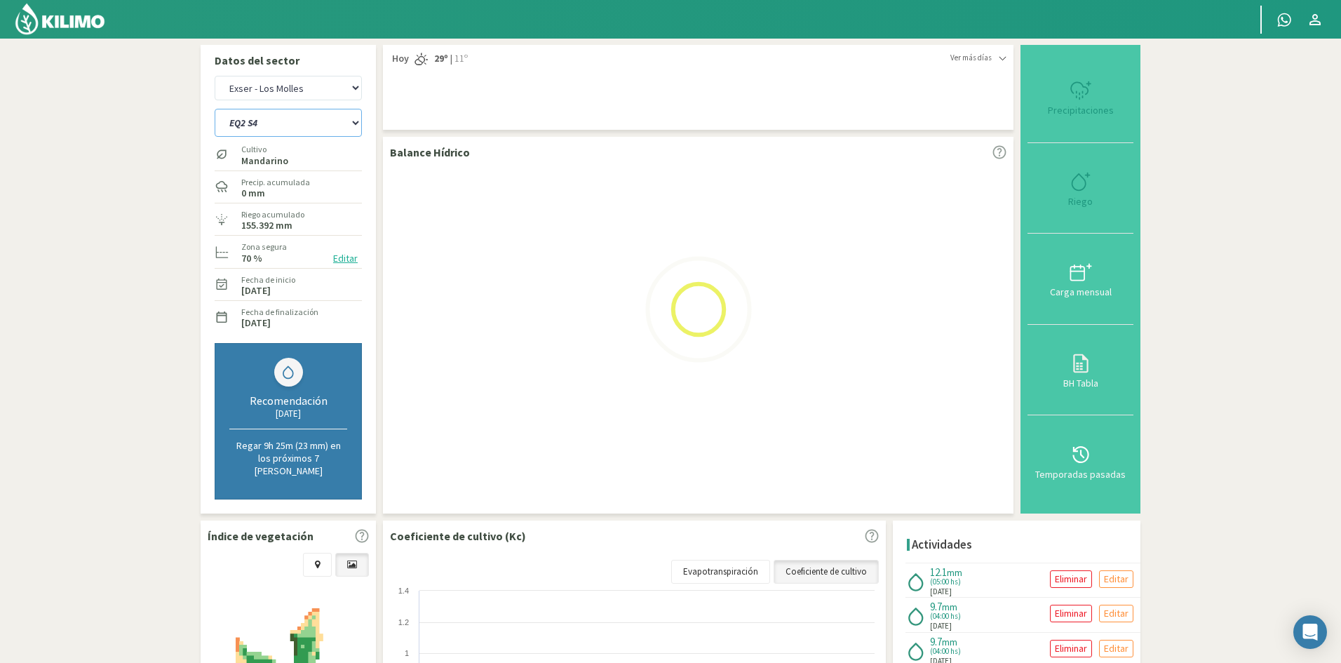
select select "847: Object"
select select "77: Object"
select select "871: Object"
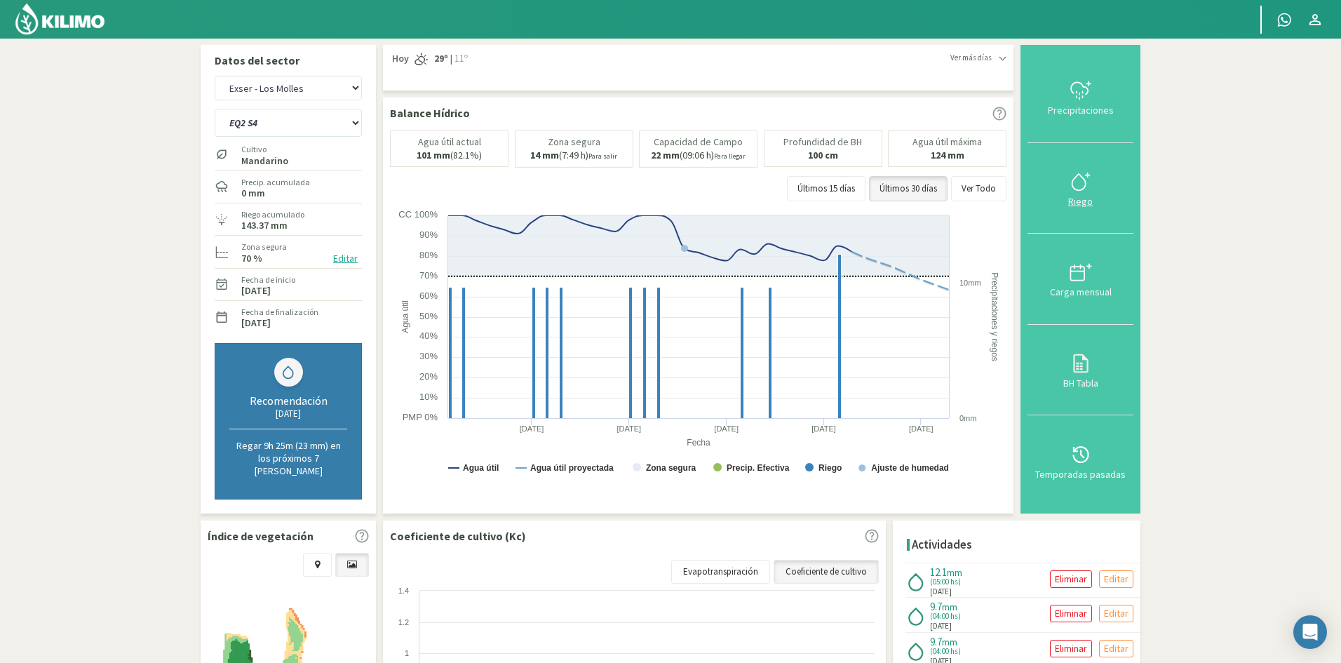
click at [1081, 198] on div "Riego" at bounding box center [1080, 201] width 97 height 10
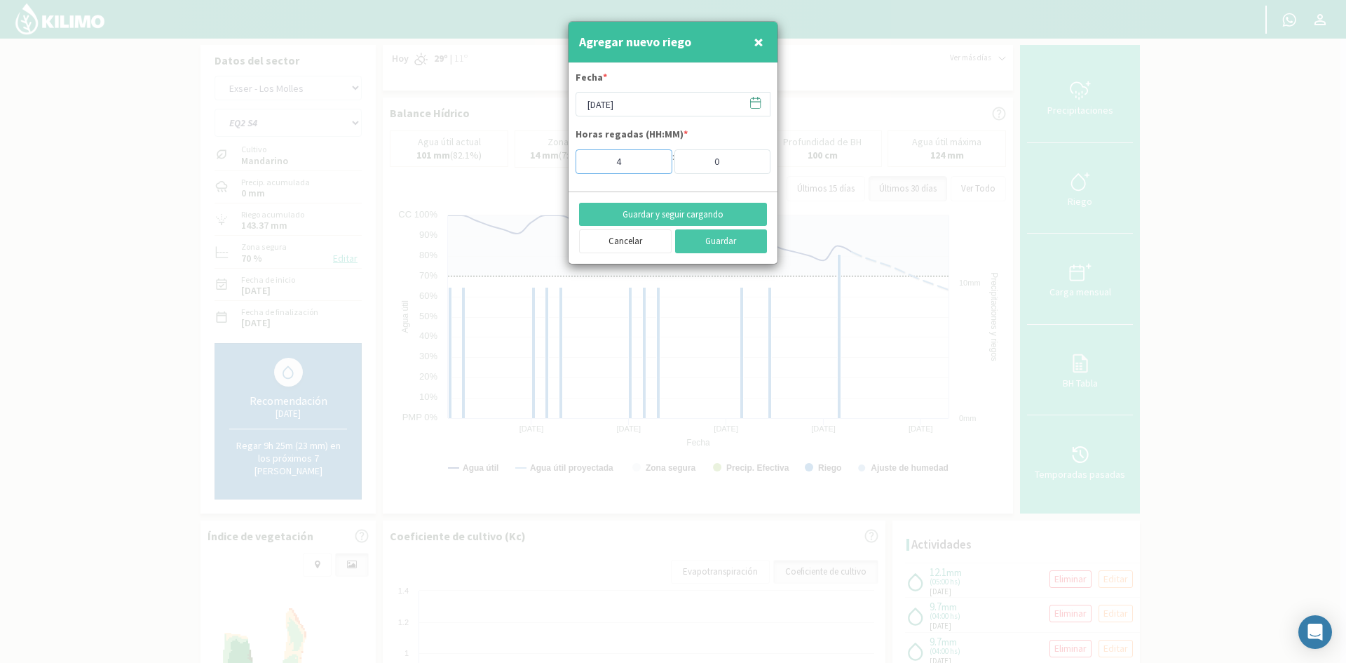
type input "4"
click at [651, 165] on input "4" at bounding box center [624, 161] width 97 height 25
click at [672, 217] on button "Guardar y seguir cargando" at bounding box center [673, 215] width 188 height 24
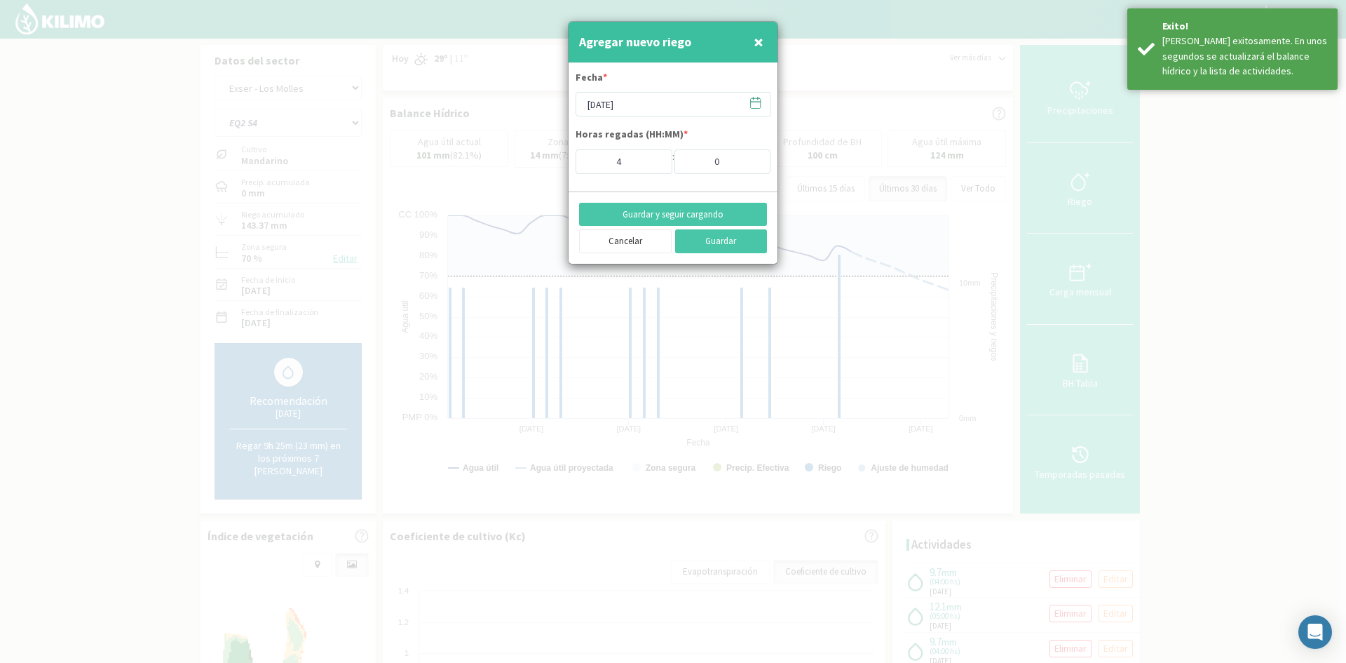
click at [762, 47] on span "×" at bounding box center [759, 41] width 10 height 23
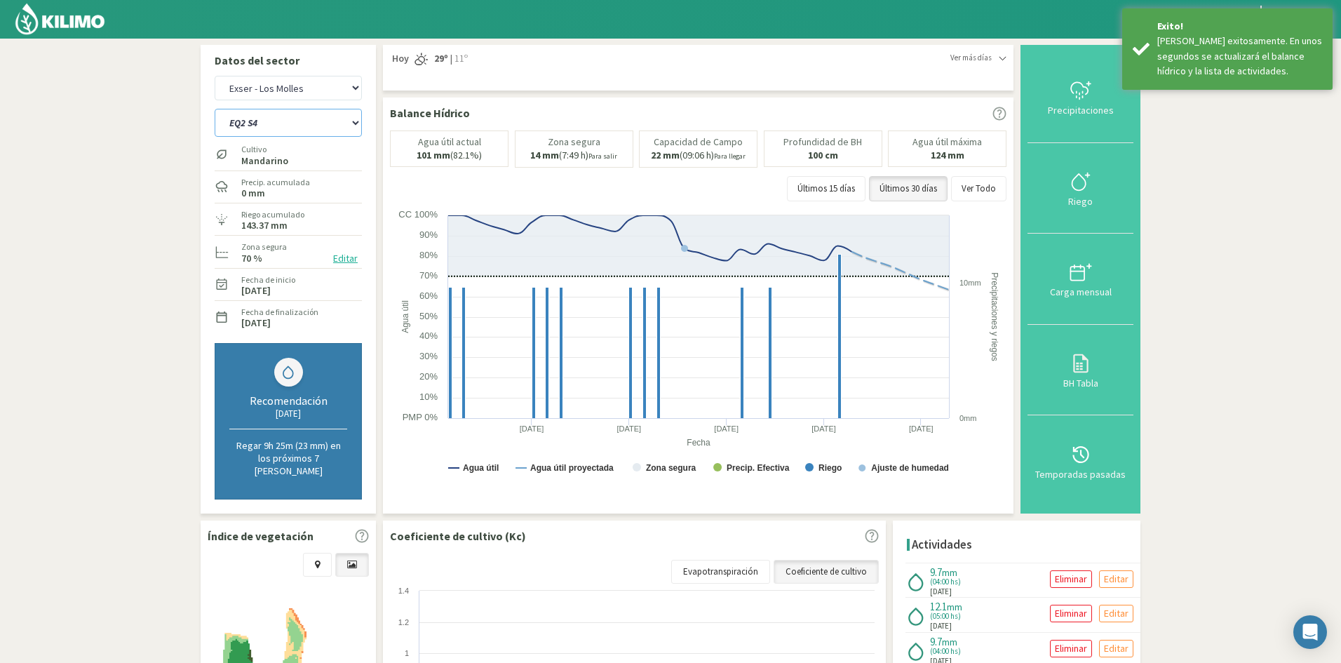
click at [318, 122] on select "EQ1A S3 EQ1A S4 EQ1A S5 EQ1B S1 EQ1B S2 EQ1B S3 EQ1B S4 EQ1B S5 EQ2 S1 EQ2 S3 E…" at bounding box center [288, 123] width 147 height 28
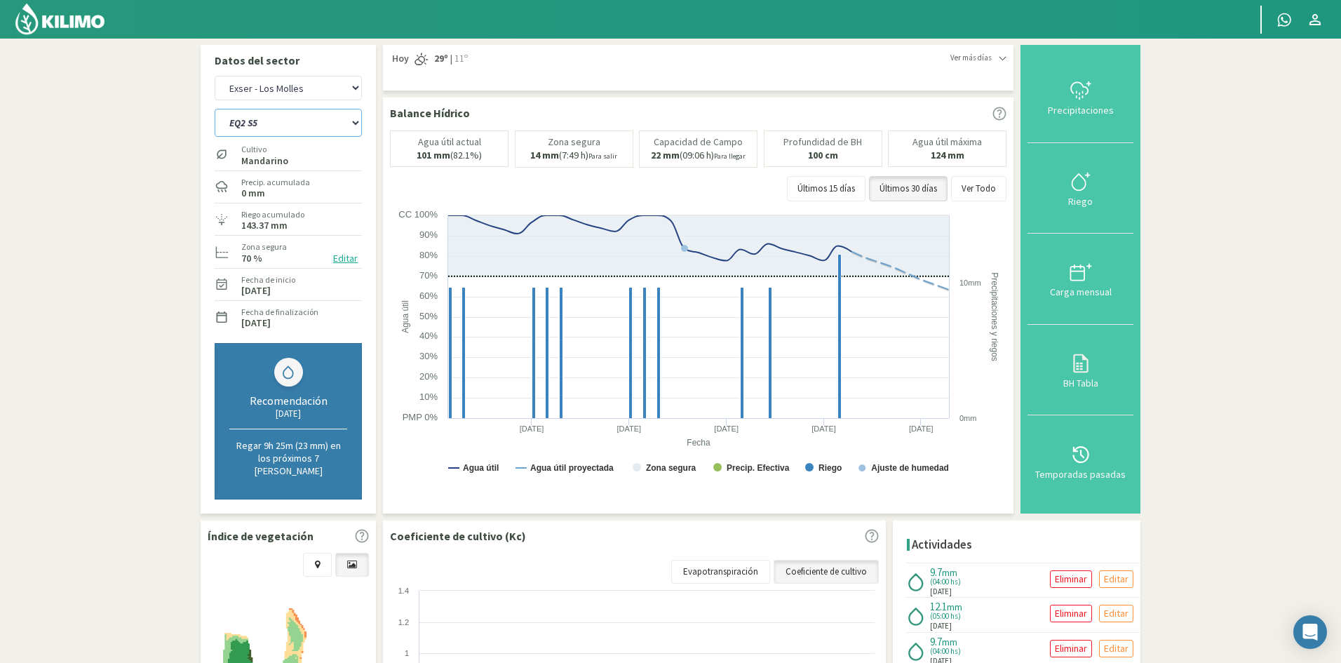
click at [215, 109] on select "EQ1A S3 EQ1A S4 EQ1A S5 EQ1B S1 EQ1B S2 EQ1B S3 EQ1B S4 EQ1B S5 EQ2 S1 EQ2 S3 E…" at bounding box center [288, 123] width 147 height 28
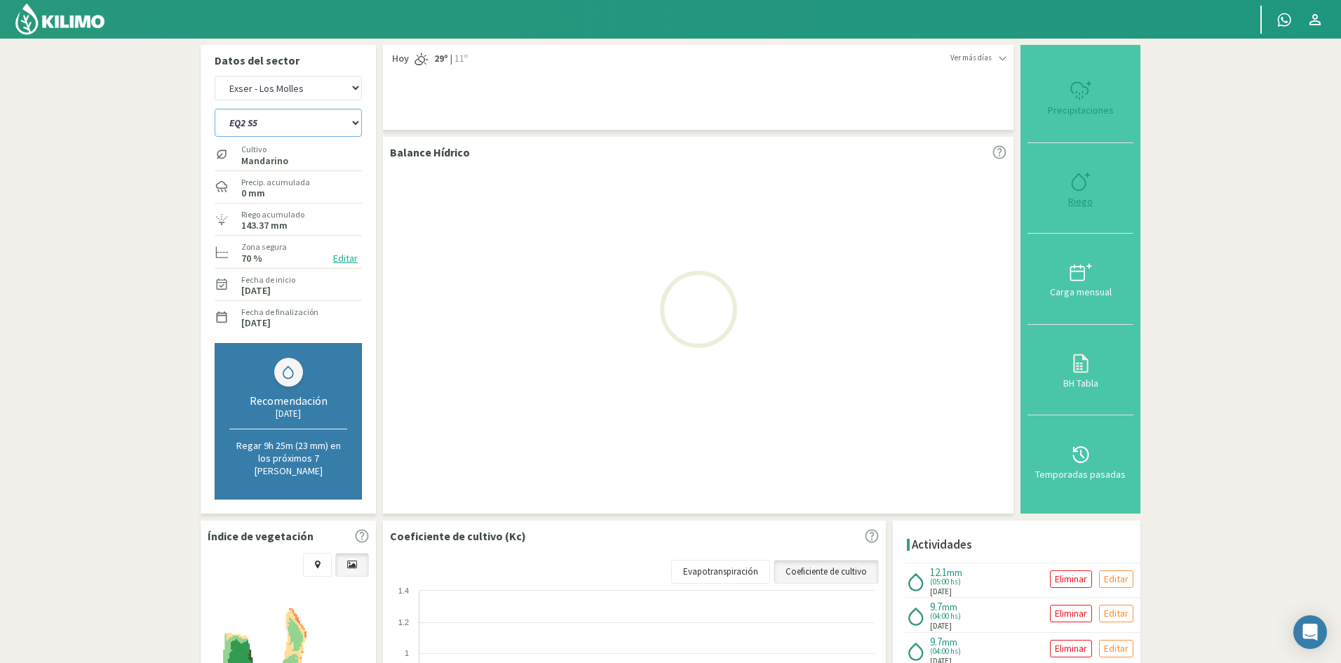
select select "871: Object"
select select "79: Object"
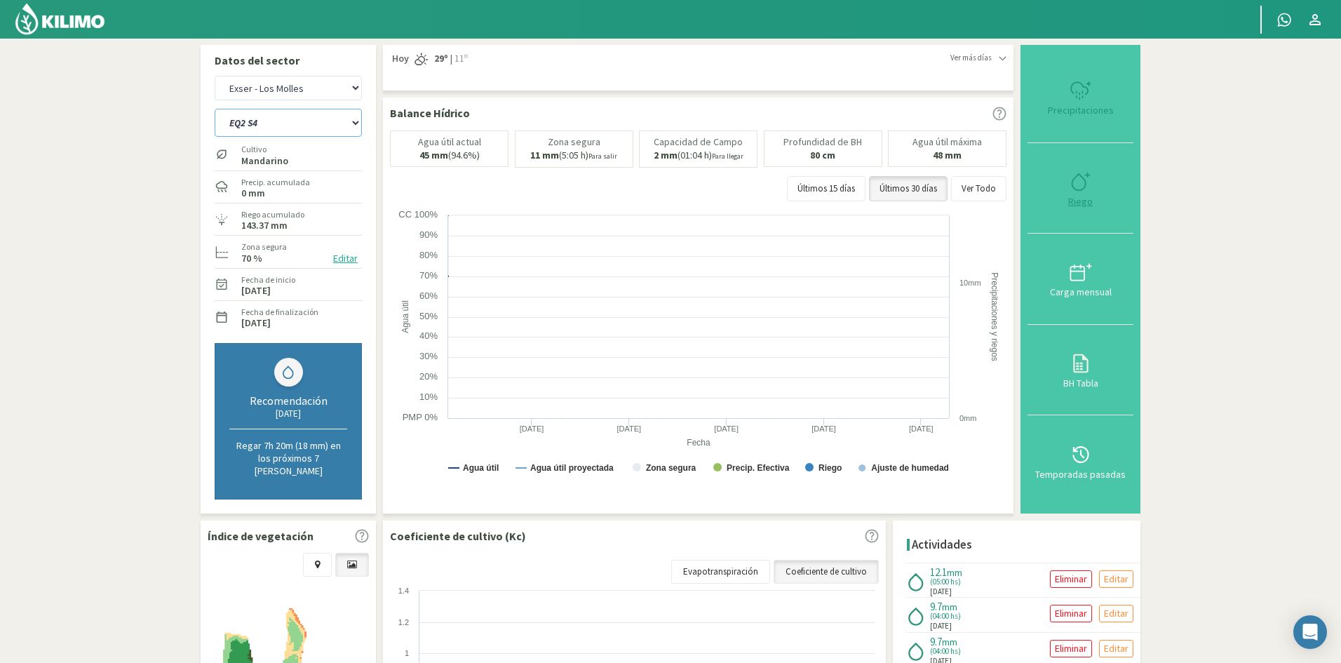
select select "895: Object"
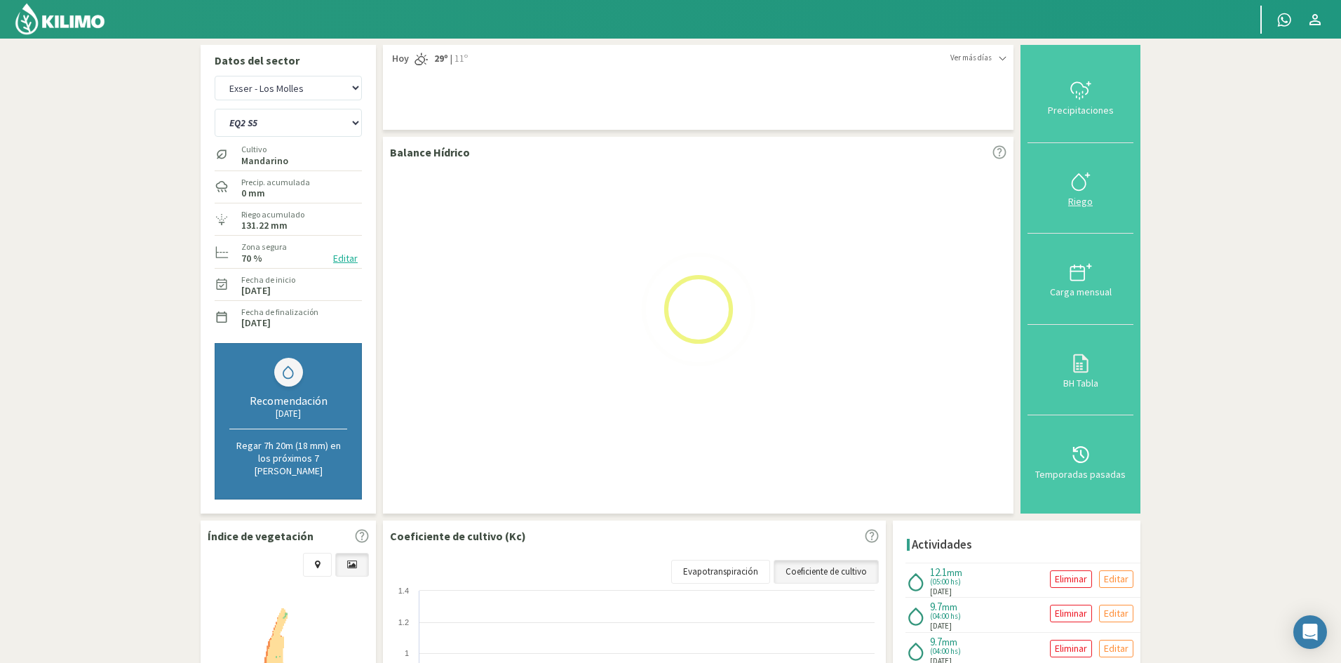
click at [1083, 198] on div "Riego" at bounding box center [1080, 201] width 97 height 10
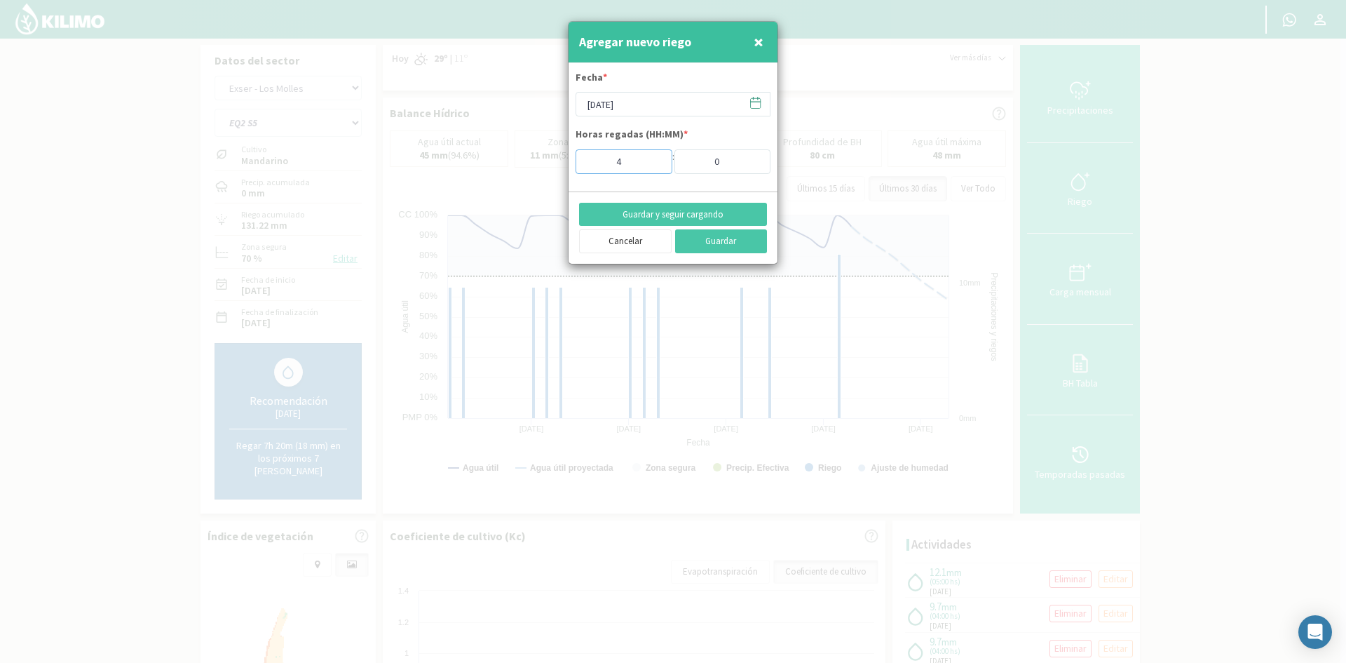
type input "4"
click at [651, 168] on input "4" at bounding box center [624, 161] width 97 height 25
click at [646, 215] on button "Guardar y seguir cargando" at bounding box center [673, 215] width 188 height 24
click at [758, 45] on span "×" at bounding box center [759, 41] width 10 height 23
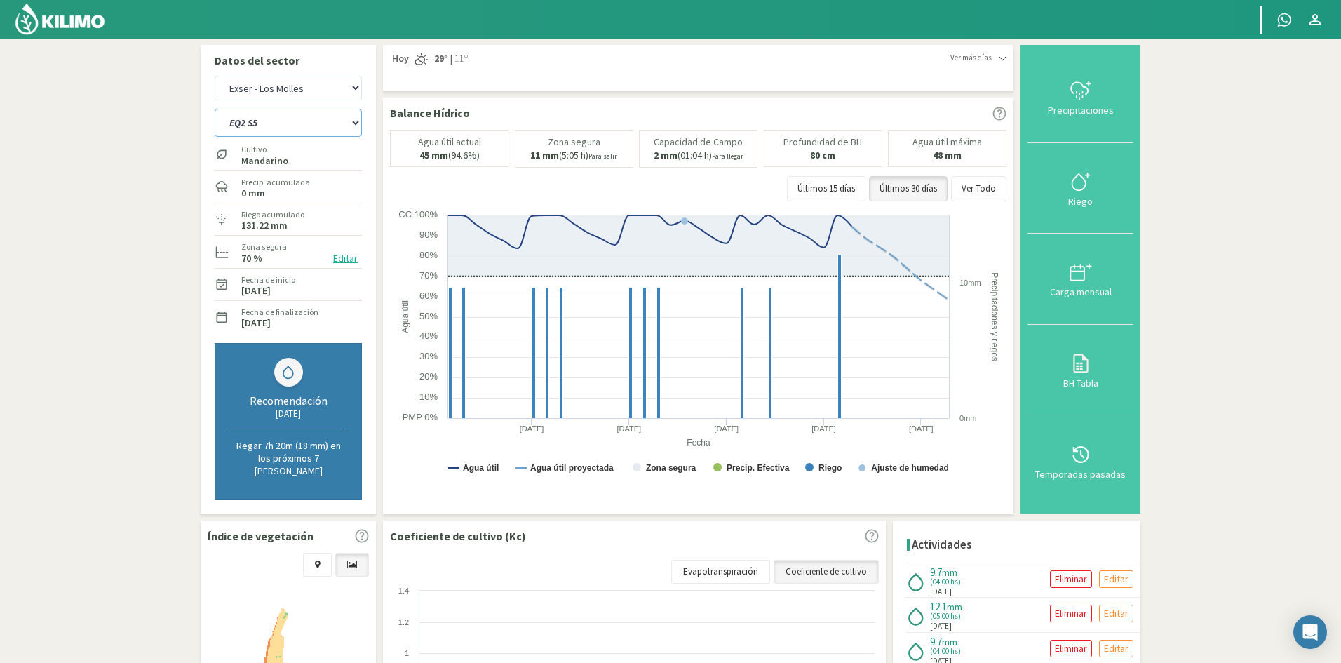
click at [281, 121] on select "EQ1A S3 EQ1A S4 EQ1A S5 EQ1B S1 EQ1B S2 EQ1B S3 EQ1B S4 EQ1B S5 EQ2 S1 EQ2 S3 E…" at bounding box center [288, 123] width 147 height 28
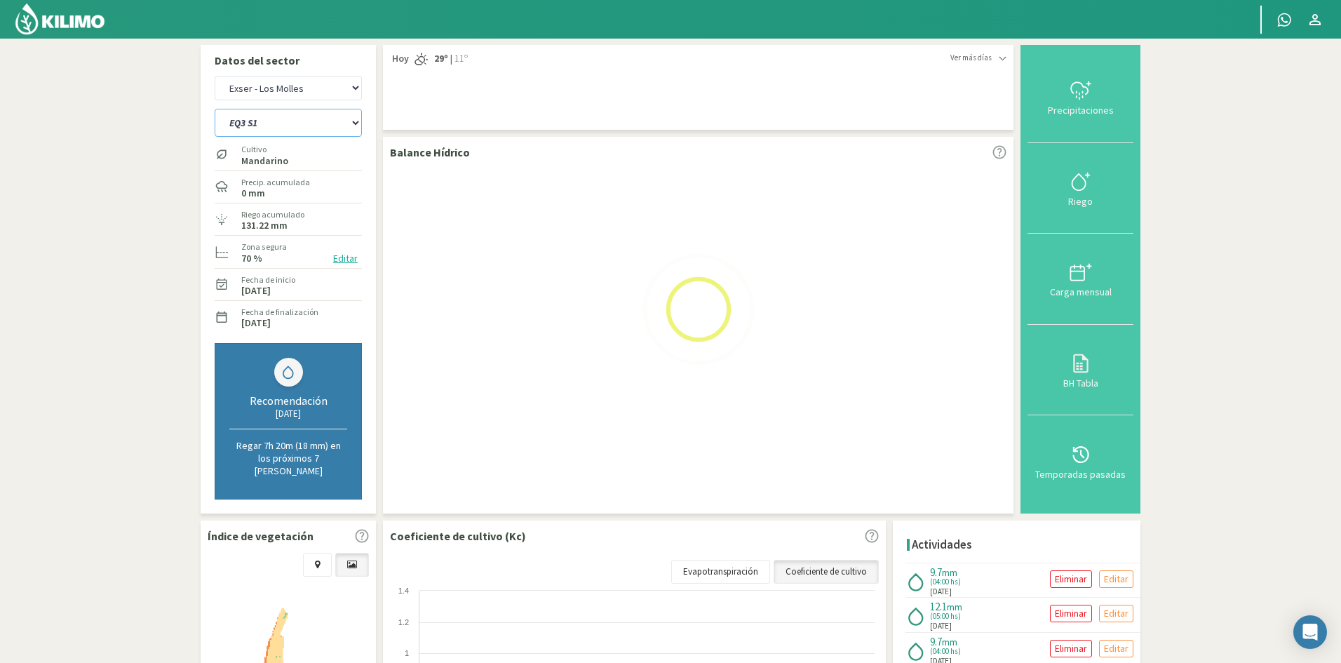
click at [215, 109] on select "EQ1A S3 EQ1A S4 EQ1A S5 EQ1B S1 EQ1B S2 EQ1B S3 EQ1B S4 EQ1B S5 EQ2 S1 EQ2 S3 E…" at bounding box center [288, 123] width 147 height 28
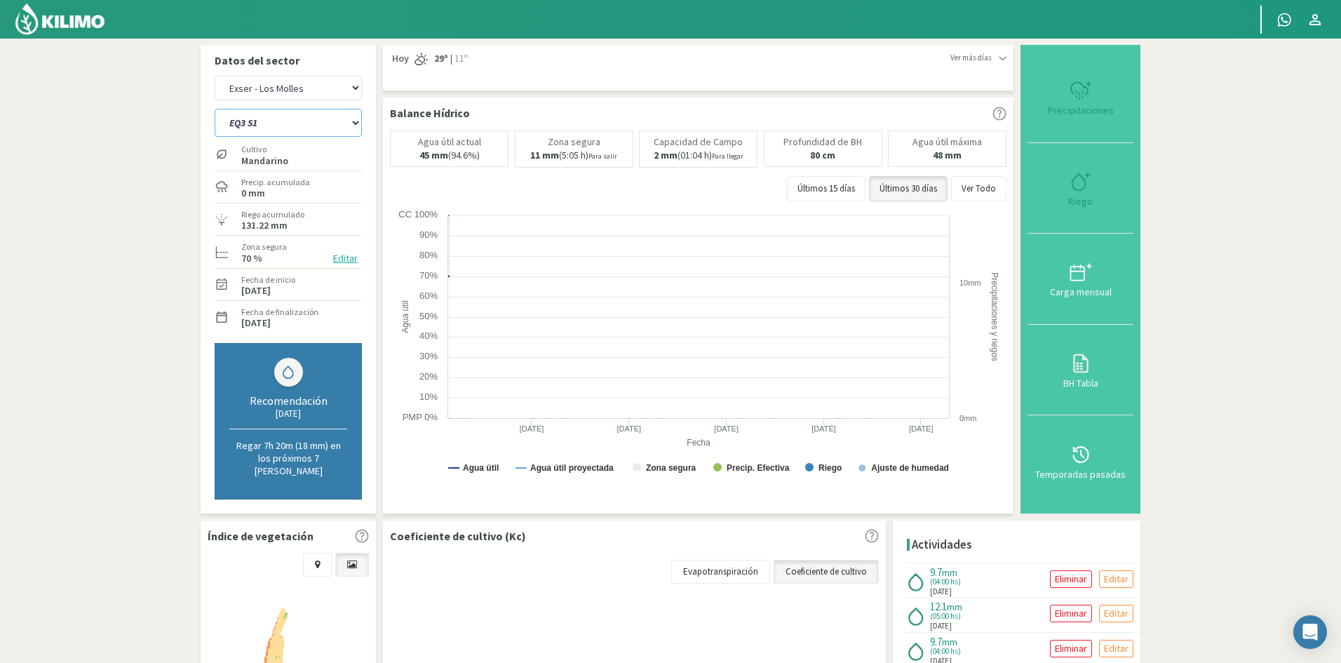
select select "895: Object"
select select "81: Object"
select select "919: Object"
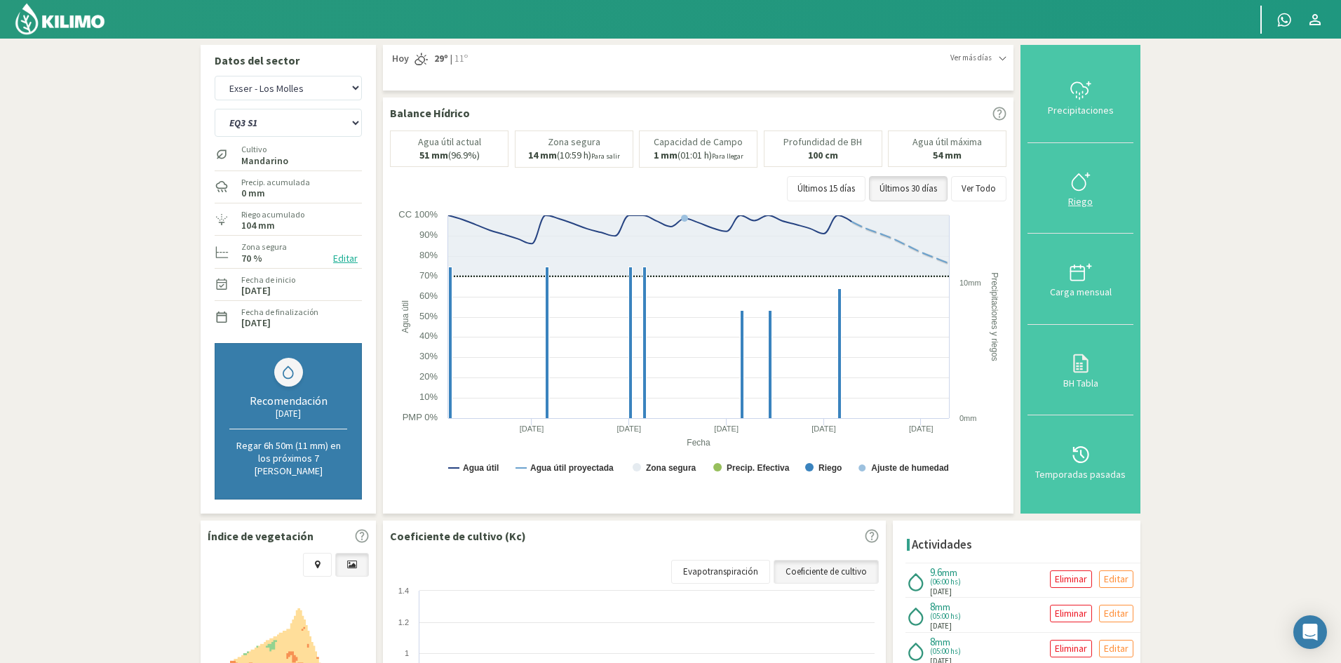
click at [1083, 196] on div "Riego" at bounding box center [1080, 201] width 97 height 10
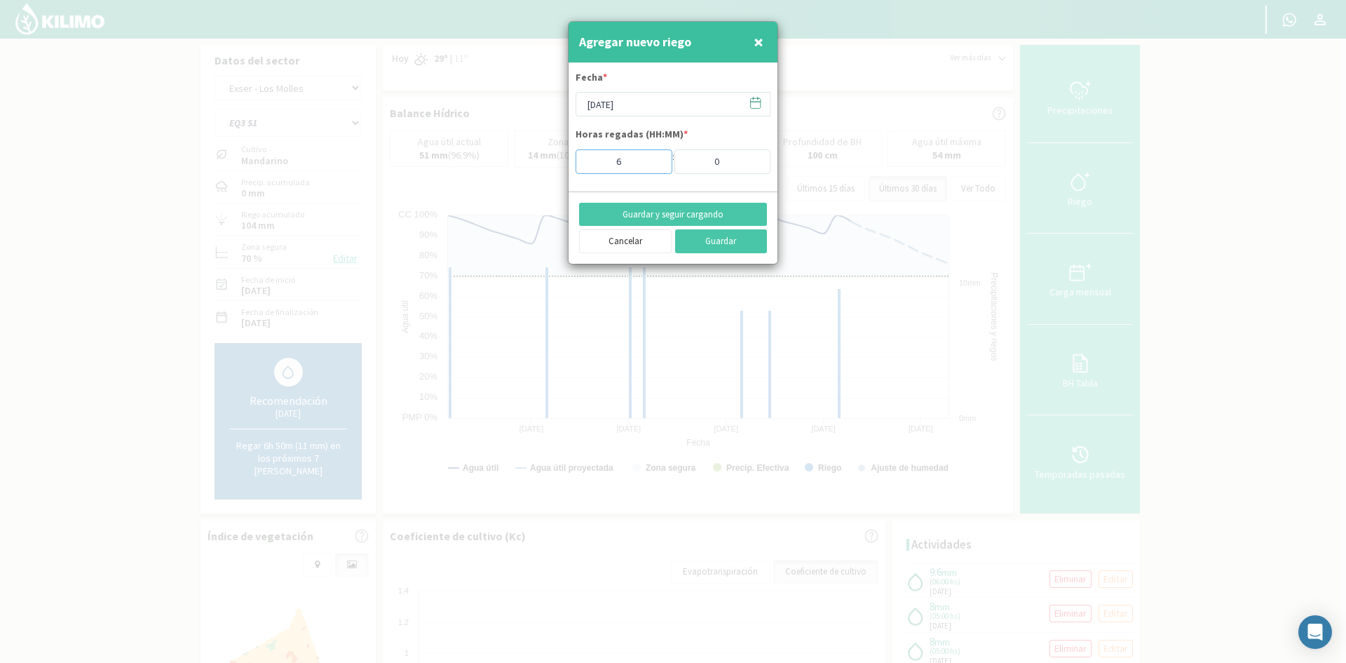
click at [651, 169] on input "6" at bounding box center [624, 161] width 97 height 25
type input "5"
click at [651, 166] on input "5" at bounding box center [624, 161] width 97 height 25
click at [649, 210] on button "Guardar y seguir cargando" at bounding box center [673, 215] width 188 height 24
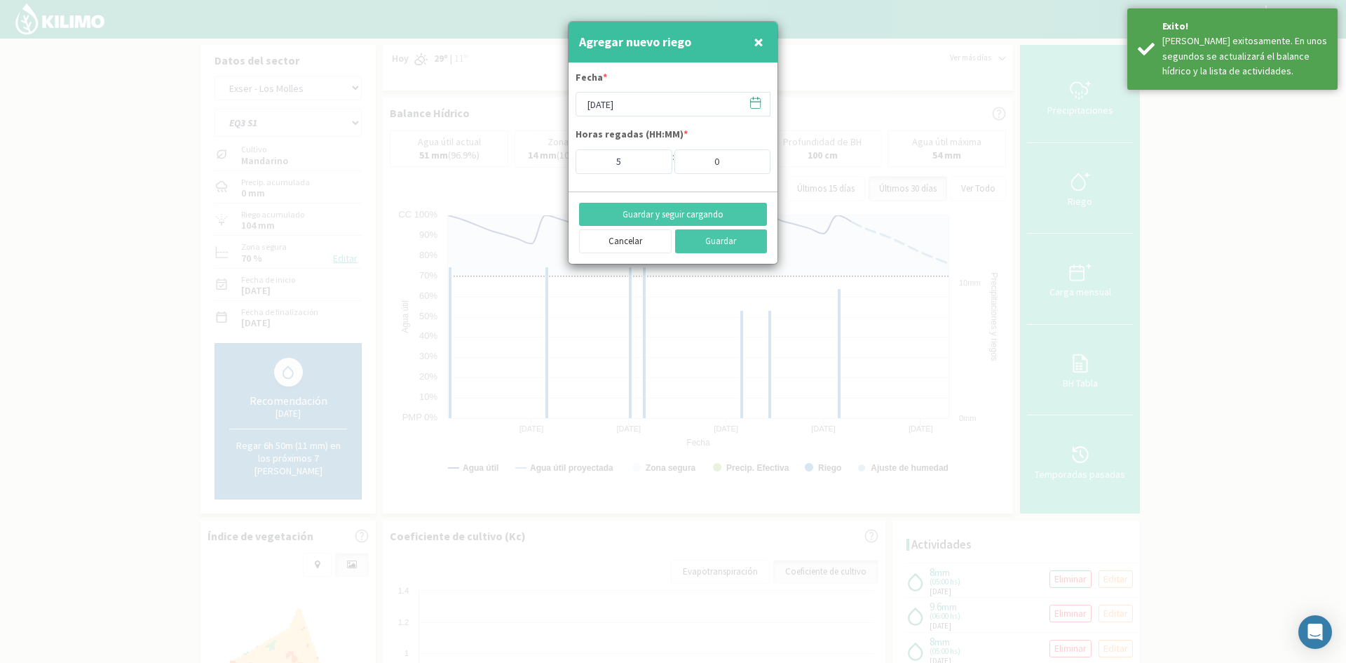
click at [762, 39] on span "×" at bounding box center [759, 41] width 10 height 23
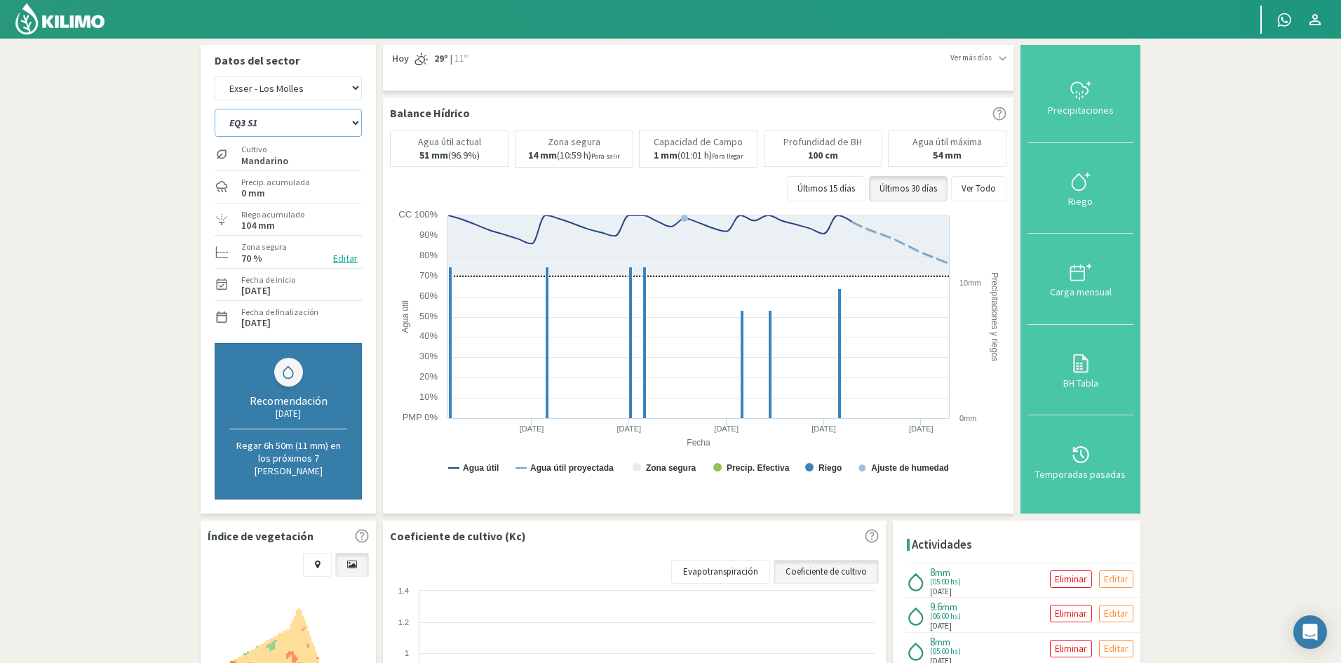
click at [266, 121] on select "EQ1A S3 EQ1A S4 EQ1A S5 EQ1B S1 EQ1B S2 EQ1B S3 EQ1B S4 EQ1B S5 EQ2 S1 EQ2 S3 E…" at bounding box center [288, 123] width 147 height 28
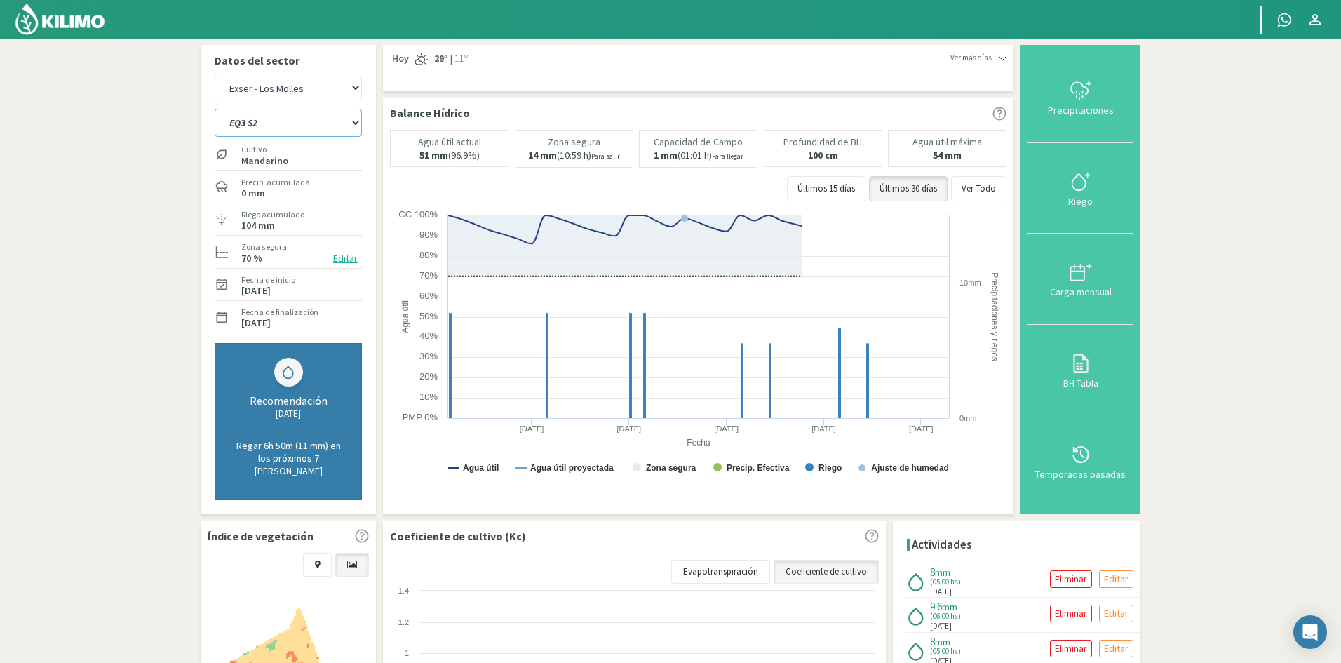
click at [215, 109] on select "EQ1A S3 EQ1A S4 EQ1A S5 EQ1B S1 EQ1B S2 EQ1B S3 EQ1B S4 EQ1B S5 EQ2 S1 EQ2 S3 E…" at bounding box center [288, 123] width 147 height 28
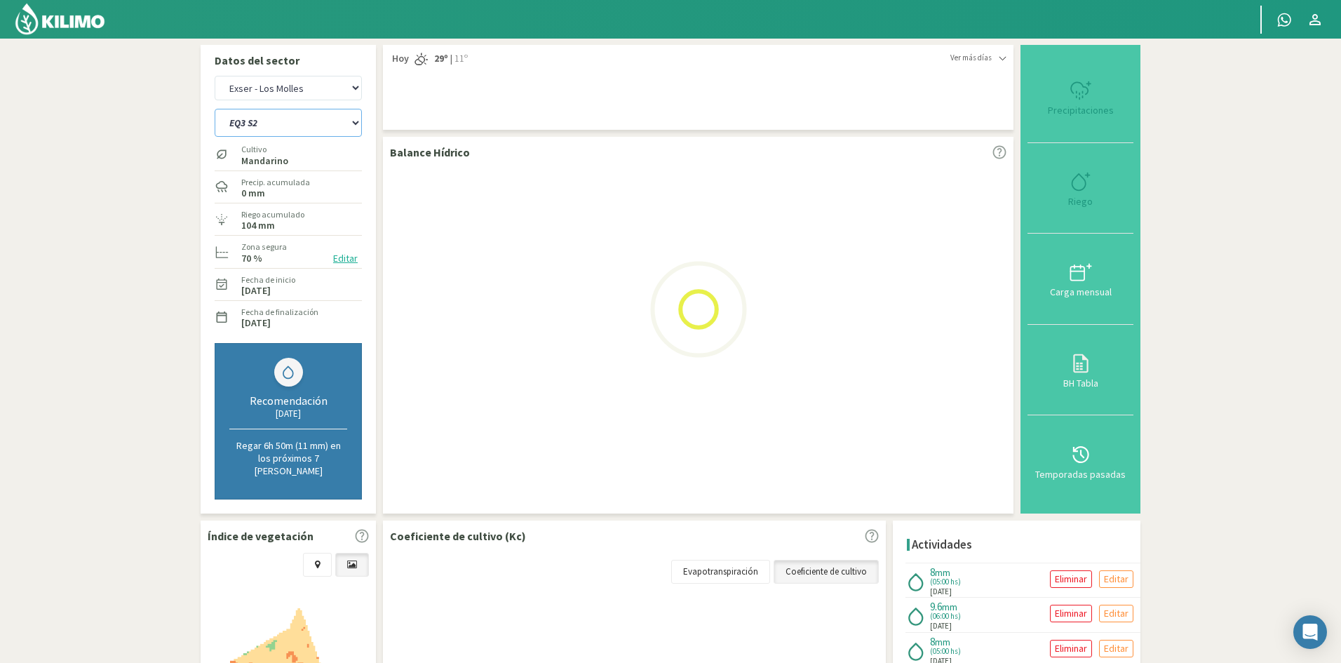
select select "919: Object"
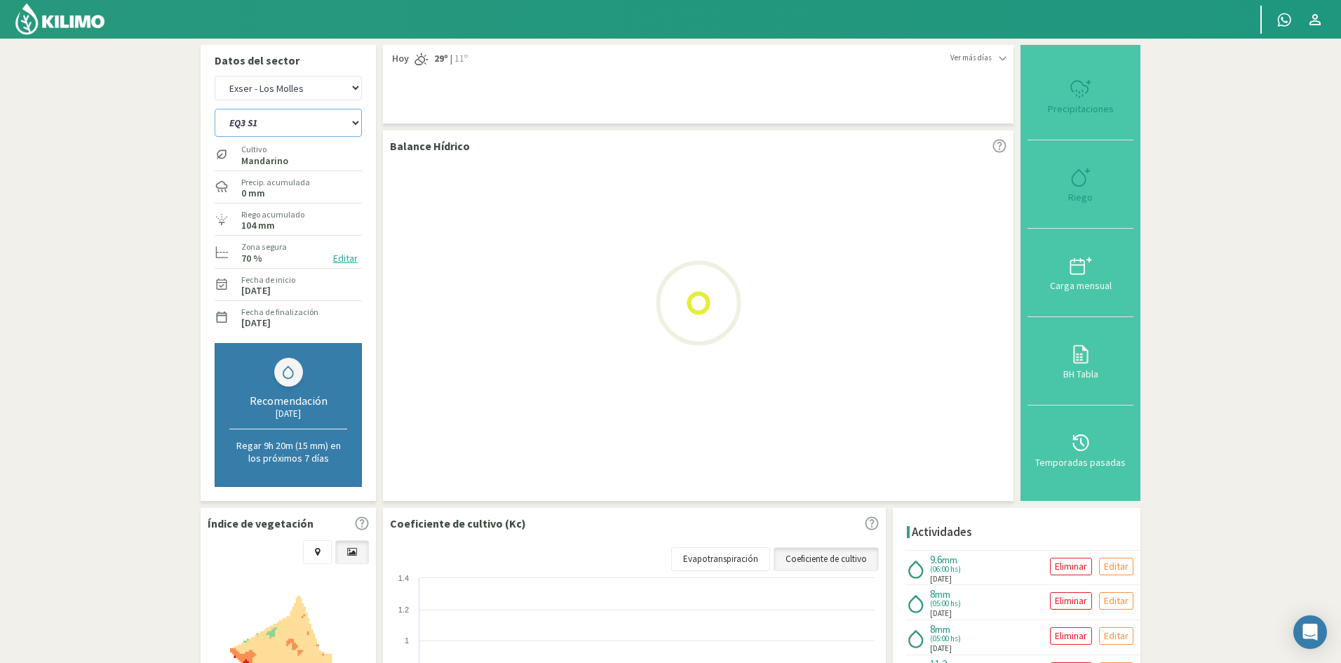
select select "83: Object"
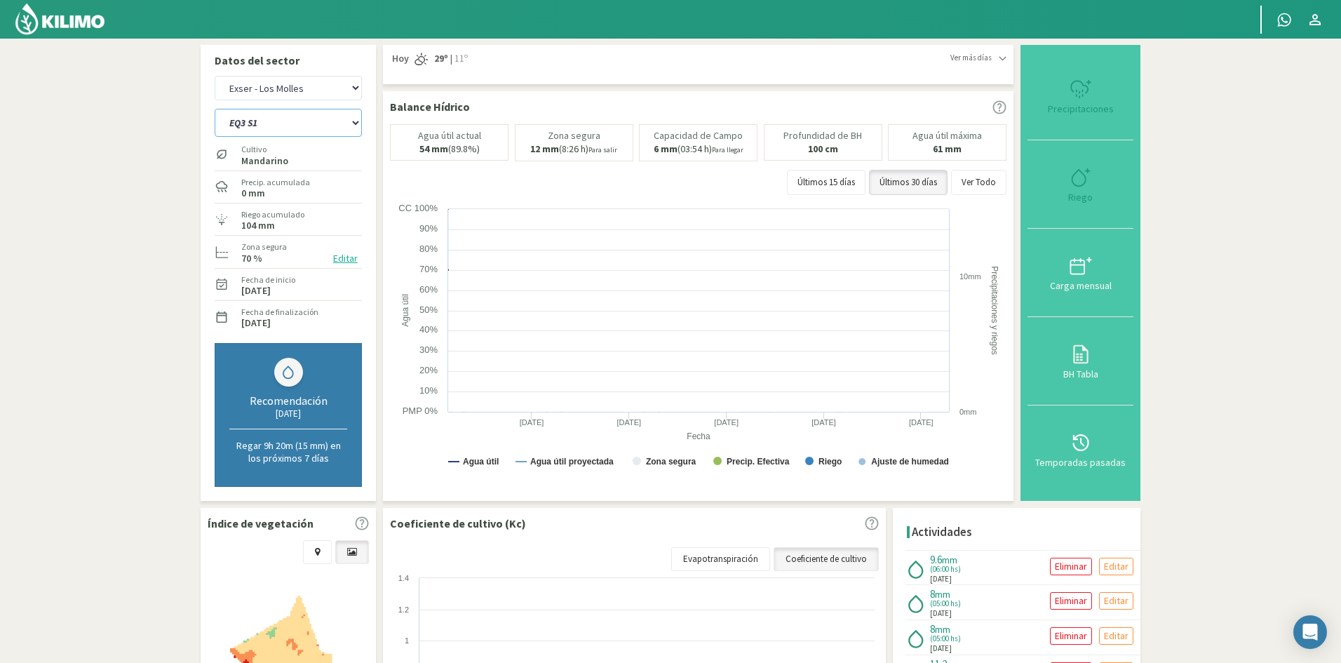
select select "943: Object"
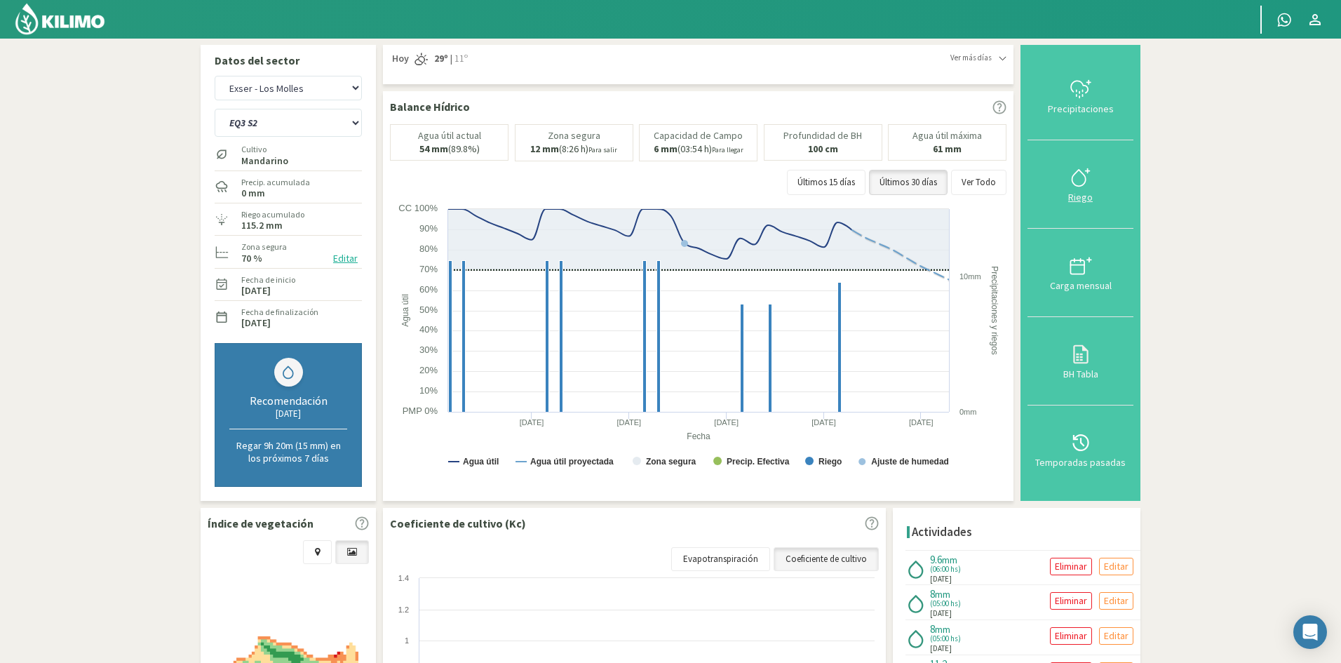
click at [1081, 200] on div "Riego" at bounding box center [1080, 197] width 97 height 10
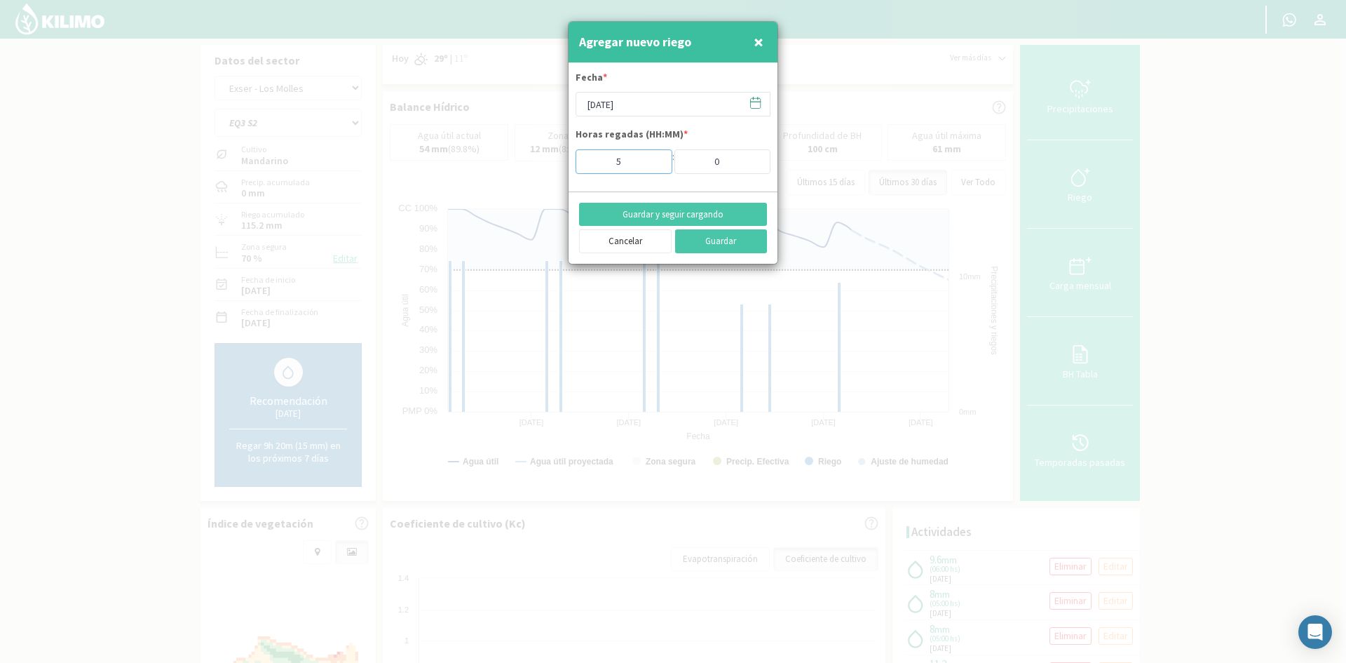
type input "5"
click at [651, 165] on input "5" at bounding box center [624, 161] width 97 height 25
click at [655, 215] on button "Guardar y seguir cargando" at bounding box center [673, 215] width 188 height 24
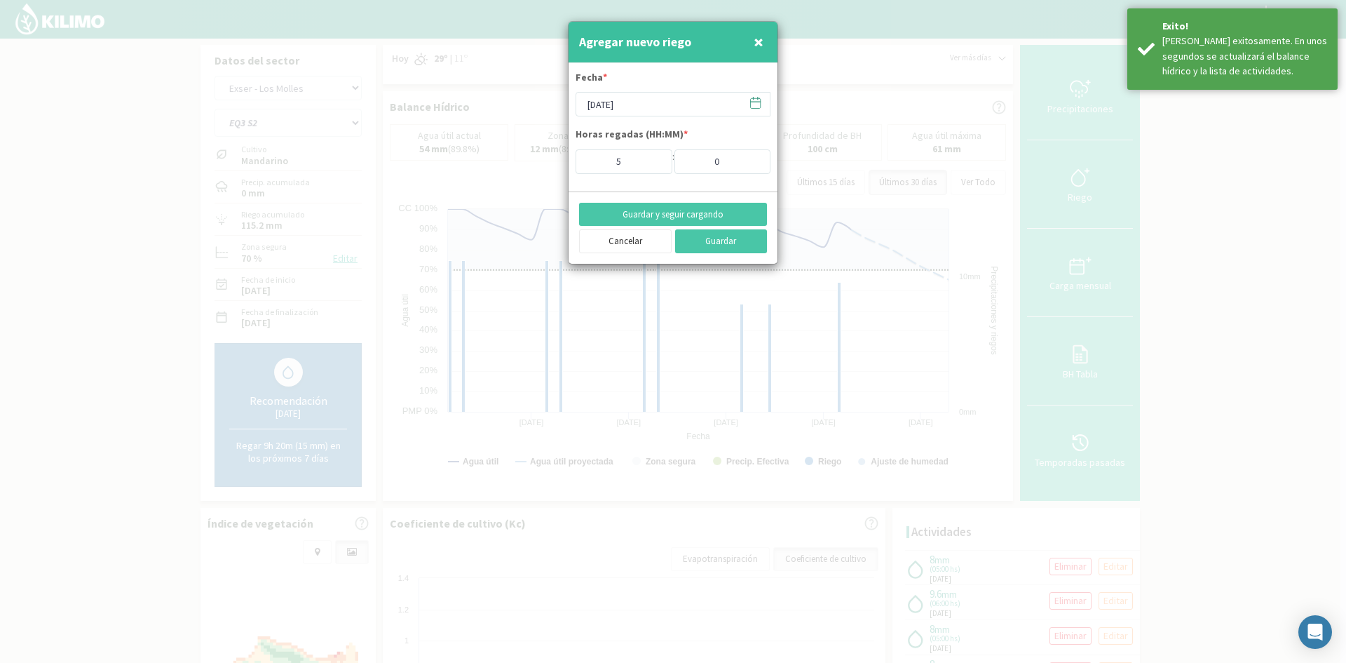
click at [759, 38] on span "×" at bounding box center [759, 41] width 10 height 23
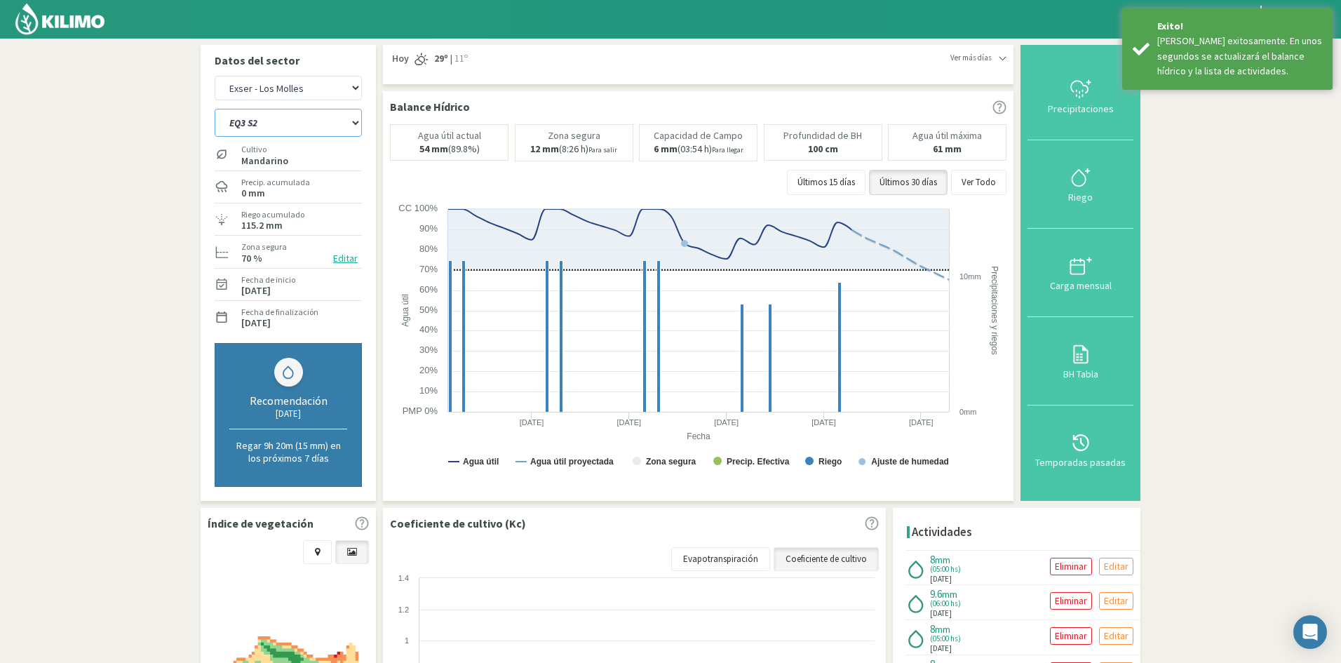
click at [276, 127] on select "EQ1A S3 EQ1A S4 EQ1A S5 EQ1B S1 EQ1B S2 EQ1B S3 EQ1B S4 EQ1B S5 EQ2 S1 EQ2 S3 E…" at bounding box center [288, 123] width 147 height 28
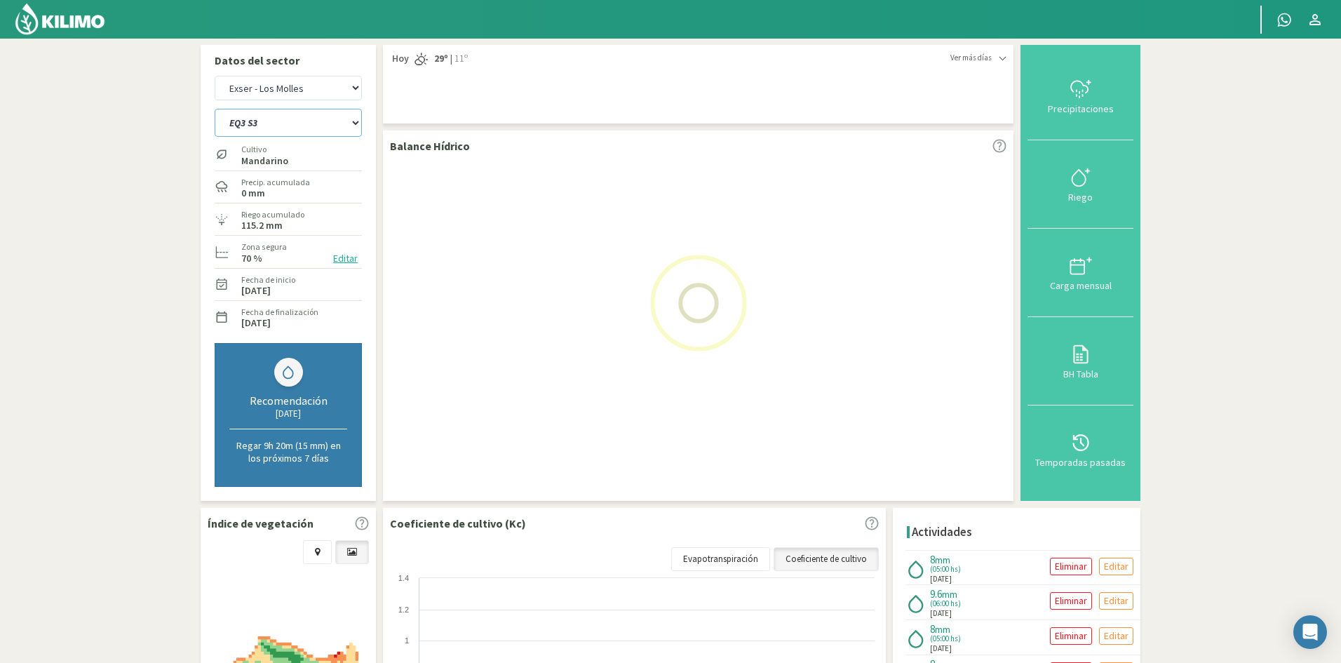
click at [215, 109] on select "EQ1A S3 EQ1A S4 EQ1A S5 EQ1B S1 EQ1B S2 EQ1B S3 EQ1B S4 EQ1B S5 EQ2 S1 EQ2 S3 E…" at bounding box center [288, 123] width 147 height 28
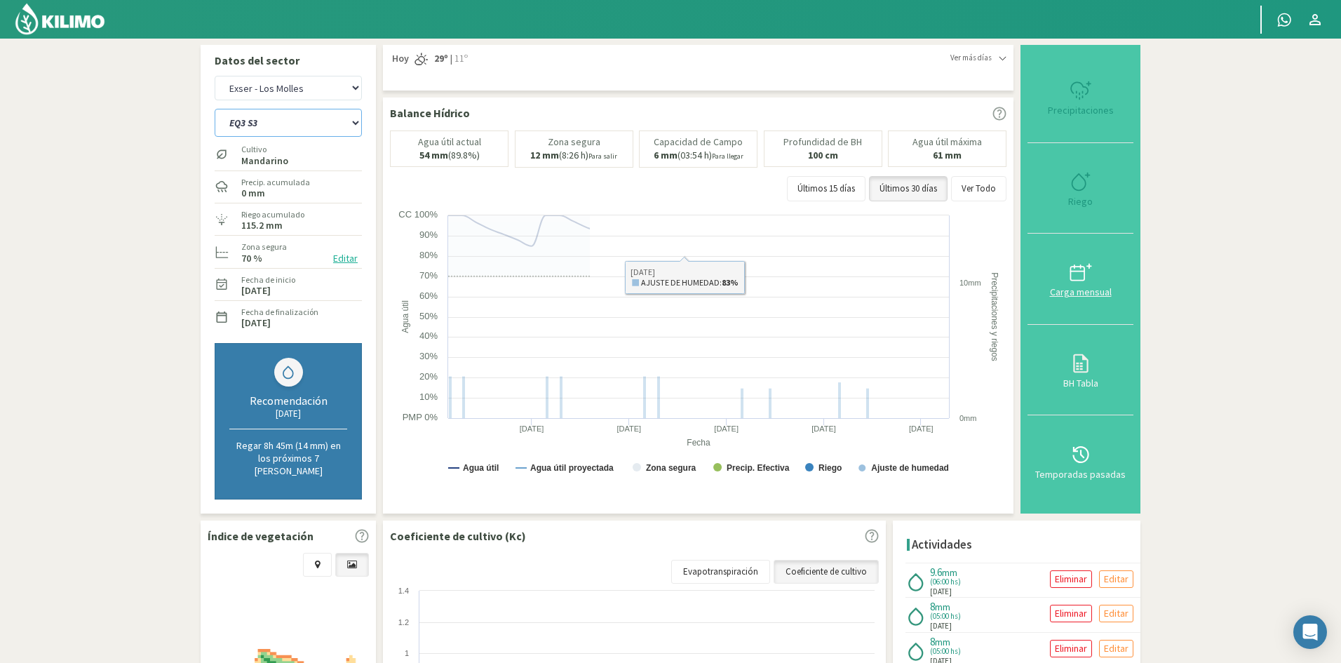
select select "943: Object"
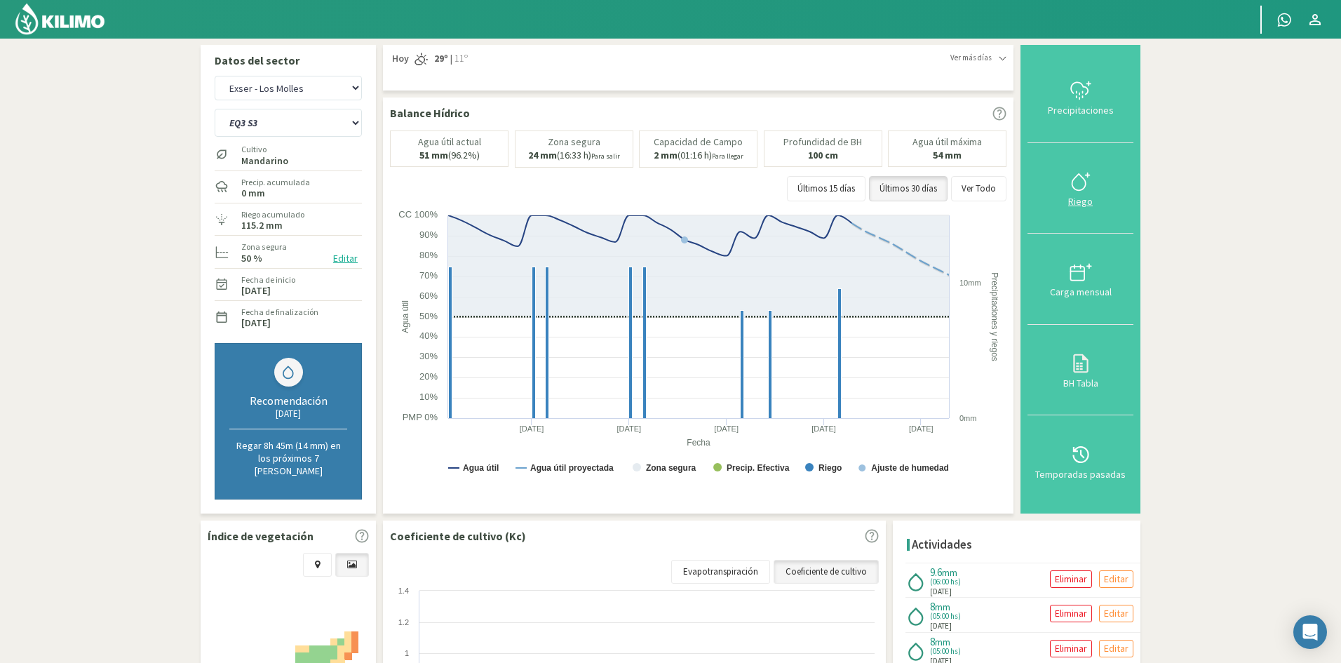
click at [1081, 197] on div "Riego" at bounding box center [1080, 201] width 97 height 10
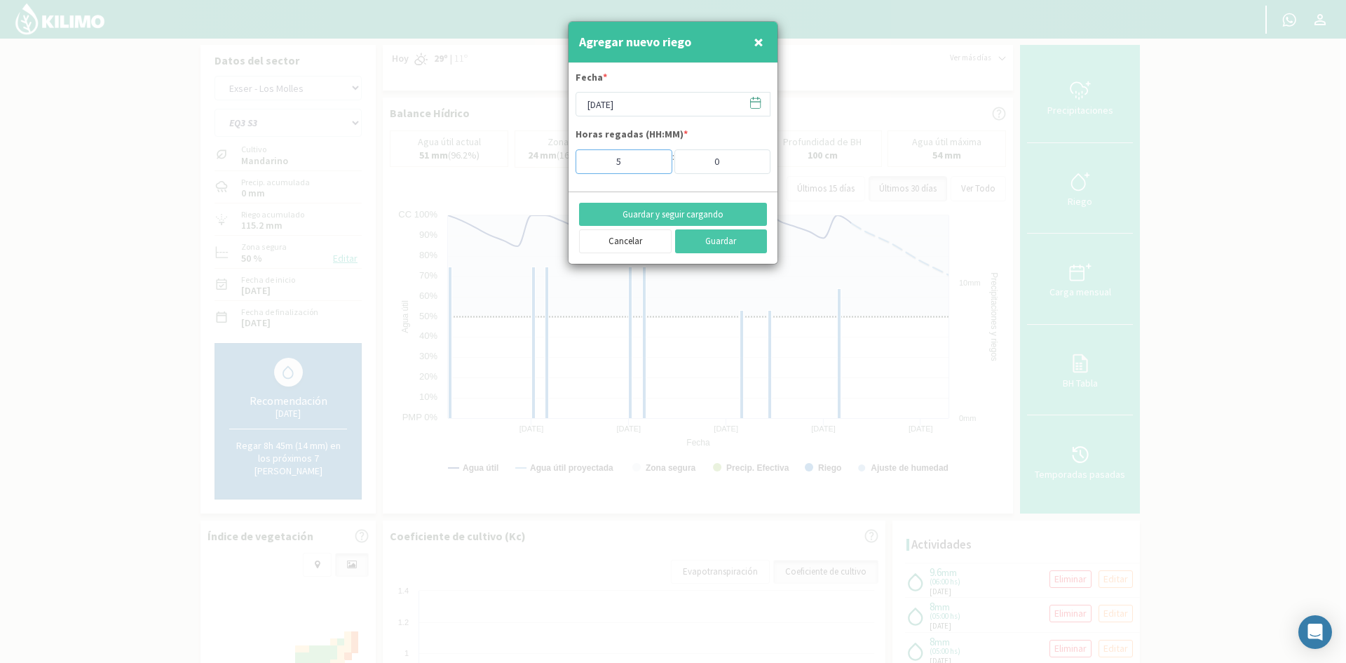
click at [656, 165] on input "5" at bounding box center [624, 161] width 97 height 25
click at [668, 217] on button "Guardar y seguir cargando" at bounding box center [673, 215] width 188 height 24
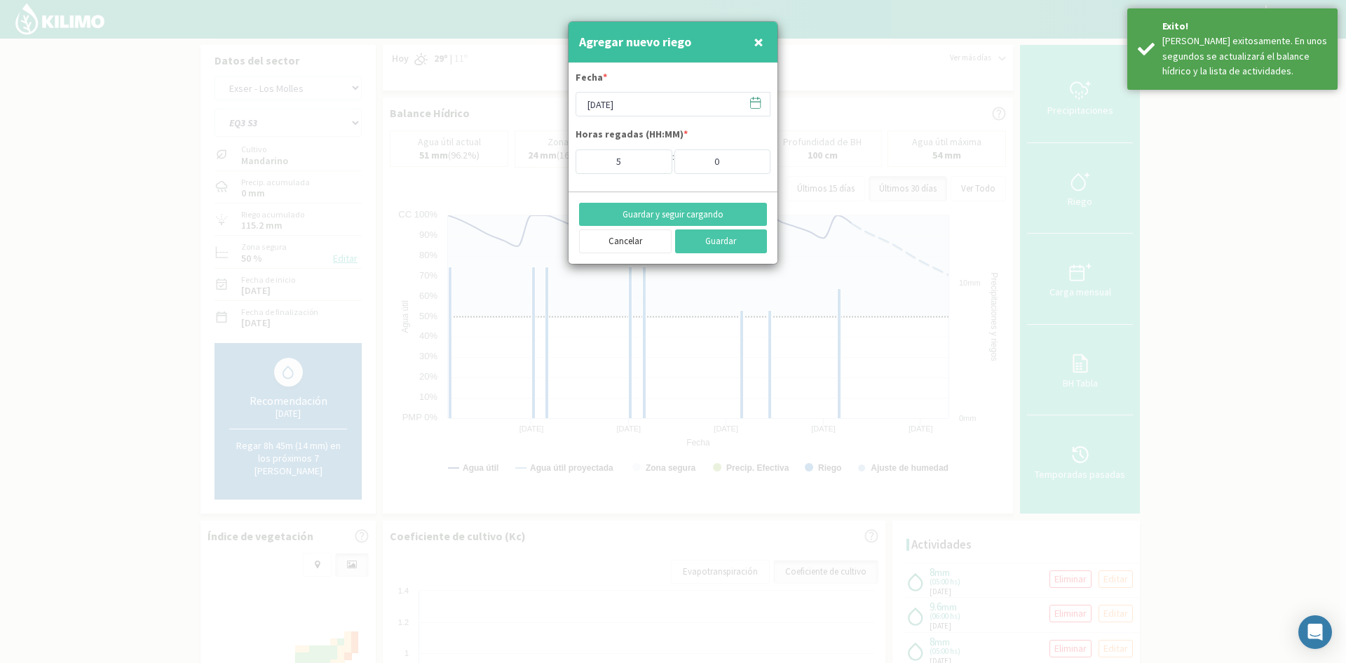
click at [759, 44] on span "×" at bounding box center [759, 41] width 10 height 23
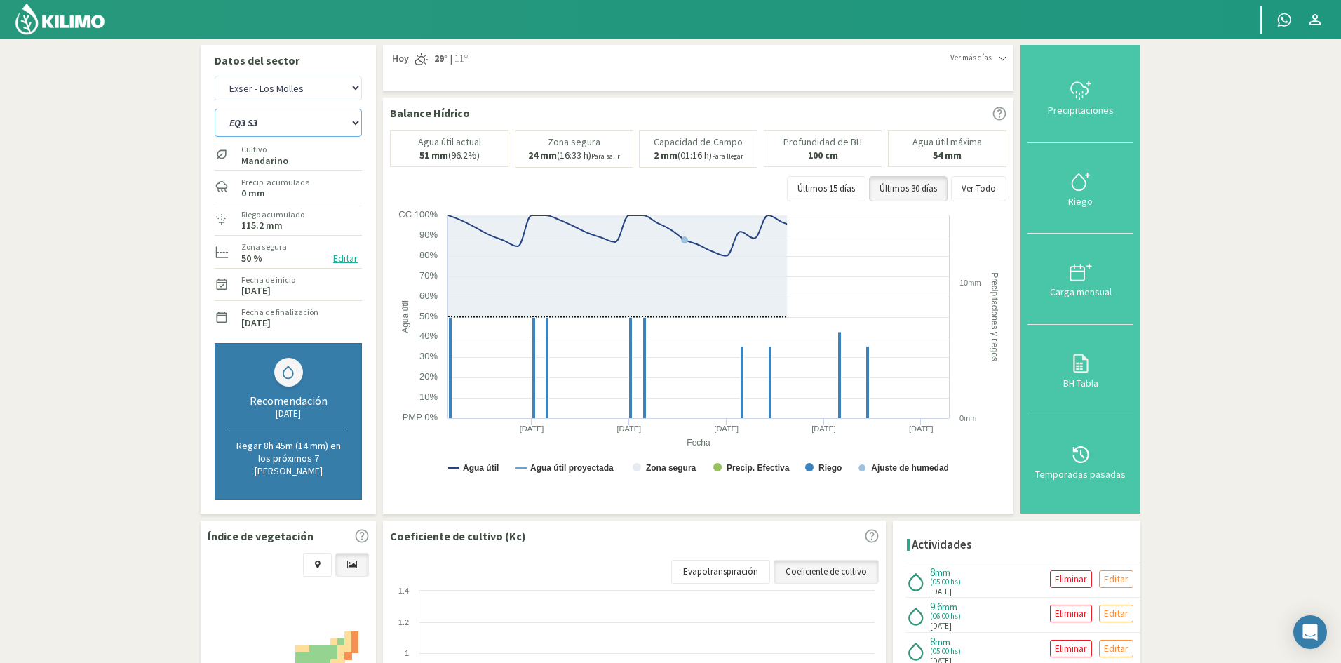
click at [289, 119] on select "EQ1A S3 EQ1A S4 EQ1A S5 EQ1B S1 EQ1B S2 EQ1B S3 EQ1B S4 EQ1B S5 EQ2 S1 EQ2 S3 E…" at bounding box center [288, 123] width 147 height 28
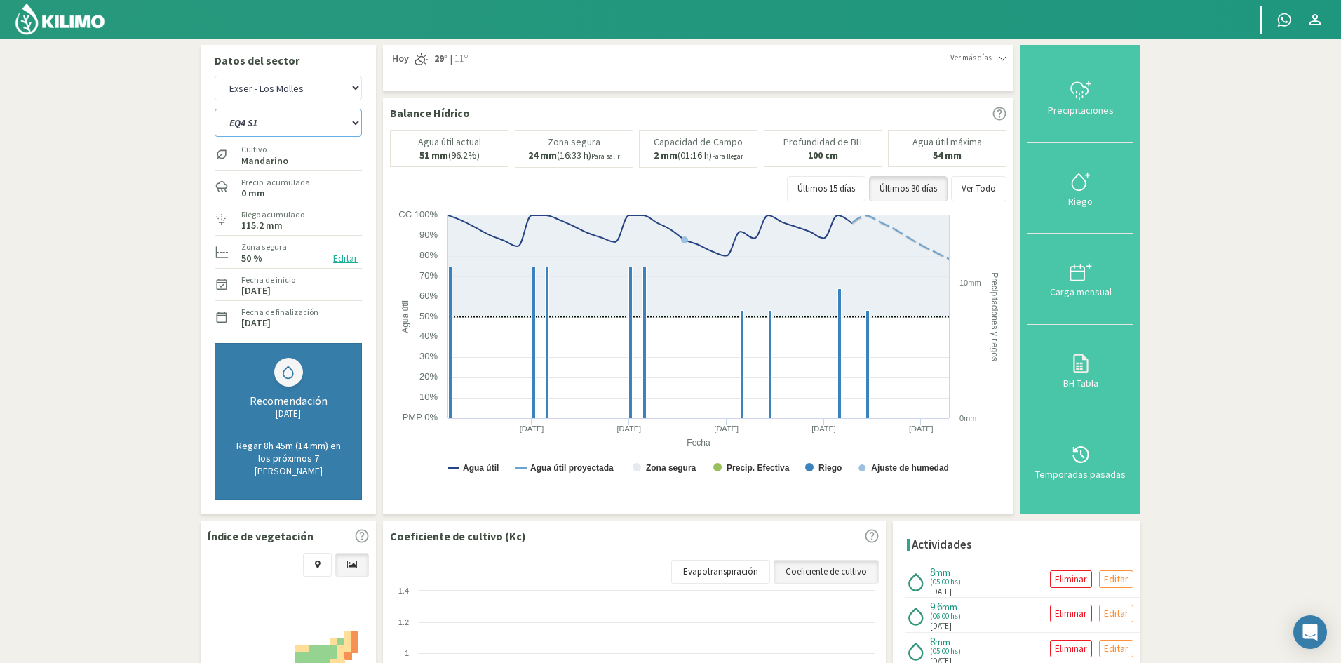
click at [215, 109] on select "EQ1A S3 EQ1A S4 EQ1A S5 EQ1B S1 EQ1B S2 EQ1B S3 EQ1B S4 EQ1B S5 EQ2 S1 EQ2 S3 E…" at bounding box center [288, 123] width 147 height 28
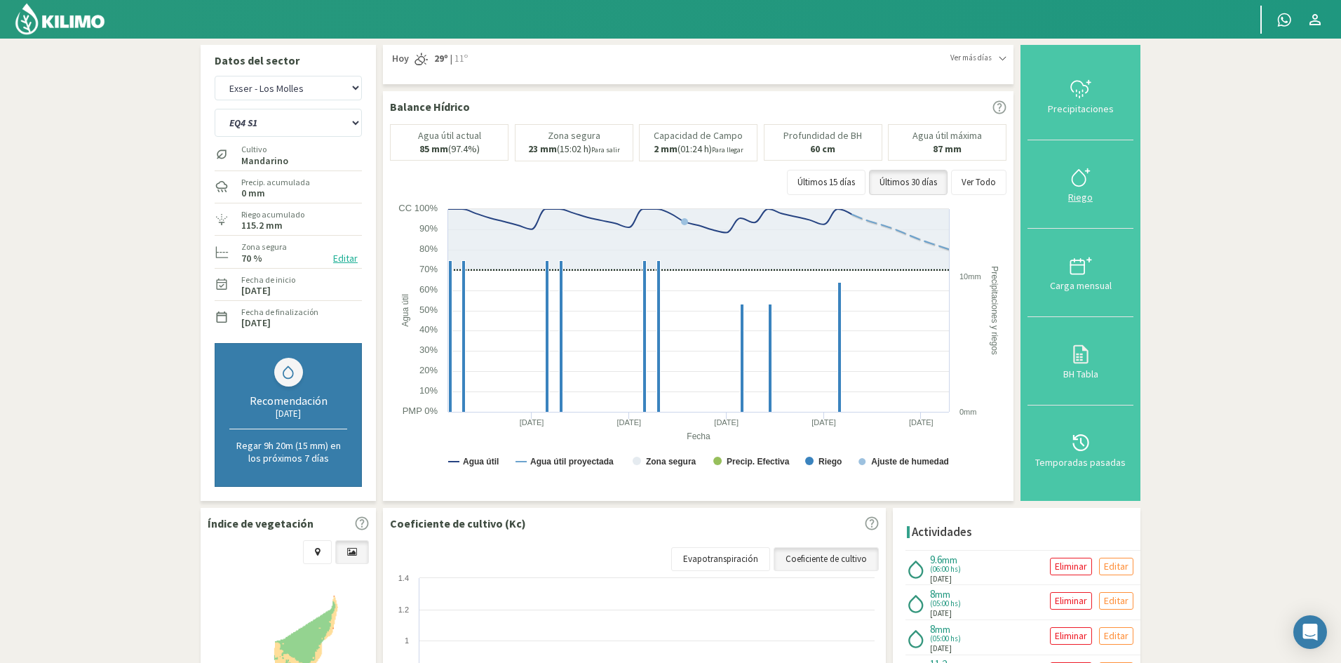
click at [1079, 196] on div "Riego" at bounding box center [1080, 197] width 97 height 10
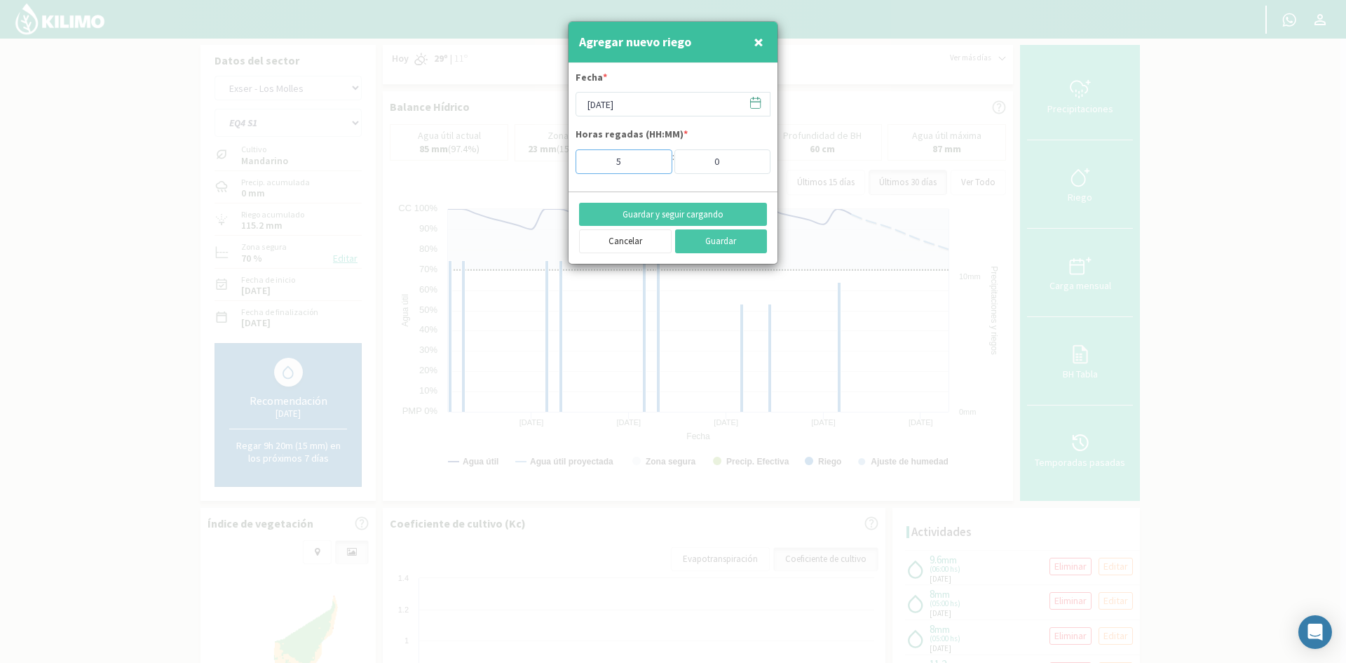
click at [651, 167] on input "5" at bounding box center [624, 161] width 97 height 25
click at [654, 210] on button "Guardar y seguir cargando" at bounding box center [673, 215] width 188 height 24
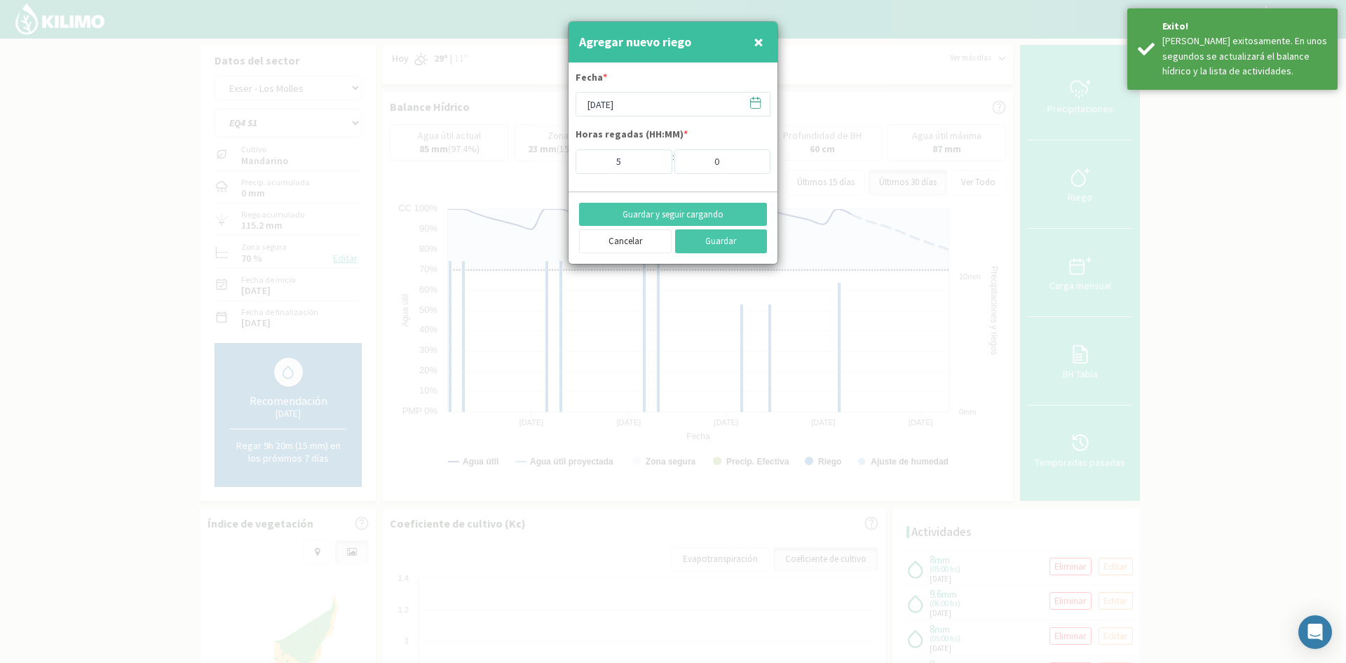
click at [759, 46] on span "×" at bounding box center [759, 41] width 10 height 23
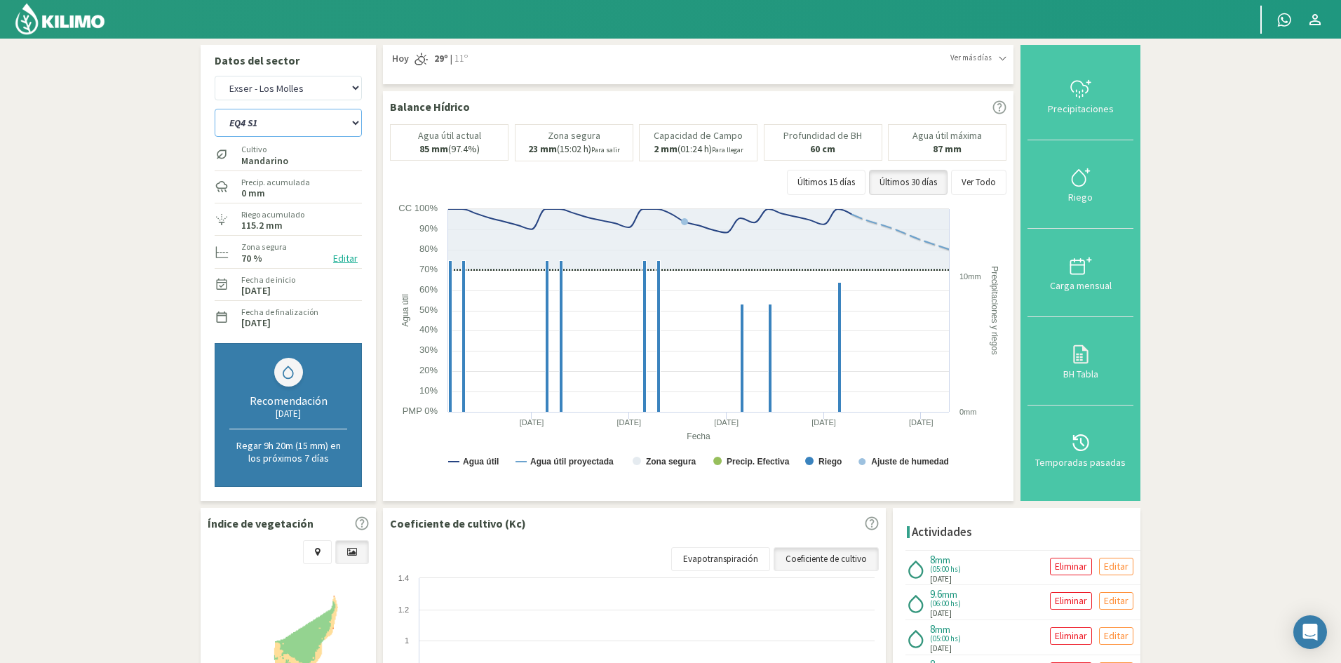
click at [280, 128] on select "EQ1A S3 EQ1A S4 EQ1A S5 EQ1B S1 EQ1B S2 EQ1B S3 EQ1B S4 EQ1B S5 EQ2 S1 EQ2 S3 E…" at bounding box center [288, 123] width 147 height 28
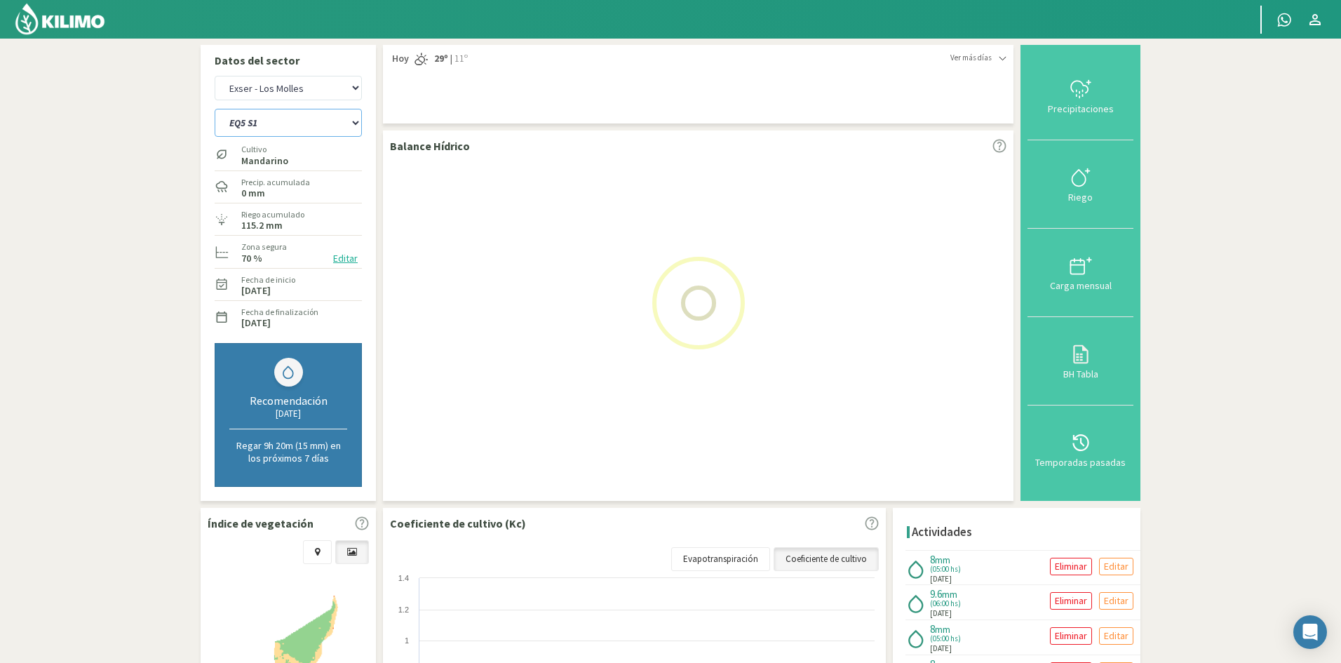
click at [215, 109] on select "EQ1A S3 EQ1A S4 EQ1A S5 EQ1B S1 EQ1B S2 EQ1B S3 EQ1B S4 EQ1B S5 EQ2 S1 EQ2 S3 E…" at bounding box center [288, 123] width 147 height 28
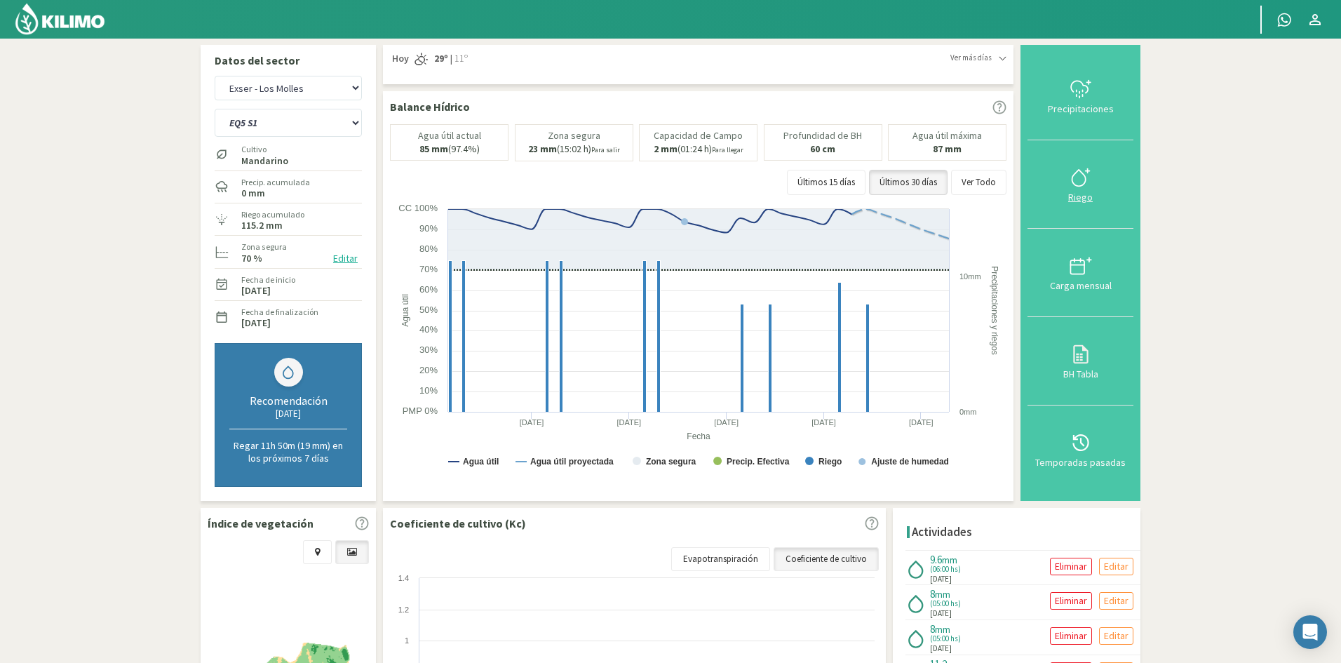
click at [1078, 197] on div "Riego" at bounding box center [1080, 197] width 97 height 10
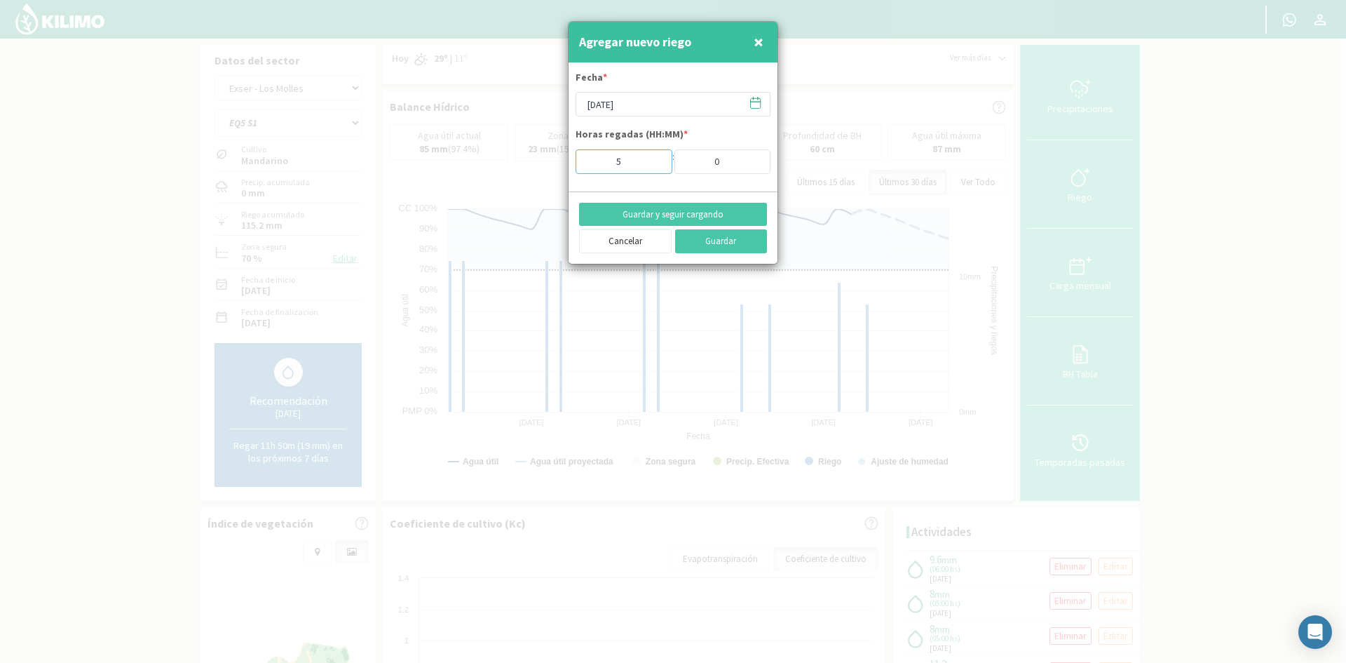
click at [652, 167] on input "5" at bounding box center [624, 161] width 97 height 25
click at [654, 212] on button "Guardar y seguir cargando" at bounding box center [673, 215] width 188 height 24
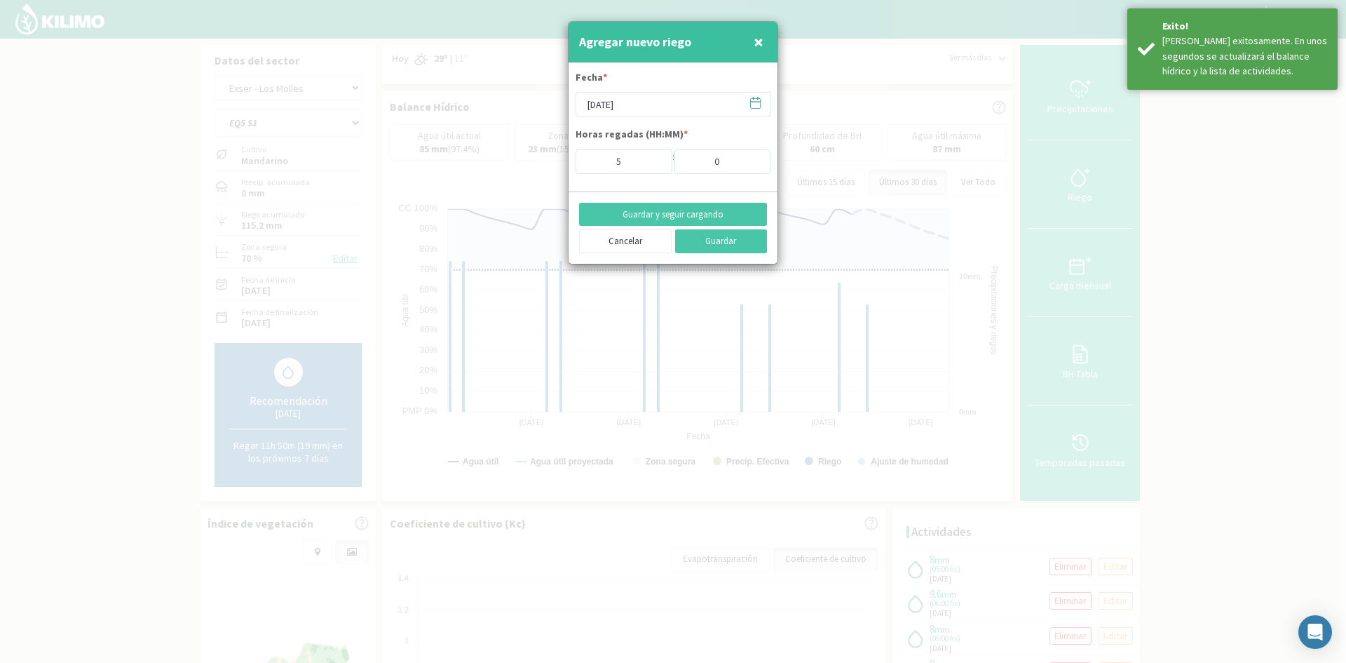
click at [759, 43] on span "×" at bounding box center [759, 41] width 10 height 23
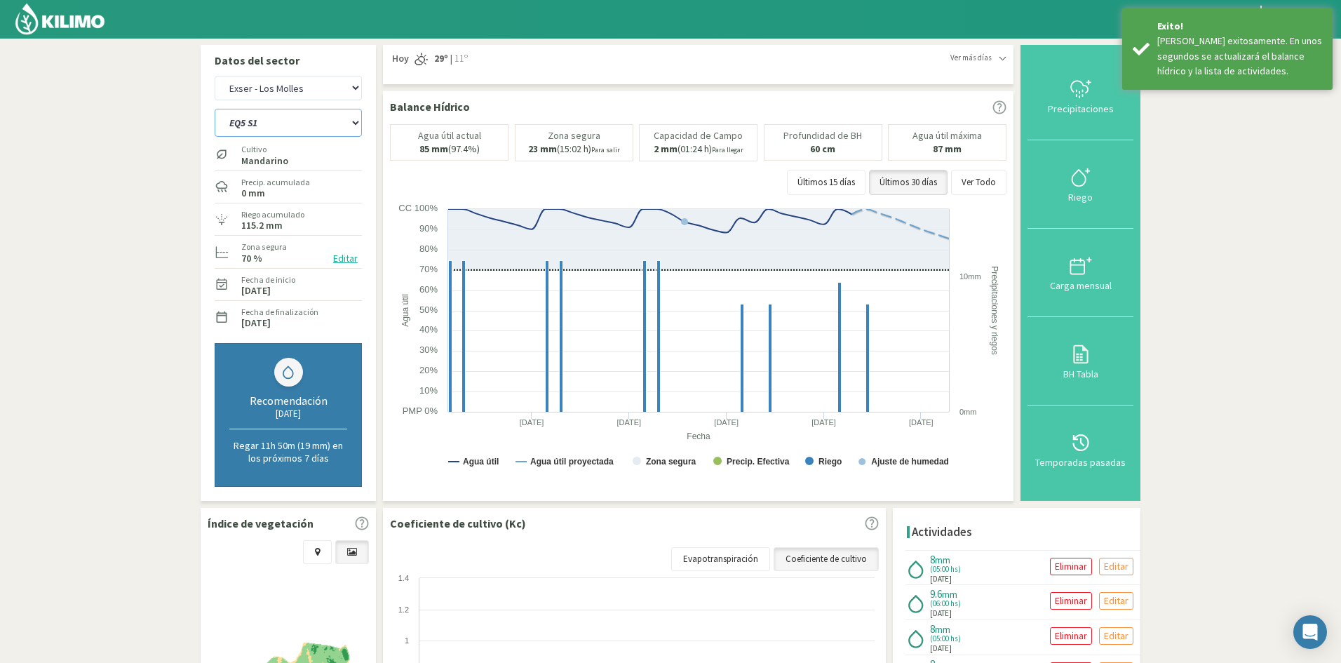
click at [266, 133] on select "EQ1A S3 EQ1A S4 EQ1A S5 EQ1B S1 EQ1B S2 EQ1B S3 EQ1B S4 EQ1B S5 EQ2 S1 EQ2 S3 E…" at bounding box center [288, 123] width 147 height 28
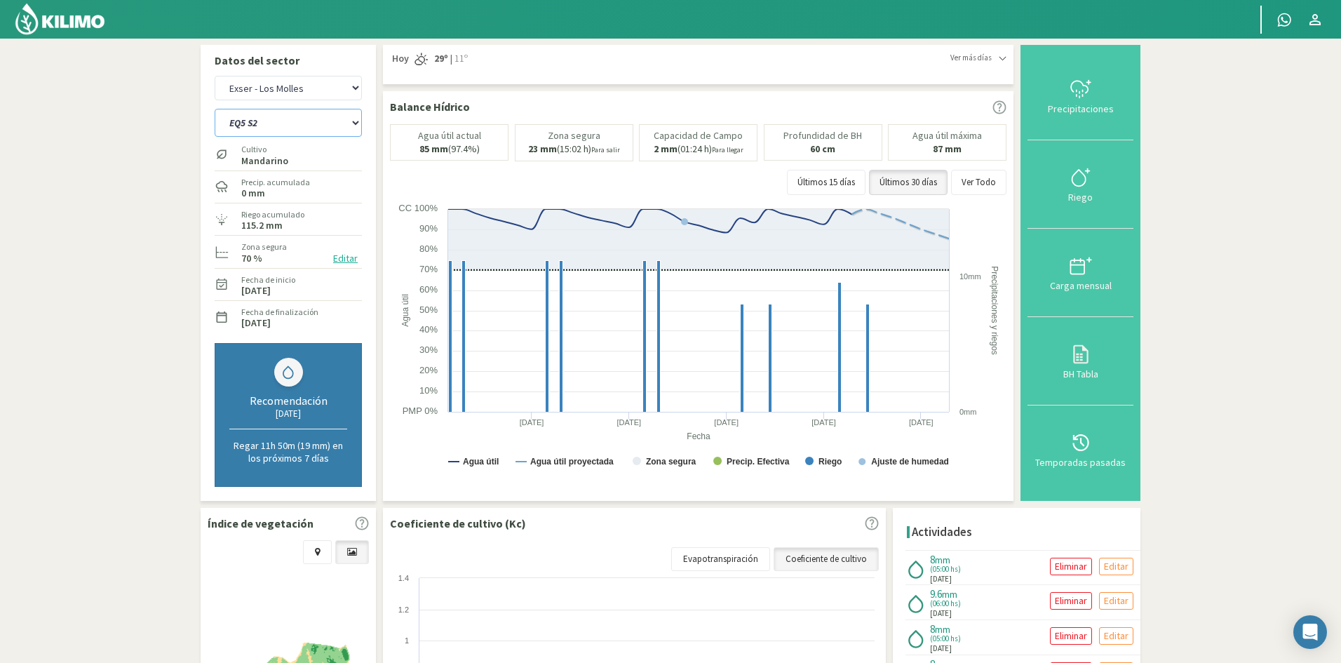
click at [215, 109] on select "EQ1A S3 EQ1A S4 EQ1A S5 EQ1B S1 EQ1B S2 EQ1B S3 EQ1B S4 EQ1B S5 EQ2 S1 EQ2 S3 E…" at bounding box center [288, 123] width 147 height 28
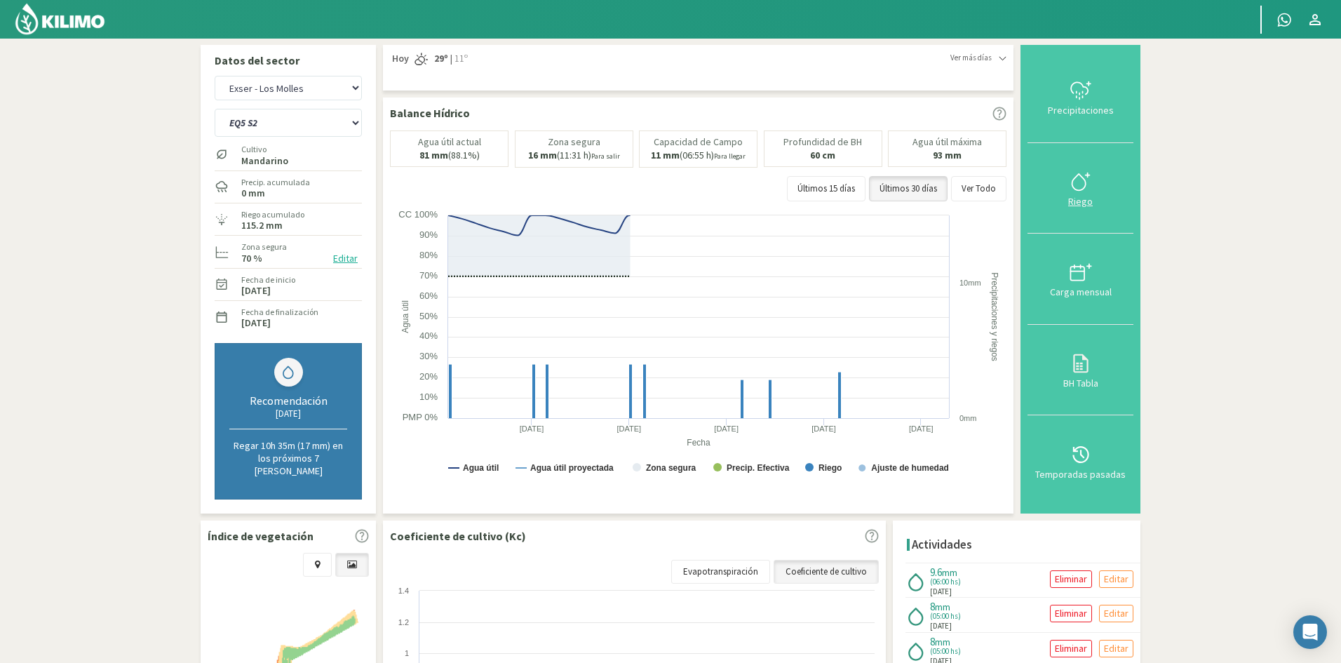
click at [1085, 196] on div "Riego" at bounding box center [1080, 201] width 97 height 10
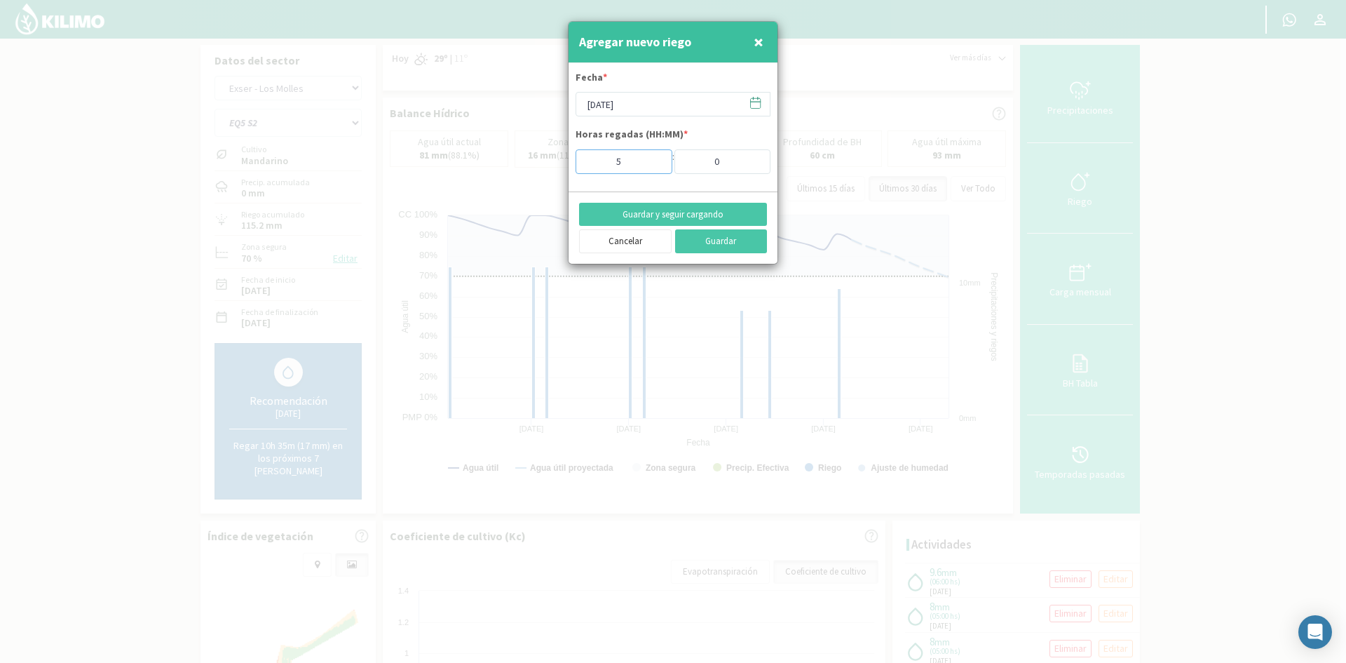
click at [649, 167] on input "5" at bounding box center [624, 161] width 97 height 25
click at [636, 213] on button "Guardar y seguir cargando" at bounding box center [673, 215] width 188 height 24
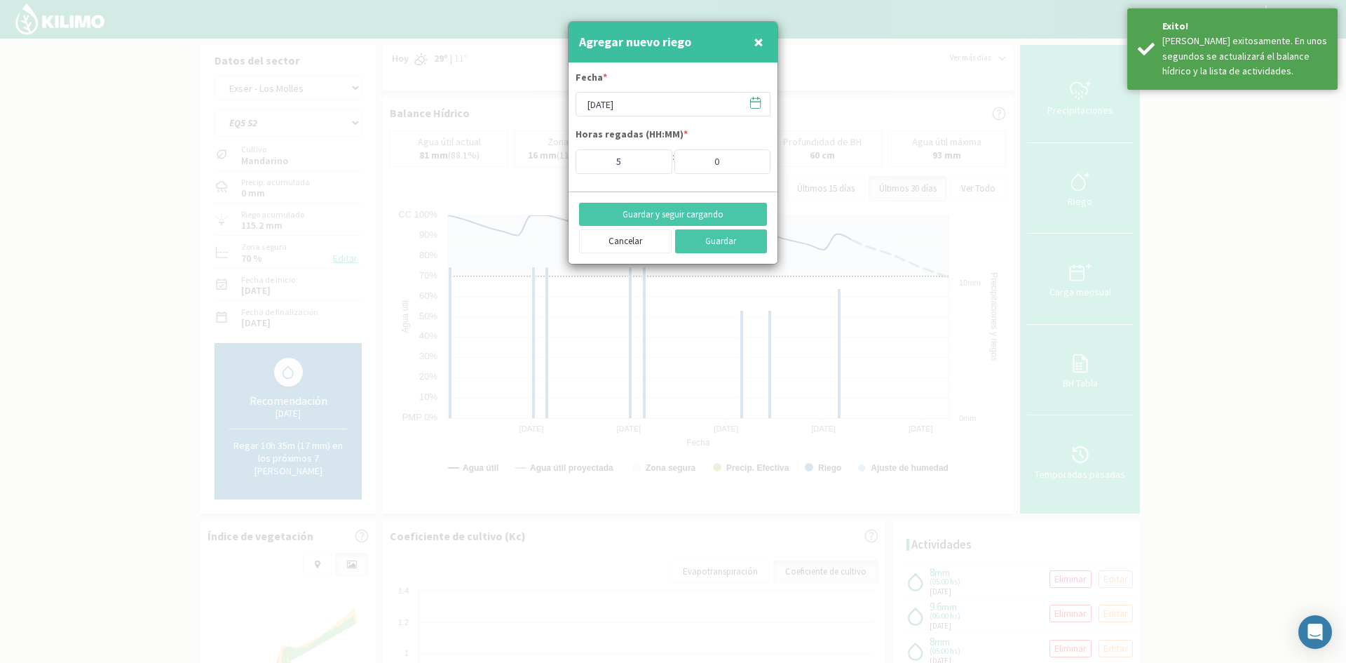
click at [758, 39] on span "×" at bounding box center [759, 41] width 10 height 23
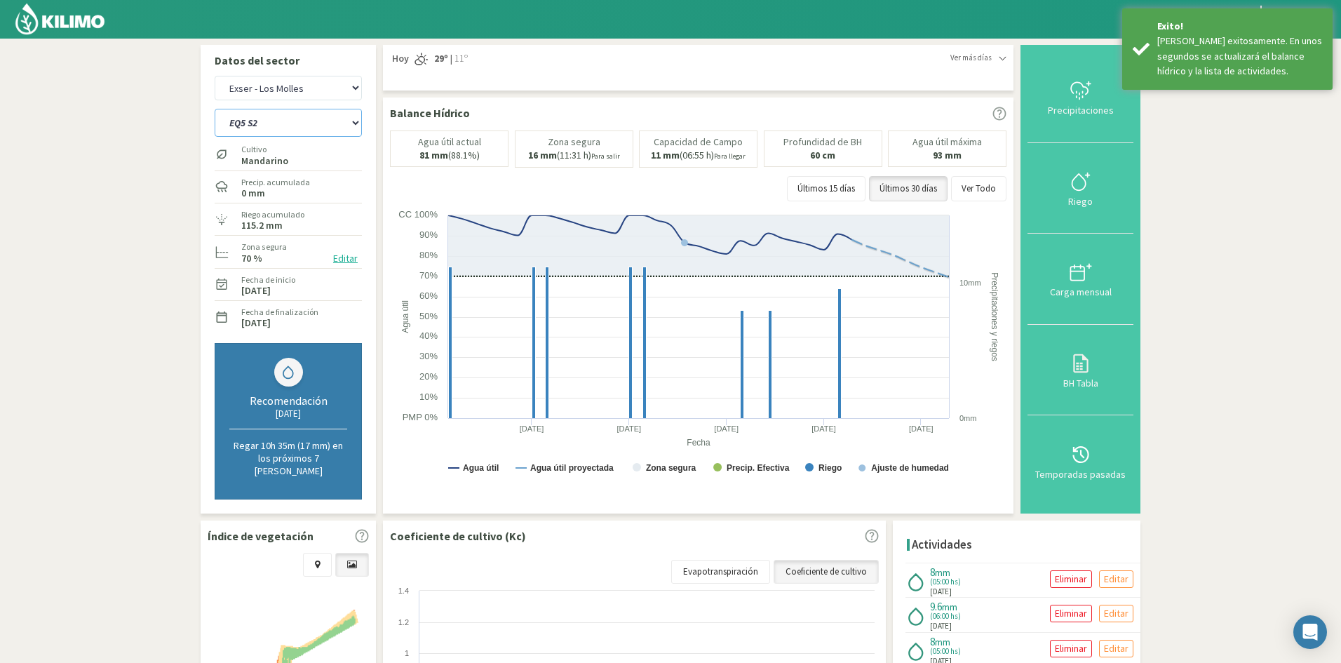
drag, startPoint x: 244, startPoint y: 126, endPoint x: 246, endPoint y: 135, distance: 9.4
click at [244, 126] on select "EQ1A S3 EQ1A S4 EQ1A S5 EQ1B S1 EQ1B S2 EQ1B S3 EQ1B S4 EQ1B S5 EQ2 S1 EQ2 S3 E…" at bounding box center [288, 123] width 147 height 28
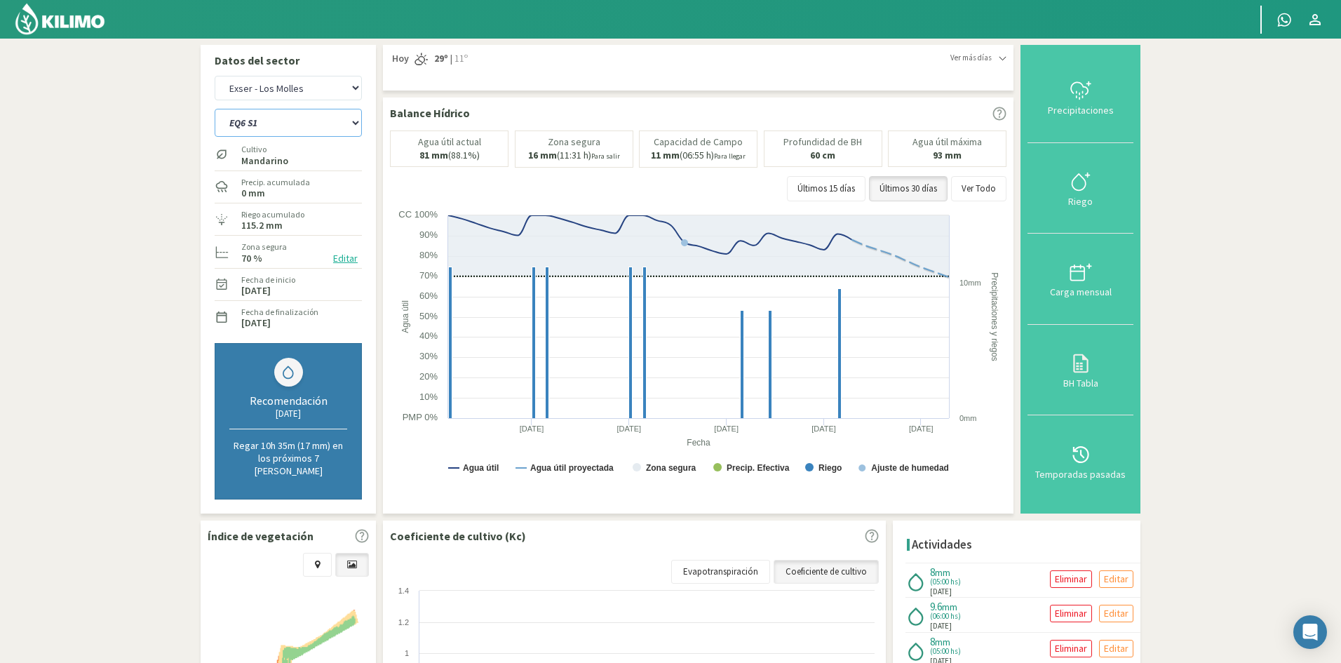
click at [215, 109] on select "EQ1A S3 EQ1A S4 EQ1A S5 EQ1B S1 EQ1B S2 EQ1B S3 EQ1B S4 EQ1B S5 EQ2 S1 EQ2 S3 E…" at bounding box center [288, 123] width 147 height 28
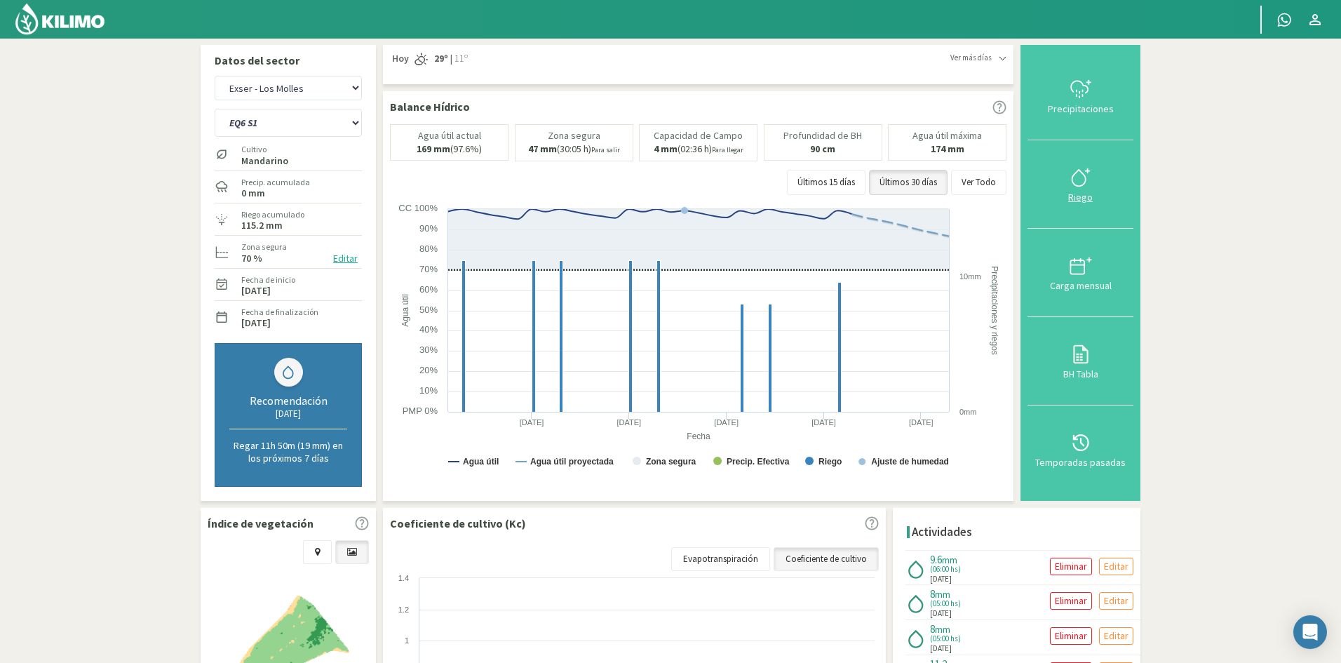
click at [1079, 196] on div "Riego" at bounding box center [1080, 197] width 97 height 10
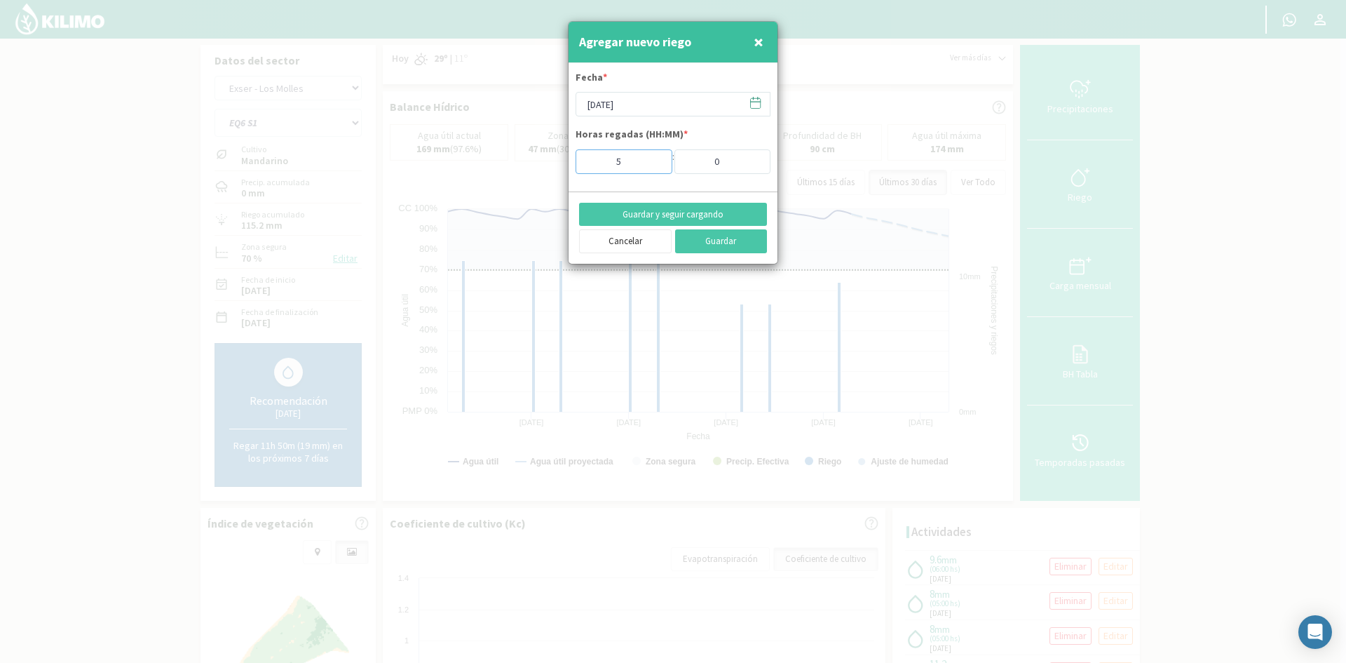
click at [655, 165] on input "5" at bounding box center [624, 161] width 97 height 25
click at [666, 212] on button "Guardar y seguir cargando" at bounding box center [673, 215] width 188 height 24
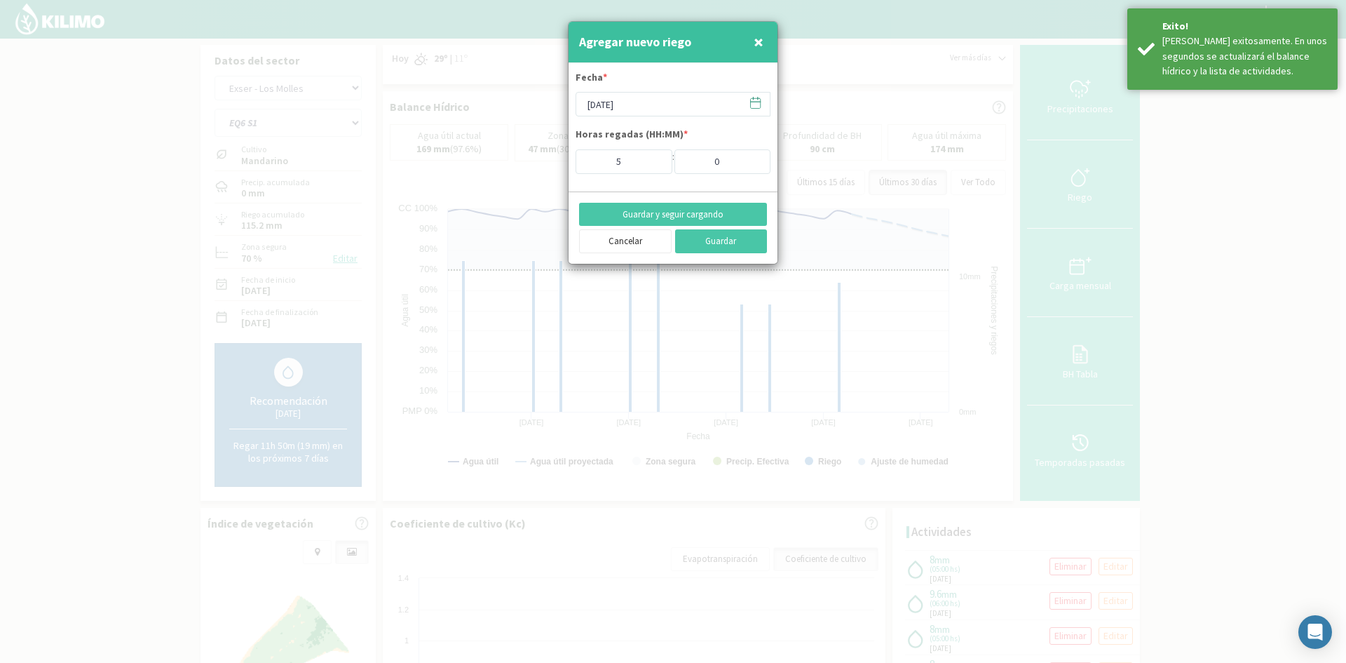
click at [762, 43] on span "×" at bounding box center [759, 41] width 10 height 23
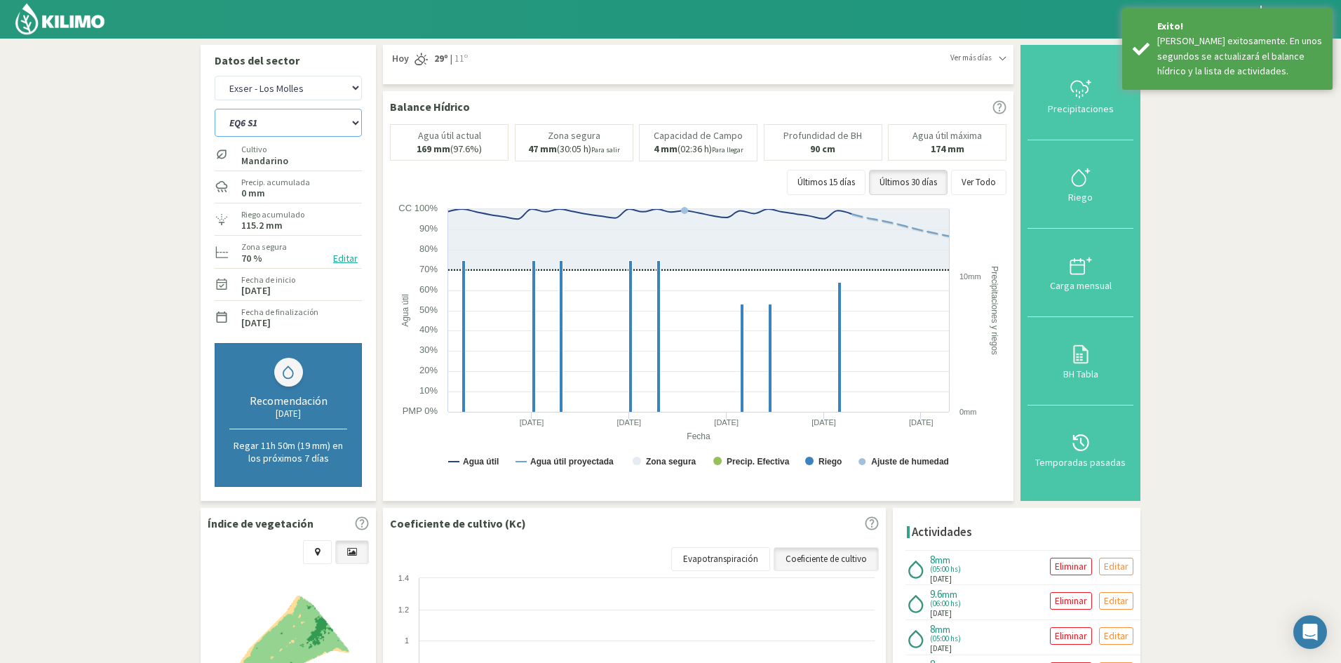
click at [304, 128] on select "EQ1A S3 EQ1A S4 EQ1A S5 EQ1B S1 EQ1B S2 EQ1B S3 EQ1B S4 EQ1B S5 EQ2 S1 EQ2 S3 E…" at bounding box center [288, 123] width 147 height 28
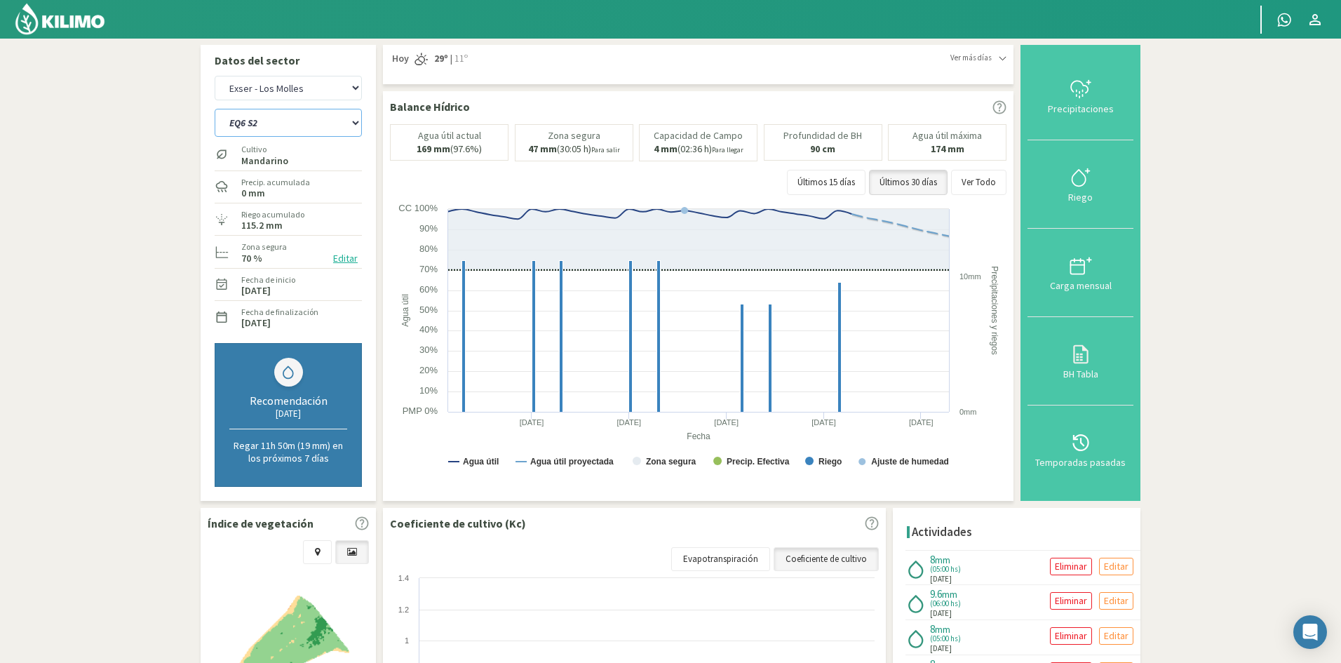
click at [215, 109] on select "EQ1A S3 EQ1A S4 EQ1A S5 EQ1B S1 EQ1B S2 EQ1B S3 EQ1B S4 EQ1B S5 EQ2 S1 EQ2 S3 E…" at bounding box center [288, 123] width 147 height 28
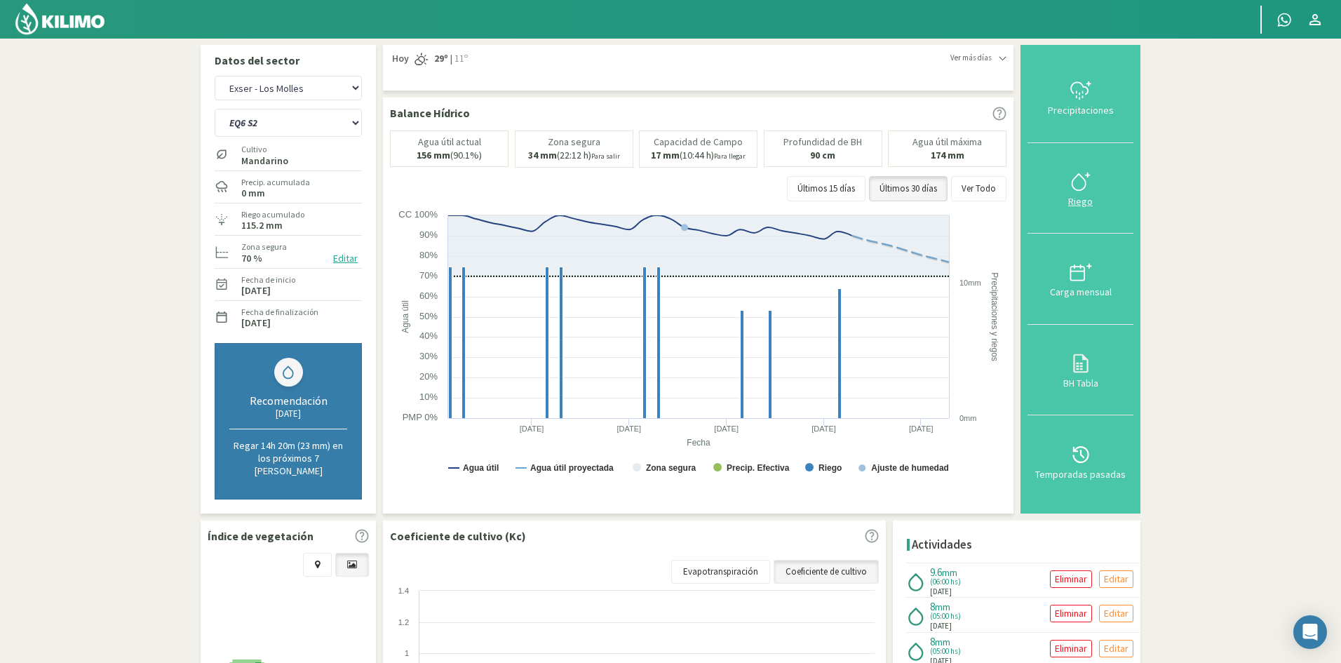
click at [1087, 200] on div "Riego" at bounding box center [1080, 201] width 97 height 10
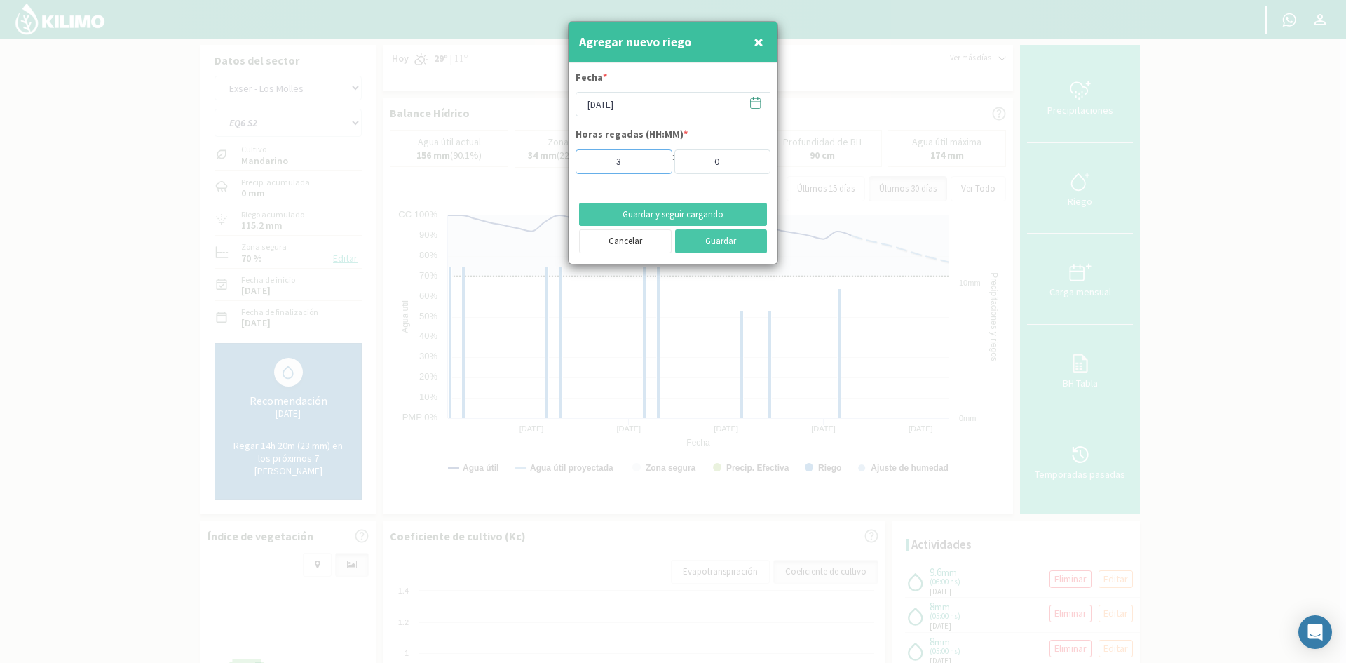
click at [652, 166] on input "3" at bounding box center [624, 161] width 97 height 25
click at [656, 213] on button "Guardar y seguir cargando" at bounding box center [673, 215] width 188 height 24
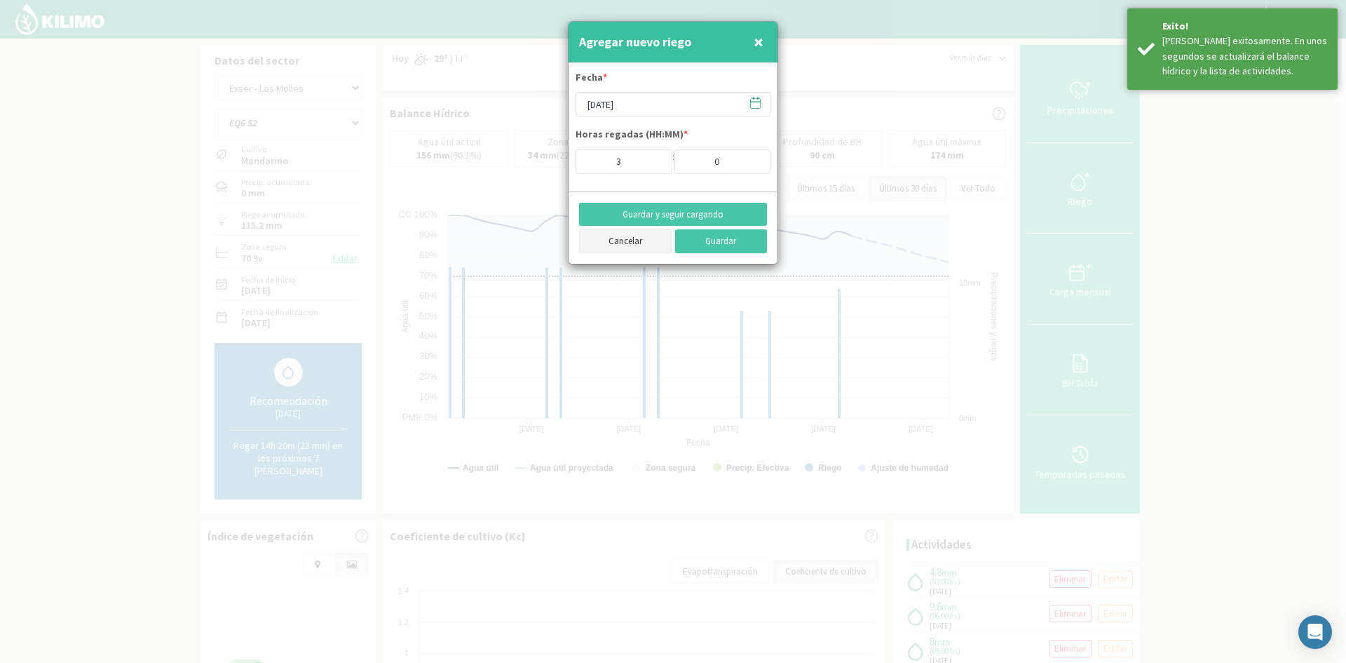
click at [641, 241] on button "Cancelar" at bounding box center [625, 241] width 93 height 24
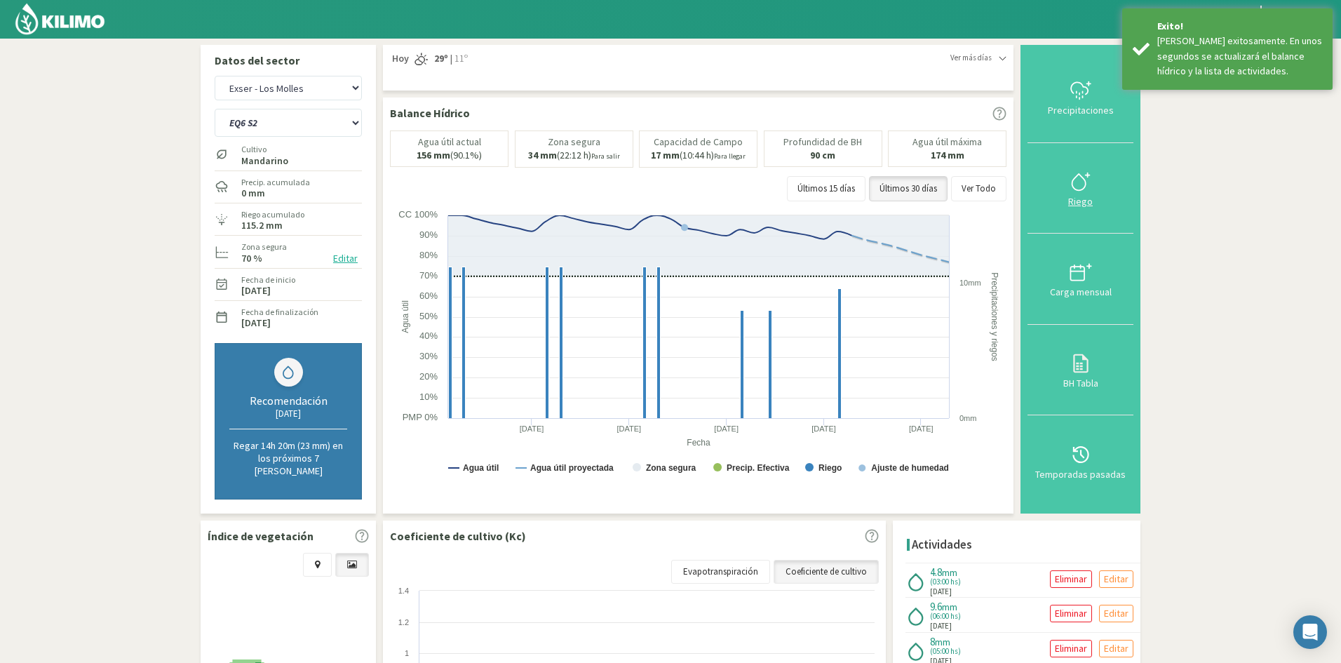
click at [1080, 196] on div "Riego" at bounding box center [1080, 201] width 97 height 10
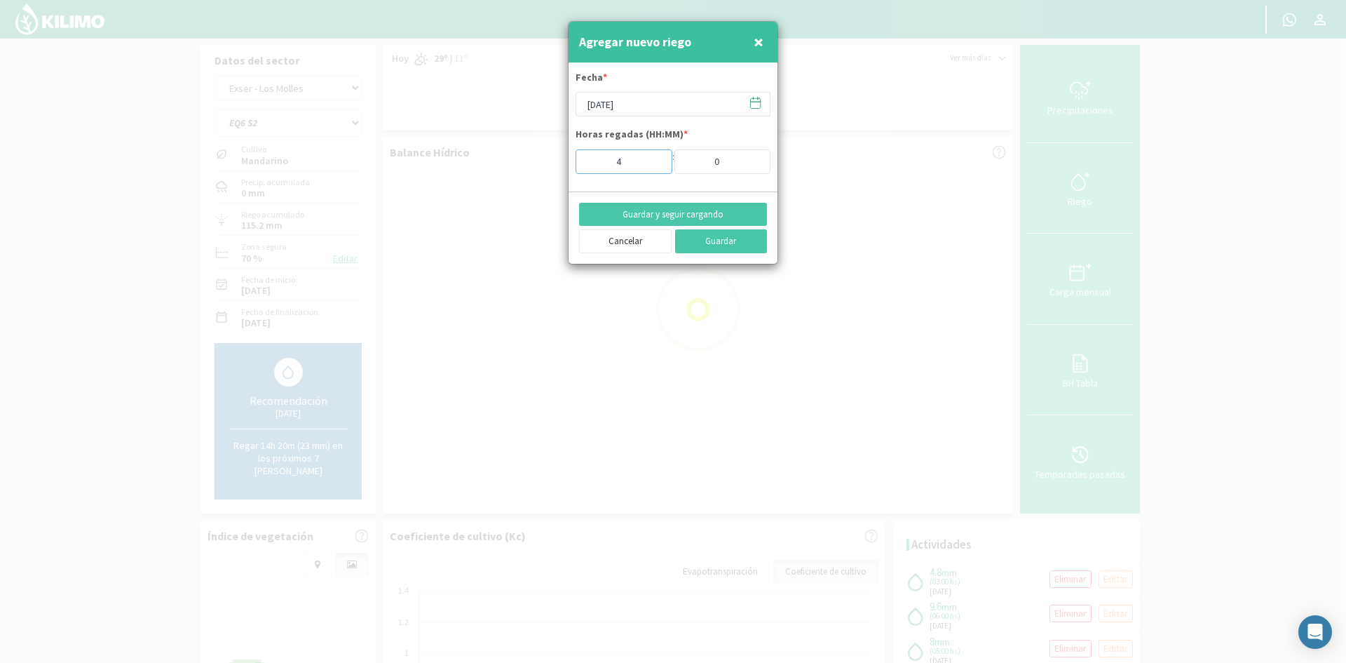
click at [652, 158] on input "4" at bounding box center [624, 161] width 97 height 25
click at [652, 158] on input "5" at bounding box center [624, 161] width 97 height 25
click at [663, 215] on button "Guardar y seguir cargando" at bounding box center [673, 215] width 188 height 24
click at [628, 243] on button "Cancelar" at bounding box center [625, 241] width 93 height 24
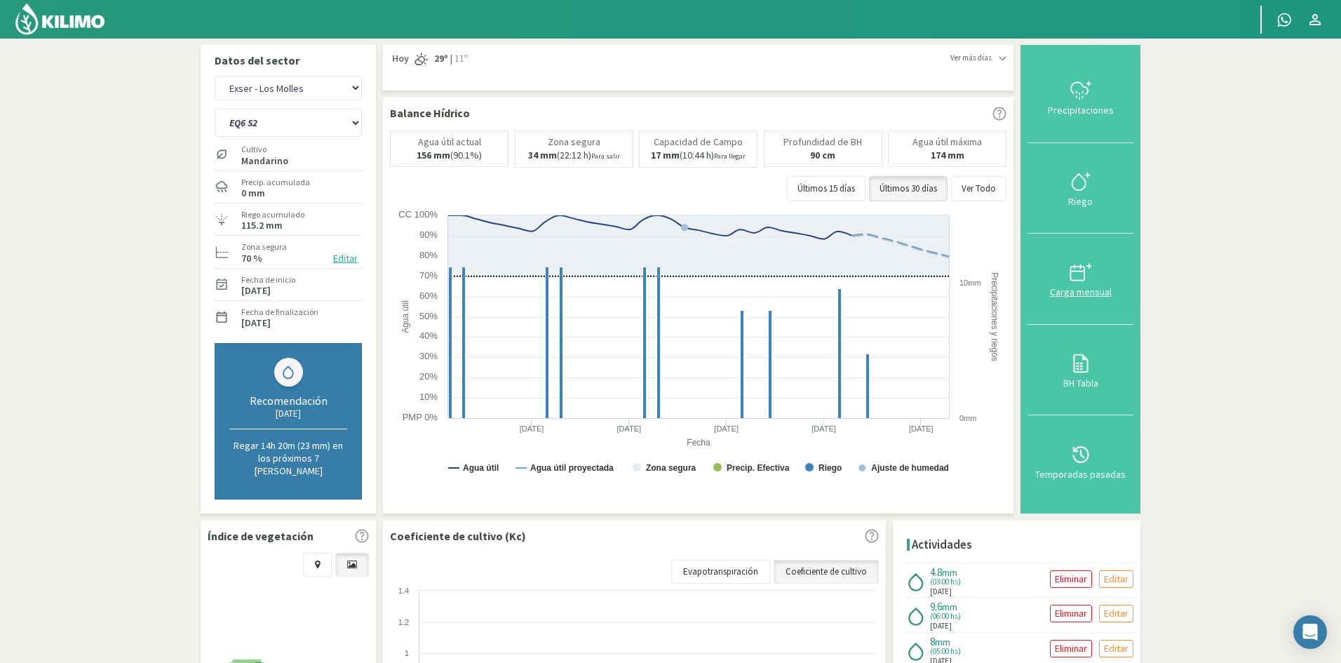
click at [1098, 287] on div "Carga mensual" at bounding box center [1080, 292] width 97 height 10
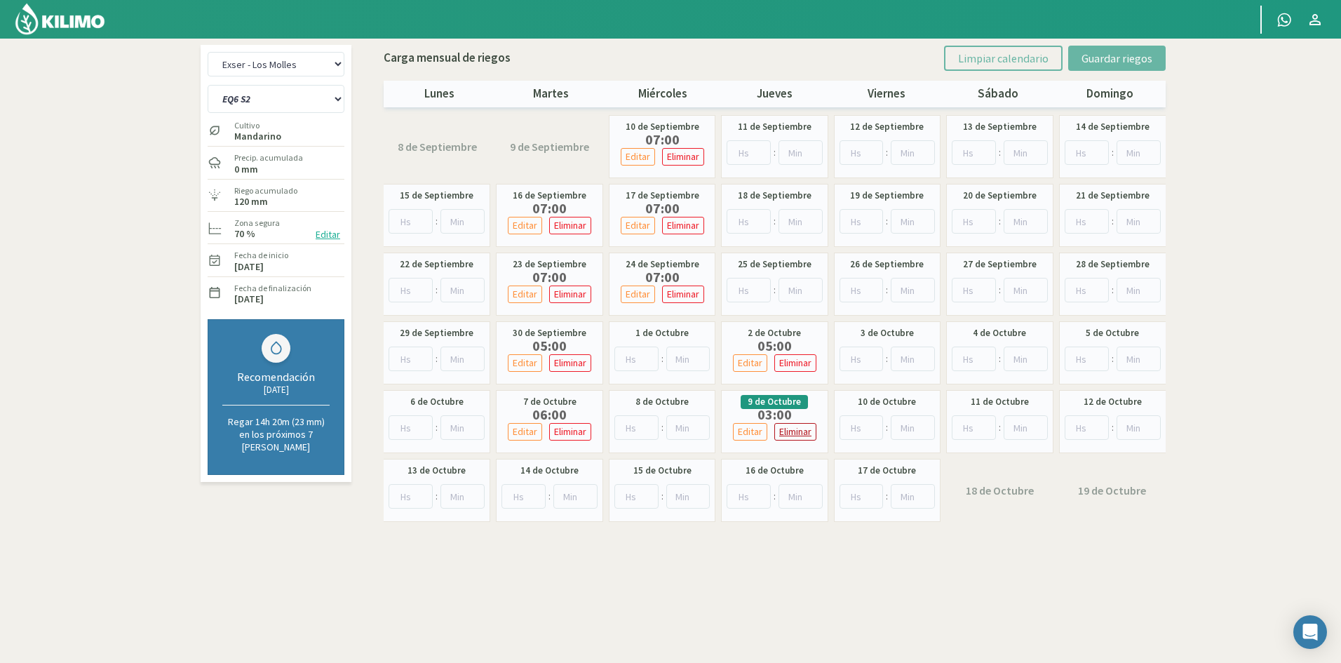
click at [794, 424] on p "Eliminar" at bounding box center [795, 432] width 32 height 16
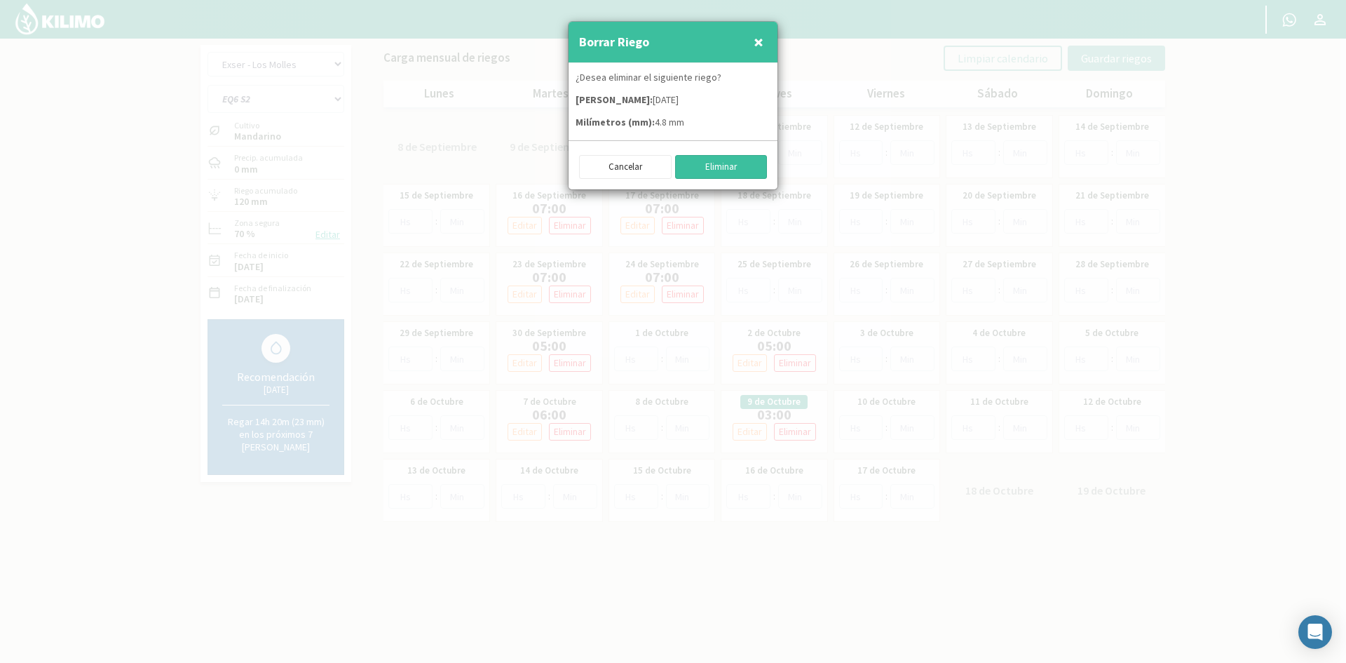
click at [722, 168] on button "Eliminar" at bounding box center [721, 167] width 93 height 24
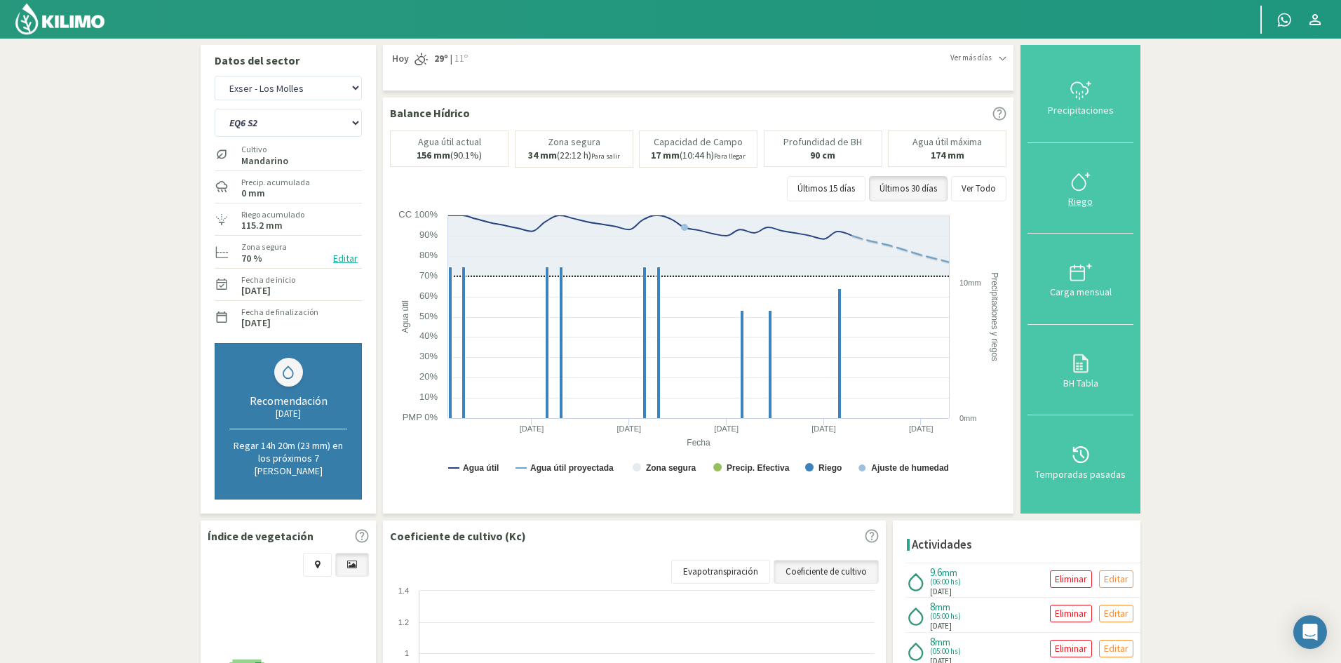
click at [1081, 198] on div "Riego" at bounding box center [1080, 201] width 97 height 10
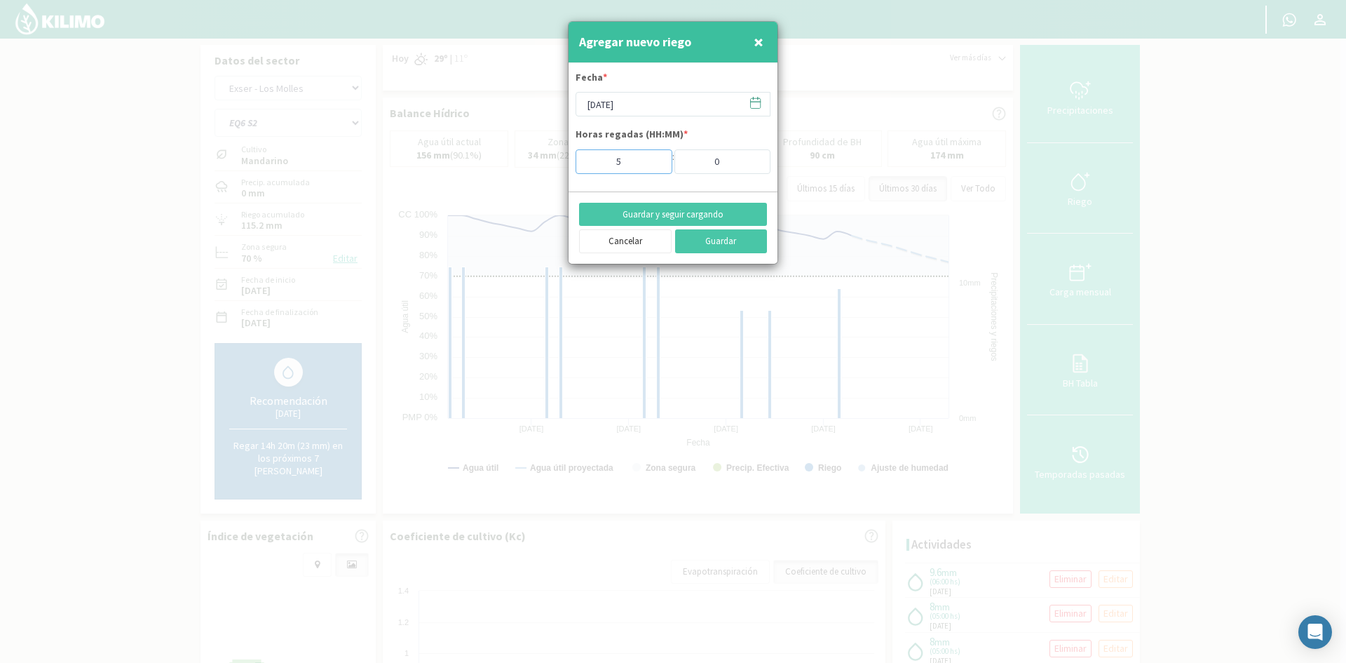
click at [654, 168] on input "5" at bounding box center [624, 161] width 97 height 25
click at [659, 211] on button "Guardar y seguir cargando" at bounding box center [673, 215] width 188 height 24
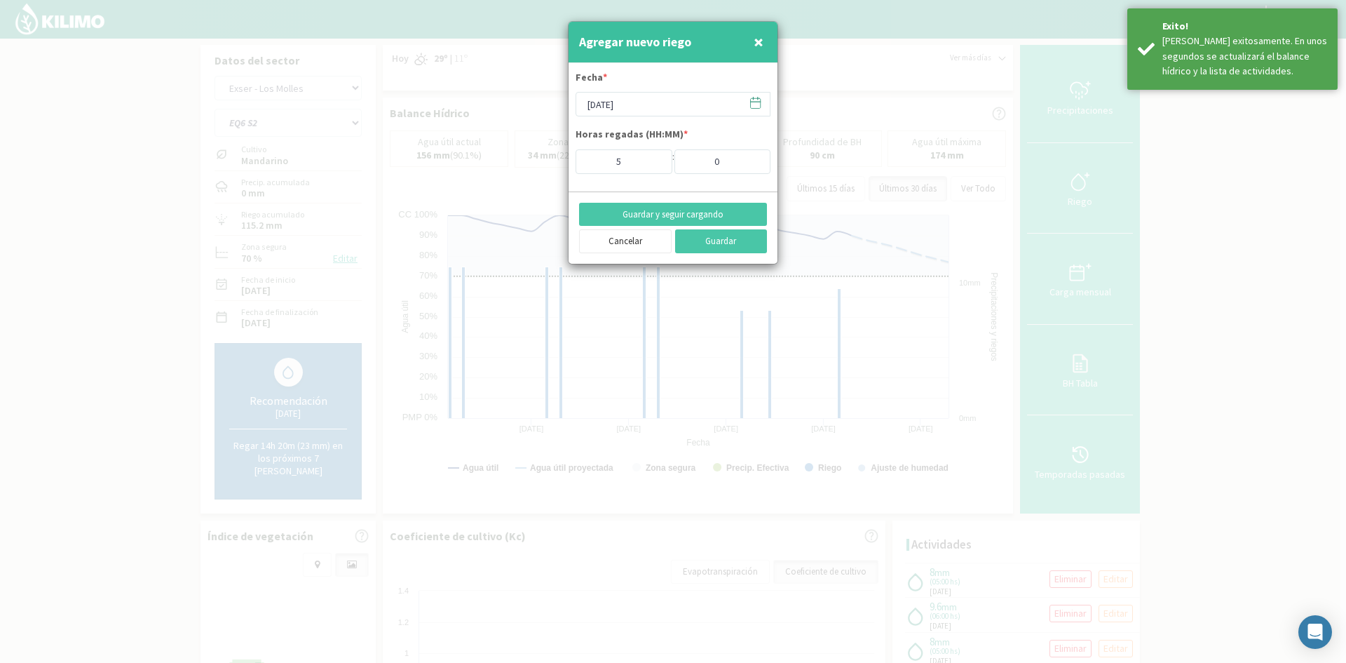
click at [756, 41] on span "×" at bounding box center [759, 41] width 10 height 23
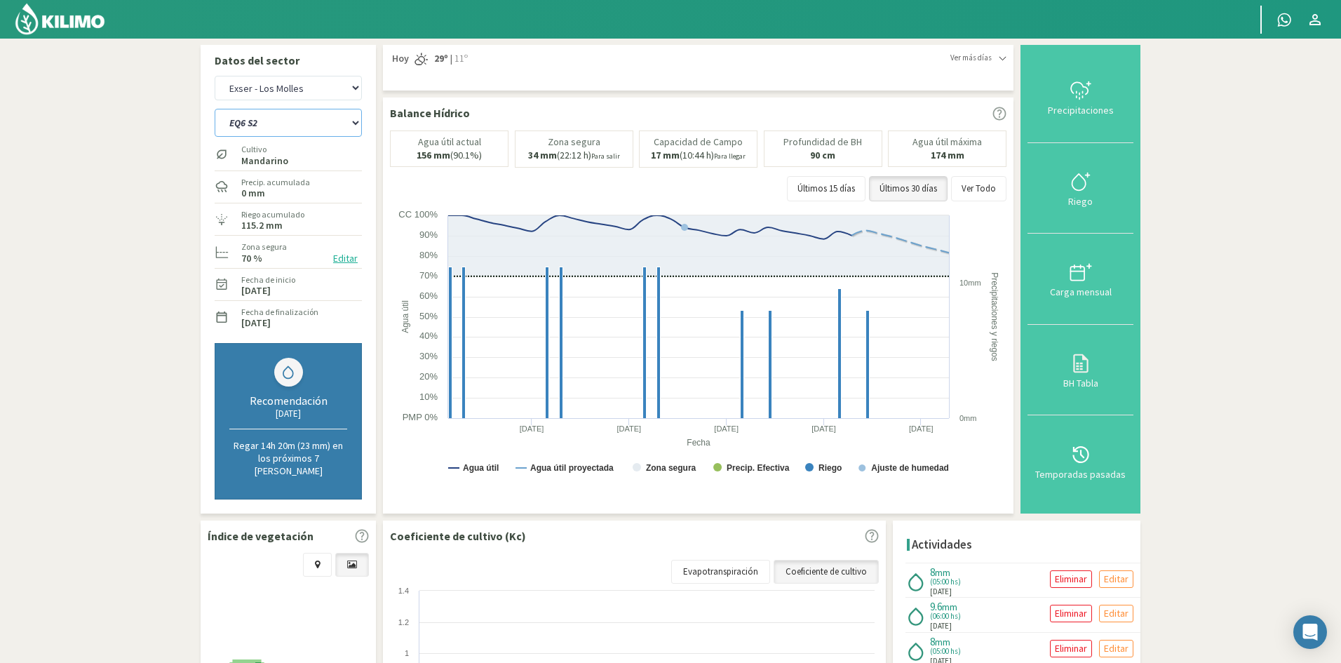
drag, startPoint x: 238, startPoint y: 121, endPoint x: 245, endPoint y: 132, distance: 12.6
click at [238, 121] on select "EQ1A S3 EQ1A S4 EQ1A S5 EQ1B S1 EQ1B S2 EQ1B S3 EQ1B S4 EQ1B S5 EQ2 S1 EQ2 S3 E…" at bounding box center [288, 123] width 147 height 28
click at [215, 109] on select "EQ1A S3 EQ1A S4 EQ1A S5 EQ1B S1 EQ1B S2 EQ1B S3 EQ1B S4 EQ1B S5 EQ2 S1 EQ2 S3 E…" at bounding box center [288, 123] width 147 height 28
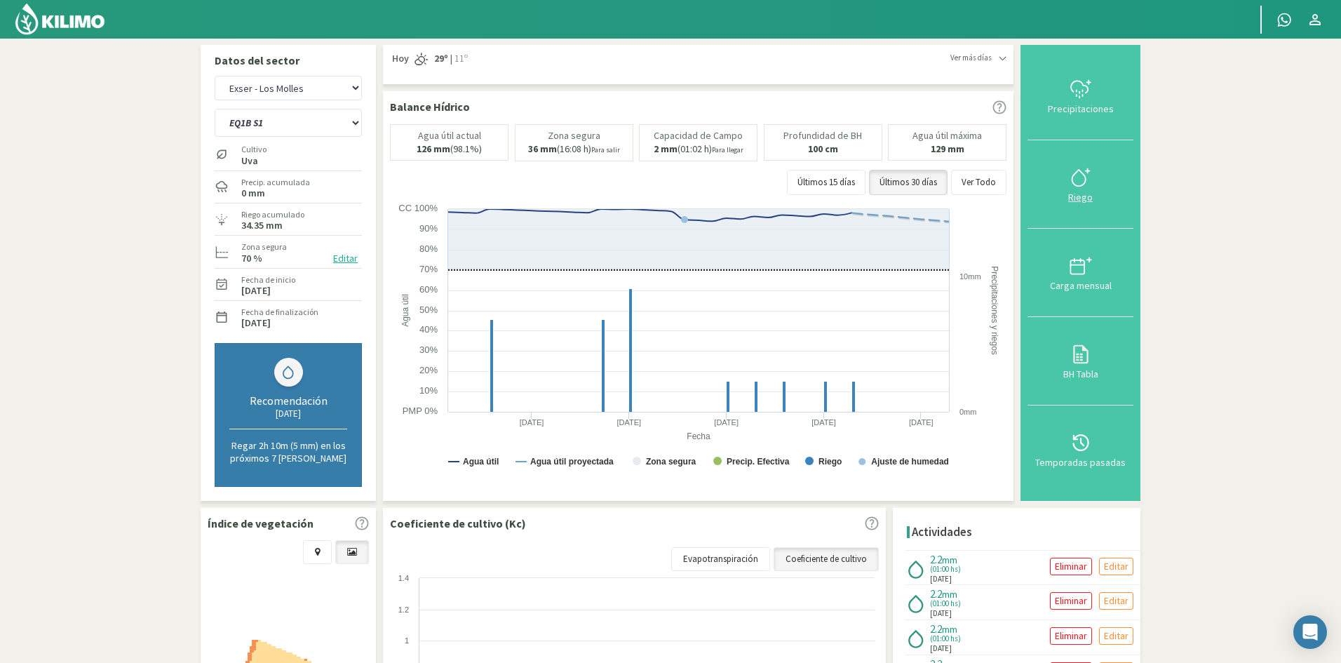
click at [1075, 199] on div "Riego" at bounding box center [1080, 197] width 97 height 10
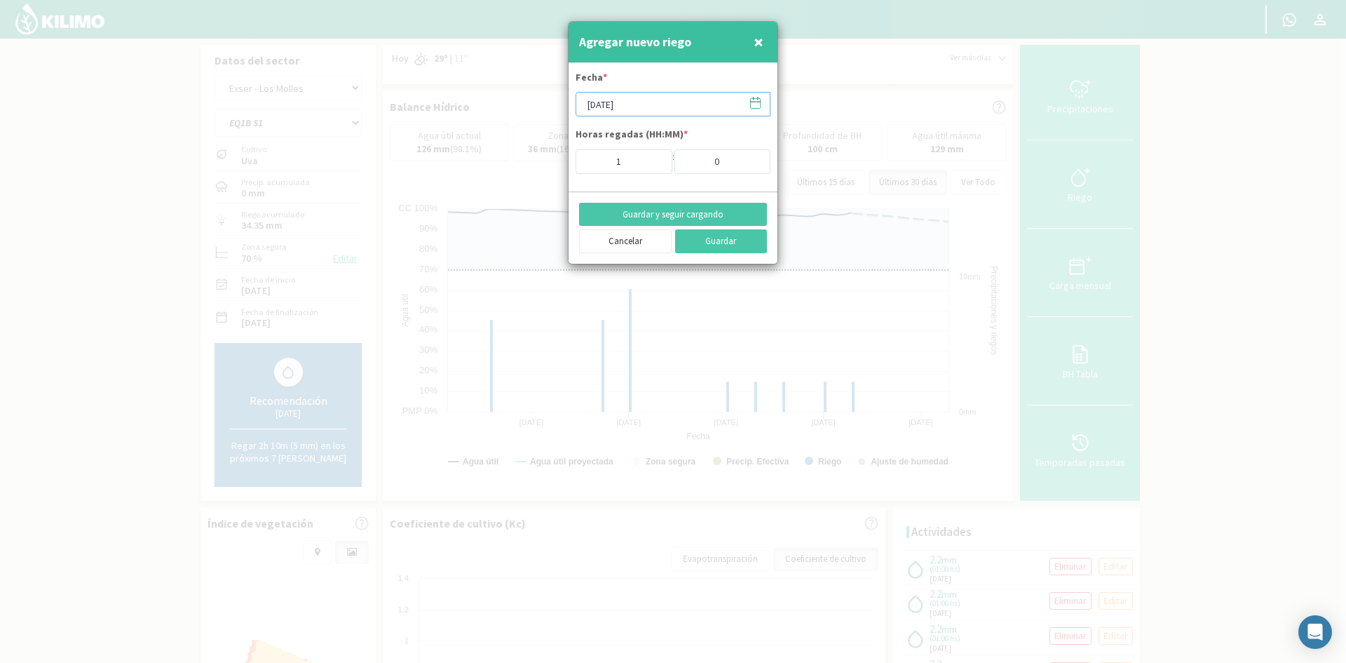
click at [651, 105] on input "[DATE]" at bounding box center [673, 104] width 195 height 25
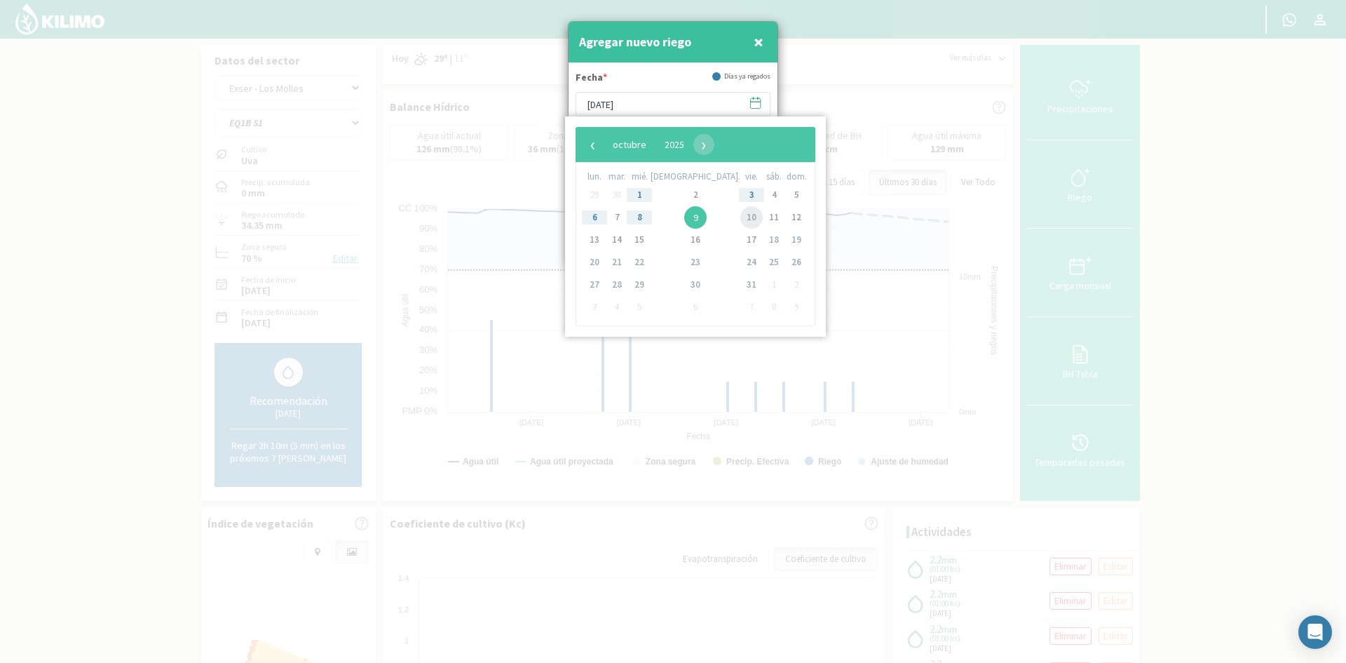
click at [741, 217] on span "10" at bounding box center [752, 217] width 22 height 22
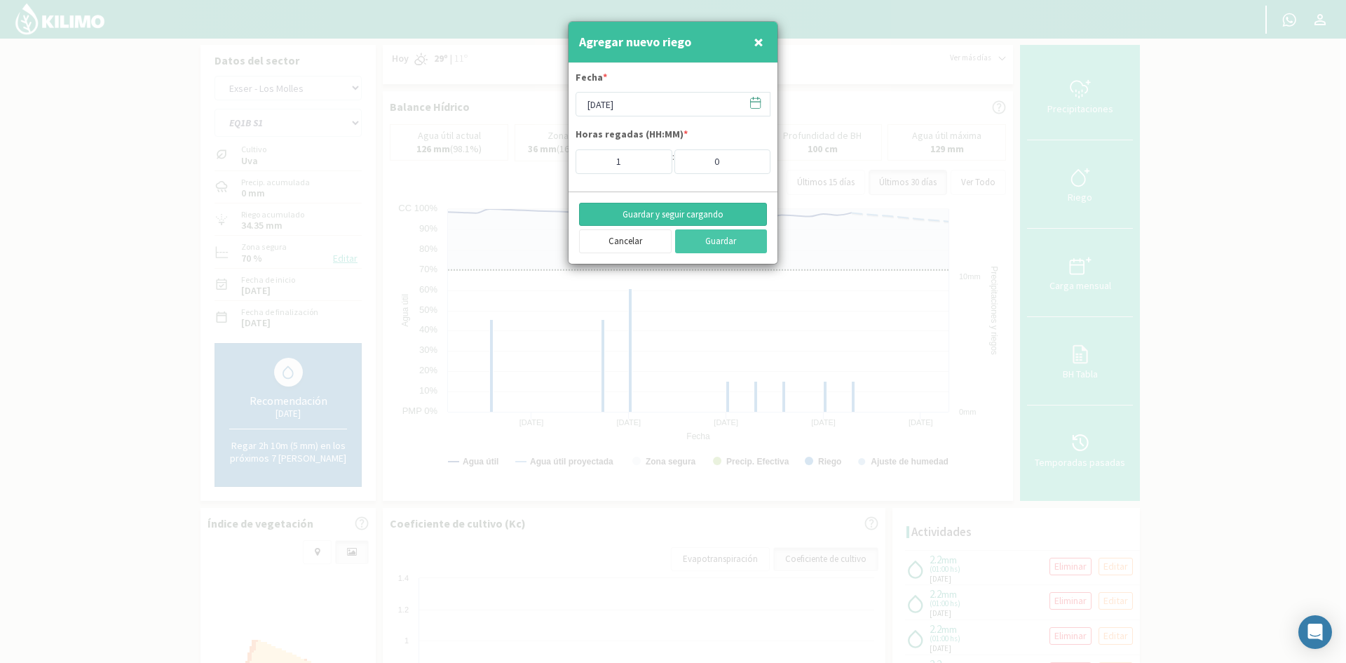
click at [661, 207] on button "Guardar y seguir cargando" at bounding box center [673, 215] width 188 height 24
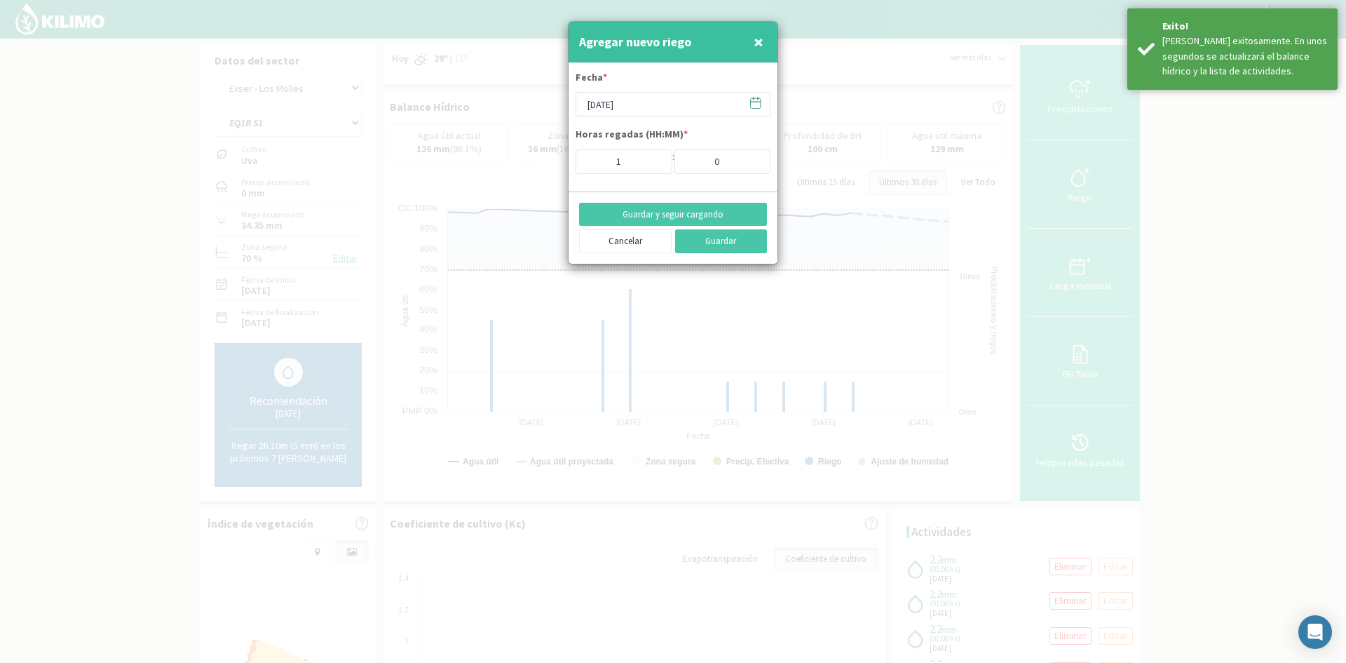
click at [755, 46] on span "×" at bounding box center [759, 41] width 10 height 23
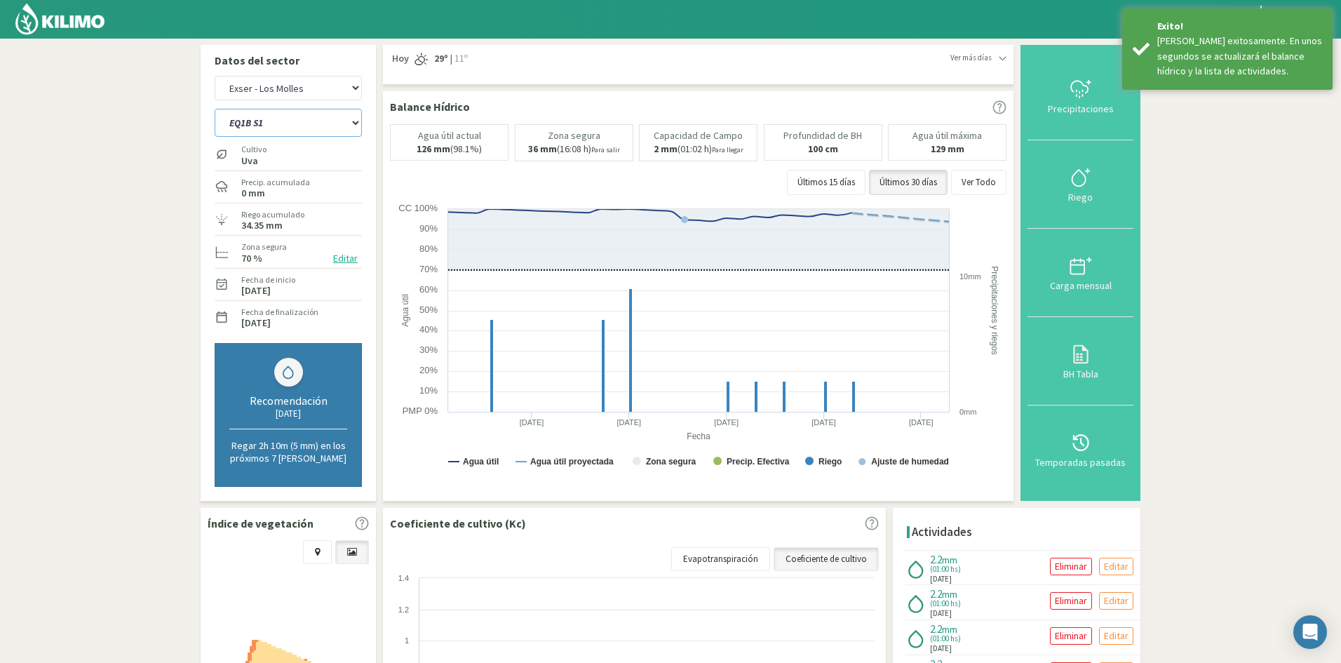
click at [301, 119] on select "EQ1A S3 EQ1A S4 EQ1A S5 EQ1B S1 EQ1B S2 EQ1B S3 EQ1B S4 EQ1B S5 EQ2 S1 EQ2 S3 E…" at bounding box center [288, 123] width 147 height 28
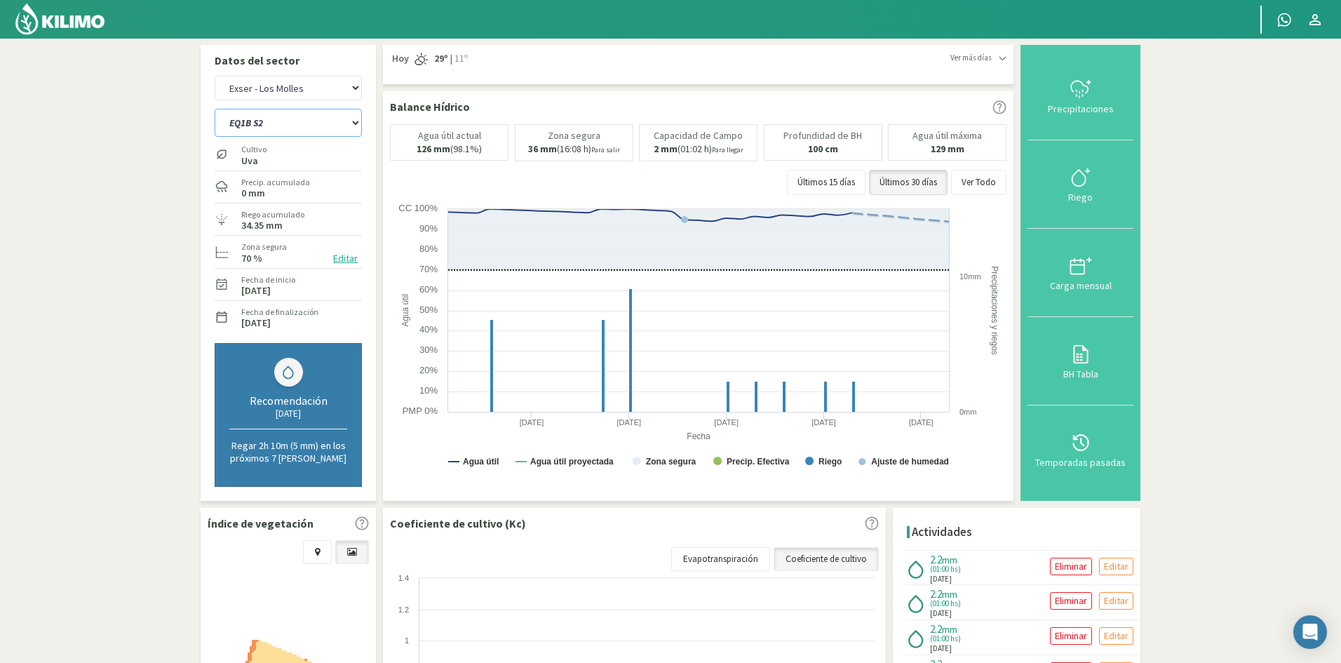
click at [215, 109] on select "EQ1A S3 EQ1A S4 EQ1A S5 EQ1B S1 EQ1B S2 EQ1B S3 EQ1B S4 EQ1B S5 EQ2 S1 EQ2 S3 E…" at bounding box center [288, 123] width 147 height 28
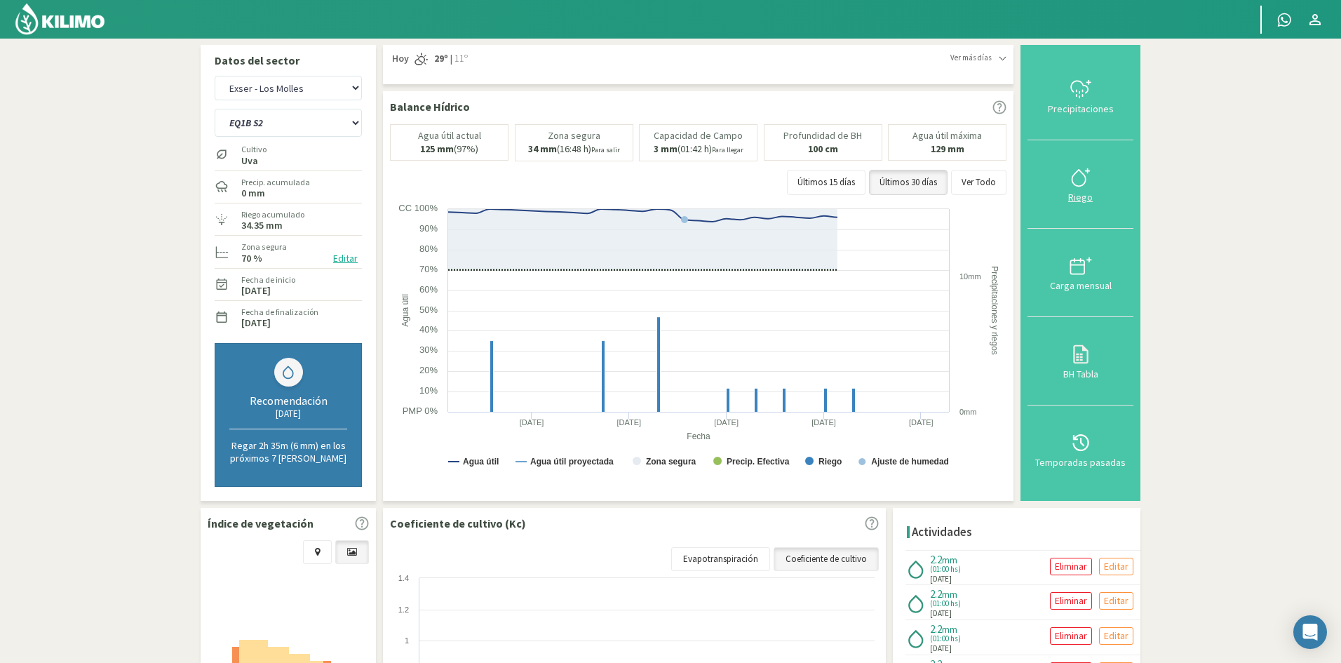
click at [1088, 202] on div "Riego" at bounding box center [1080, 197] width 97 height 10
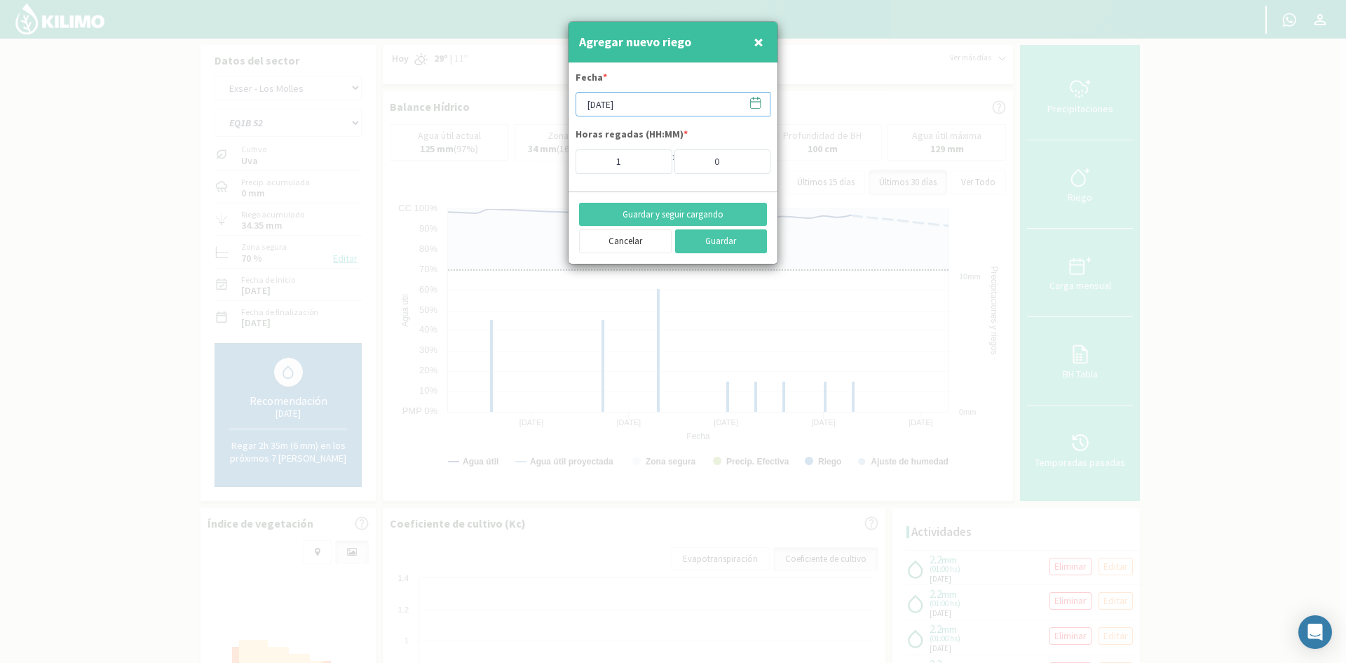
click at [643, 109] on input "[DATE]" at bounding box center [673, 104] width 195 height 25
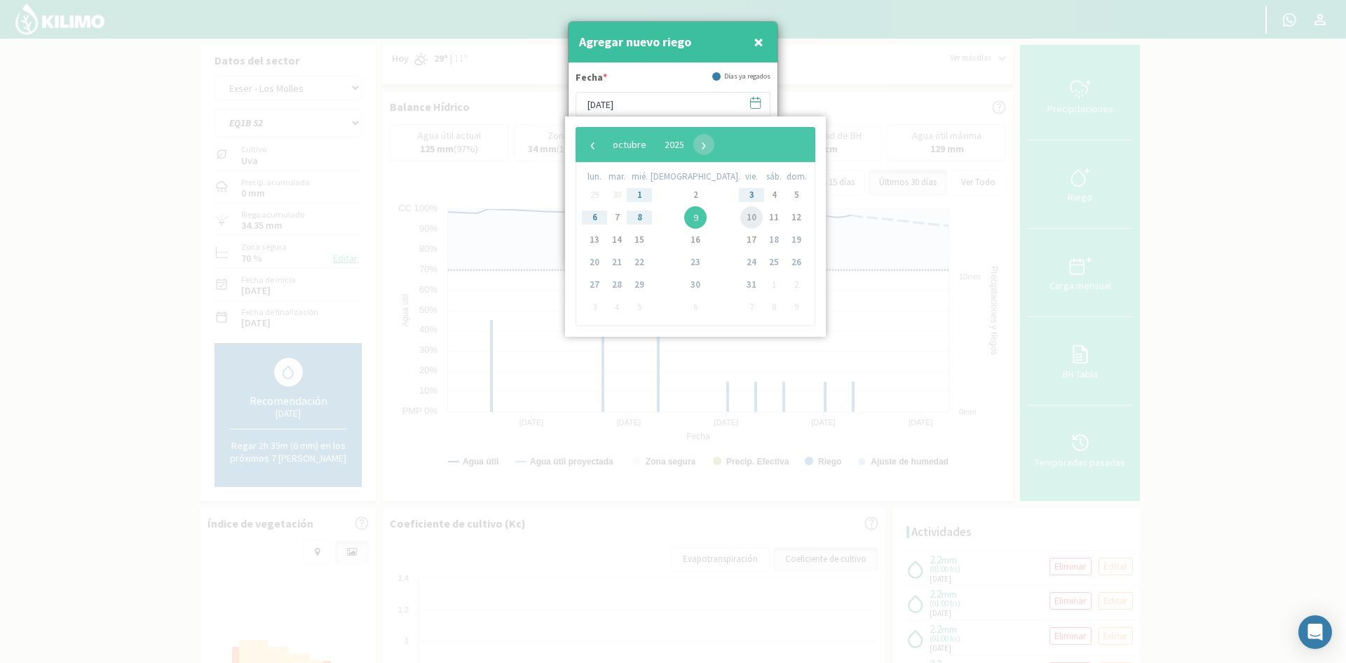
click at [741, 217] on span "10" at bounding box center [752, 217] width 22 height 22
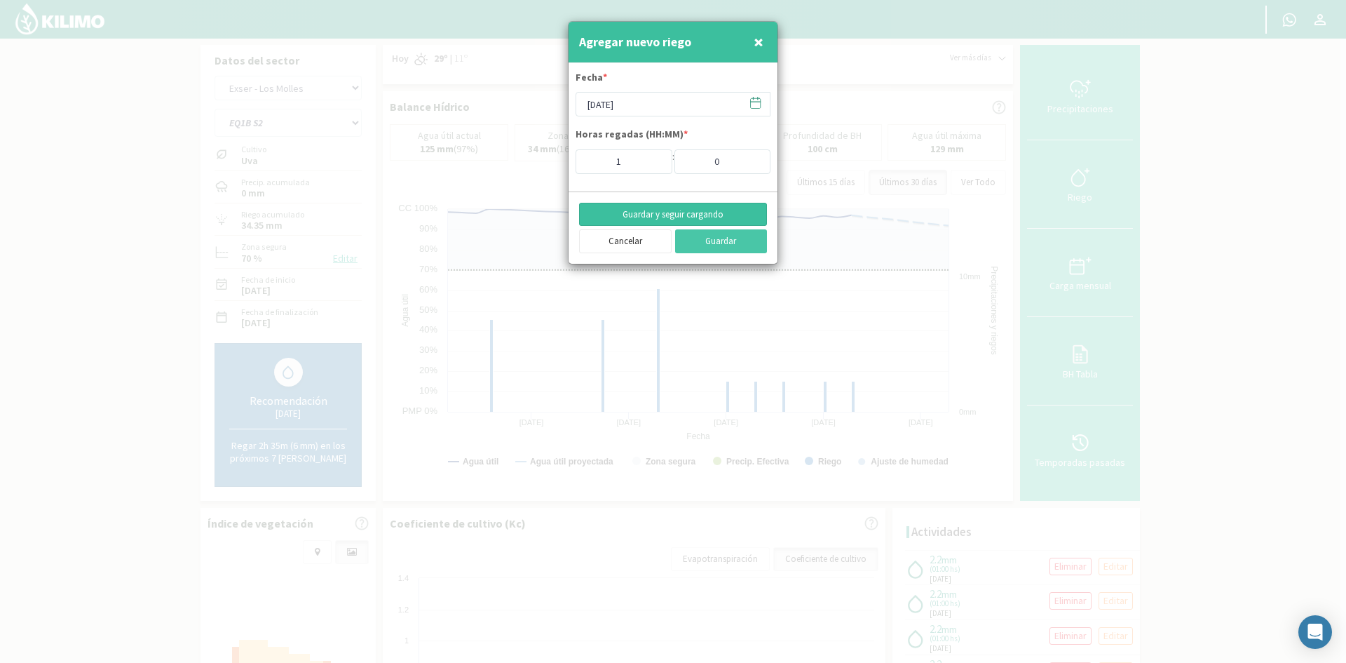
click at [658, 214] on button "Guardar y seguir cargando" at bounding box center [673, 215] width 188 height 24
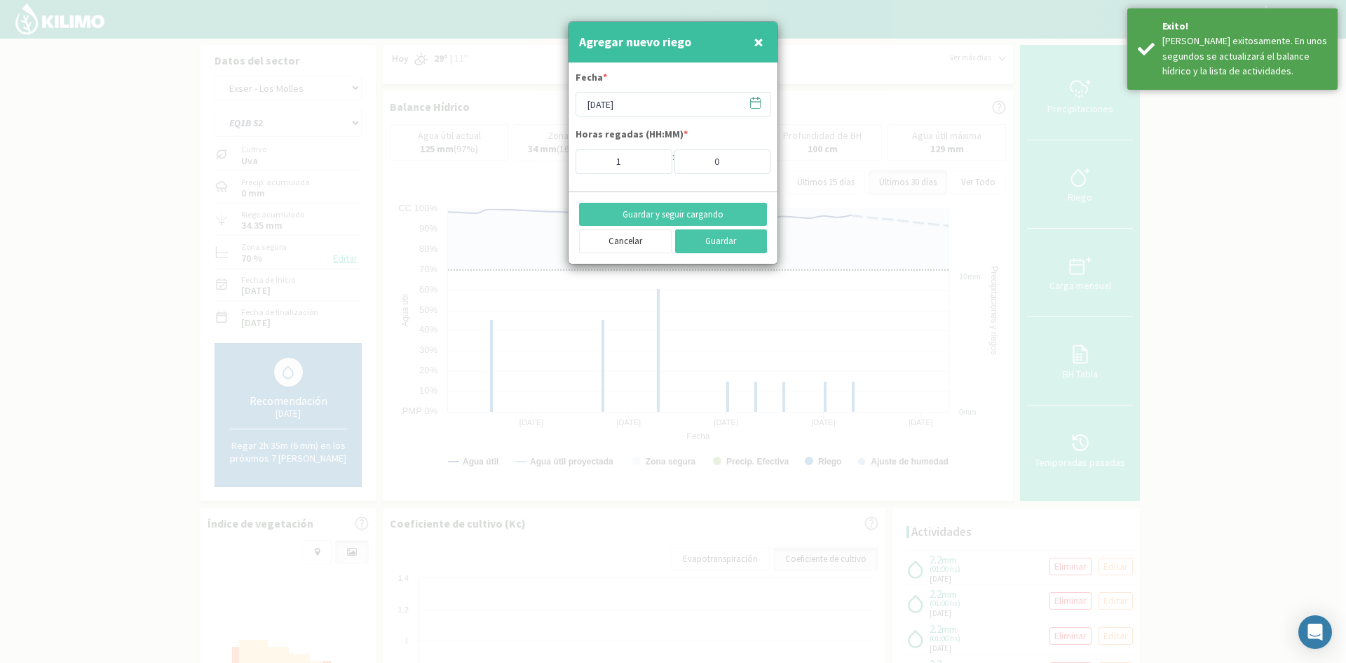
click at [756, 43] on span "×" at bounding box center [759, 41] width 10 height 23
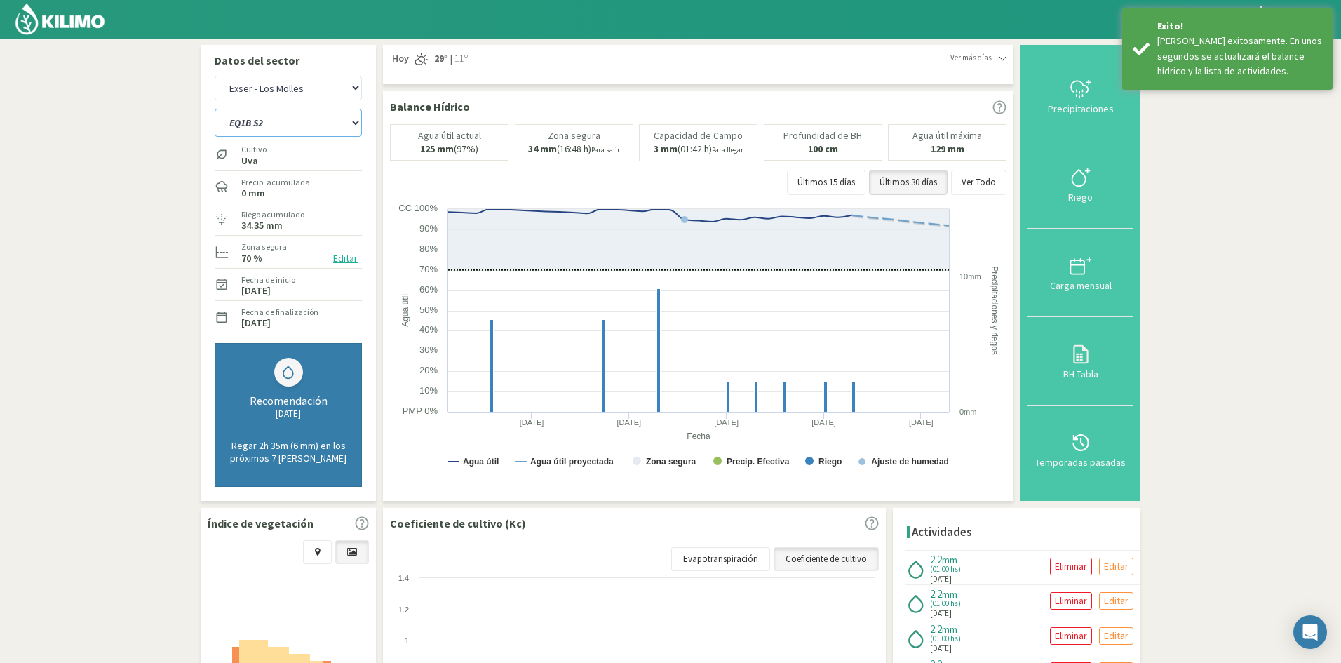
click at [313, 123] on select "EQ1A S3 EQ1A S4 EQ1A S5 EQ1B S1 EQ1B S2 EQ1B S3 EQ1B S4 EQ1B S5 EQ2 S1 EQ2 S3 E…" at bounding box center [288, 123] width 147 height 28
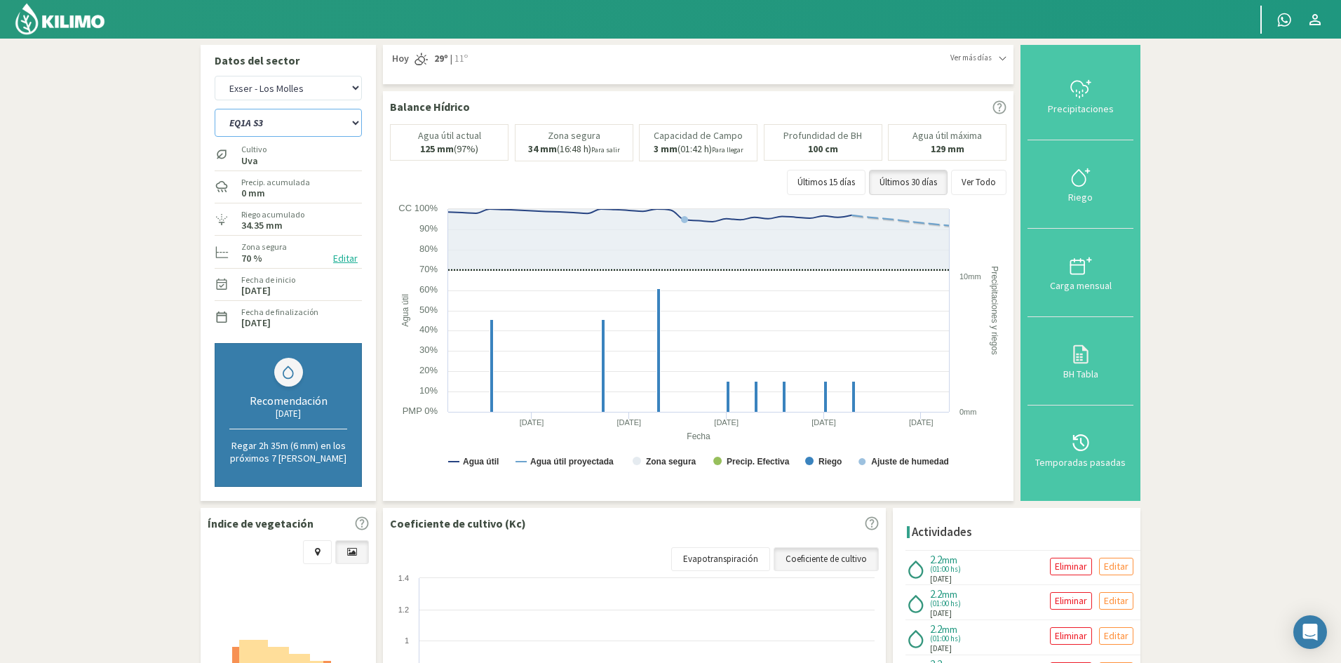
click at [215, 109] on select "EQ1A S3 EQ1A S4 EQ1A S5 EQ1B S1 EQ1B S2 EQ1B S3 EQ1B S4 EQ1B S5 EQ2 S1 EQ2 S3 E…" at bounding box center [288, 123] width 147 height 28
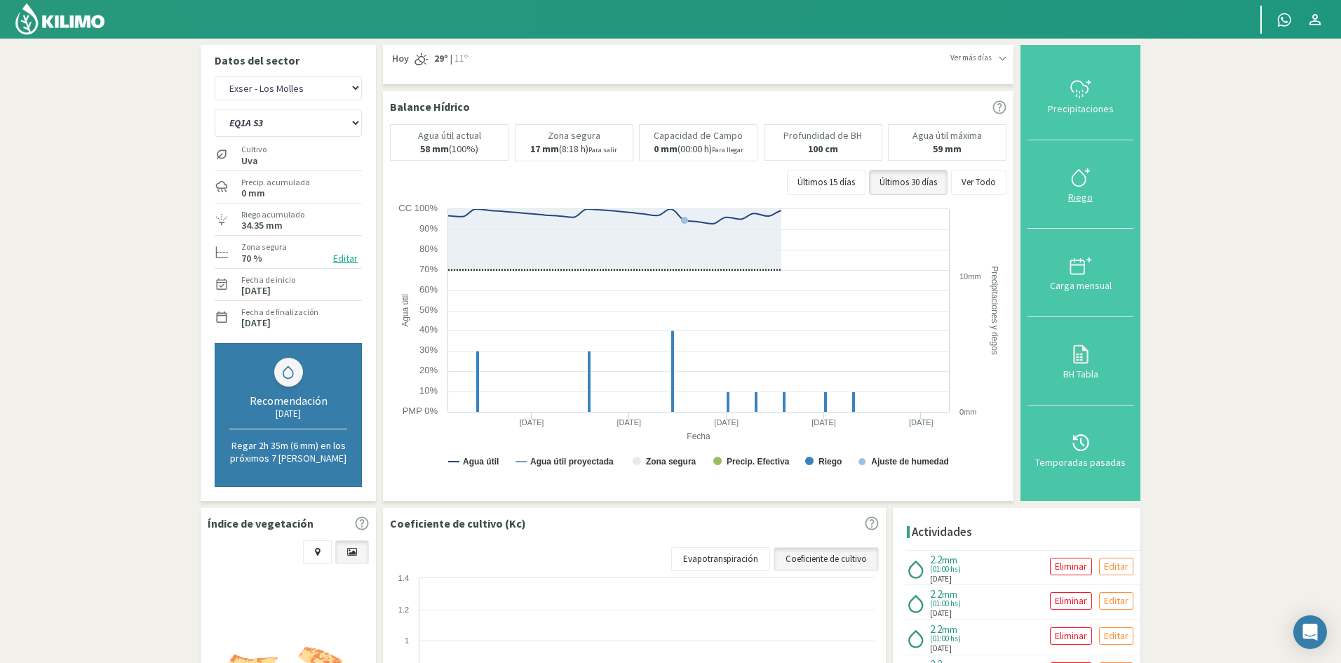
click at [1086, 196] on div "Riego" at bounding box center [1080, 197] width 97 height 10
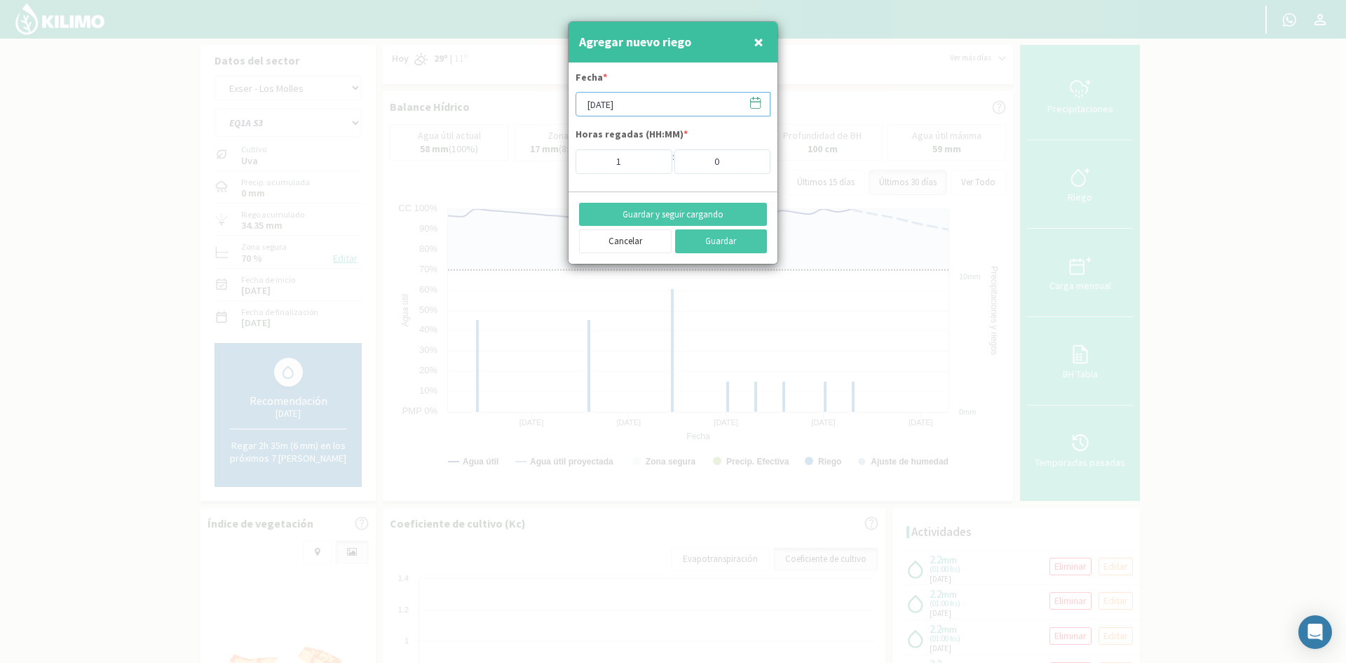
click at [652, 100] on input "[DATE]" at bounding box center [673, 104] width 195 height 25
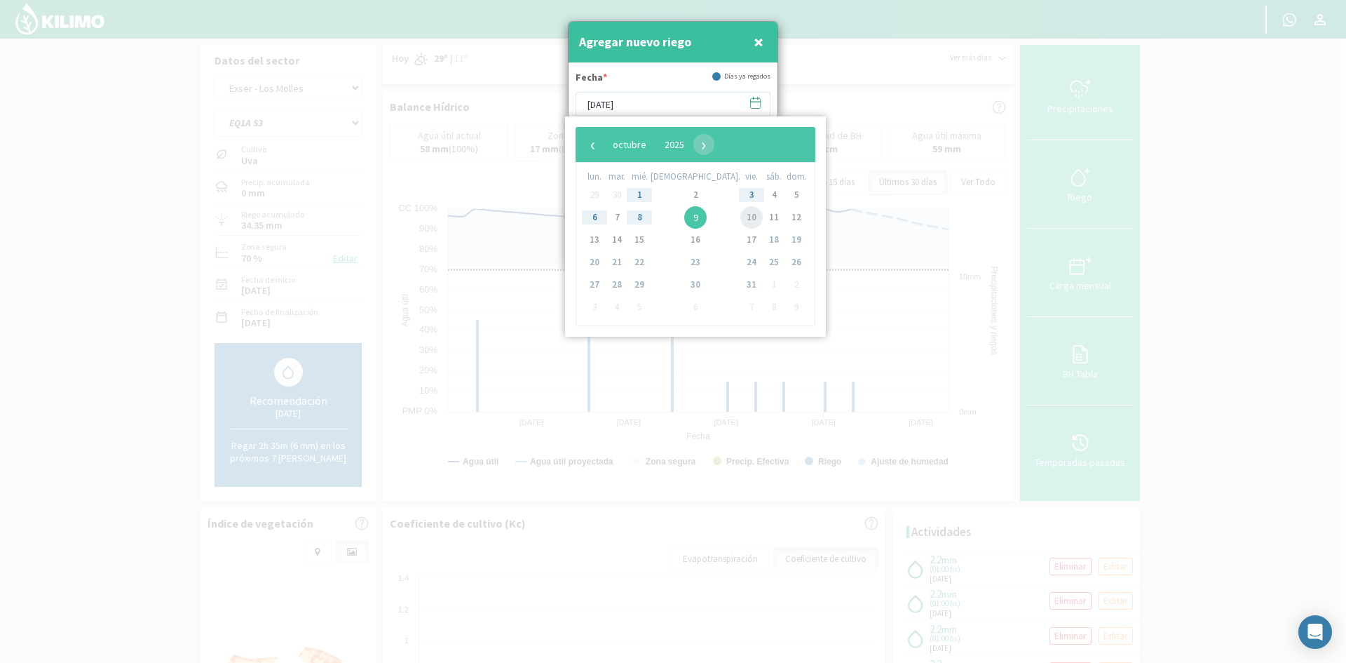
click at [741, 219] on span "10" at bounding box center [752, 217] width 22 height 22
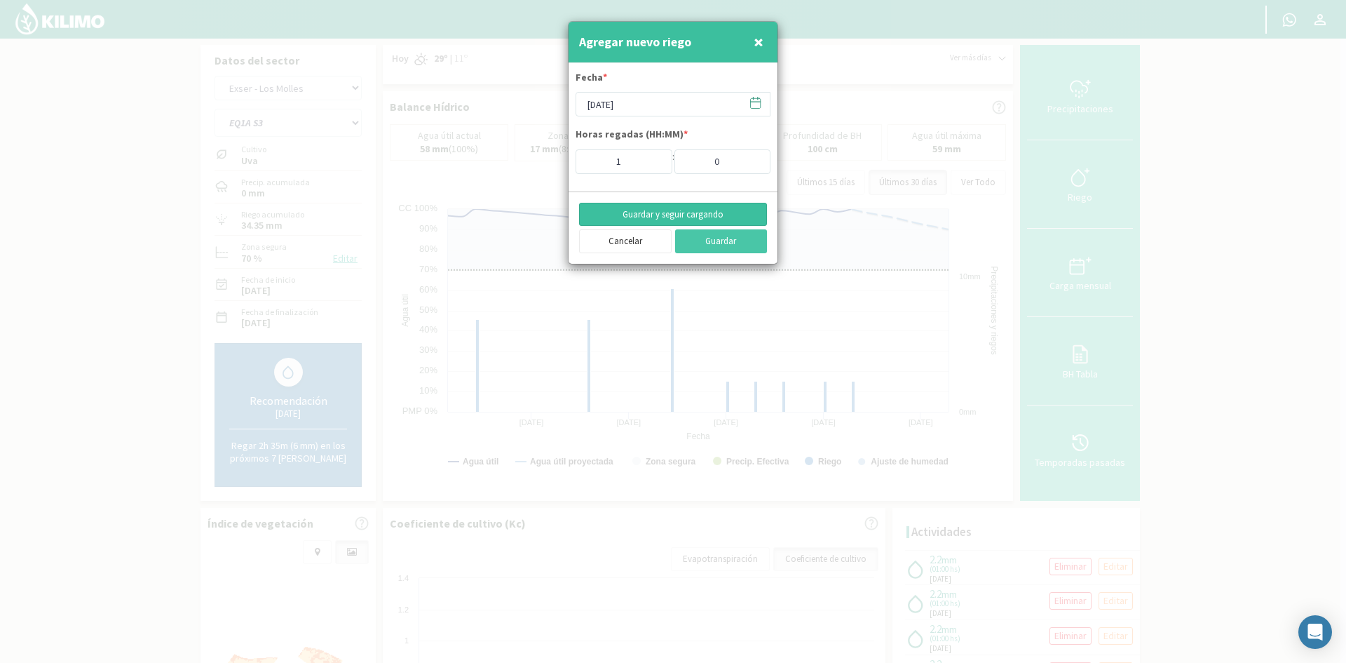
click at [640, 212] on button "Guardar y seguir cargando" at bounding box center [673, 215] width 188 height 24
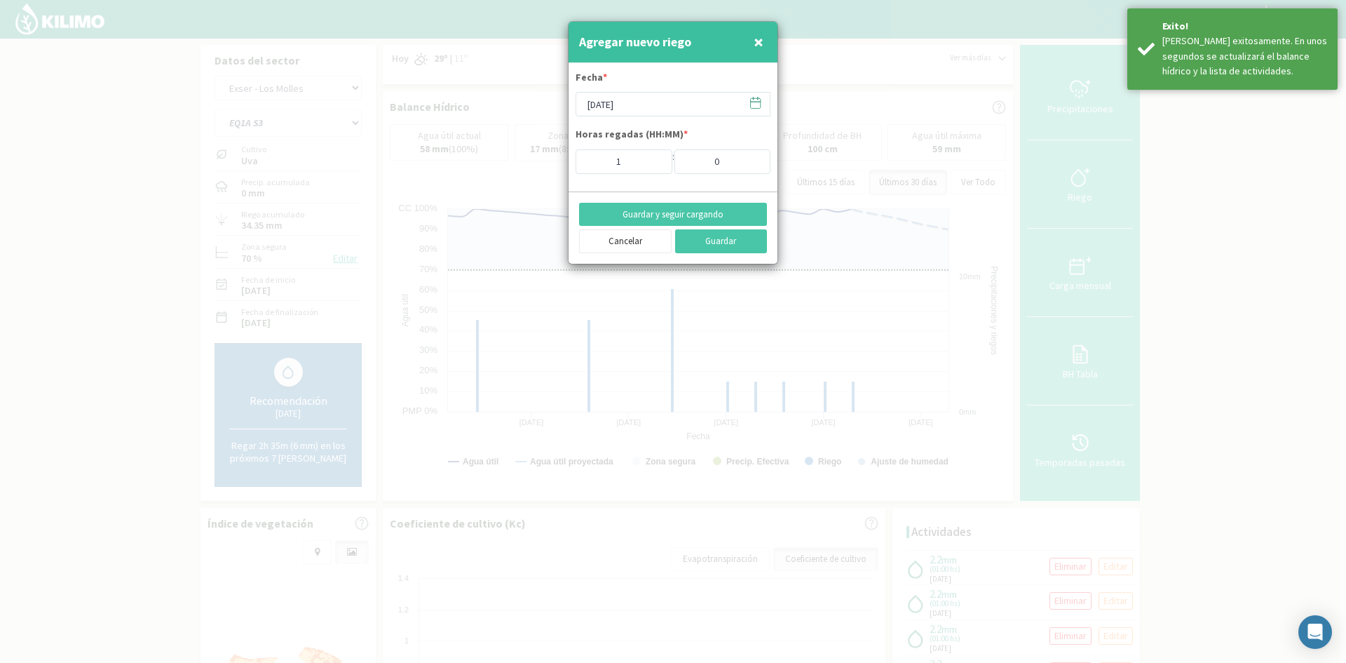
click at [755, 46] on span "×" at bounding box center [759, 41] width 10 height 23
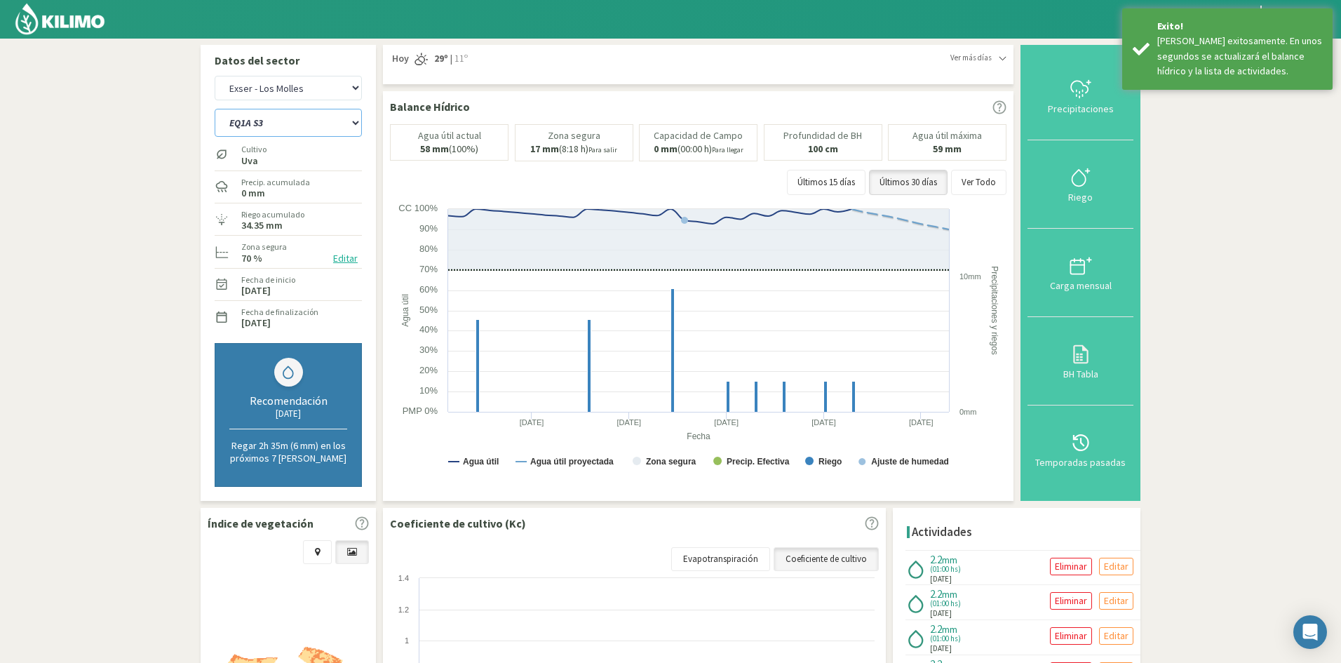
click at [278, 120] on select "EQ1A S3 EQ1A S4 EQ1A S5 EQ1B S1 EQ1B S2 EQ1B S3 EQ1B S4 EQ1B S5 EQ2 S1 EQ2 S3 E…" at bounding box center [288, 123] width 147 height 28
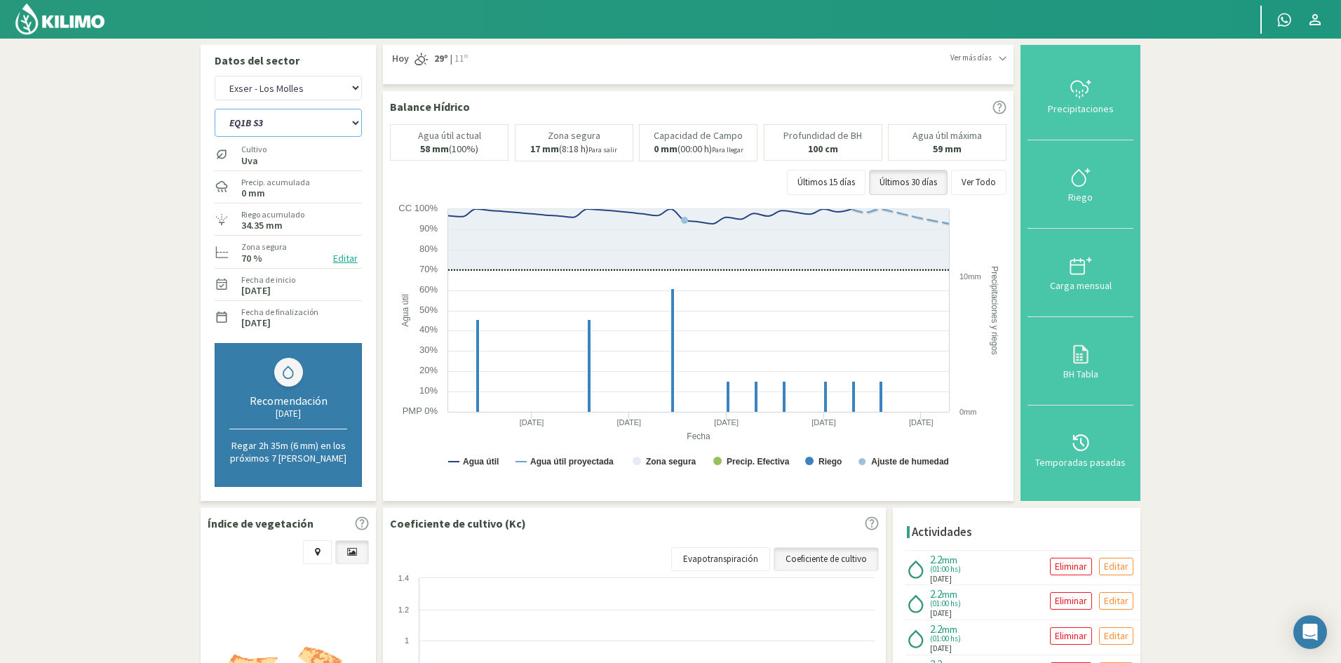
click at [215, 109] on select "EQ1A S3 EQ1A S4 EQ1A S5 EQ1B S1 EQ1B S2 EQ1B S3 EQ1B S4 EQ1B S5 EQ2 S1 EQ2 S3 E…" at bounding box center [288, 123] width 147 height 28
click at [1079, 198] on div "Riego" at bounding box center [1080, 197] width 97 height 10
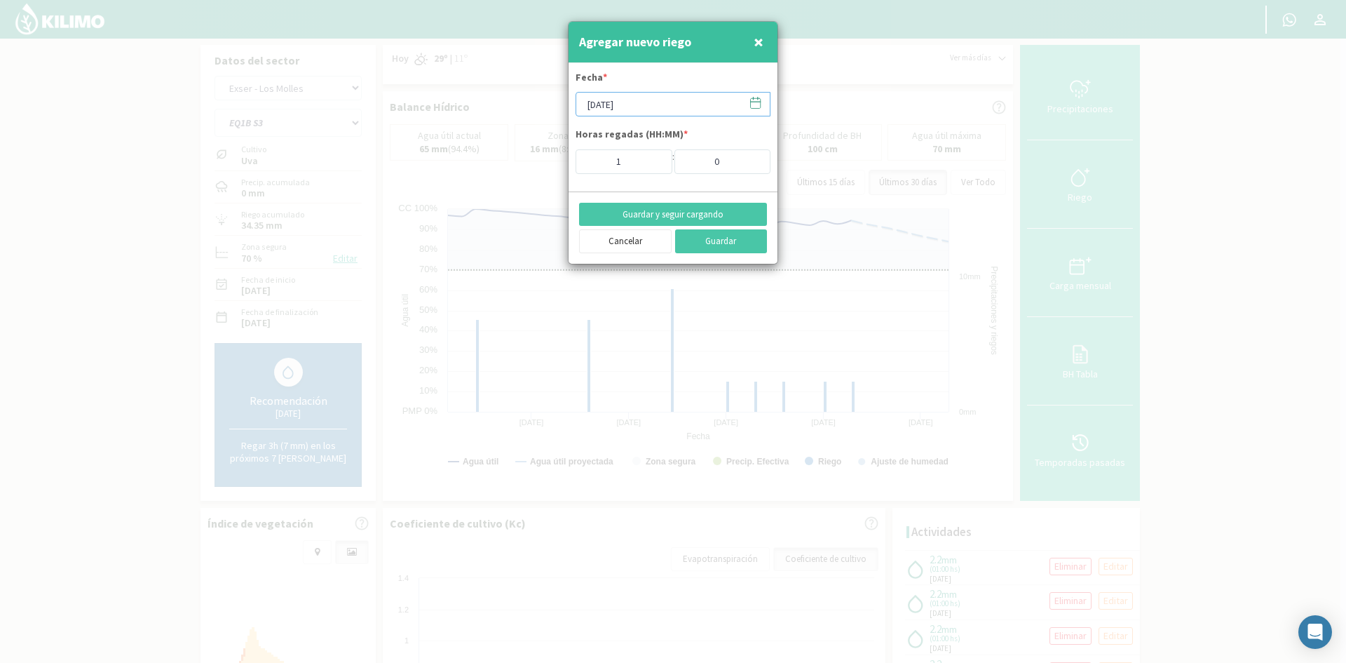
click at [644, 105] on input "[DATE]" at bounding box center [673, 104] width 195 height 25
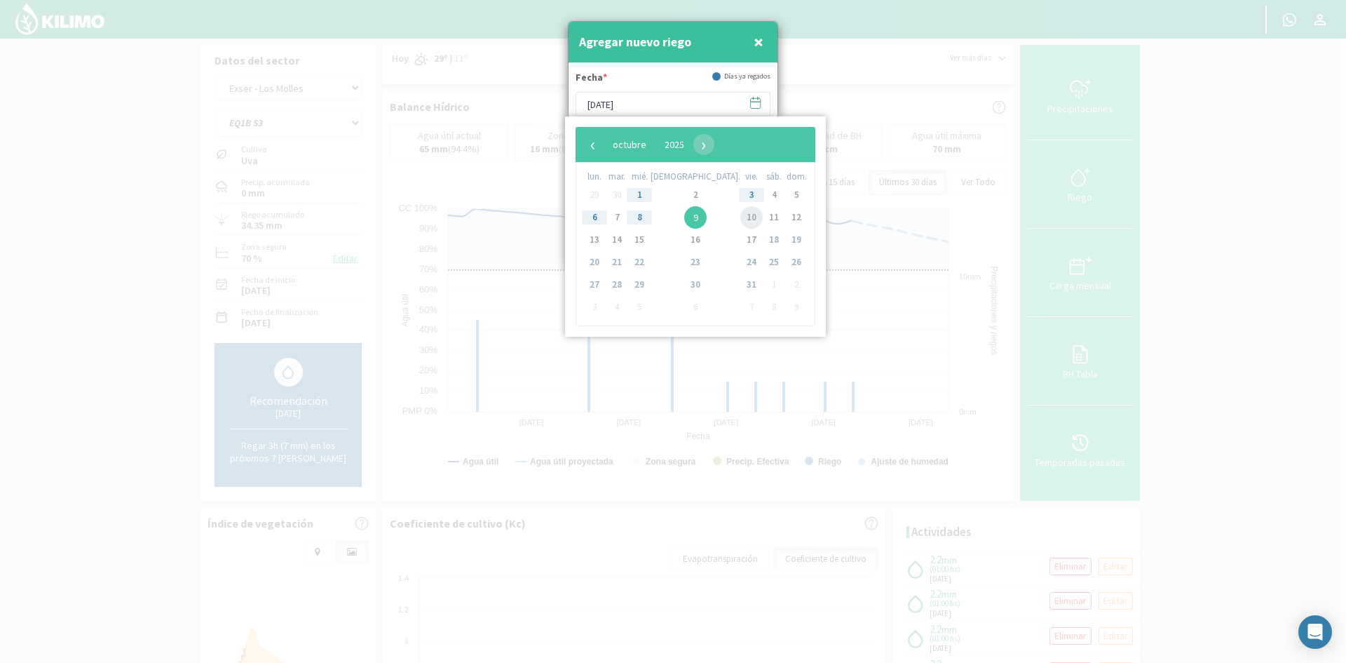
click at [741, 217] on span "10" at bounding box center [752, 217] width 22 height 22
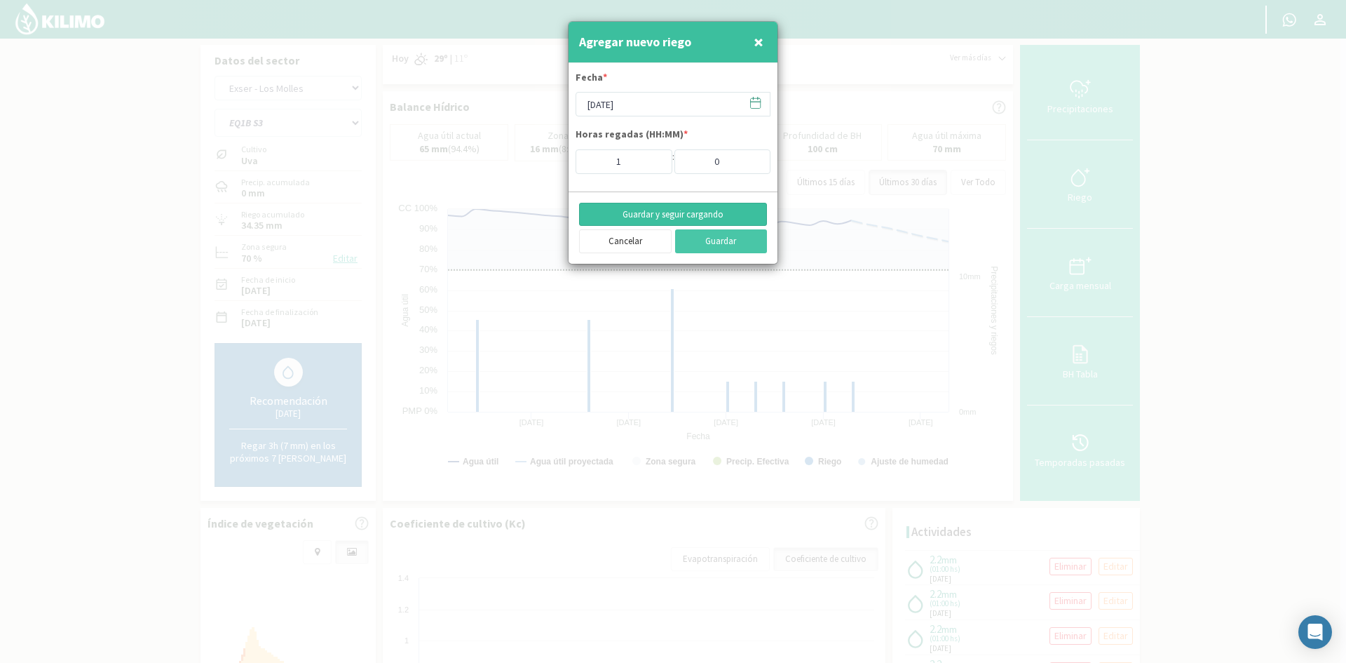
click at [653, 209] on button "Guardar y seguir cargando" at bounding box center [673, 215] width 188 height 24
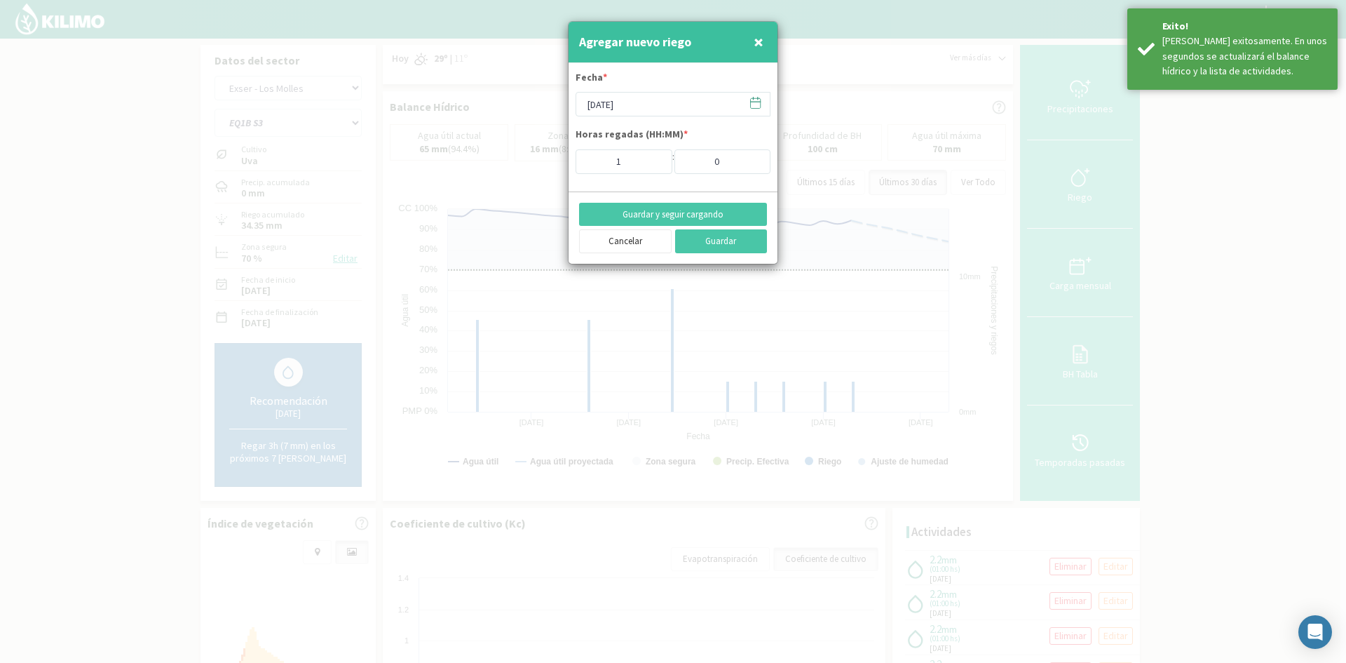
click at [756, 41] on span "×" at bounding box center [759, 41] width 10 height 23
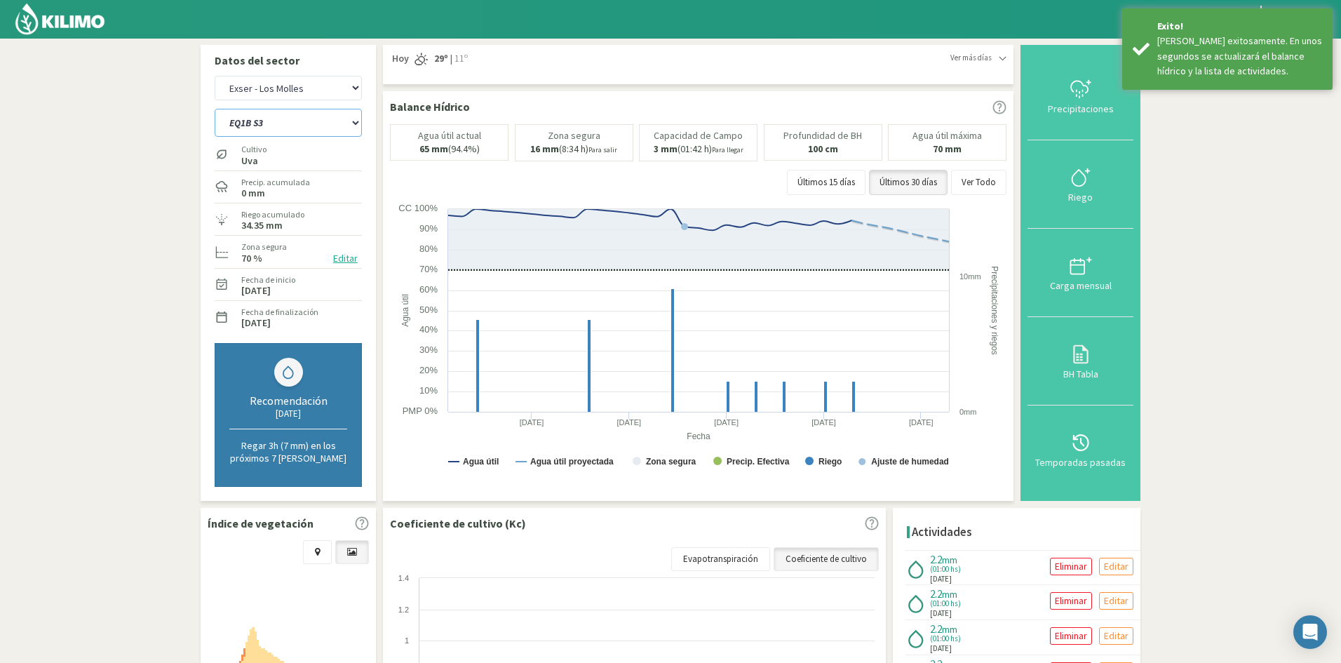
click at [285, 122] on select "EQ1A S3 EQ1A S4 EQ1A S5 EQ1B S1 EQ1B S2 EQ1B S3 EQ1B S4 EQ1B S5 EQ2 S1 EQ2 S3 E…" at bounding box center [288, 123] width 147 height 28
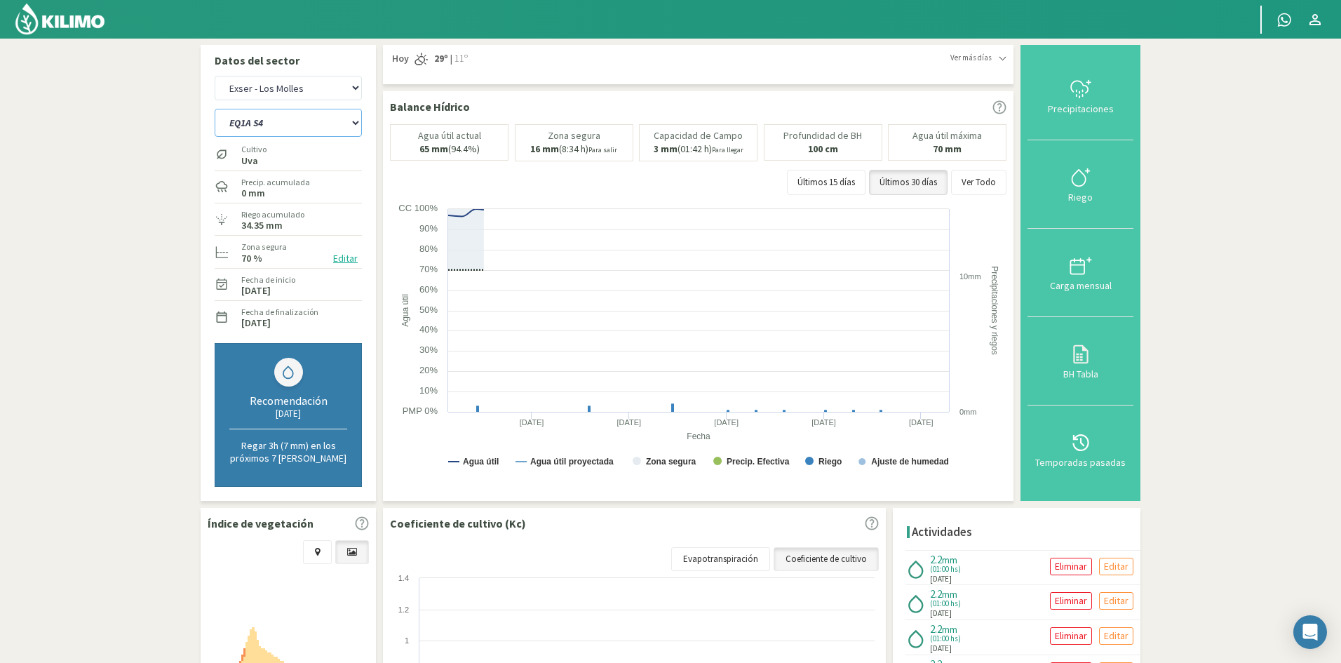
click at [215, 109] on select "EQ1A S3 EQ1A S4 EQ1A S5 EQ1B S1 EQ1B S2 EQ1B S3 EQ1B S4 EQ1B S5 EQ2 S1 EQ2 S3 E…" at bounding box center [288, 123] width 147 height 28
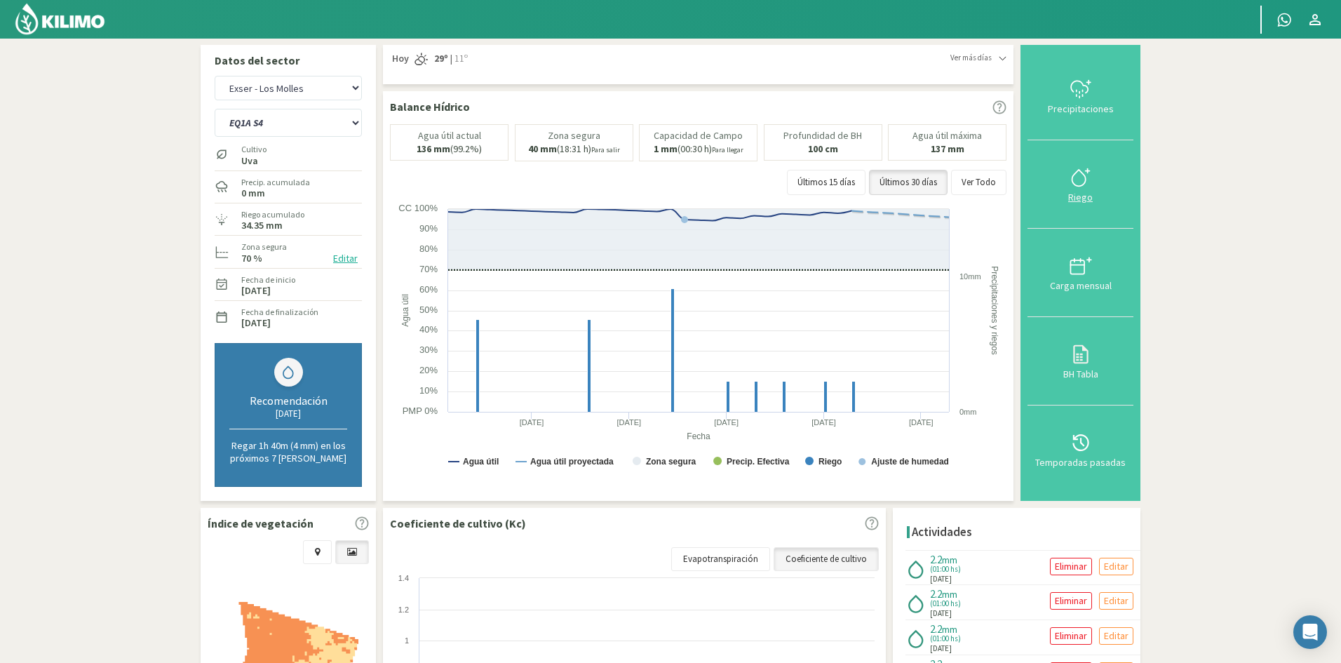
click at [1082, 197] on div "Riego" at bounding box center [1080, 197] width 97 height 10
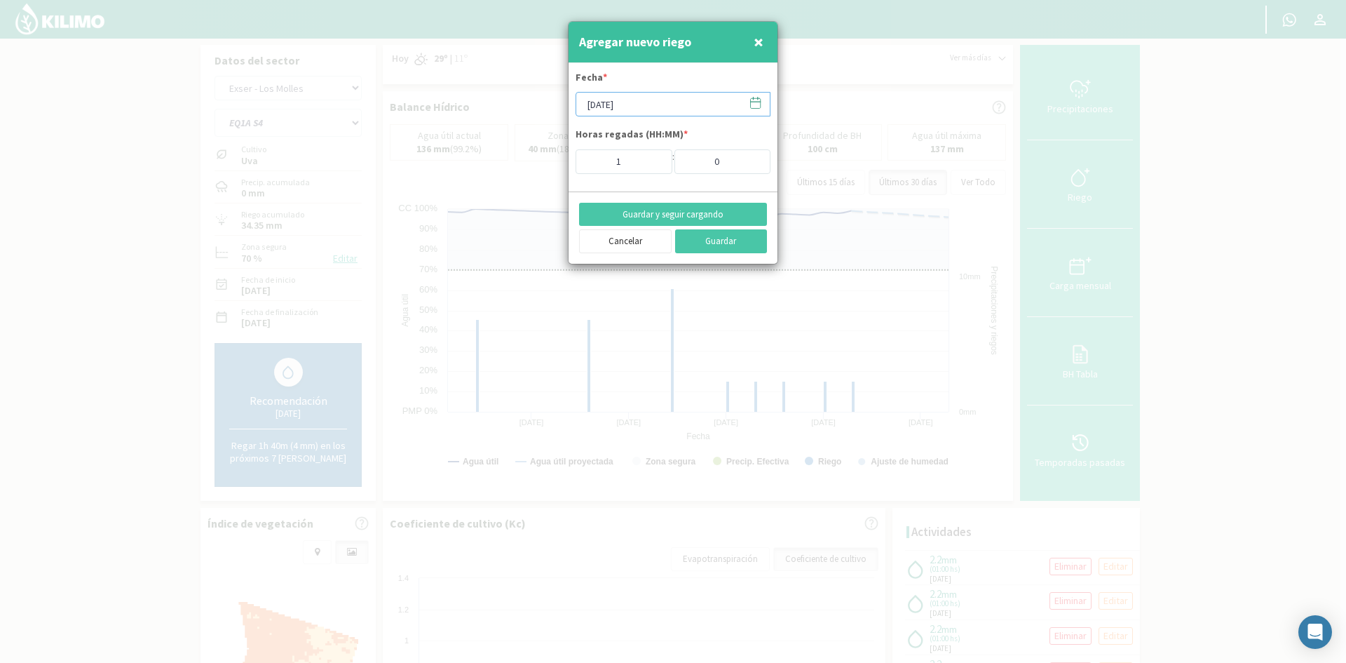
click at [611, 102] on input "[DATE]" at bounding box center [673, 104] width 195 height 25
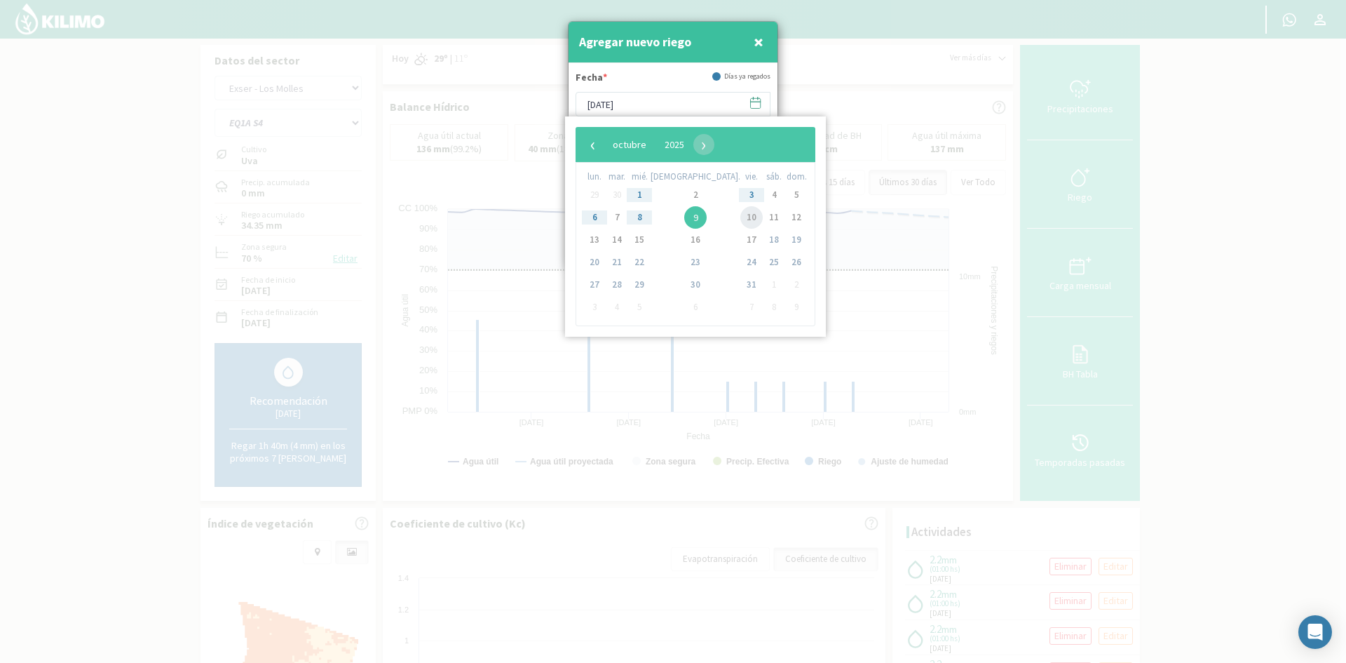
click at [741, 223] on span "10" at bounding box center [752, 217] width 22 height 22
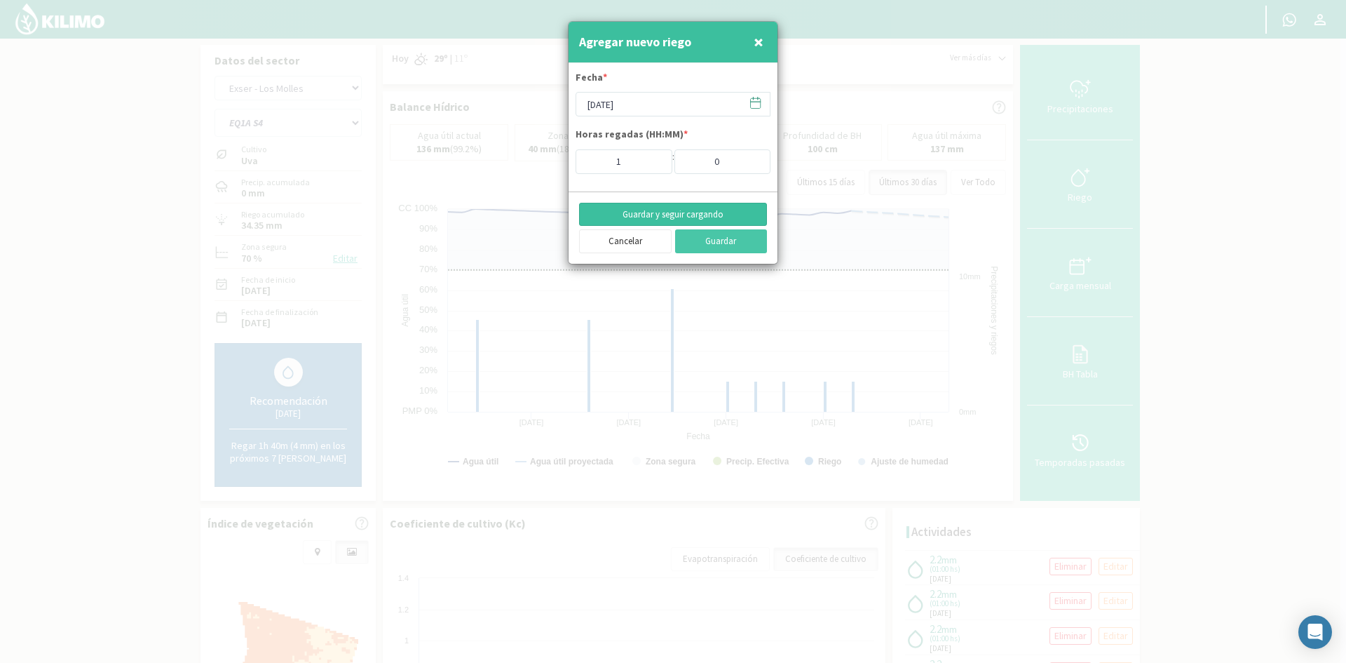
click at [602, 218] on button "Guardar y seguir cargando" at bounding box center [673, 215] width 188 height 24
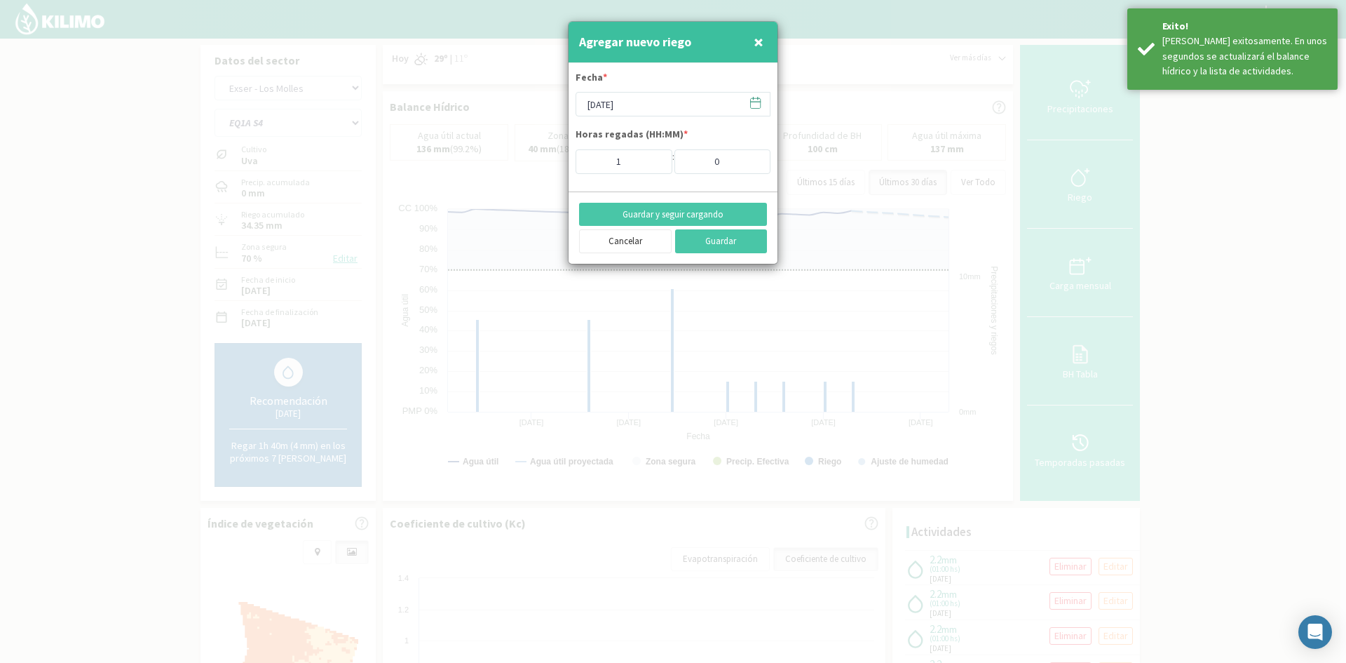
click at [754, 43] on span "×" at bounding box center [759, 41] width 10 height 23
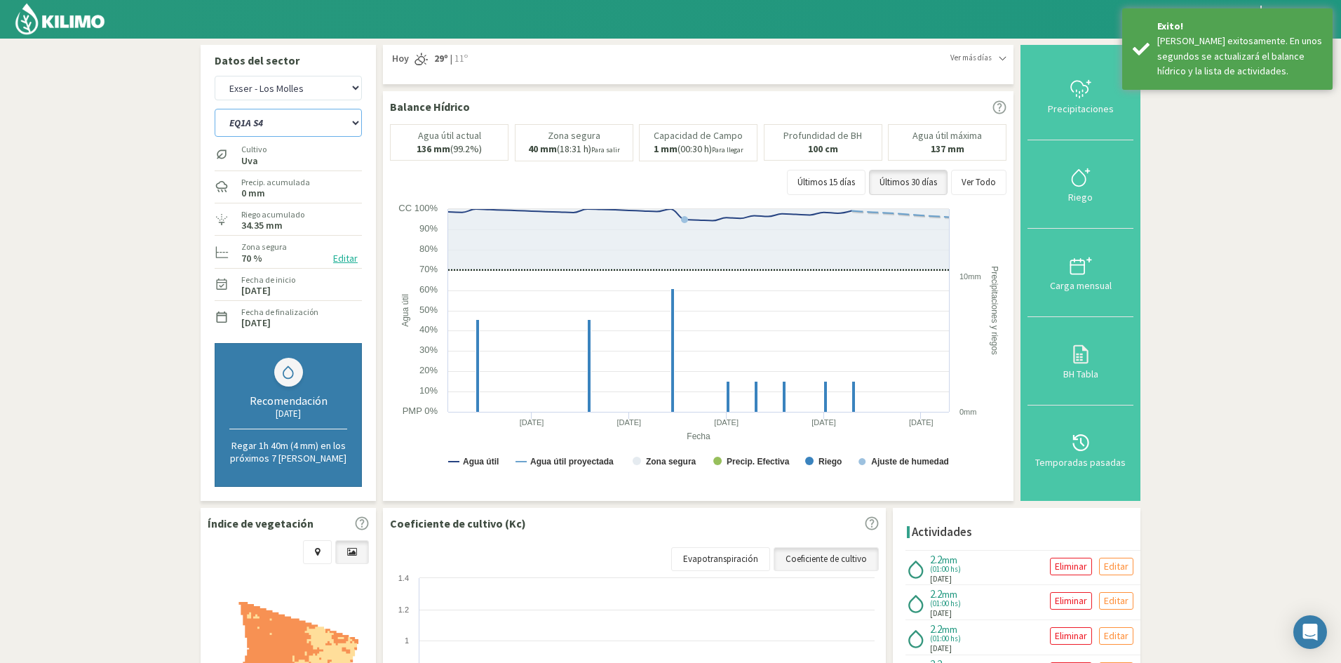
click at [276, 124] on select "EQ1A S3 EQ1A S4 EQ1A S5 EQ1B S1 EQ1B S2 EQ1B S3 EQ1B S4 EQ1B S5 EQ2 S1 EQ2 S3 E…" at bounding box center [288, 123] width 147 height 28
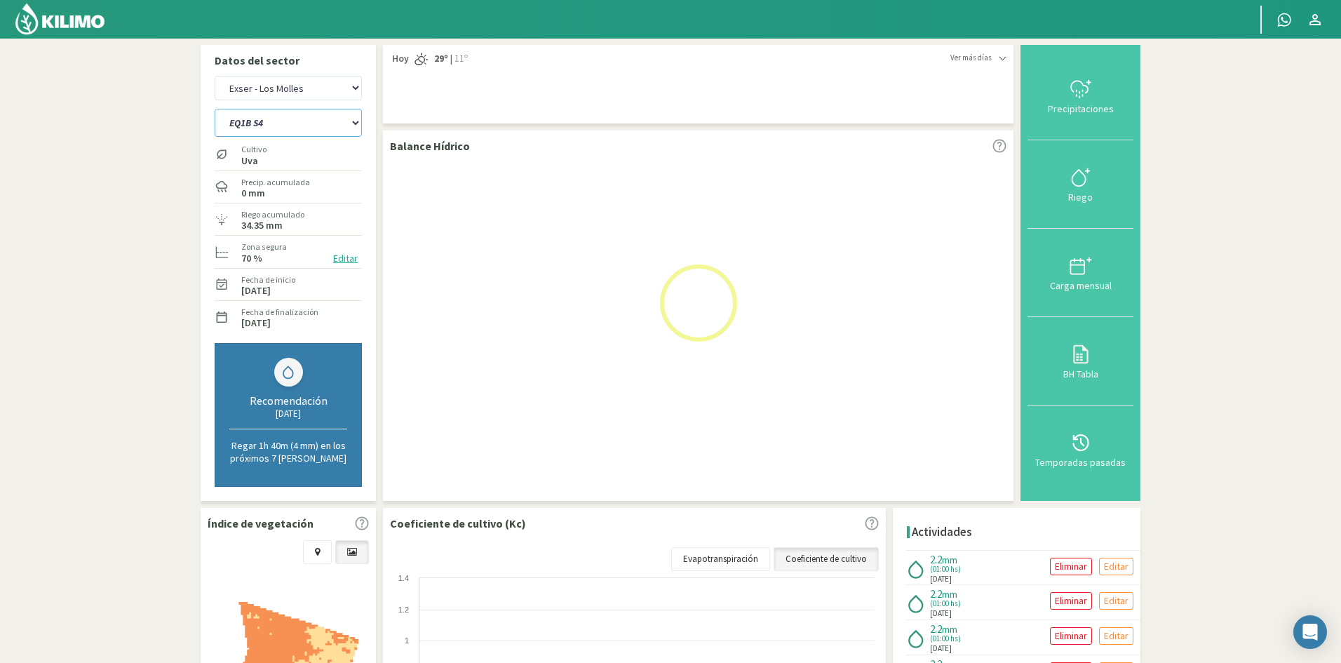
click at [215, 109] on select "EQ1A S3 EQ1A S4 EQ1A S5 EQ1B S1 EQ1B S2 EQ1B S3 EQ1B S4 EQ1B S5 EQ2 S1 EQ2 S3 E…" at bounding box center [288, 123] width 147 height 28
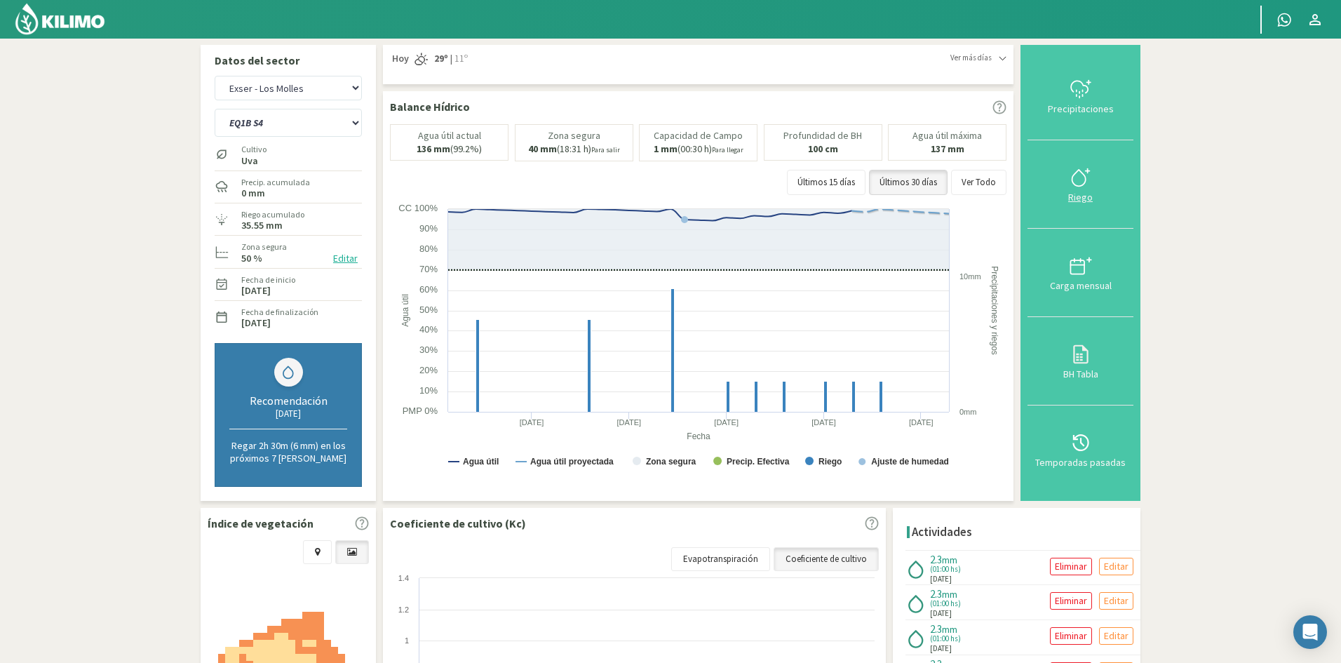
click at [1081, 199] on div "Riego" at bounding box center [1080, 197] width 97 height 10
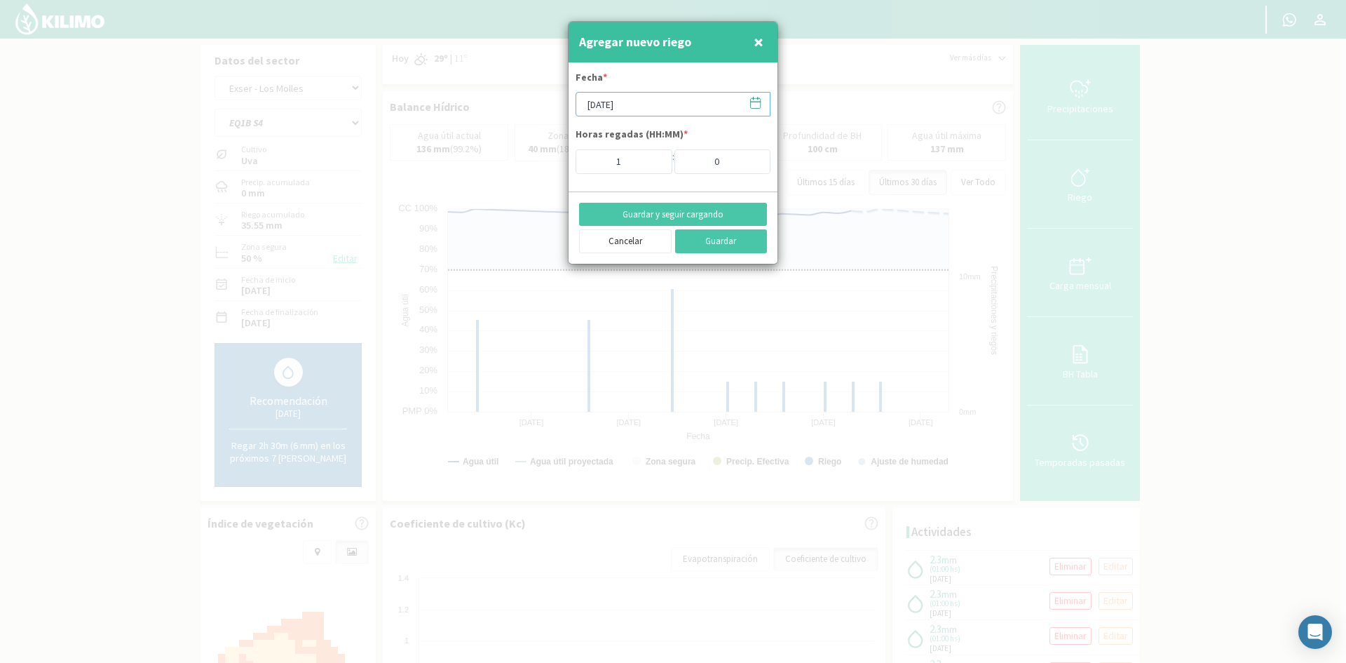
click at [638, 106] on input "[DATE]" at bounding box center [673, 104] width 195 height 25
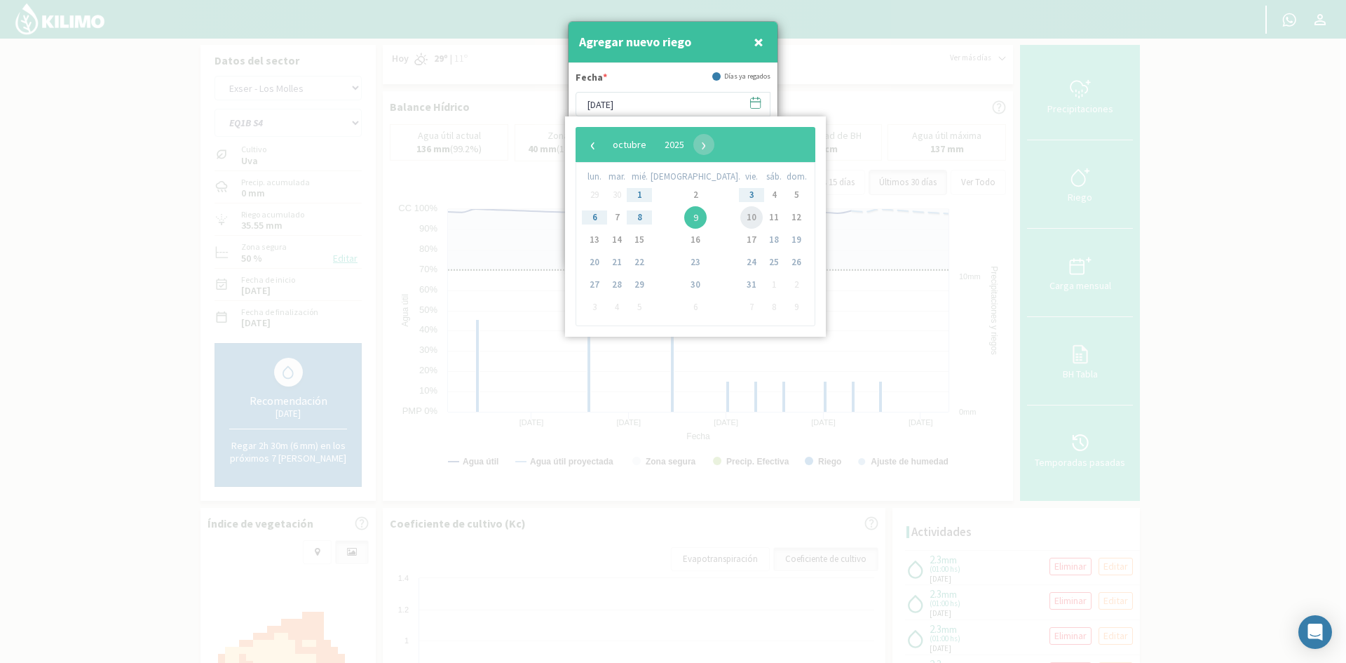
click at [741, 217] on span "10" at bounding box center [752, 217] width 22 height 22
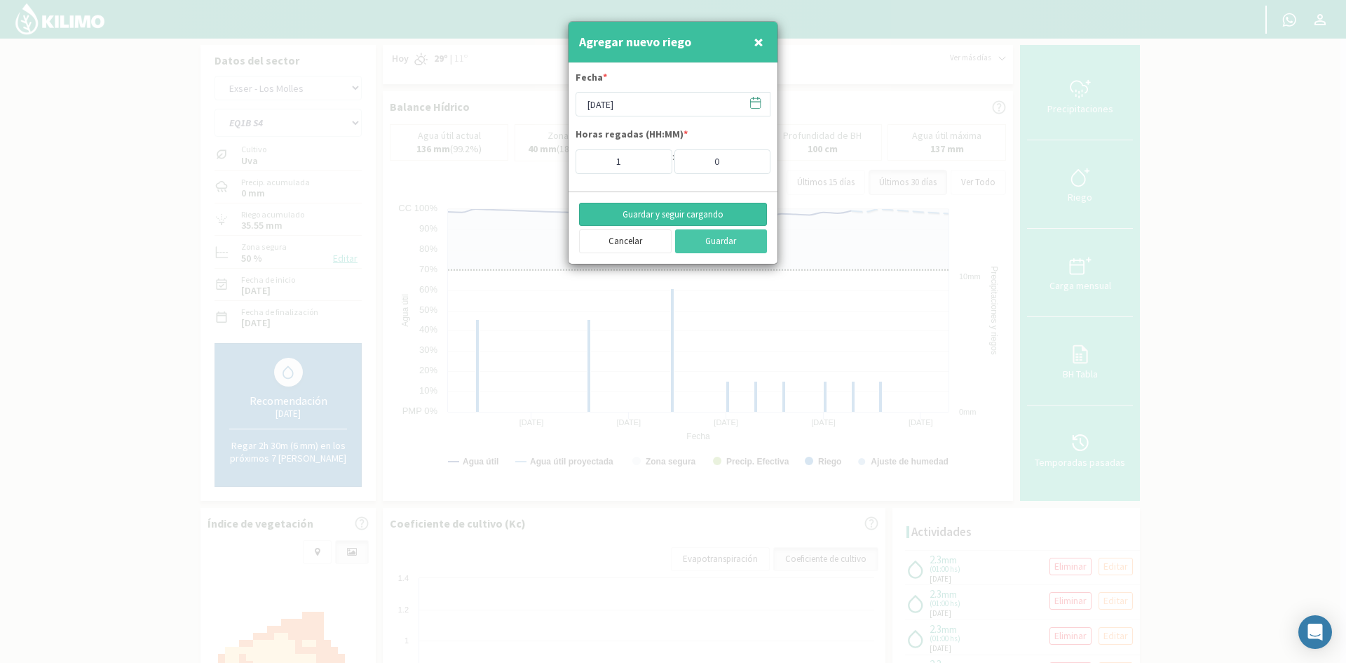
click at [600, 217] on button "Guardar y seguir cargando" at bounding box center [673, 215] width 188 height 24
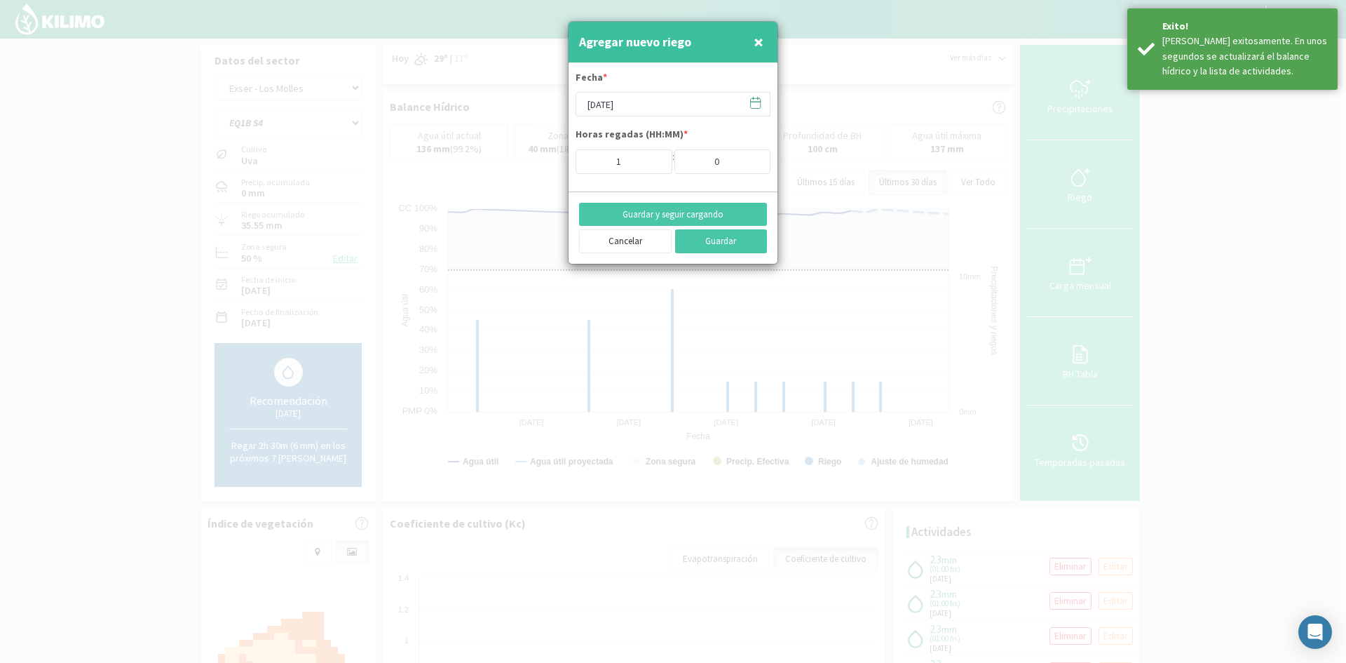
click at [759, 43] on span "×" at bounding box center [759, 41] width 10 height 23
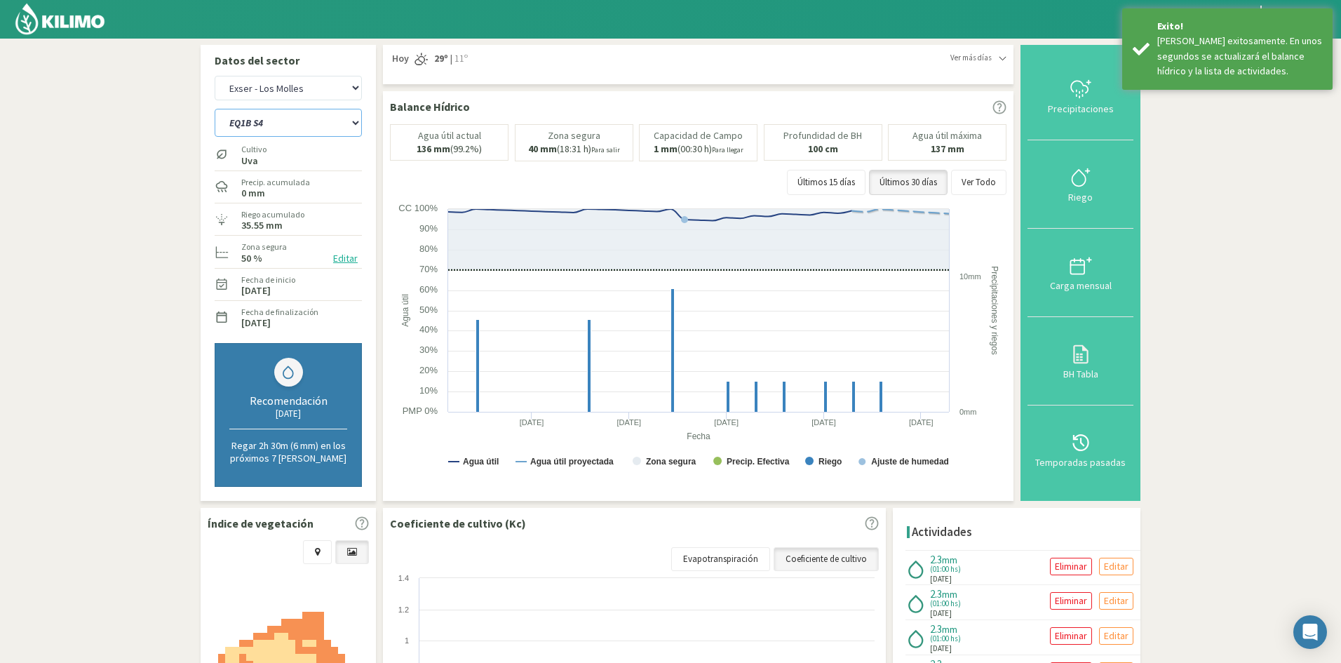
click at [288, 121] on select "EQ1A S3 EQ1A S4 EQ1A S5 EQ1B S1 EQ1B S2 EQ1B S3 EQ1B S4 EQ1B S5 EQ2 S1 EQ2 S3 E…" at bounding box center [288, 123] width 147 height 28
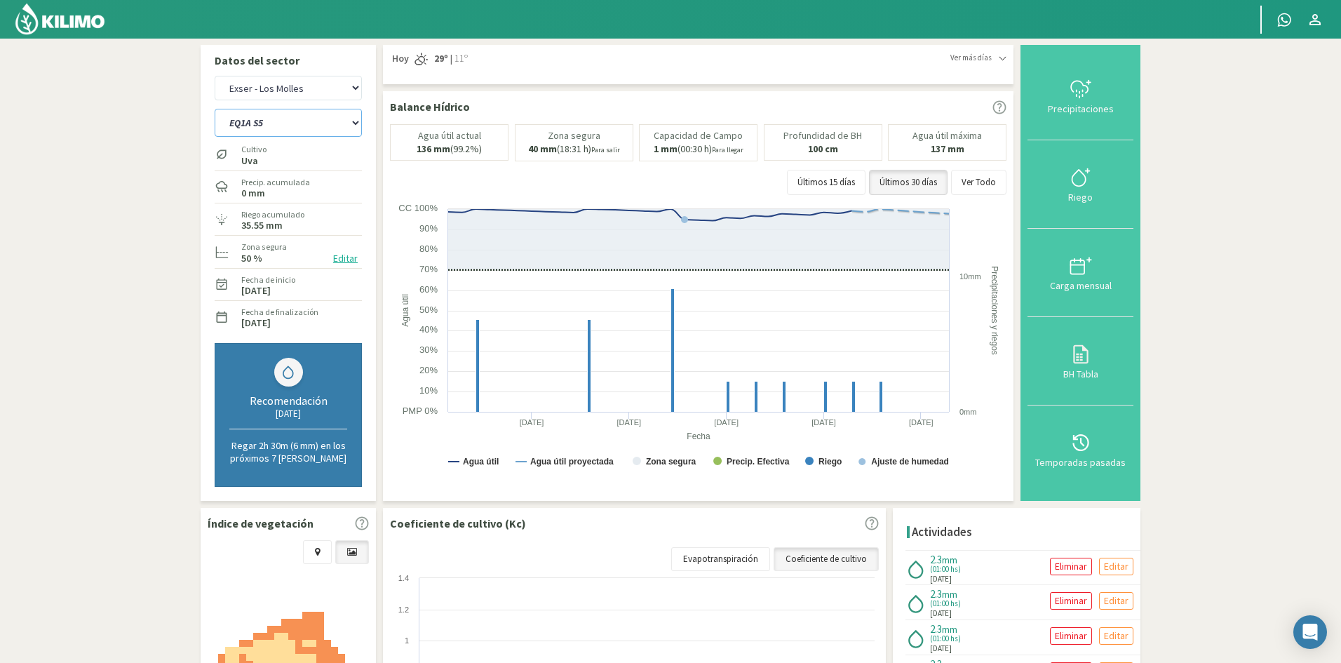
click at [215, 109] on select "EQ1A S3 EQ1A S4 EQ1A S5 EQ1B S1 EQ1B S2 EQ1B S3 EQ1B S4 EQ1B S5 EQ2 S1 EQ2 S3 E…" at bounding box center [288, 123] width 147 height 28
click at [1086, 202] on div "Riego" at bounding box center [1080, 197] width 97 height 10
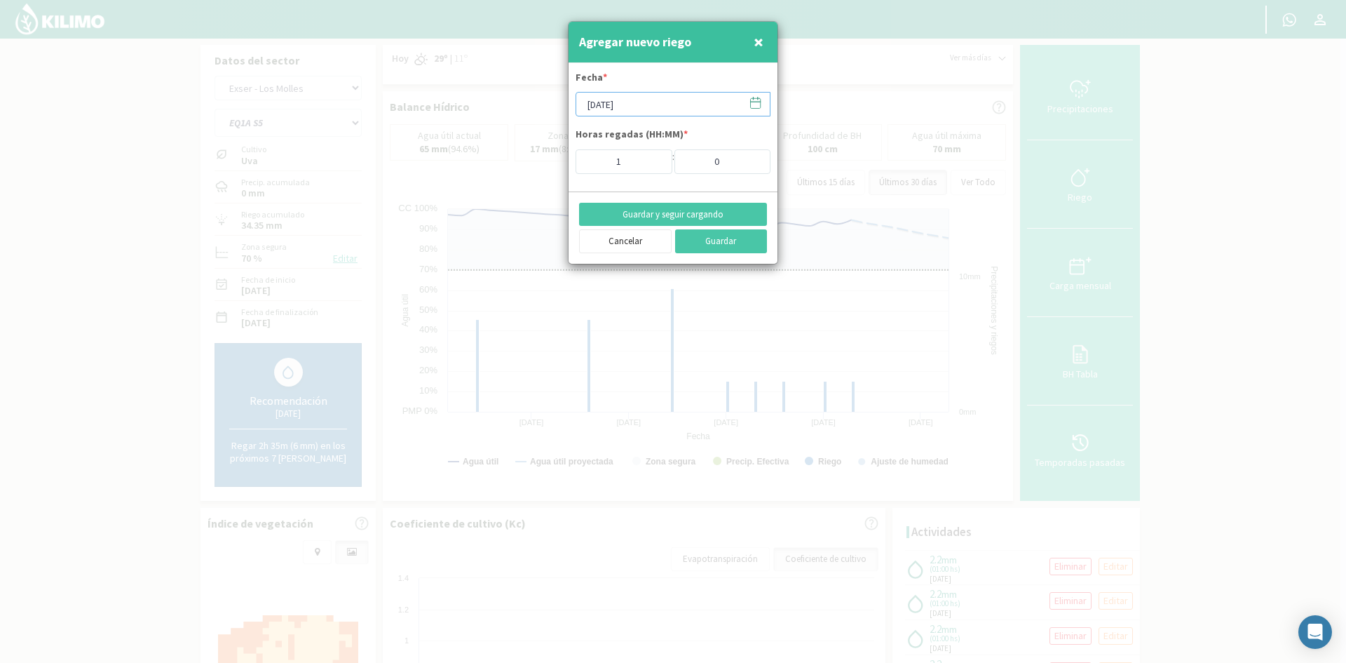
click at [606, 109] on input "[DATE]" at bounding box center [673, 104] width 195 height 25
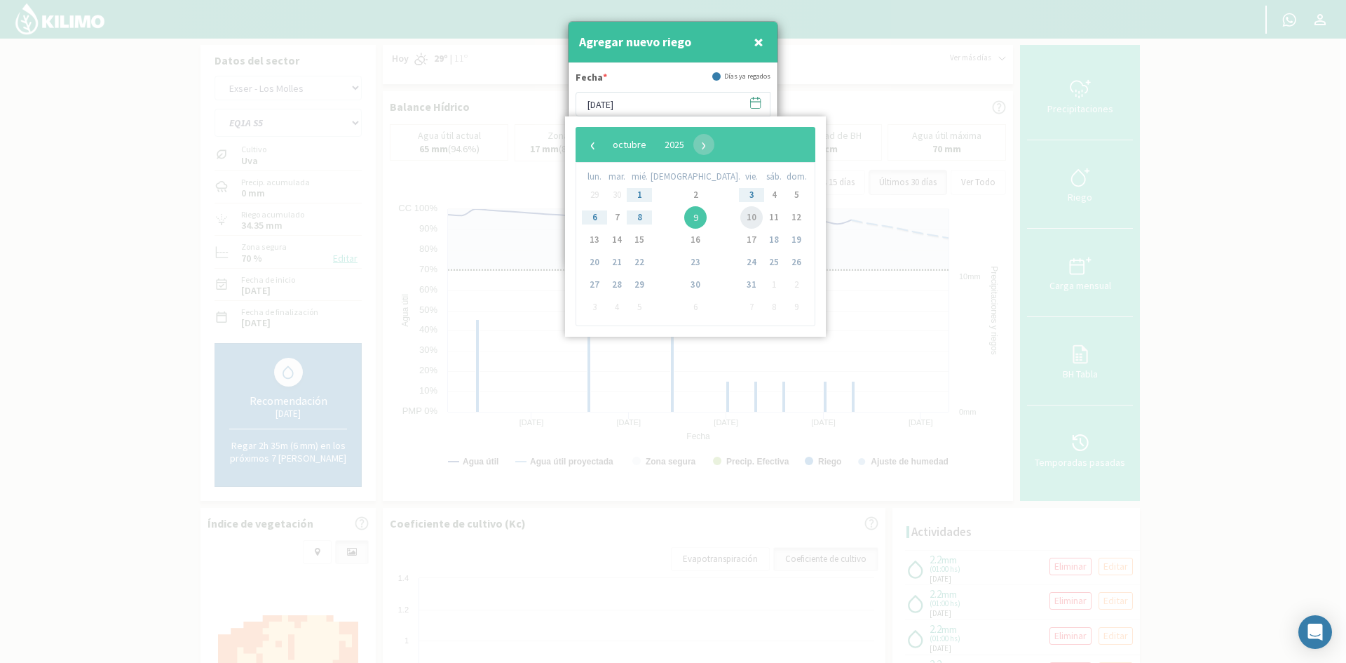
click at [741, 213] on span "10" at bounding box center [752, 217] width 22 height 22
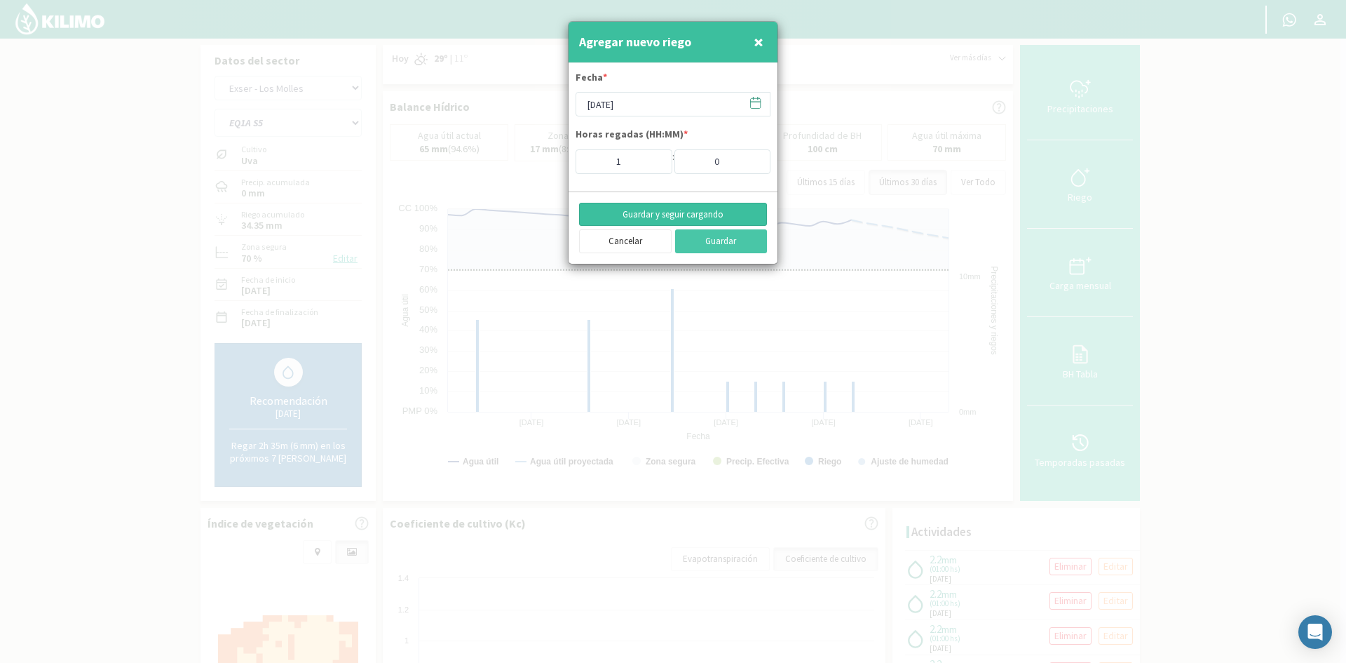
click at [658, 217] on button "Guardar y seguir cargando" at bounding box center [673, 215] width 188 height 24
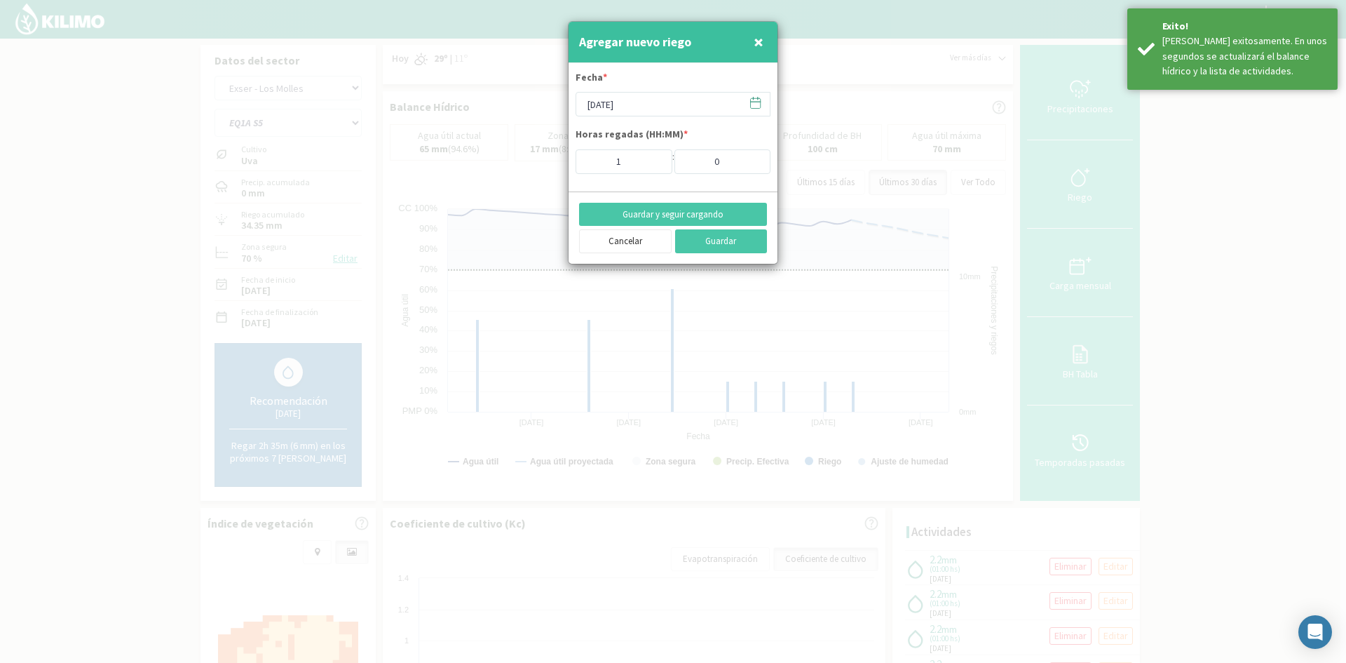
click at [756, 45] on span "×" at bounding box center [759, 41] width 10 height 23
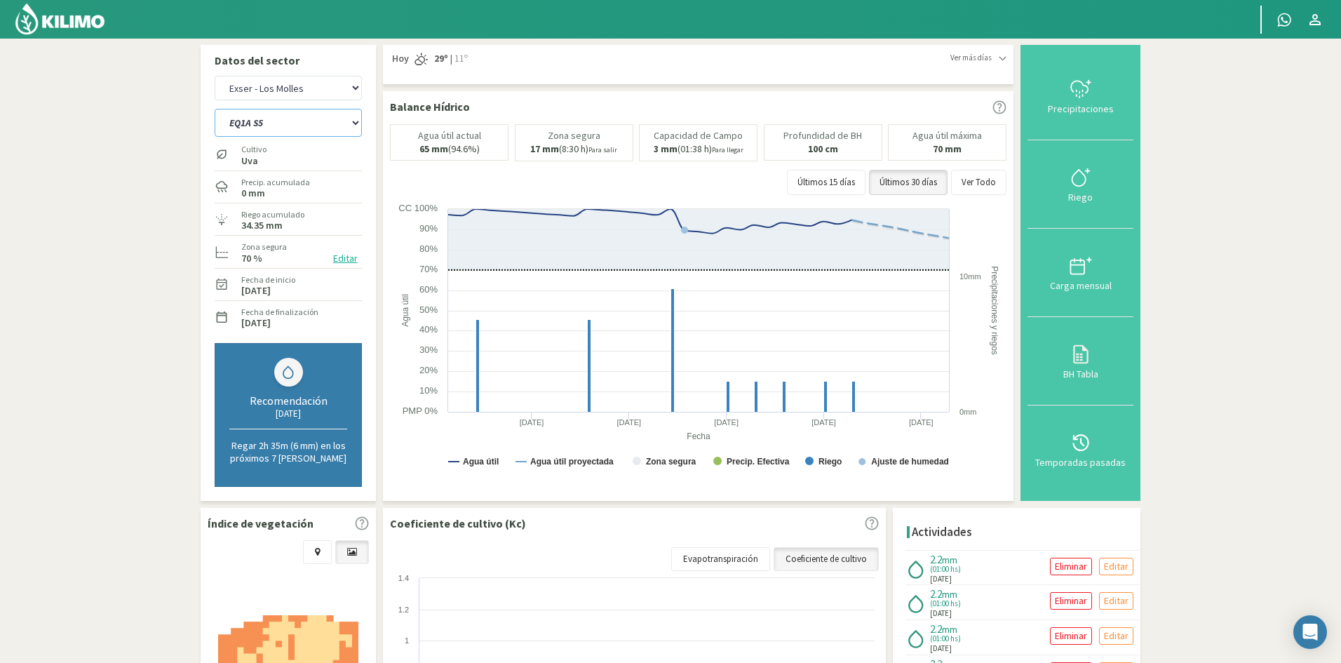
click at [308, 120] on select "EQ1A S3 EQ1A S4 EQ1A S5 EQ1B S1 EQ1B S2 EQ1B S3 EQ1B S4 EQ1B S5 EQ2 S1 EQ2 S3 E…" at bounding box center [288, 123] width 147 height 28
click at [215, 109] on select "EQ1A S3 EQ1A S4 EQ1A S5 EQ1B S1 EQ1B S2 EQ1B S3 EQ1B S4 EQ1B S5 EQ2 S1 EQ2 S3 E…" at bounding box center [288, 123] width 147 height 28
click at [1086, 199] on div "Riego" at bounding box center [1080, 197] width 97 height 10
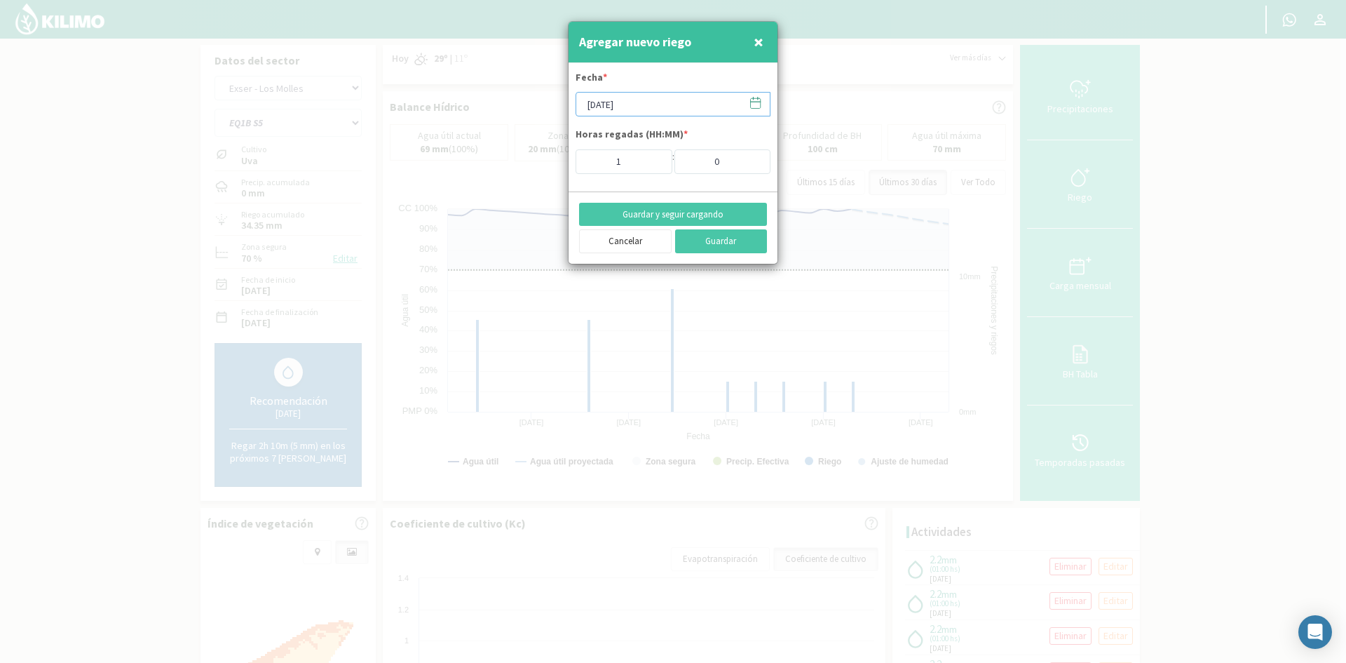
click at [633, 107] on input "[DATE]" at bounding box center [673, 104] width 195 height 25
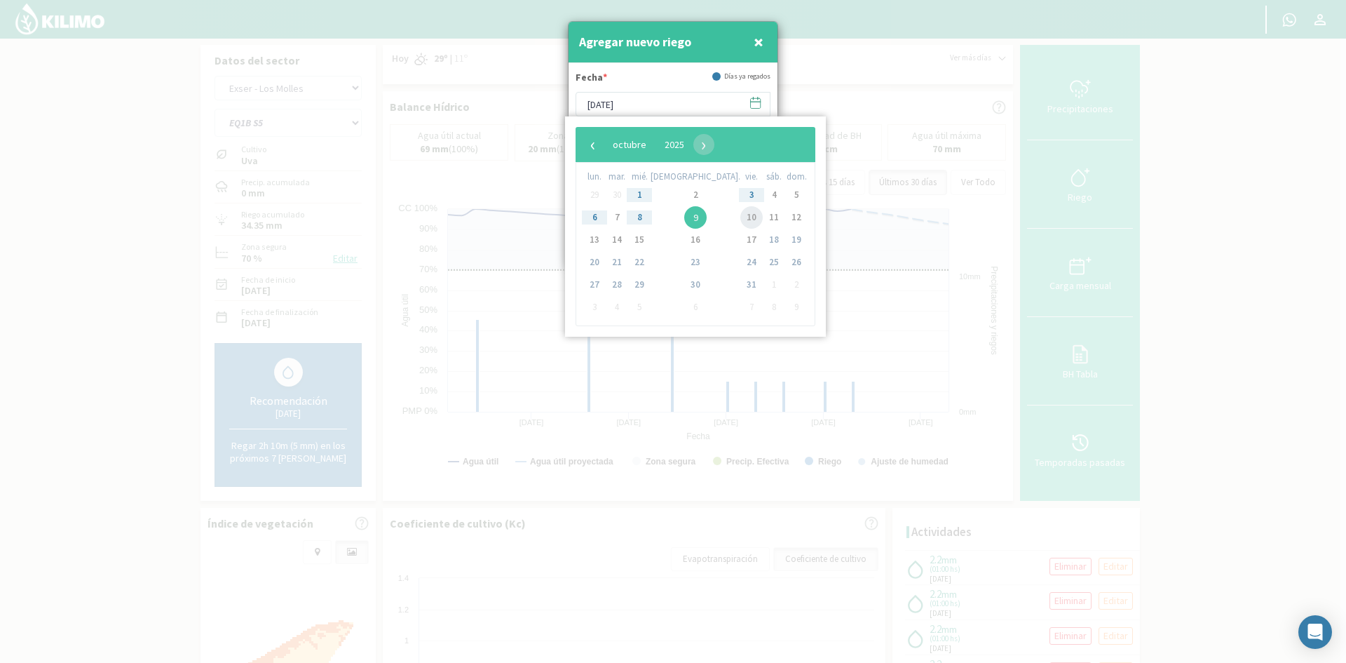
click at [741, 217] on span "10" at bounding box center [752, 217] width 22 height 22
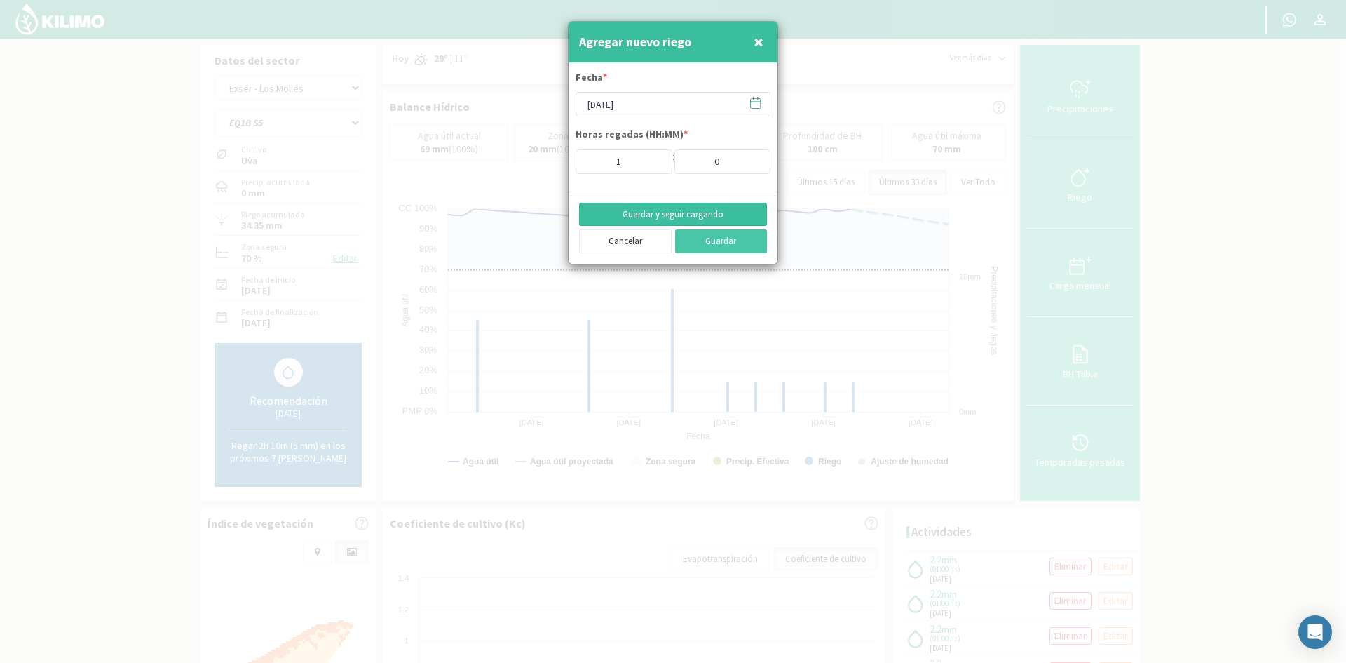
click at [633, 212] on button "Guardar y seguir cargando" at bounding box center [673, 215] width 188 height 24
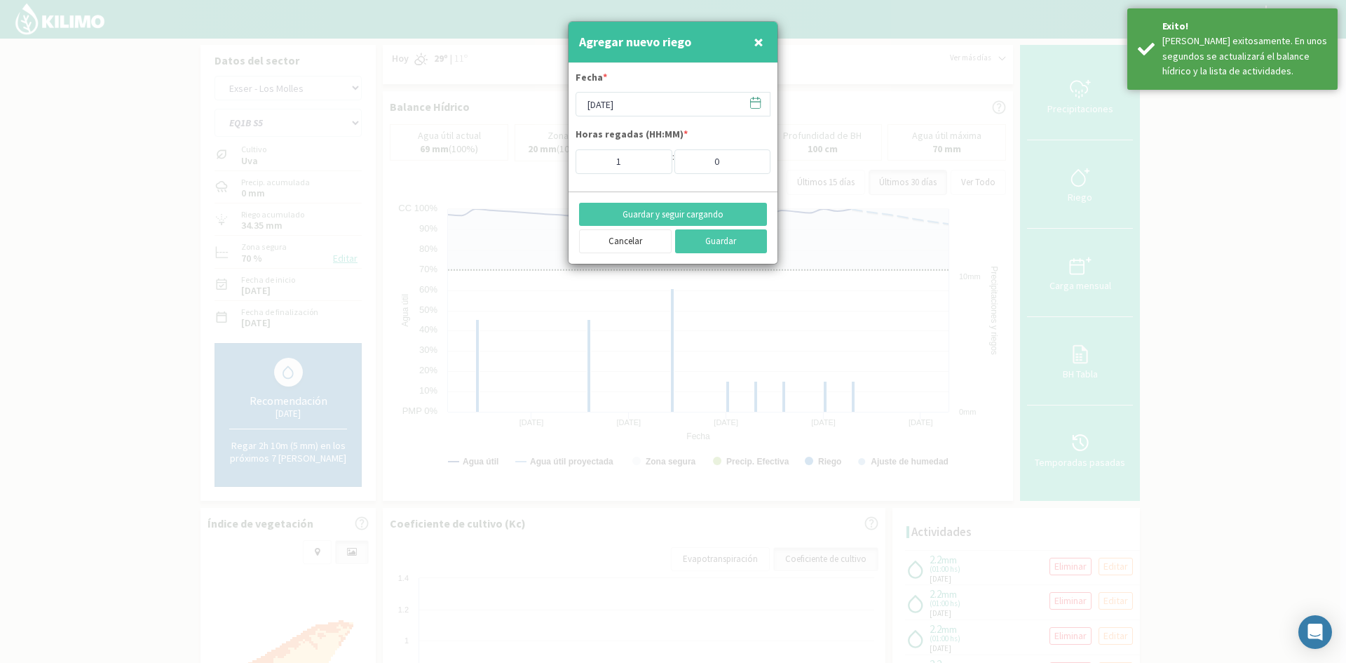
click at [764, 41] on button "×" at bounding box center [758, 42] width 17 height 28
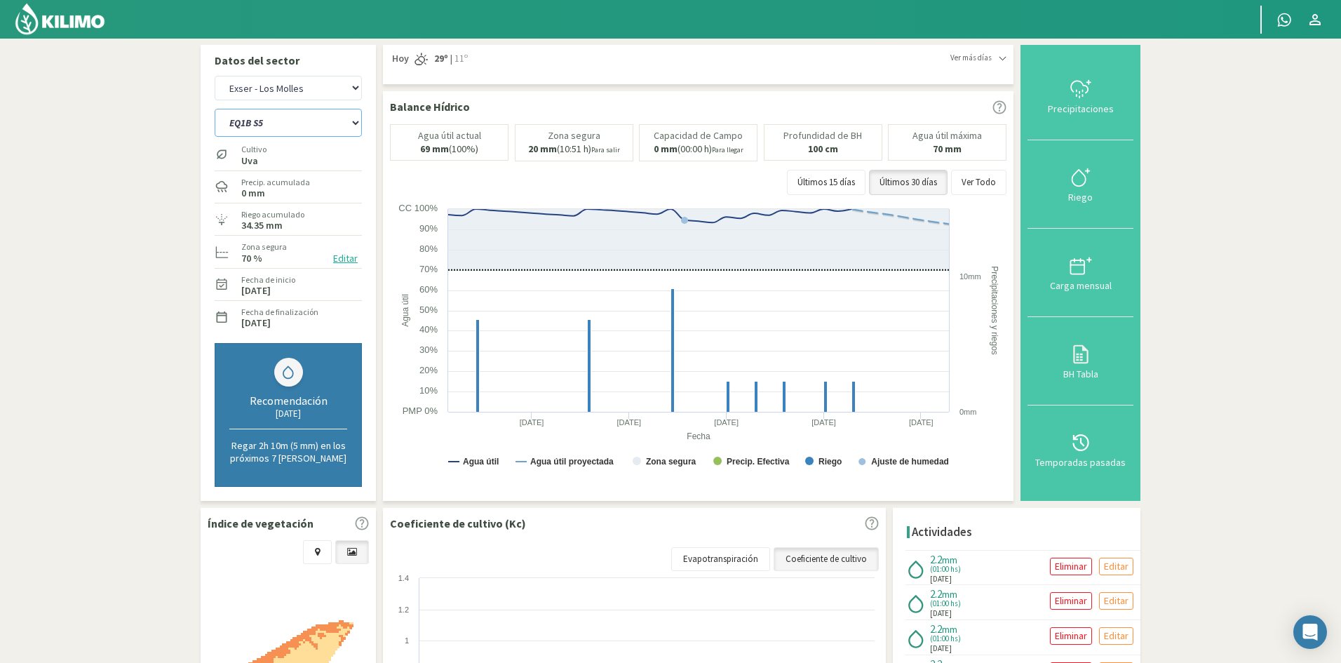
click at [292, 126] on select "EQ1A S3 EQ1A S4 EQ1A S5 EQ1B S1 EQ1B S2 EQ1B S3 EQ1B S4 EQ1B S5 EQ2 S1 EQ2 S3 E…" at bounding box center [288, 123] width 147 height 28
click at [215, 109] on select "EQ1A S3 EQ1A S4 EQ1A S5 EQ1B S1 EQ1B S2 EQ1B S3 EQ1B S4 EQ1B S5 EQ2 S1 EQ2 S3 E…" at bounding box center [288, 123] width 147 height 28
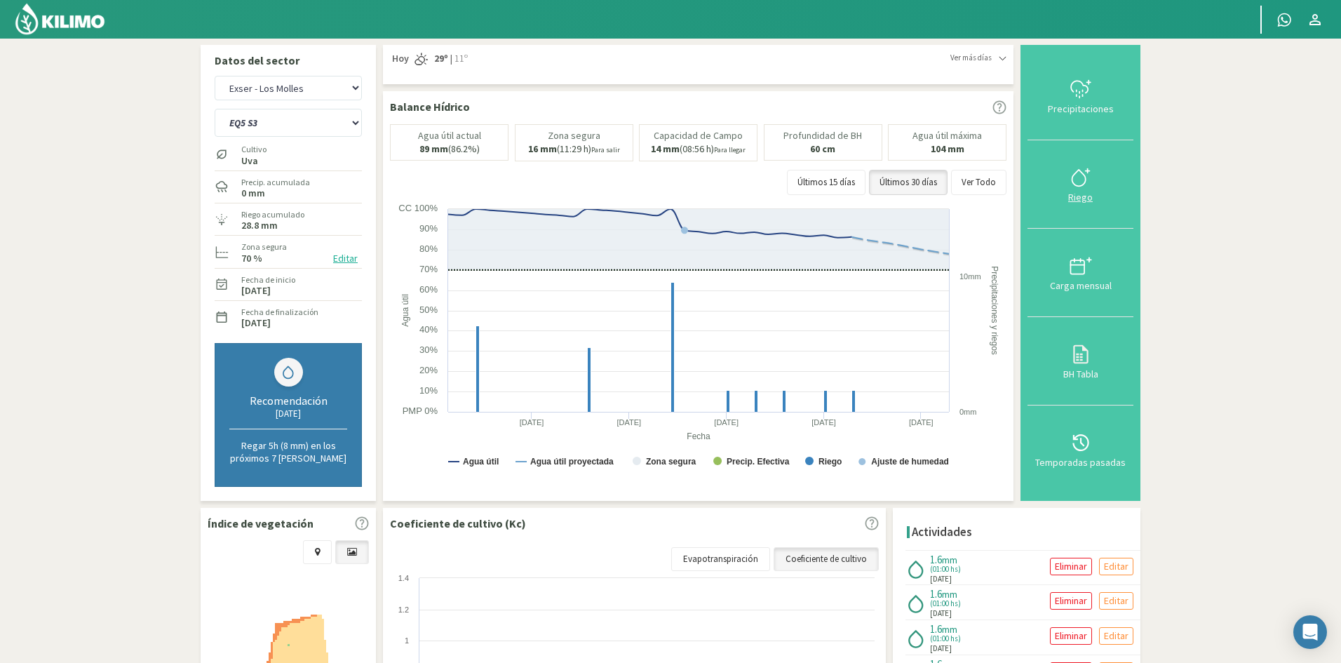
click at [1079, 201] on div "Riego" at bounding box center [1080, 197] width 97 height 10
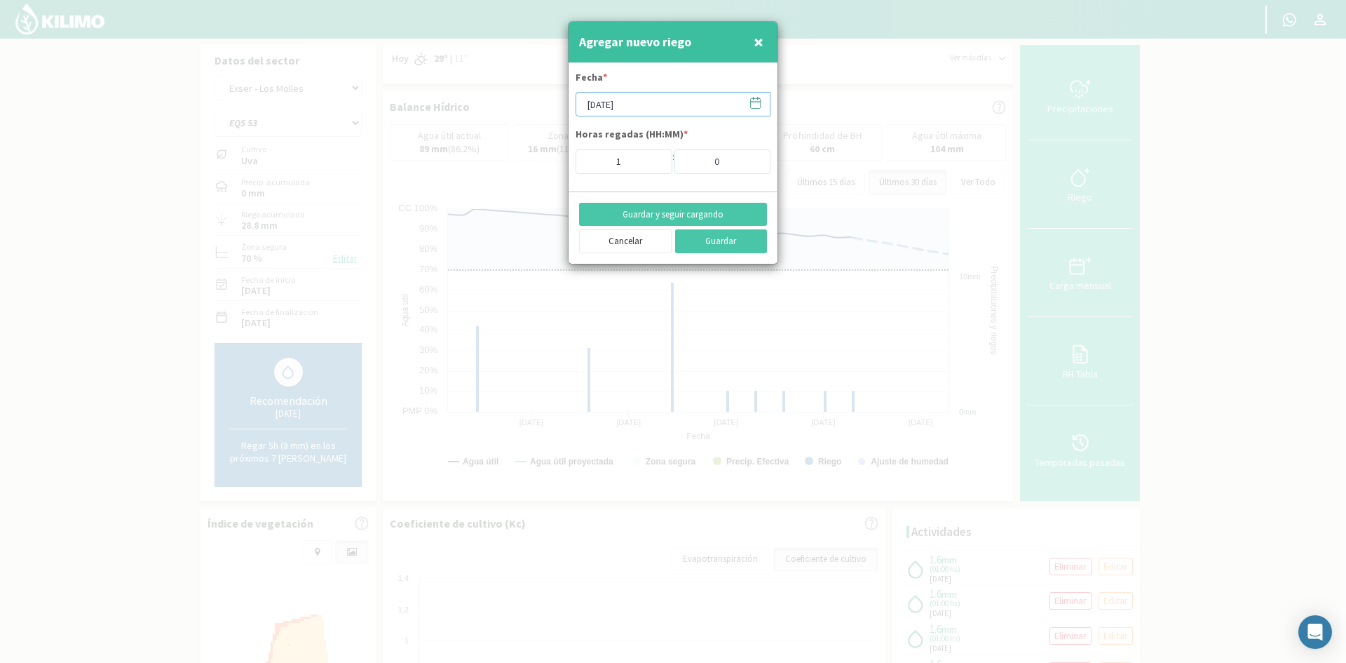
click at [621, 101] on input "[DATE]" at bounding box center [673, 104] width 195 height 25
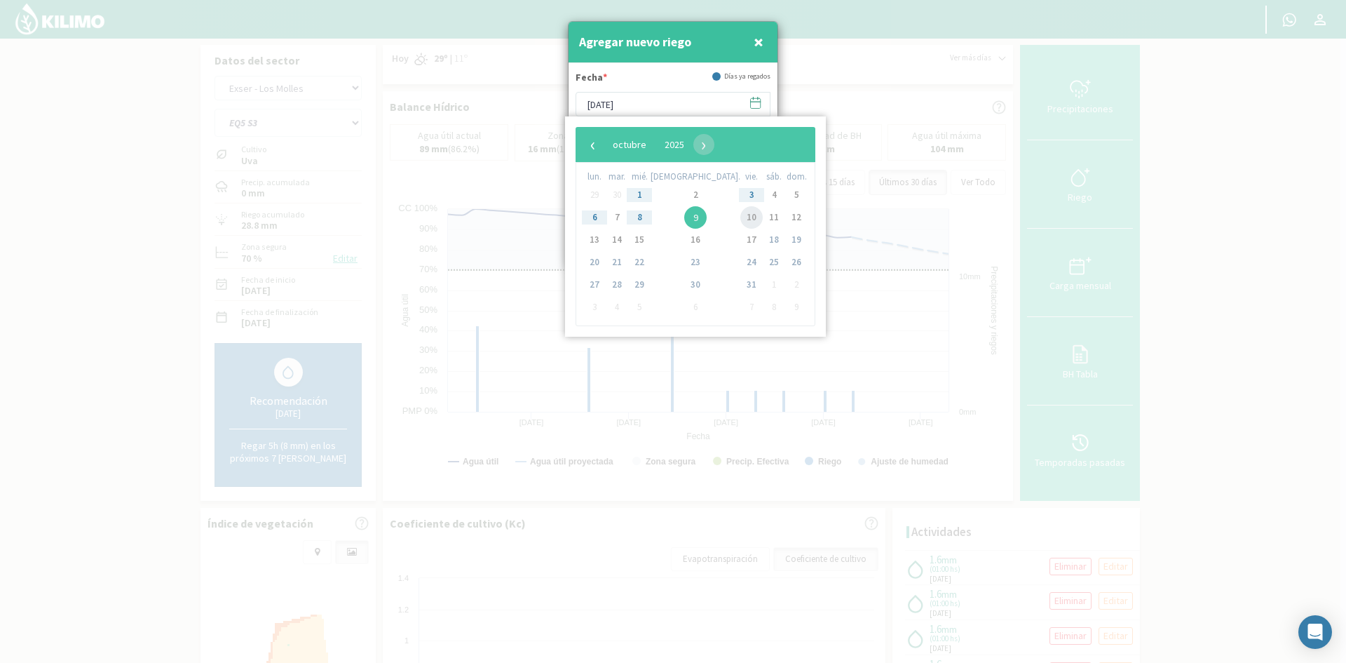
click at [741, 222] on span "10" at bounding box center [752, 217] width 22 height 22
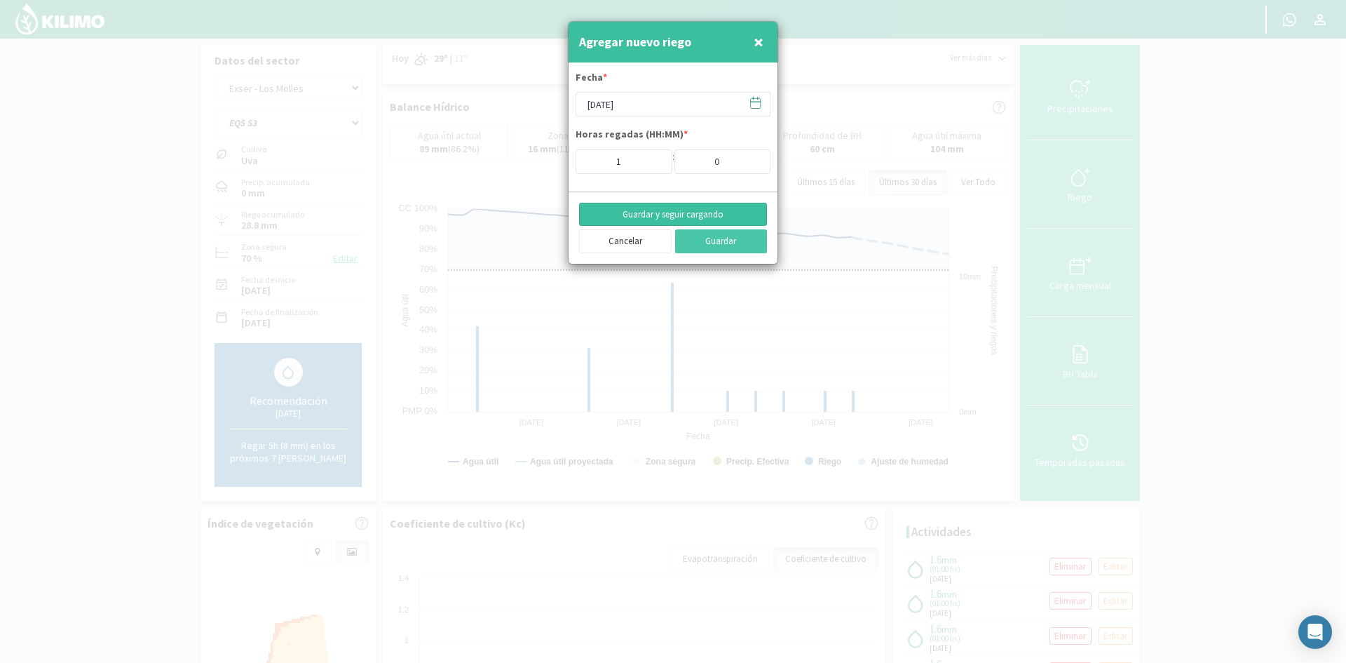
click at [635, 207] on button "Guardar y seguir cargando" at bounding box center [673, 215] width 188 height 24
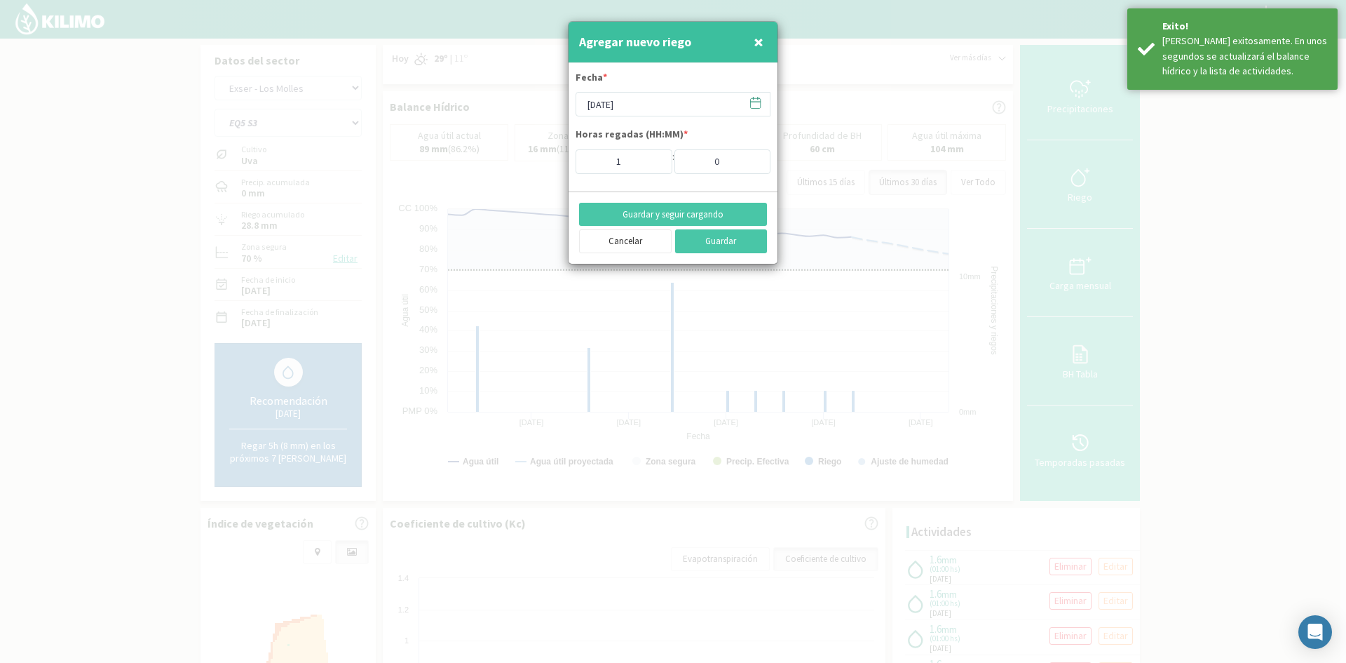
click at [757, 43] on span "×" at bounding box center [759, 41] width 10 height 23
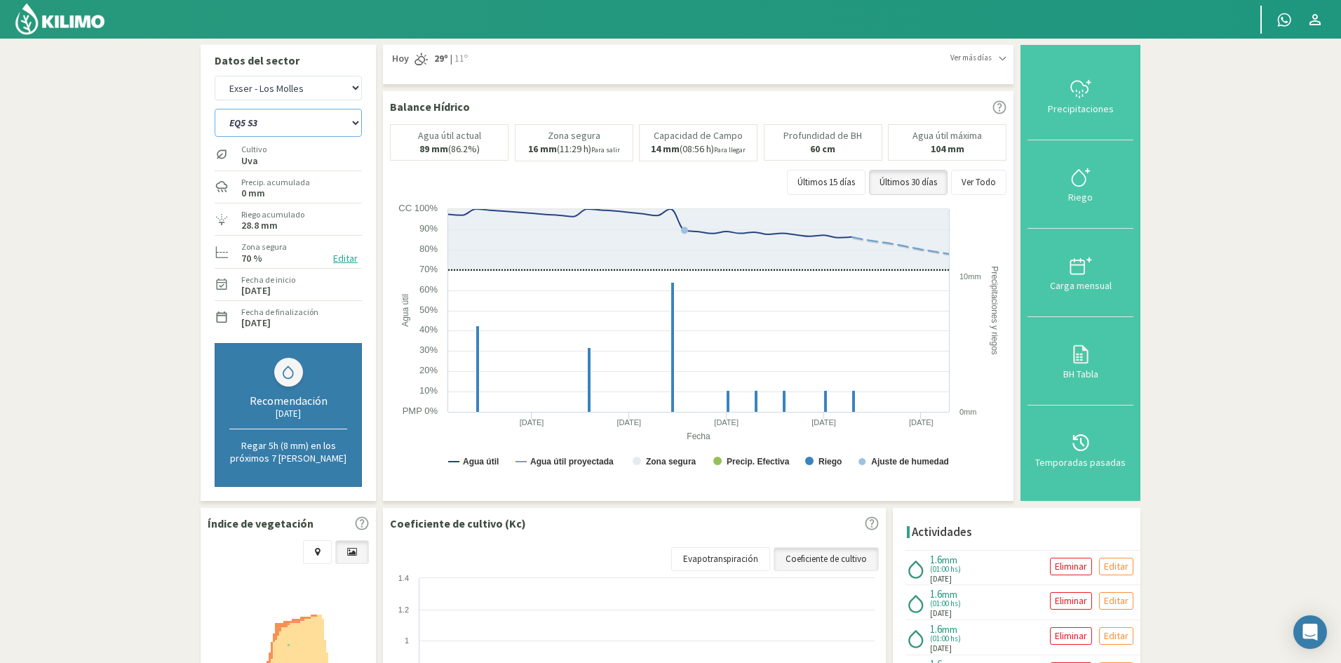
click at [324, 124] on select "EQ1A S3 EQ1A S4 EQ1A S5 EQ1B S1 EQ1B S2 EQ1B S3 EQ1B S4 EQ1B S5 EQ2 S1 EQ2 S3 E…" at bounding box center [288, 123] width 147 height 28
click at [215, 109] on select "EQ1A S3 EQ1A S4 EQ1A S5 EQ1B S1 EQ1B S2 EQ1B S3 EQ1B S4 EQ1B S5 EQ2 S1 EQ2 S3 E…" at bounding box center [288, 123] width 147 height 28
click at [1085, 194] on div "Riego" at bounding box center [1080, 197] width 97 height 10
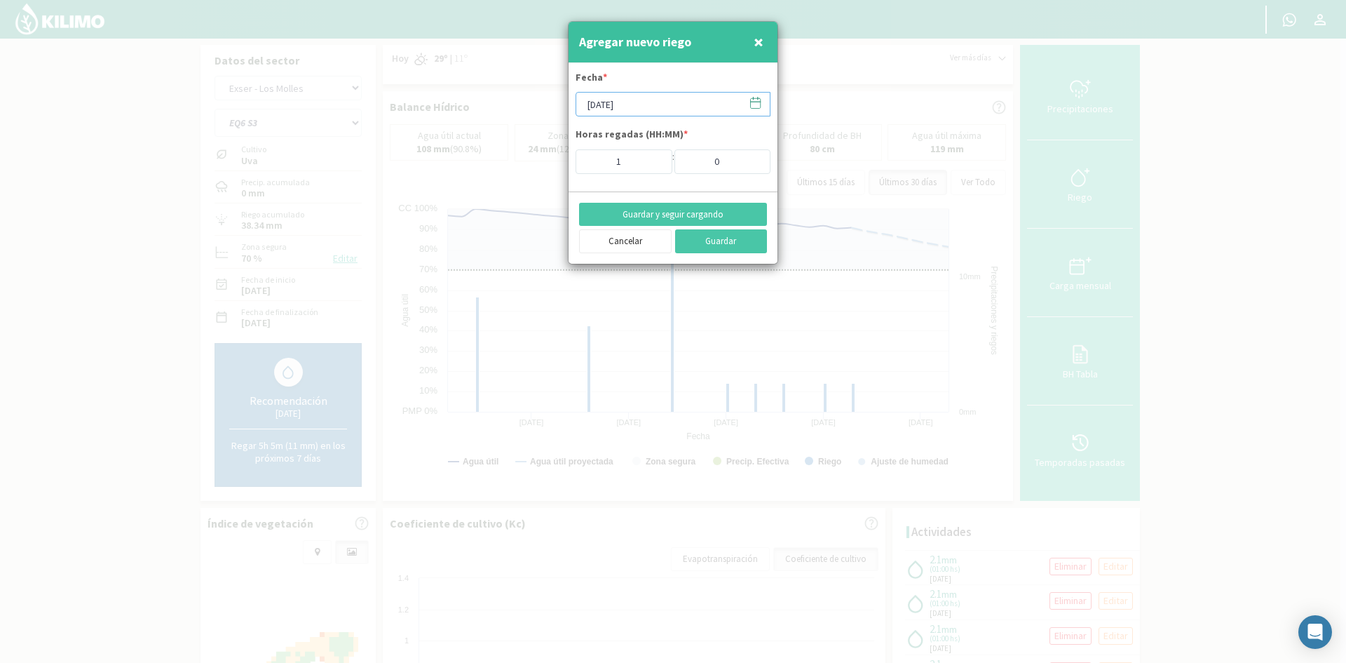
click at [664, 104] on input "[DATE]" at bounding box center [673, 104] width 195 height 25
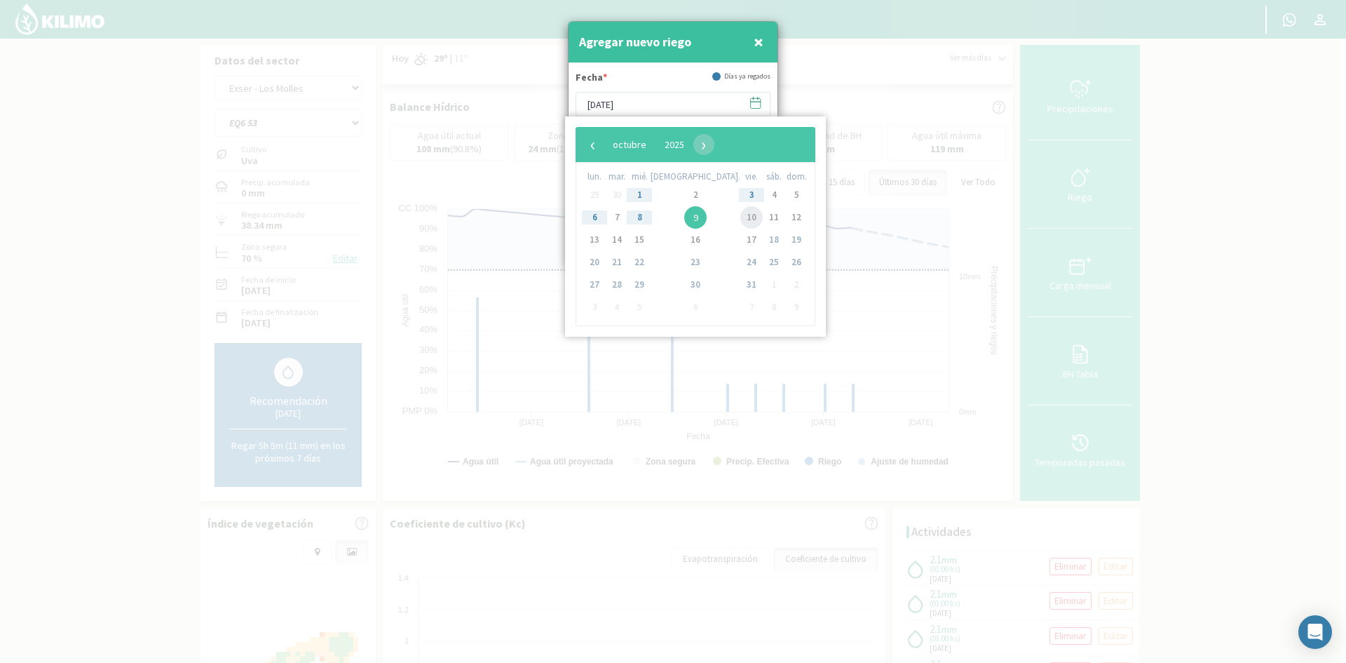
click at [741, 221] on span "10" at bounding box center [752, 217] width 22 height 22
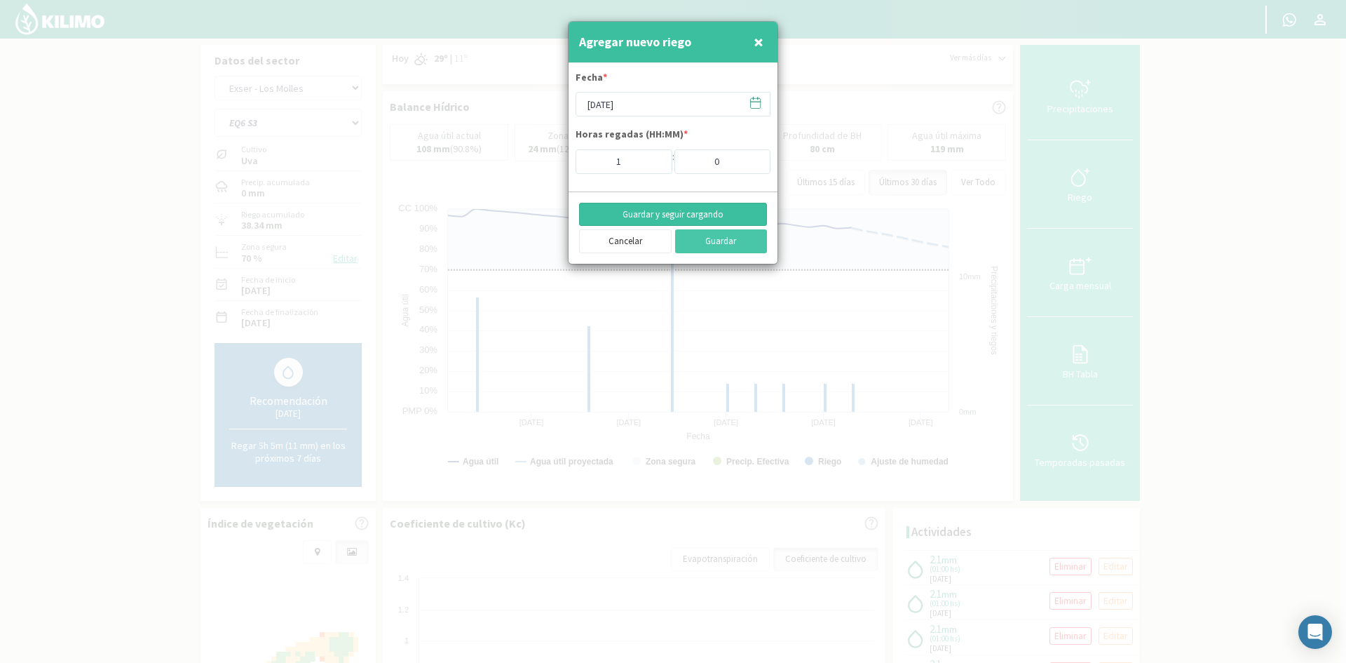
click at [649, 216] on button "Guardar y seguir cargando" at bounding box center [673, 215] width 188 height 24
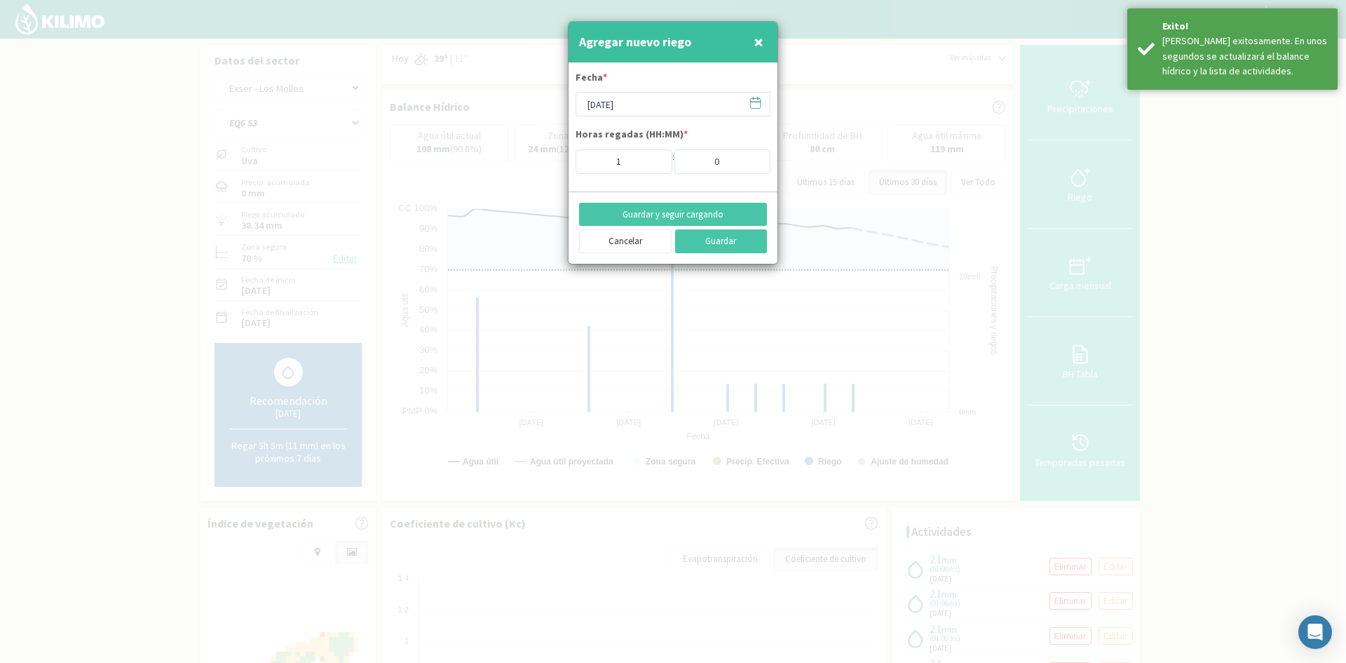
click at [755, 43] on span "×" at bounding box center [759, 41] width 10 height 23
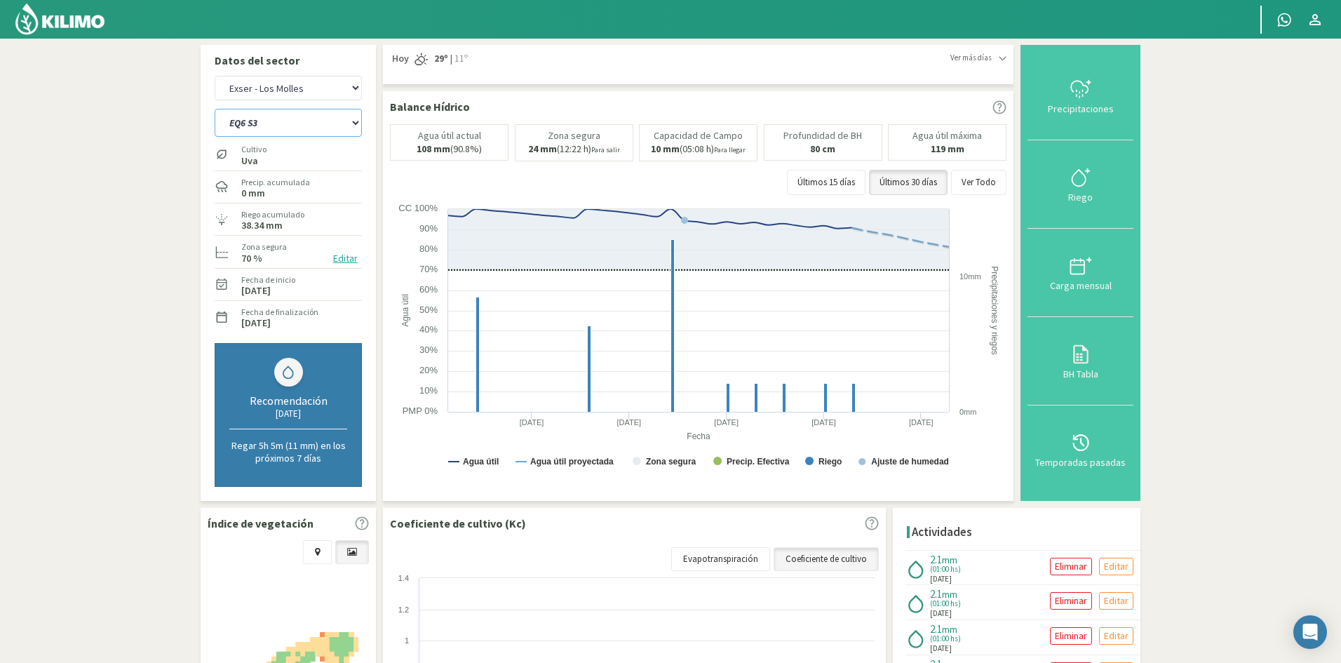
click at [249, 123] on select "EQ1A S3 EQ1A S4 EQ1A S5 EQ1B S1 EQ1B S2 EQ1B S3 EQ1B S4 EQ1B S5 EQ2 S1 EQ2 S3 E…" at bounding box center [288, 123] width 147 height 28
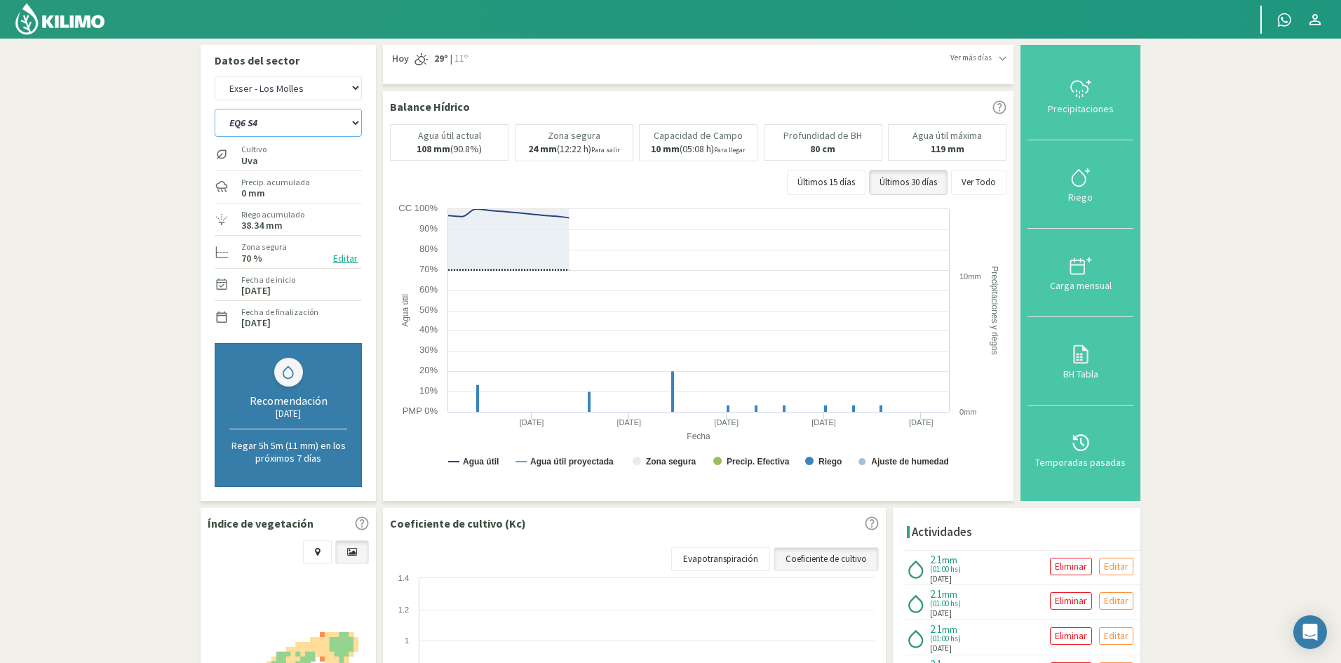
click at [215, 109] on select "EQ1A S3 EQ1A S4 EQ1A S5 EQ1B S1 EQ1B S2 EQ1B S3 EQ1B S4 EQ1B S5 EQ2 S1 EQ2 S3 E…" at bounding box center [288, 123] width 147 height 28
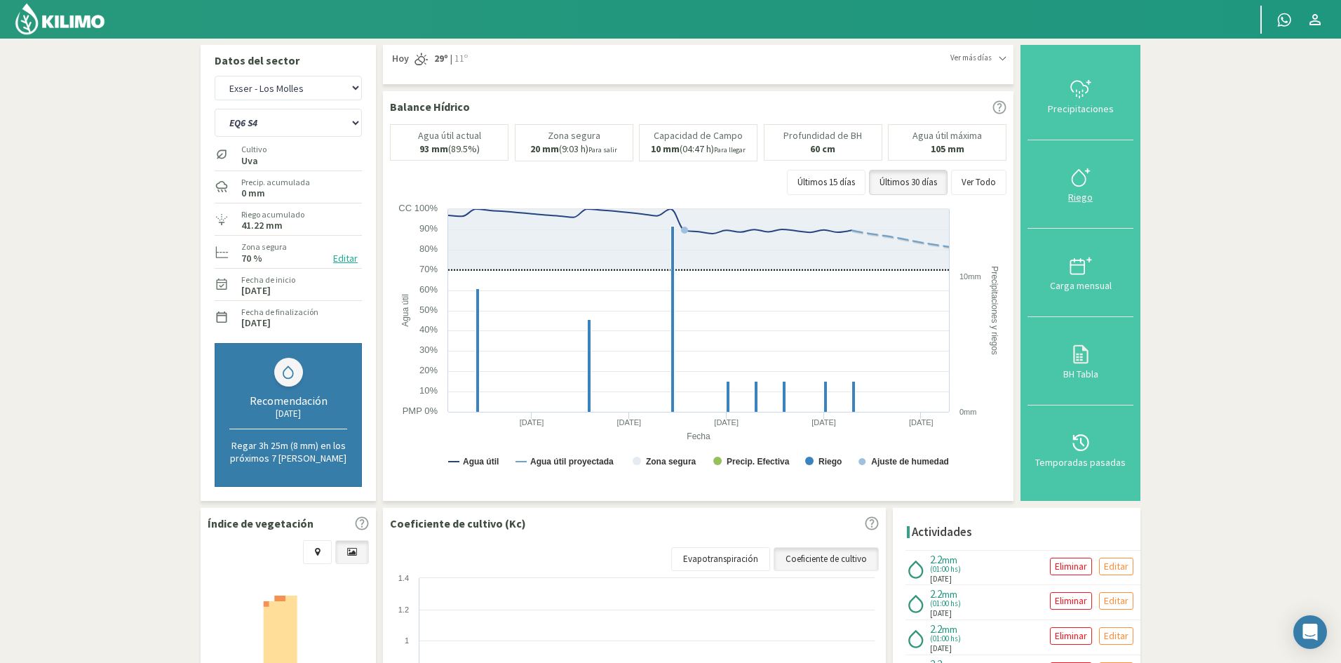
click at [1083, 198] on div "Riego" at bounding box center [1080, 197] width 97 height 10
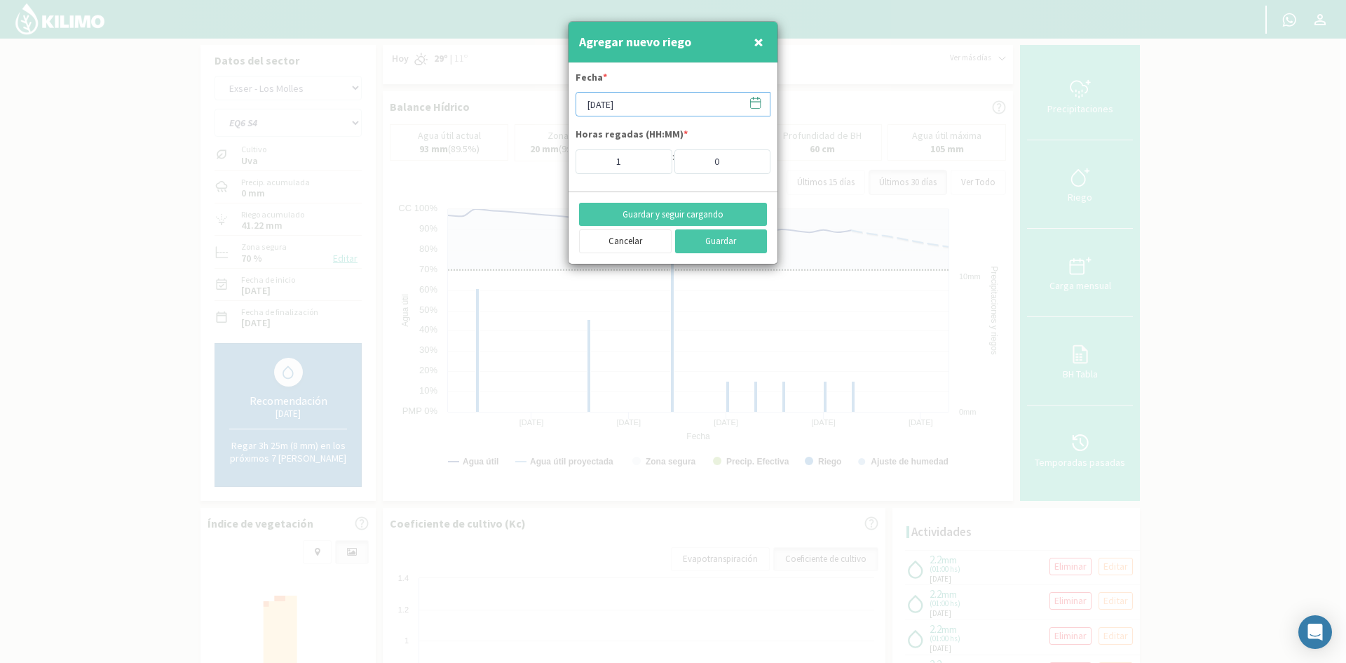
click at [637, 102] on input "[DATE]" at bounding box center [673, 104] width 195 height 25
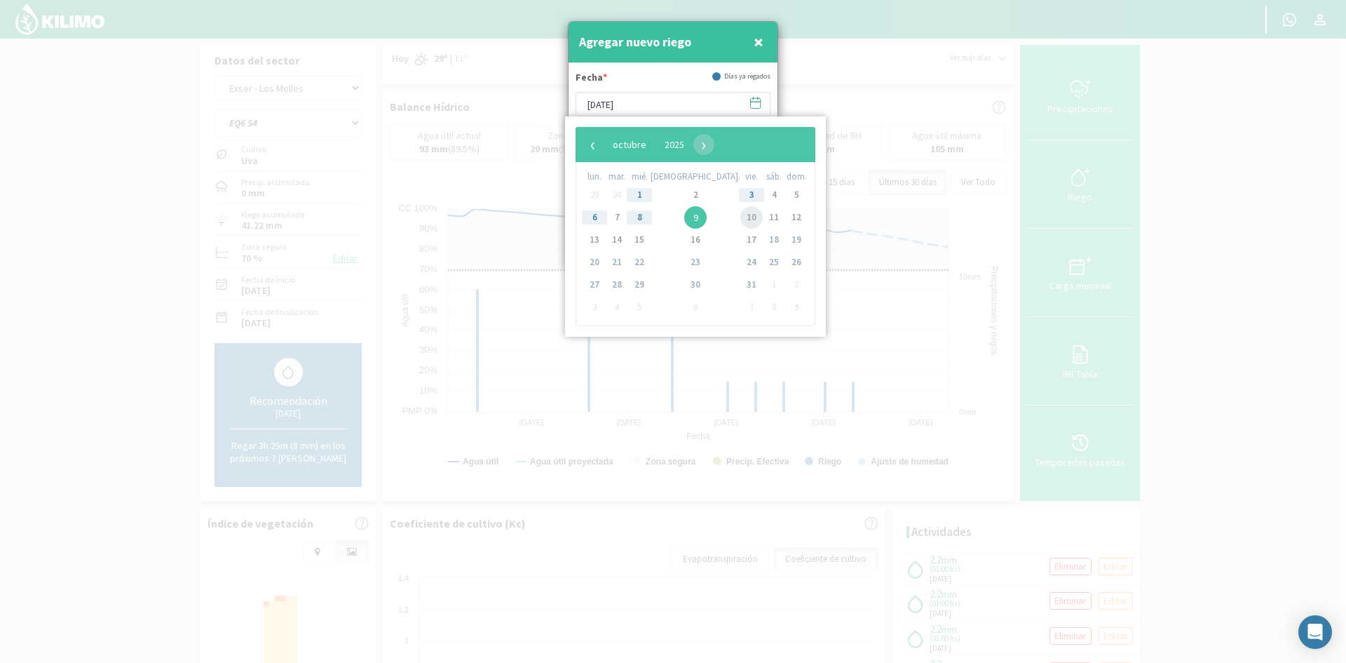
click at [741, 221] on span "10" at bounding box center [752, 217] width 22 height 22
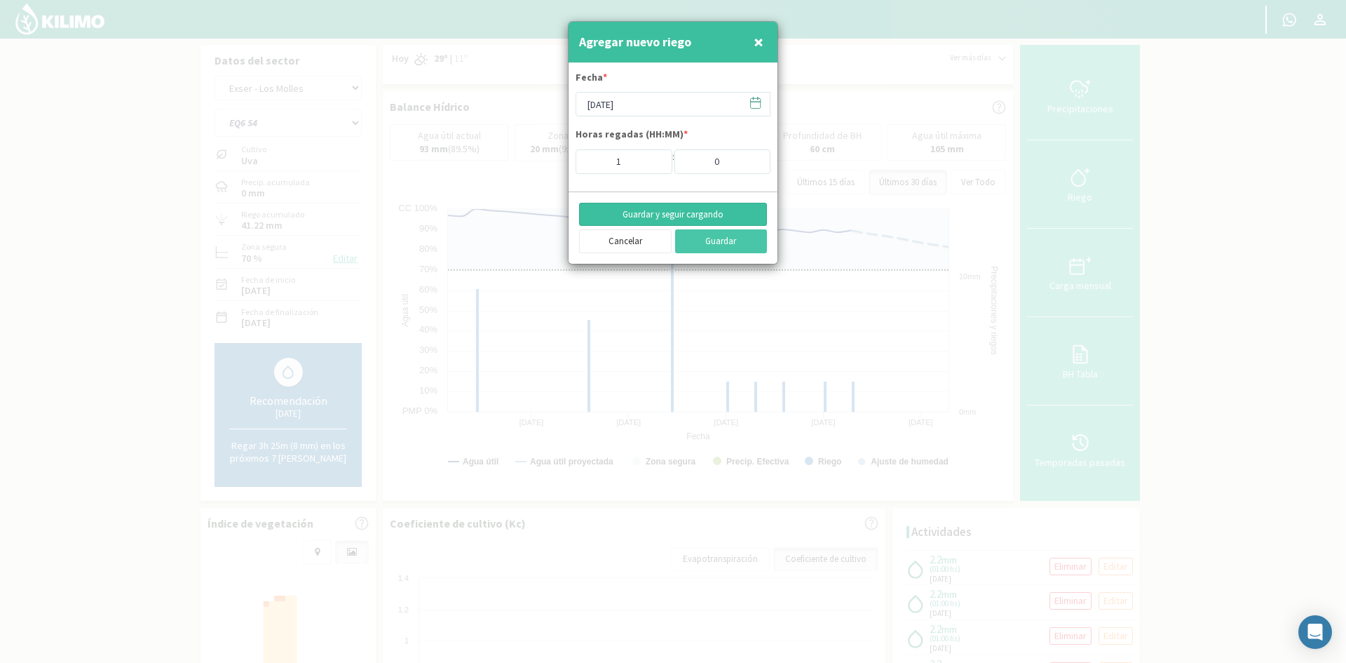
click at [651, 215] on button "Guardar y seguir cargando" at bounding box center [673, 215] width 188 height 24
click at [763, 43] on span "×" at bounding box center [759, 41] width 10 height 23
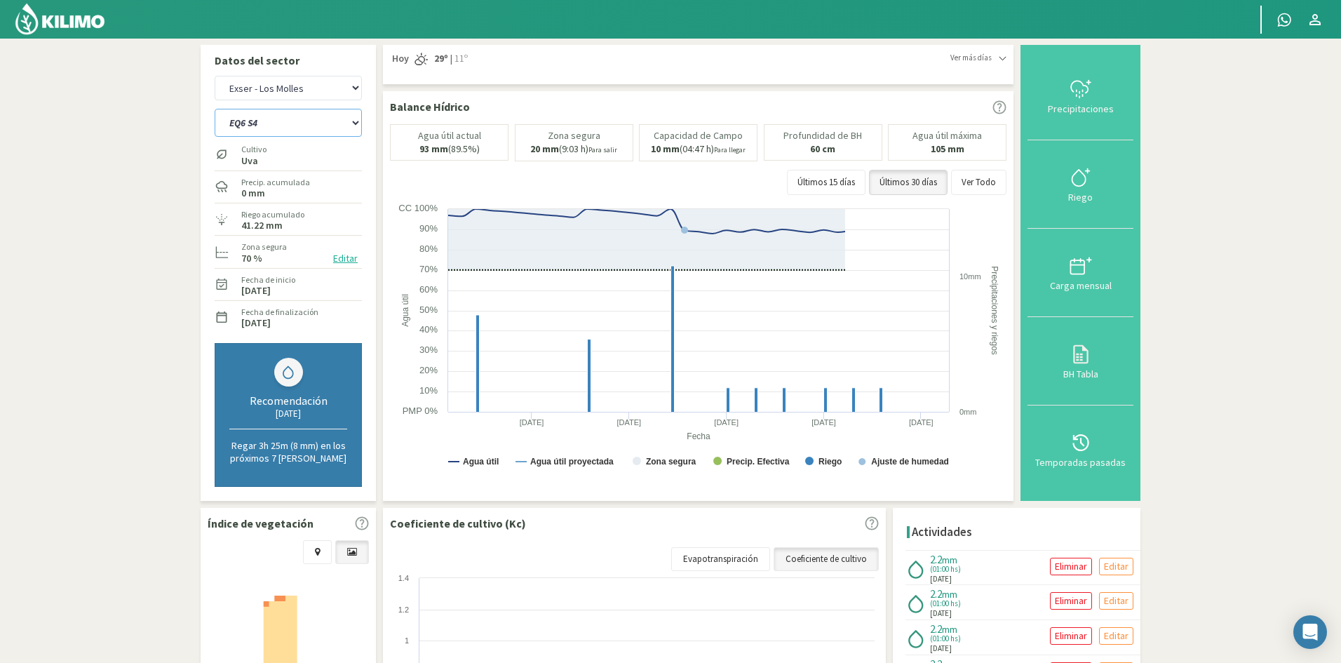
click at [302, 126] on select "EQ1A S3 EQ1A S4 EQ1A S5 EQ1B S1 EQ1B S2 EQ1B S3 EQ1B S4 EQ1B S5 EQ2 S1 EQ2 S3 E…" at bounding box center [288, 123] width 147 height 28
click at [215, 109] on select "EQ1A S3 EQ1A S4 EQ1A S5 EQ1B S1 EQ1B S2 EQ1B S3 EQ1B S4 EQ1B S5 EQ2 S1 EQ2 S3 E…" at bounding box center [288, 123] width 147 height 28
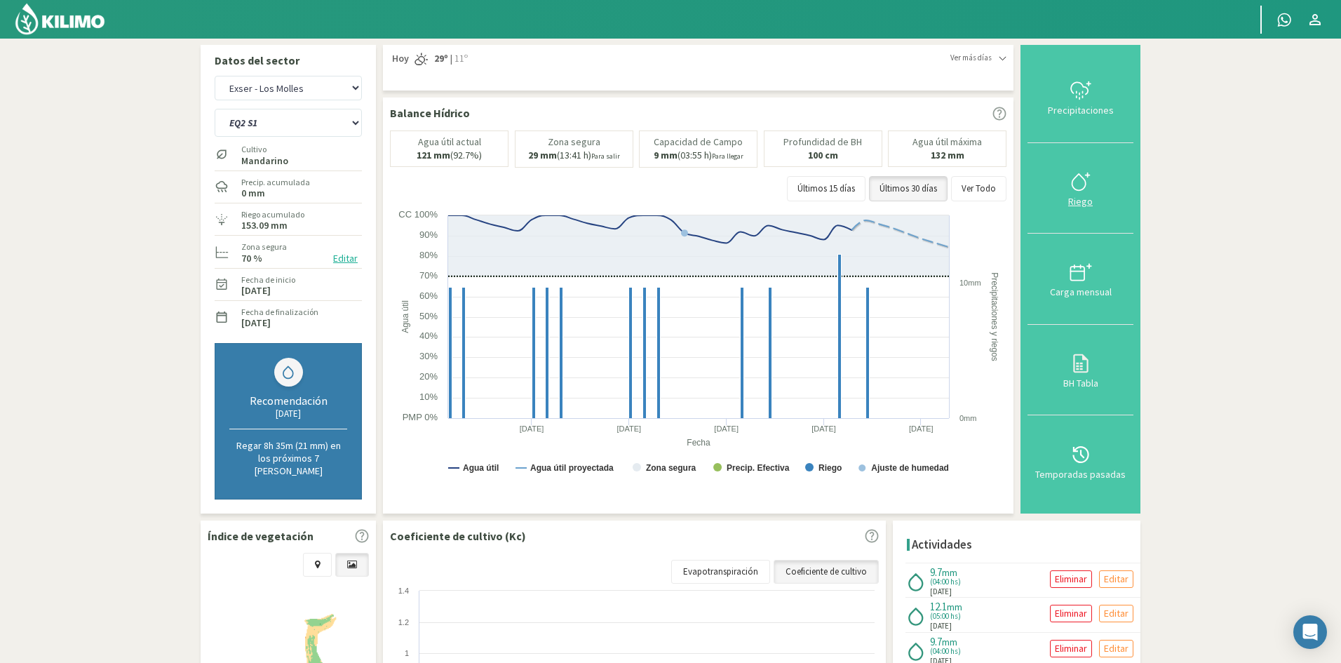
click at [1080, 196] on div "Riego" at bounding box center [1080, 201] width 97 height 10
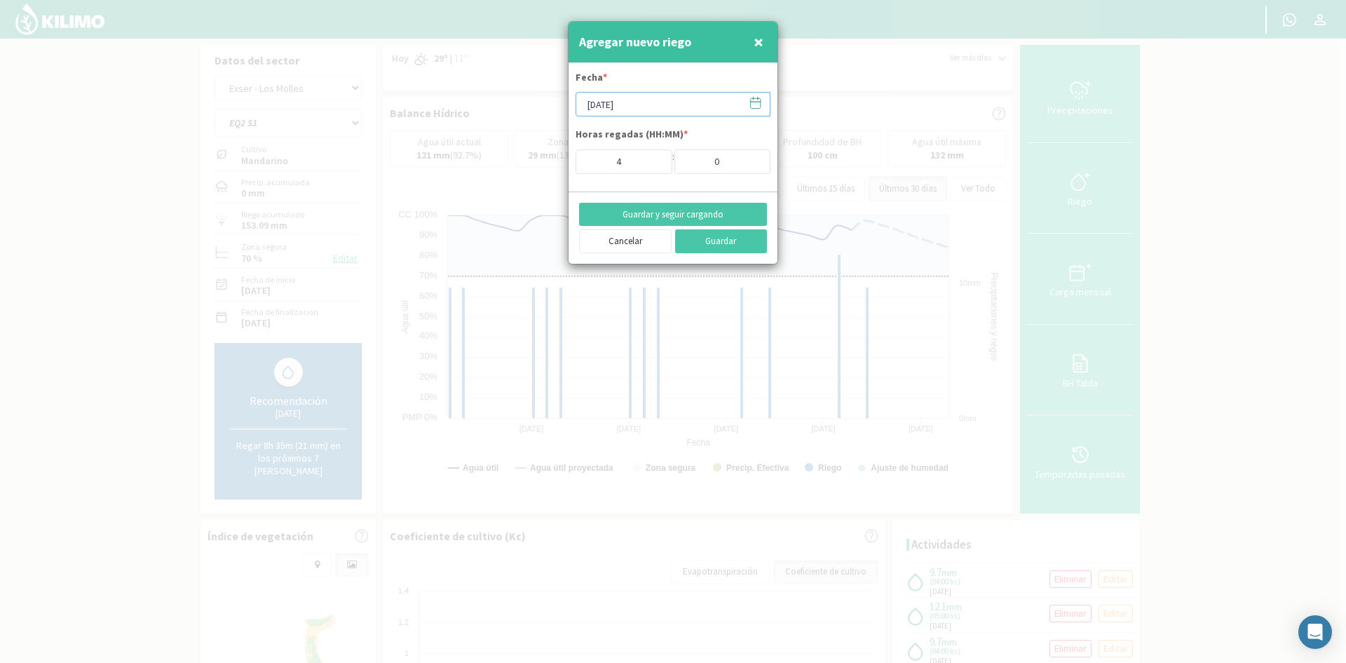
click at [615, 102] on input "[DATE]" at bounding box center [673, 104] width 195 height 25
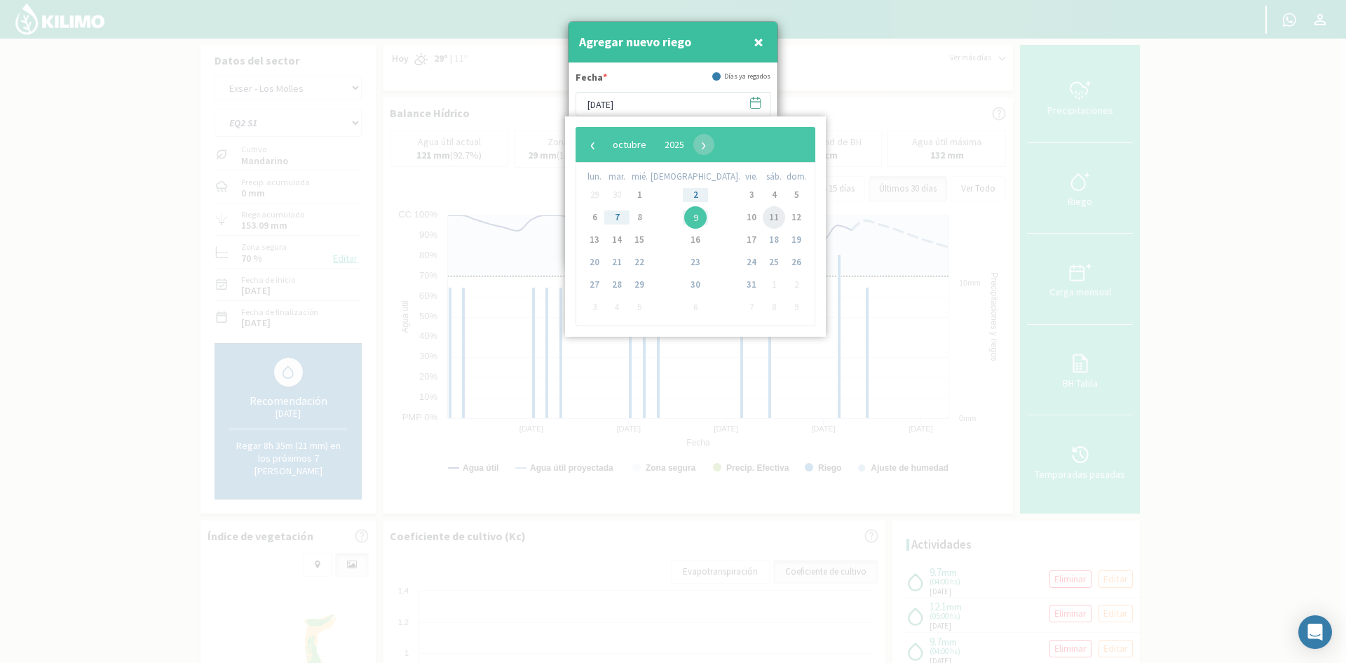
click at [763, 219] on span "11" at bounding box center [774, 217] width 22 height 22
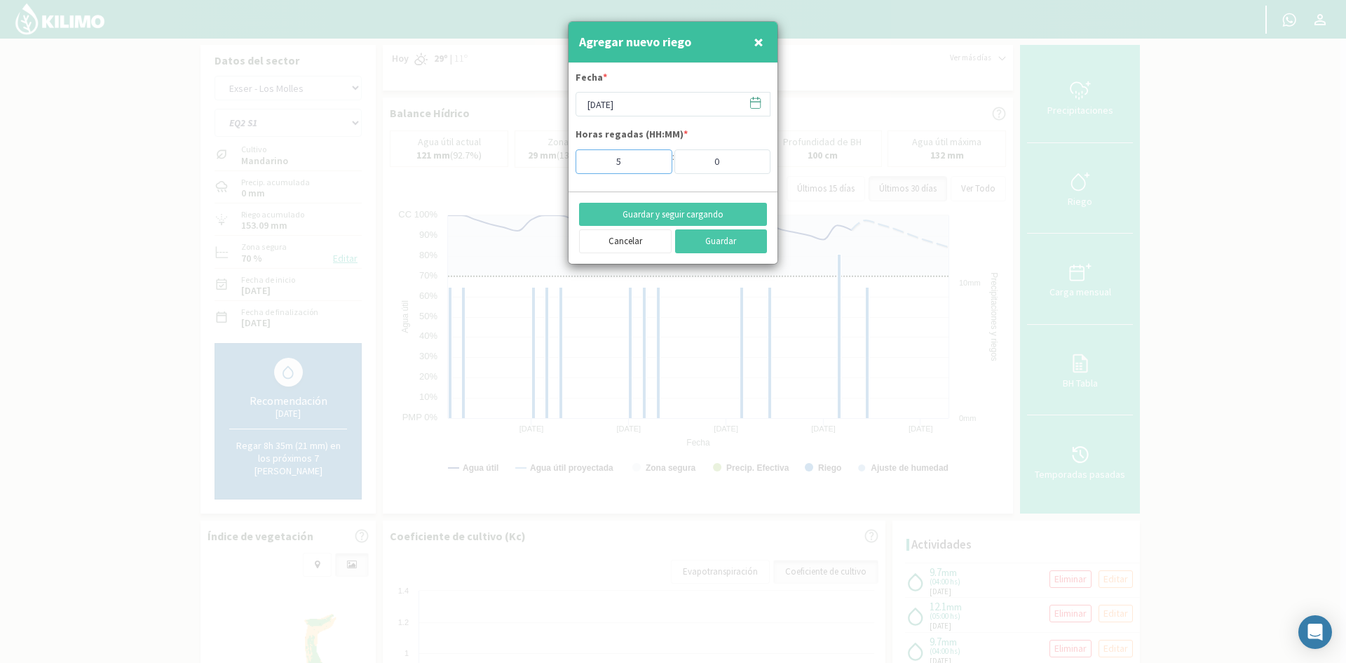
click at [655, 156] on input "5" at bounding box center [624, 161] width 97 height 25
click at [673, 219] on button "Guardar y seguir cargando" at bounding box center [673, 215] width 188 height 24
click at [759, 38] on span "×" at bounding box center [759, 41] width 10 height 23
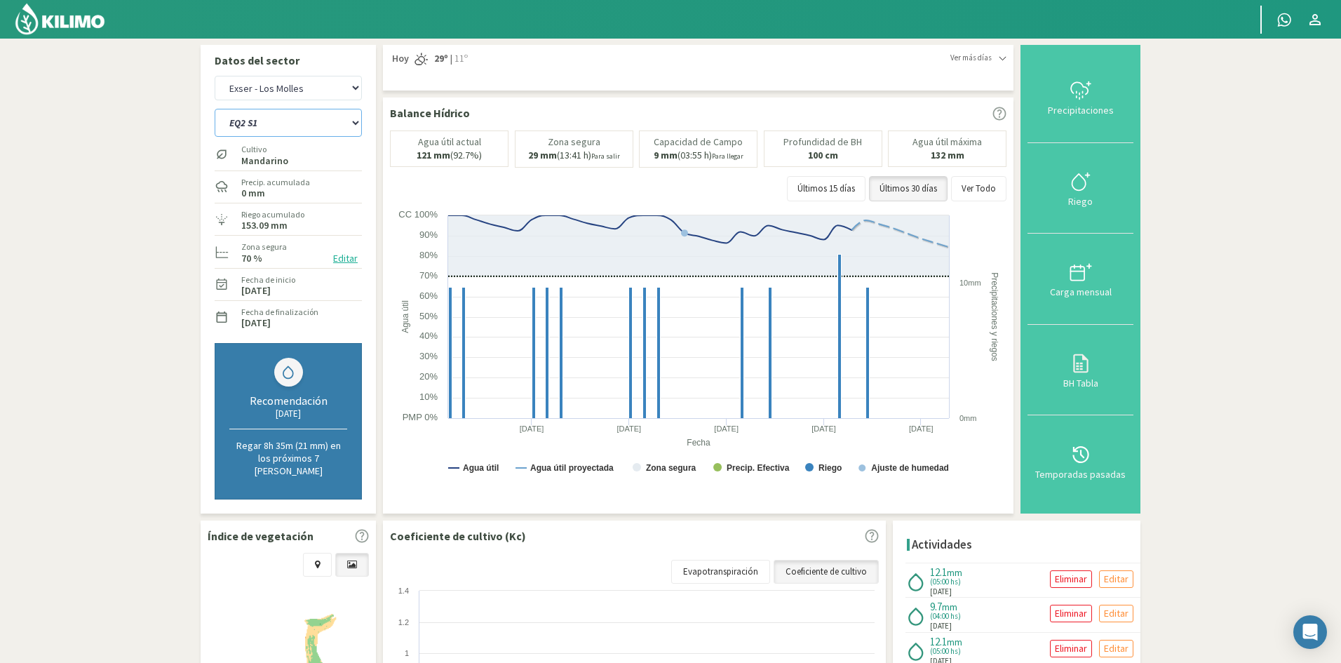
click at [228, 125] on select "EQ1A S3 EQ1A S4 EQ1A S5 EQ1B S1 EQ1B S2 EQ1B S3 EQ1B S4 EQ1B S5 EQ2 S1 EQ2 S3 E…" at bounding box center [288, 123] width 147 height 28
click at [215, 109] on select "EQ1A S3 EQ1A S4 EQ1A S5 EQ1B S1 EQ1B S2 EQ1B S3 EQ1B S4 EQ1B S5 EQ2 S1 EQ2 S3 E…" at bounding box center [288, 123] width 147 height 28
click at [1083, 198] on div "Riego" at bounding box center [1080, 201] width 97 height 10
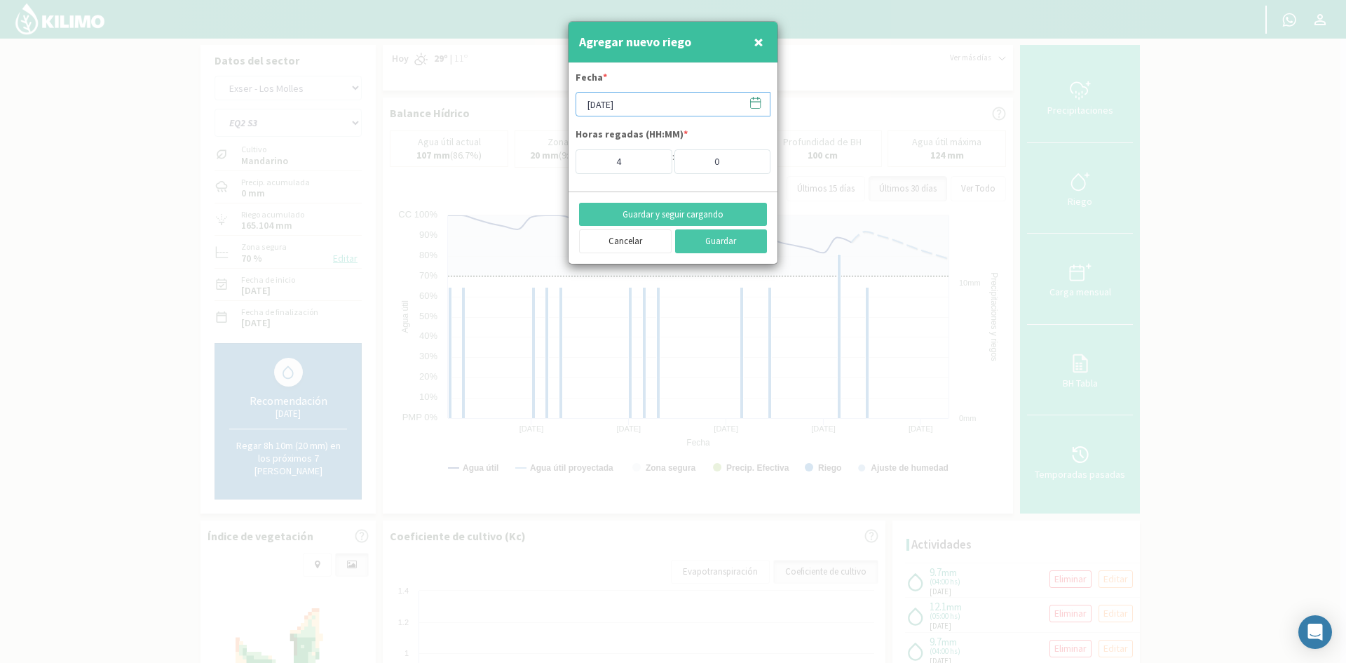
click at [629, 103] on input "[DATE]" at bounding box center [673, 104] width 195 height 25
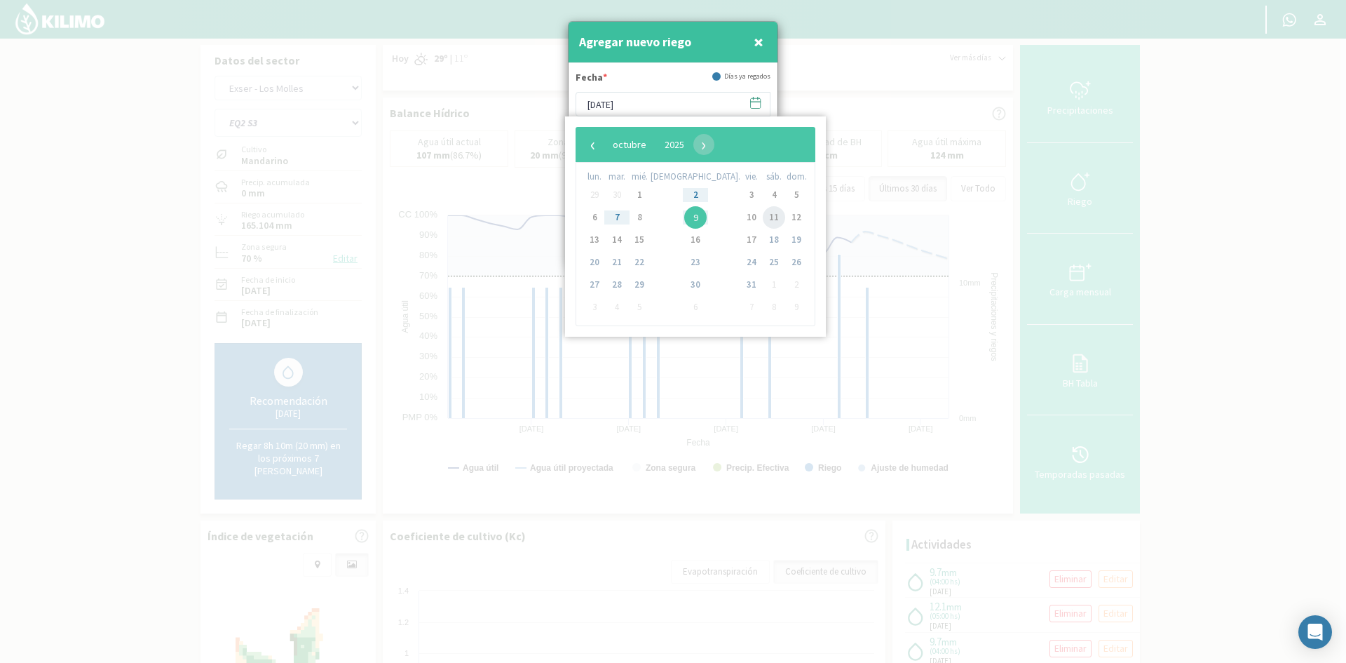
click at [763, 221] on span "11" at bounding box center [774, 217] width 22 height 22
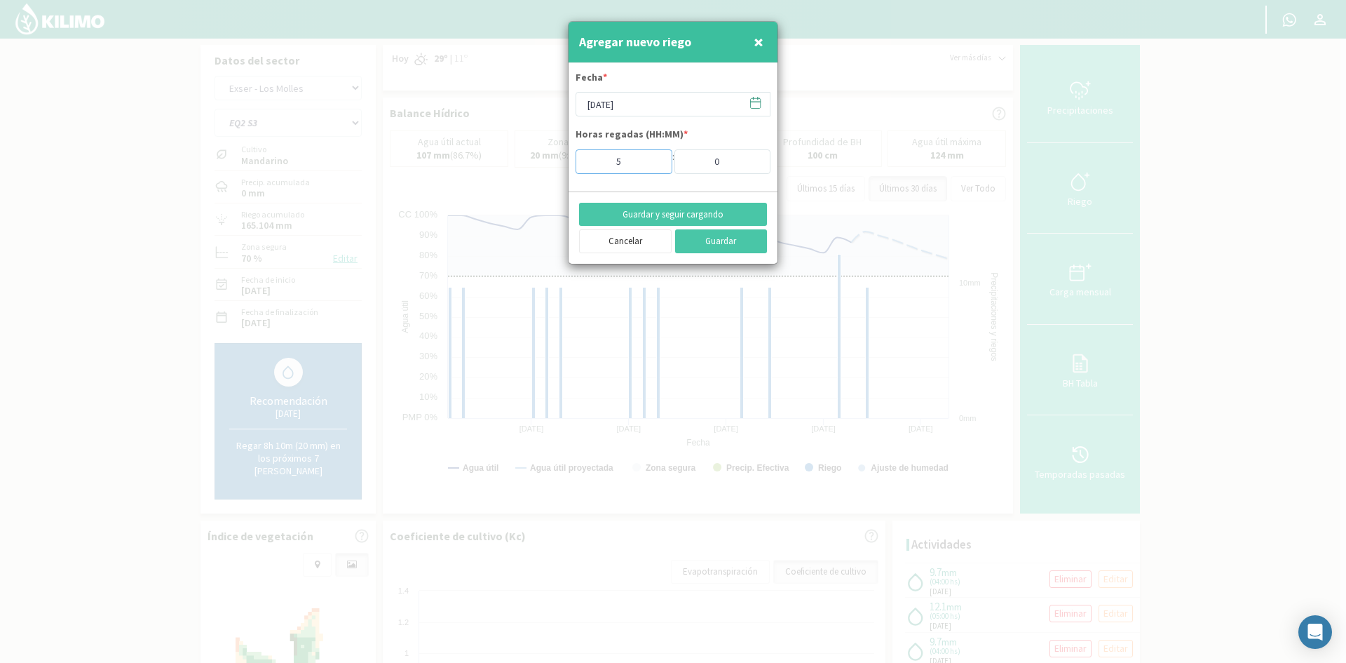
click at [654, 158] on input "5" at bounding box center [624, 161] width 97 height 25
click at [665, 215] on button "Guardar y seguir cargando" at bounding box center [673, 215] width 188 height 24
click at [760, 44] on span "×" at bounding box center [759, 41] width 10 height 23
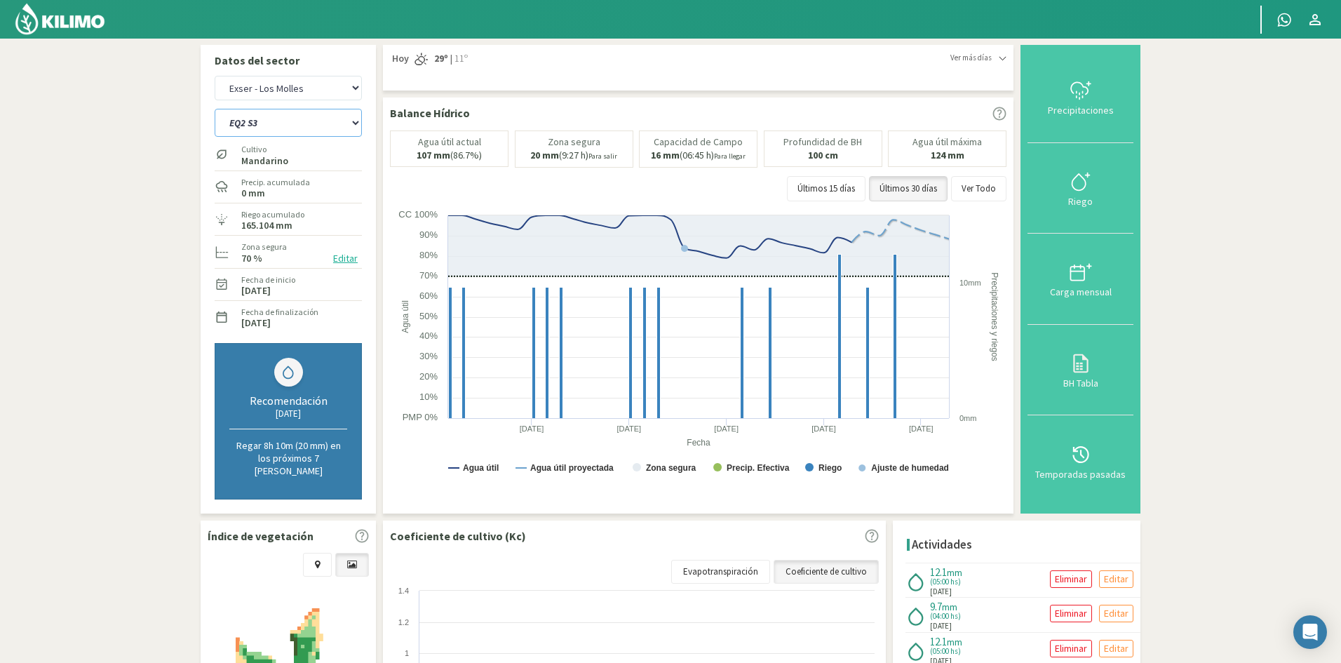
click at [313, 118] on select "EQ1A S3 EQ1A S4 EQ1A S5 EQ1B S1 EQ1B S2 EQ1B S3 EQ1B S4 EQ1B S5 EQ2 S1 EQ2 S3 E…" at bounding box center [288, 123] width 147 height 28
click at [215, 109] on select "EQ1A S3 EQ1A S4 EQ1A S5 EQ1B S1 EQ1B S2 EQ1B S3 EQ1B S4 EQ1B S5 EQ2 S1 EQ2 S3 E…" at bounding box center [288, 123] width 147 height 28
click at [1084, 198] on div "Riego" at bounding box center [1080, 201] width 97 height 10
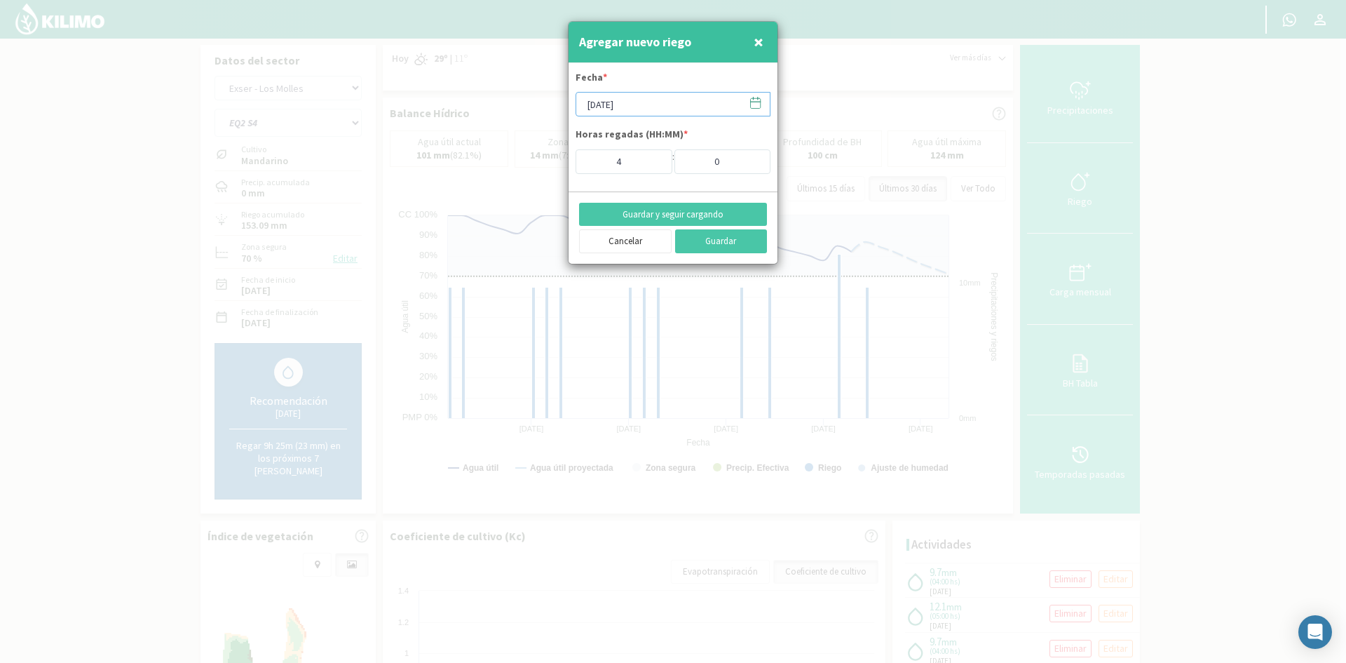
click at [647, 110] on input "[DATE]" at bounding box center [673, 104] width 195 height 25
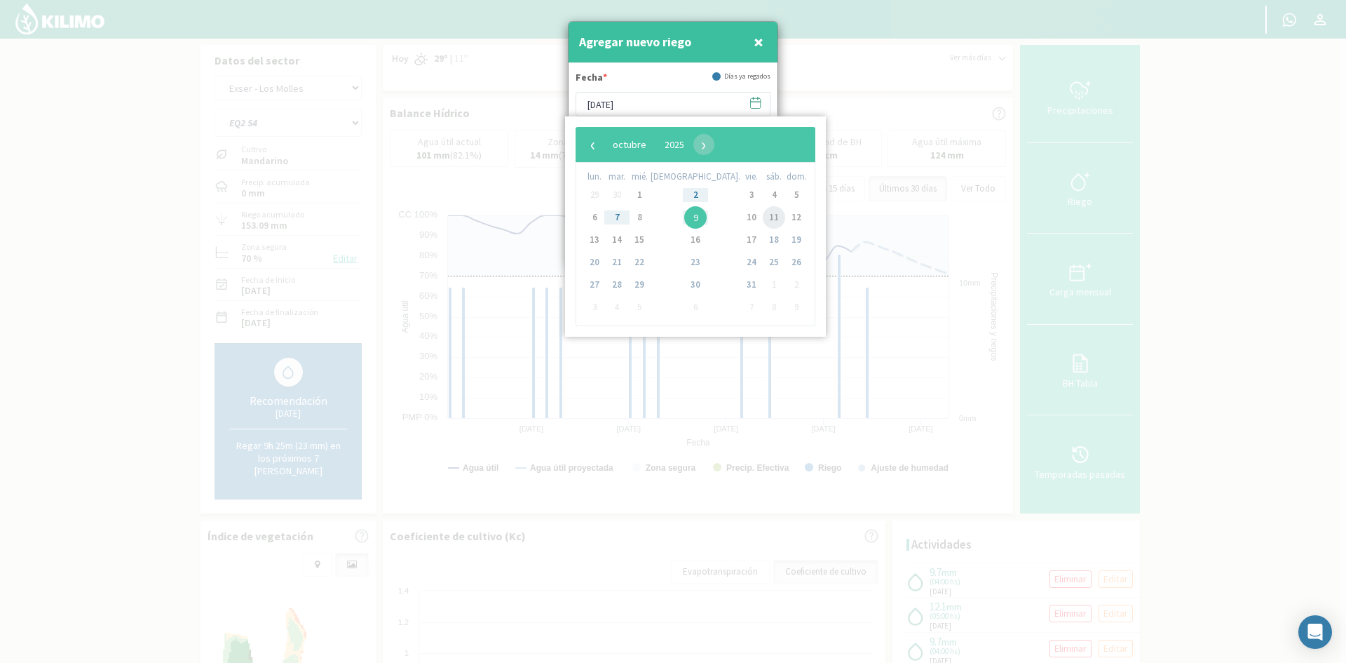
drag, startPoint x: 711, startPoint y: 208, endPoint x: 724, endPoint y: 219, distance: 17.0
click at [763, 219] on span "11" at bounding box center [774, 217] width 22 height 22
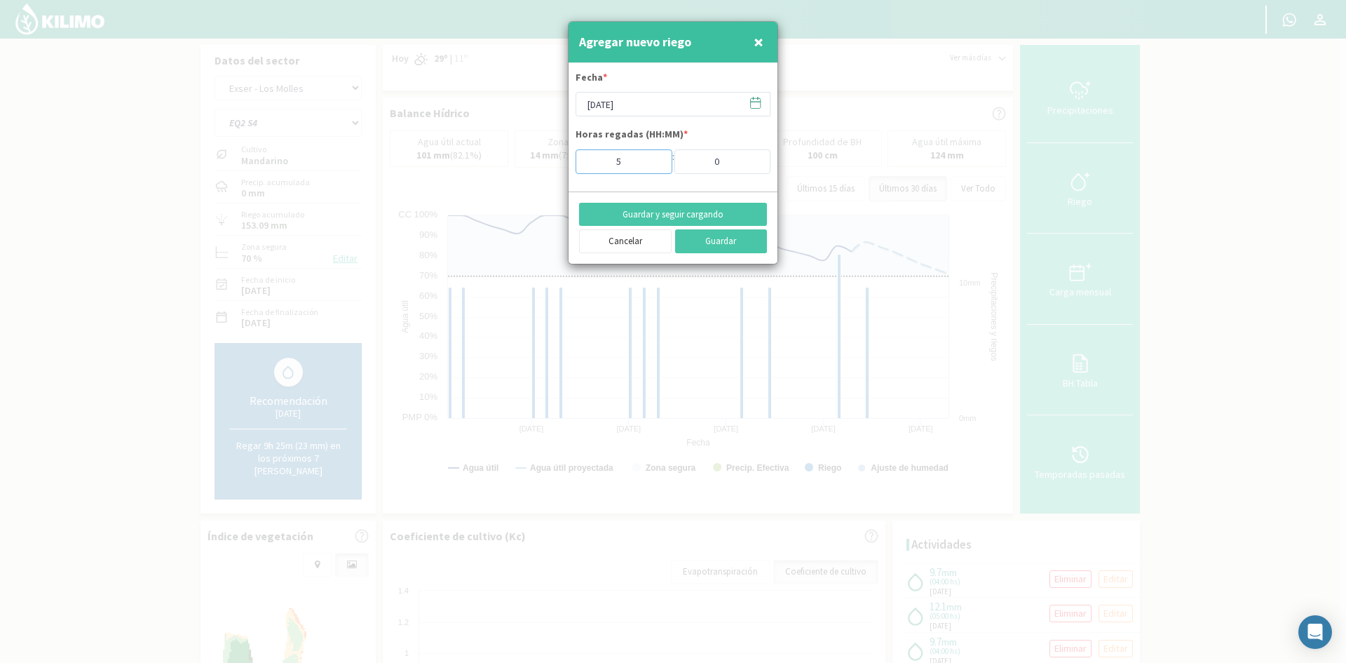
click at [652, 159] on input "5" at bounding box center [624, 161] width 97 height 25
click at [650, 211] on button "Guardar y seguir cargando" at bounding box center [673, 215] width 188 height 24
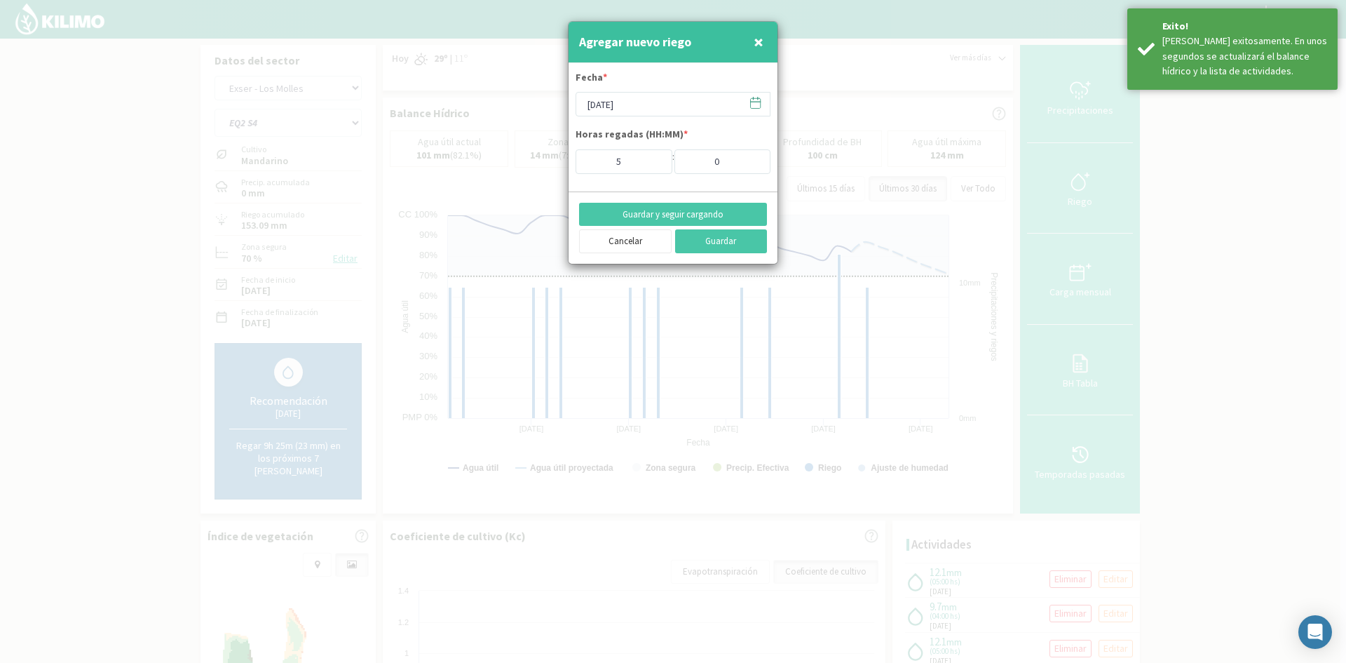
click at [757, 41] on span "×" at bounding box center [759, 41] width 10 height 23
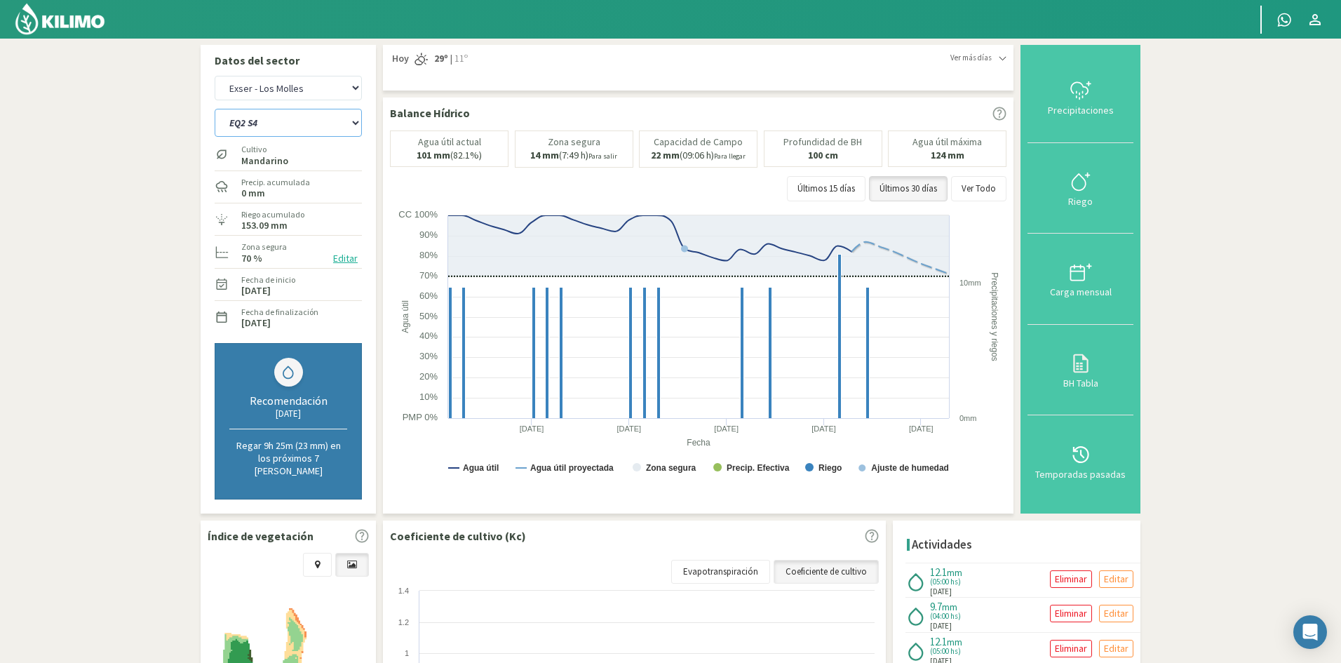
click at [276, 130] on select "EQ1A S3 EQ1A S4 EQ1A S5 EQ1B S1 EQ1B S2 EQ1B S3 EQ1B S4 EQ1B S5 EQ2 S1 EQ2 S3 E…" at bounding box center [288, 123] width 147 height 28
click at [215, 109] on select "EQ1A S3 EQ1A S4 EQ1A S5 EQ1B S1 EQ1B S2 EQ1B S3 EQ1B S4 EQ1B S5 EQ2 S1 EQ2 S3 E…" at bounding box center [288, 123] width 147 height 28
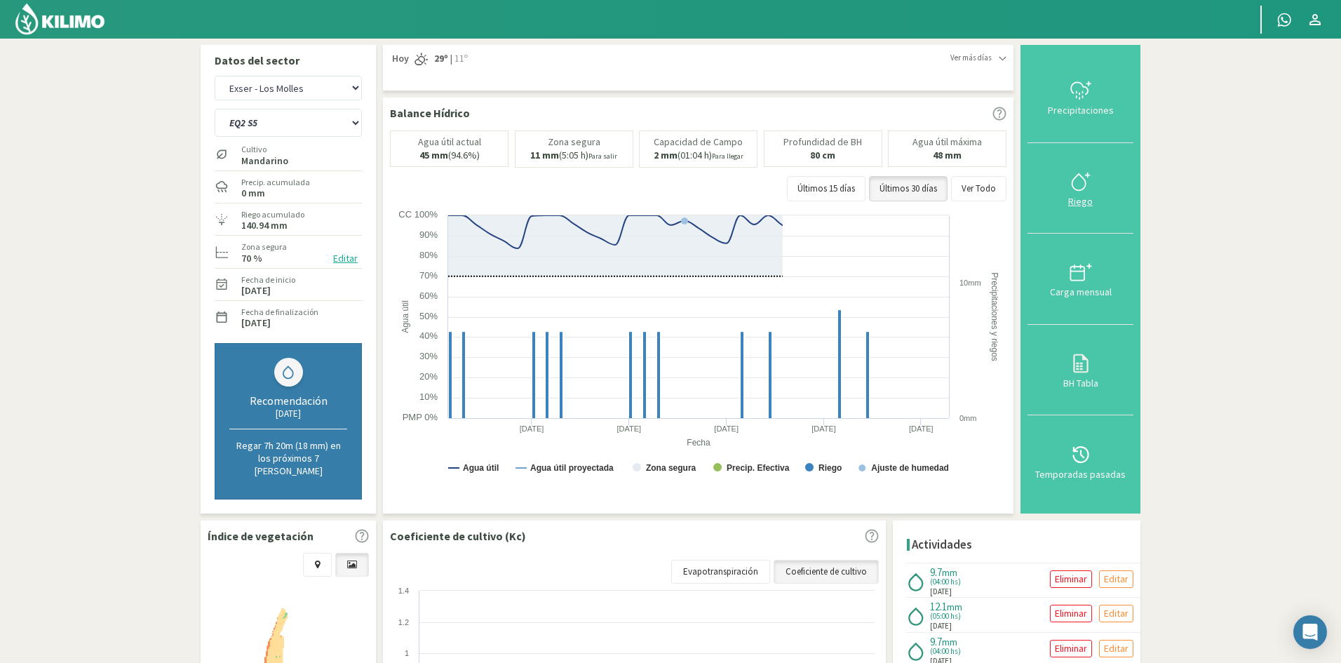
click at [1084, 197] on div "Riego" at bounding box center [1080, 201] width 97 height 10
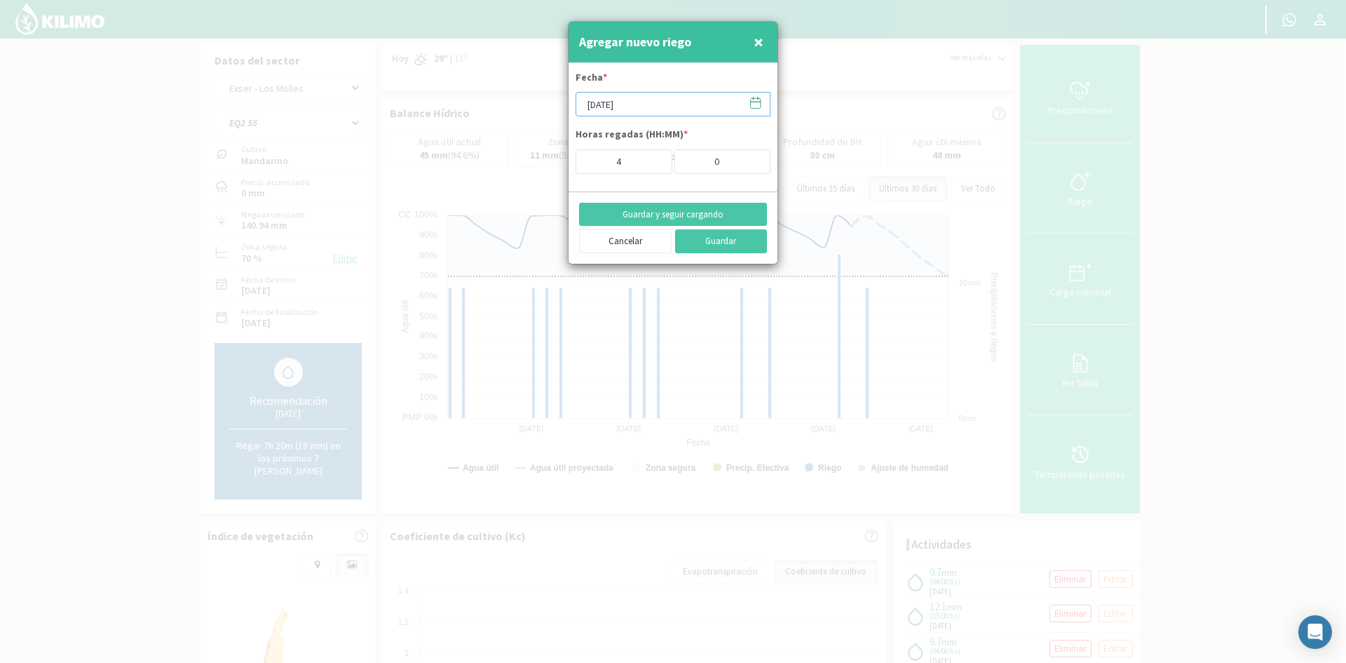
click at [613, 107] on input "[DATE]" at bounding box center [673, 104] width 195 height 25
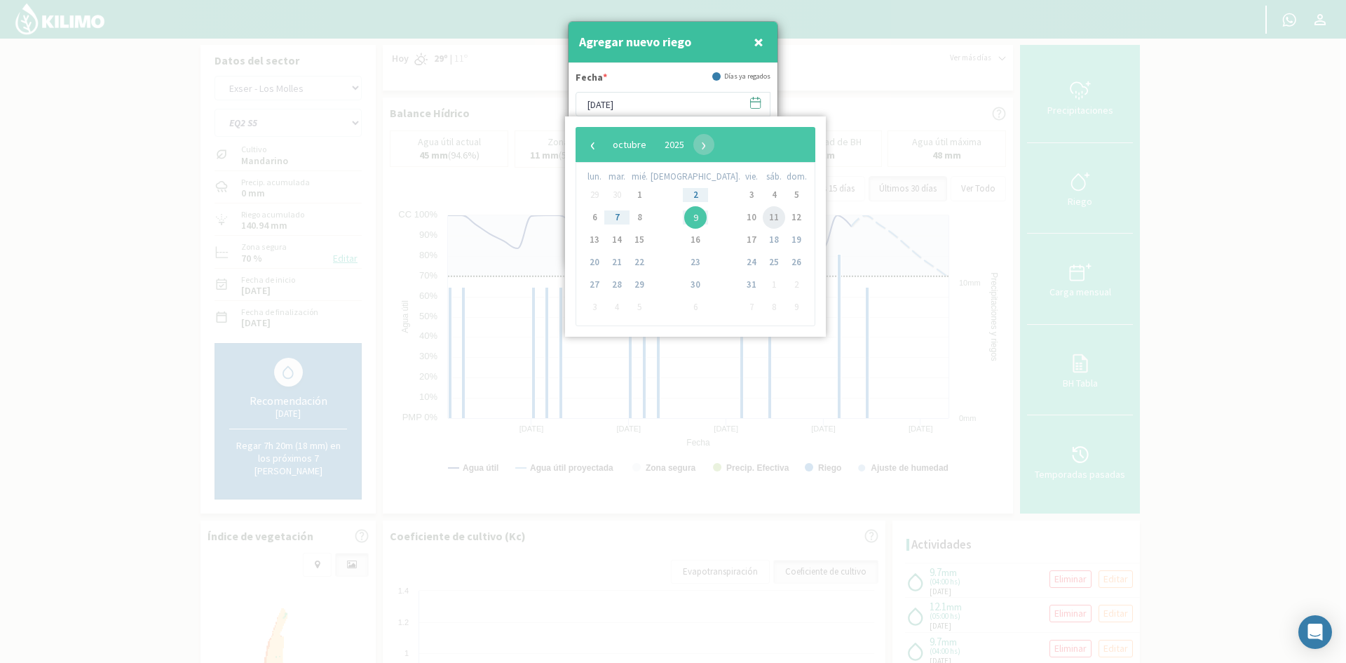
click at [763, 214] on span "11" at bounding box center [774, 217] width 22 height 22
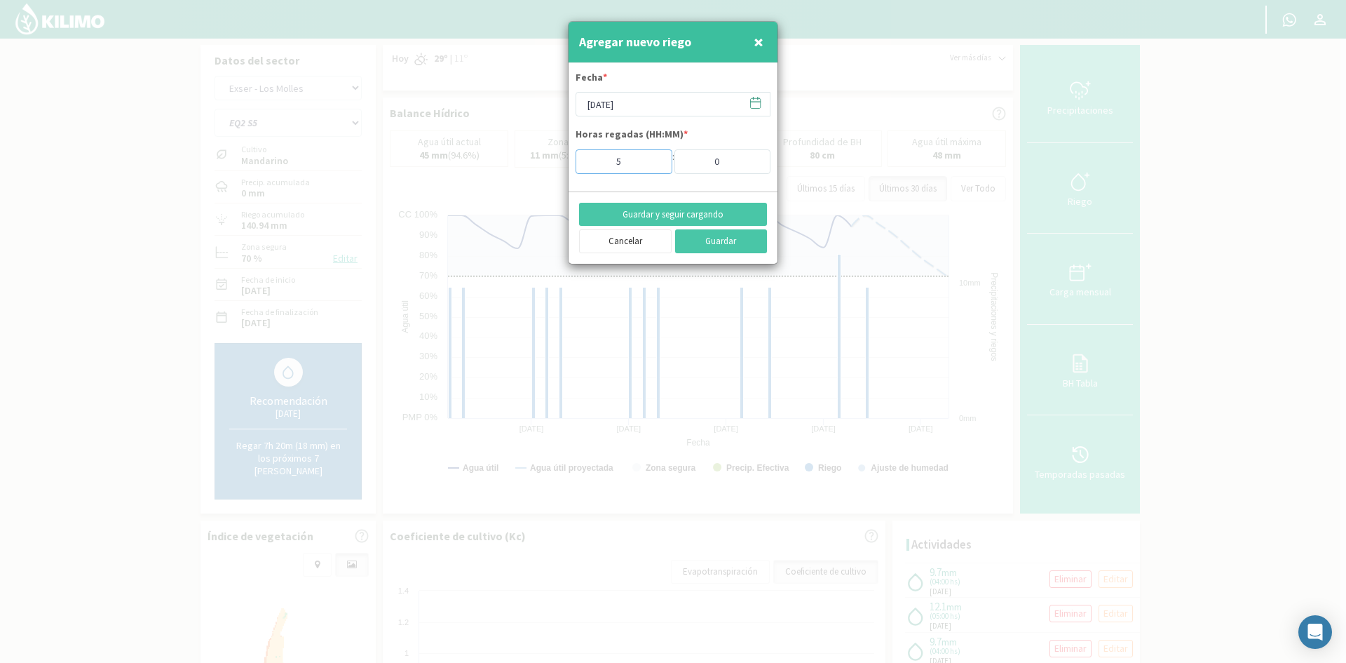
click at [651, 158] on input "5" at bounding box center [624, 161] width 97 height 25
click at [649, 210] on button "Guardar y seguir cargando" at bounding box center [673, 215] width 188 height 24
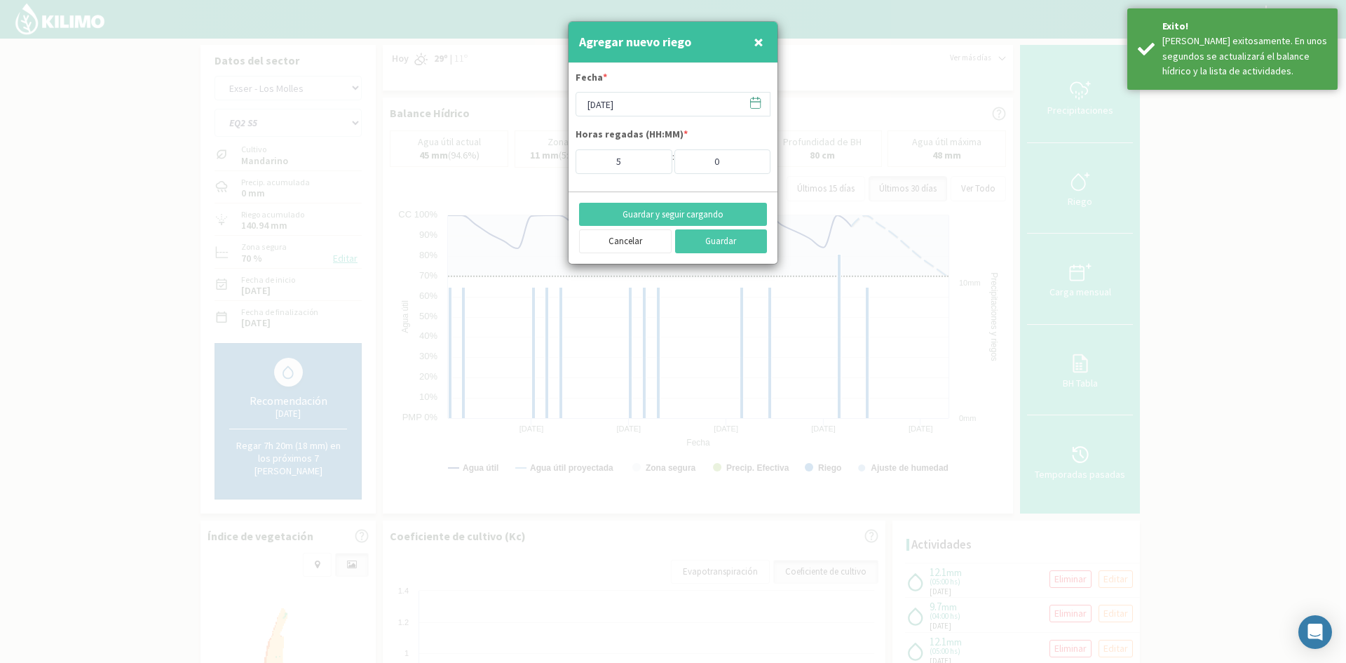
drag, startPoint x: 764, startPoint y: 38, endPoint x: 751, endPoint y: 39, distance: 12.6
click at [764, 37] on button "×" at bounding box center [758, 42] width 17 height 28
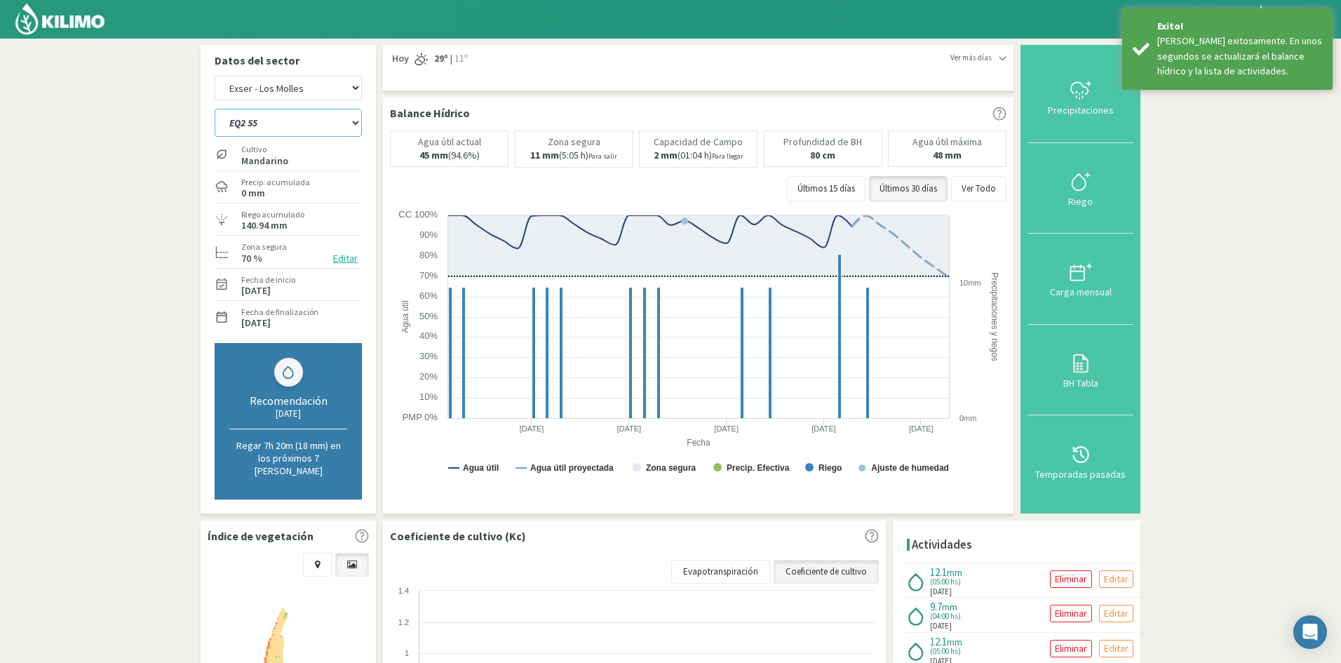
click at [252, 118] on select "EQ1A S3 EQ1A S4 EQ1A S5 EQ1B S1 EQ1B S2 EQ1B S3 EQ1B S4 EQ1B S5 EQ2 S1 EQ2 S3 E…" at bounding box center [288, 123] width 147 height 28
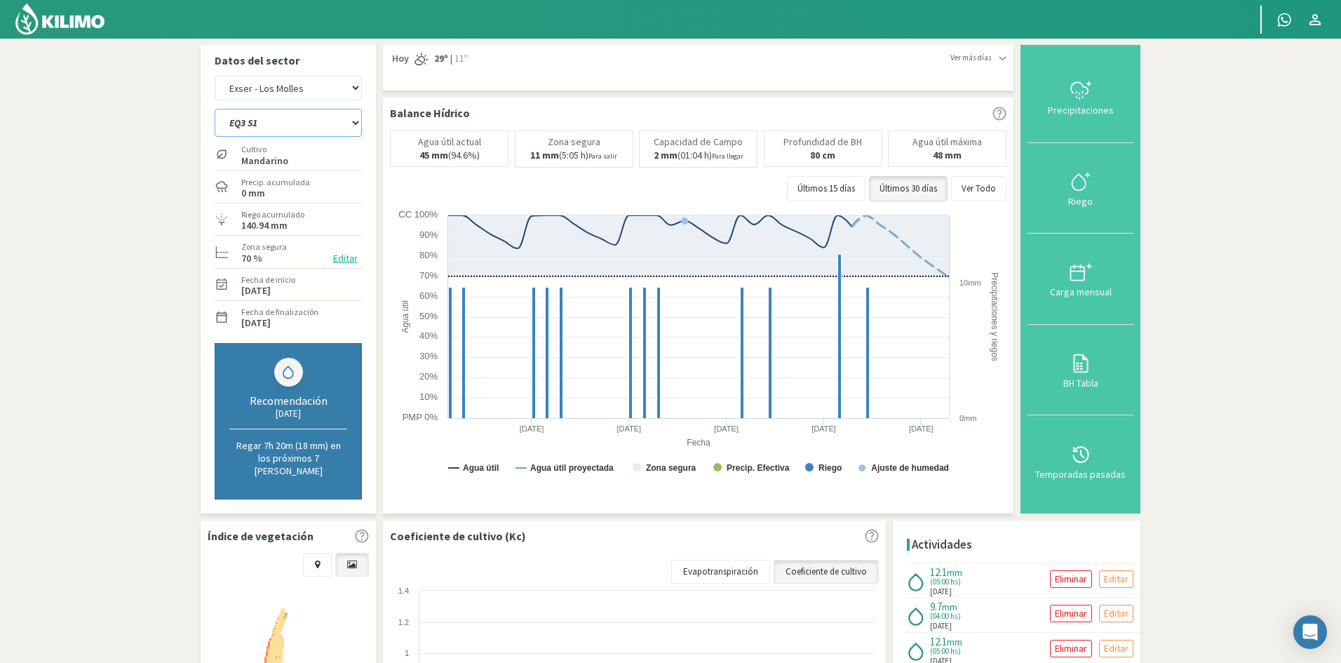
click at [215, 109] on select "EQ1A S3 EQ1A S4 EQ1A S5 EQ1B S1 EQ1B S2 EQ1B S3 EQ1B S4 EQ1B S5 EQ2 S1 EQ2 S3 E…" at bounding box center [288, 123] width 147 height 28
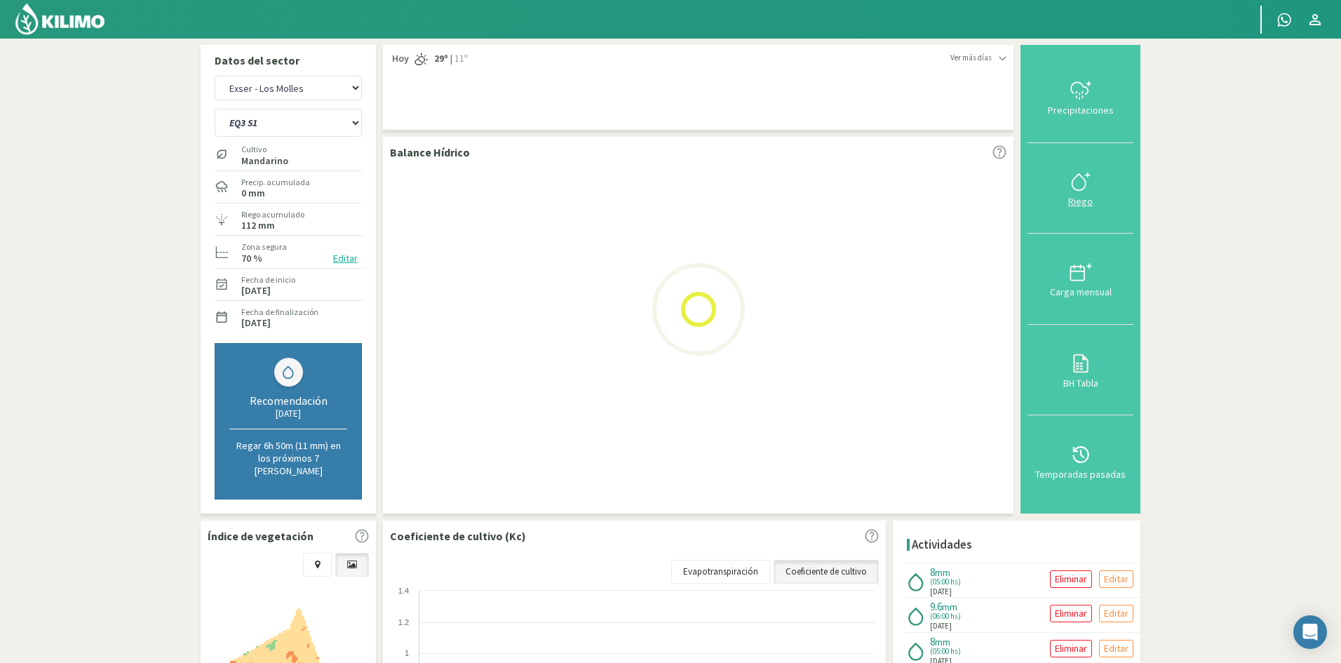
click at [1082, 197] on div "Riego" at bounding box center [1080, 201] width 97 height 10
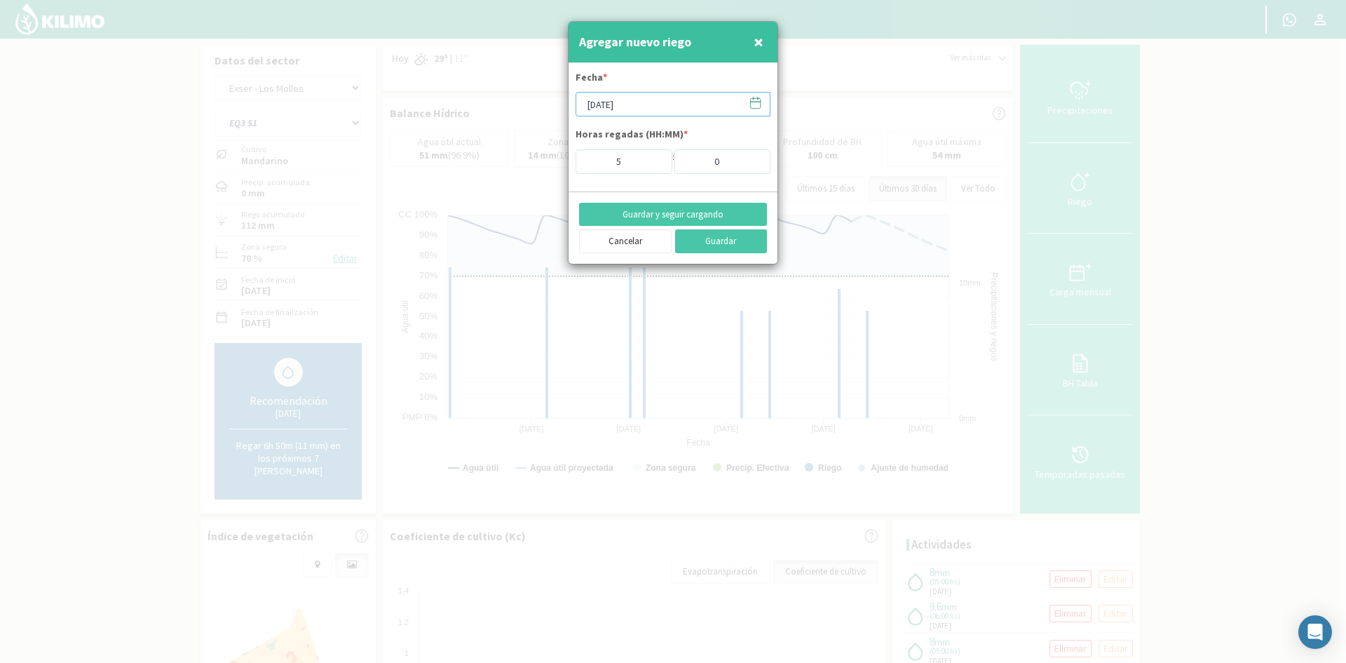
click at [668, 104] on input "[DATE]" at bounding box center [673, 104] width 195 height 25
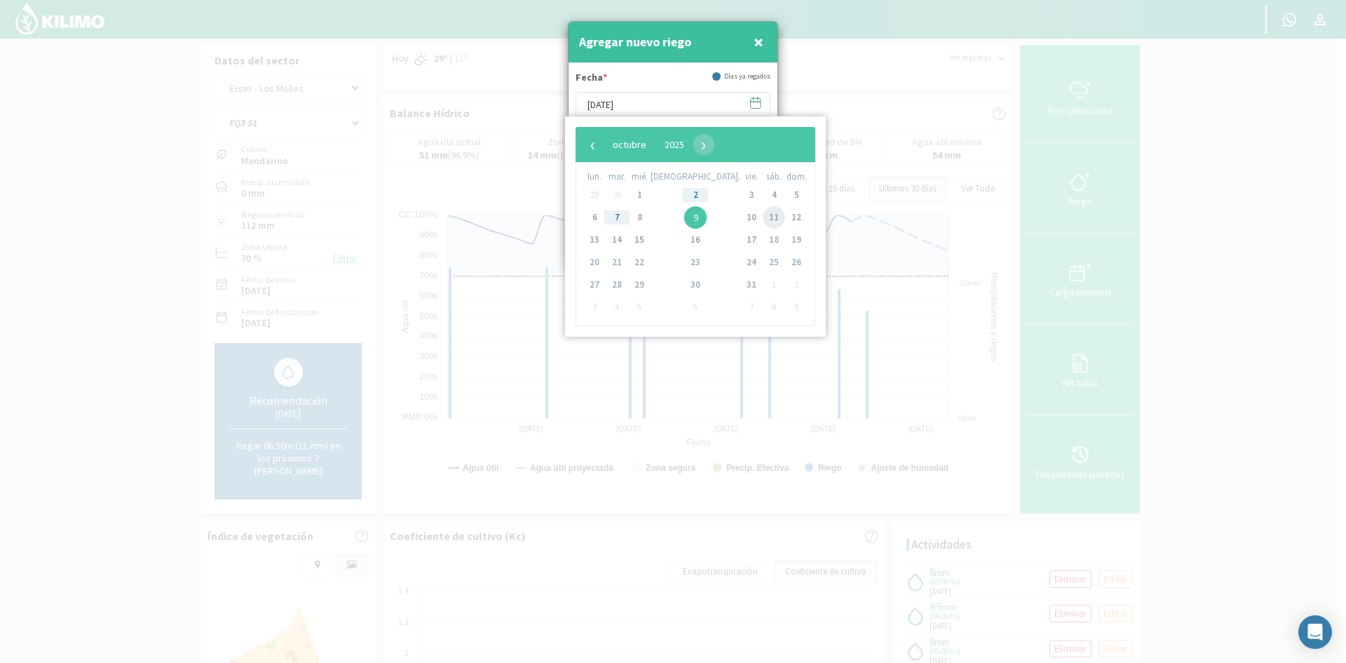
click at [763, 217] on span "11" at bounding box center [774, 217] width 22 height 22
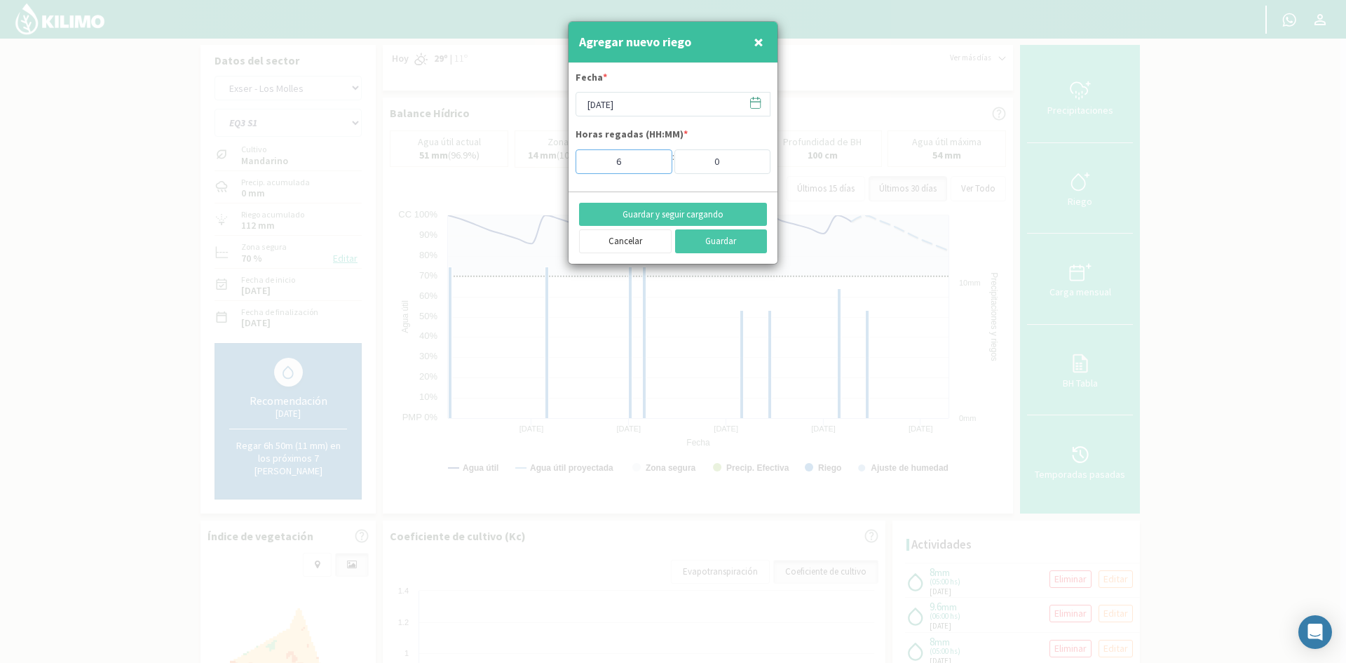
click at [651, 160] on input "6" at bounding box center [624, 161] width 97 height 25
click at [643, 213] on button "Guardar y seguir cargando" at bounding box center [673, 215] width 188 height 24
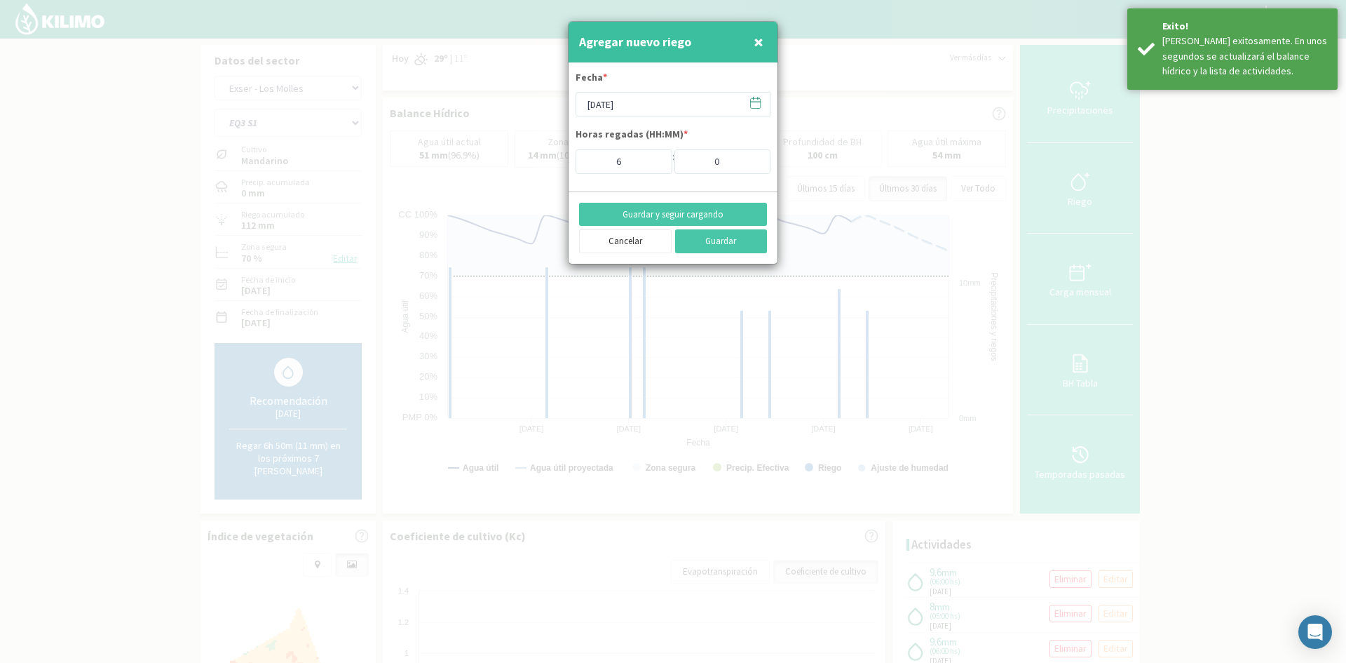
click at [759, 44] on span "×" at bounding box center [759, 41] width 10 height 23
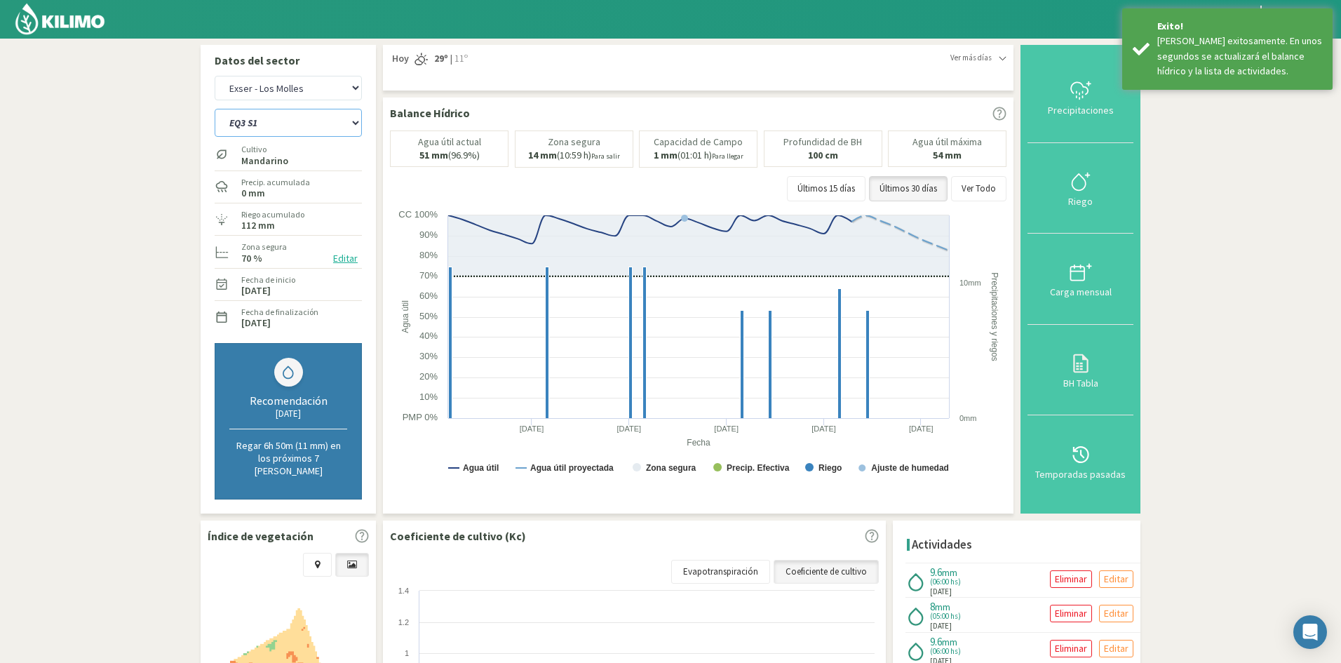
click at [288, 123] on select "EQ1A S3 EQ1A S4 EQ1A S5 EQ1B S1 EQ1B S2 EQ1B S3 EQ1B S4 EQ1B S5 EQ2 S1 EQ2 S3 E…" at bounding box center [288, 123] width 147 height 28
click at [215, 109] on select "EQ1A S3 EQ1A S4 EQ1A S5 EQ1B S1 EQ1B S2 EQ1B S3 EQ1B S4 EQ1B S5 EQ2 S1 EQ2 S3 E…" at bounding box center [288, 123] width 147 height 28
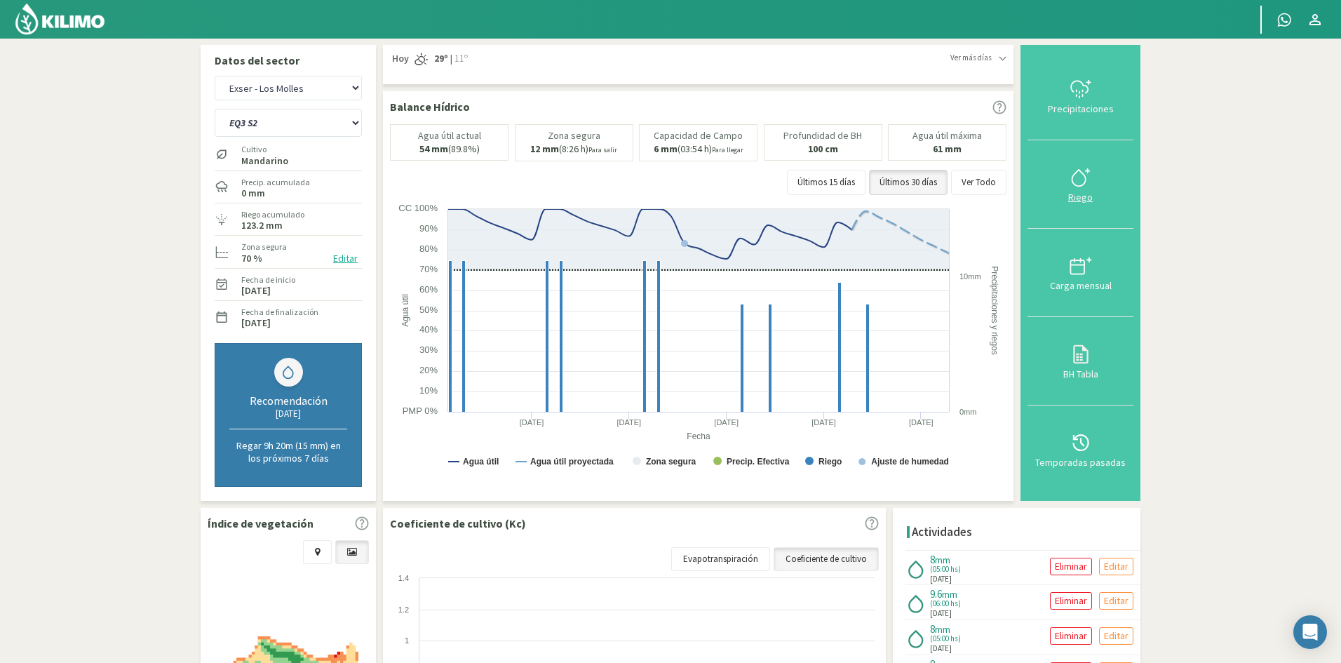
click at [1082, 198] on div "Riego" at bounding box center [1080, 197] width 97 height 10
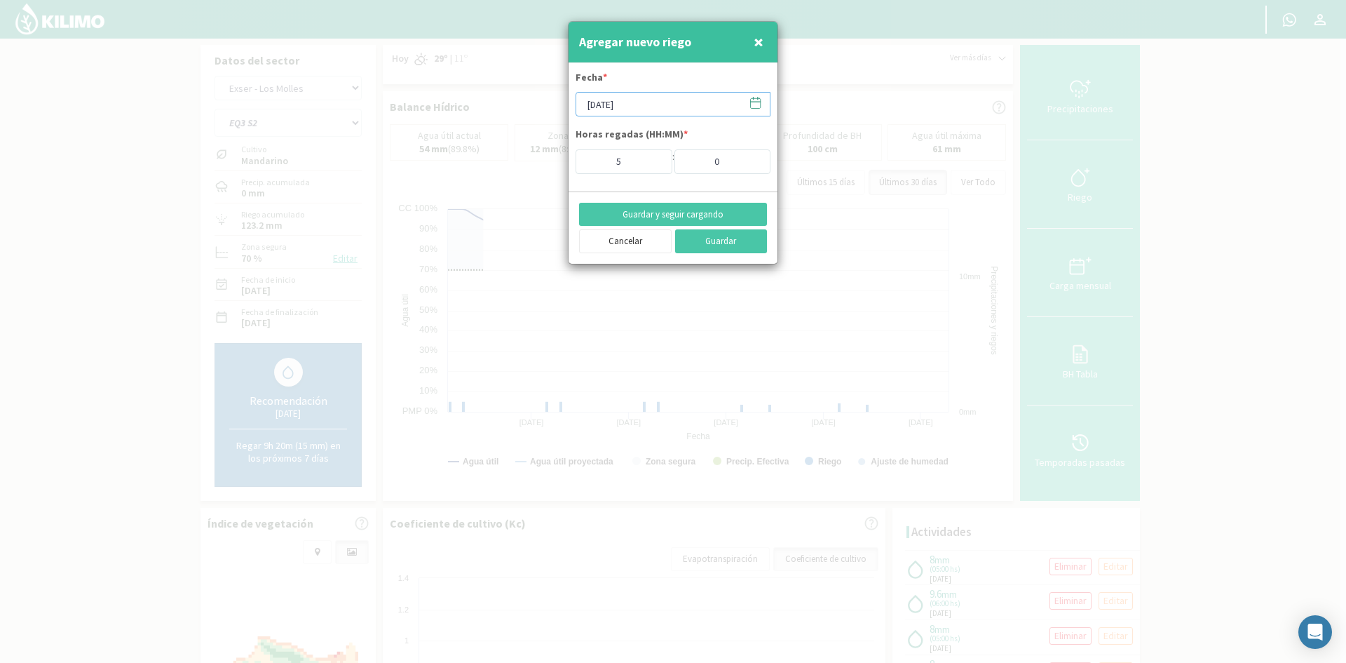
click at [643, 104] on input "[DATE]" at bounding box center [673, 104] width 195 height 25
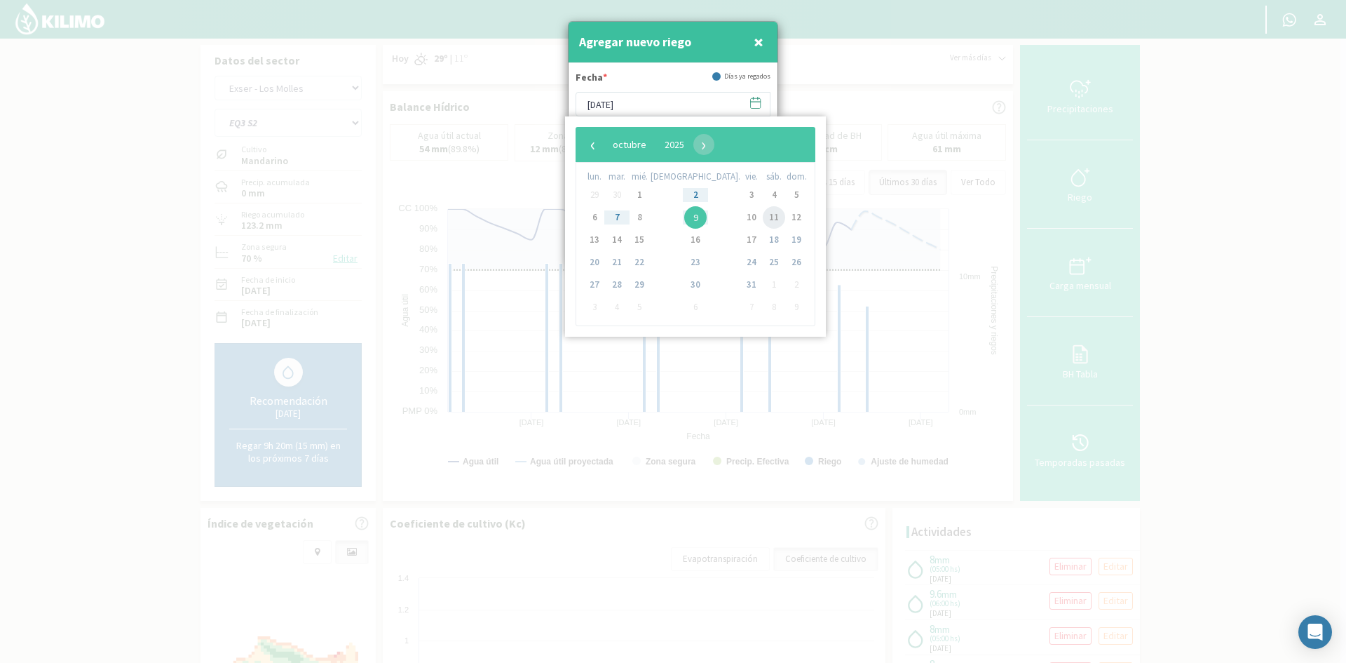
click at [763, 213] on span "11" at bounding box center [774, 217] width 22 height 22
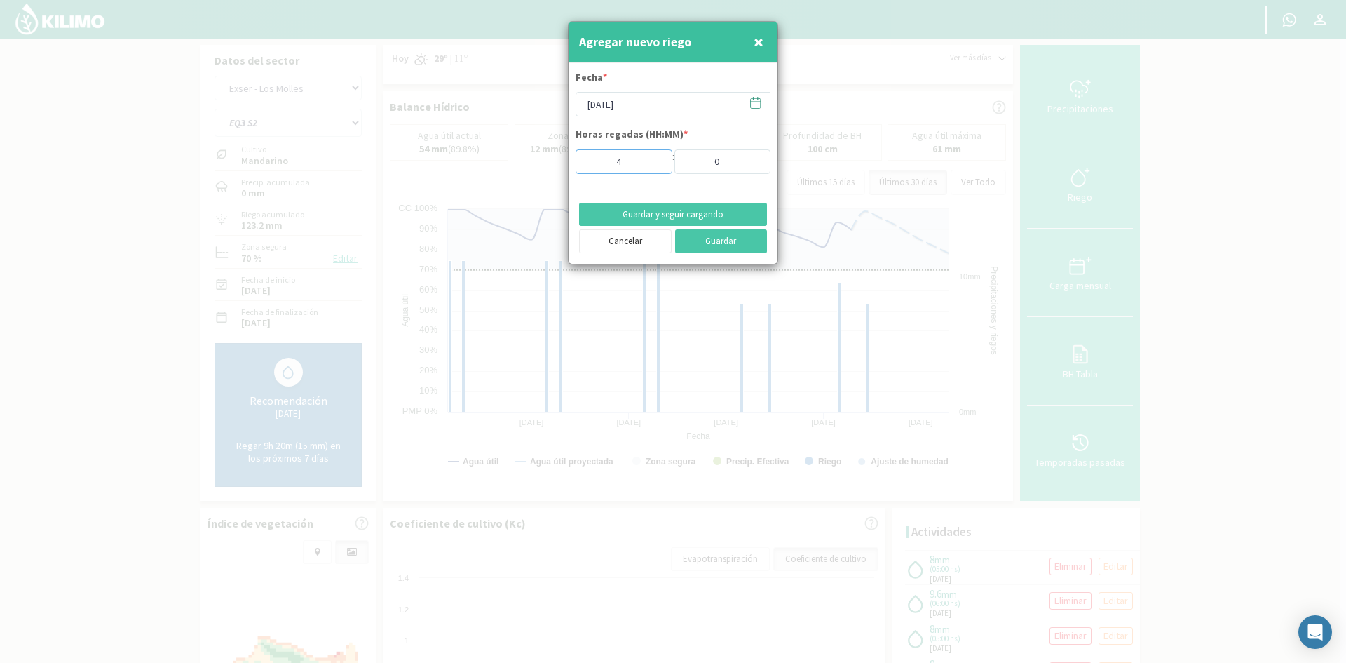
click at [652, 161] on input "4" at bounding box center [624, 161] width 97 height 25
click at [653, 158] on input "5" at bounding box center [624, 161] width 97 height 25
click at [653, 158] on input "6" at bounding box center [624, 161] width 97 height 25
click at [655, 210] on button "Guardar y seguir cargando" at bounding box center [673, 215] width 188 height 24
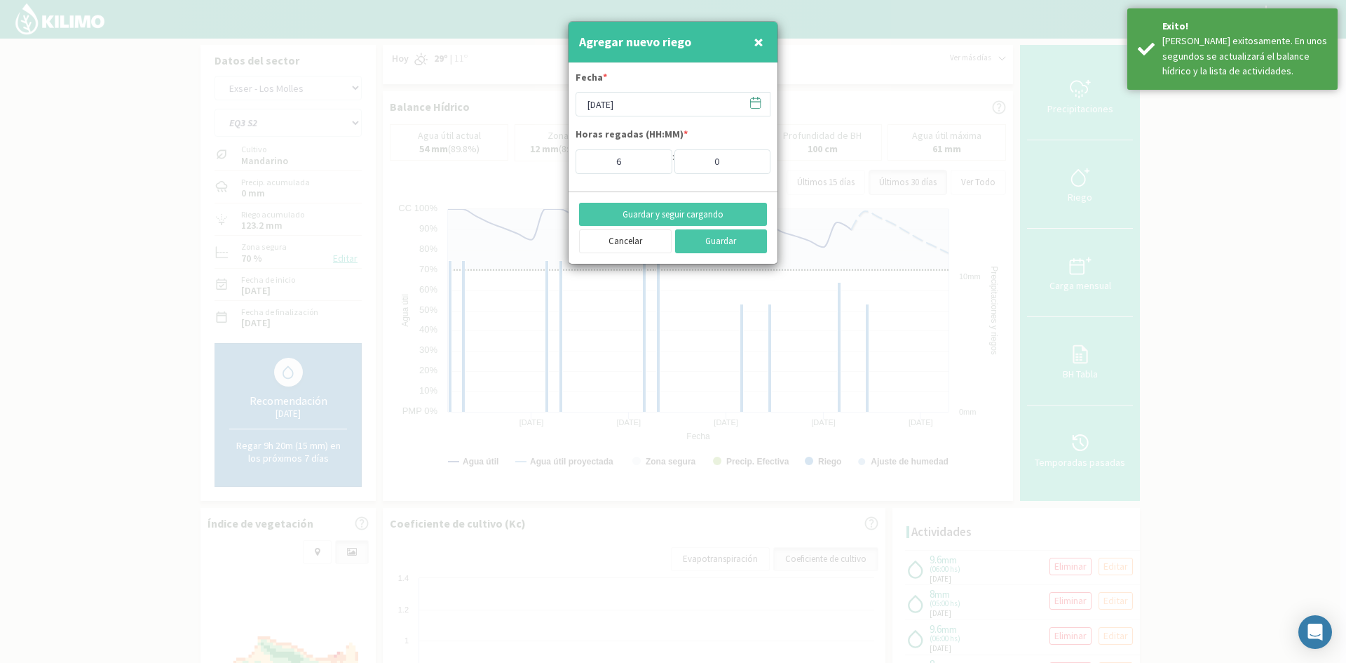
click at [758, 41] on span "×" at bounding box center [759, 41] width 10 height 23
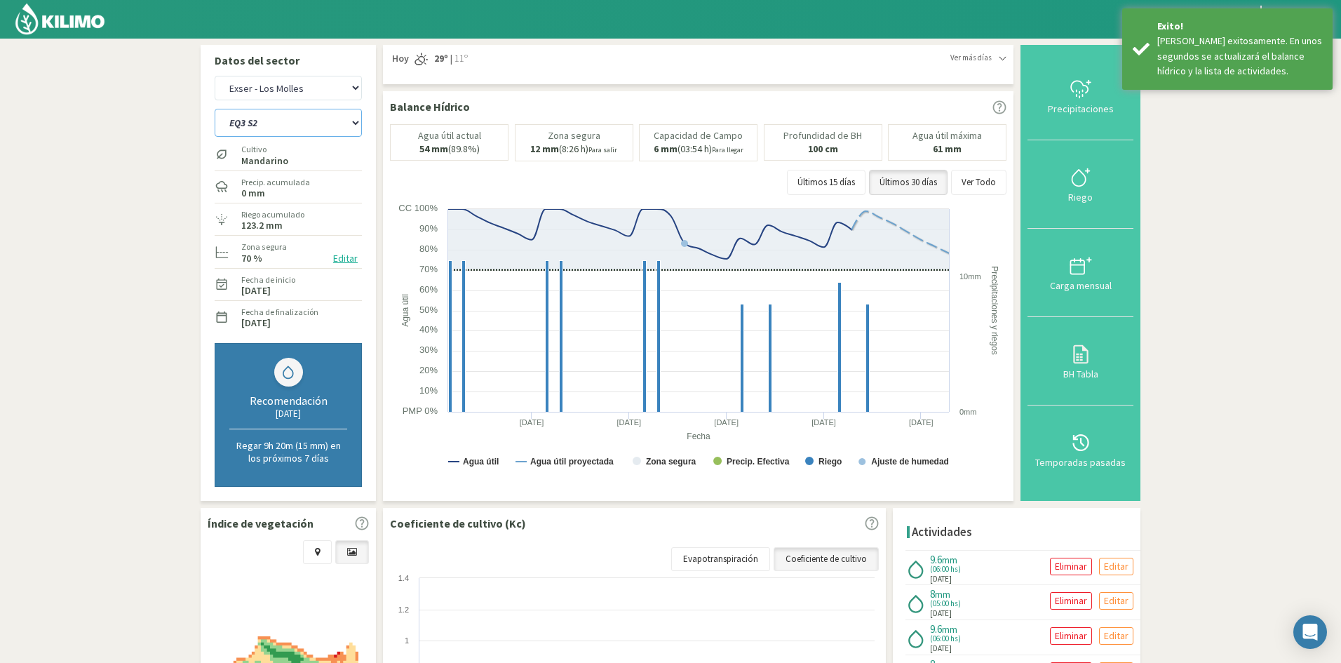
click at [243, 122] on select "EQ1A S3 EQ1A S4 EQ1A S5 EQ1B S1 EQ1B S2 EQ1B S3 EQ1B S4 EQ1B S5 EQ2 S1 EQ2 S3 E…" at bounding box center [288, 123] width 147 height 28
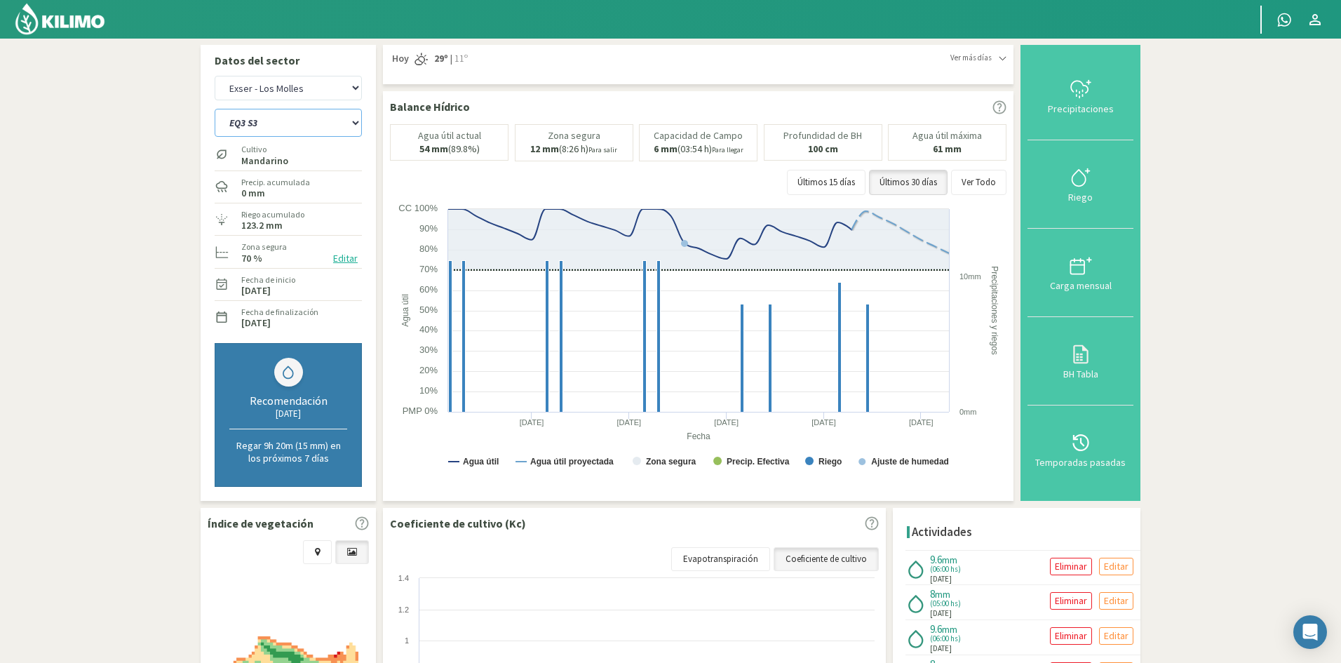
click at [215, 109] on select "EQ1A S3 EQ1A S4 EQ1A S5 EQ1B S1 EQ1B S2 EQ1B S3 EQ1B S4 EQ1B S5 EQ2 S1 EQ2 S3 E…" at bounding box center [288, 123] width 147 height 28
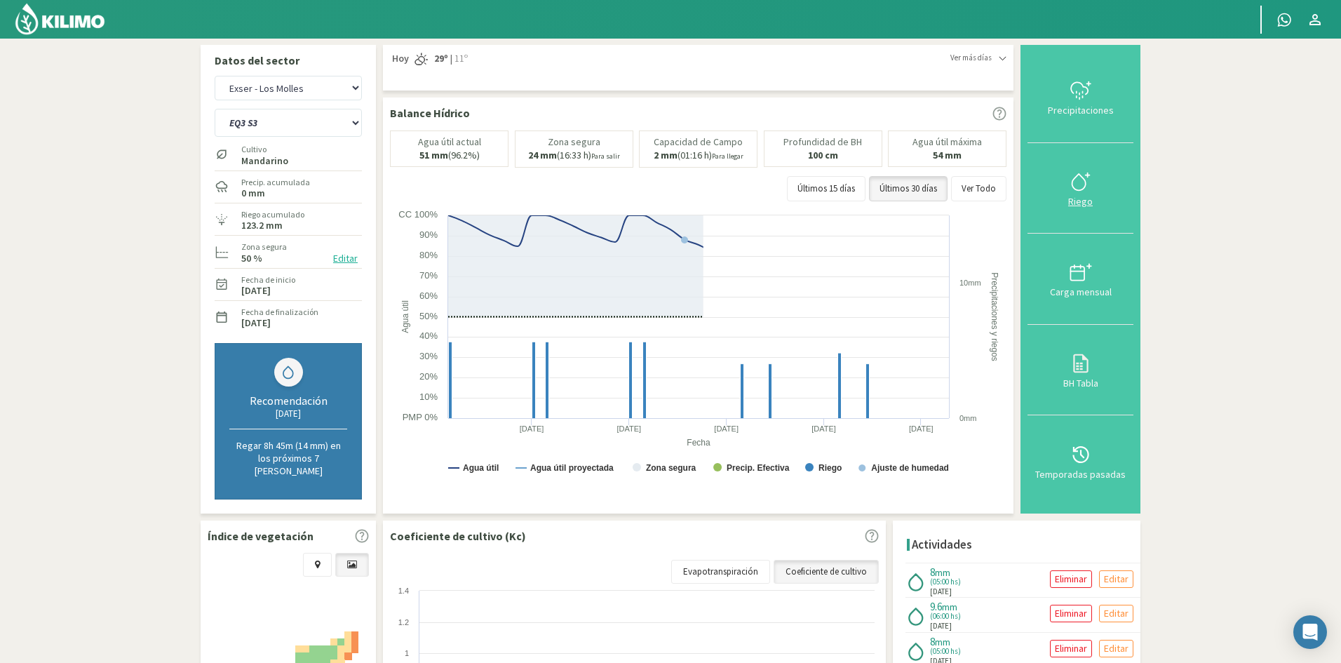
click at [1083, 201] on div "Riego" at bounding box center [1080, 201] width 97 height 10
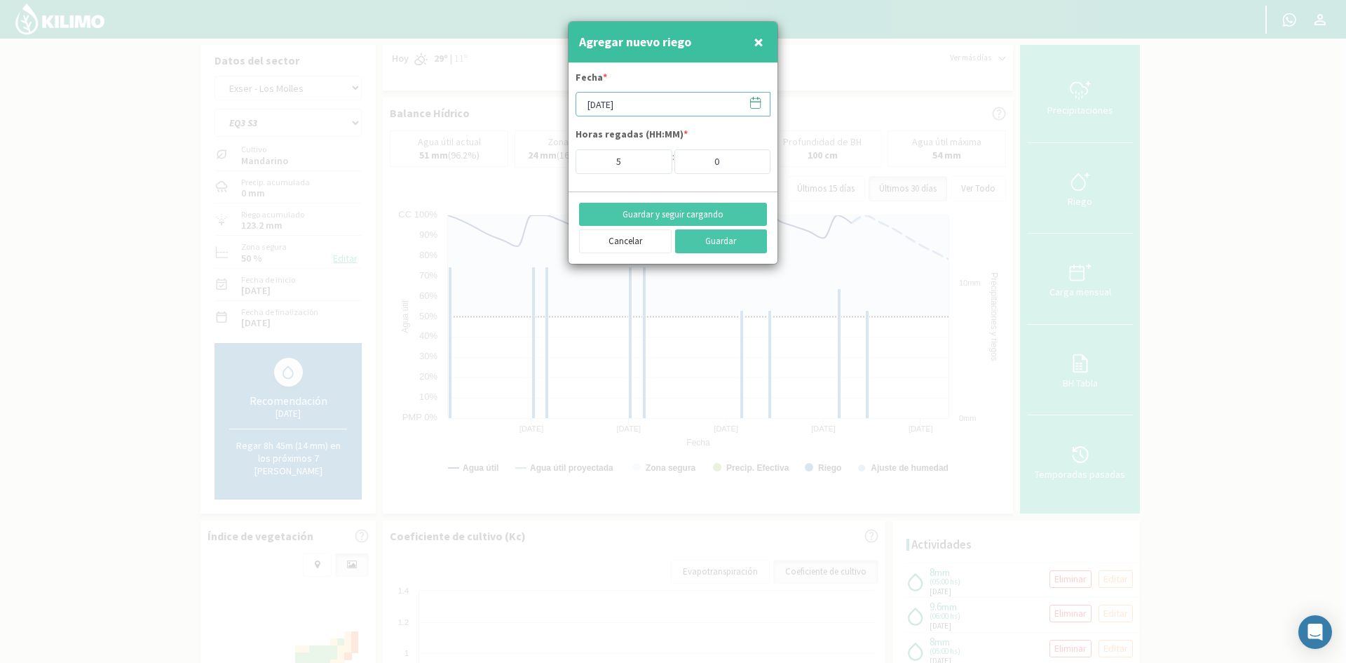
click at [615, 104] on input "[DATE]" at bounding box center [673, 104] width 195 height 25
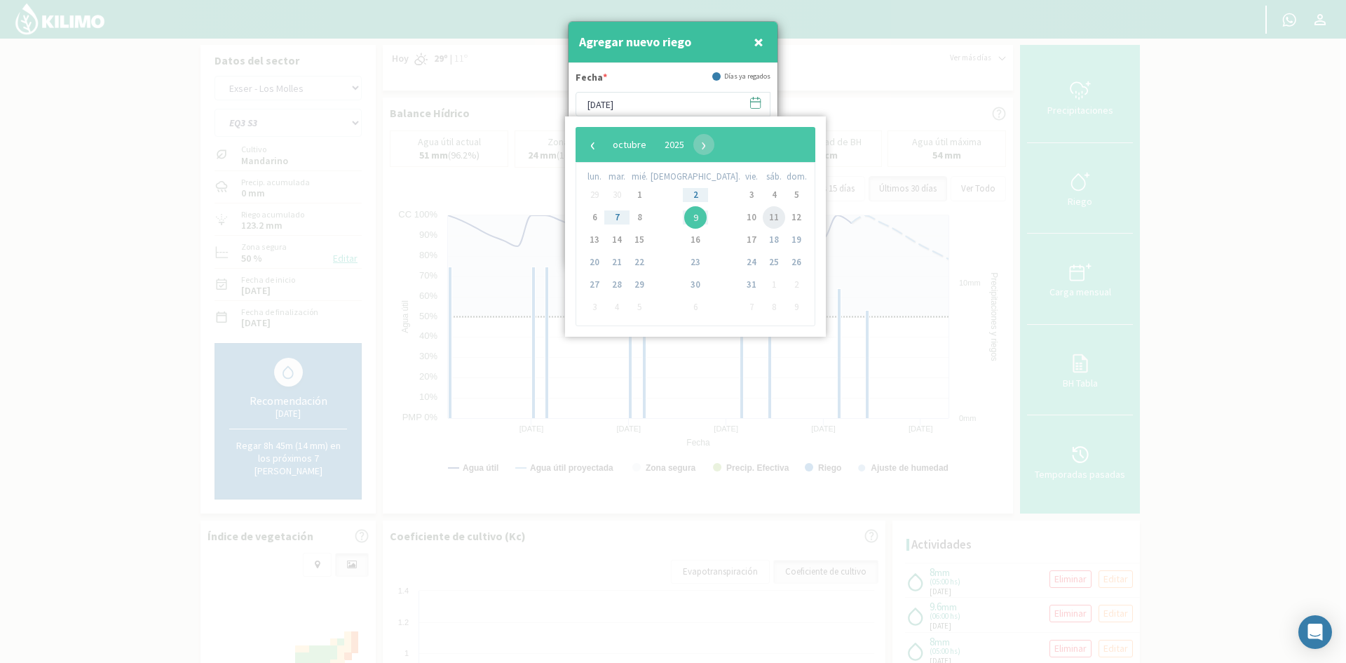
click at [763, 217] on span "11" at bounding box center [774, 217] width 22 height 22
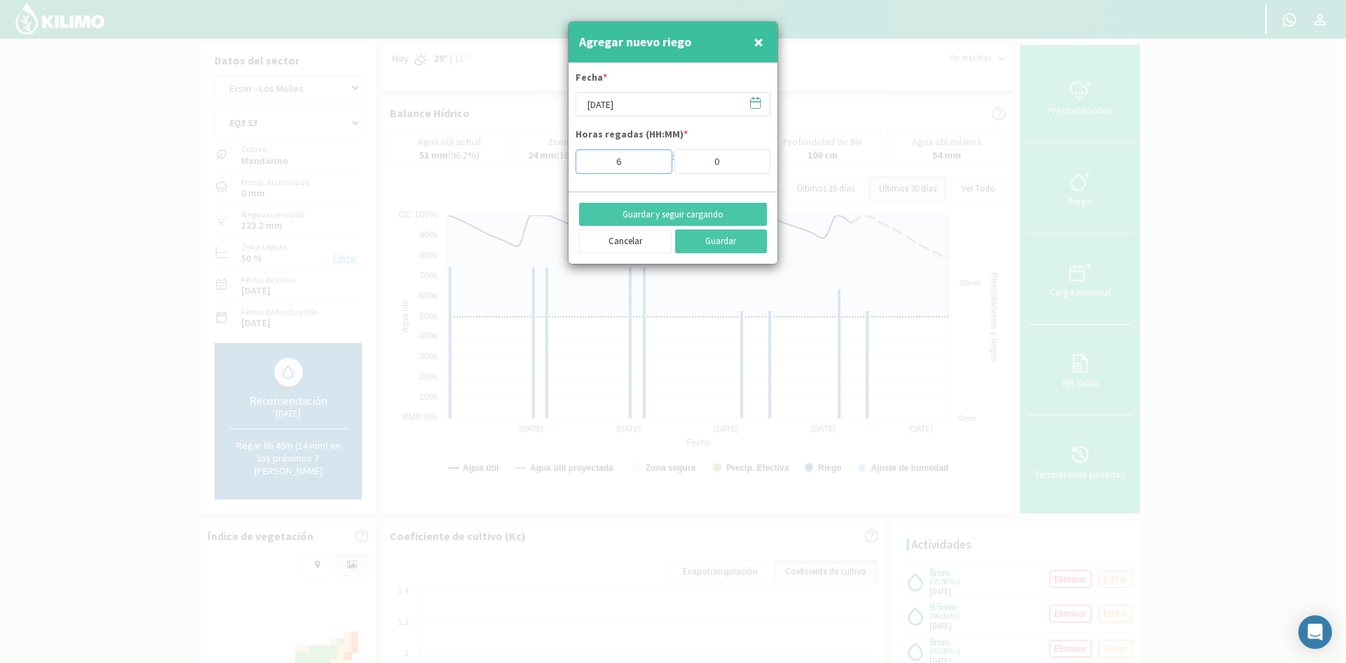
click at [654, 158] on input "6" at bounding box center [624, 161] width 97 height 25
click at [657, 217] on button "Guardar y seguir cargando" at bounding box center [673, 215] width 188 height 24
click at [761, 45] on span "×" at bounding box center [759, 41] width 10 height 23
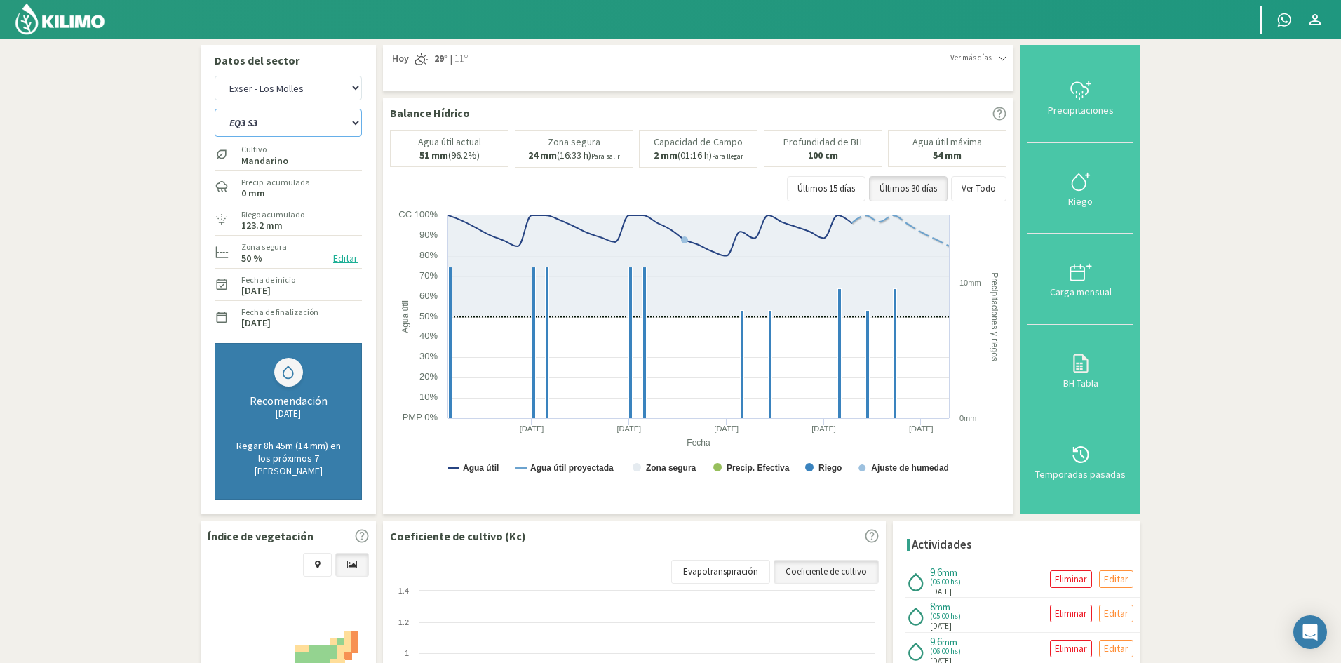
click at [281, 122] on select "EQ1A S3 EQ1A S4 EQ1A S5 EQ1B S1 EQ1B S2 EQ1B S3 EQ1B S4 EQ1B S5 EQ2 S1 EQ2 S3 E…" at bounding box center [288, 123] width 147 height 28
click at [215, 109] on select "EQ1A S3 EQ1A S4 EQ1A S5 EQ1B S1 EQ1B S2 EQ1B S3 EQ1B S4 EQ1B S5 EQ2 S1 EQ2 S3 E…" at bounding box center [288, 123] width 147 height 28
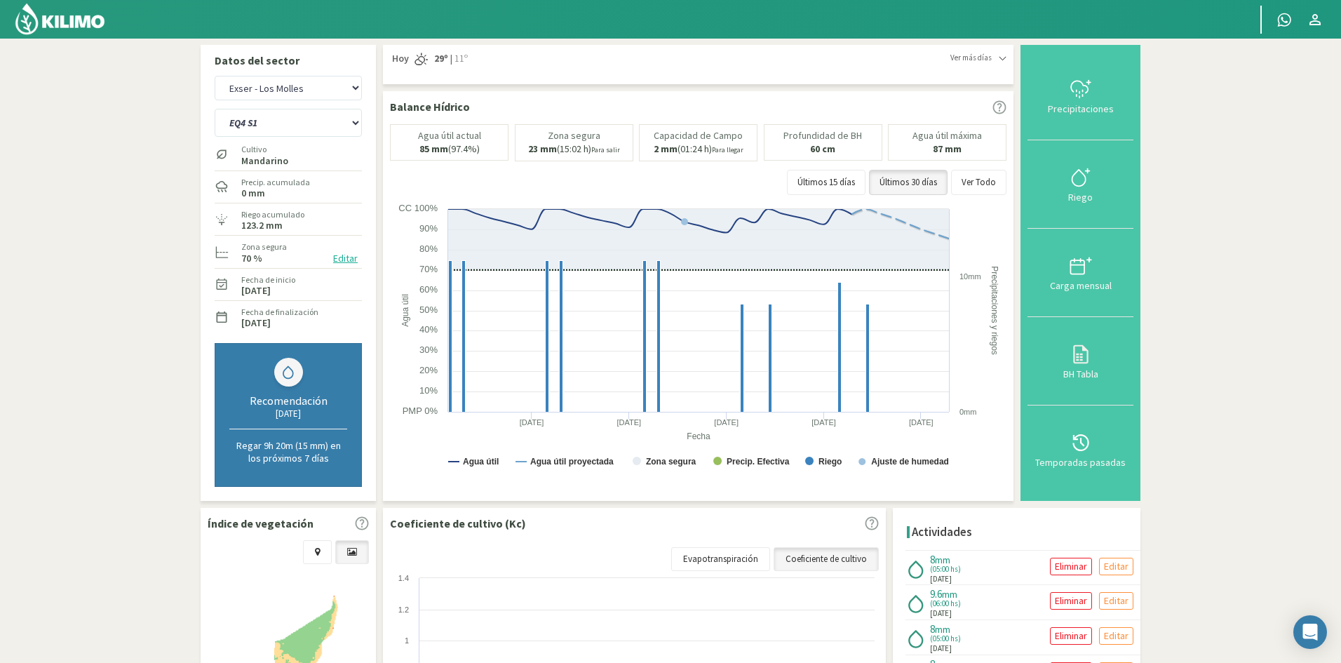
click at [1083, 201] on div "Riego" at bounding box center [1080, 197] width 97 height 10
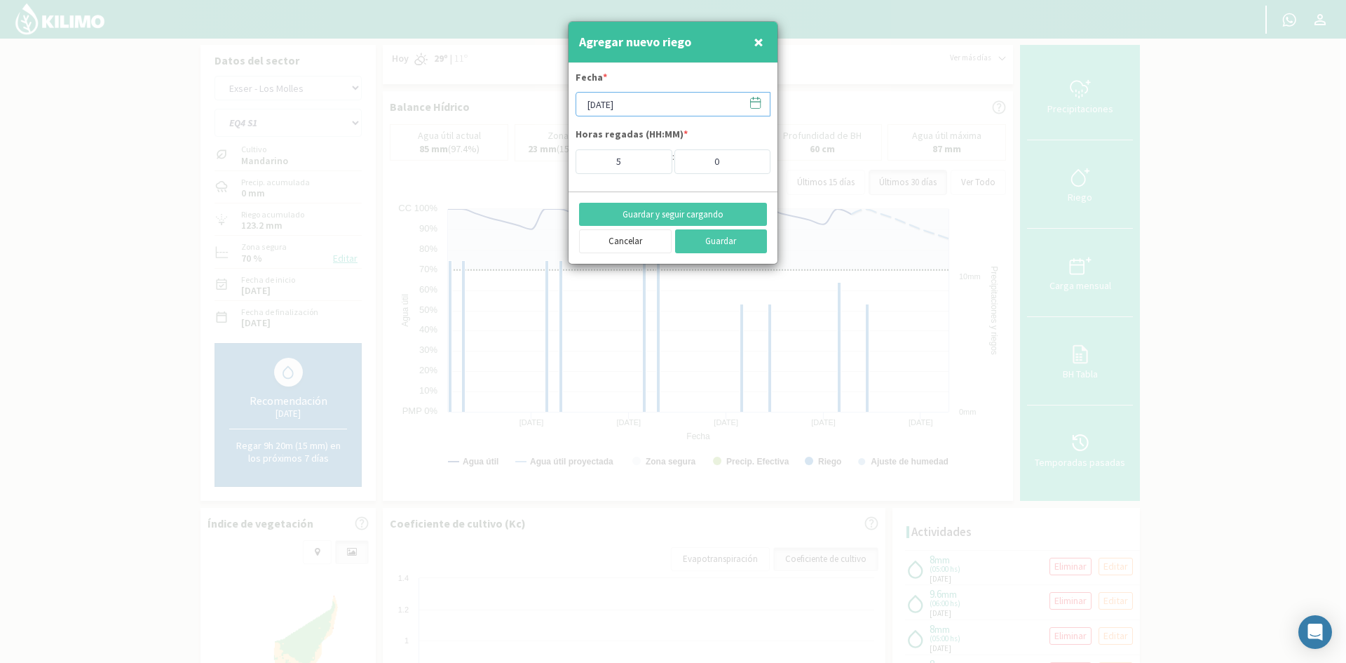
click at [653, 104] on input "[DATE]" at bounding box center [673, 104] width 195 height 25
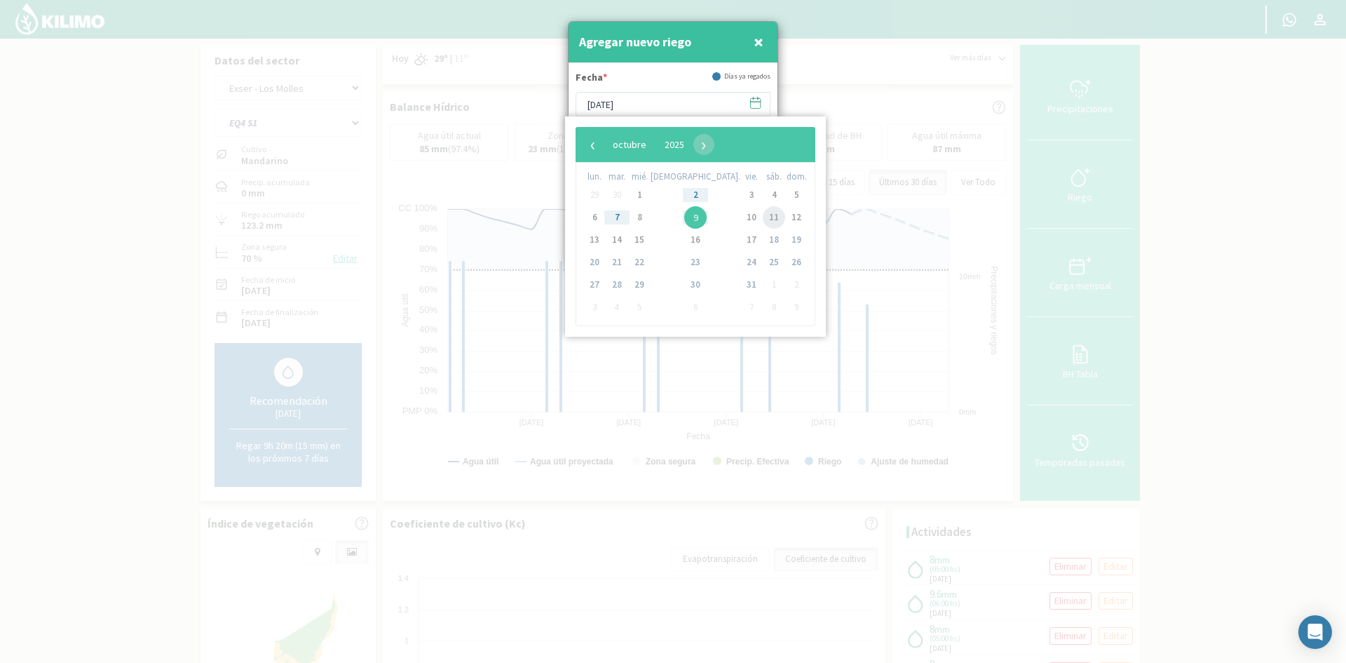
click at [763, 219] on span "11" at bounding box center [774, 217] width 22 height 22
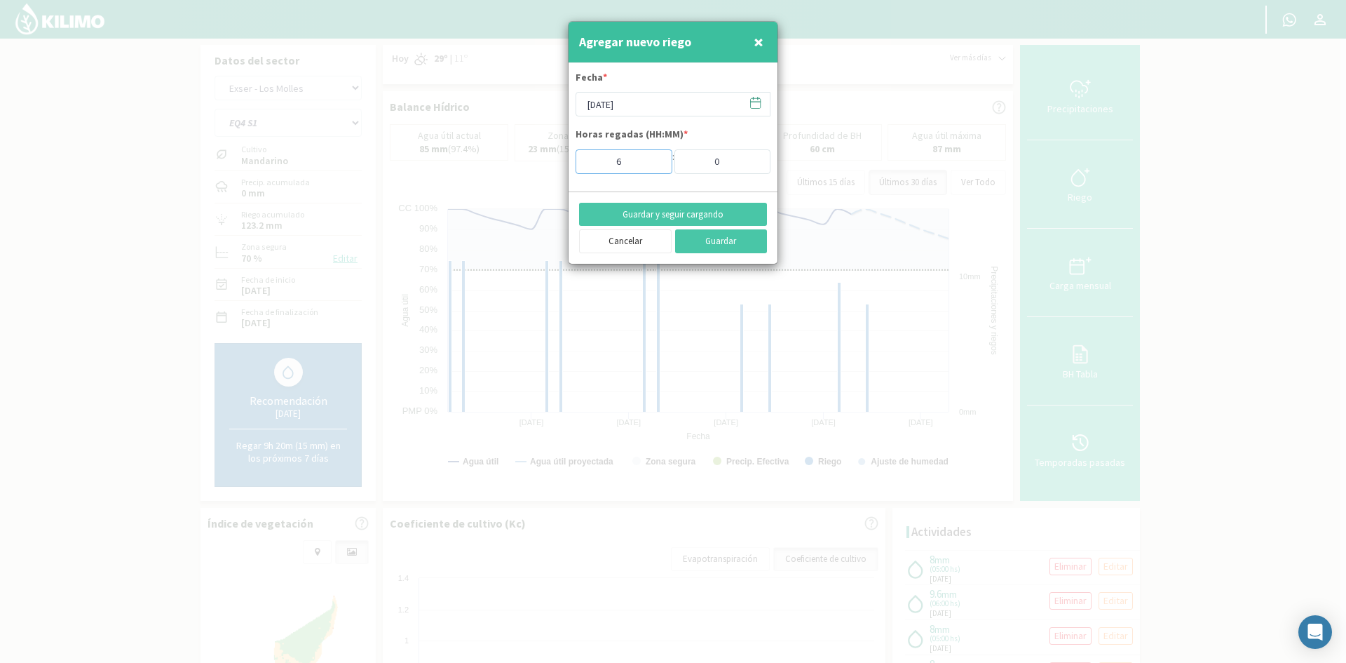
click at [650, 157] on input "6" at bounding box center [624, 161] width 97 height 25
click at [642, 214] on button "Guardar y seguir cargando" at bounding box center [673, 215] width 188 height 24
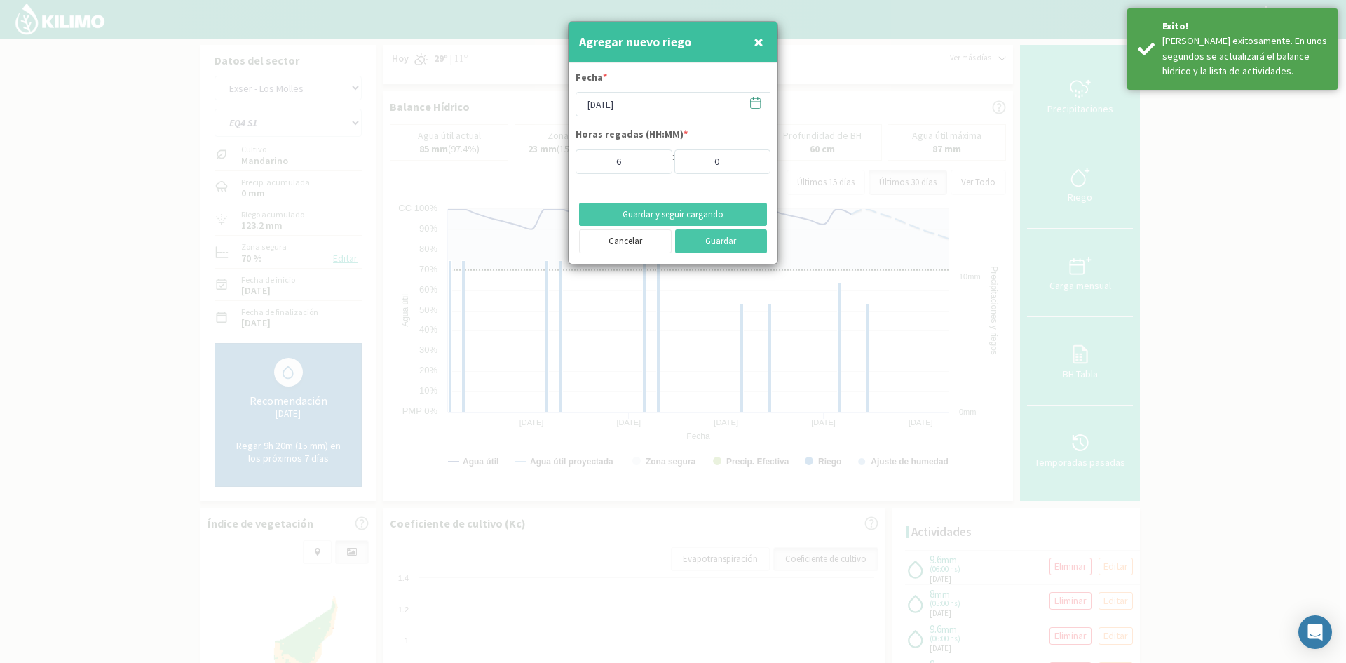
click at [758, 41] on span "×" at bounding box center [759, 41] width 10 height 23
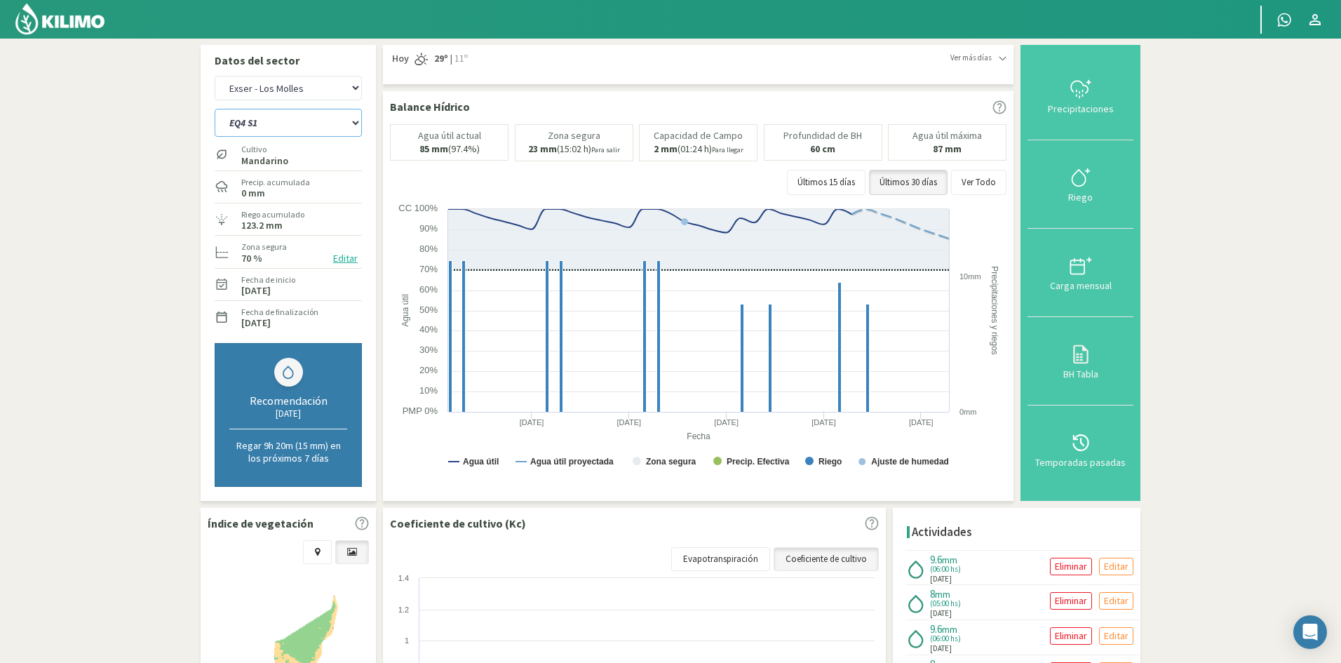
drag, startPoint x: 292, startPoint y: 127, endPoint x: 290, endPoint y: 134, distance: 7.3
click at [292, 127] on select "EQ1A S3 EQ1A S4 EQ1A S5 EQ1B S1 EQ1B S2 EQ1B S3 EQ1B S4 EQ1B S5 EQ2 S1 EQ2 S3 E…" at bounding box center [288, 123] width 147 height 28
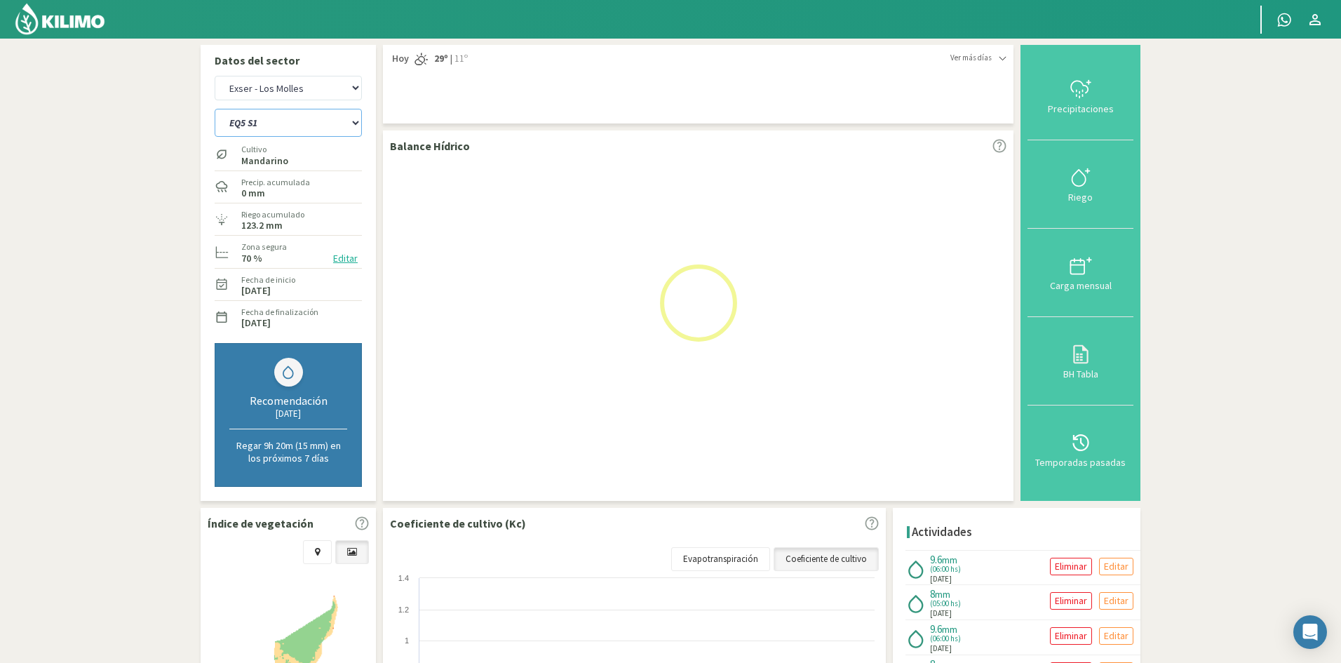
click at [215, 109] on select "EQ1A S3 EQ1A S4 EQ1A S5 EQ1B S1 EQ1B S2 EQ1B S3 EQ1B S4 EQ1B S5 EQ2 S1 EQ2 S3 E…" at bounding box center [288, 123] width 147 height 28
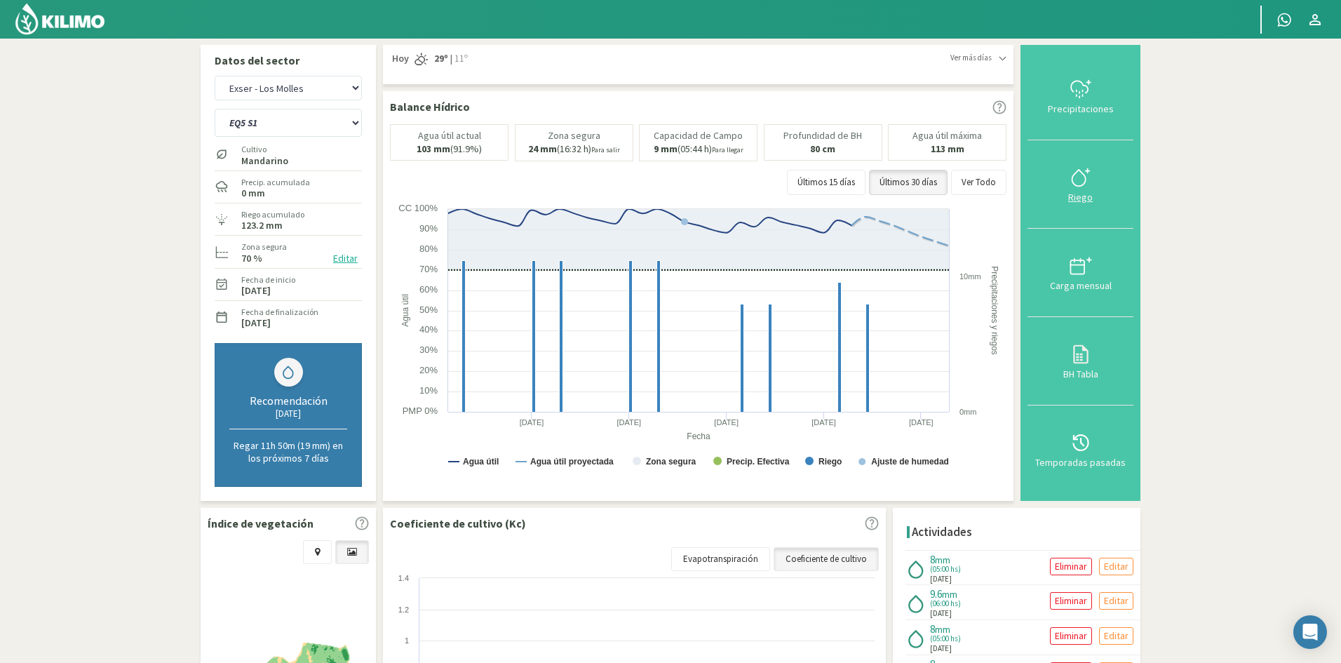
click at [1080, 198] on div "Riego" at bounding box center [1080, 197] width 97 height 10
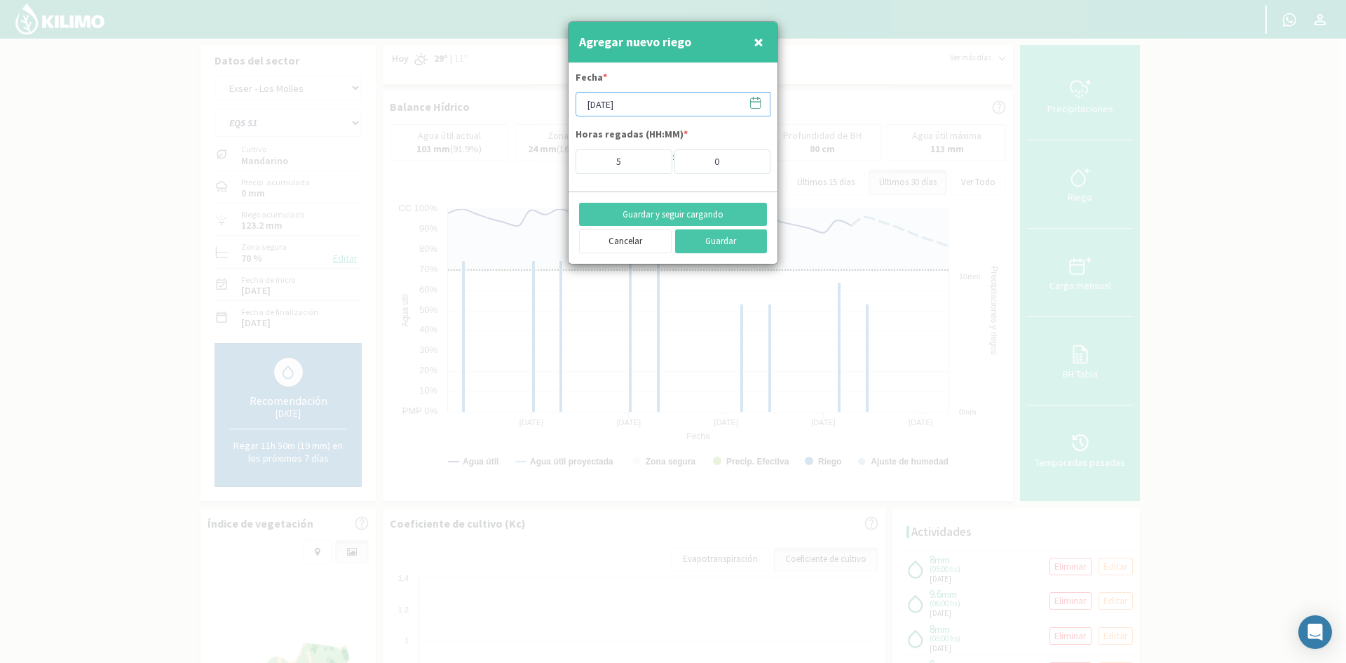
click at [624, 98] on input "[DATE]" at bounding box center [673, 104] width 195 height 25
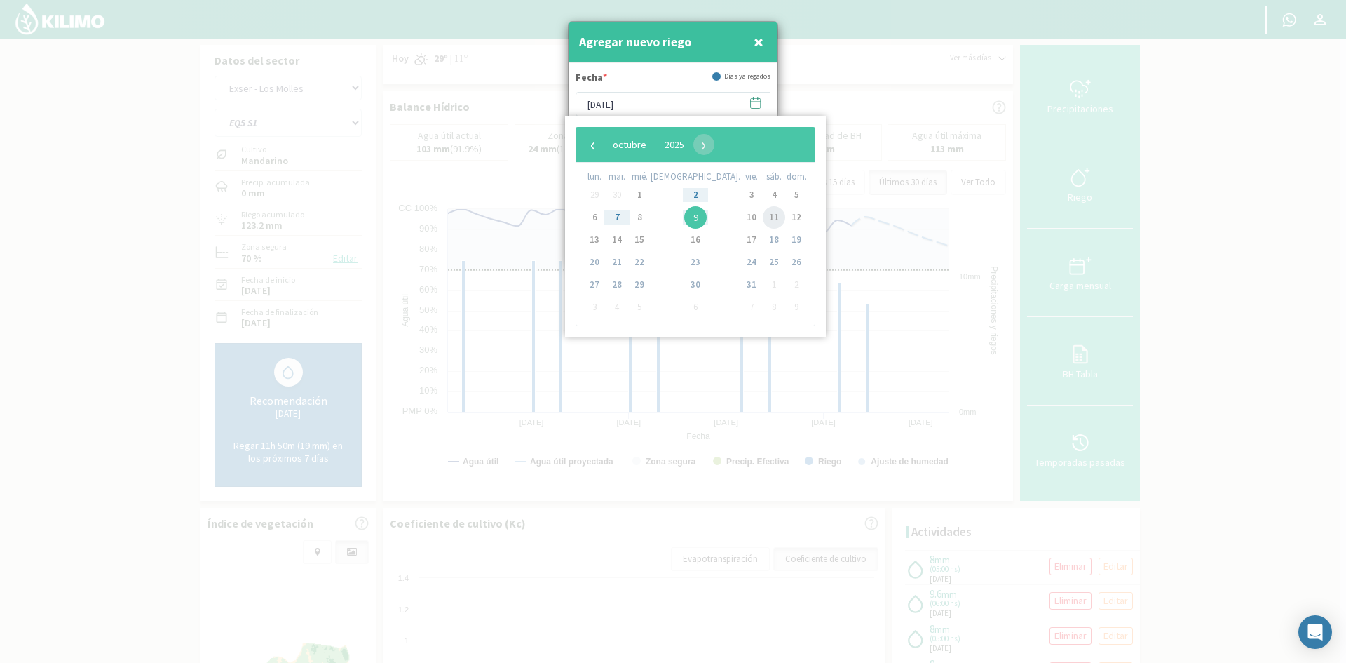
drag, startPoint x: 712, startPoint y: 217, endPoint x: 723, endPoint y: 215, distance: 10.7
click at [763, 215] on span "11" at bounding box center [774, 217] width 22 height 22
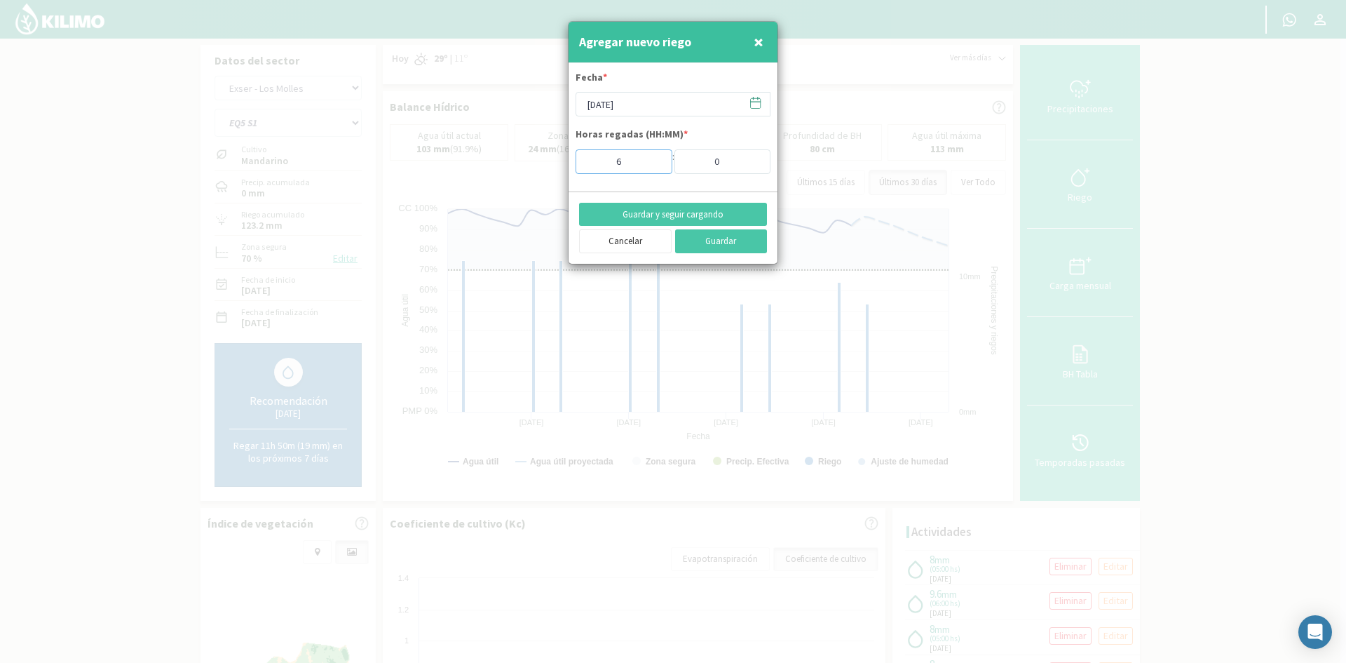
click at [656, 158] on input "6" at bounding box center [624, 161] width 97 height 25
click at [670, 213] on button "Guardar y seguir cargando" at bounding box center [673, 215] width 188 height 24
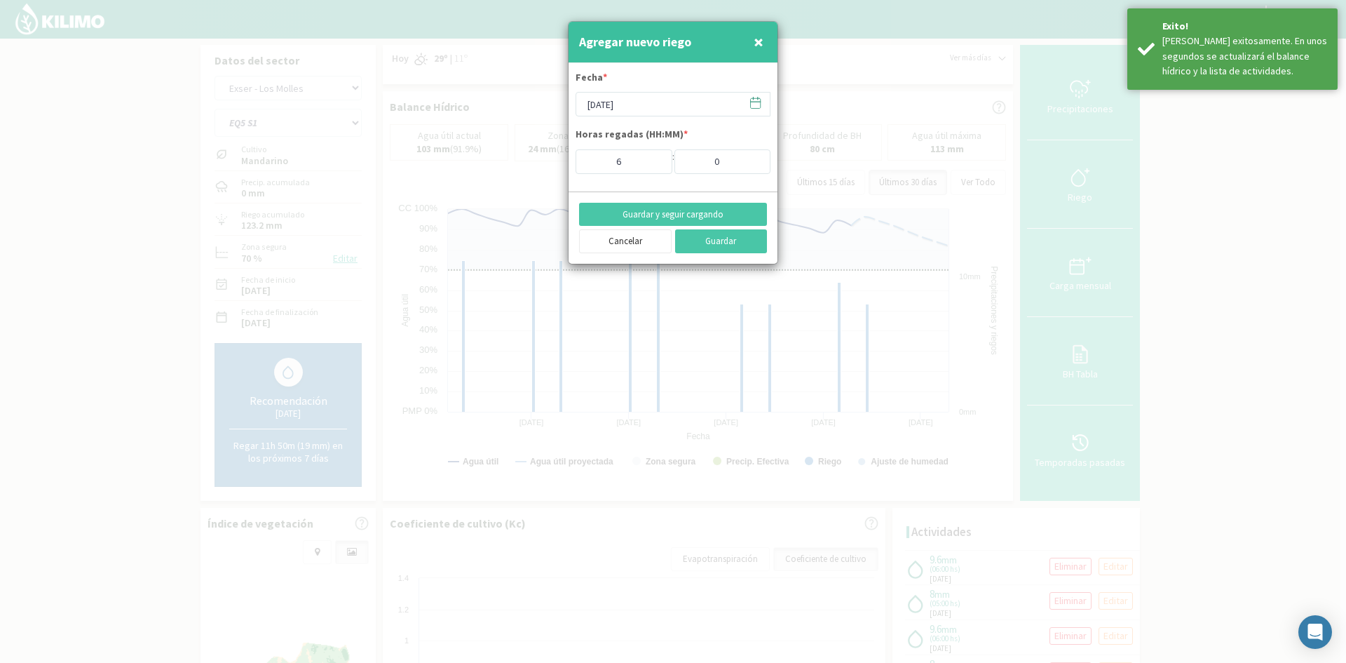
click at [762, 44] on span "×" at bounding box center [759, 41] width 10 height 23
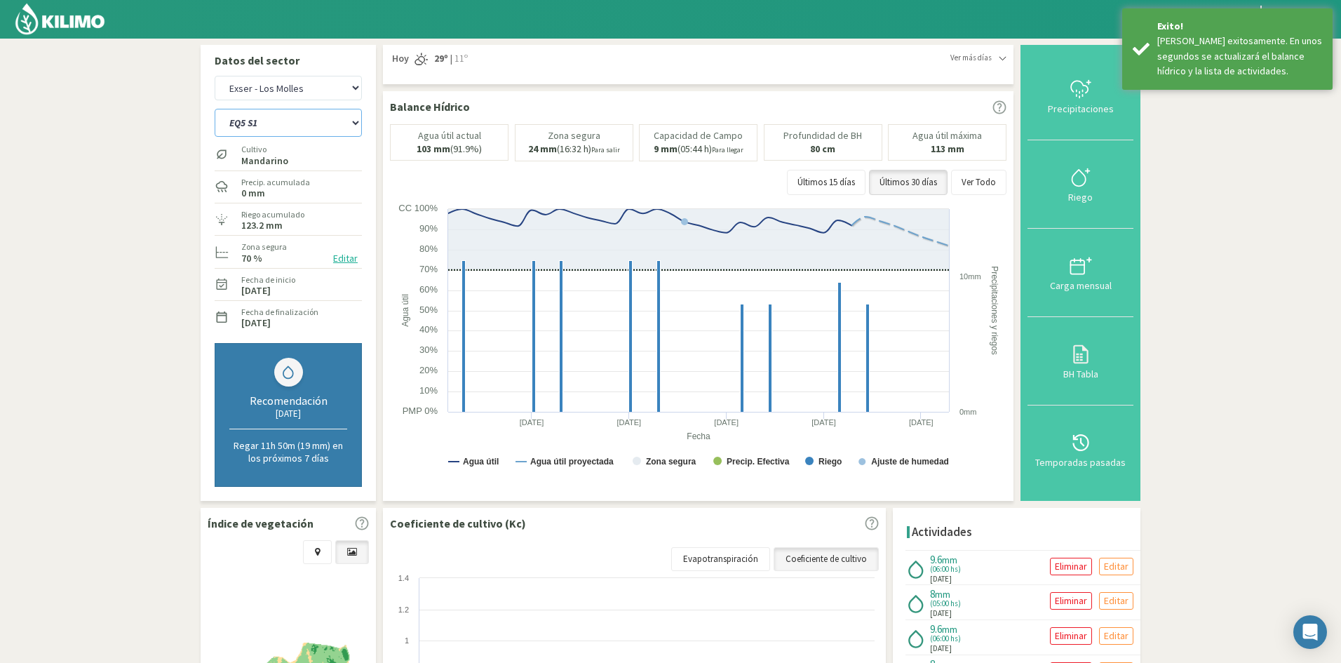
click at [293, 130] on select "EQ1A S3 EQ1A S4 EQ1A S5 EQ1B S1 EQ1B S2 EQ1B S3 EQ1B S4 EQ1B S5 EQ2 S1 EQ2 S3 E…" at bounding box center [288, 123] width 147 height 28
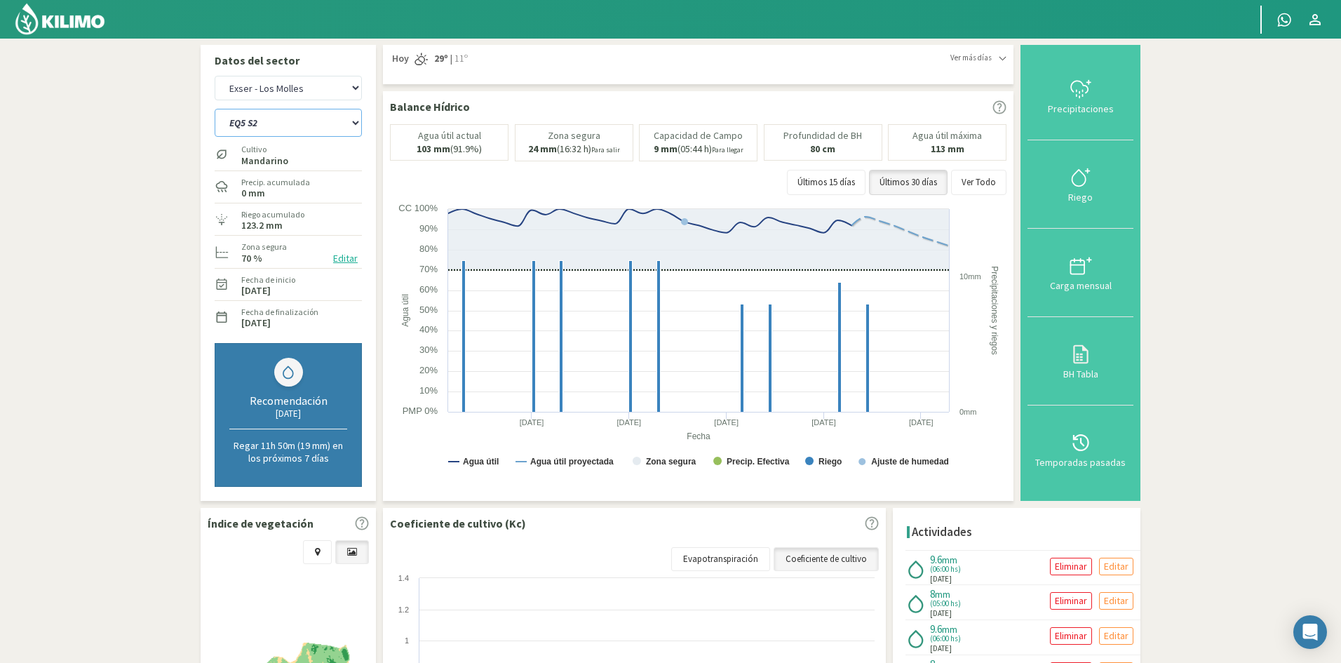
click at [215, 109] on select "EQ1A S3 EQ1A S4 EQ1A S5 EQ1B S1 EQ1B S2 EQ1B S3 EQ1B S4 EQ1B S5 EQ2 S1 EQ2 S3 E…" at bounding box center [288, 123] width 147 height 28
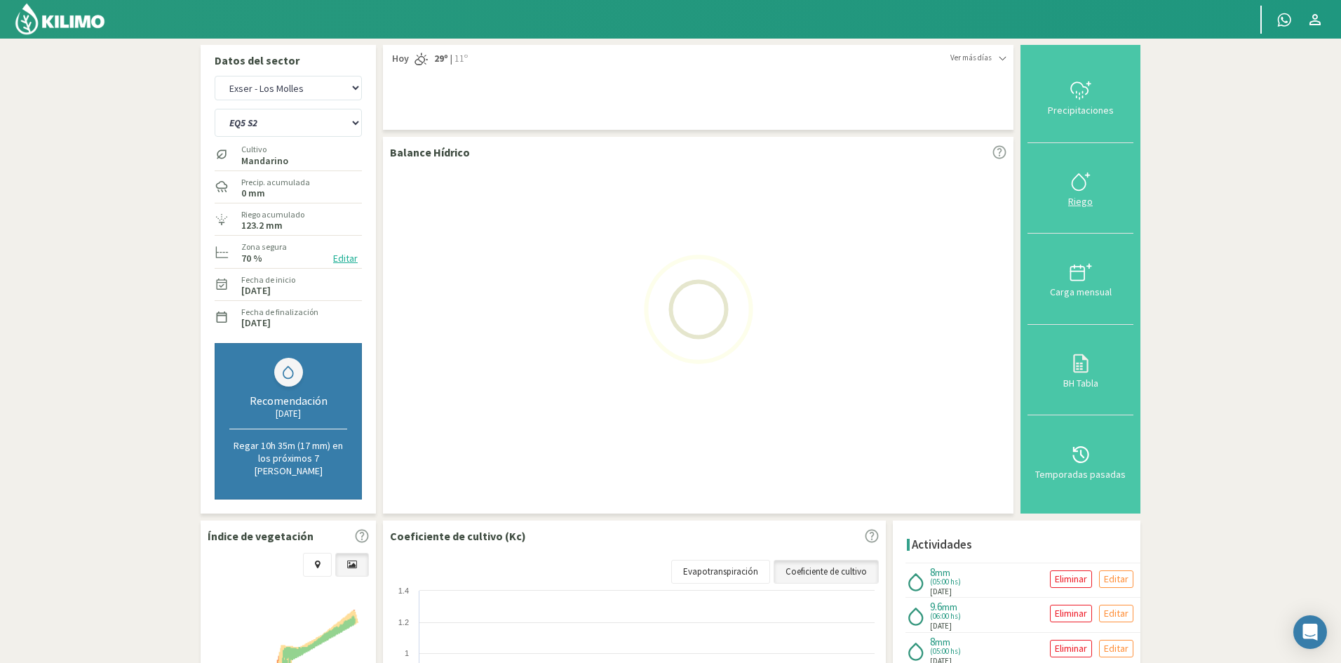
click at [1085, 200] on div "Riego" at bounding box center [1080, 201] width 97 height 10
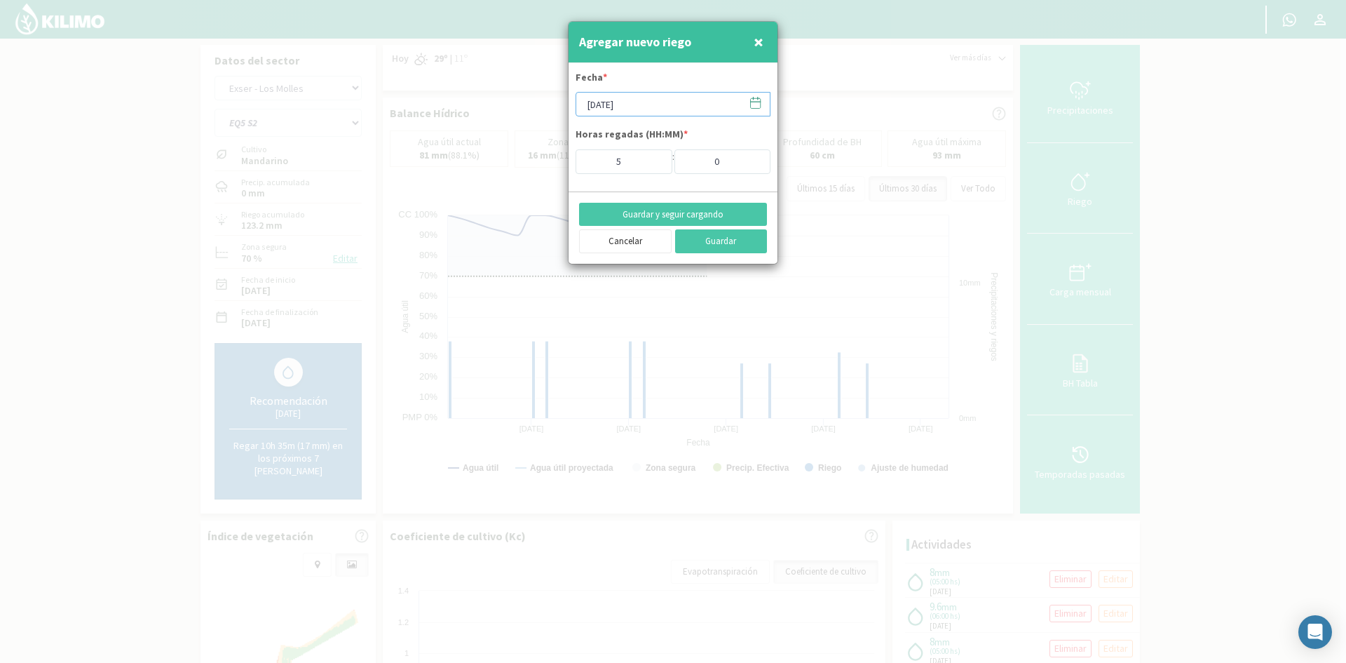
click at [612, 98] on input "[DATE]" at bounding box center [673, 104] width 195 height 25
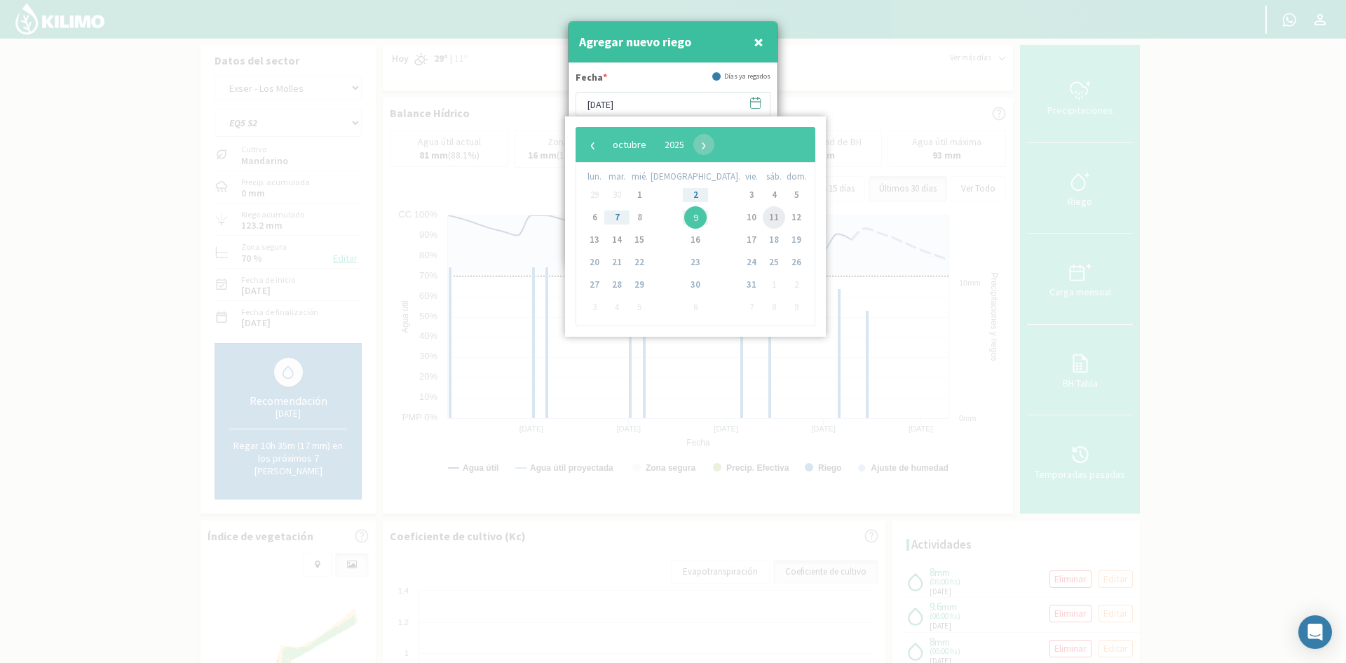
drag, startPoint x: 712, startPoint y: 210, endPoint x: 717, endPoint y: 215, distance: 7.5
click at [763, 215] on span "11" at bounding box center [774, 217] width 22 height 22
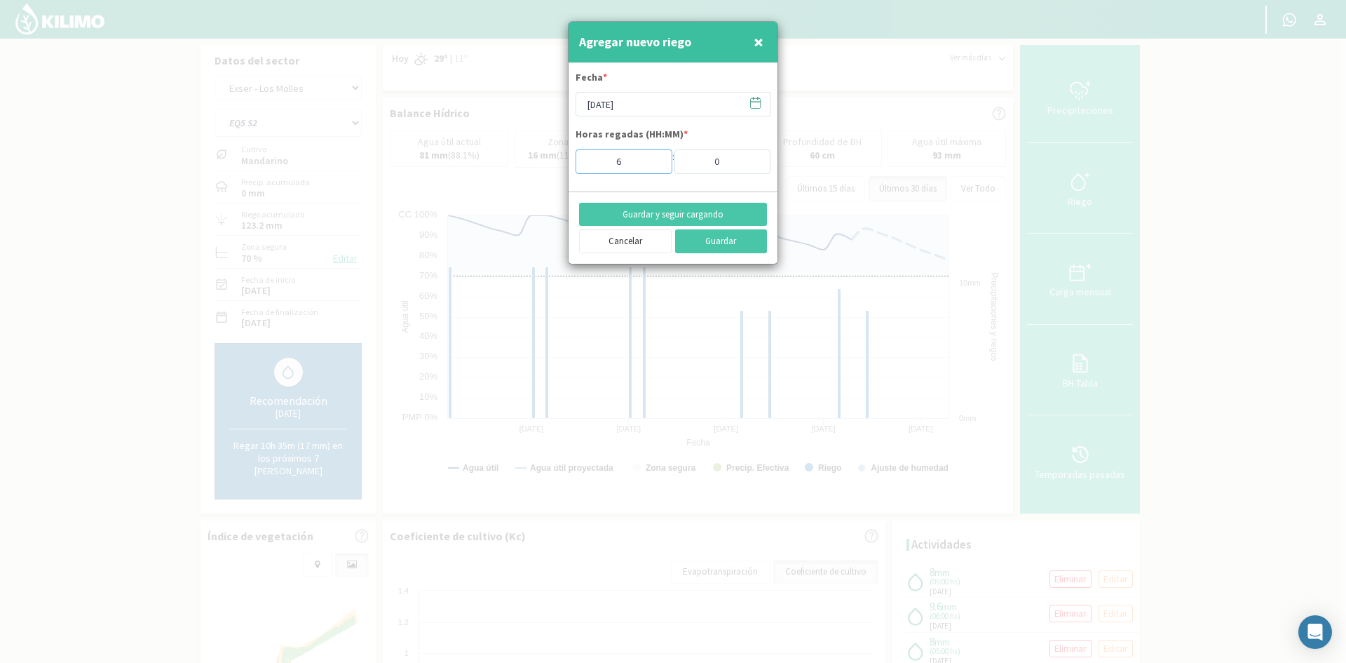
click at [651, 158] on input "6" at bounding box center [624, 161] width 97 height 25
click at [652, 213] on button "Guardar y seguir cargando" at bounding box center [673, 215] width 188 height 24
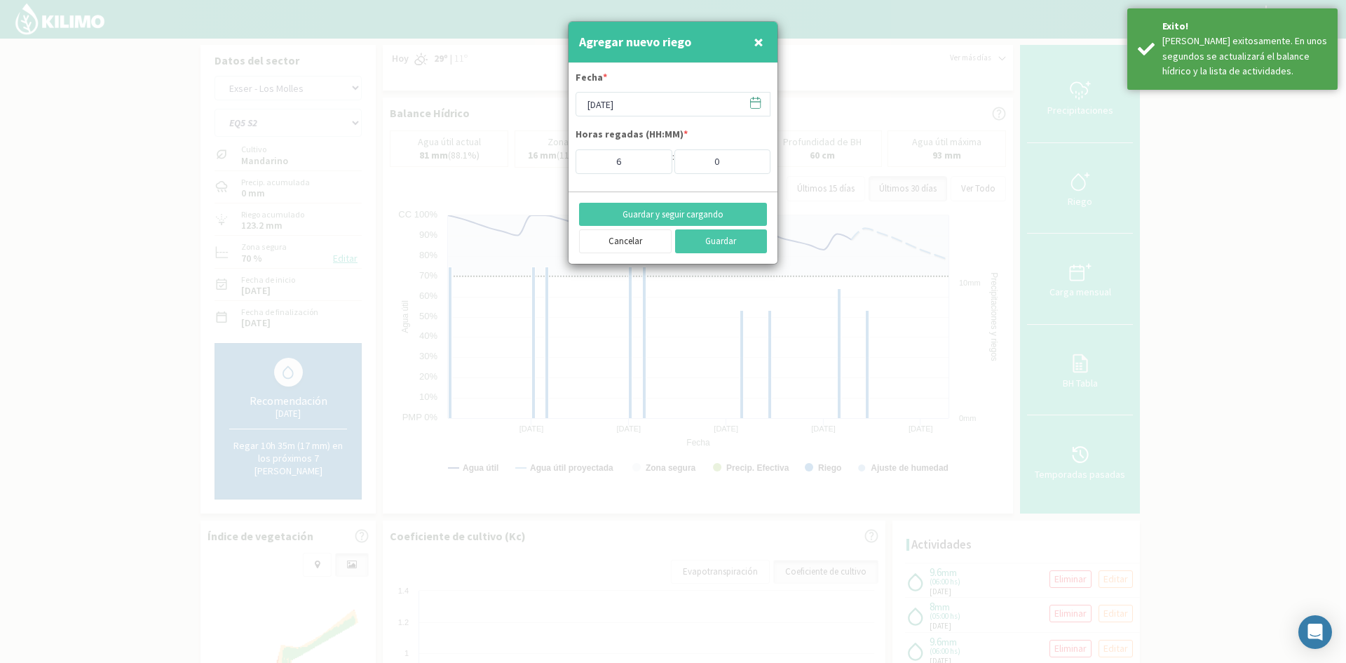
click at [760, 43] on span "×" at bounding box center [759, 41] width 10 height 23
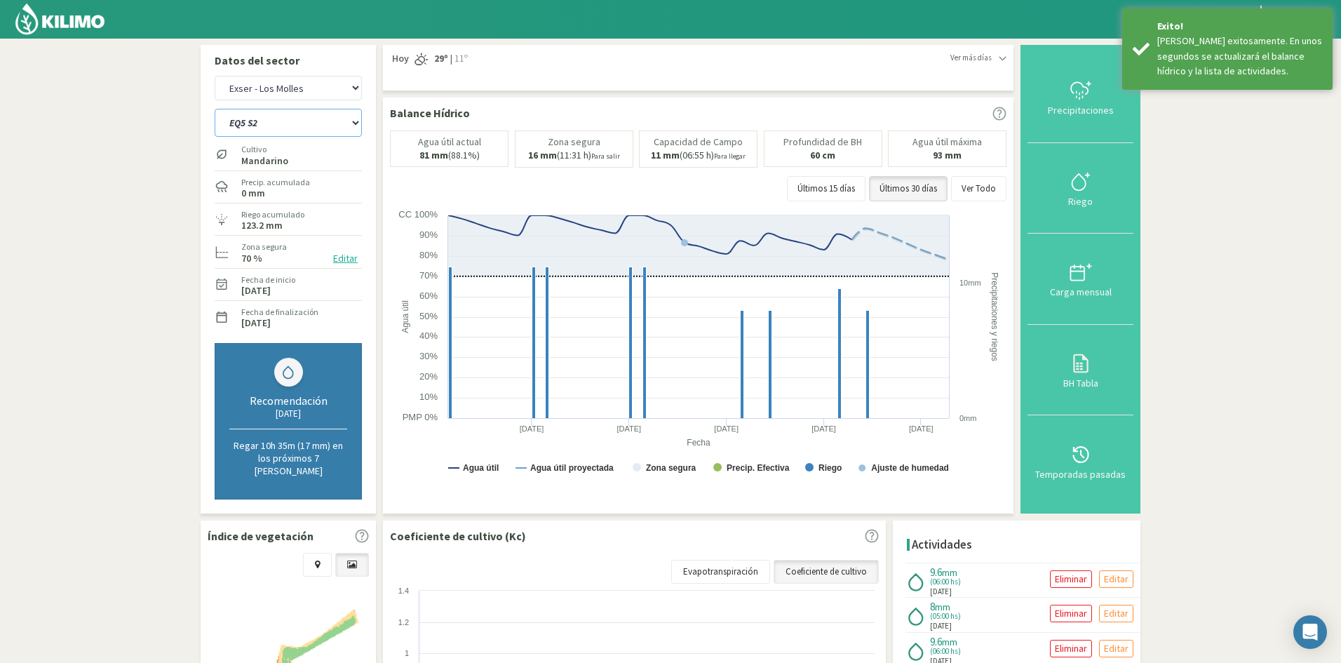
click at [243, 126] on select "EQ1A S3 EQ1A S4 EQ1A S5 EQ1B S1 EQ1B S2 EQ1B S3 EQ1B S4 EQ1B S5 EQ2 S1 EQ2 S3 E…" at bounding box center [288, 123] width 147 height 28
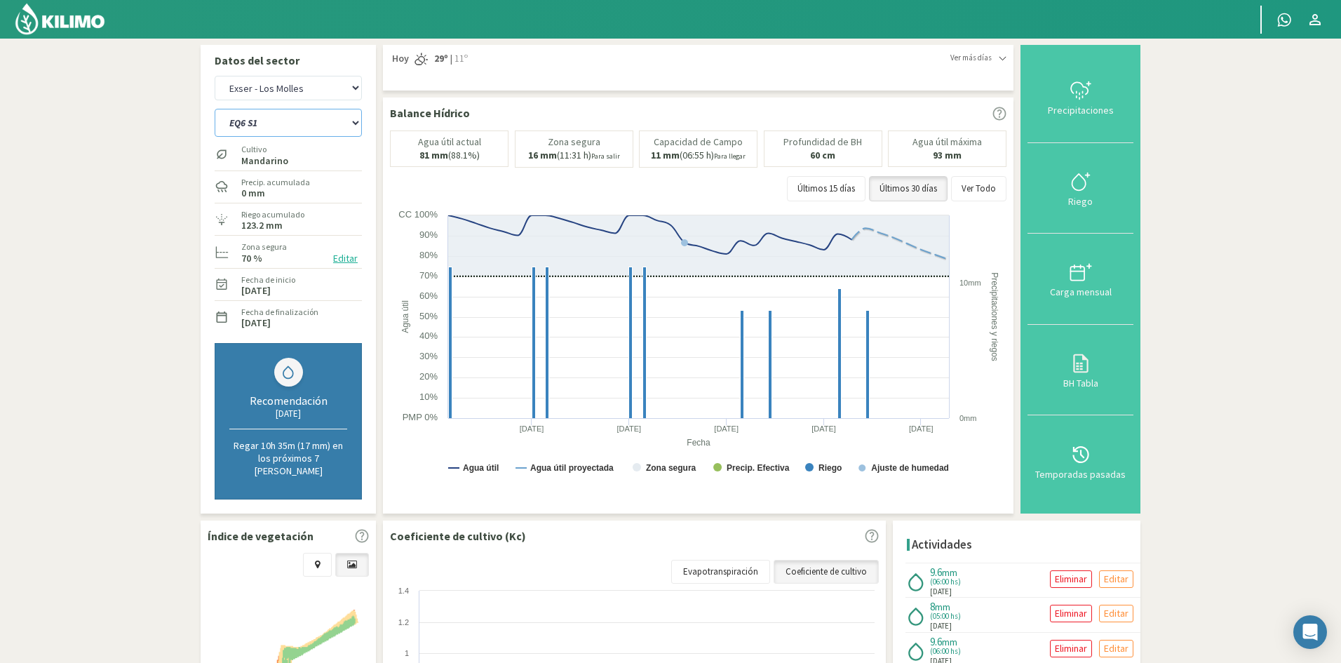
click at [215, 109] on select "EQ1A S3 EQ1A S4 EQ1A S5 EQ1B S1 EQ1B S2 EQ1B S3 EQ1B S4 EQ1B S5 EQ2 S1 EQ2 S3 E…" at bounding box center [288, 123] width 147 height 28
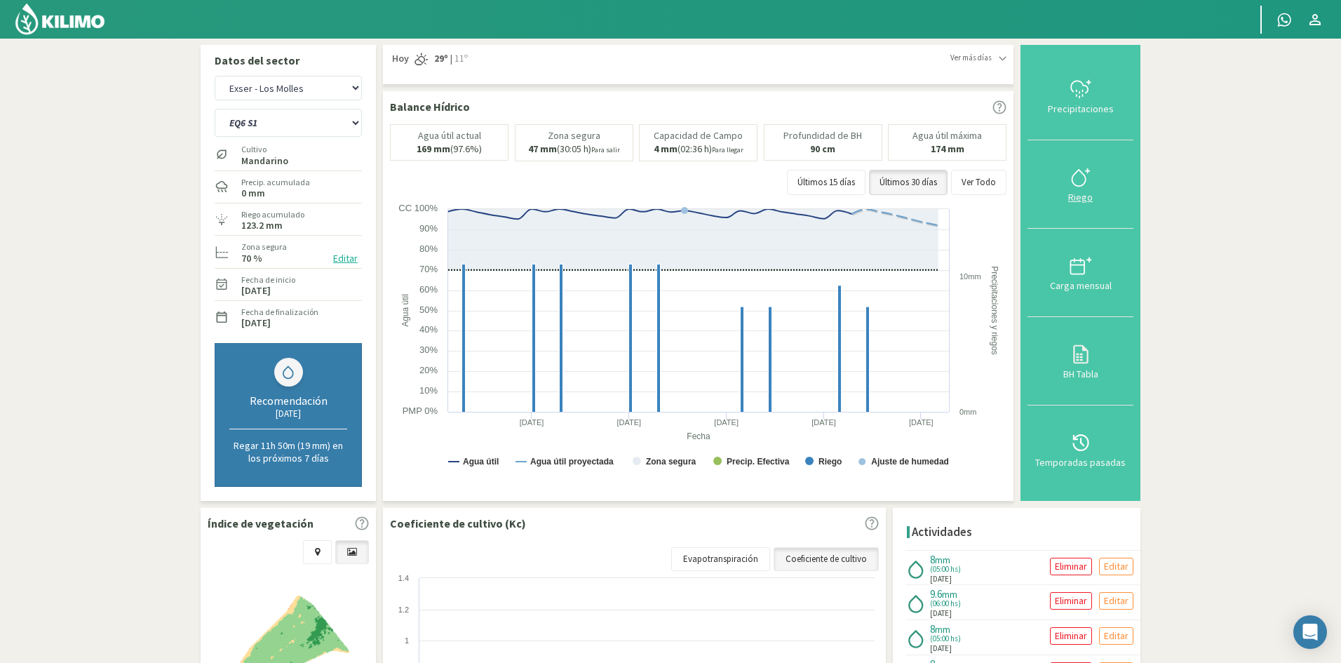
click at [1081, 198] on div "Riego" at bounding box center [1080, 197] width 97 height 10
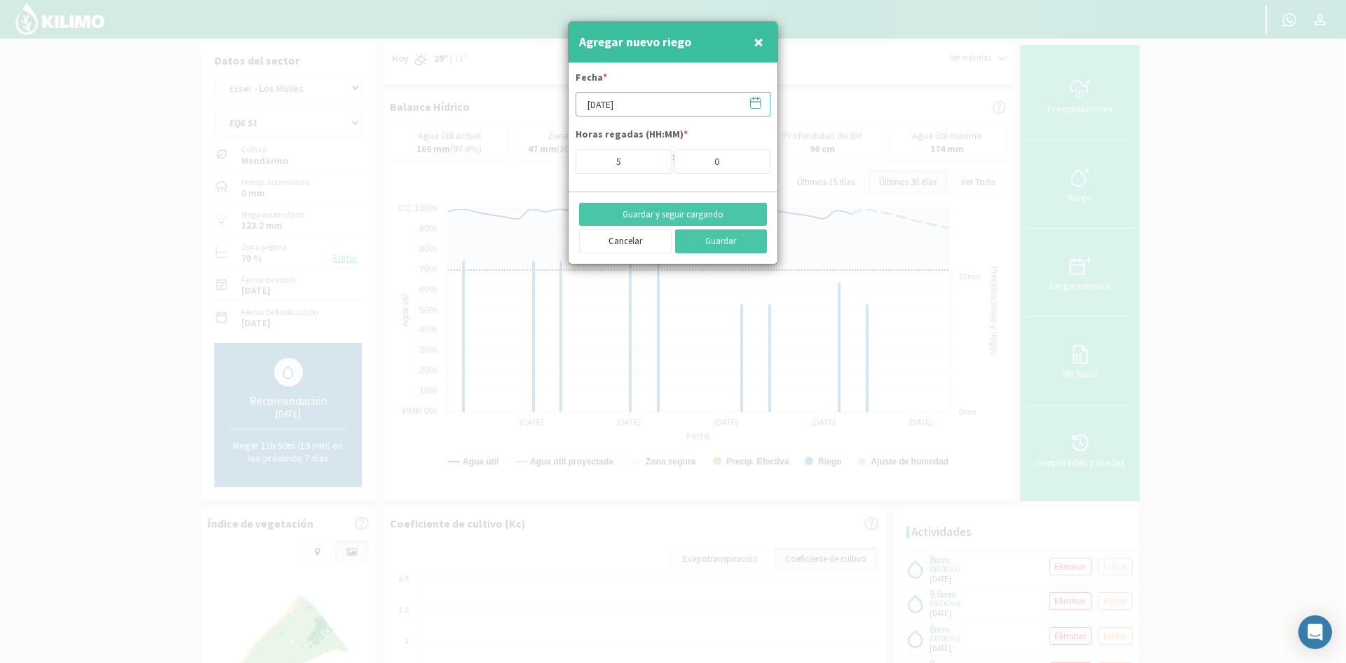
click at [649, 109] on input "[DATE]" at bounding box center [673, 104] width 195 height 25
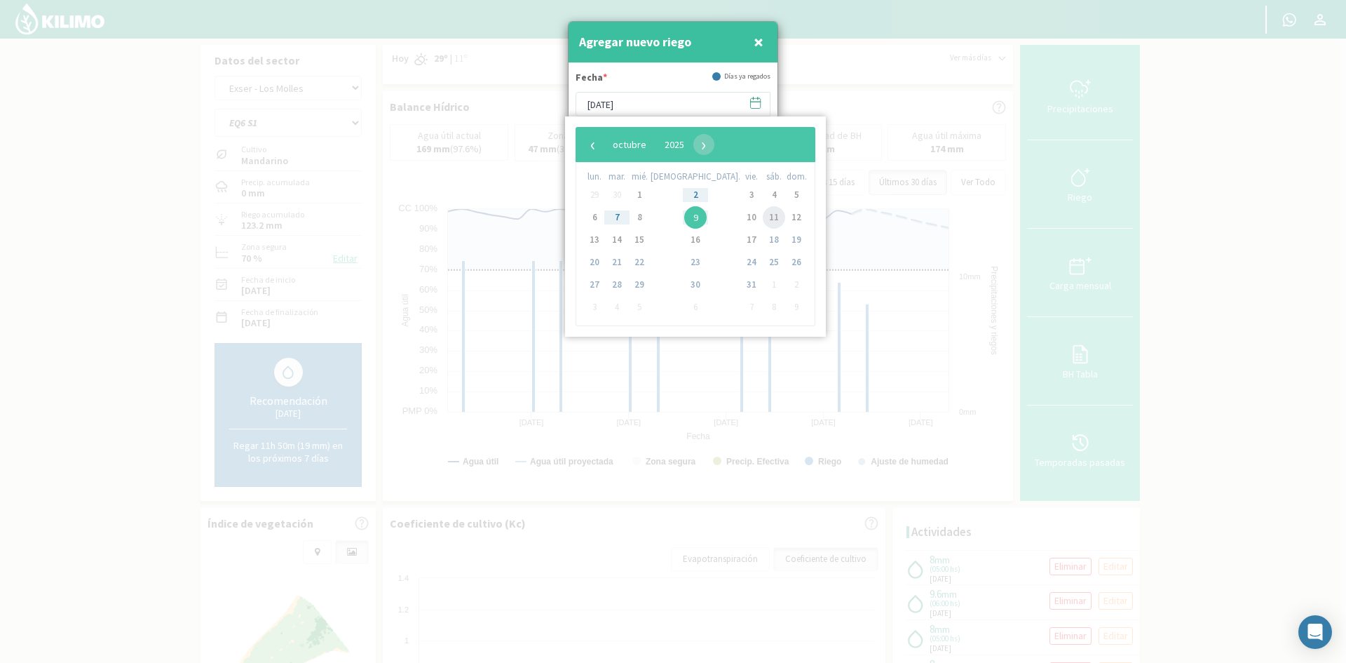
click at [763, 216] on span "11" at bounding box center [774, 217] width 22 height 22
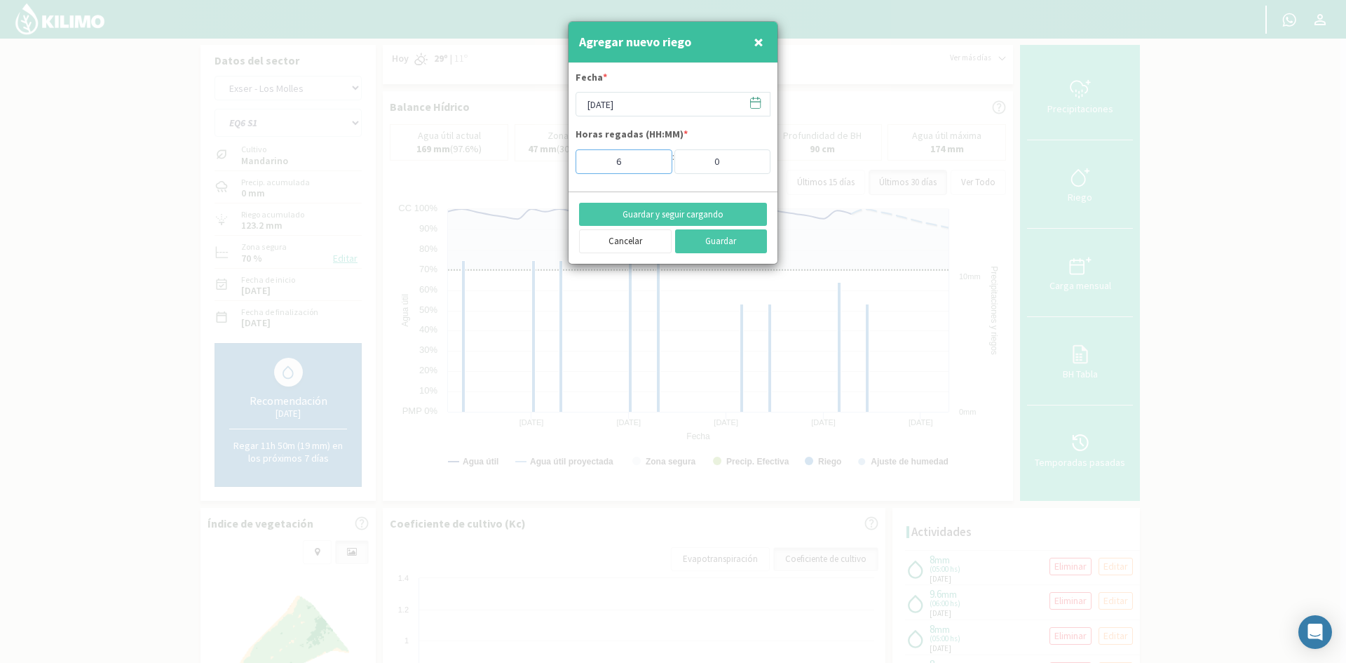
click at [649, 156] on input "6" at bounding box center [624, 161] width 97 height 25
click at [661, 218] on button "Guardar y seguir cargando" at bounding box center [673, 215] width 188 height 24
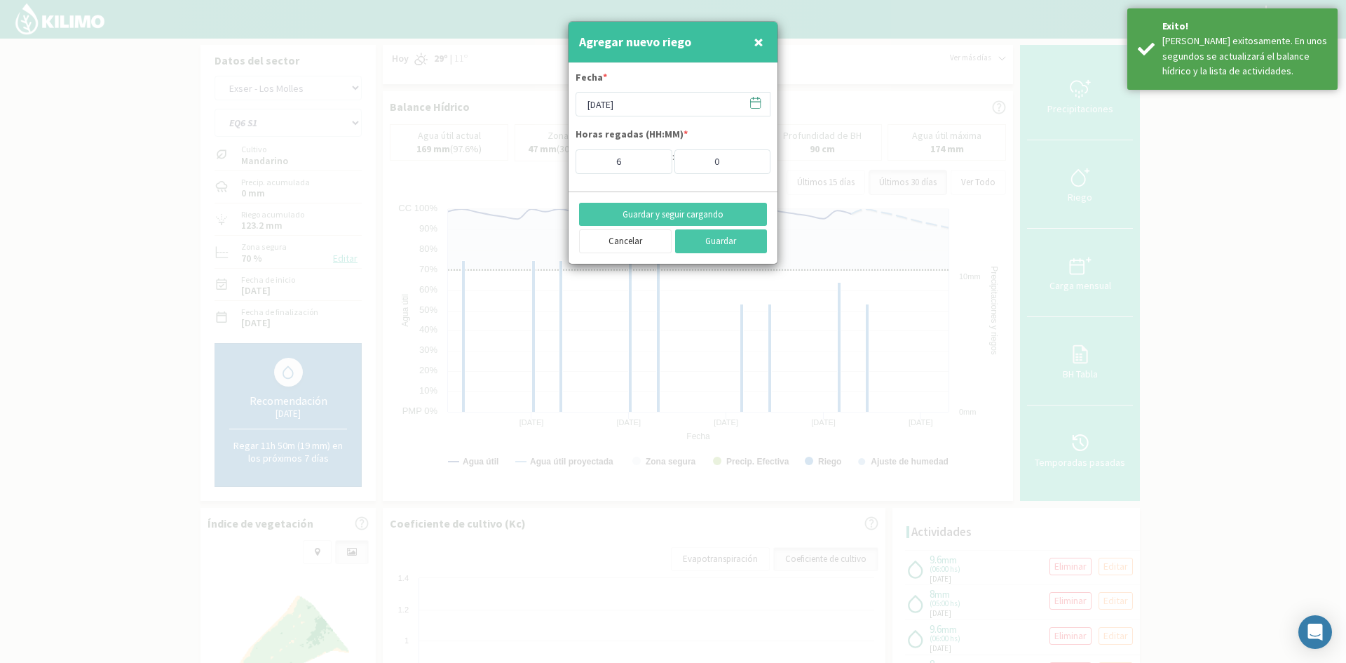
click at [757, 38] on span "×" at bounding box center [759, 41] width 10 height 23
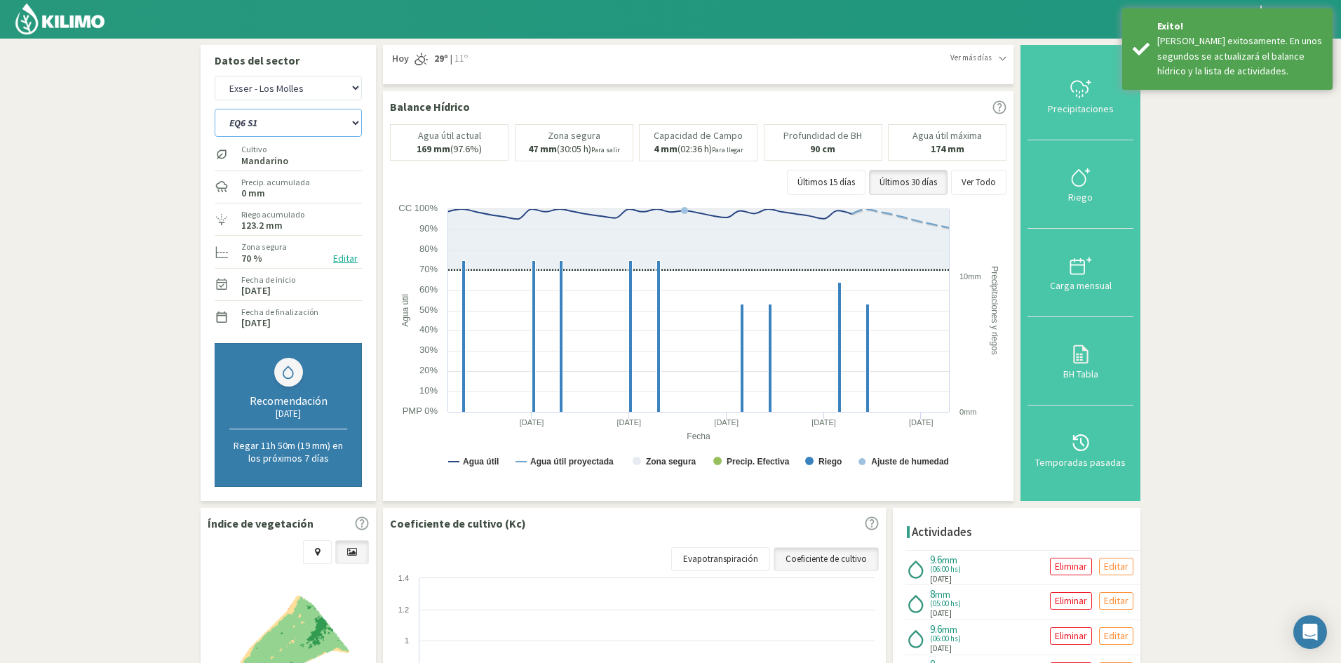
click at [302, 121] on select "EQ1A S3 EQ1A S4 EQ1A S5 EQ1B S1 EQ1B S2 EQ1B S3 EQ1B S4 EQ1B S5 EQ2 S1 EQ2 S3 E…" at bounding box center [288, 123] width 147 height 28
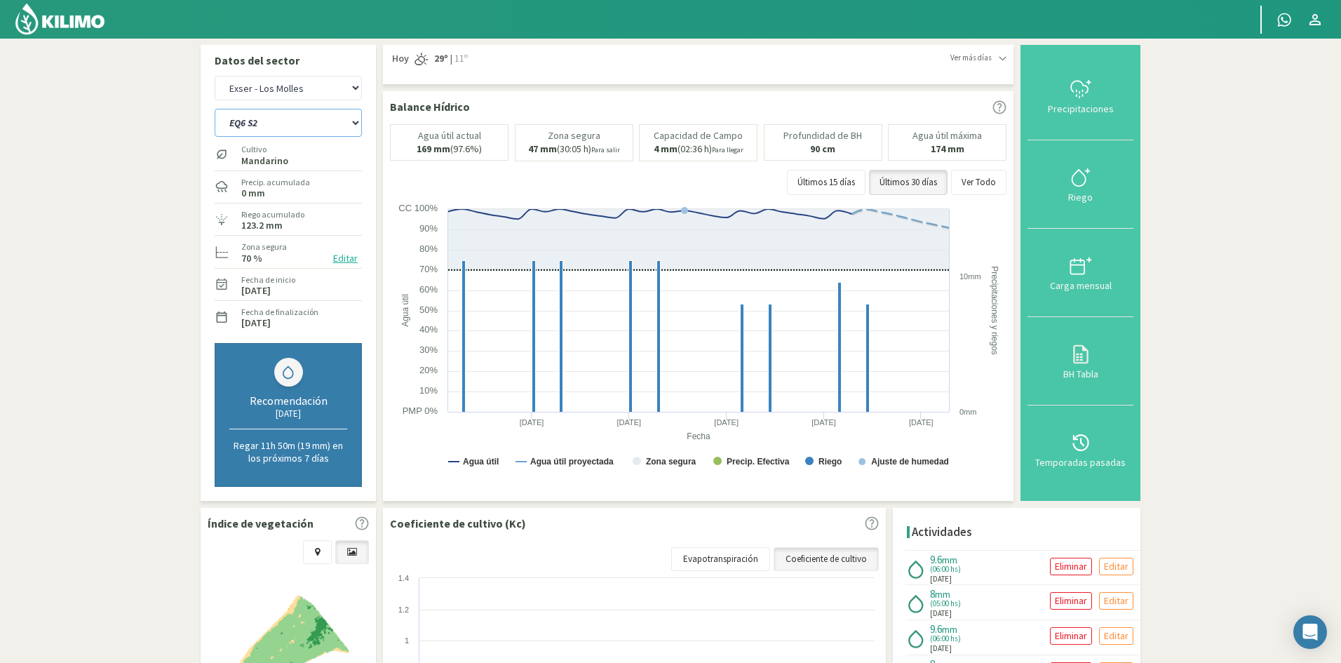
click at [215, 109] on select "EQ1A S3 EQ1A S4 EQ1A S5 EQ1B S1 EQ1B S2 EQ1B S3 EQ1B S4 EQ1B S5 EQ2 S1 EQ2 S3 E…" at bounding box center [288, 123] width 147 height 28
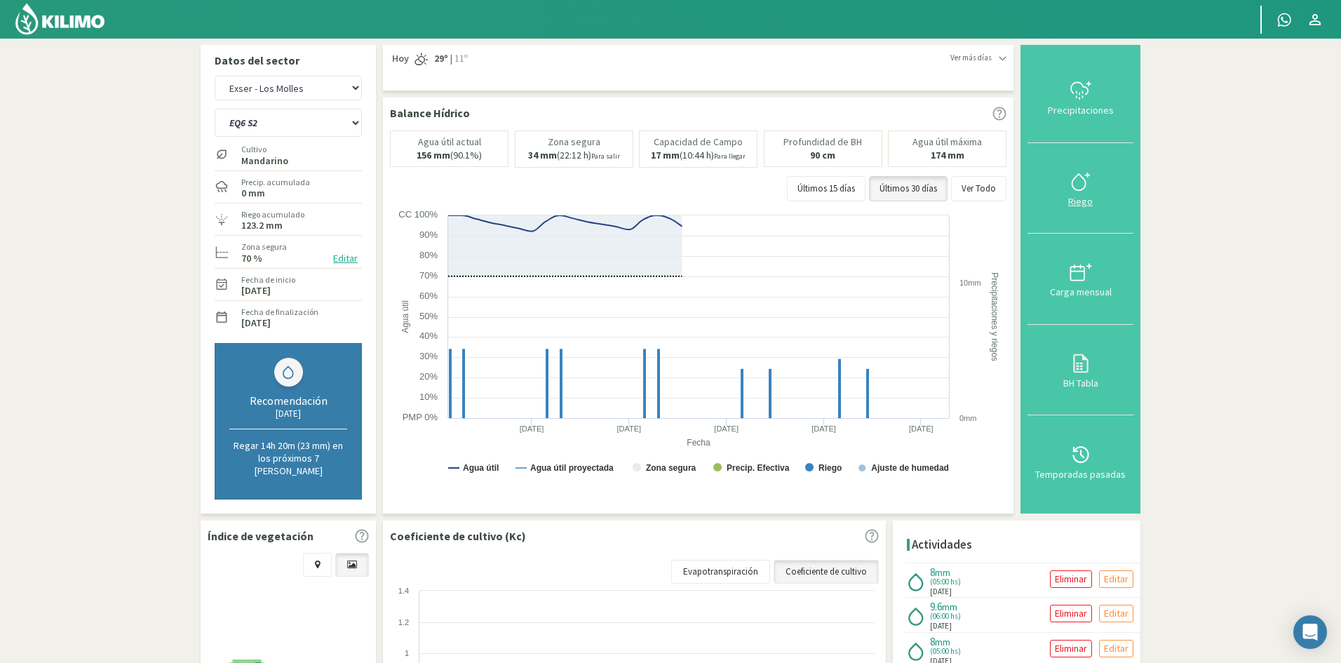
click at [1079, 199] on div "Riego" at bounding box center [1080, 201] width 97 height 10
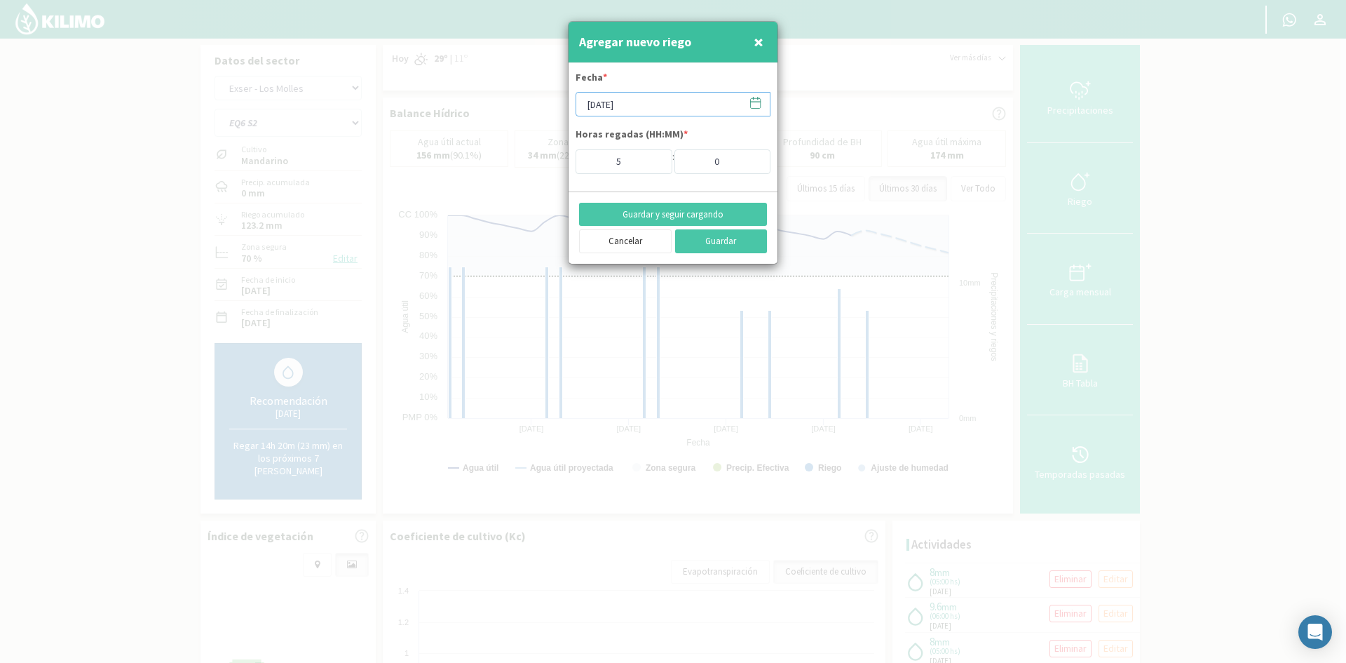
click at [646, 103] on input "[DATE]" at bounding box center [673, 104] width 195 height 25
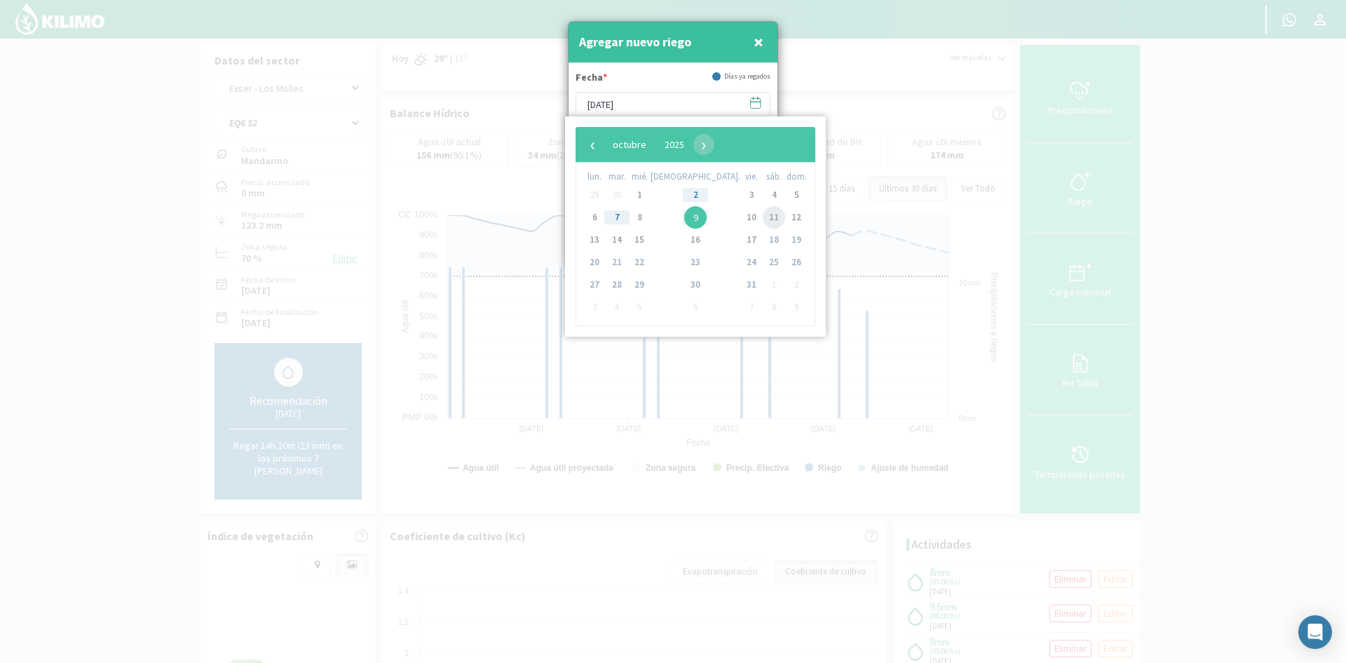
click at [763, 215] on span "11" at bounding box center [774, 217] width 22 height 22
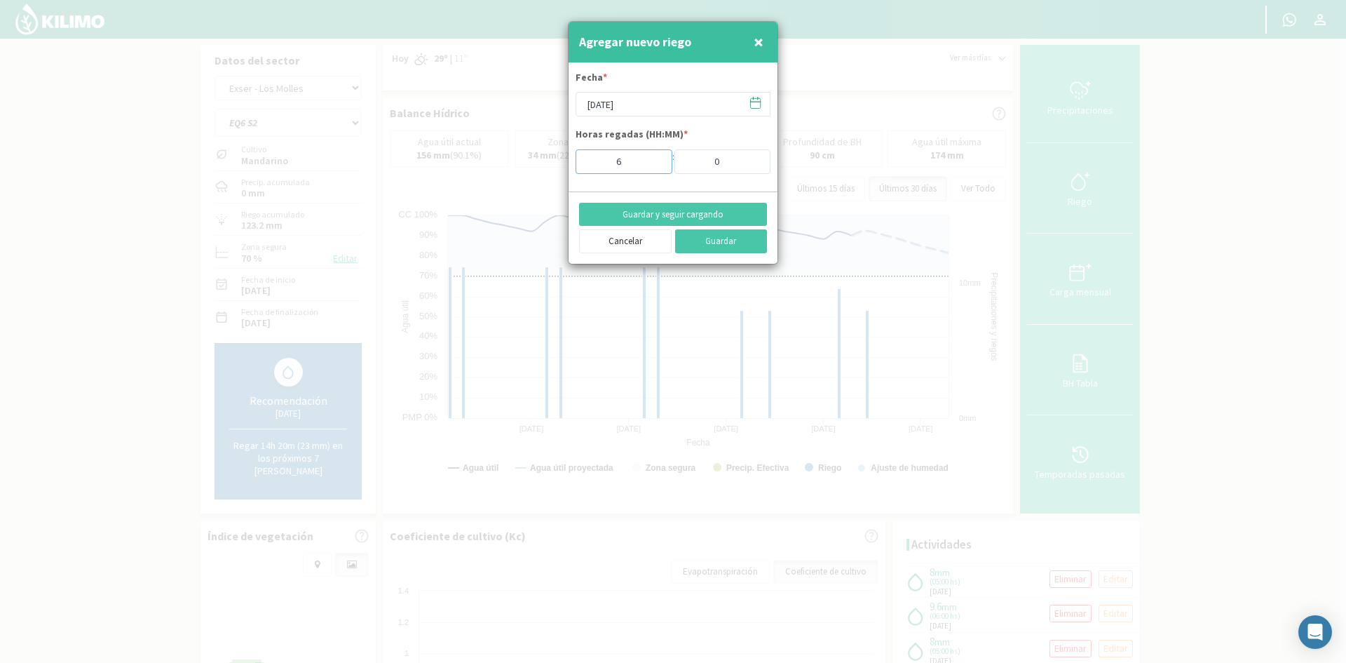
click at [649, 158] on input "6" at bounding box center [624, 161] width 97 height 25
click at [650, 213] on button "Guardar y seguir cargando" at bounding box center [673, 215] width 188 height 24
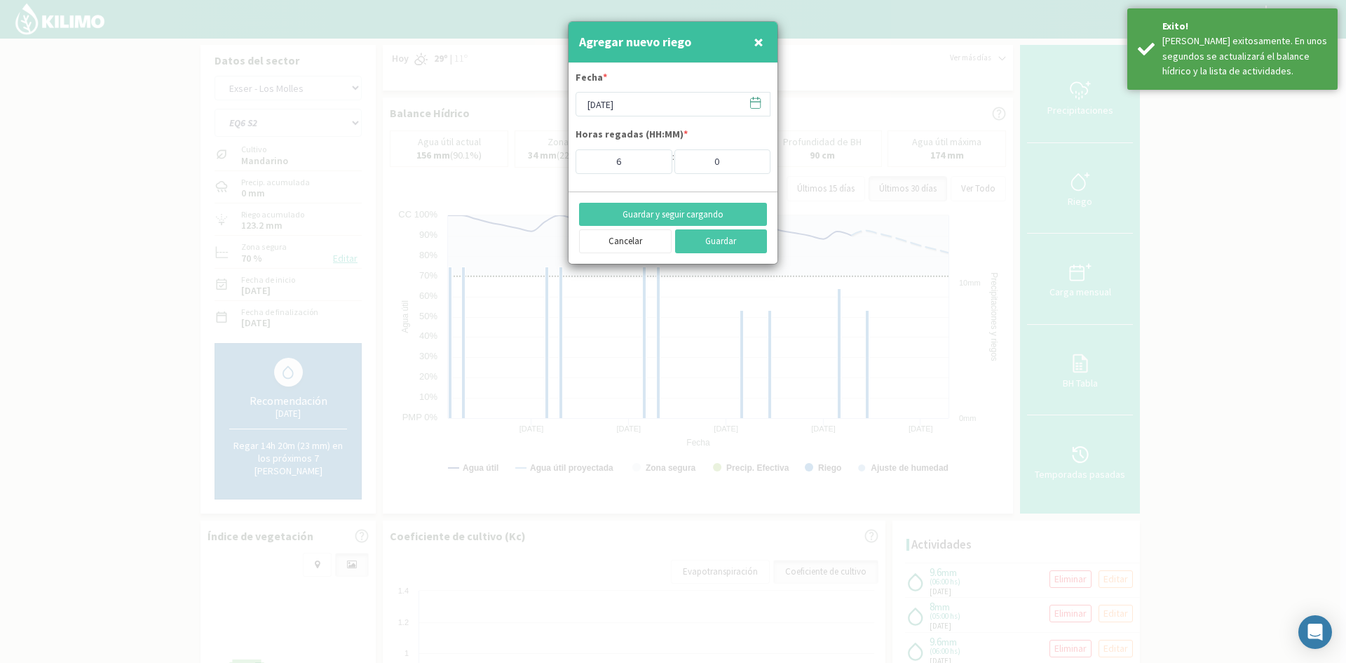
click at [759, 43] on span "×" at bounding box center [759, 41] width 10 height 23
